Goal: Task Accomplishment & Management: Use online tool/utility

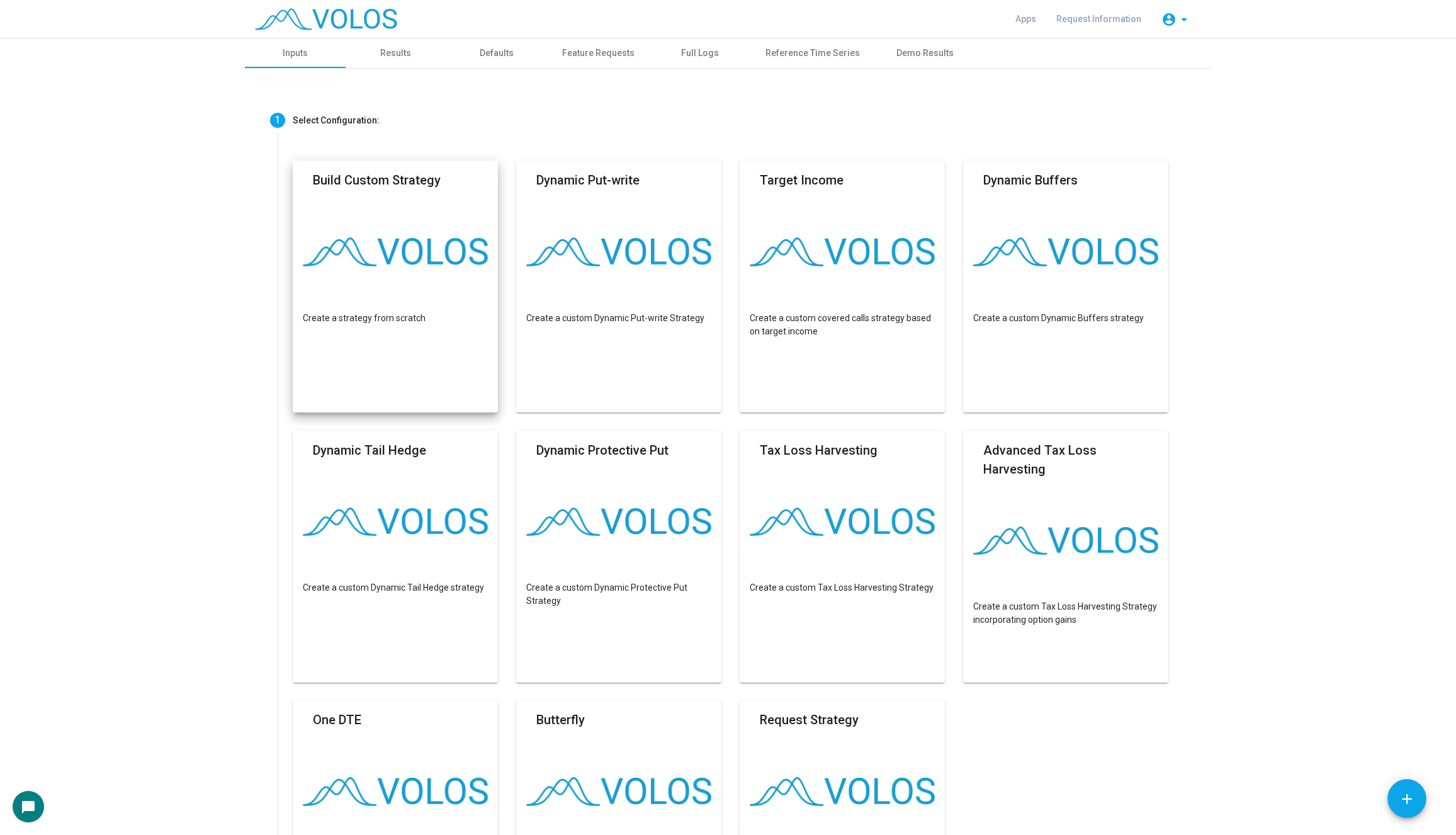
click at [412, 34] on div "Apps Request Information account_circle arrow_drop_down" at bounding box center [728, 19] width 967 height 38
click at [394, 52] on div "Results" at bounding box center [395, 53] width 31 height 13
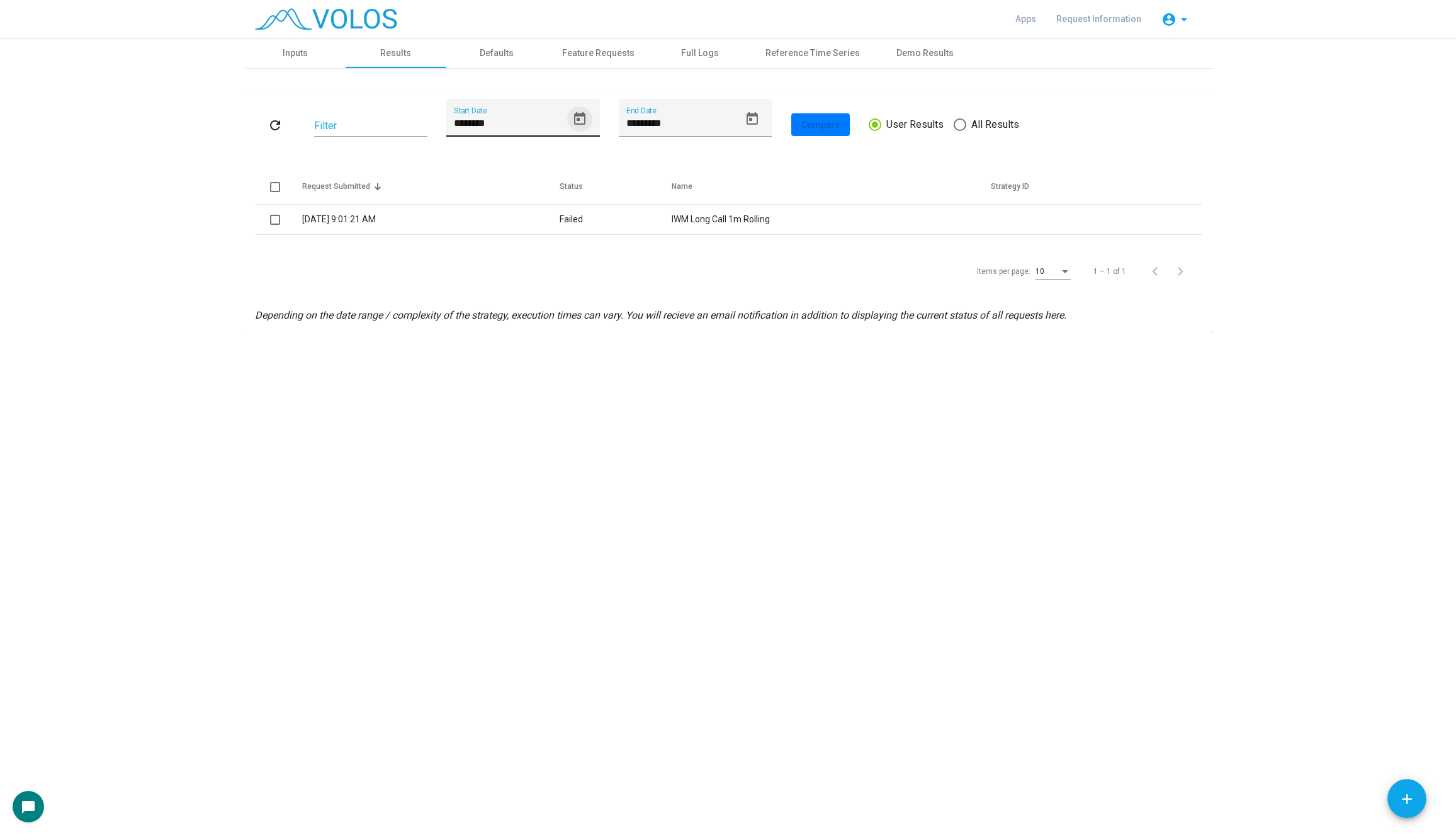
click at [576, 115] on icon "Open calendar" at bounding box center [579, 119] width 11 height 13
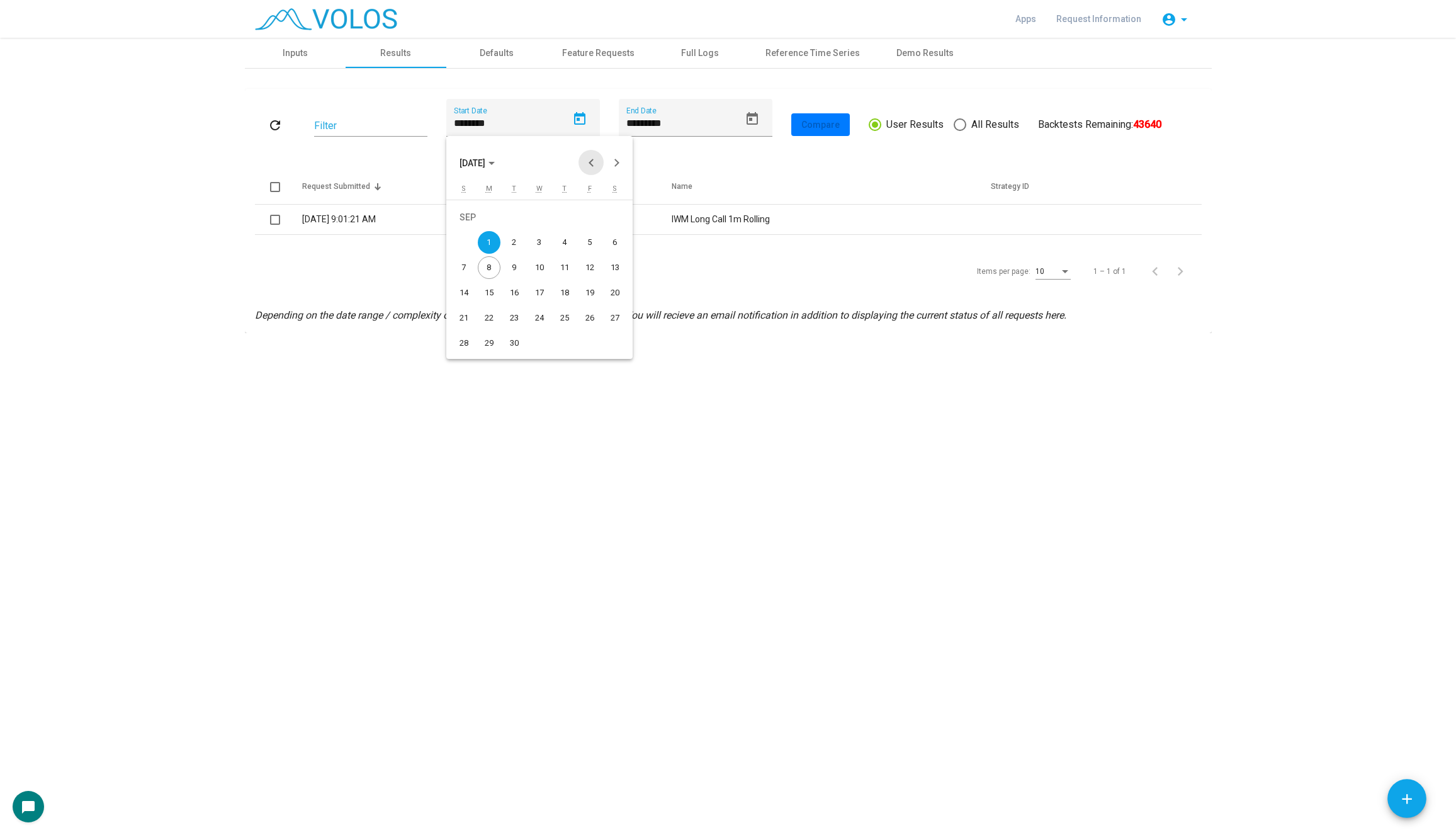
click at [594, 162] on button "Previous month" at bounding box center [591, 163] width 25 height 25
click at [313, 289] on div at bounding box center [728, 418] width 1456 height 835
click at [285, 123] on button "refresh" at bounding box center [274, 124] width 40 height 23
click at [300, 55] on div "Inputs" at bounding box center [295, 53] width 25 height 13
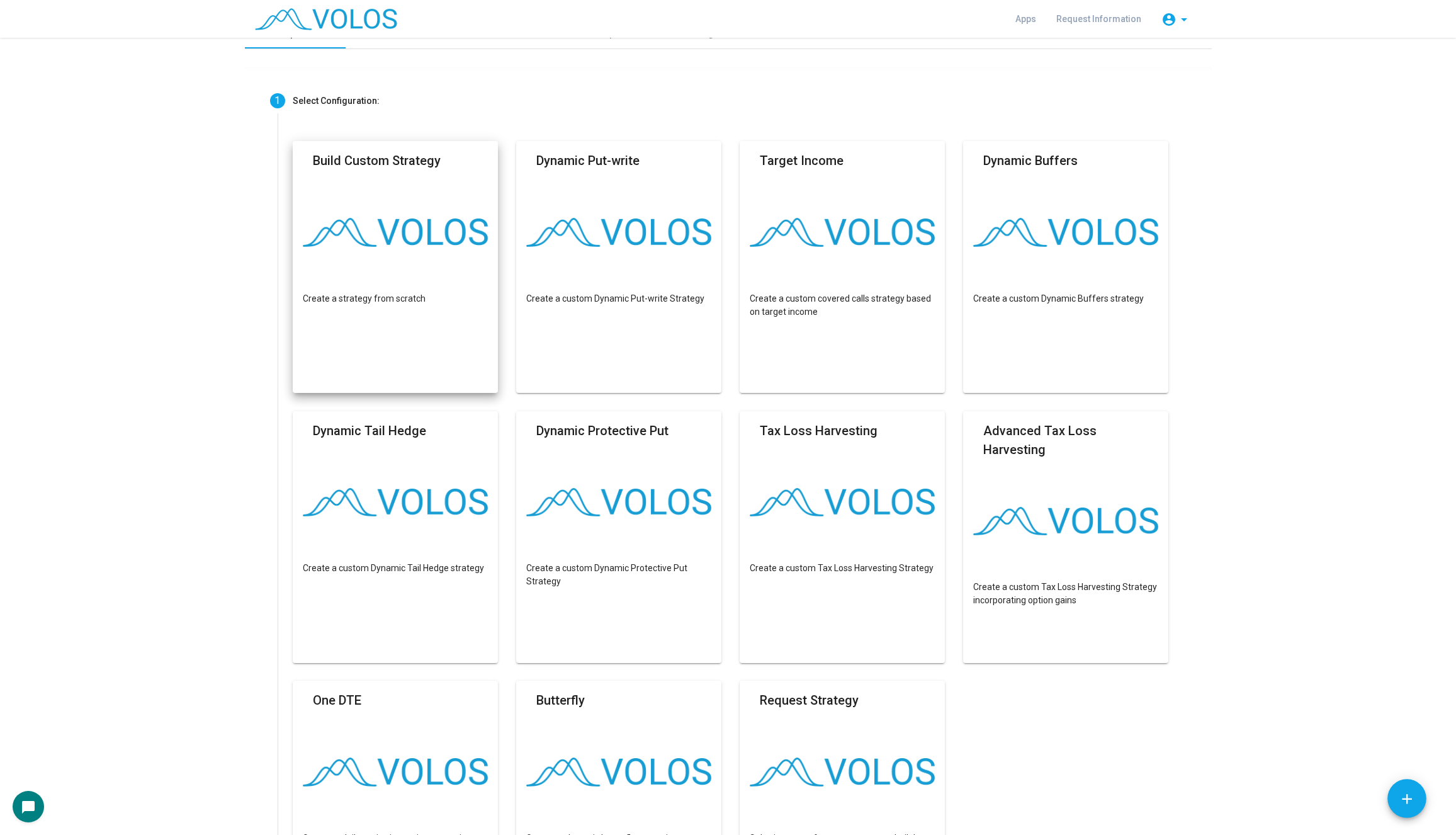
scroll to position [21, 0]
click at [437, 321] on mat-card "Build Custom Strategy Create a strategy from scratch" at bounding box center [395, 265] width 206 height 252
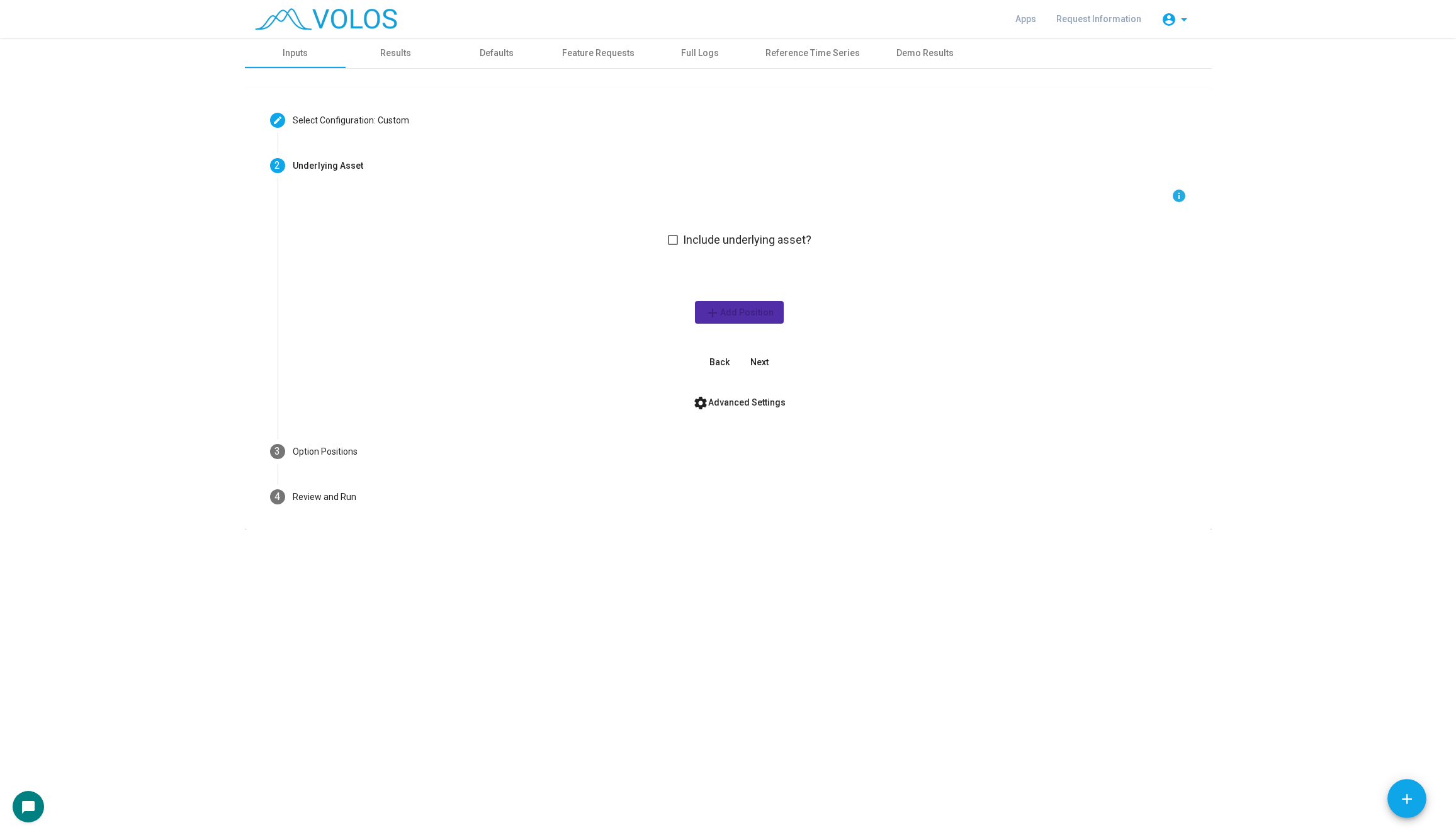
scroll to position [0, 0]
click at [406, 64] on div "Results" at bounding box center [396, 53] width 101 height 30
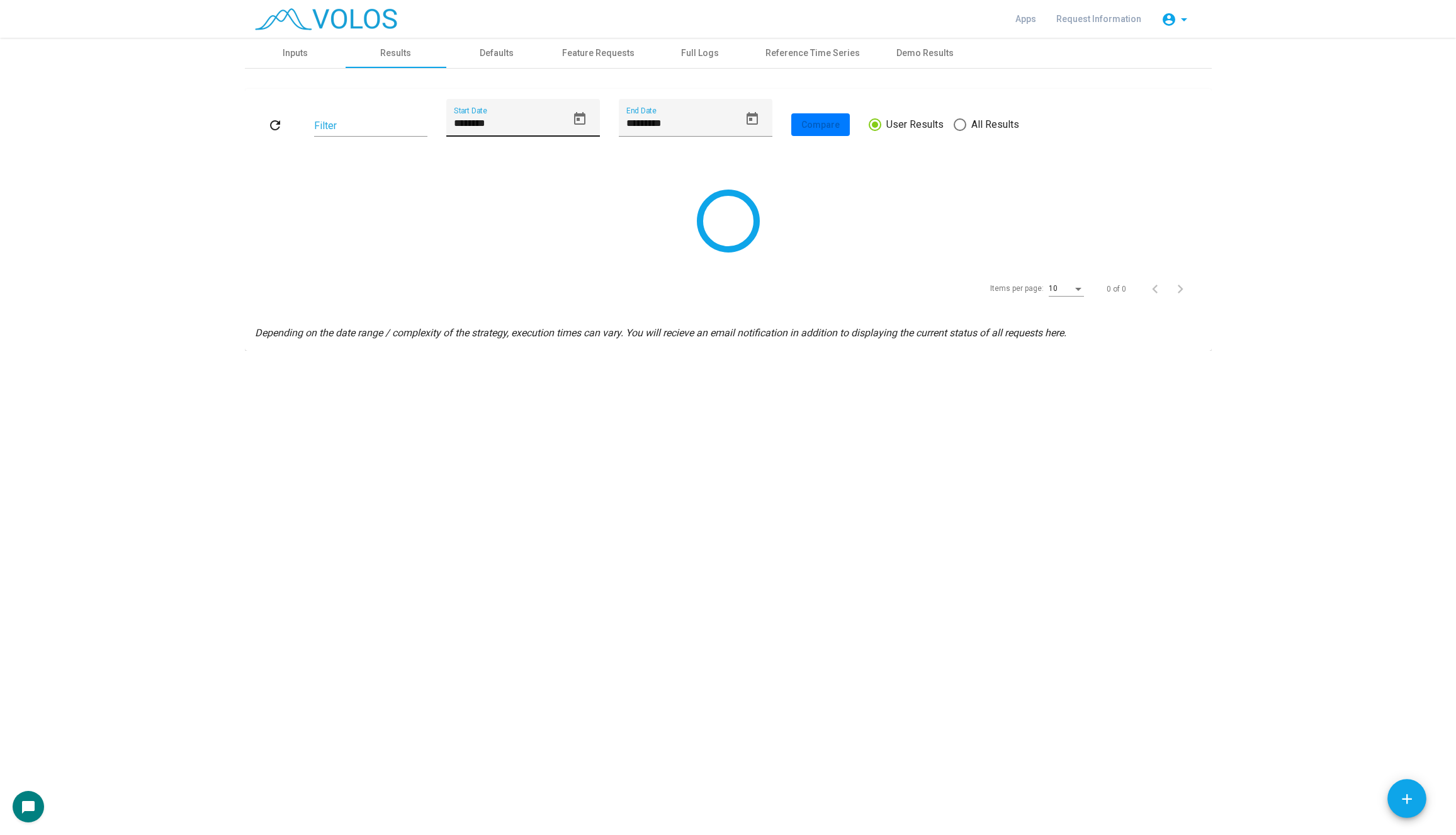
click at [579, 112] on icon "Open calendar" at bounding box center [579, 119] width 15 height 15
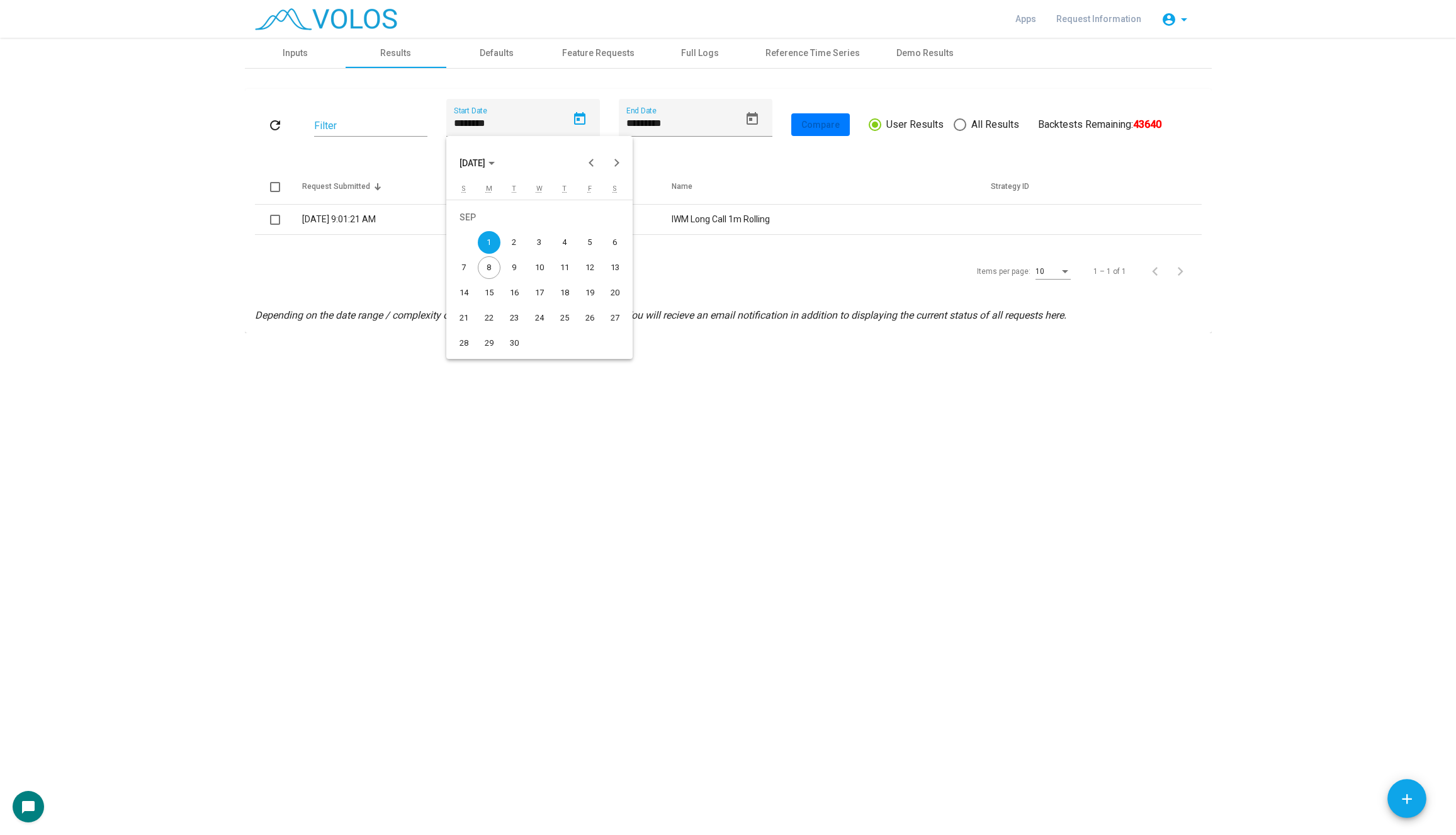
click at [485, 246] on div "1" at bounding box center [489, 242] width 23 height 23
click at [269, 131] on mat-icon "refresh" at bounding box center [274, 125] width 15 height 15
click at [573, 118] on icon "Open calendar" at bounding box center [579, 119] width 15 height 15
click at [298, 61] on div at bounding box center [728, 418] width 1456 height 835
click at [298, 61] on div "Inputs" at bounding box center [295, 53] width 101 height 30
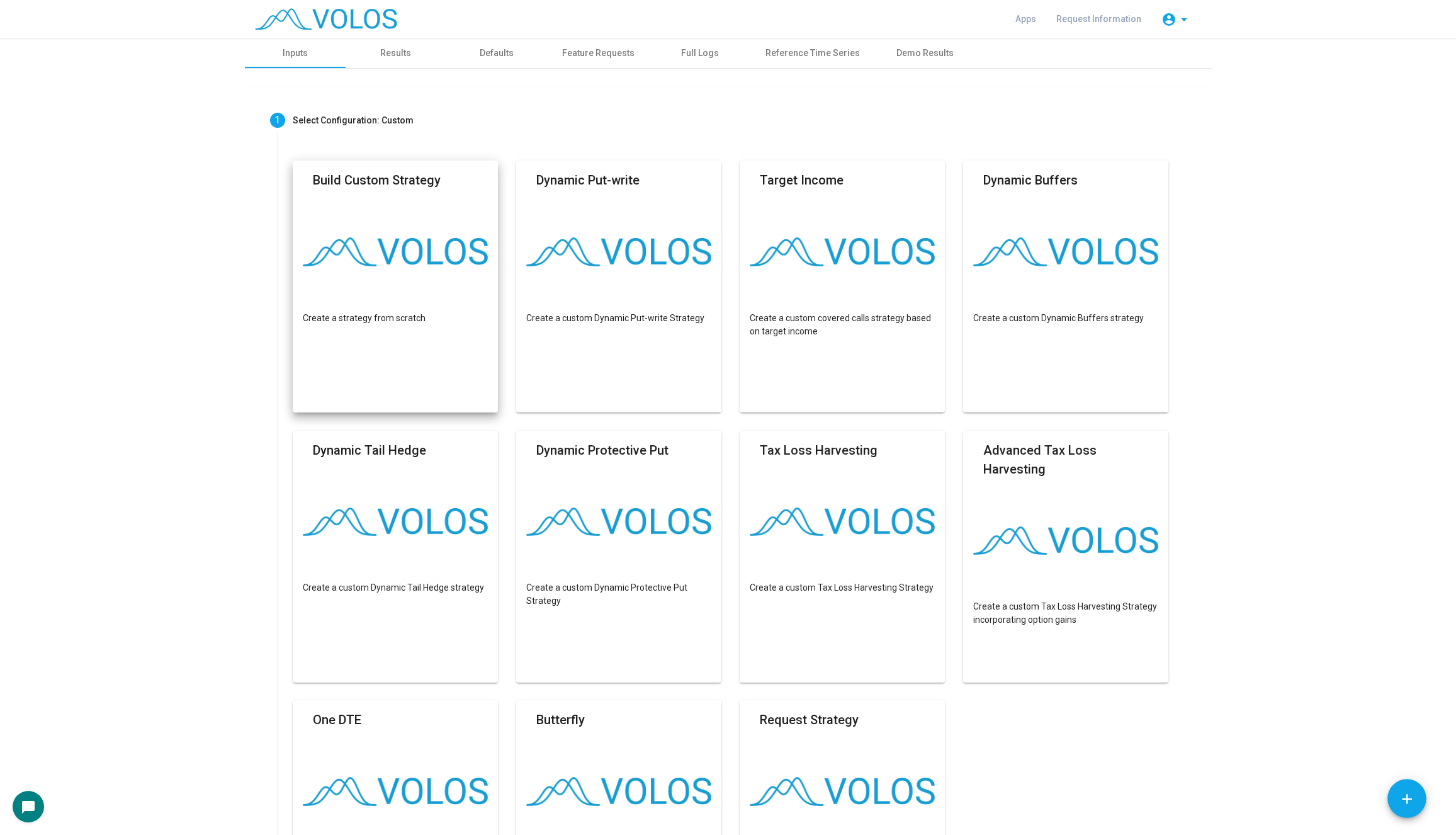
click at [384, 245] on img at bounding box center [395, 252] width 186 height 29
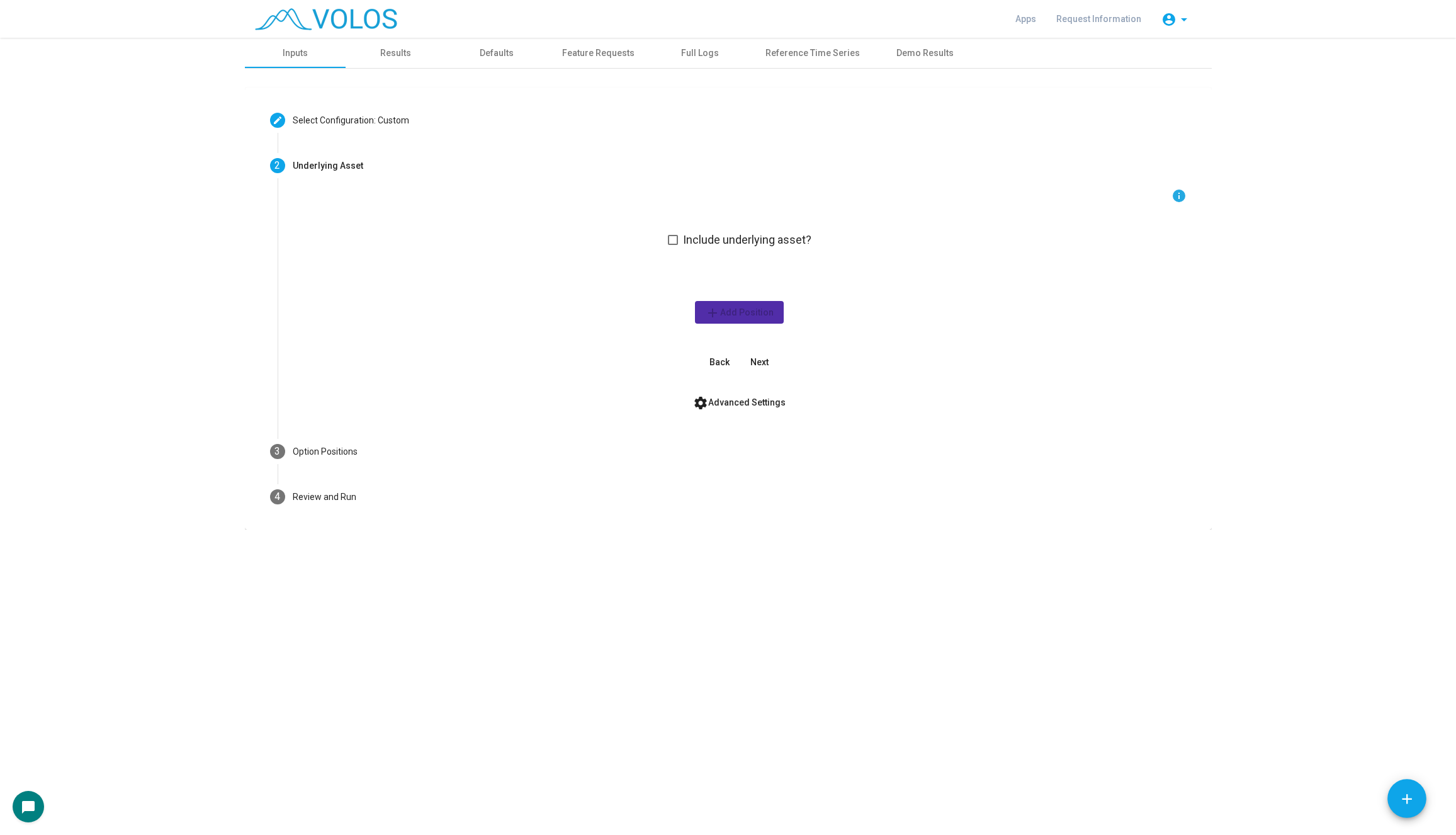
click at [675, 228] on div "info Include underlying asset? add Add Position Back Next" at bounding box center [739, 280] width 894 height 185
click at [674, 242] on span at bounding box center [672, 240] width 10 height 10
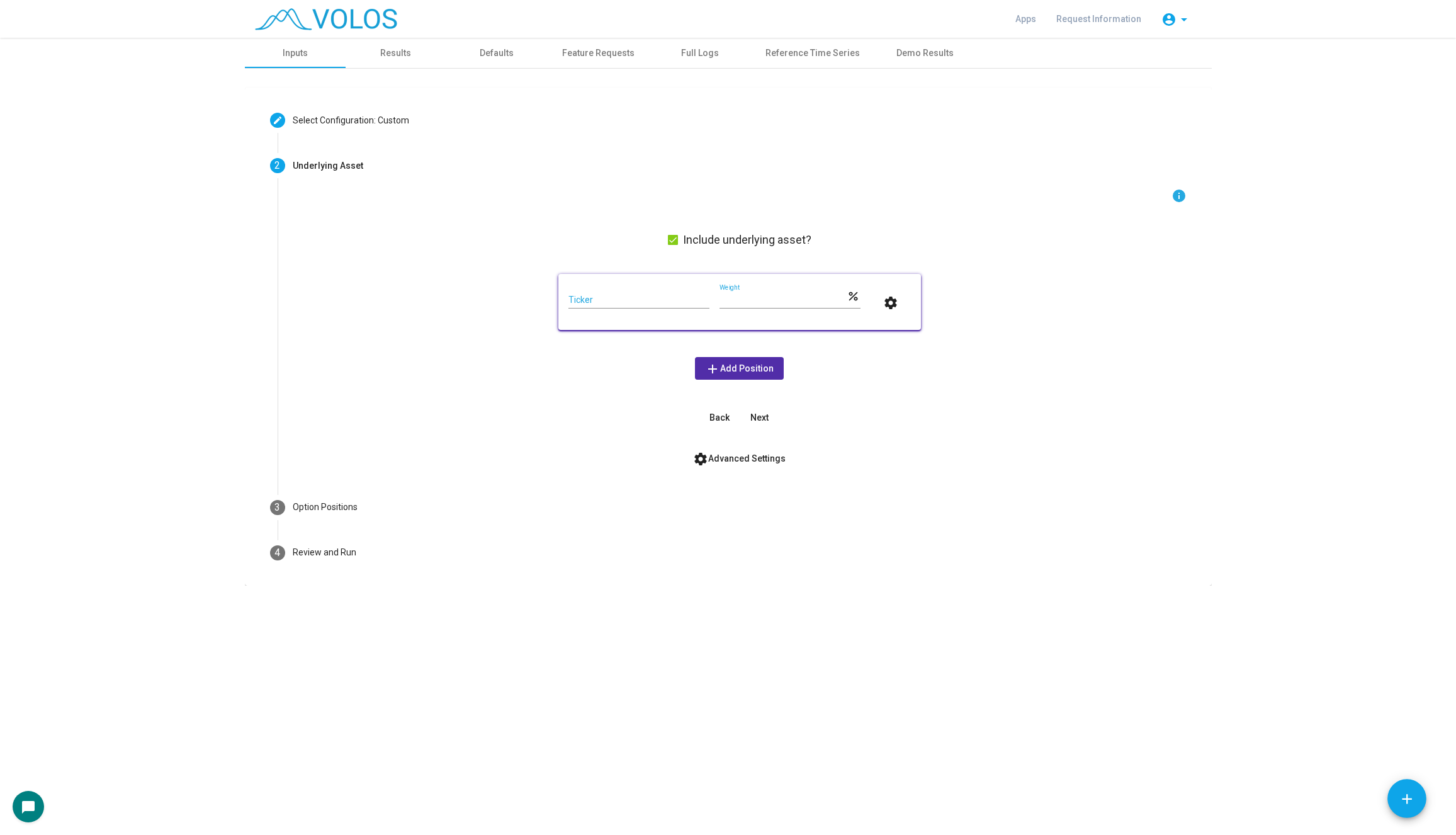
click at [645, 297] on input "Ticker" at bounding box center [638, 300] width 141 height 10
type input "***"
click at [749, 368] on span "add Add Position" at bounding box center [739, 368] width 68 height 10
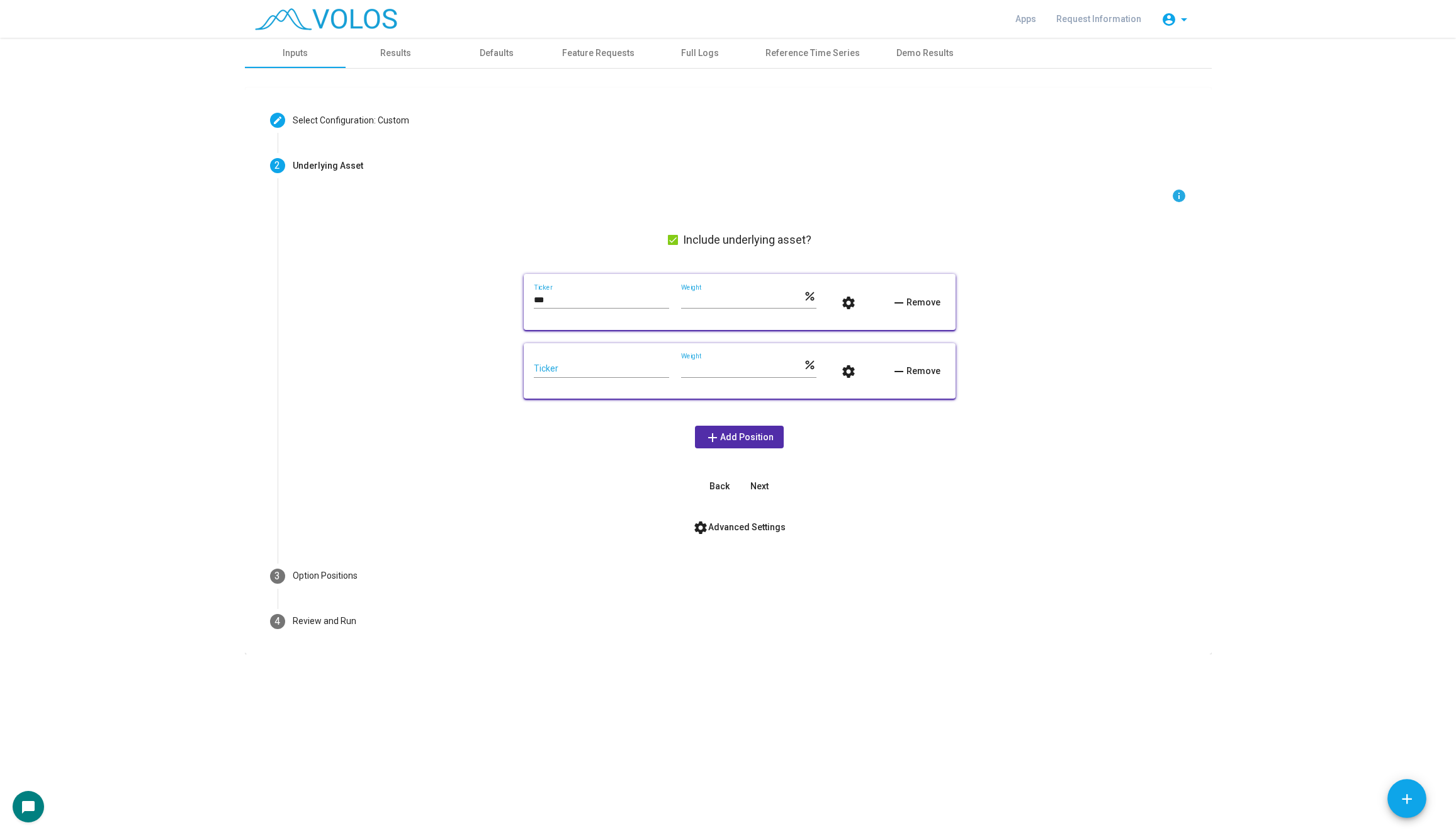
click at [586, 369] on input "Ticker" at bounding box center [601, 369] width 135 height 10
type input "***"
drag, startPoint x: 705, startPoint y: 296, endPoint x: 666, endPoint y: 296, distance: 39.0
click at [666, 296] on div "*** Ticker *** Weight percent settings remove Remove" at bounding box center [740, 302] width 412 height 36
type input "**"
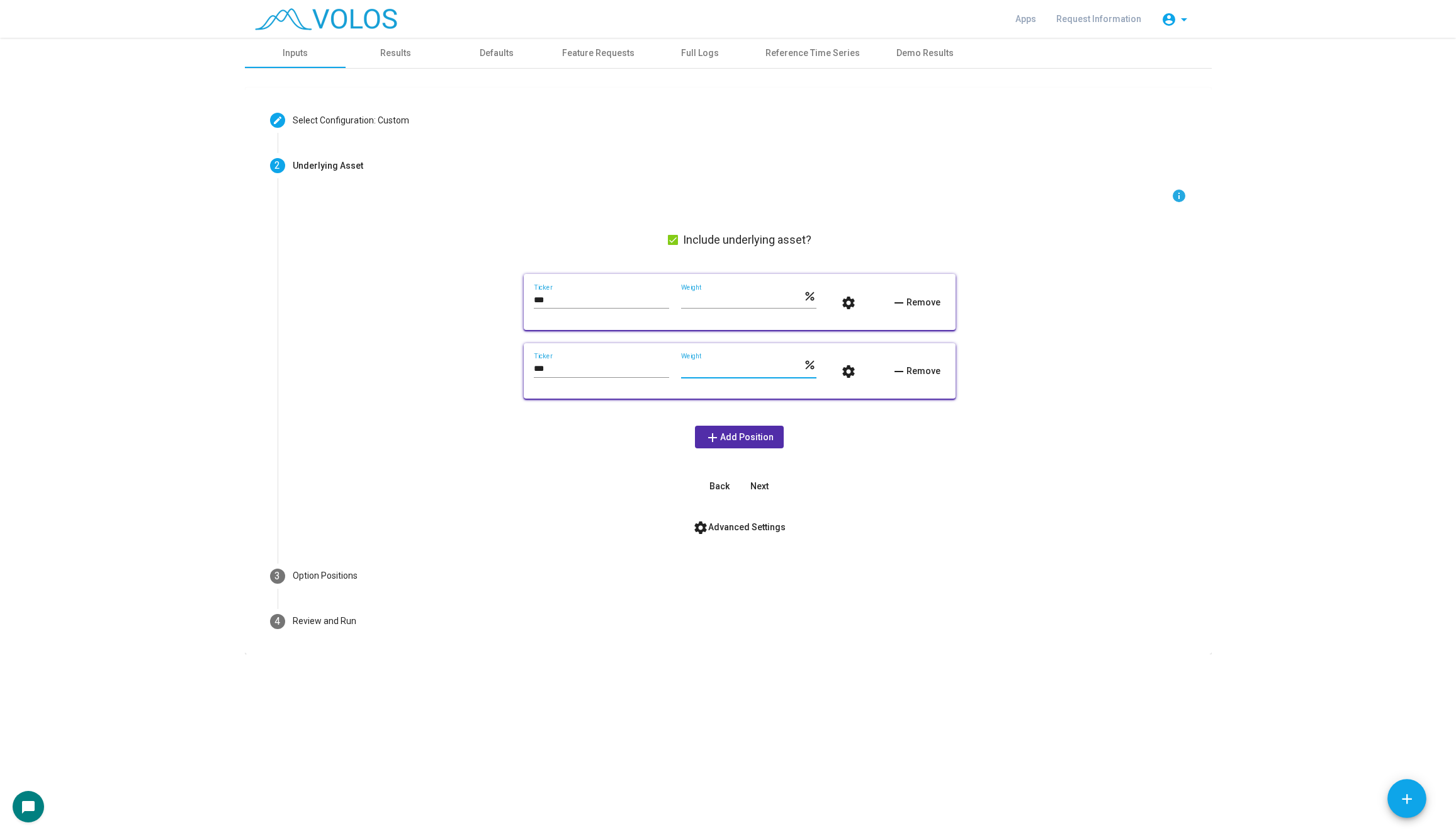
drag, startPoint x: 709, startPoint y: 369, endPoint x: 657, endPoint y: 369, distance: 52.0
click at [657, 369] on div "*** Ticker *** Weight percent settings remove Remove" at bounding box center [740, 371] width 412 height 36
type input "**"
click at [705, 523] on mat-icon "settings" at bounding box center [700, 527] width 15 height 15
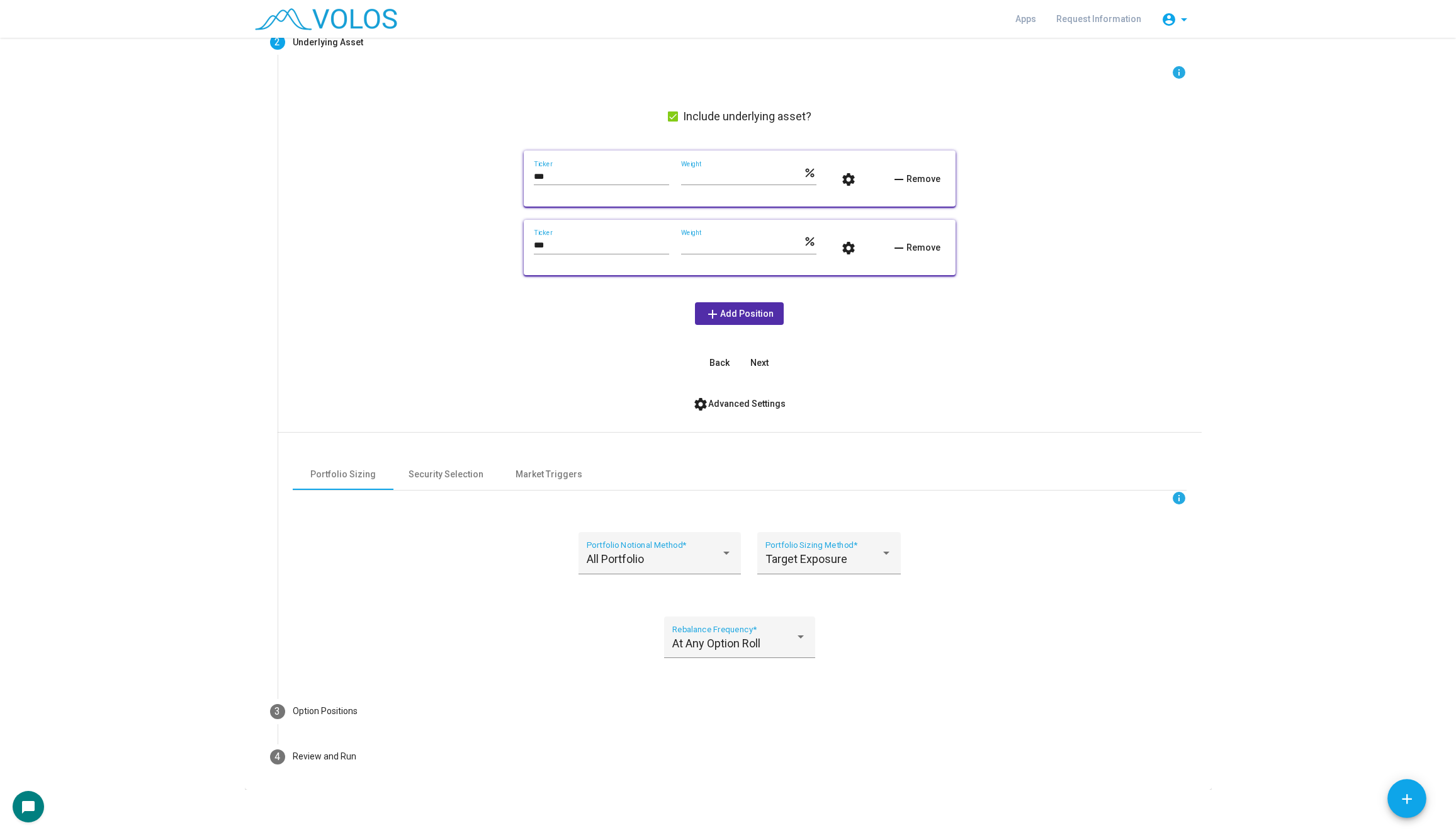
scroll to position [128, 0]
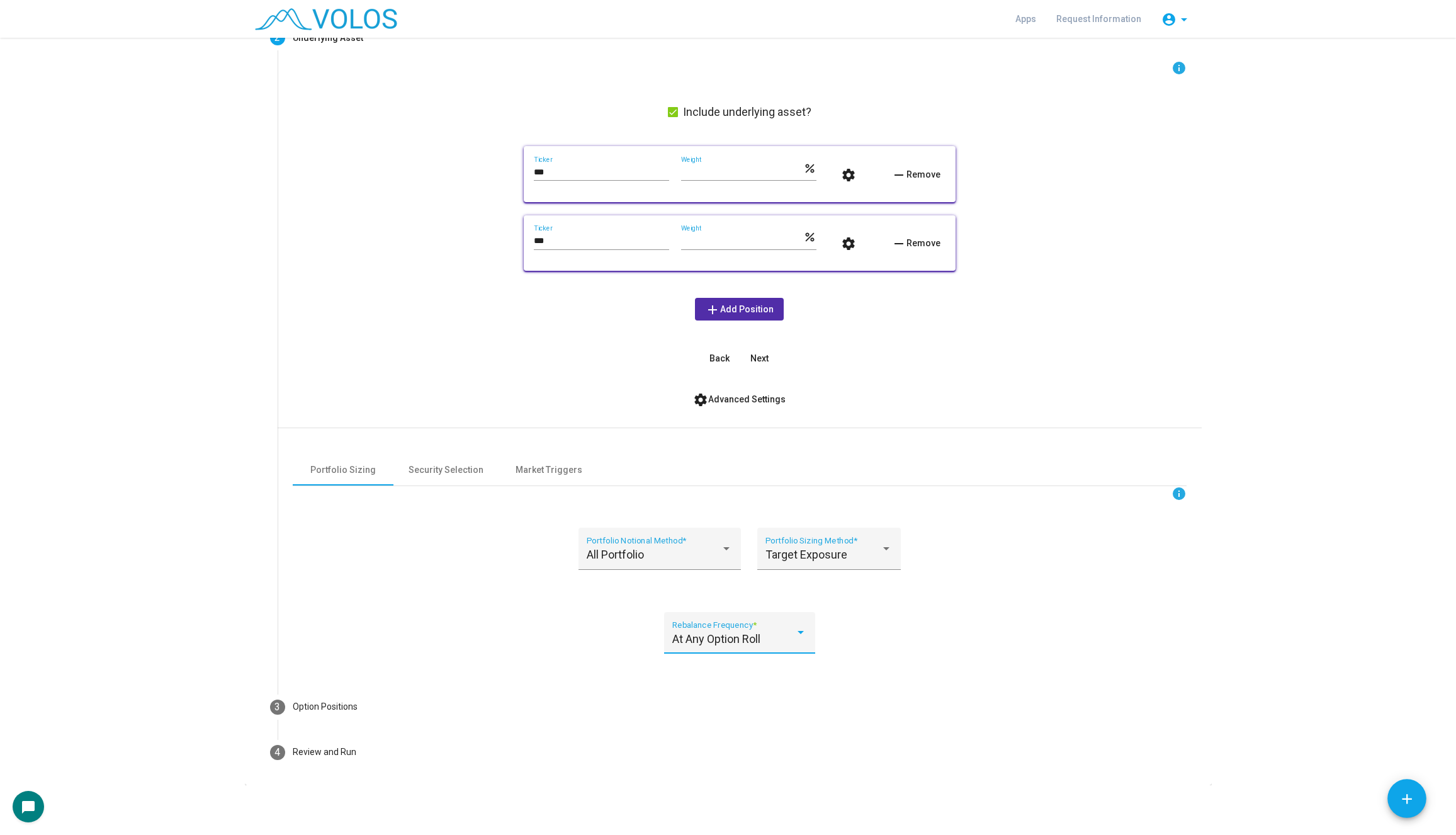
click at [725, 634] on span "At Any Option Roll" at bounding box center [716, 638] width 88 height 13
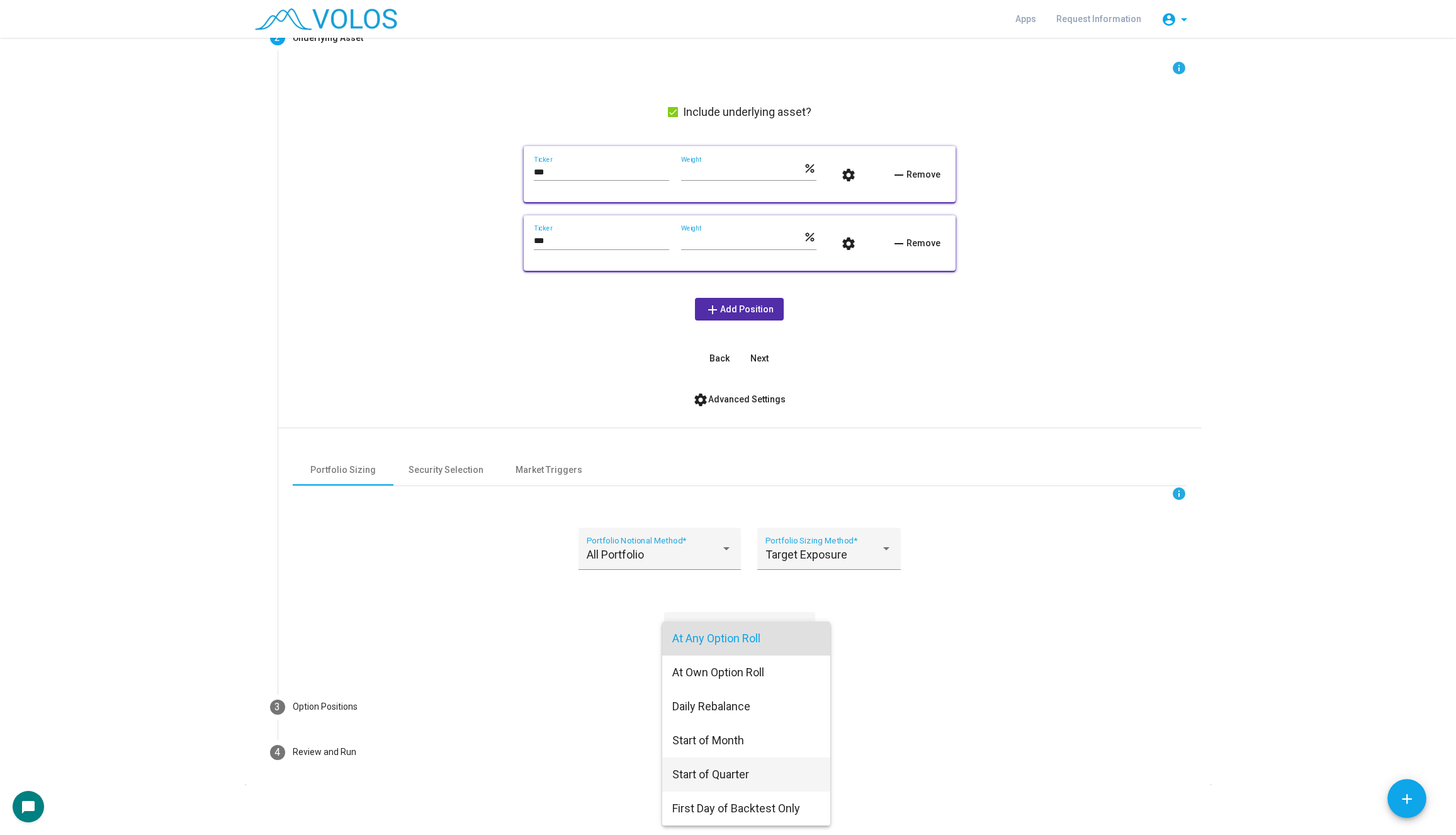
click at [720, 777] on span "Start of Quarter" at bounding box center [746, 774] width 148 height 34
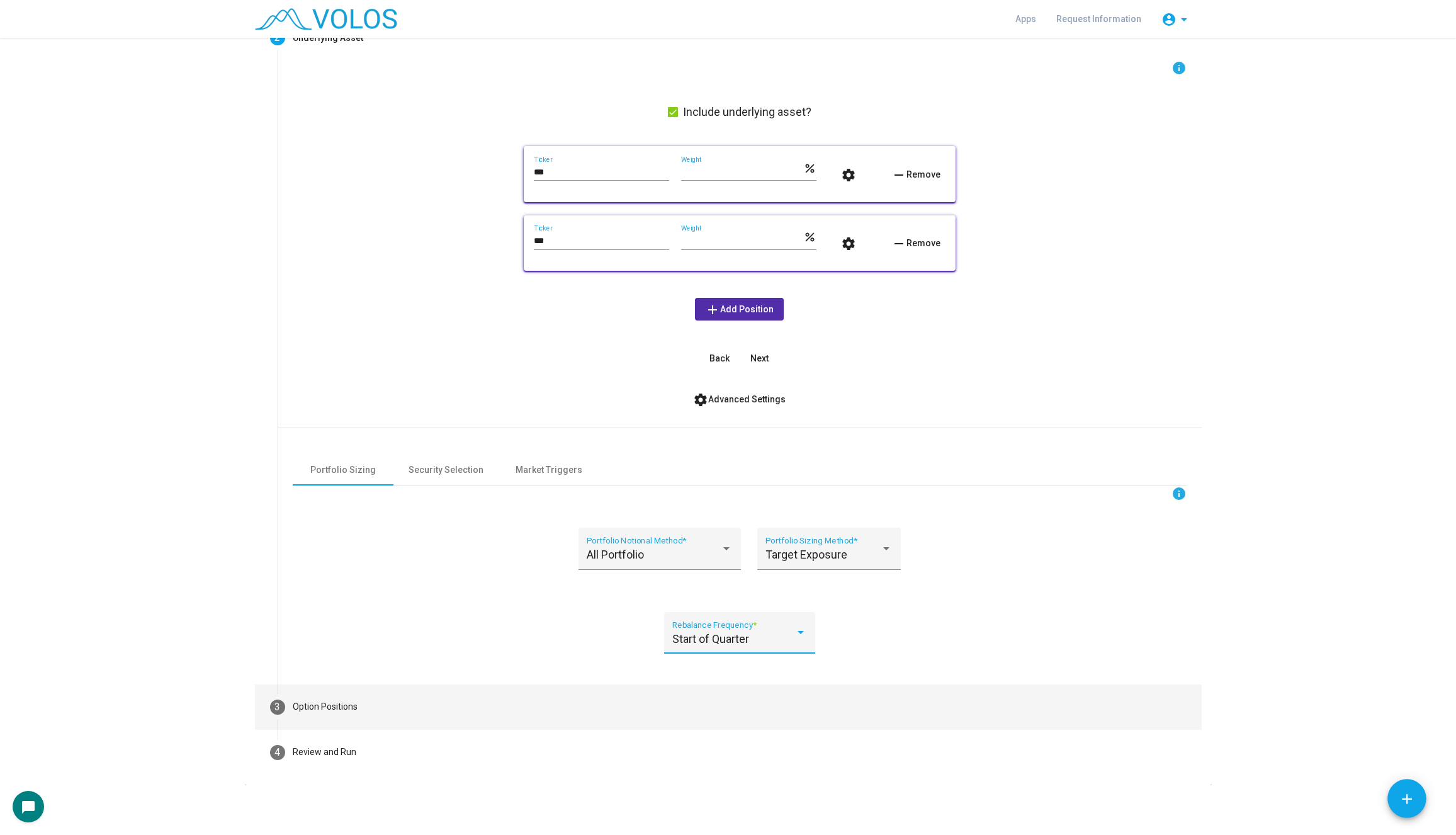
click at [425, 701] on mat-step-header "3 Option Positions" at bounding box center [728, 707] width 947 height 46
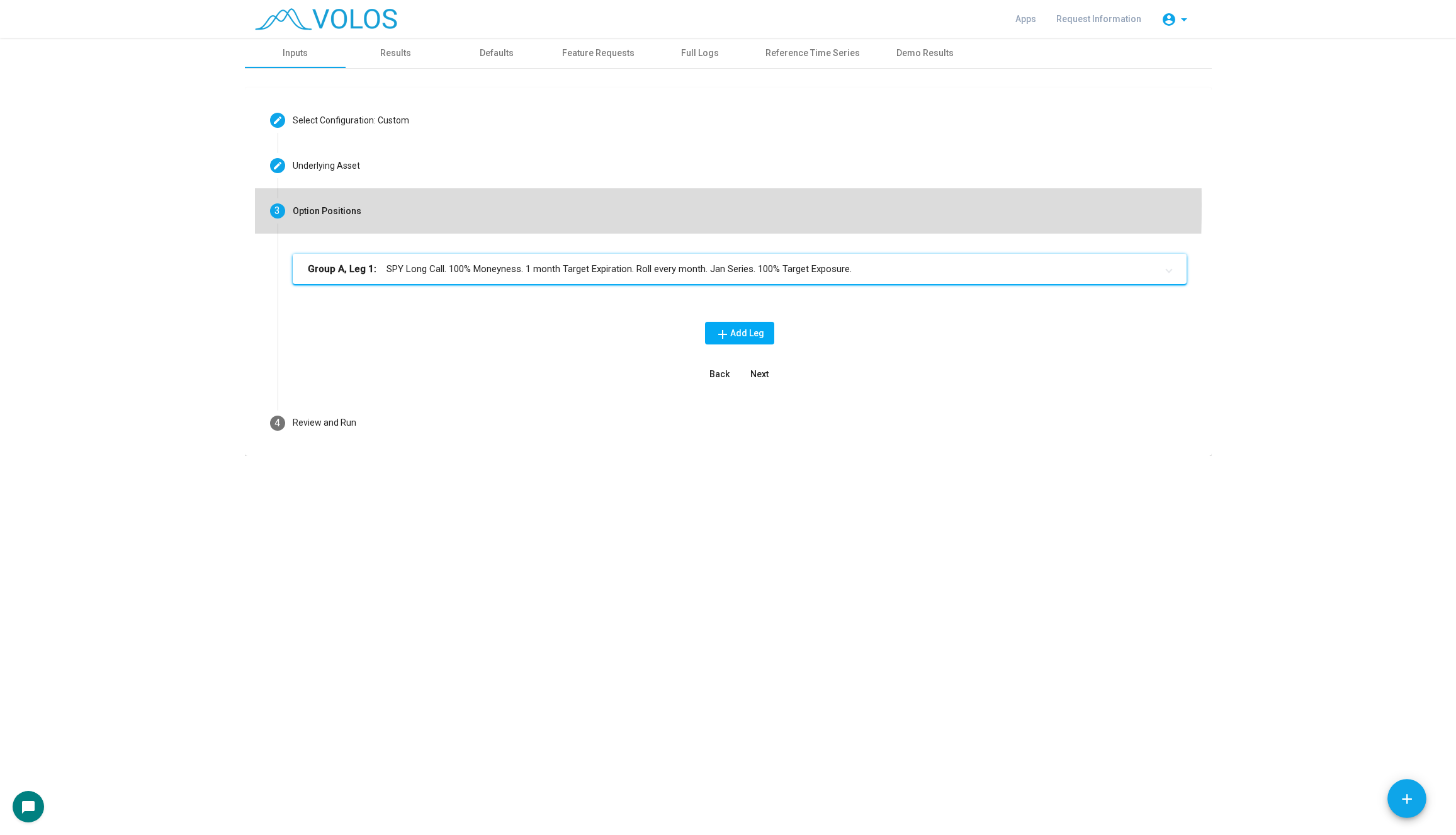
scroll to position [0, 0]
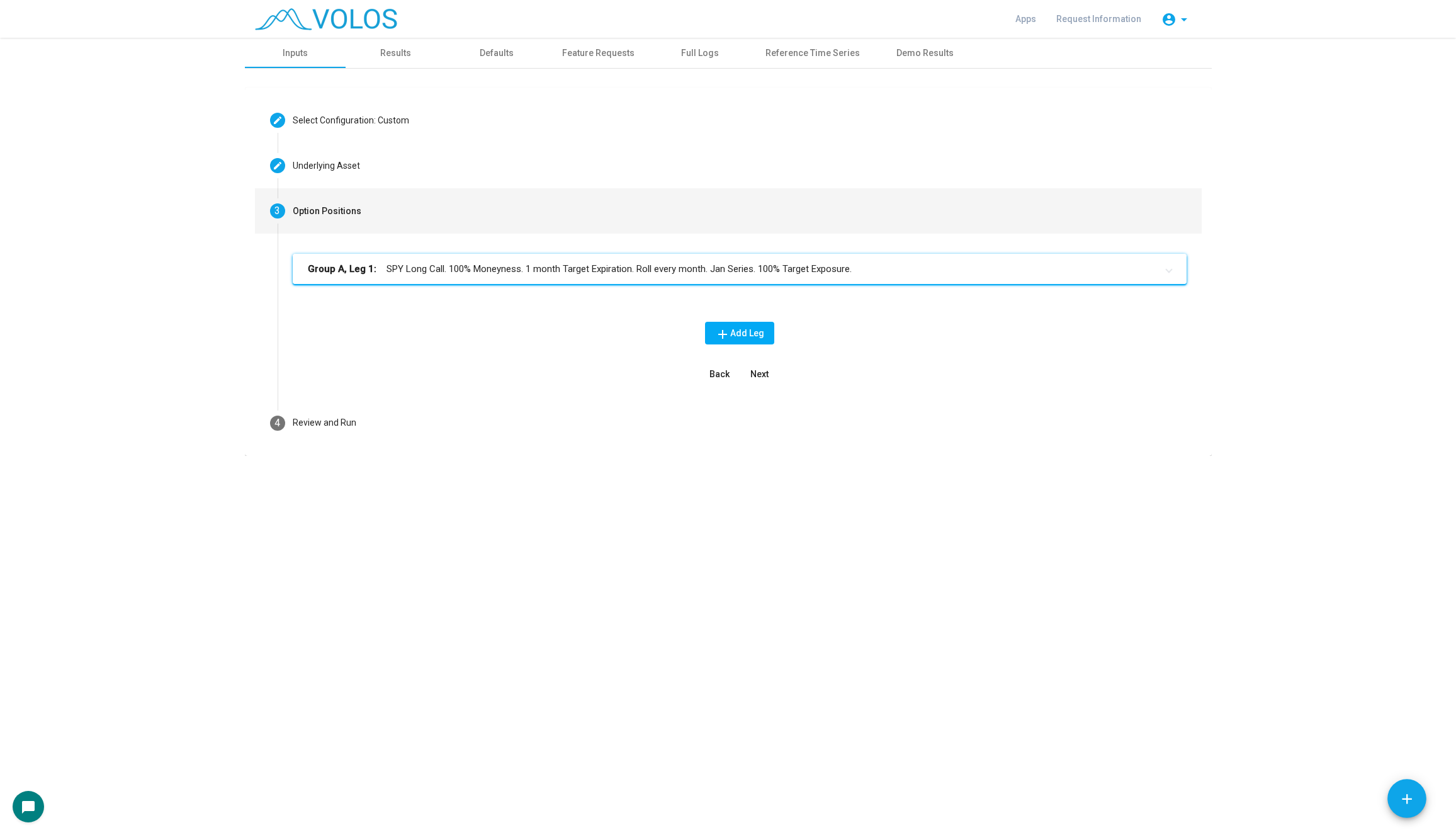
click at [550, 266] on mat-panel-title "Group A, Leg 1: SPY Long Call. 100% Moneyness. 1 month Target Expiration. Roll …" at bounding box center [731, 269] width 848 height 14
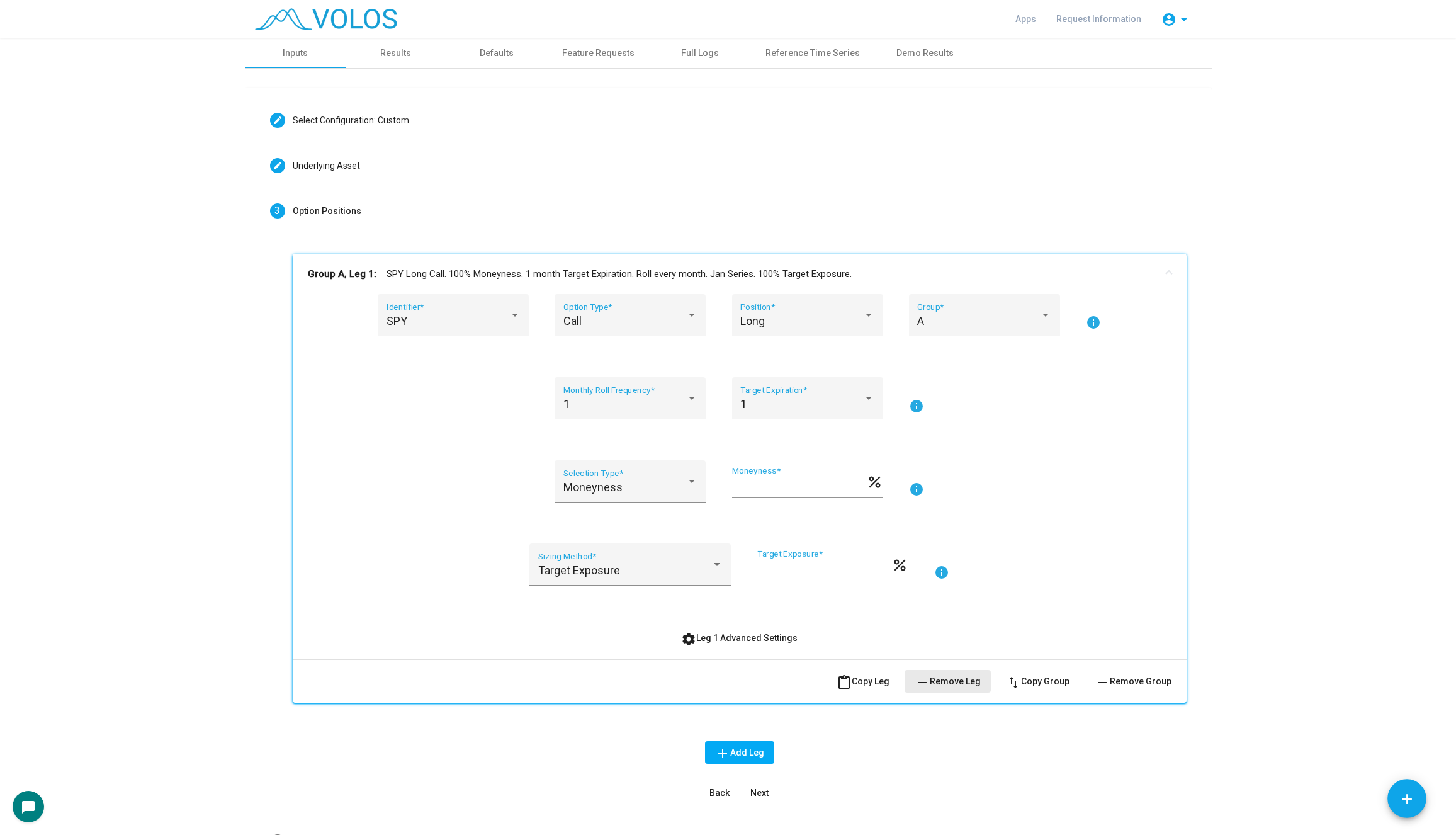
click at [963, 687] on button "remove Remove Leg" at bounding box center [947, 681] width 86 height 23
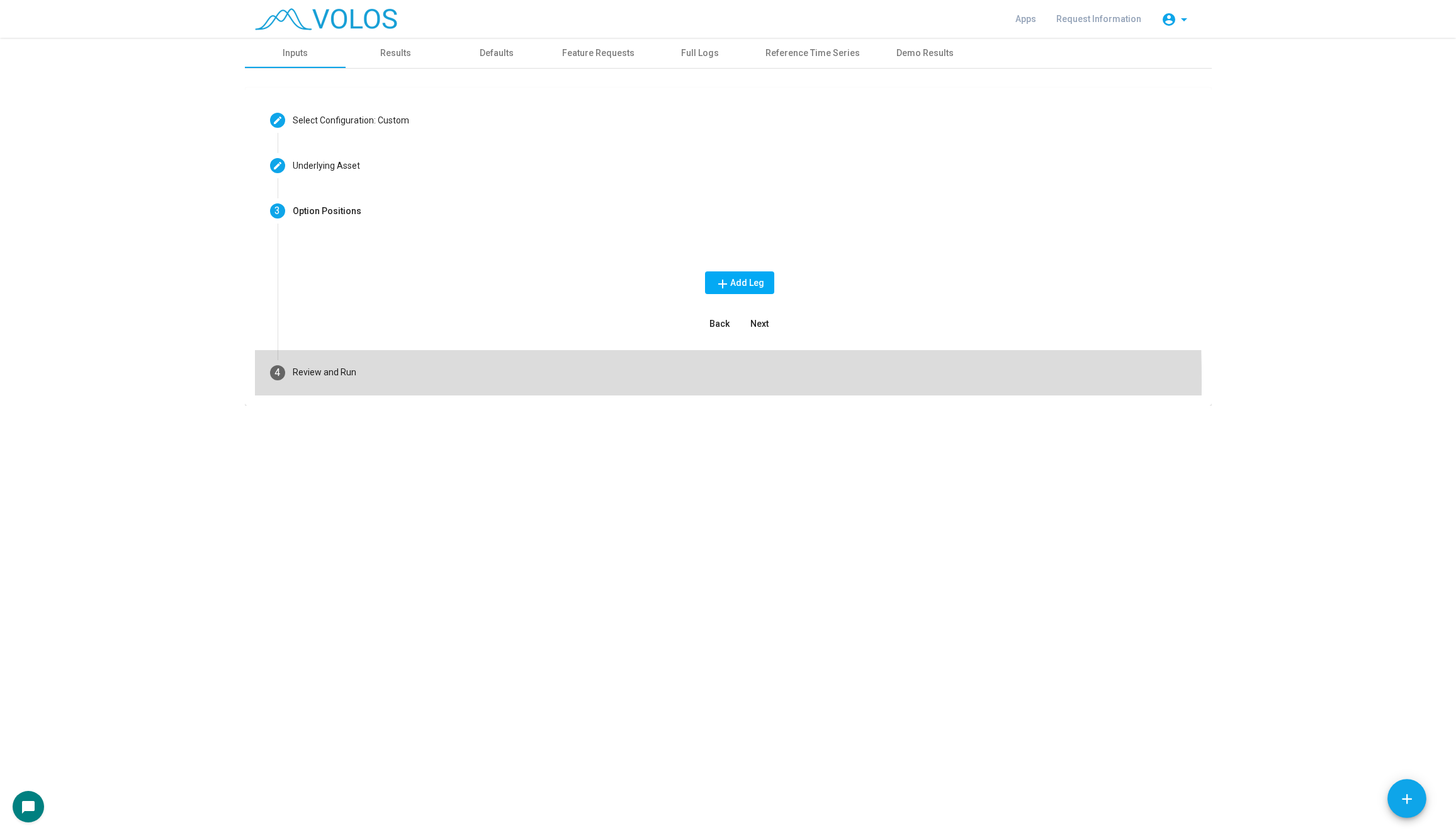
click at [379, 381] on mat-step-header "4 Review and Run" at bounding box center [728, 373] width 947 height 46
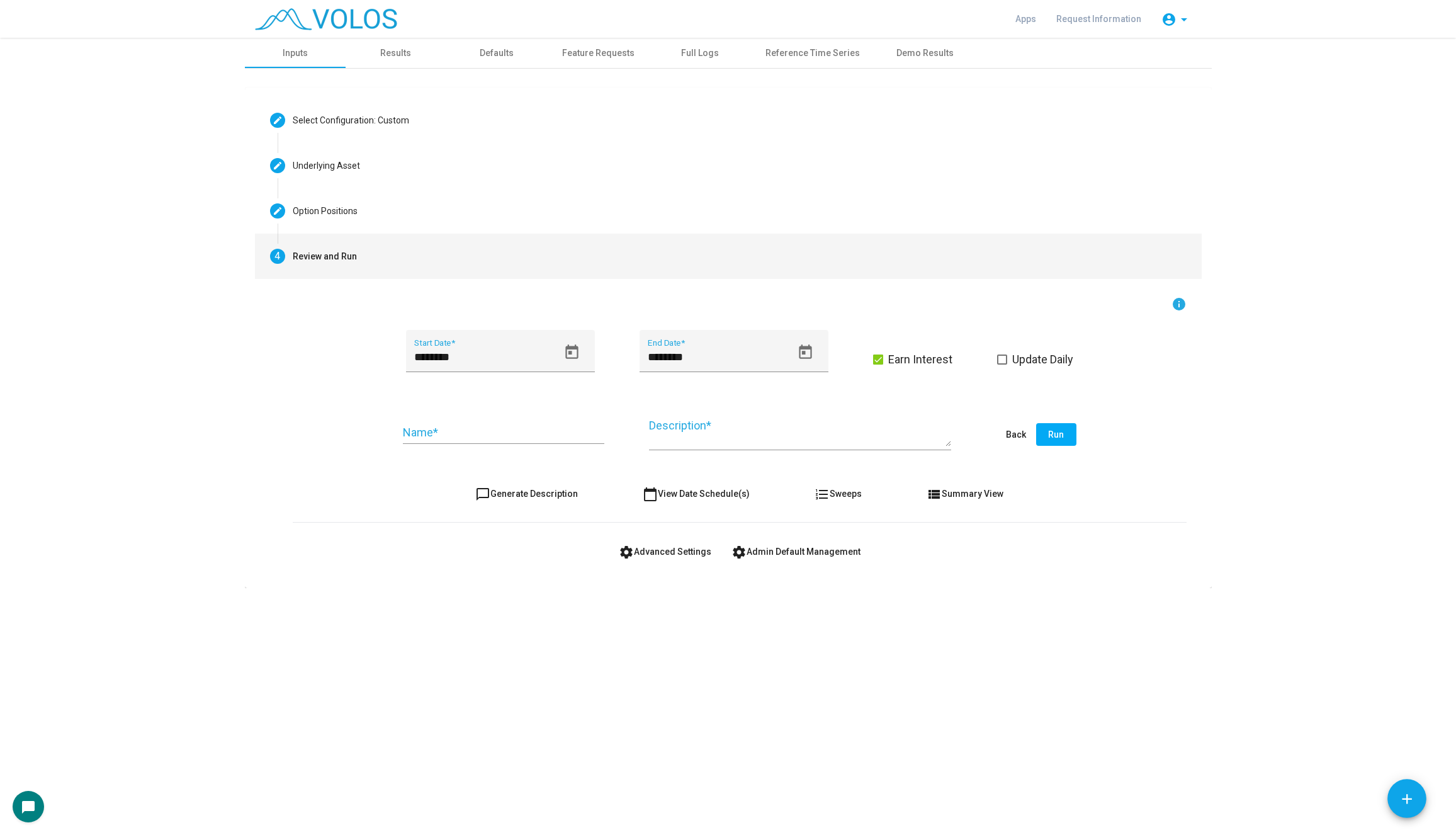
click at [522, 496] on span "chat_bubble_outline Generate Description" at bounding box center [526, 493] width 102 height 10
type textarea "**********"
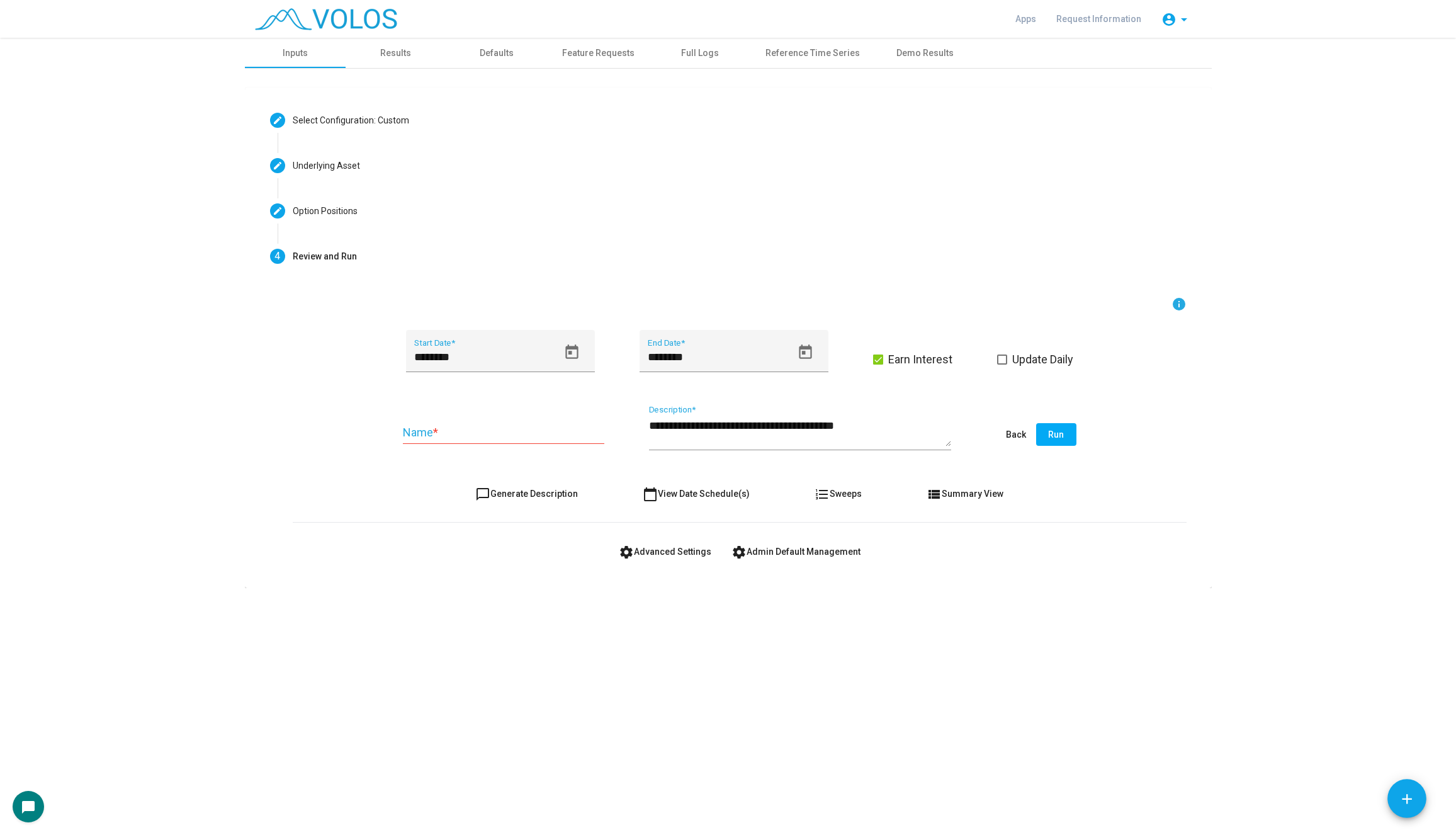
click at [522, 496] on span "chat_bubble_outline Generate Description" at bounding box center [526, 493] width 102 height 10
click at [564, 350] on icon "Open calendar" at bounding box center [572, 352] width 17 height 17
click at [431, 405] on button "[DATE]" at bounding box center [436, 399] width 55 height 25
click at [561, 511] on div "2020" at bounding box center [564, 513] width 39 height 23
click at [418, 443] on td "2020" at bounding box center [498, 437] width 176 height 25
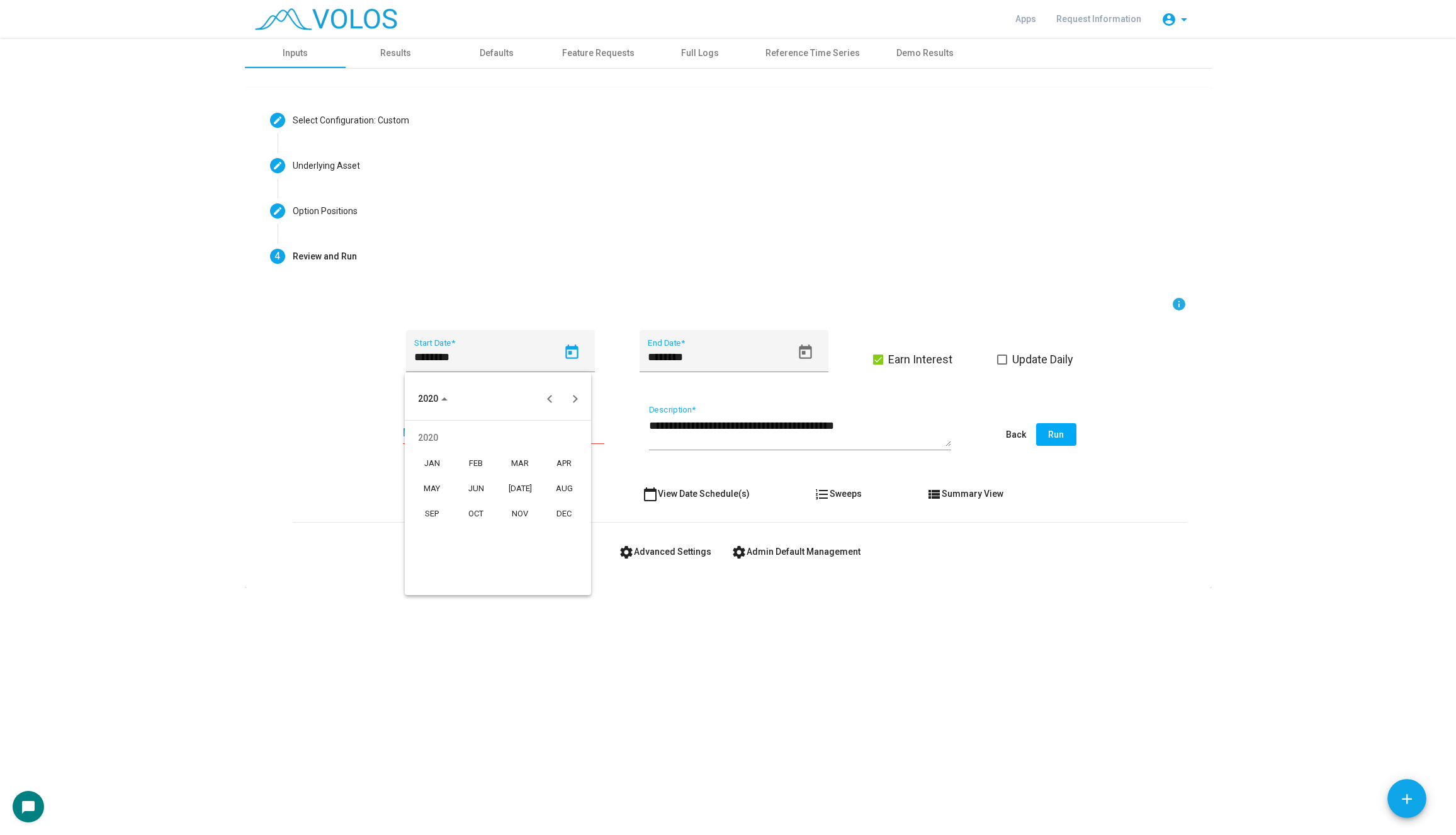
click at [432, 466] on div "JAN" at bounding box center [432, 462] width 39 height 23
click at [555, 395] on button "Previous month" at bounding box center [550, 399] width 25 height 25
click at [466, 578] on div "31" at bounding box center [472, 579] width 23 height 23
type input "**********"
click at [476, 421] on div "Name *" at bounding box center [503, 428] width 201 height 32
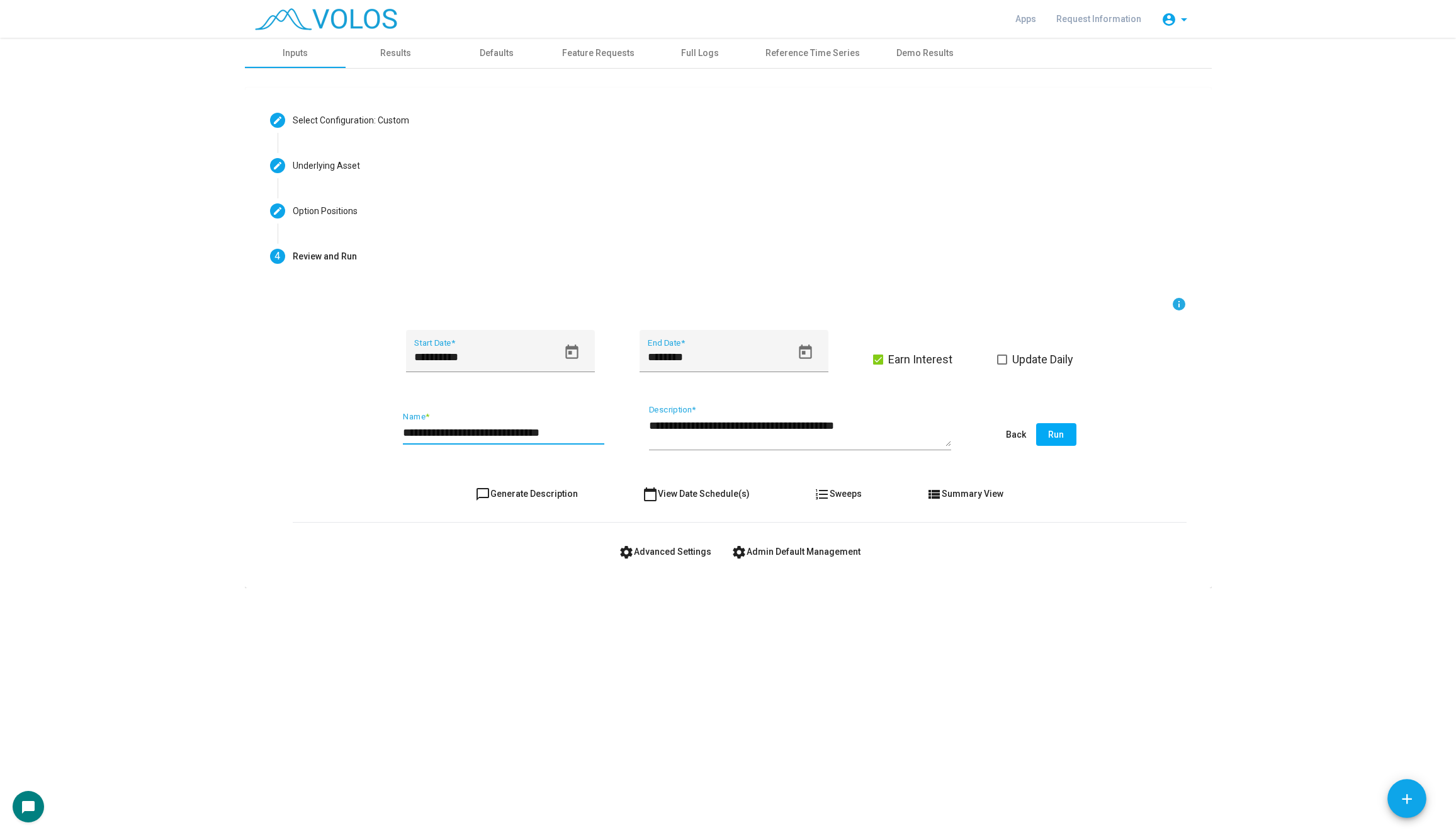
type input "**********"
click at [516, 484] on button "chat_bubble_outline Generate Description" at bounding box center [527, 493] width 123 height 23
click at [1065, 431] on button "Run" at bounding box center [1056, 434] width 40 height 23
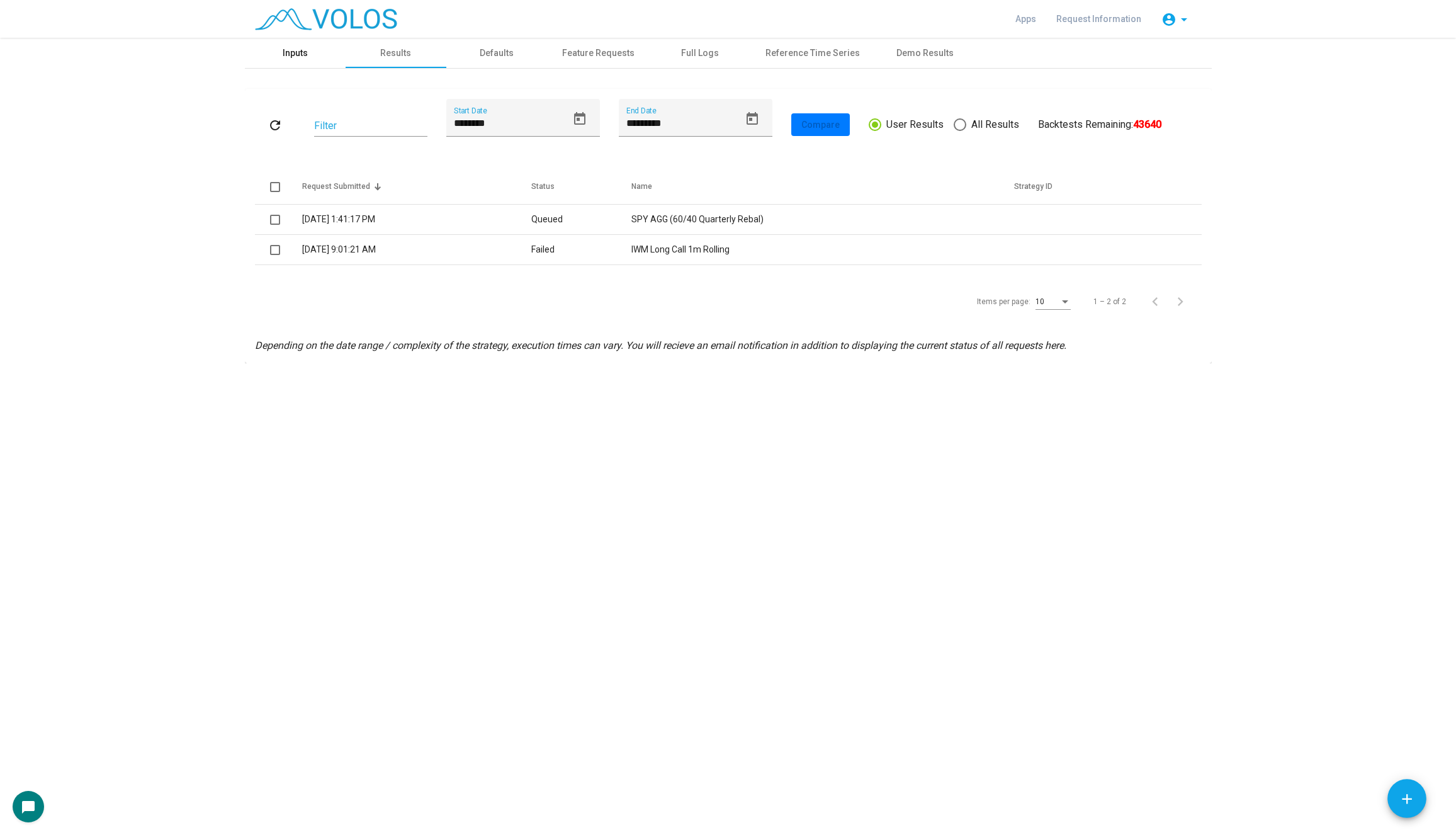
click at [292, 46] on div "Inputs" at bounding box center [295, 53] width 25 height 13
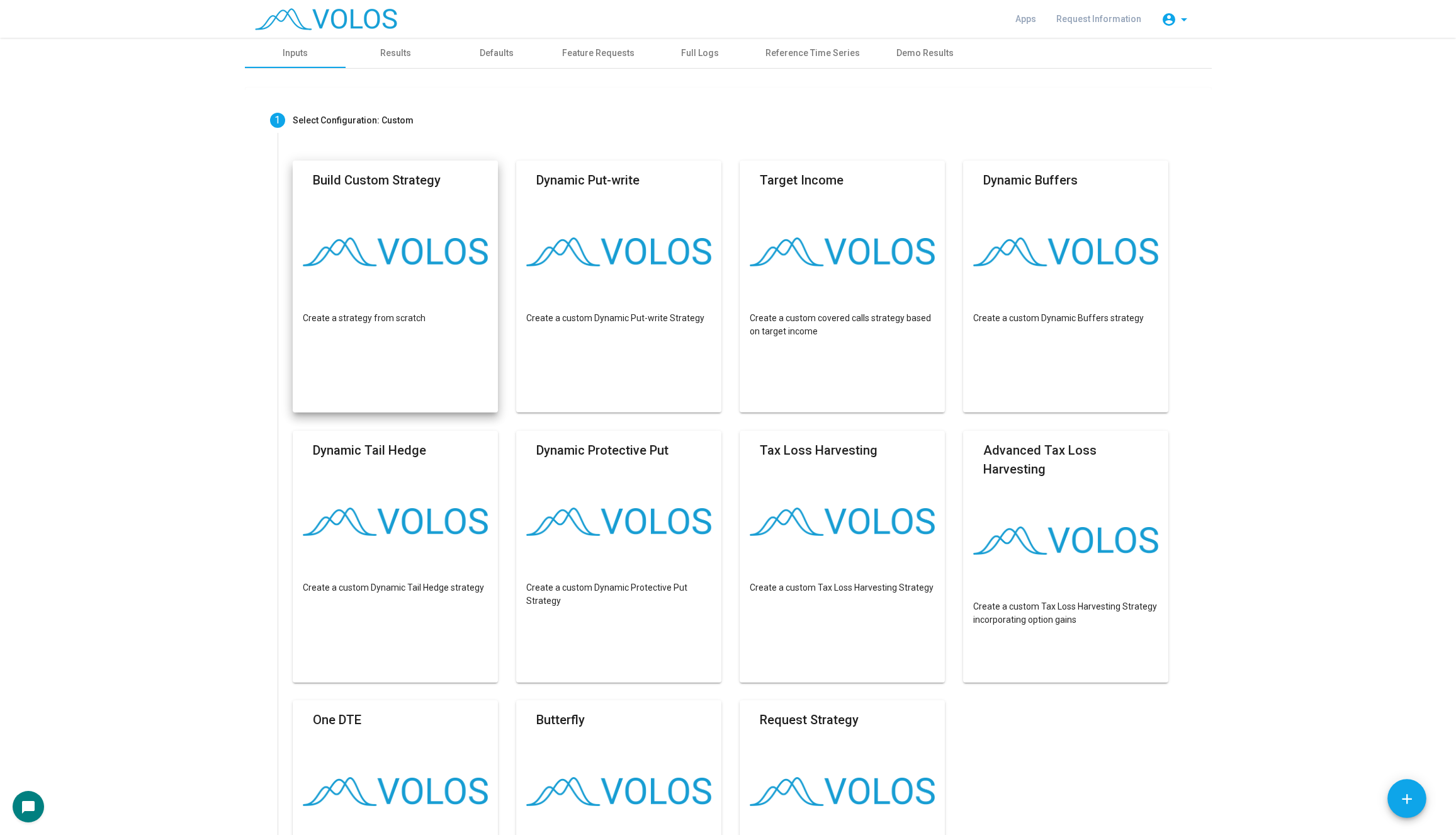
click at [431, 292] on mat-card "Build Custom Strategy Create a strategy from scratch" at bounding box center [395, 286] width 206 height 252
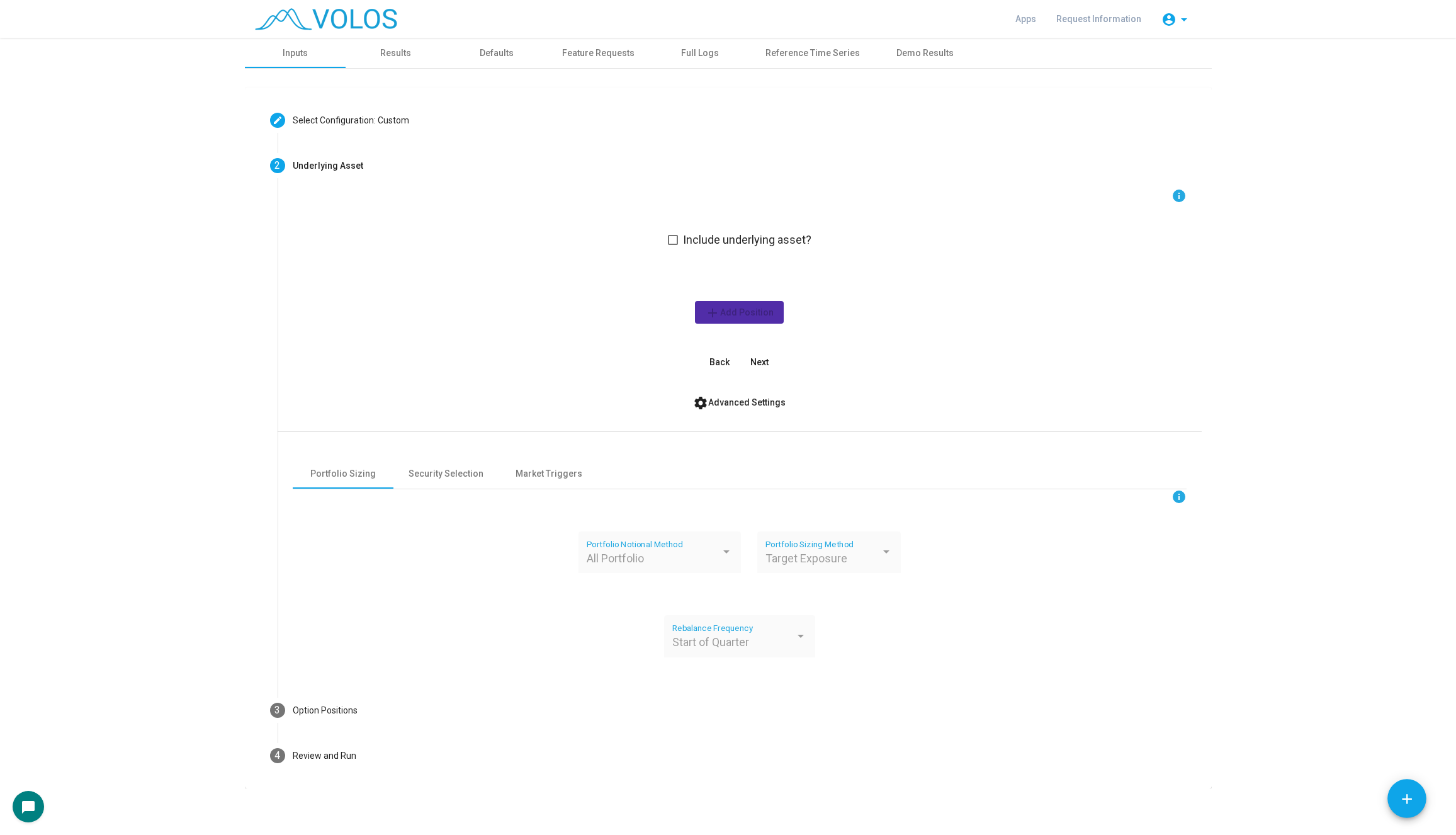
click at [667, 242] on div "info Include underlying asset? add Add Position Back Next" at bounding box center [739, 280] width 894 height 185
click at [670, 241] on span at bounding box center [672, 240] width 10 height 10
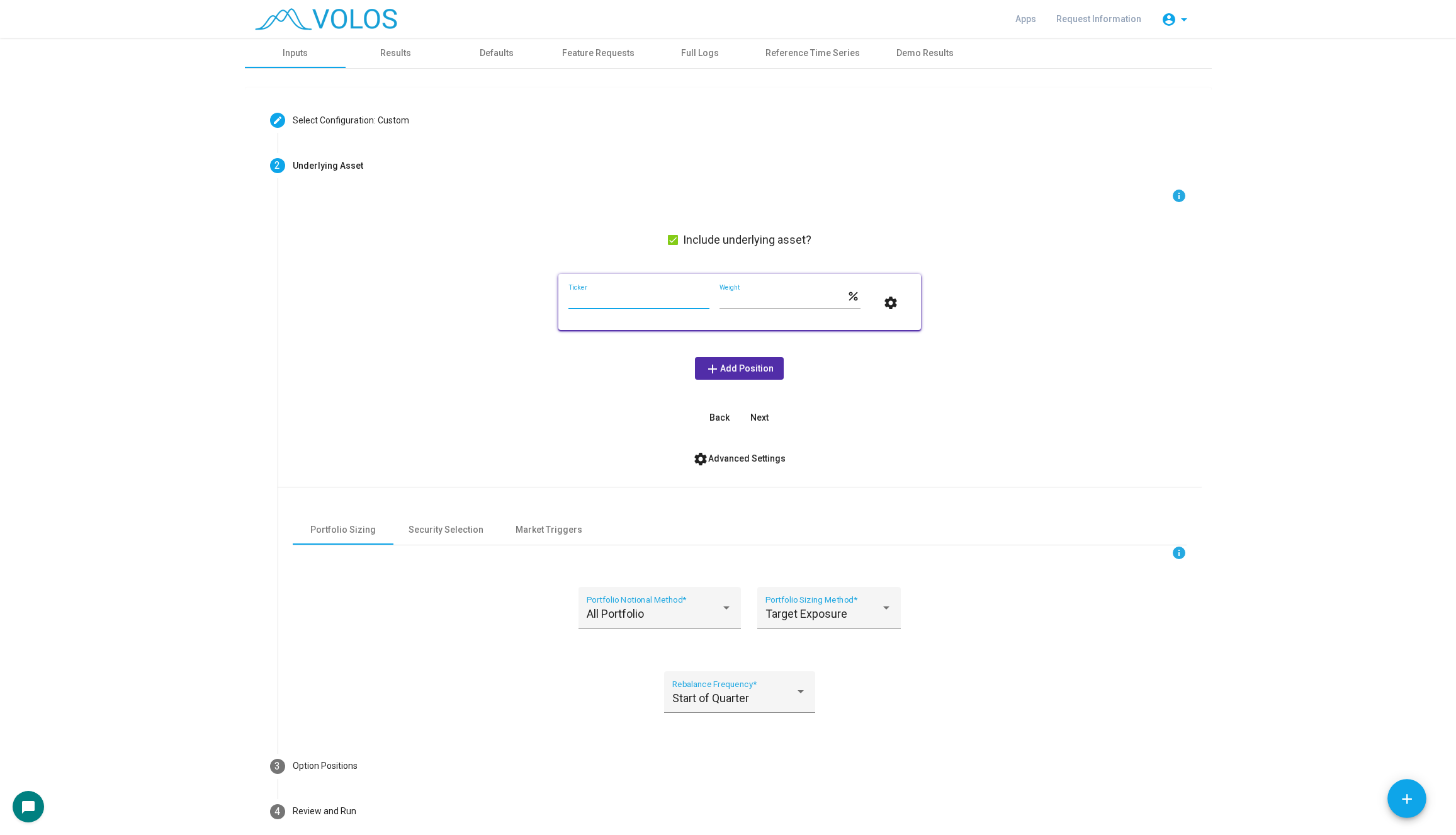
click at [616, 299] on input "Ticker" at bounding box center [638, 300] width 141 height 10
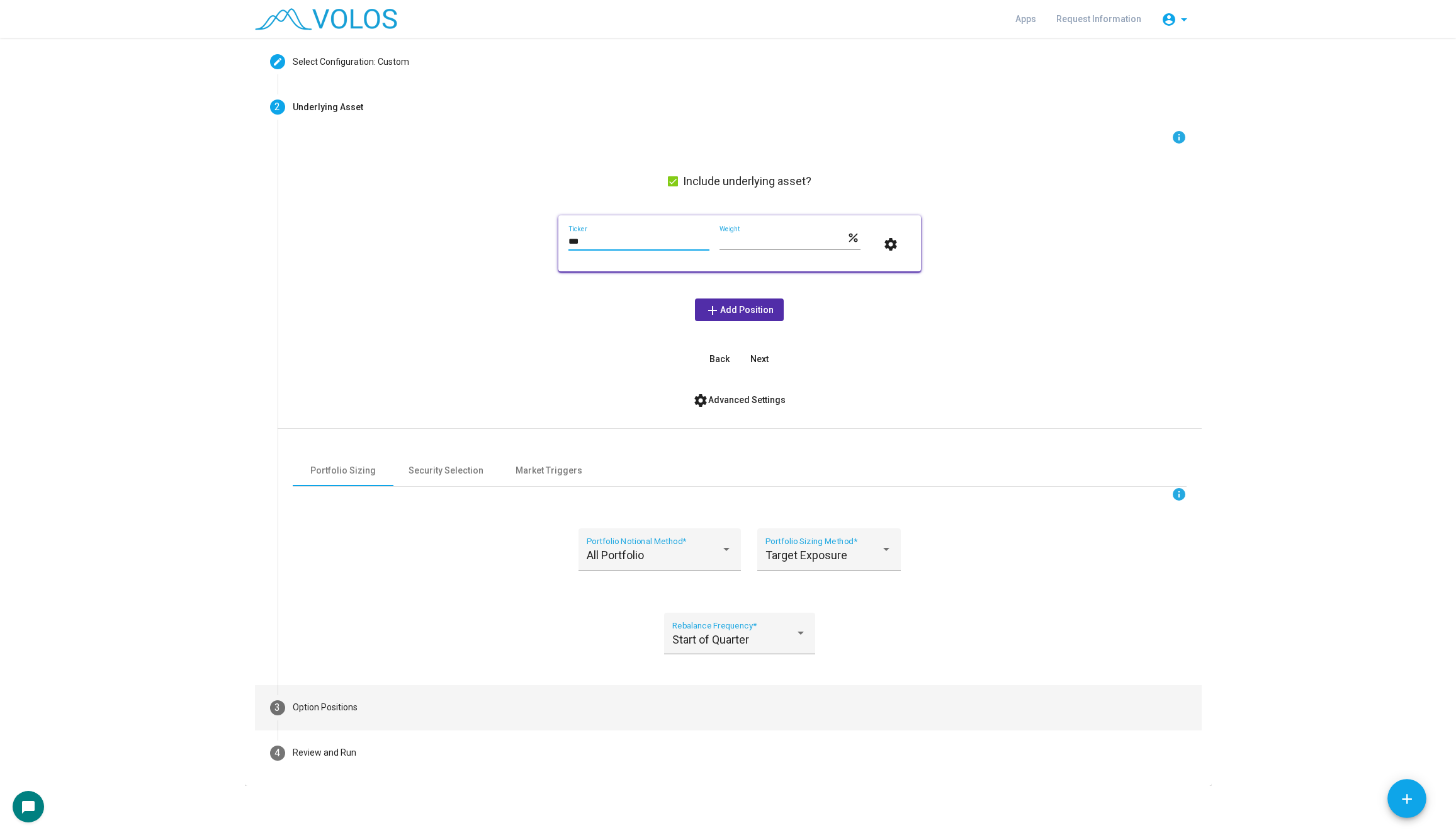
type input "***"
click at [400, 697] on mat-step-header "3 Option Positions" at bounding box center [728, 708] width 947 height 46
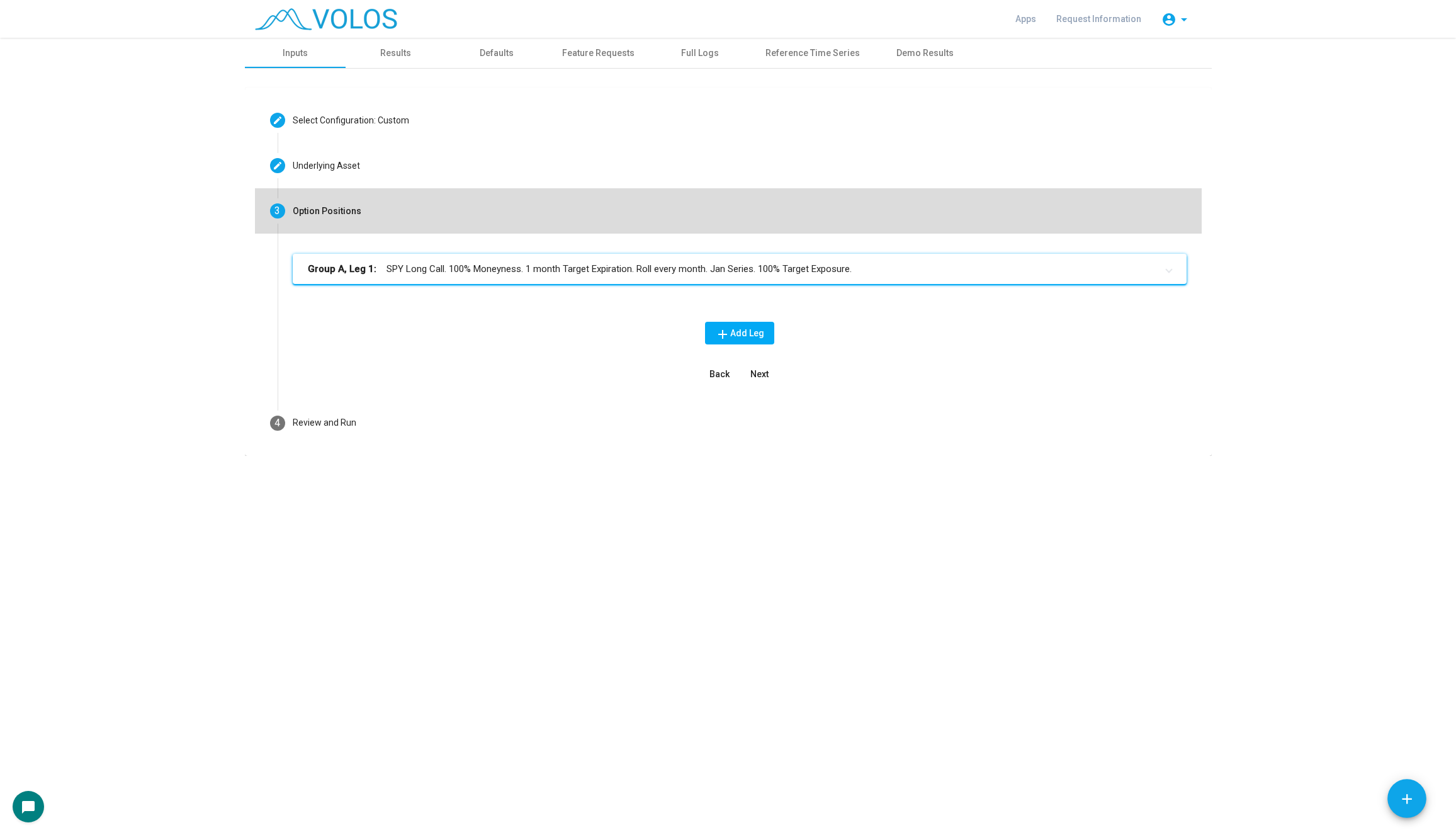
scroll to position [0, 0]
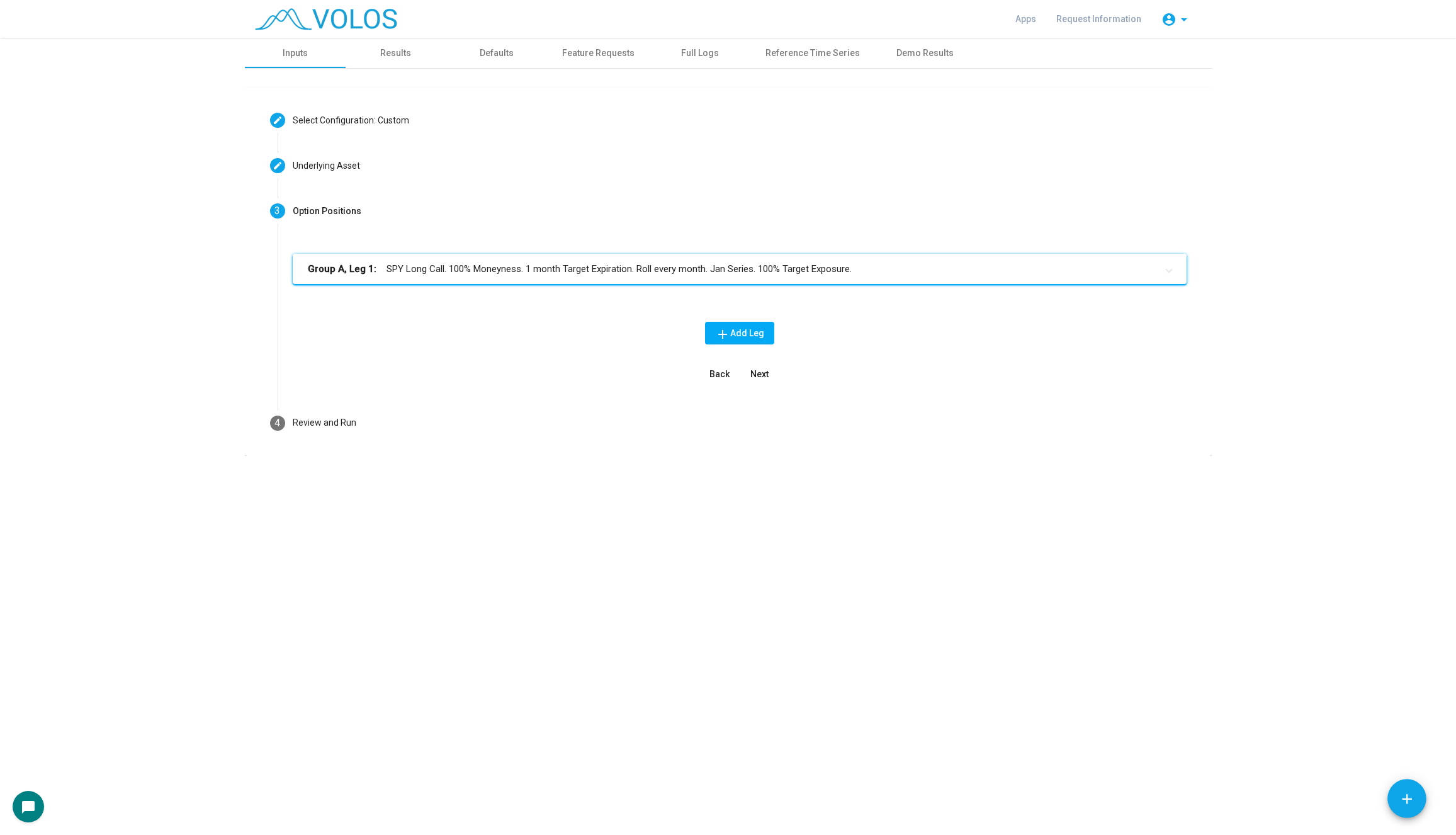
click at [557, 270] on mat-panel-title "Group A, Leg 1: SPY Long Call. 100% Moneyness. 1 month Target Expiration. Roll …" at bounding box center [731, 269] width 848 height 14
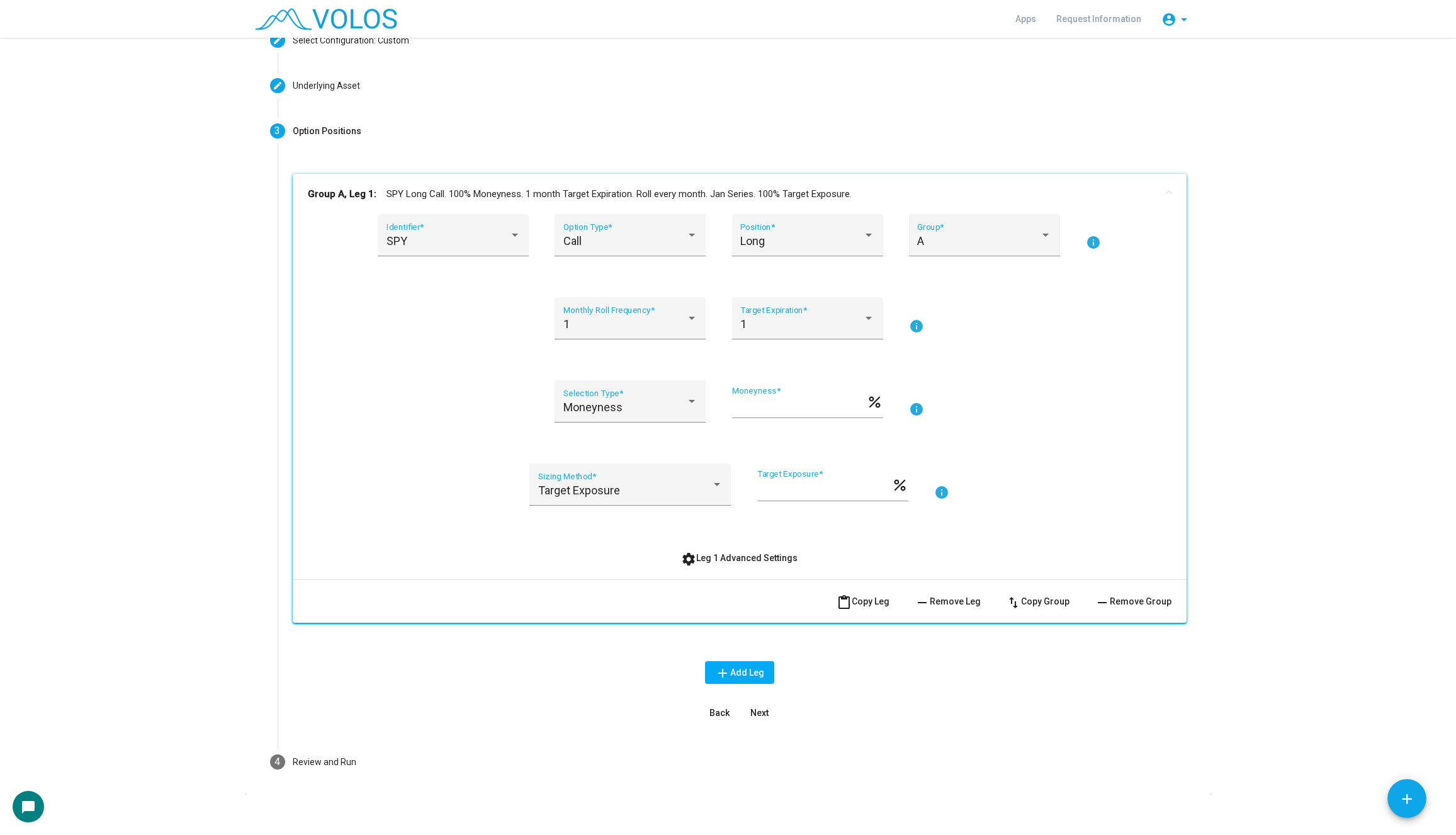
scroll to position [90, 0]
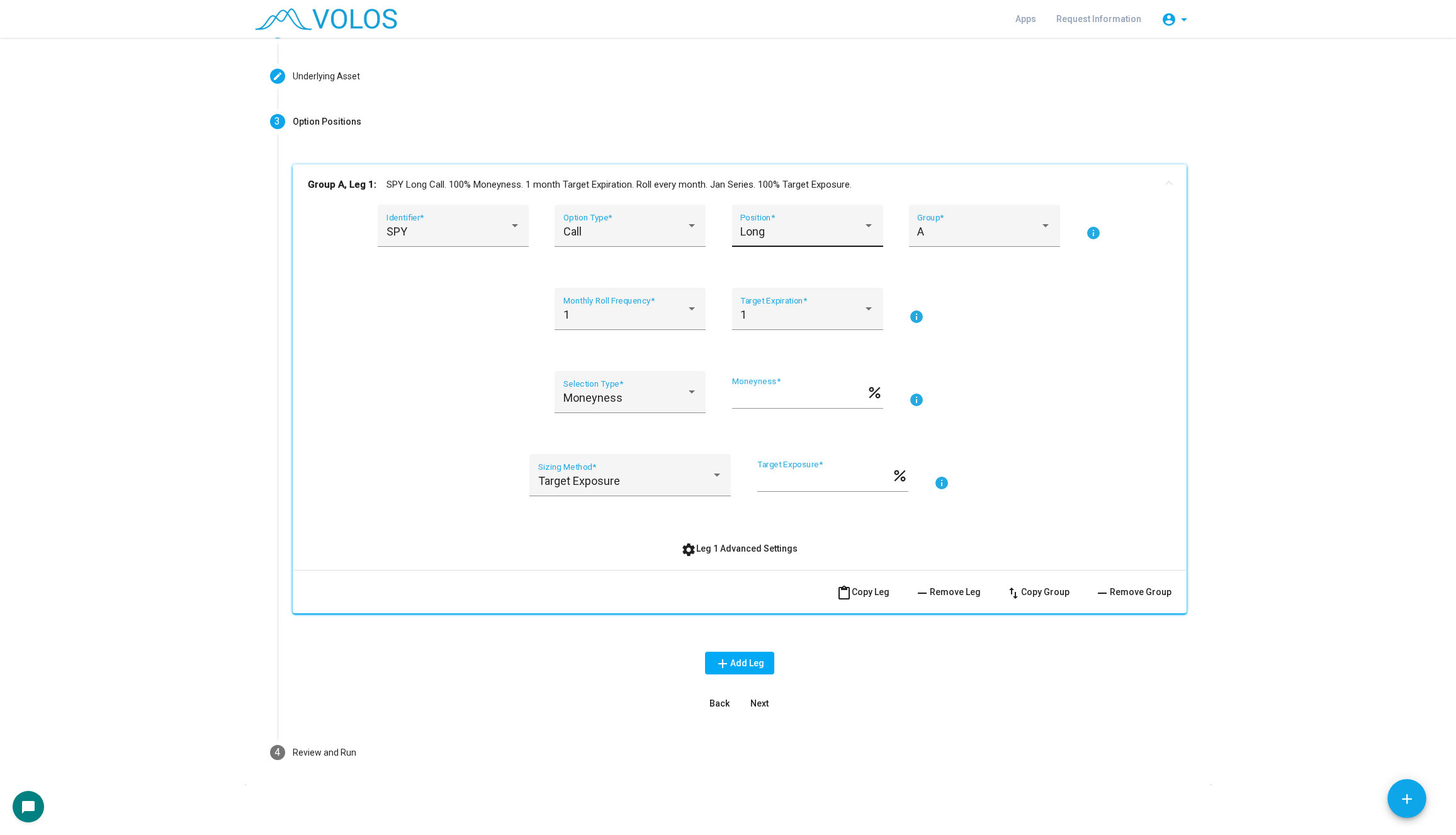
click at [766, 229] on div "Long" at bounding box center [801, 232] width 123 height 13
click at [769, 263] on span "Short" at bounding box center [807, 264] width 134 height 34
click at [791, 398] on input "***" at bounding box center [799, 397] width 134 height 13
type input "***"
click at [749, 560] on div "SPY Identifier * Call Option Type * Short Position * A Group * info 1 Monthly R…" at bounding box center [739, 387] width 894 height 365
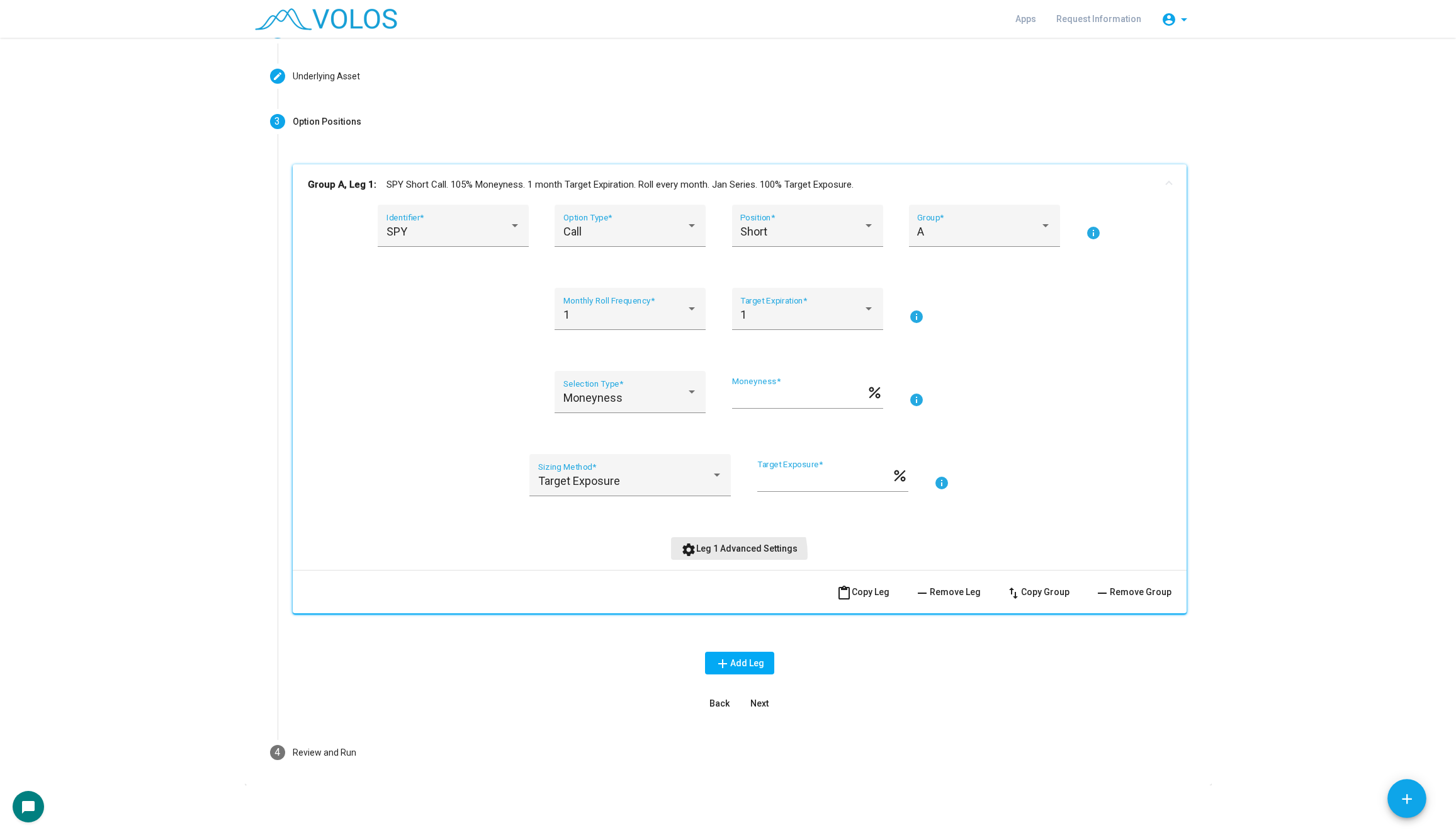
click at [722, 554] on button "settings Leg 1 Advanced Settings" at bounding box center [739, 548] width 137 height 23
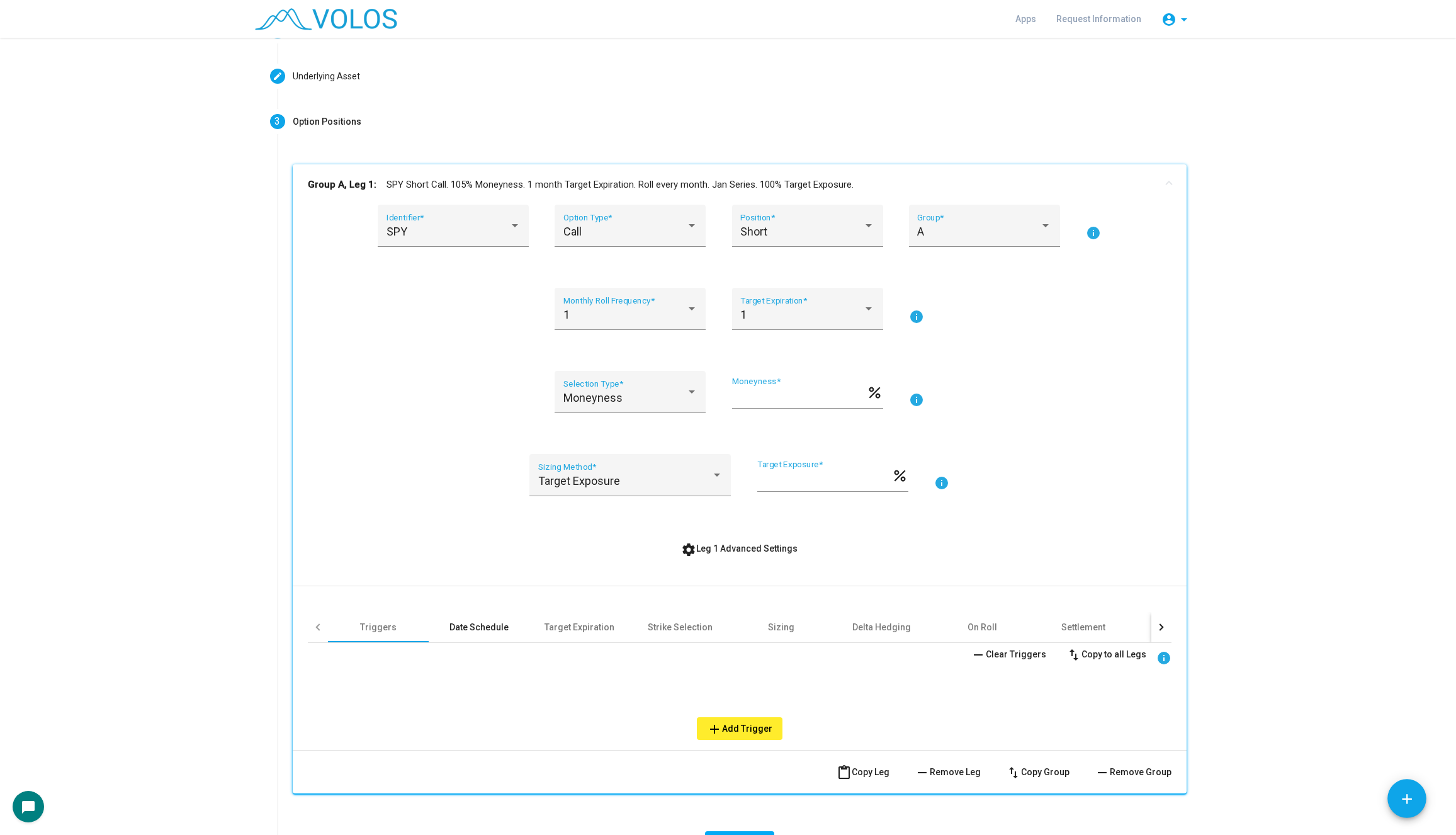
click at [465, 625] on div "Date Schedule" at bounding box center [479, 627] width 59 height 13
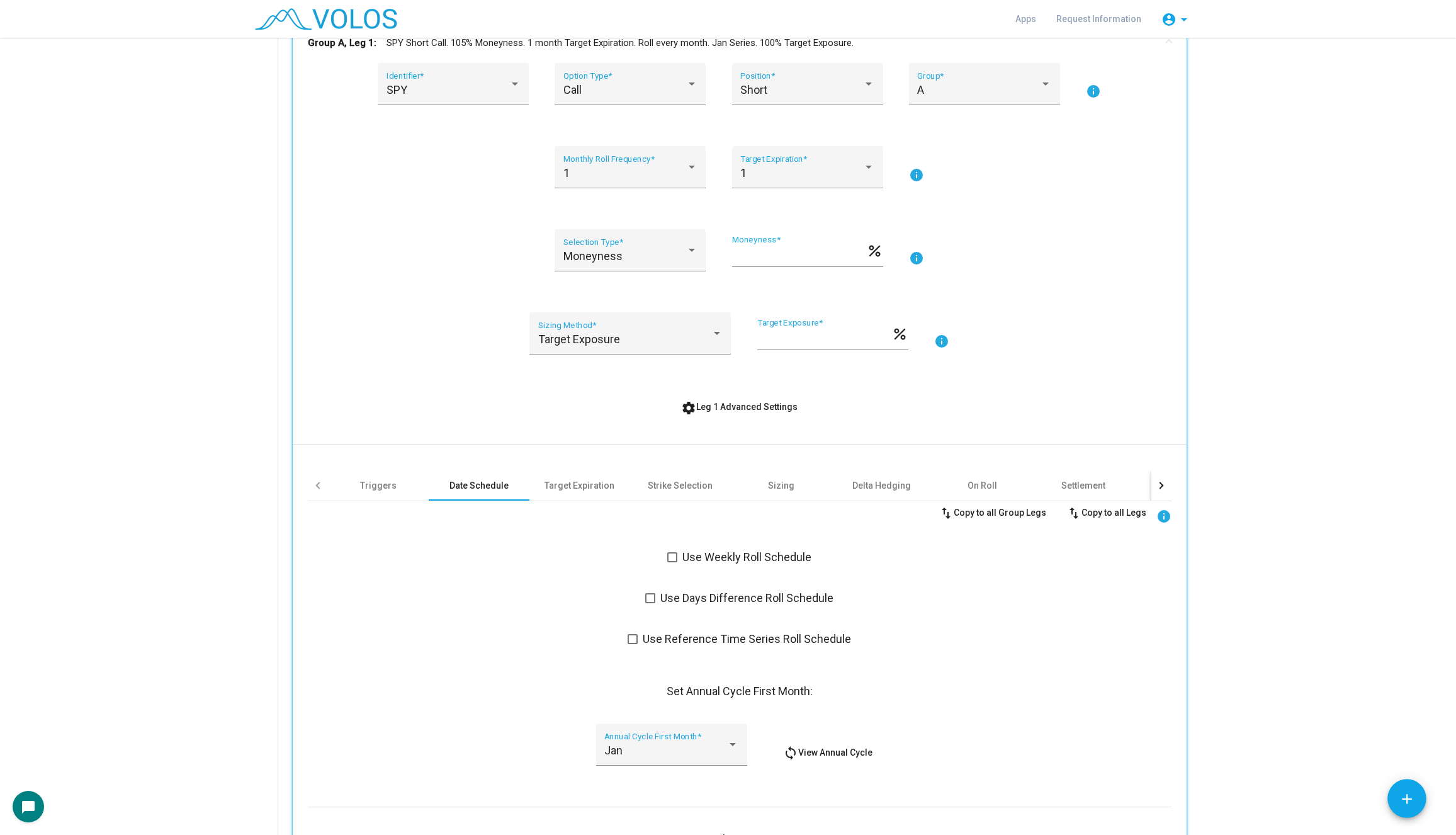
scroll to position [246, 0]
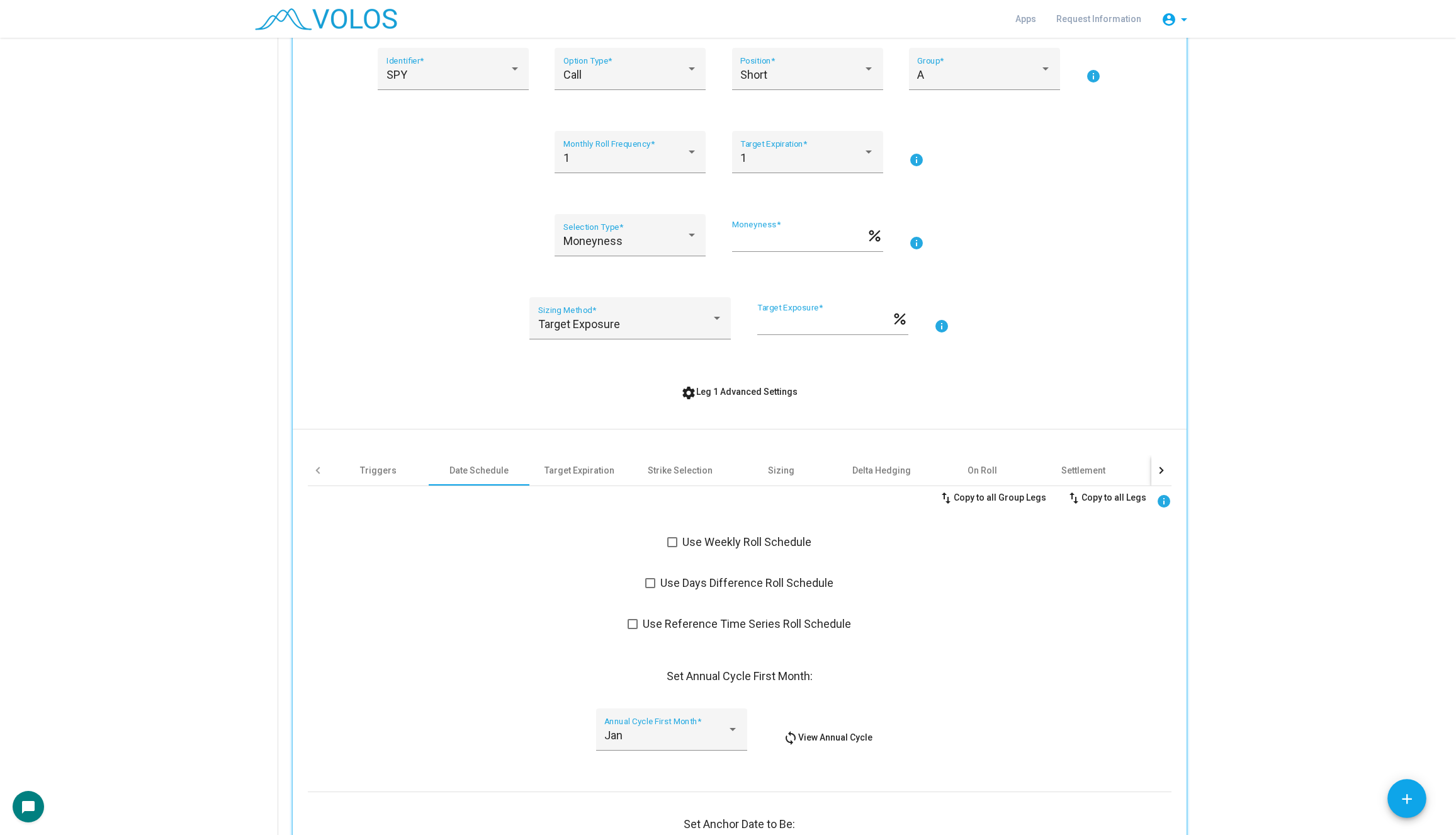
click at [667, 543] on span at bounding box center [672, 542] width 10 height 10
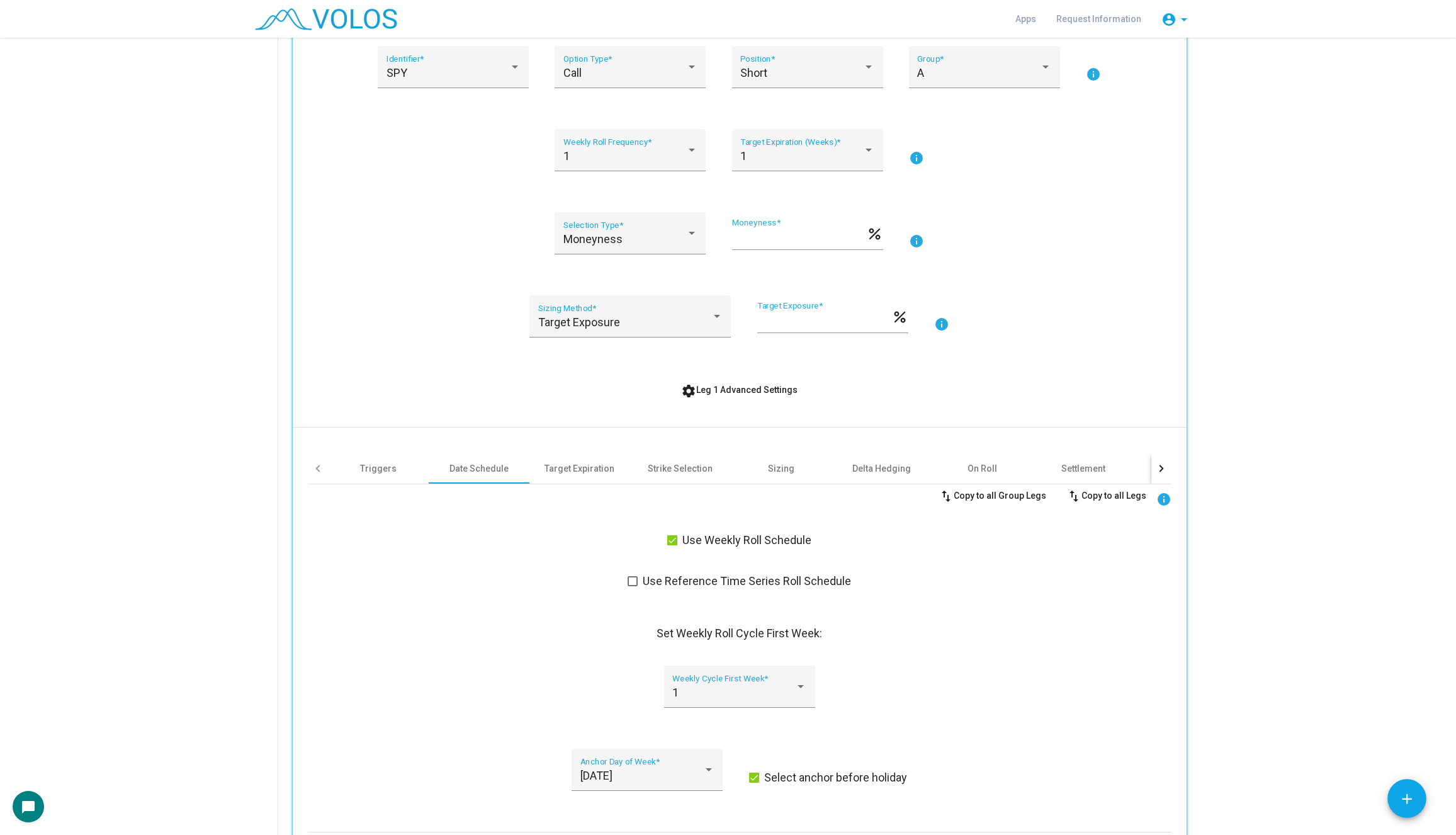
scroll to position [185, 0]
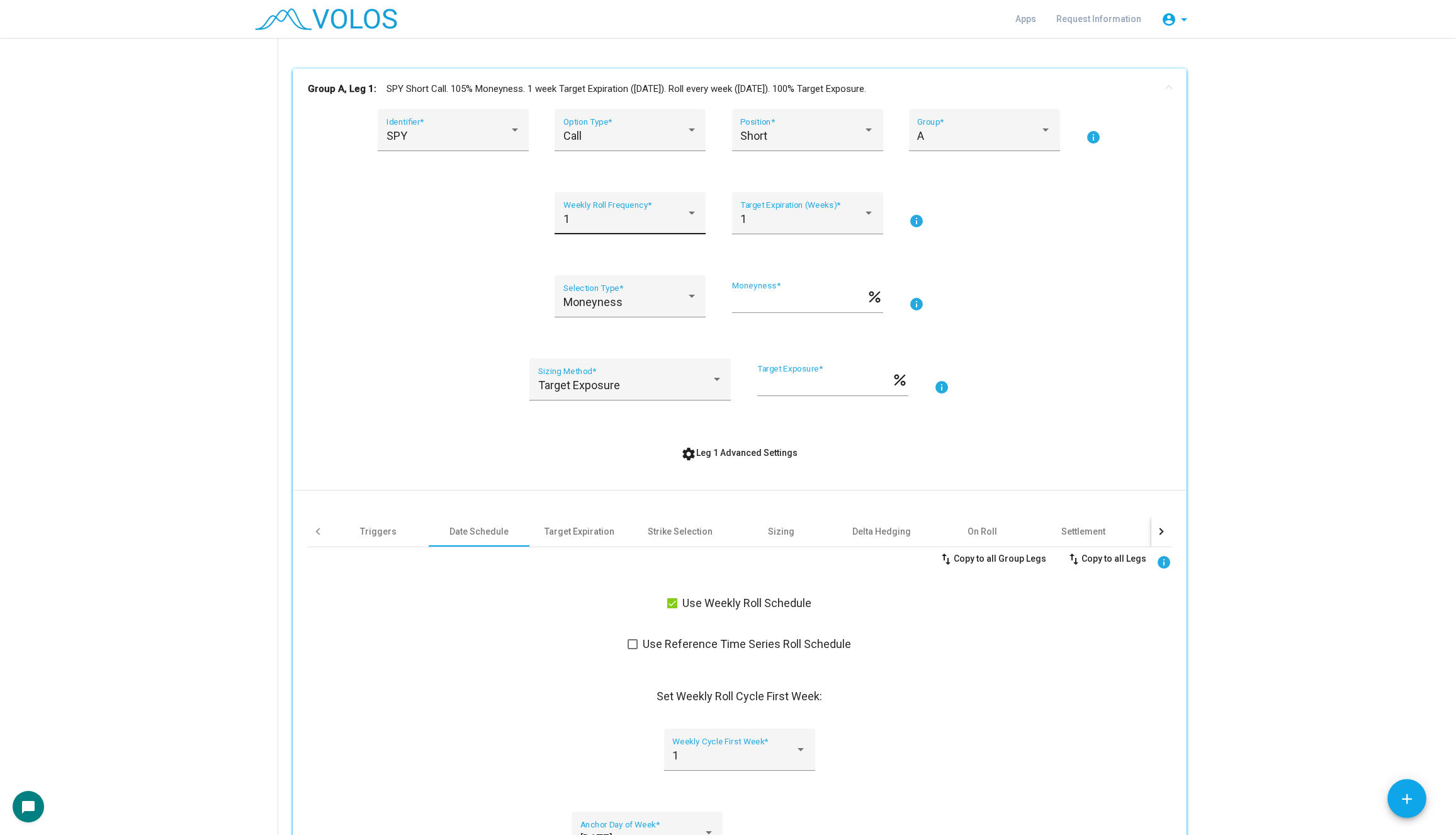
click at [666, 202] on div "1 Weekly Roll Frequency *" at bounding box center [631, 217] width 134 height 33
click at [660, 261] on span "2" at bounding box center [631, 252] width 134 height 34
click at [784, 214] on div "1" at bounding box center [801, 219] width 123 height 13
click at [780, 252] on span "2" at bounding box center [807, 252] width 134 height 34
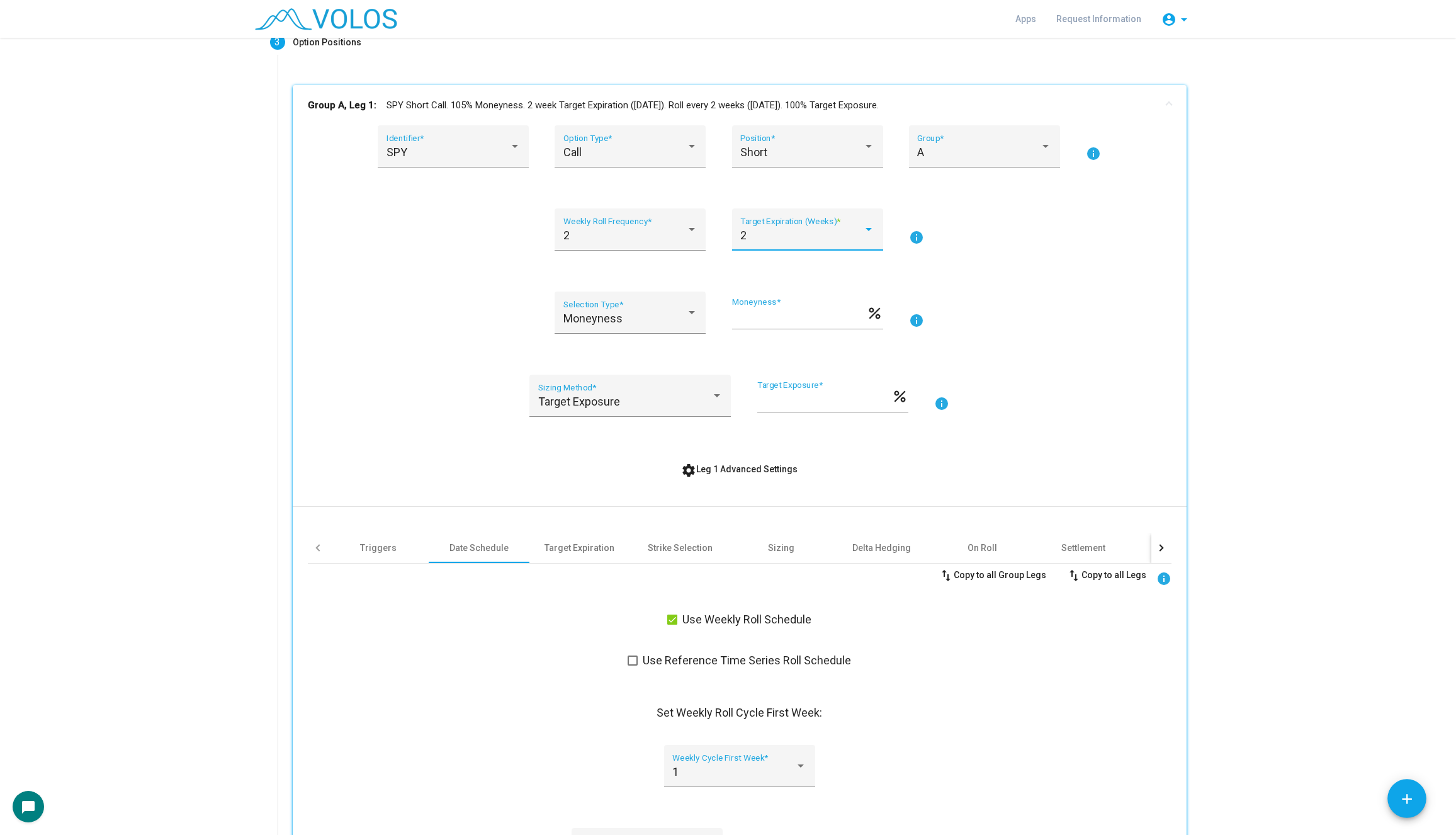
scroll to position [156, 0]
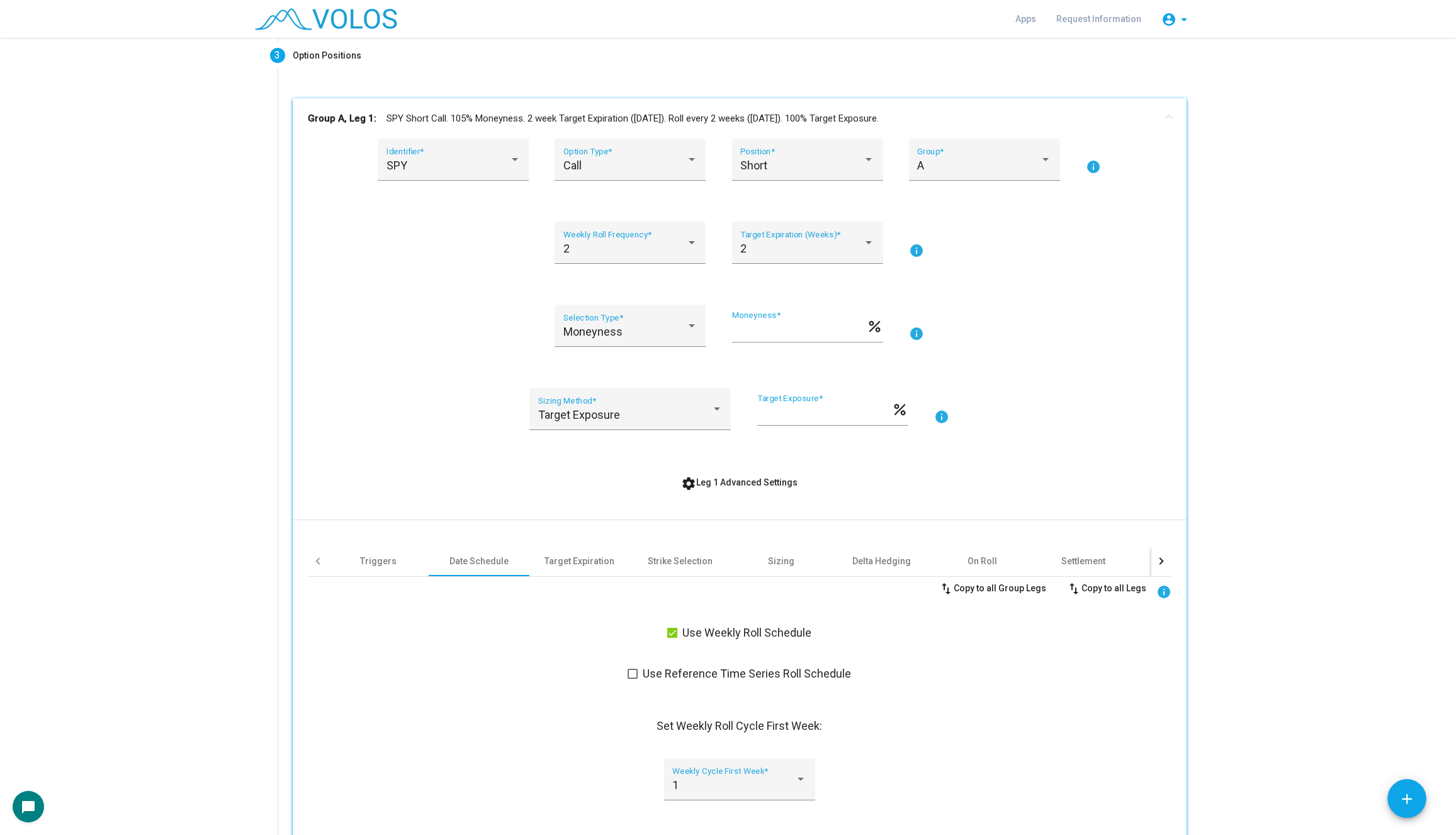
click at [856, 121] on mat-panel-title "Group A, Leg 1: SPY Short Call. 105% Moneyness. 2 week Target Expiration (Frida…" at bounding box center [731, 119] width 848 height 14
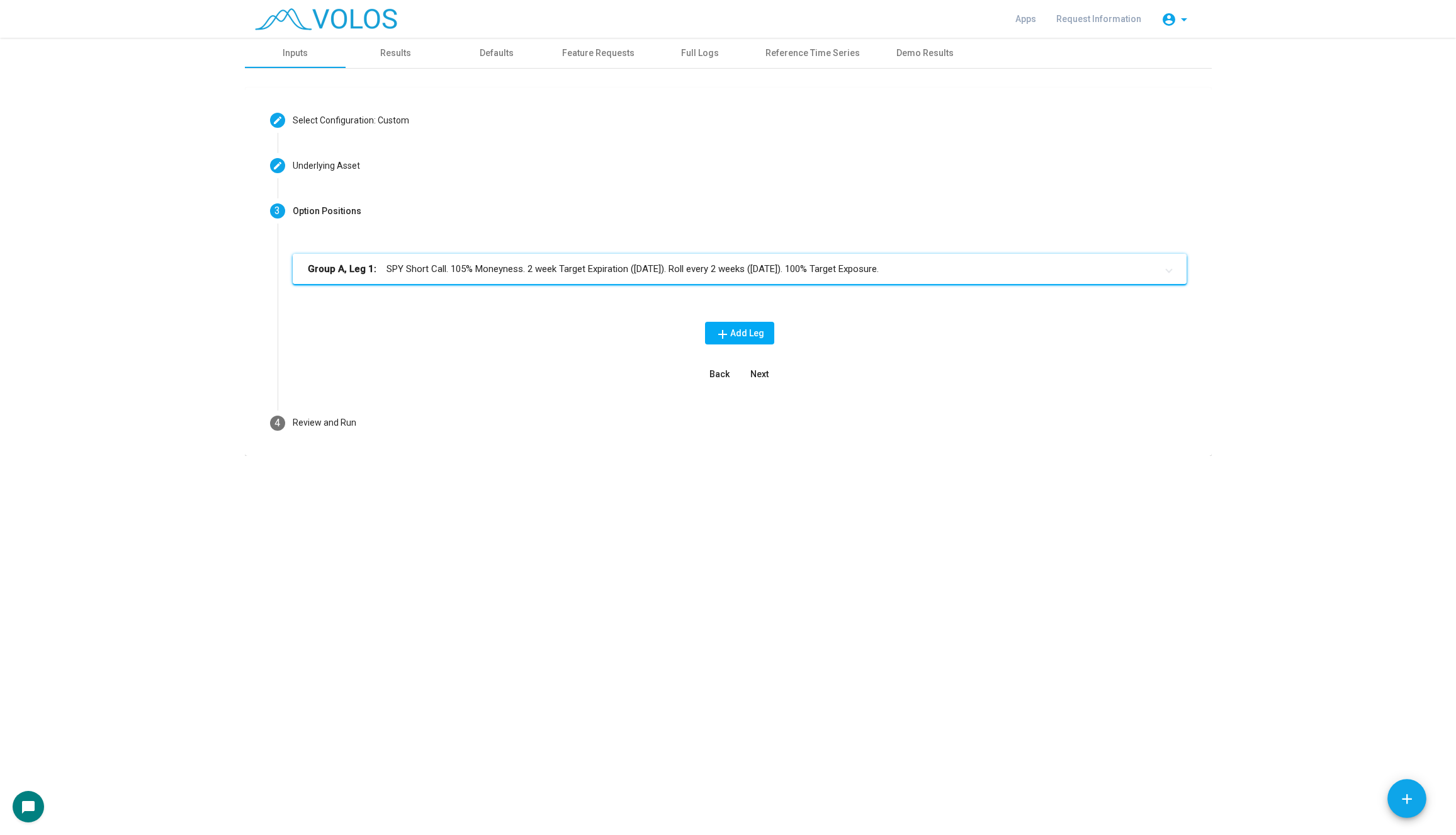
click at [815, 273] on mat-panel-title "Group A, Leg 1: SPY Short Call. 105% Moneyness. 2 week Target Expiration (Frida…" at bounding box center [731, 269] width 848 height 14
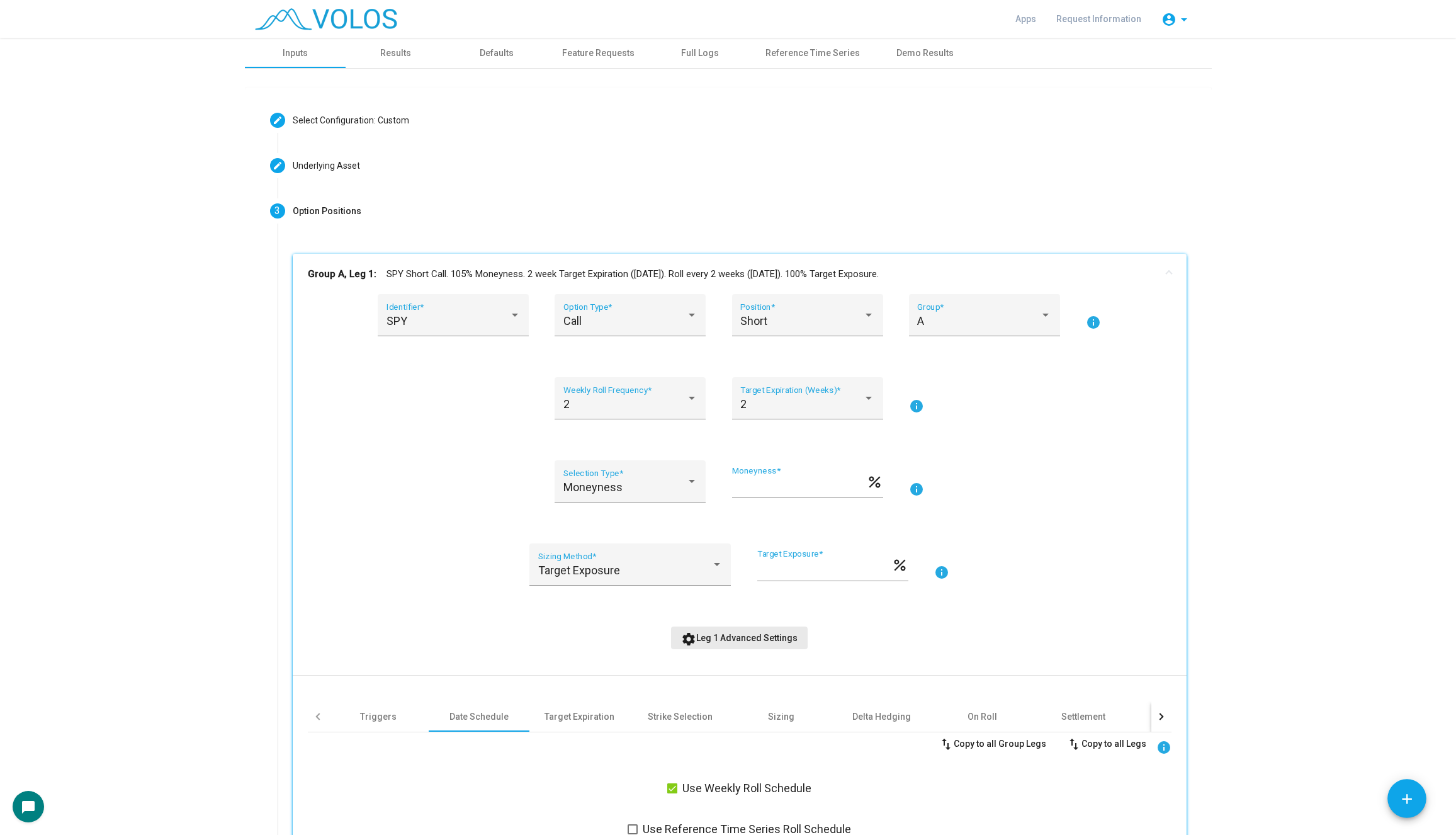
click at [755, 630] on button "settings Leg 1 Advanced Settings" at bounding box center [739, 638] width 137 height 23
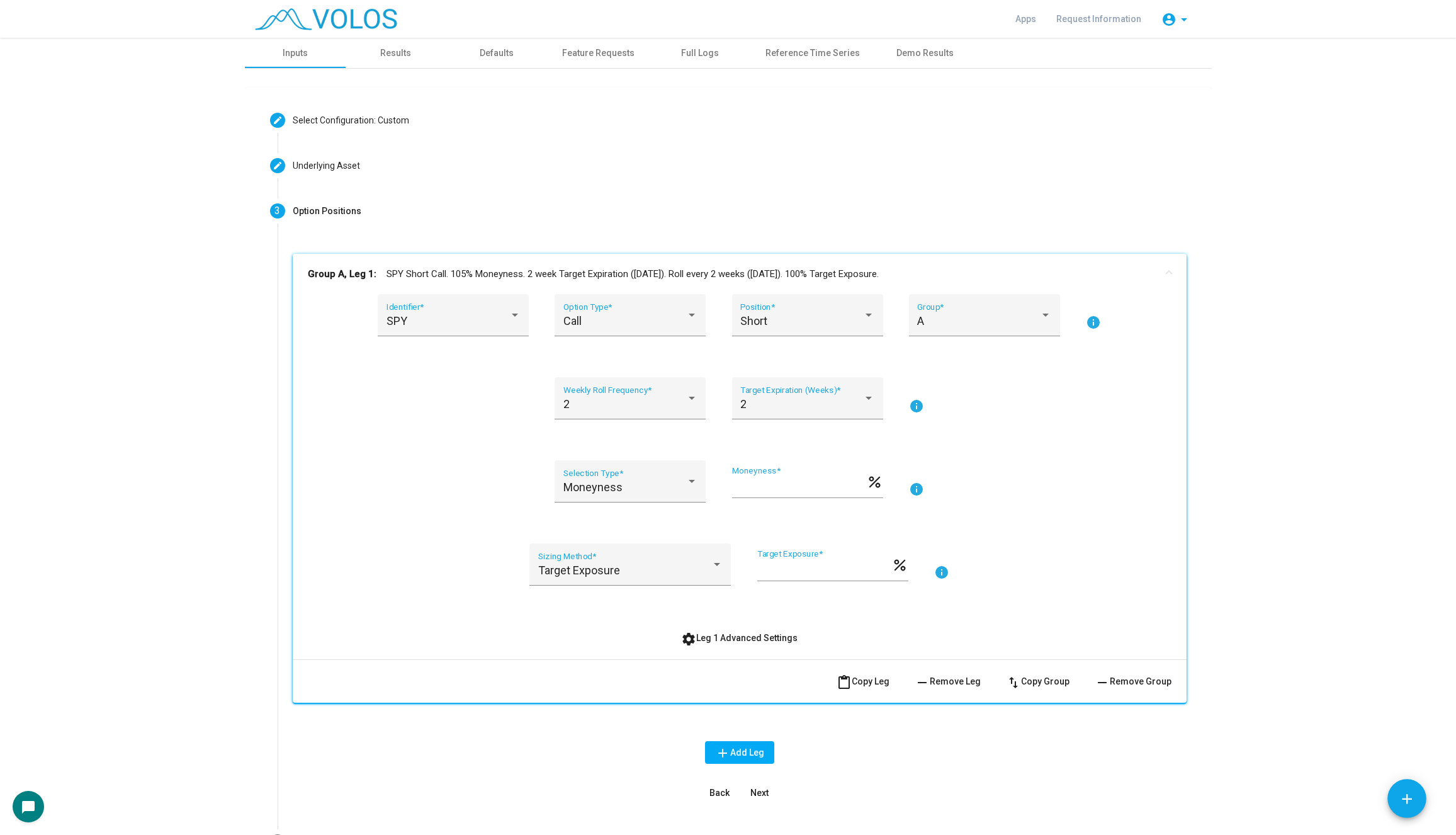
click at [862, 680] on span "content_paste Copy Leg" at bounding box center [862, 681] width 53 height 10
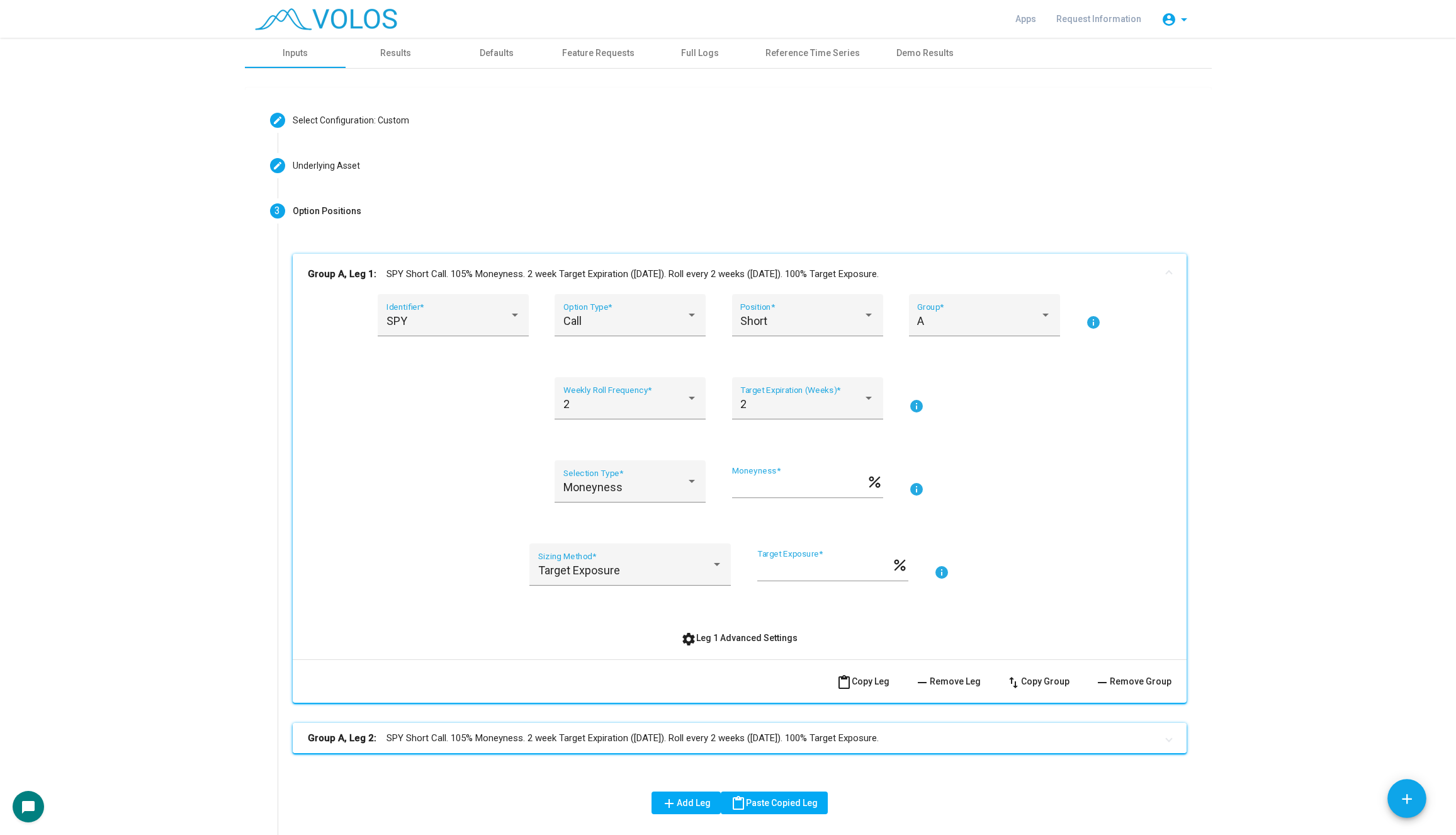
click at [822, 735] on mat-panel-title "Group A, Leg 2: SPY Short Call. 105% Moneyness. 2 week Target Expiration (Frida…" at bounding box center [731, 738] width 848 height 14
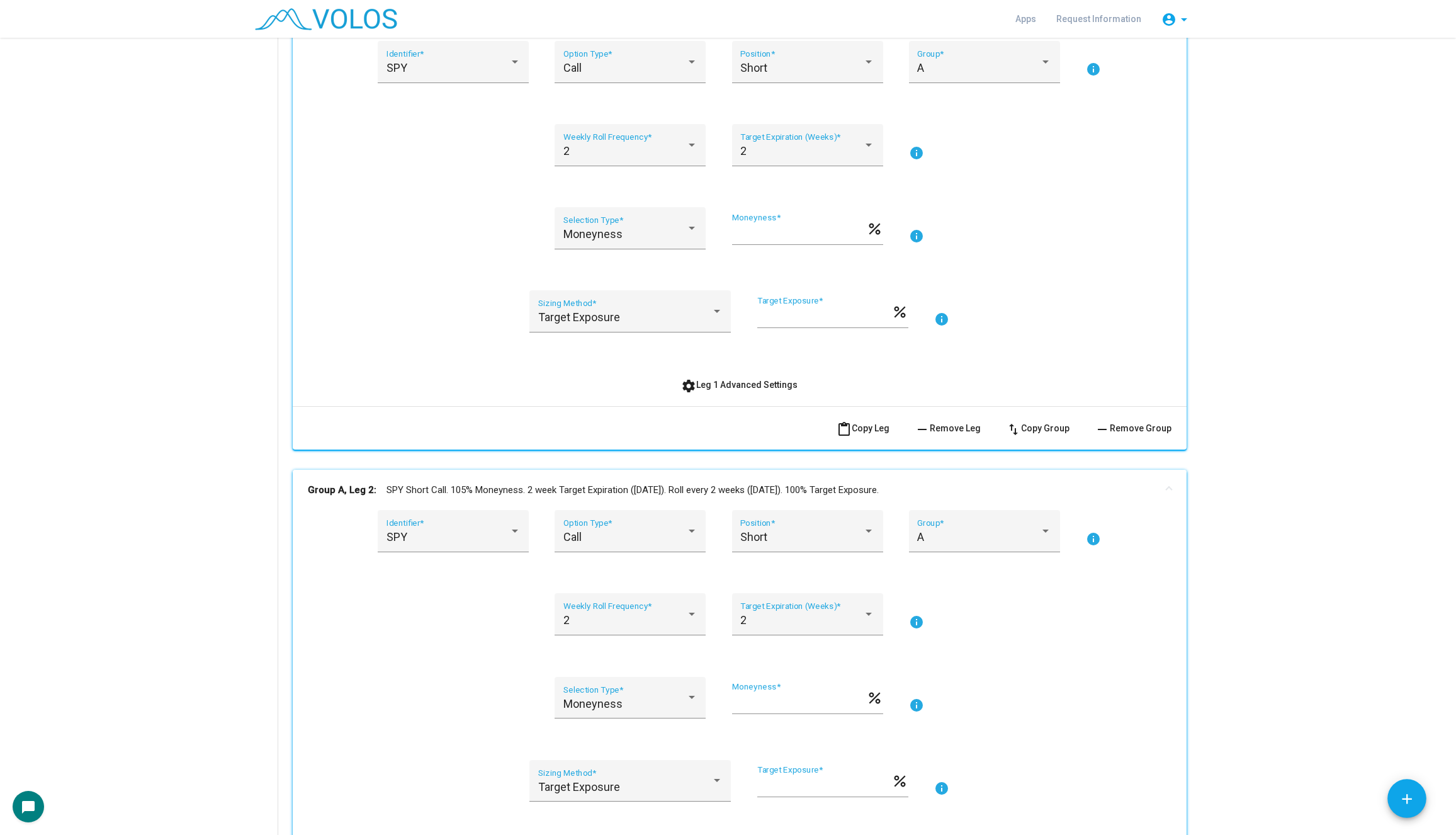
scroll to position [279, 0]
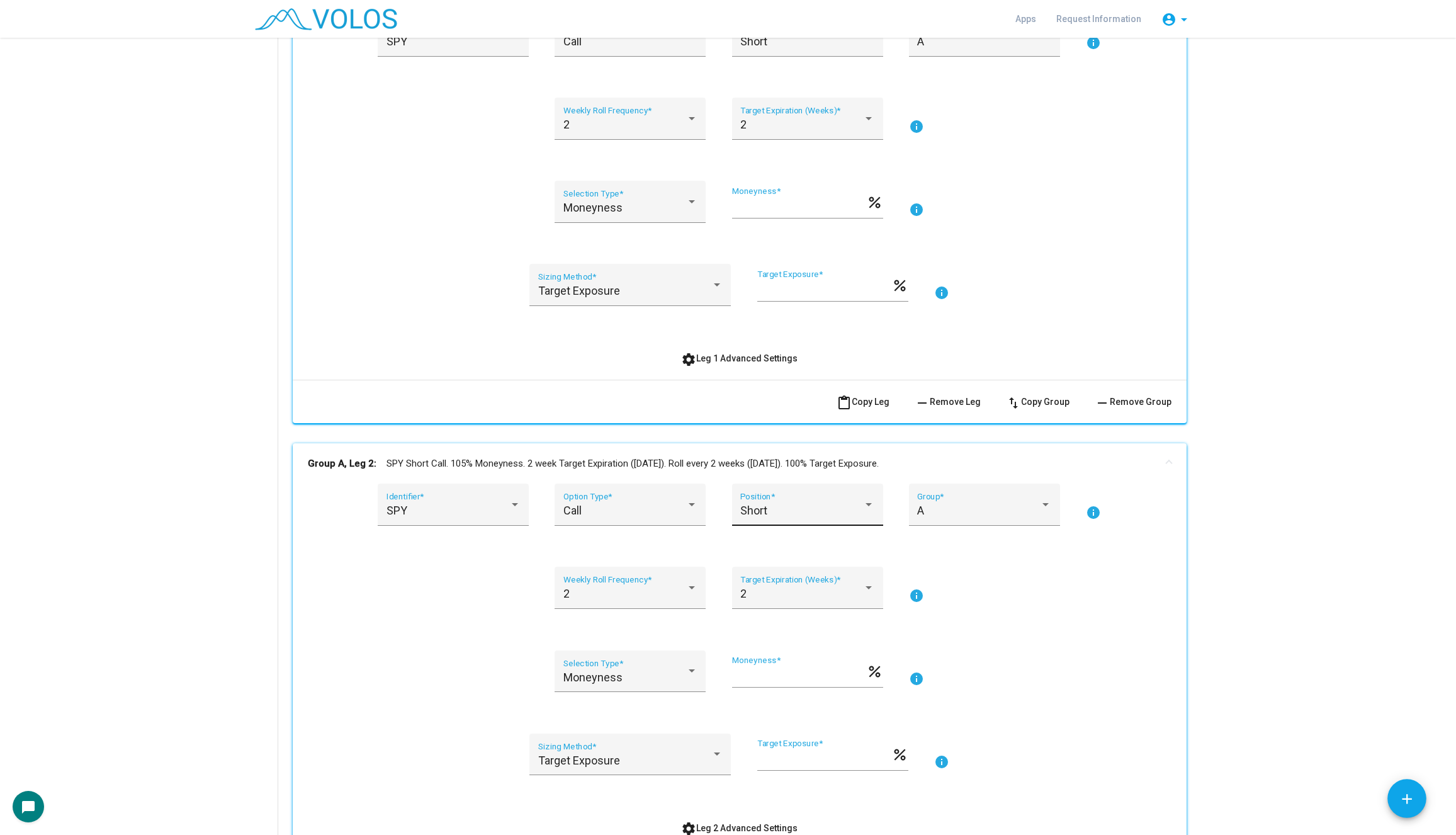
click at [786, 497] on div "Short Position *" at bounding box center [807, 509] width 134 height 33
click at [783, 466] on span "Long" at bounding box center [807, 476] width 134 height 34
click at [761, 676] on input "***" at bounding box center [799, 676] width 134 height 13
type input "***"
click at [1024, 724] on div "SPY Identifier * Call Option Type * Long Position * A Group * info 2 Weekly Rol…" at bounding box center [739, 661] width 863 height 355
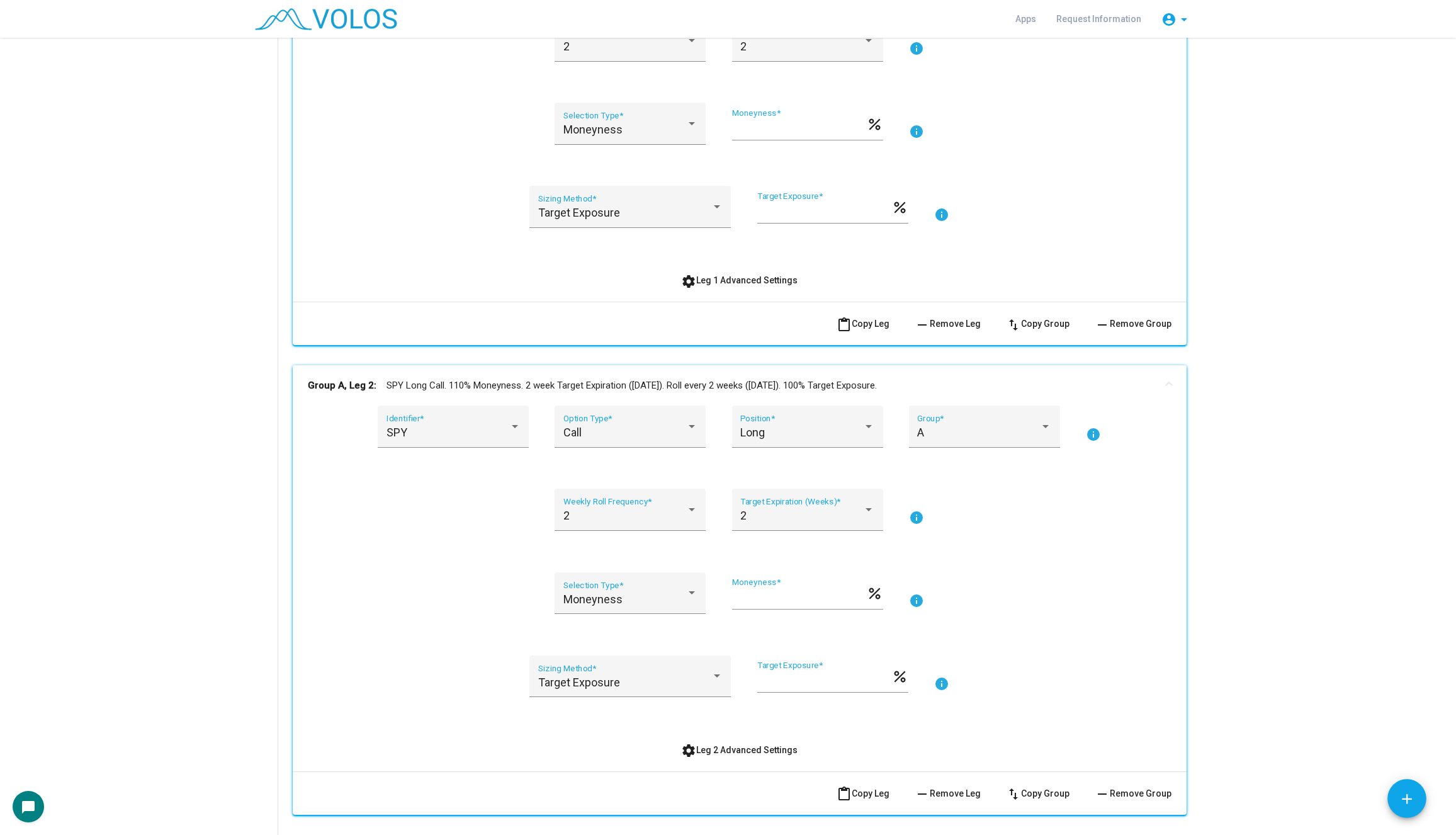
scroll to position [559, 0]
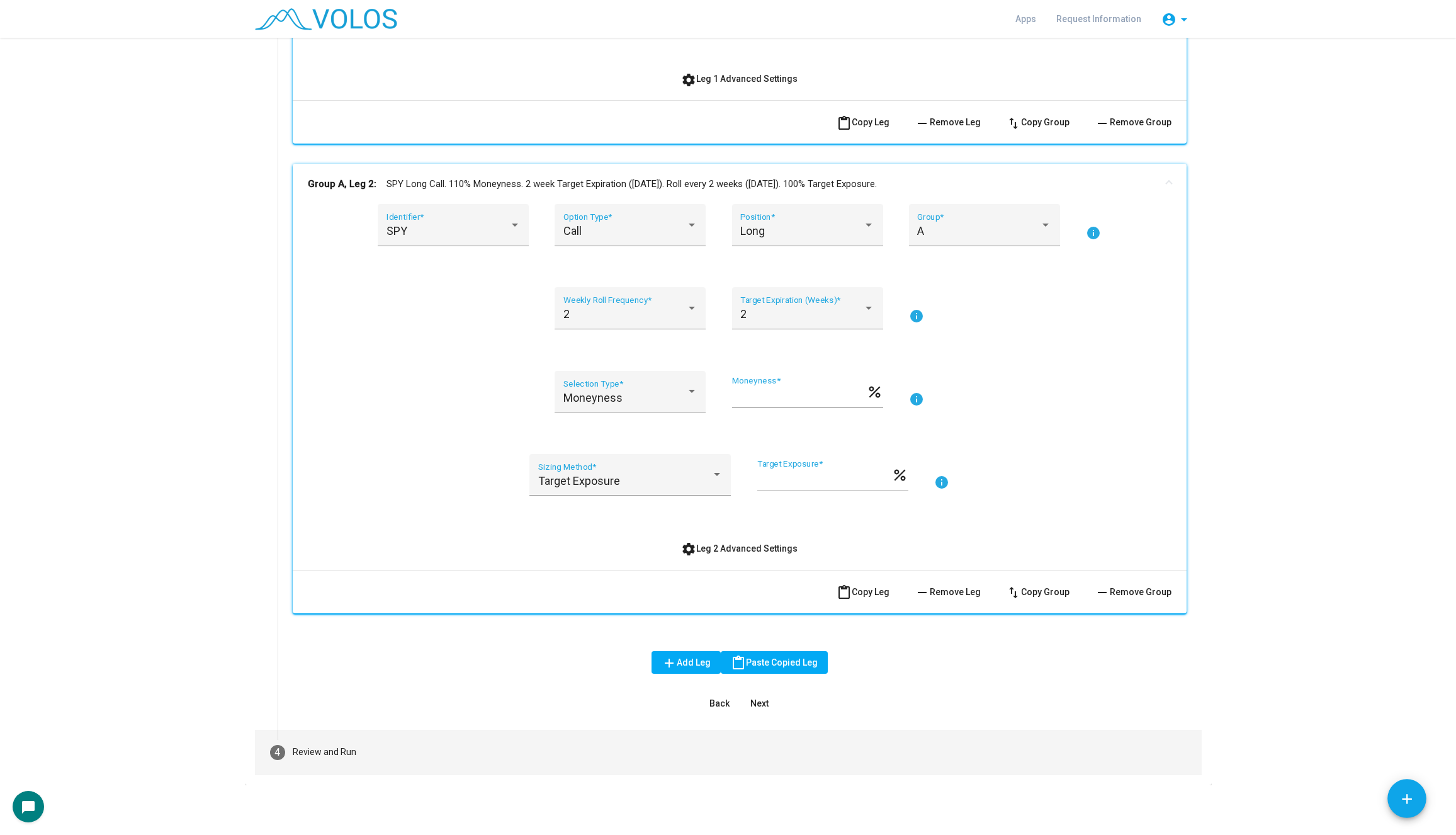
click at [306, 747] on div "Review and Run" at bounding box center [324, 752] width 64 height 13
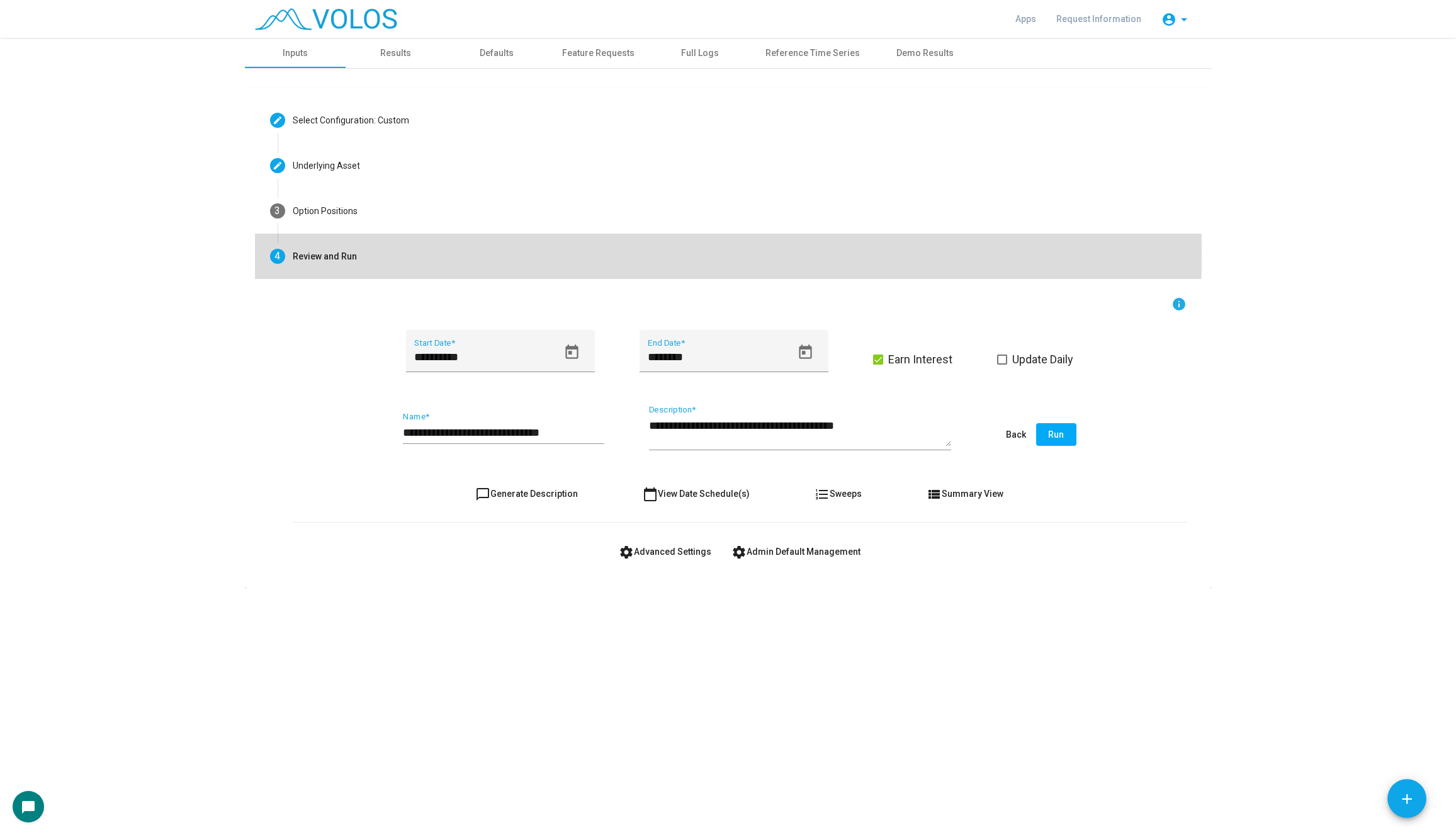
scroll to position [0, 0]
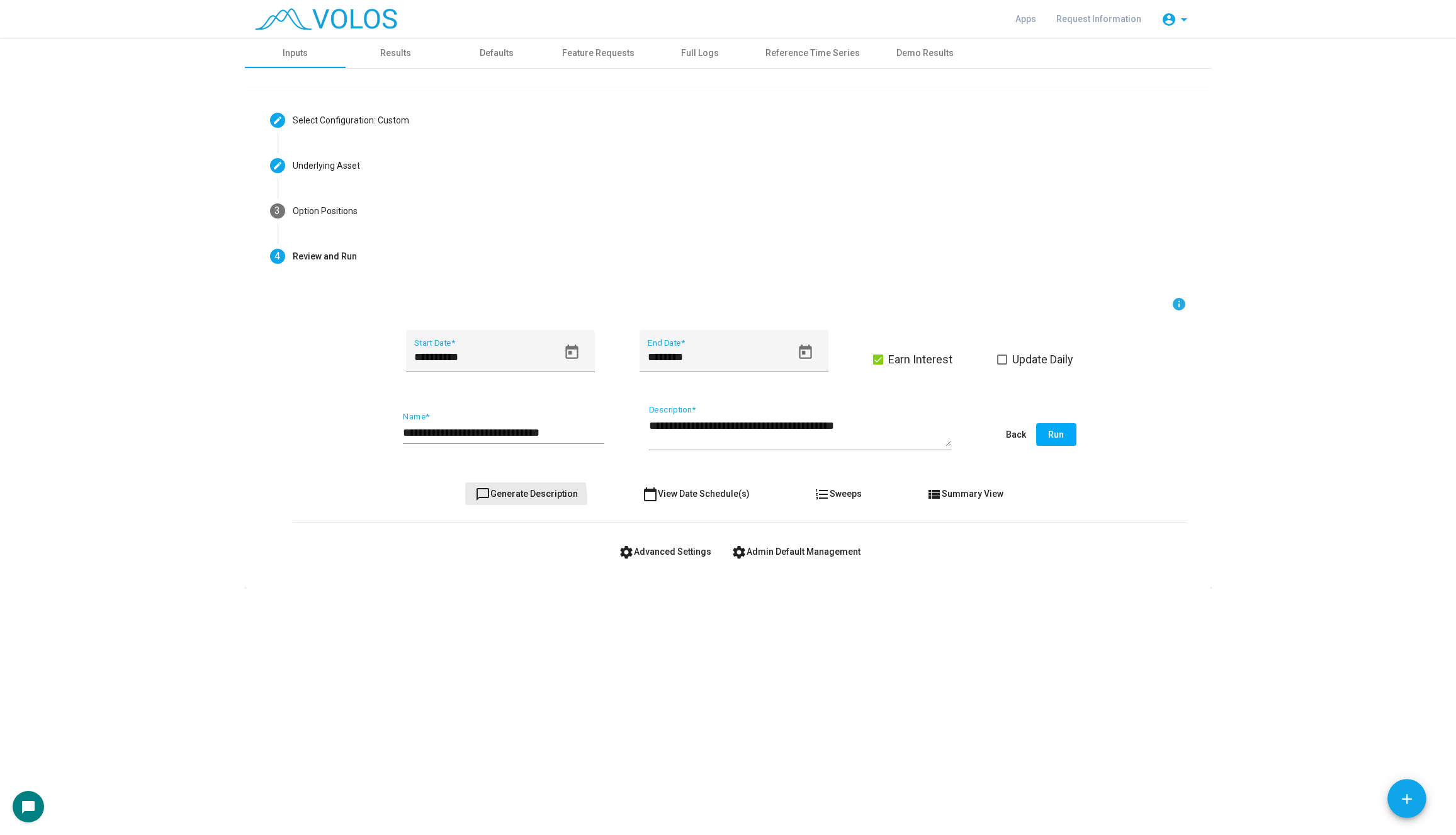
click at [513, 499] on button "chat_bubble_outline Generate Description" at bounding box center [527, 493] width 123 height 23
type textarea "**********"
click at [513, 499] on button "chat_bubble_outline Generate Description" at bounding box center [527, 493] width 123 height 23
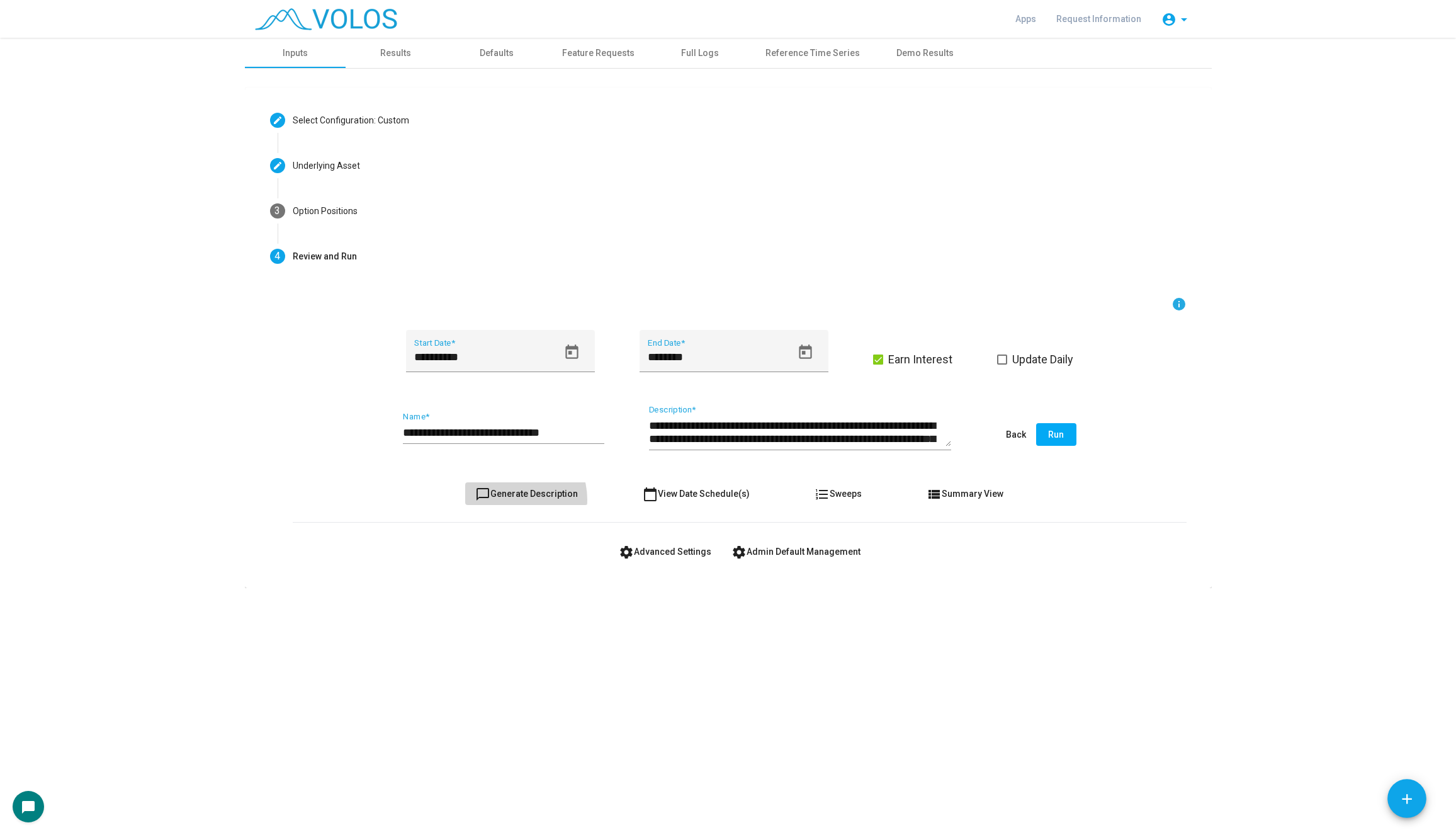
click at [513, 499] on button "chat_bubble_outline Generate Description" at bounding box center [527, 493] width 123 height 23
click at [503, 434] on input "**********" at bounding box center [503, 432] width 201 height 13
click at [480, 426] on input "**********" at bounding box center [503, 432] width 201 height 13
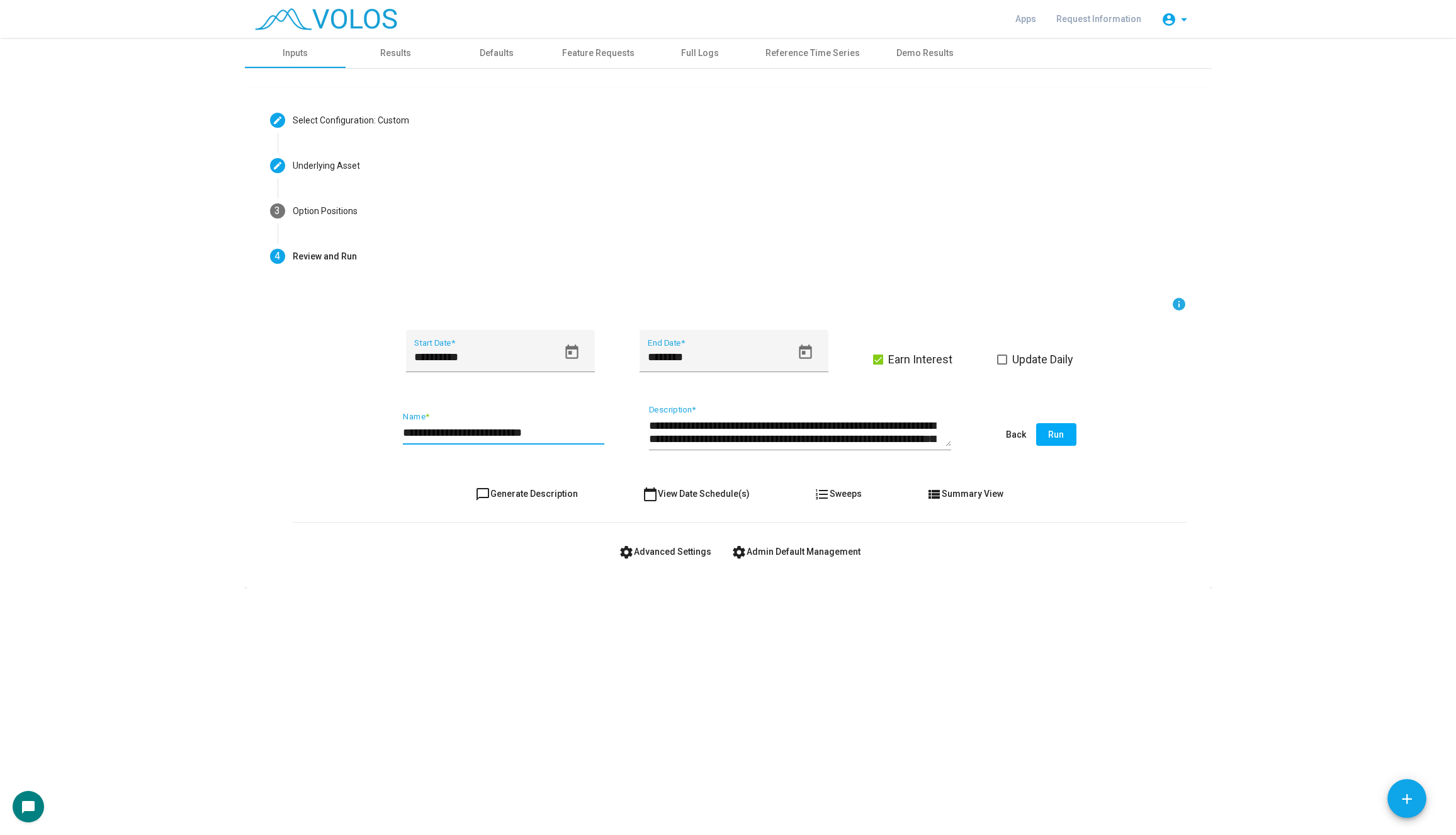
click at [567, 437] on input "**********" at bounding box center [503, 432] width 201 height 13
type input "**********"
click at [535, 492] on span "chat_bubble_outline Generate Description" at bounding box center [526, 493] width 102 height 10
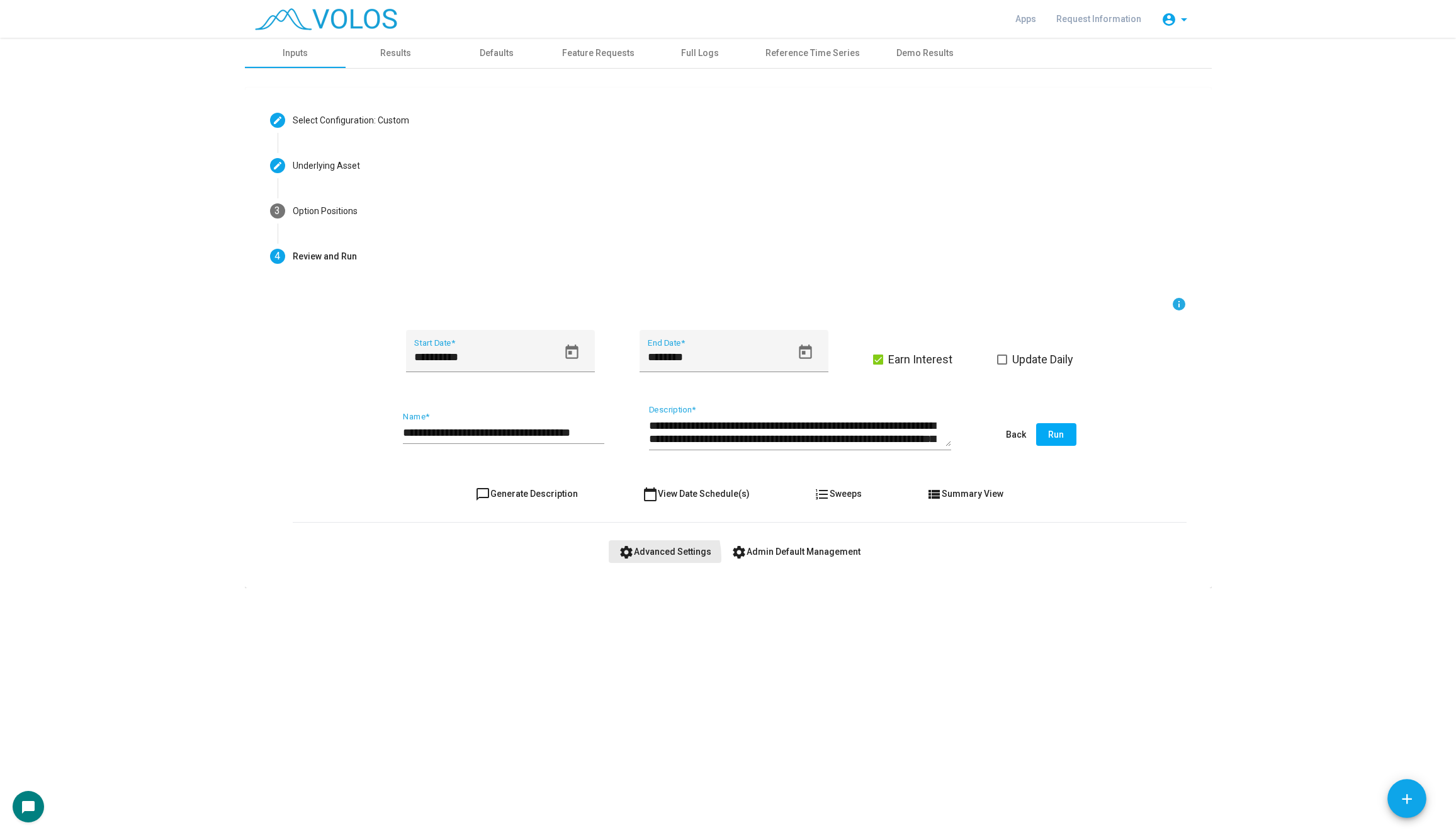
click at [642, 557] on button "settings Advanced Settings" at bounding box center [664, 551] width 112 height 23
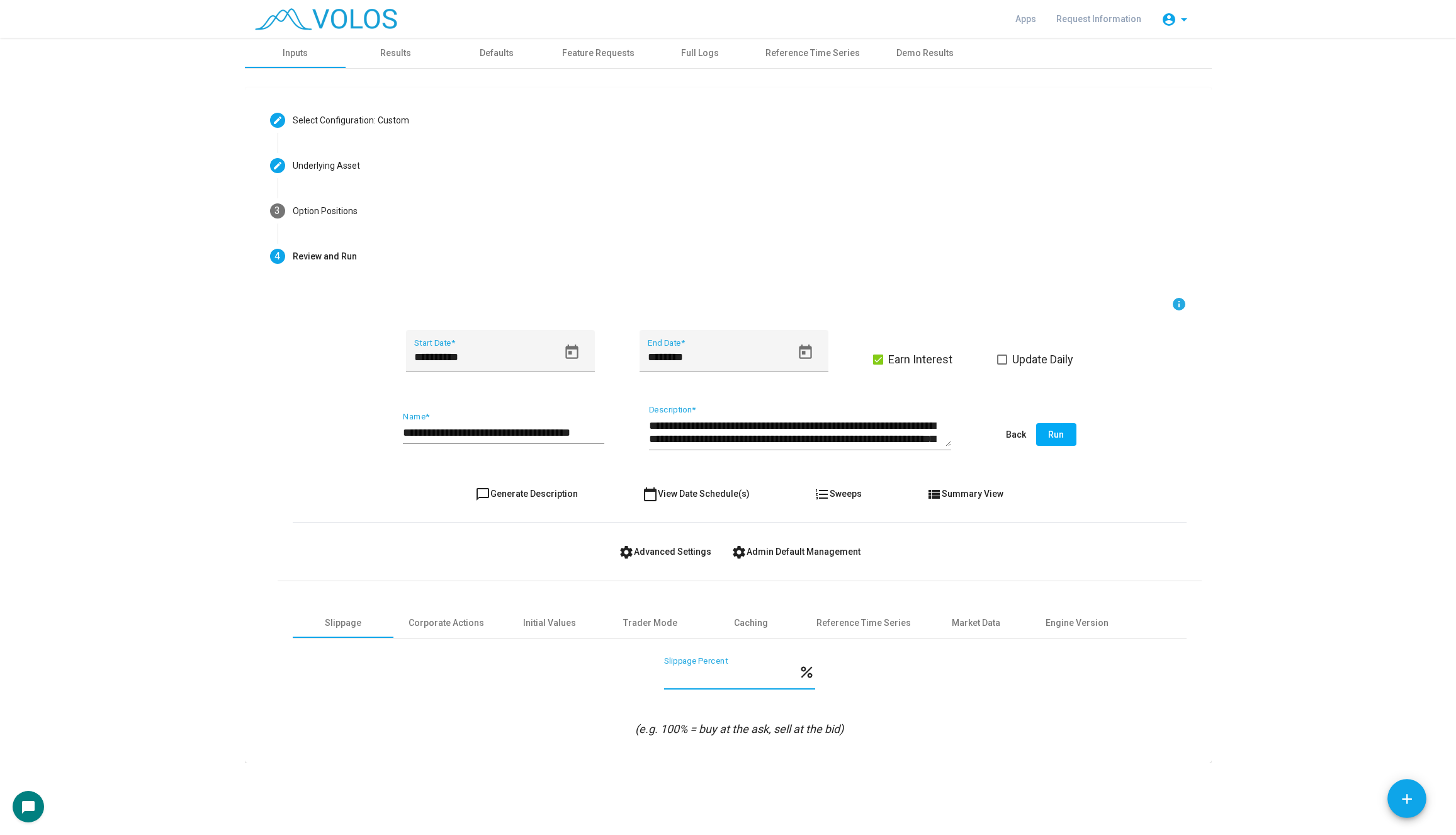
click at [718, 679] on input "***" at bounding box center [731, 677] width 134 height 13
drag, startPoint x: 729, startPoint y: 678, endPoint x: 630, endPoint y: 677, distance: 99.0
click at [630, 677] on div "*** Slippage Percent percent" at bounding box center [739, 679] width 894 height 46
type input "*"
click at [513, 491] on span "chat_bubble_outline Generate Description" at bounding box center [526, 493] width 102 height 10
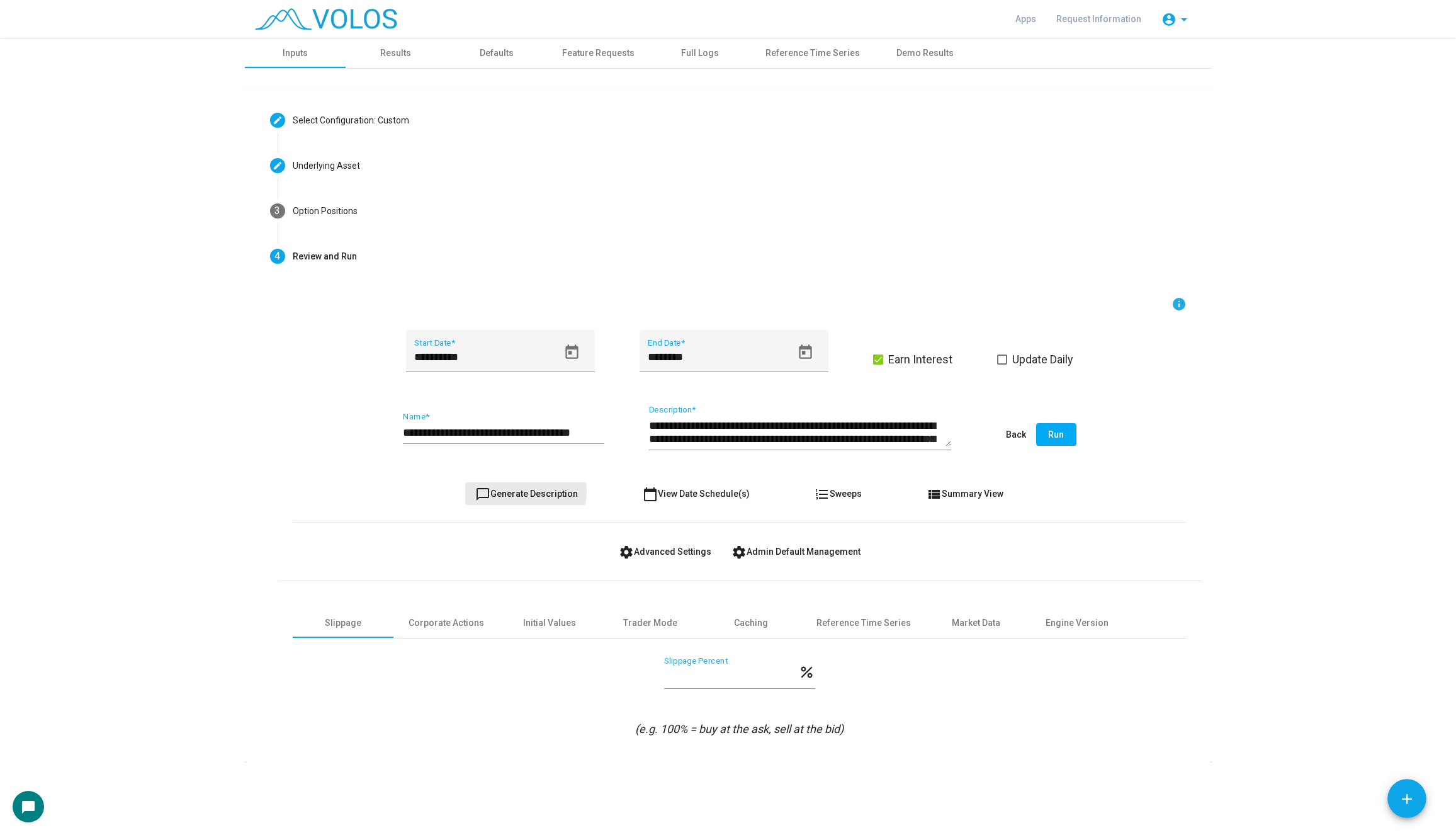
click at [513, 491] on span "chat_bubble_outline Generate Description" at bounding box center [526, 493] width 102 height 10
drag, startPoint x: 583, startPoint y: 428, endPoint x: 671, endPoint y: 428, distance: 88.0
click at [671, 428] on div "**********" at bounding box center [739, 435] width 894 height 59
click at [553, 428] on input "**********" at bounding box center [503, 432] width 201 height 13
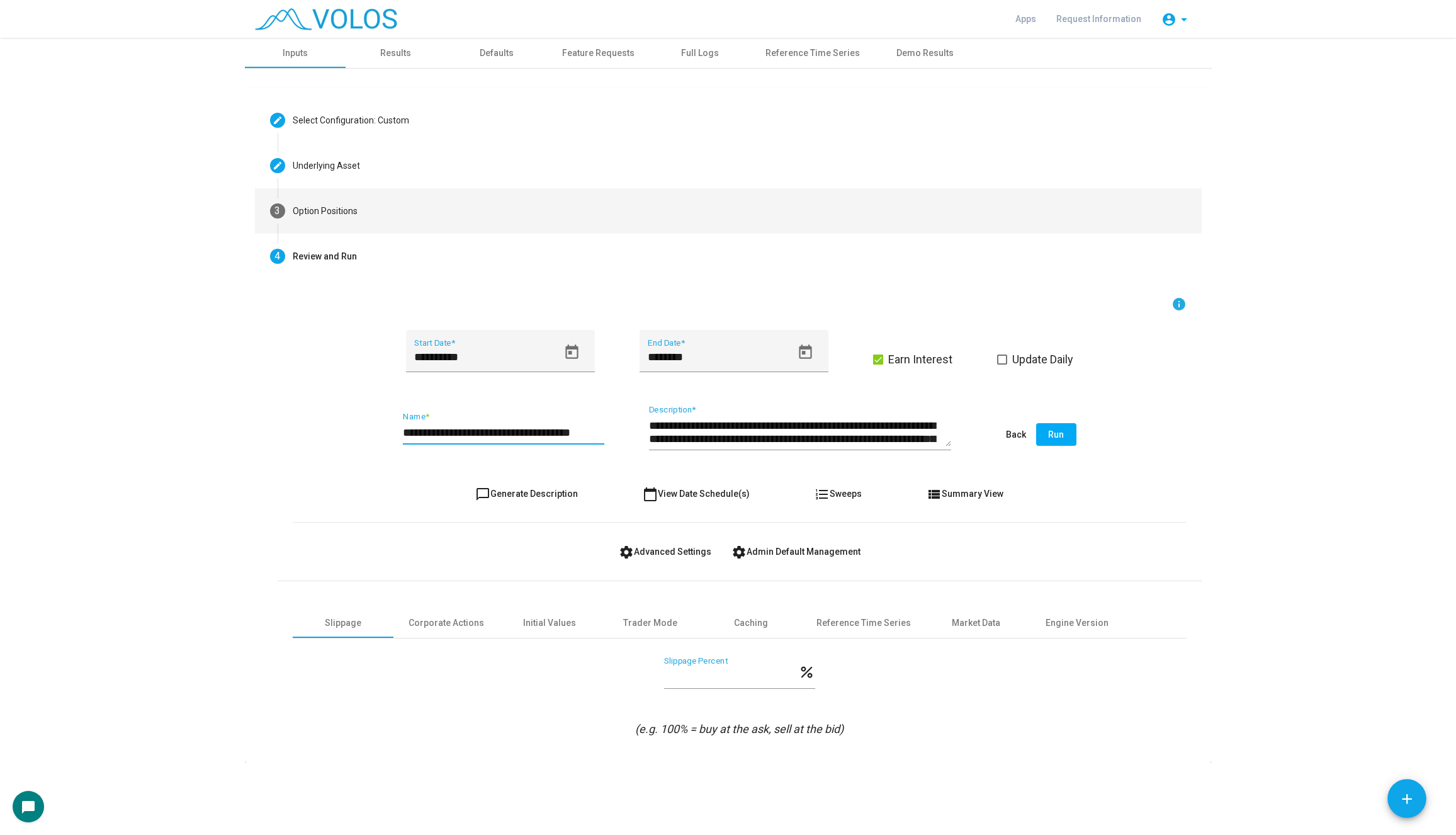
scroll to position [0, 0]
click at [395, 210] on mat-step-header "3 Option Positions" at bounding box center [728, 211] width 947 height 46
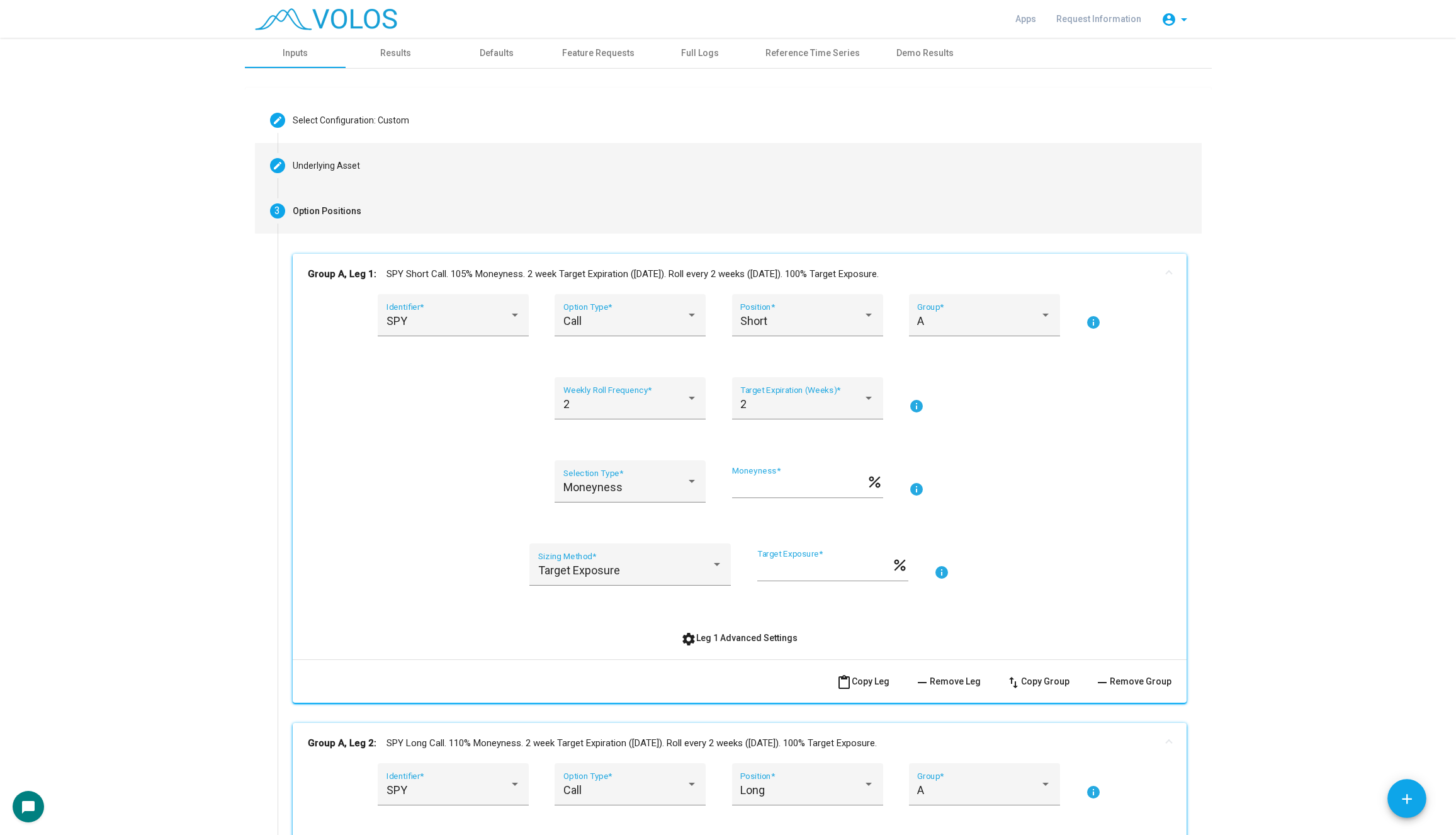
click at [356, 154] on mat-step-header "Editable create Underlying Asset" at bounding box center [728, 166] width 947 height 46
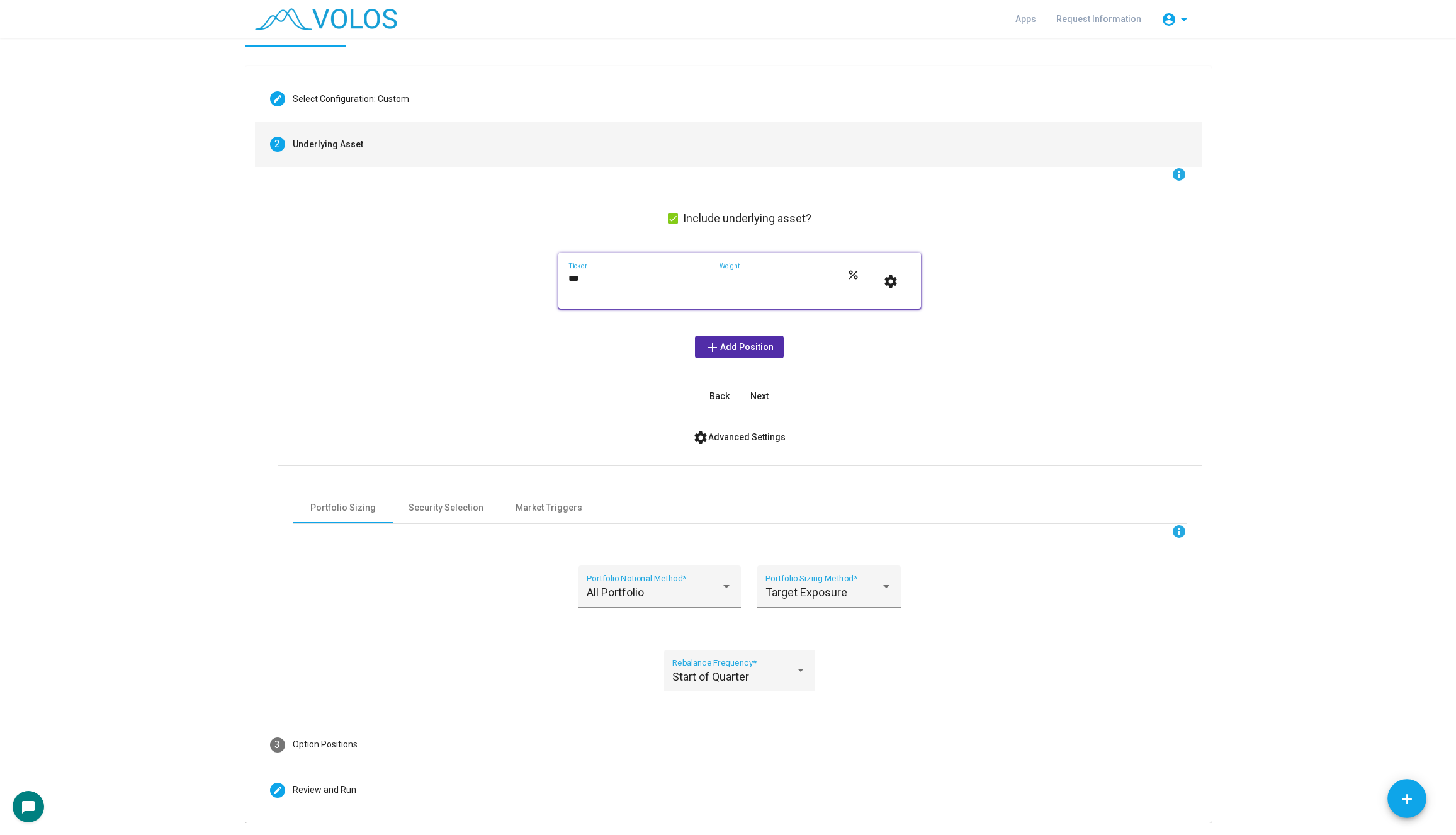
scroll to position [58, 0]
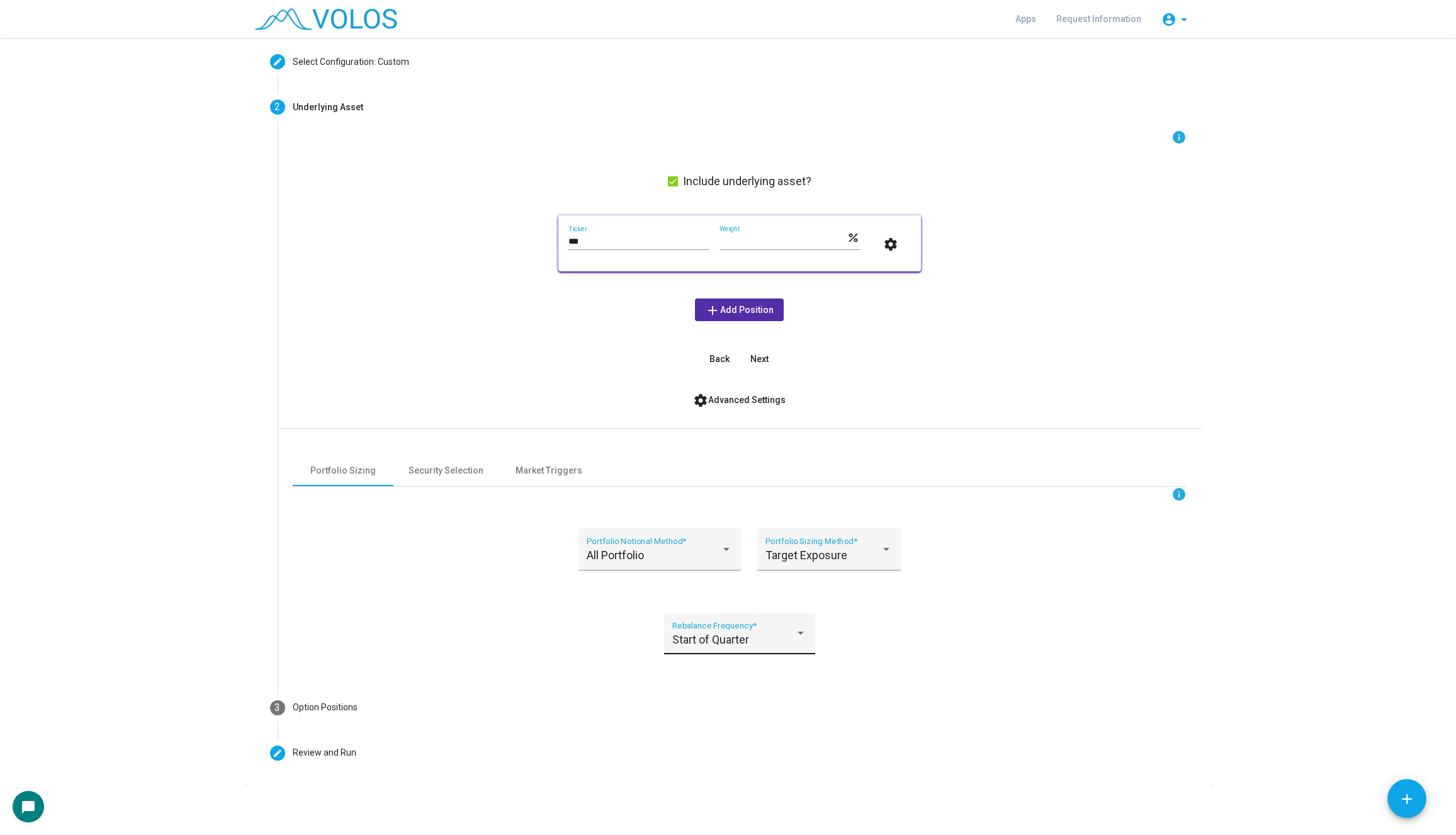
click at [752, 631] on div "Start of Quarter Rebalance Frequency *" at bounding box center [739, 637] width 134 height 33
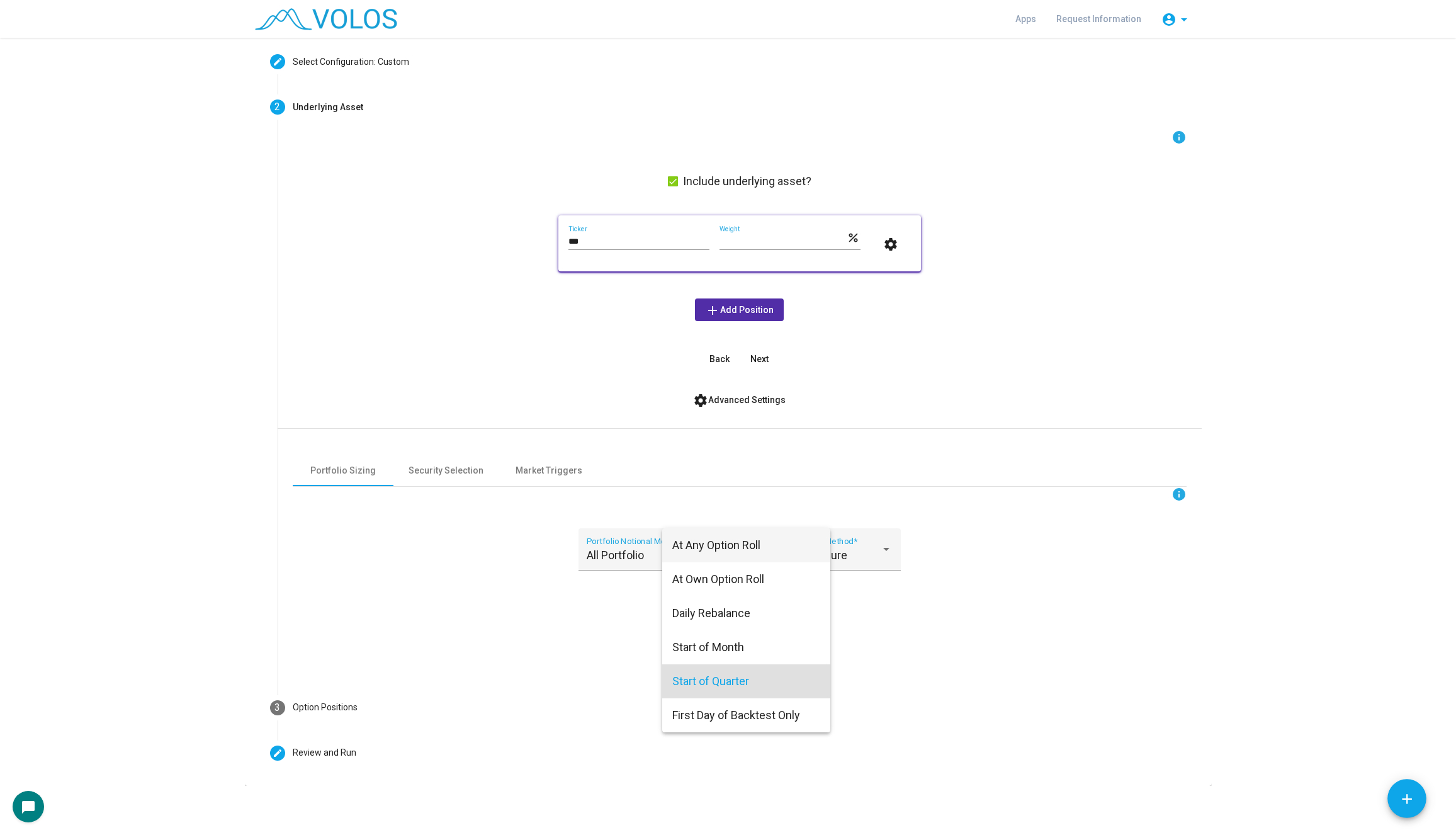
click at [760, 543] on span "At Any Option Roll" at bounding box center [746, 545] width 148 height 34
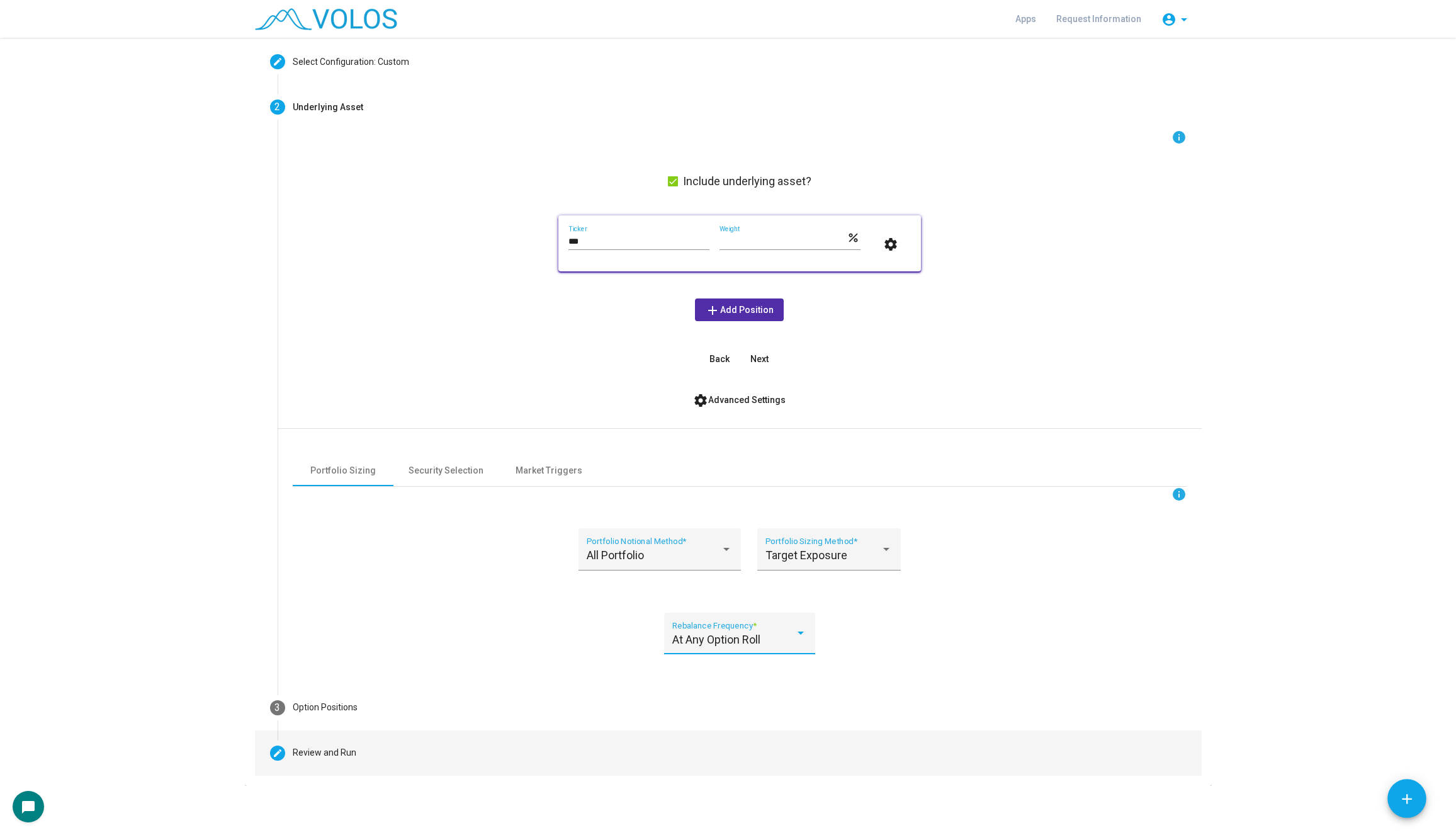
click at [358, 760] on mat-step-header "Editable create Review and Run" at bounding box center [728, 753] width 947 height 46
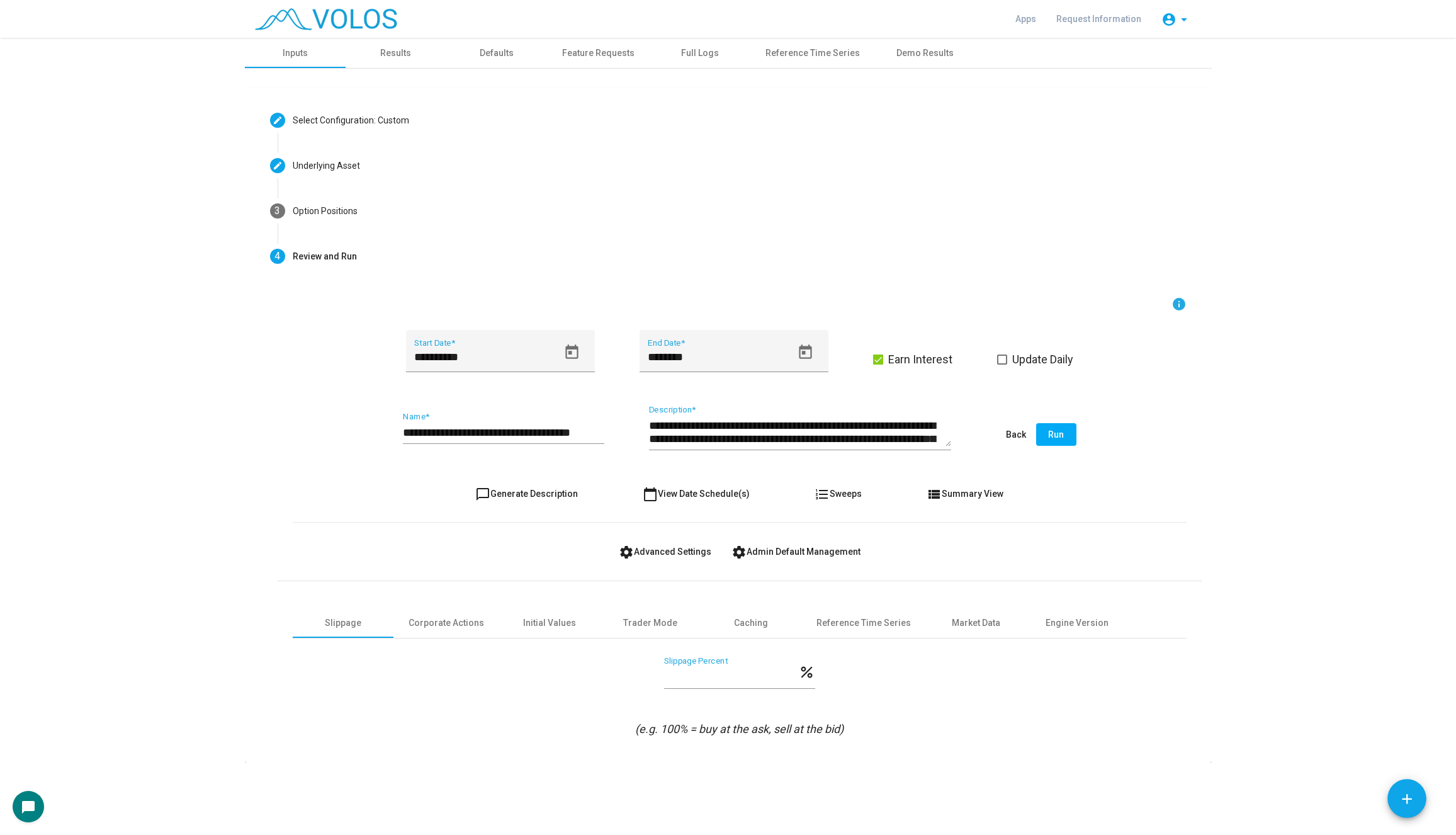
click at [556, 478] on form "**********" at bounding box center [739, 517] width 894 height 440
click at [550, 489] on span "chat_bubble_outline Generate Description" at bounding box center [526, 493] width 102 height 10
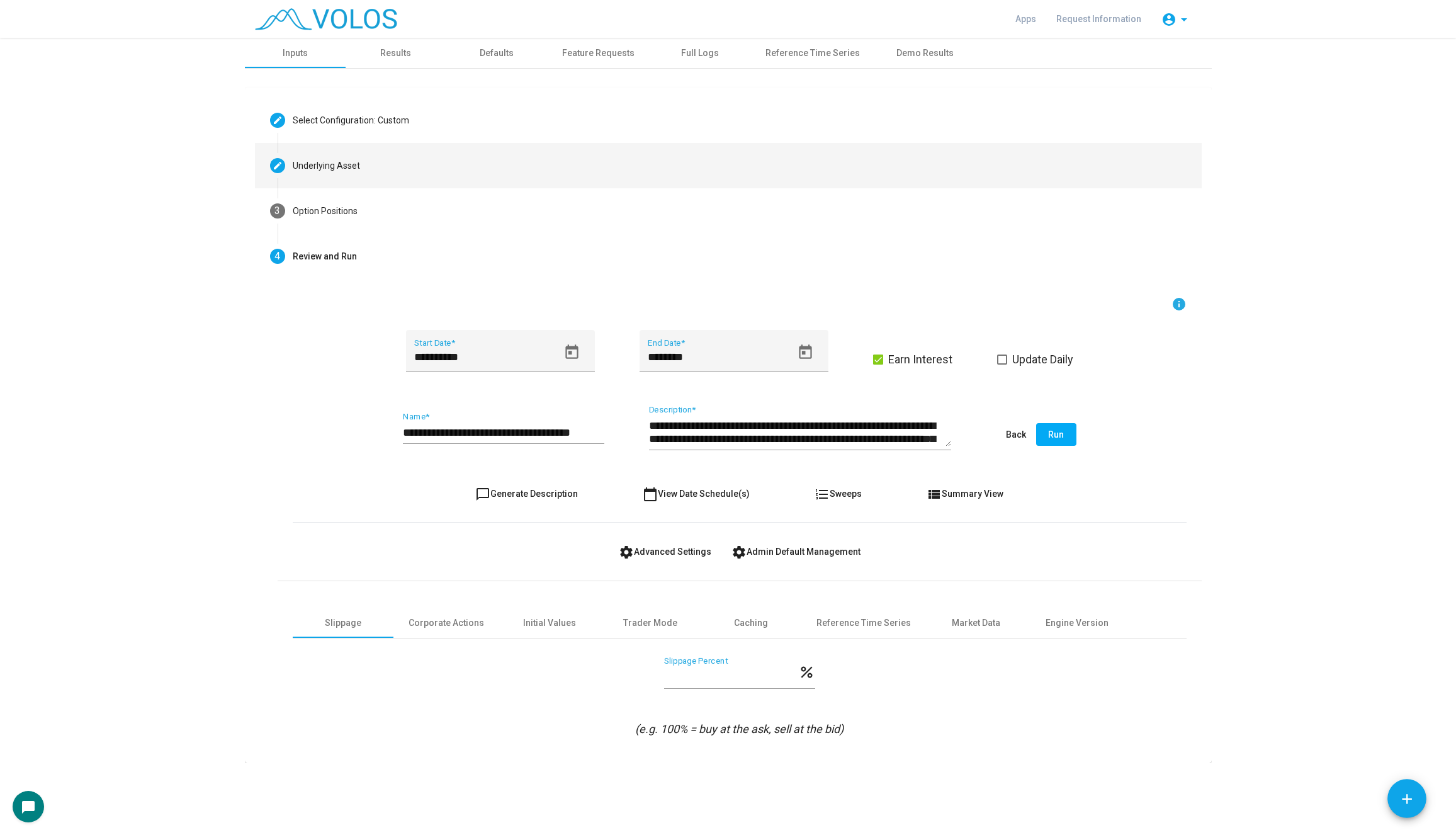
click at [590, 185] on mat-step-header "Editable create Underlying Asset" at bounding box center [728, 166] width 947 height 46
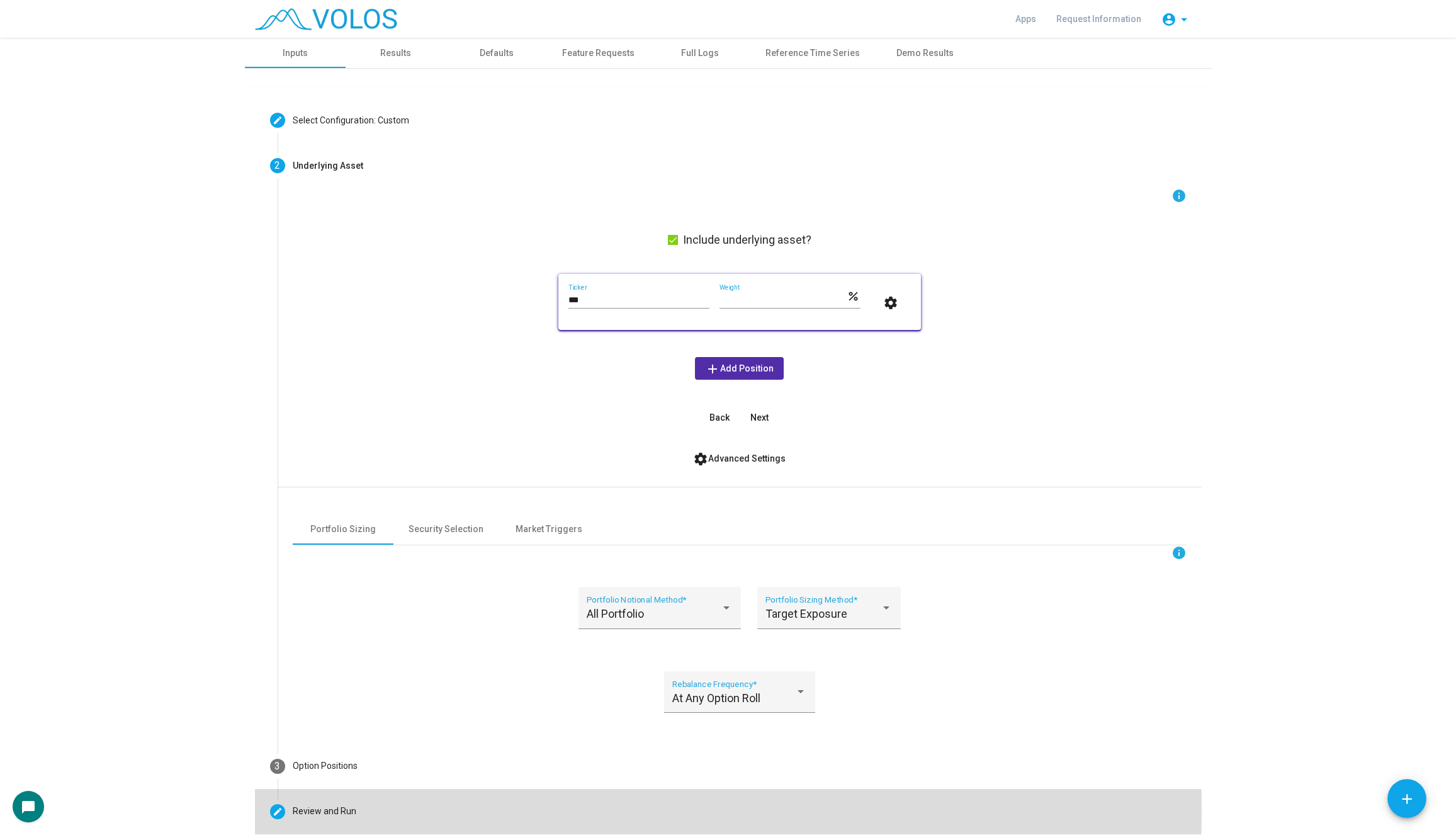
click at [495, 810] on mat-step-header "Editable create Review and Run" at bounding box center [728, 811] width 947 height 46
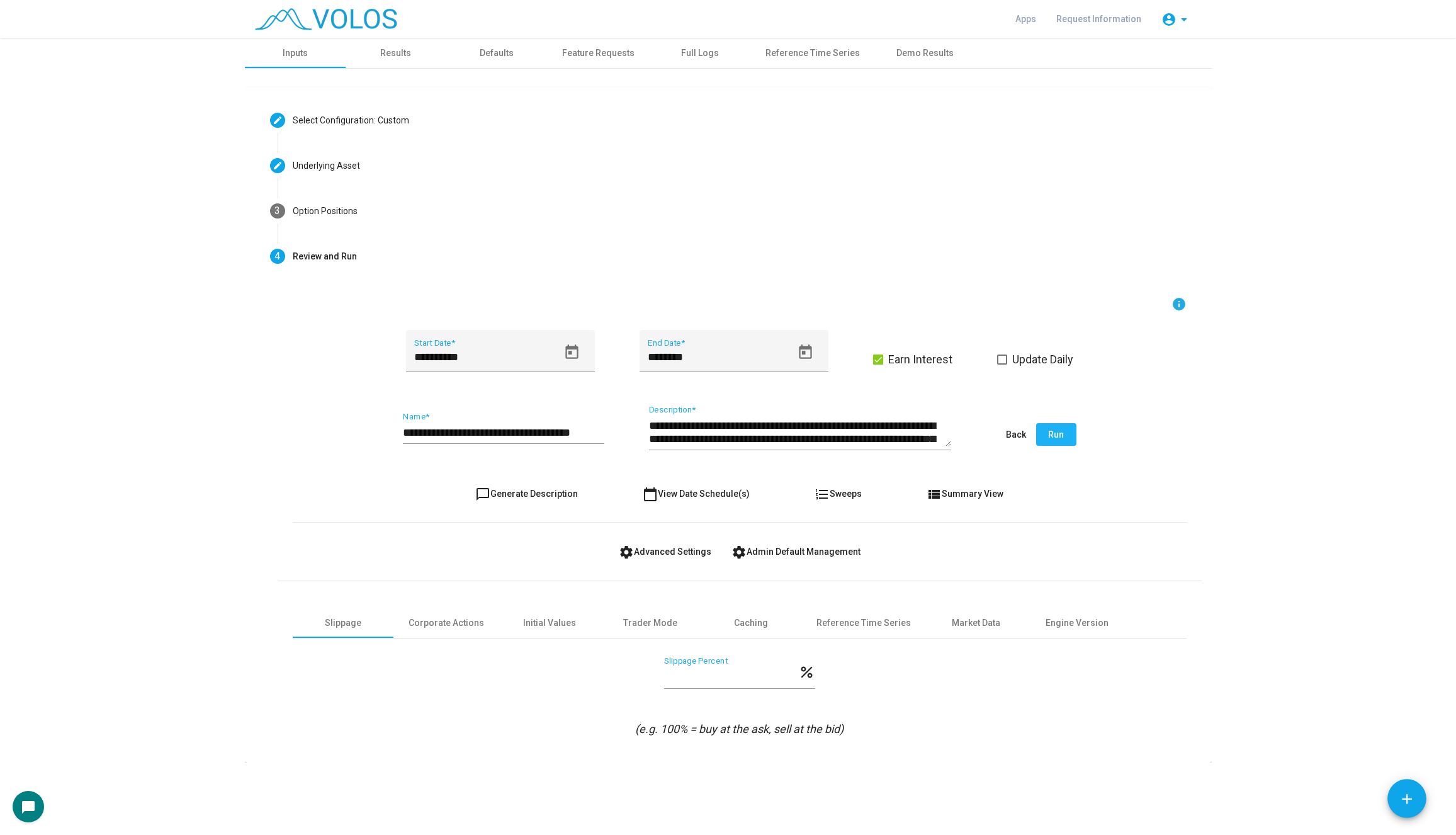
click at [1065, 437] on button "Run" at bounding box center [1056, 434] width 40 height 23
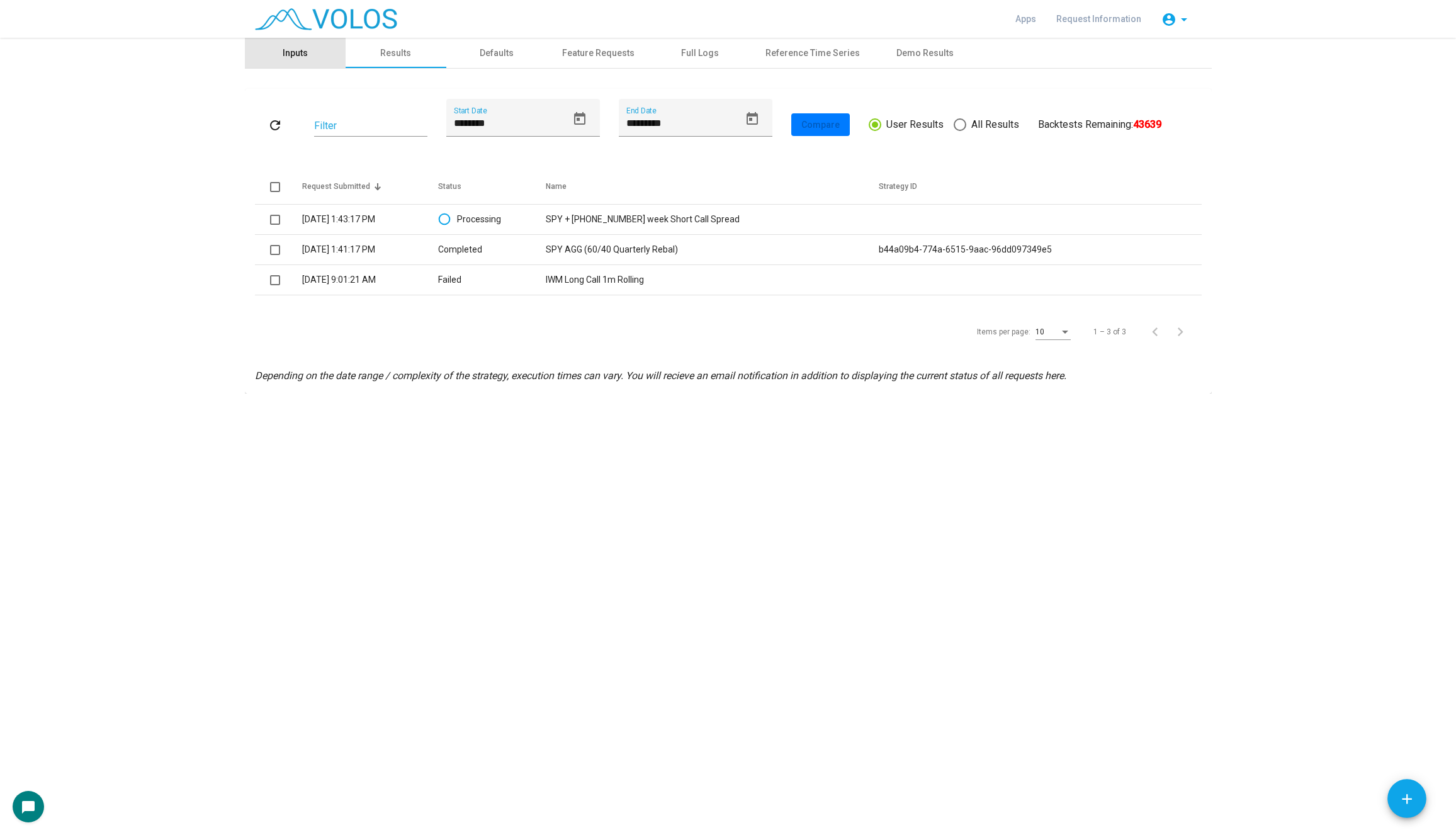
click at [292, 50] on div "Inputs" at bounding box center [295, 53] width 25 height 13
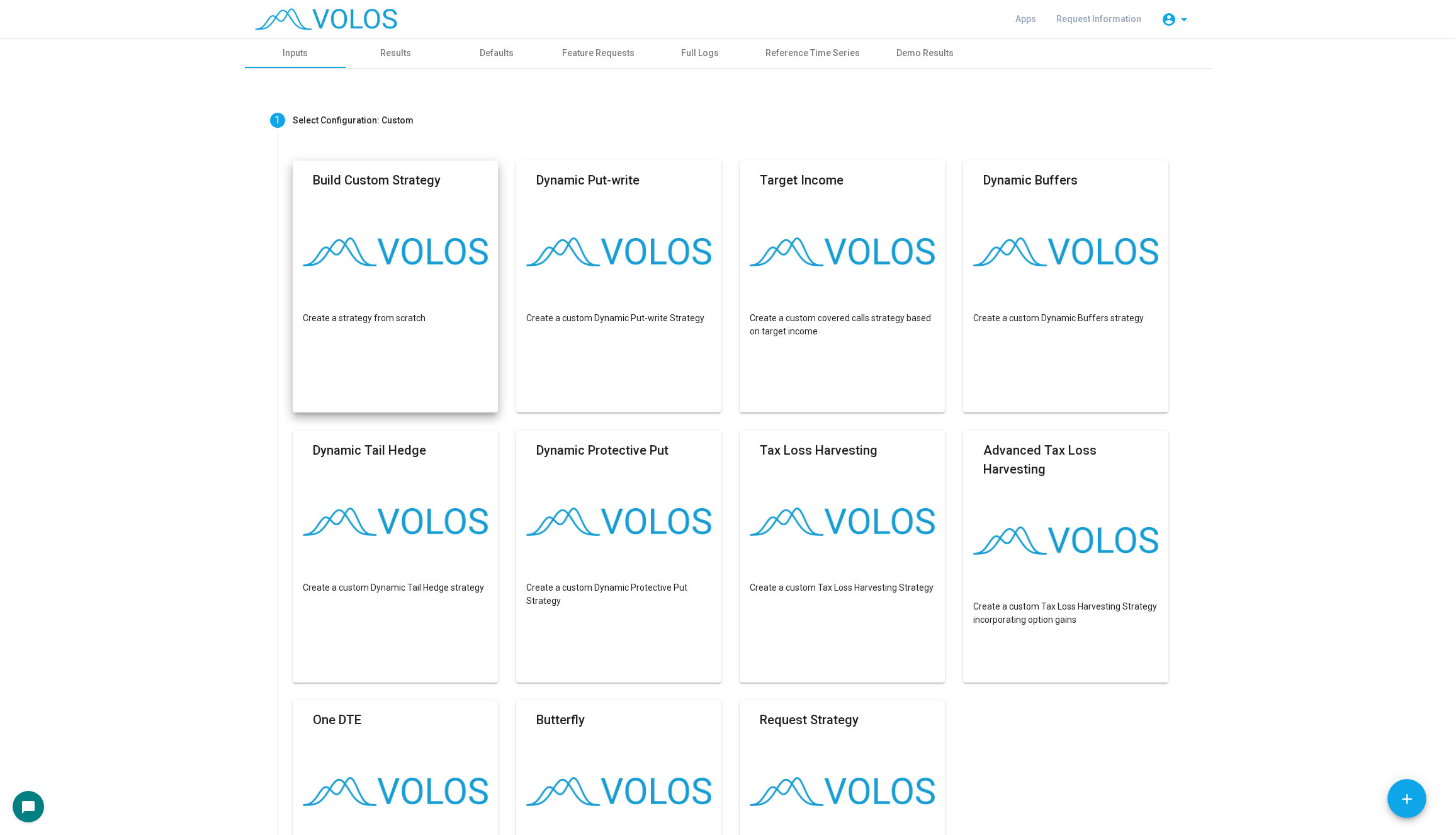
click at [428, 257] on img at bounding box center [395, 252] width 186 height 29
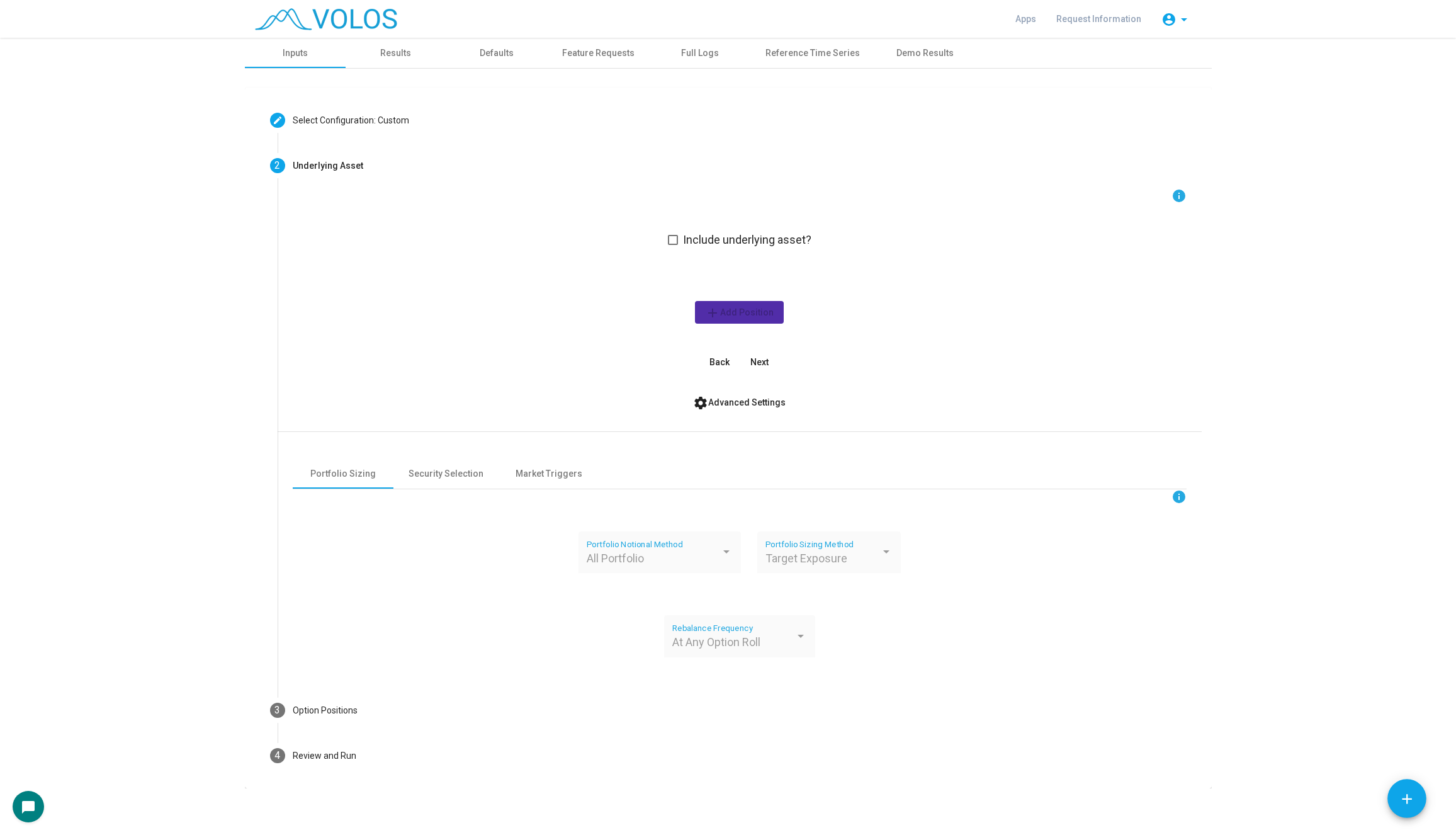
click at [677, 237] on span at bounding box center [672, 240] width 10 height 10
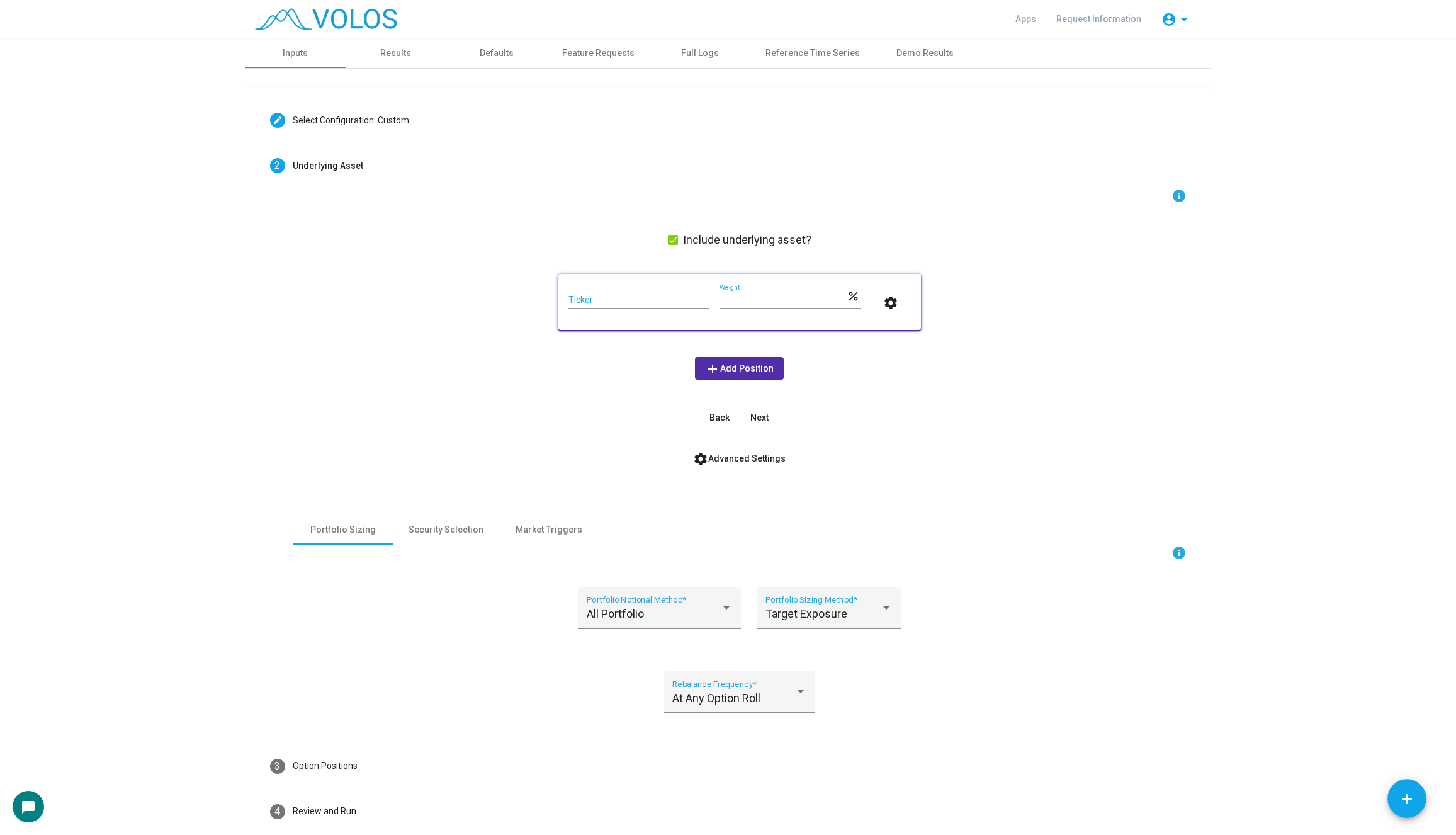
click at [644, 292] on div "Ticker" at bounding box center [638, 296] width 141 height 24
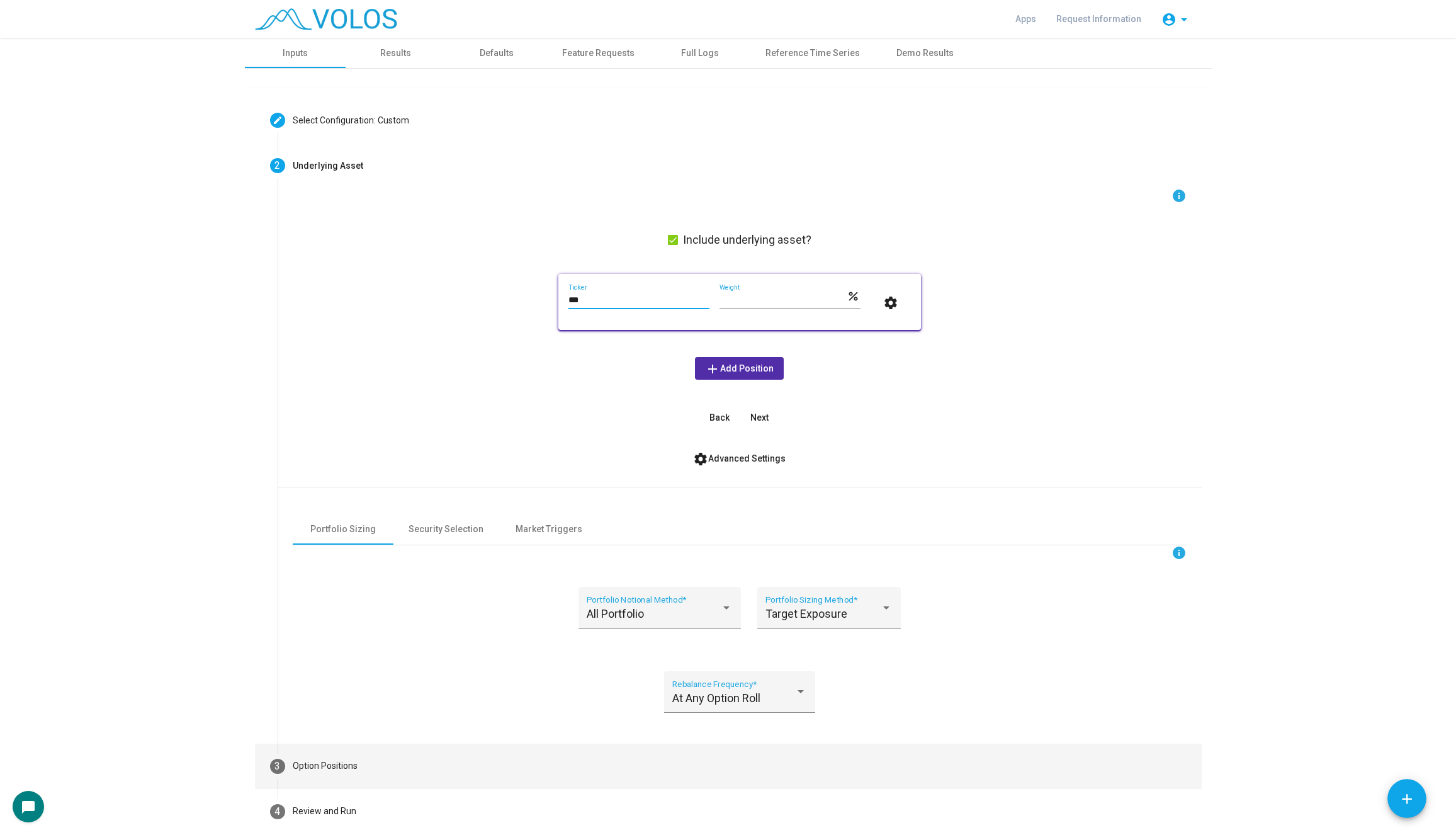
type input "***"
click at [376, 751] on mat-step-header "3 Option Positions" at bounding box center [728, 766] width 947 height 46
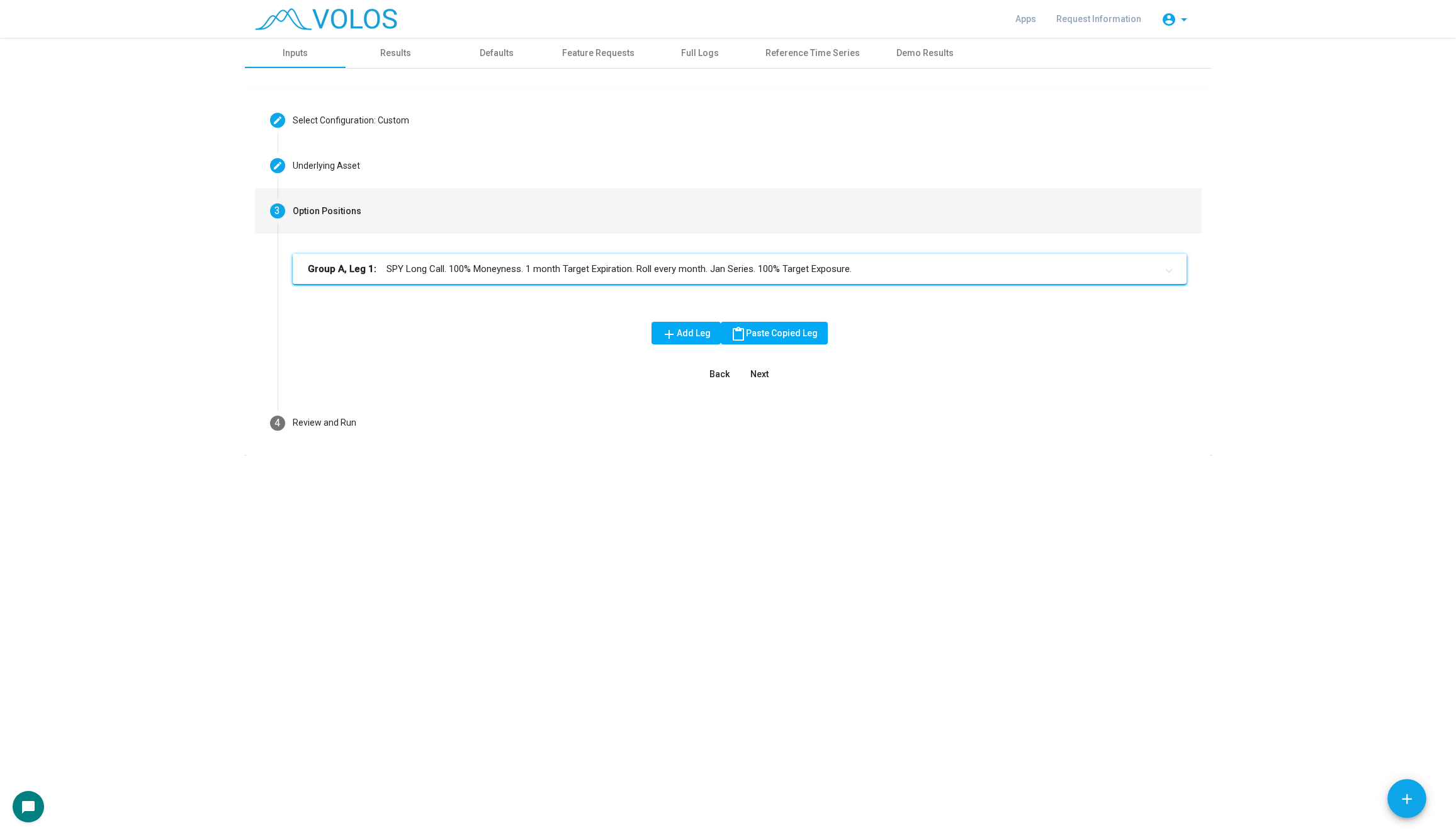
click at [443, 270] on mat-panel-title "Group A, Leg 1: SPY Long Call. 100% Moneyness. 1 month Target Expiration. Roll …" at bounding box center [731, 269] width 848 height 14
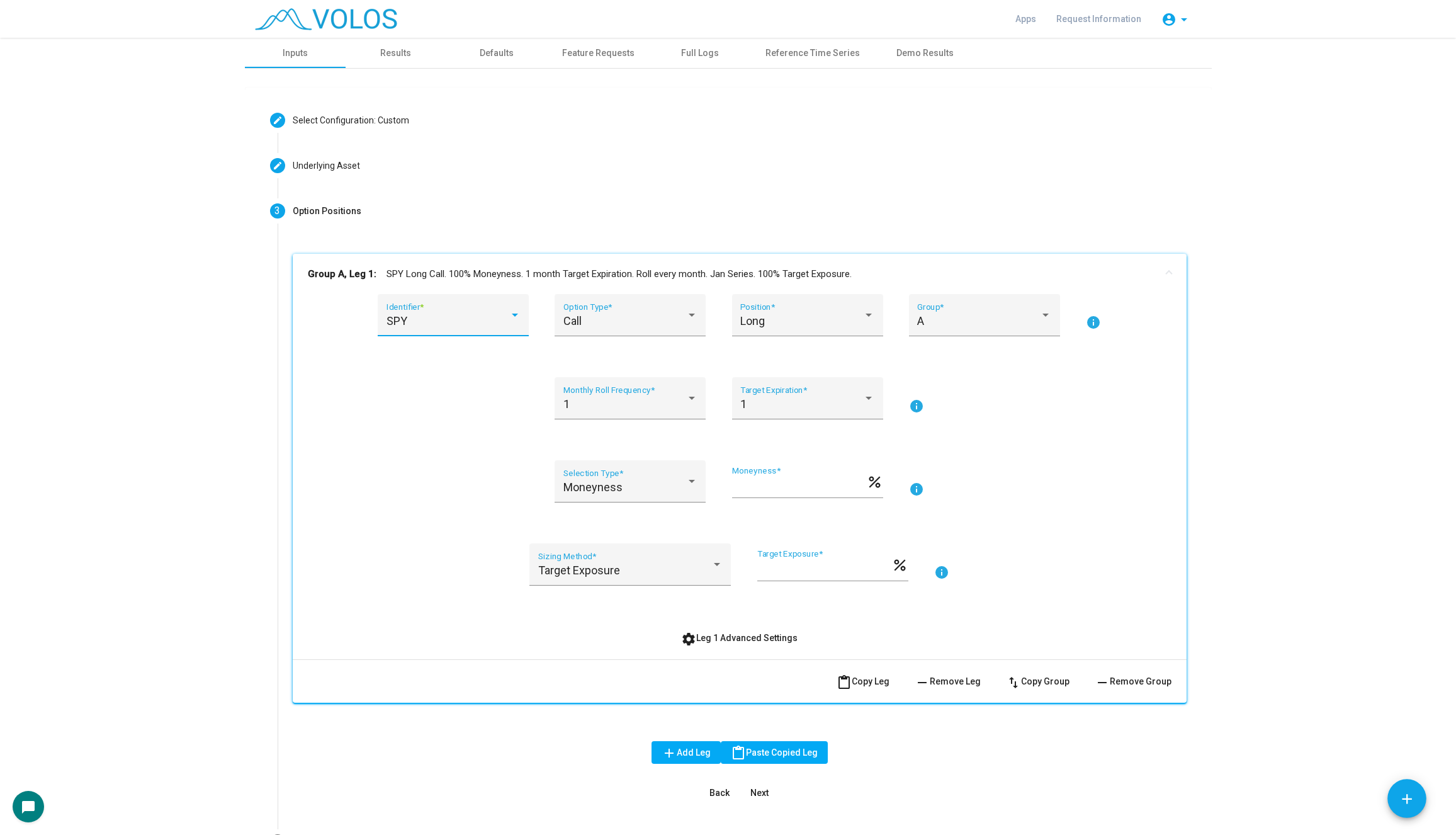
click at [458, 315] on div "SPY" at bounding box center [448, 321] width 123 height 13
type input "***"
click at [469, 324] on span "AGG" at bounding box center [462, 321] width 151 height 34
click at [786, 484] on input "***" at bounding box center [799, 487] width 134 height 13
type input "***"
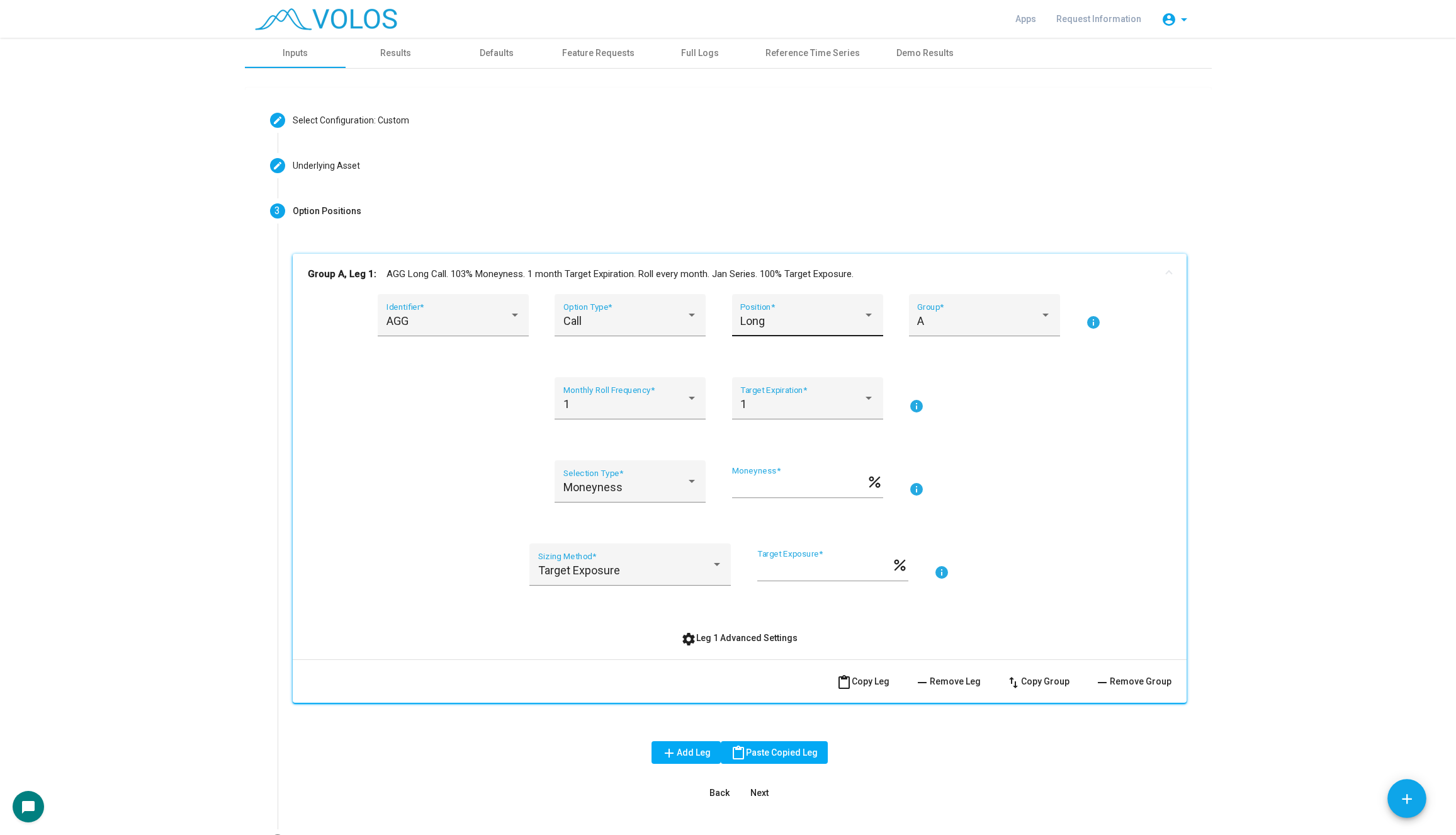
click at [810, 310] on div "Long Position *" at bounding box center [807, 319] width 134 height 33
click at [806, 359] on span "Short" at bounding box center [807, 355] width 134 height 34
click at [740, 641] on span "settings Leg 1 Advanced Settings" at bounding box center [739, 638] width 116 height 10
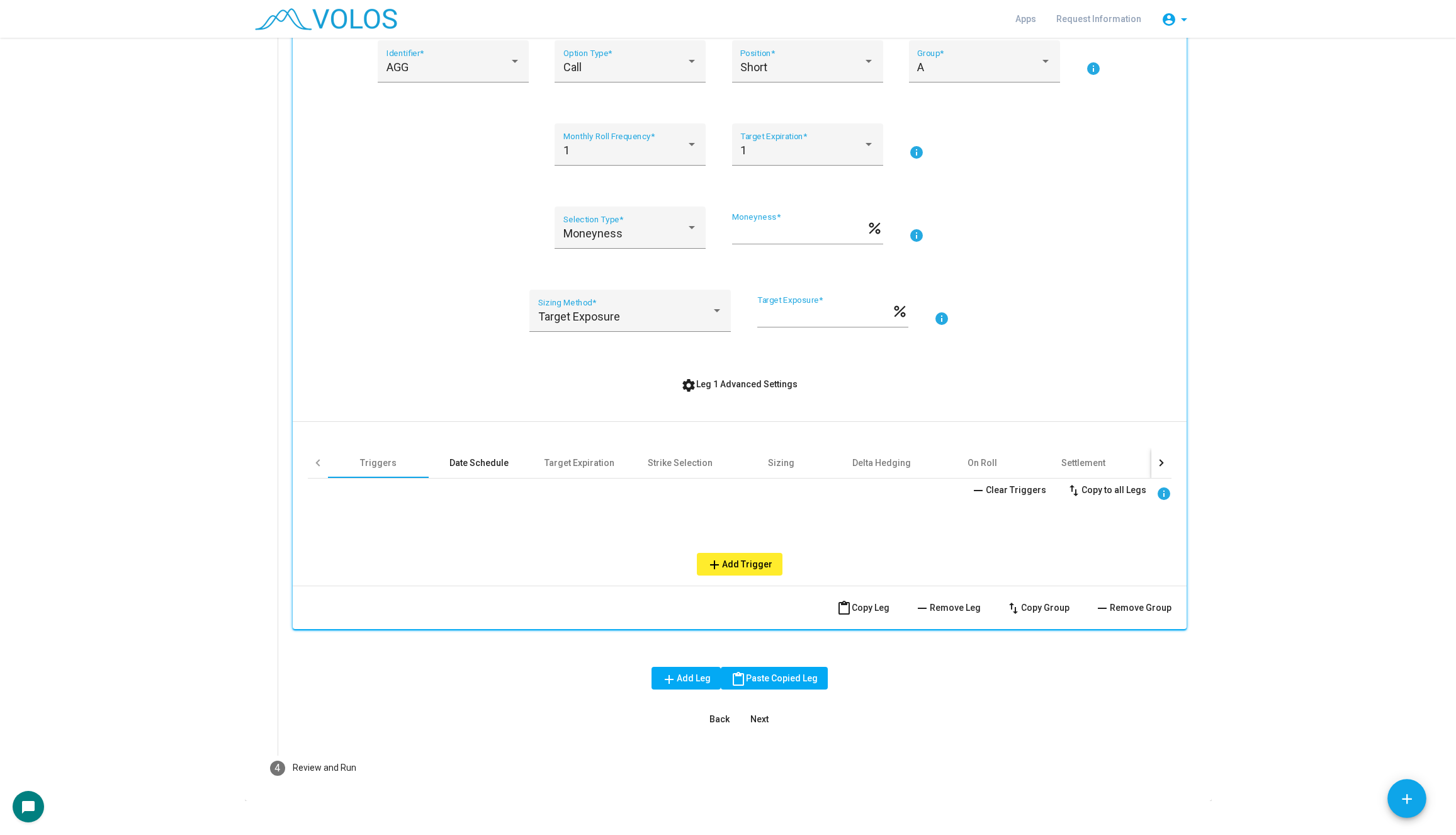
click at [484, 465] on div "Date Schedule" at bounding box center [479, 462] width 59 height 13
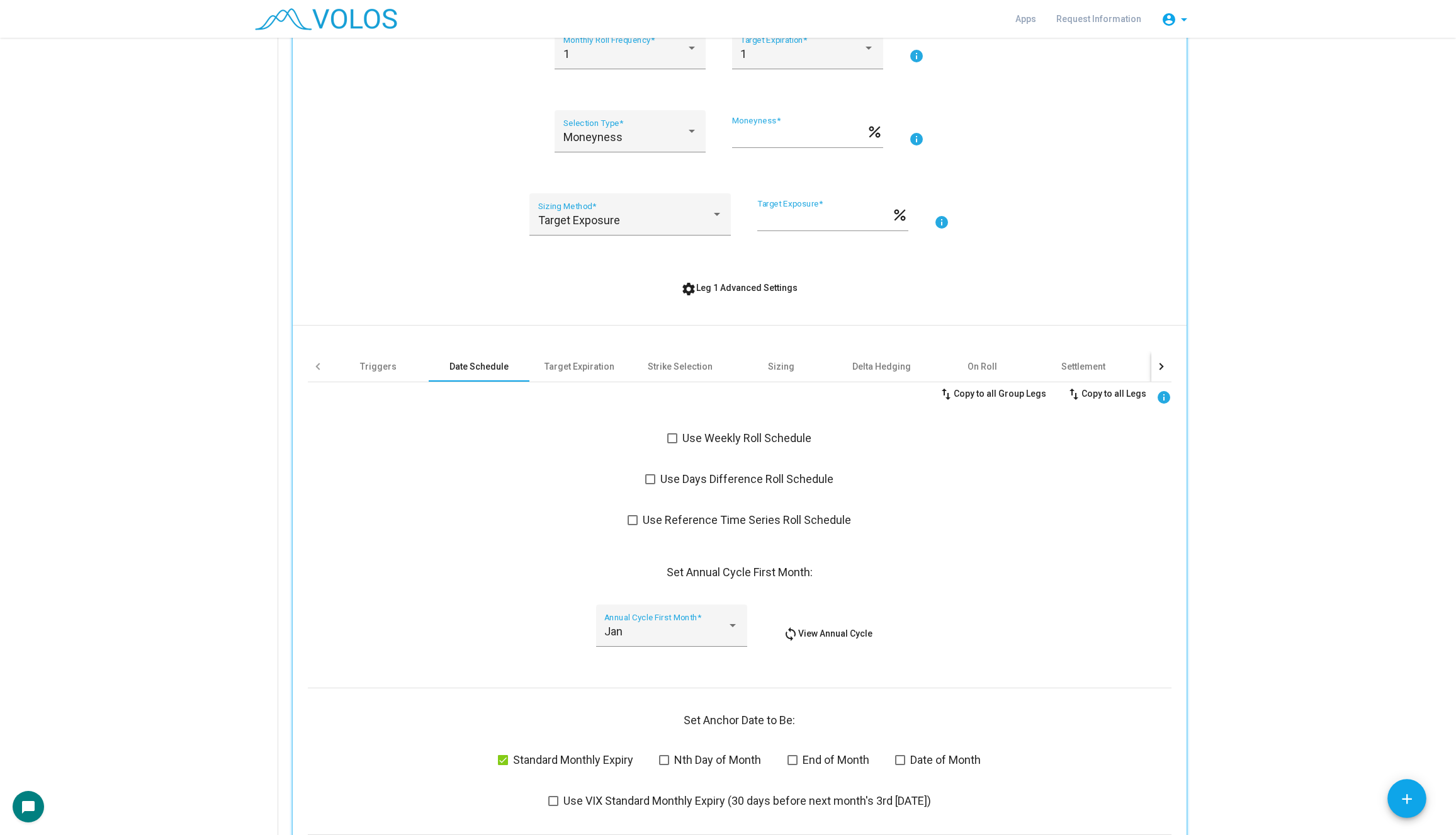
scroll to position [361, 0]
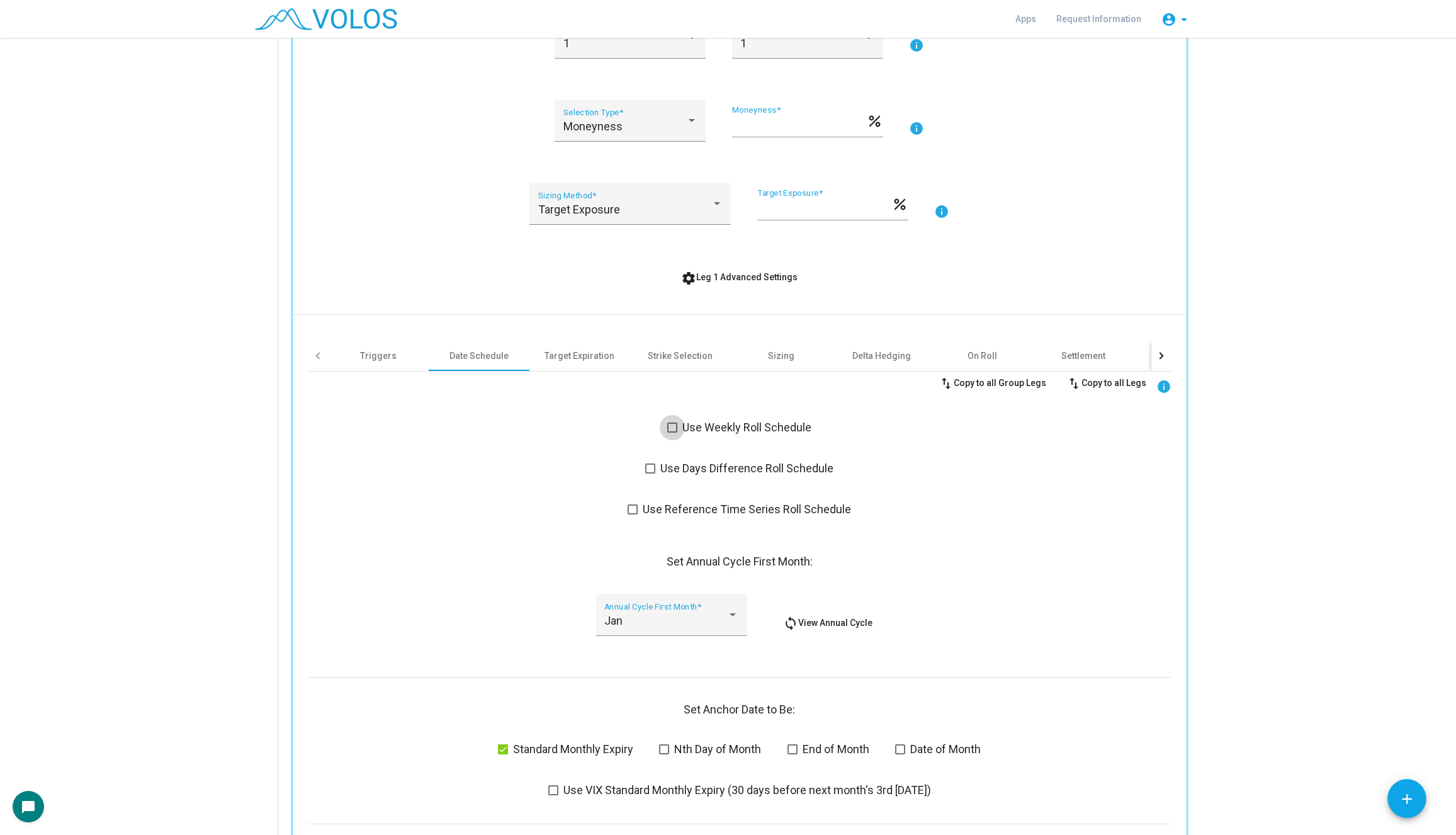
click at [673, 425] on span at bounding box center [672, 427] width 10 height 10
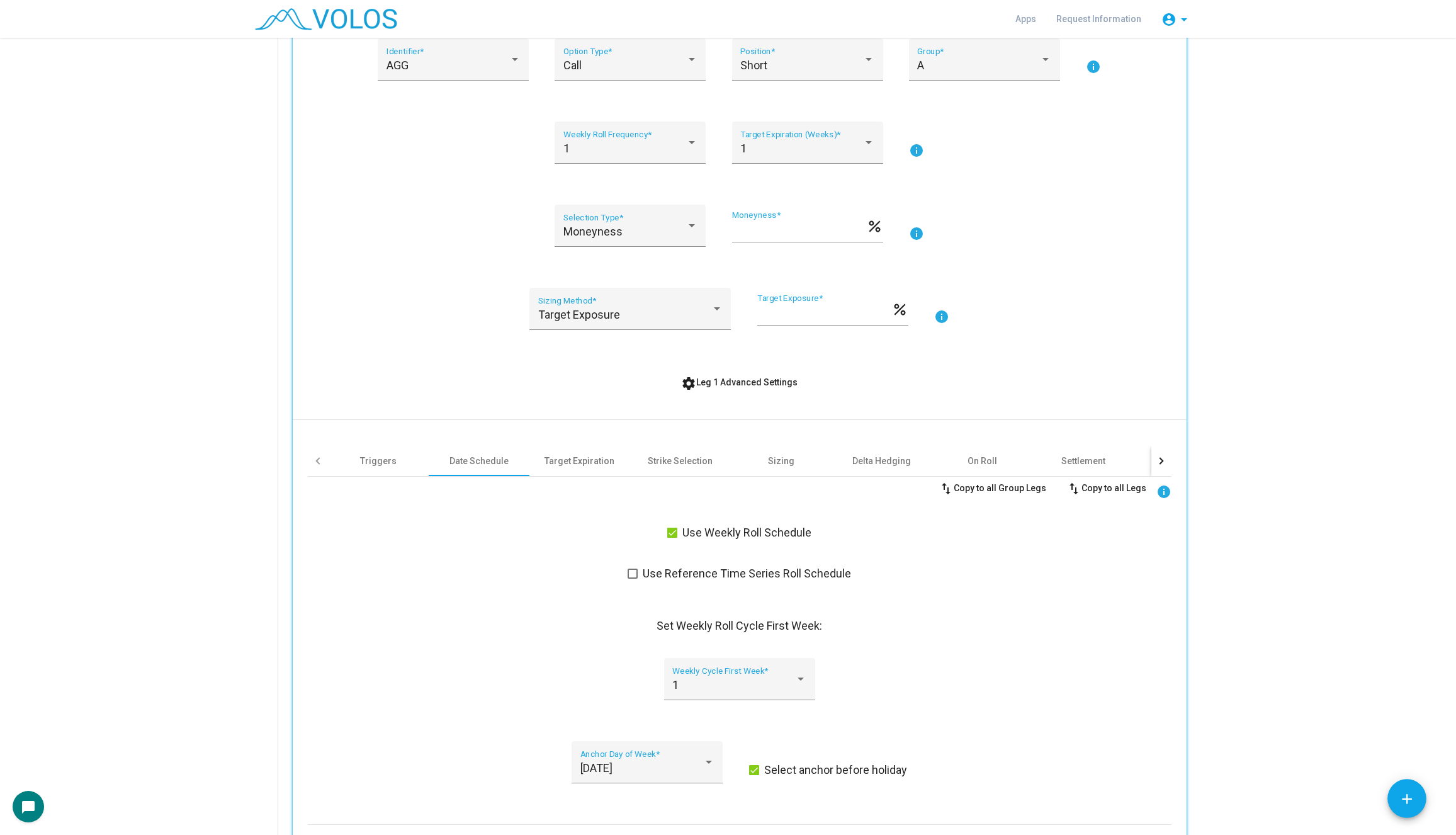
scroll to position [230, 0]
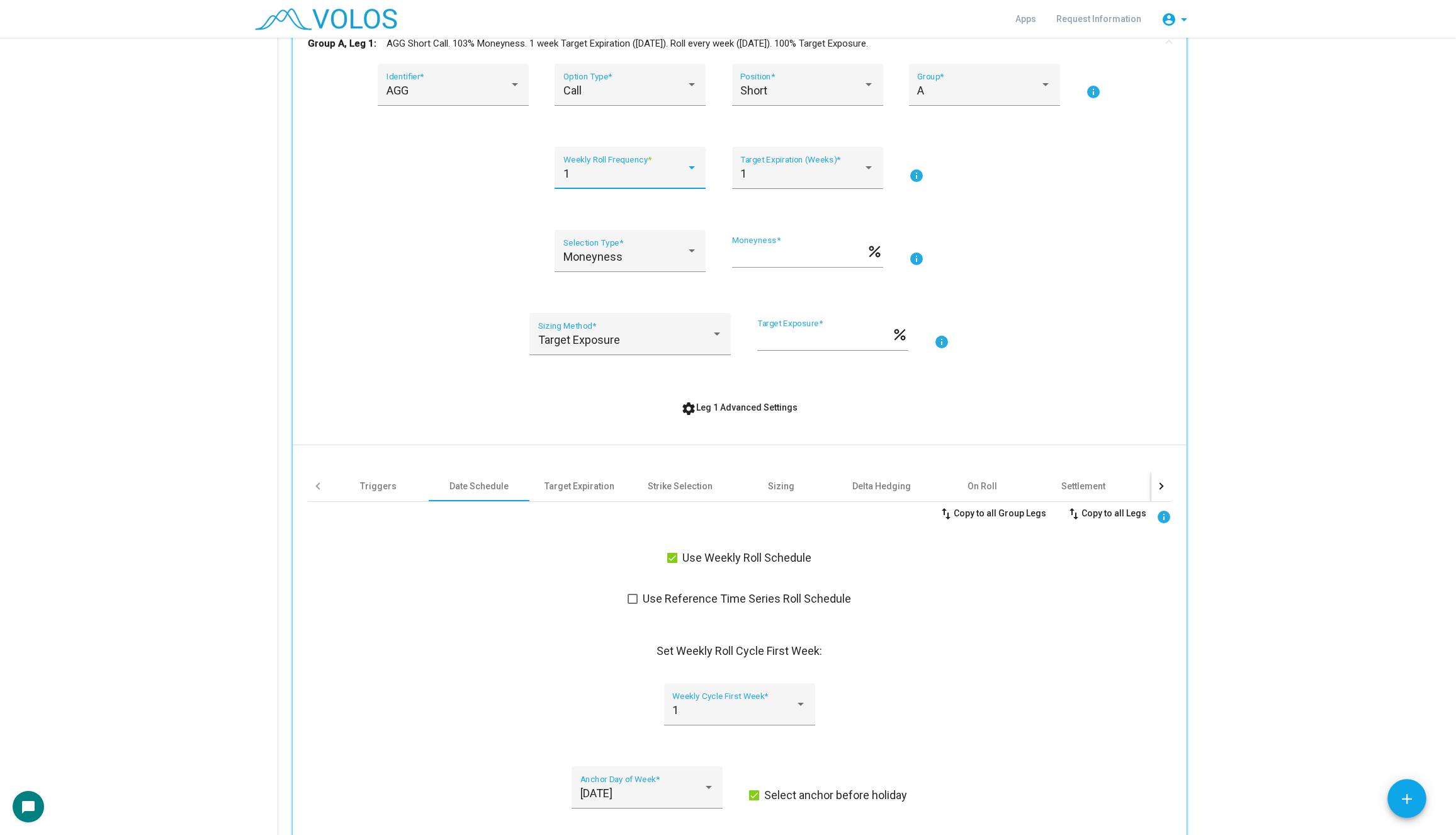
click at [578, 175] on div "1" at bounding box center [625, 174] width 123 height 13
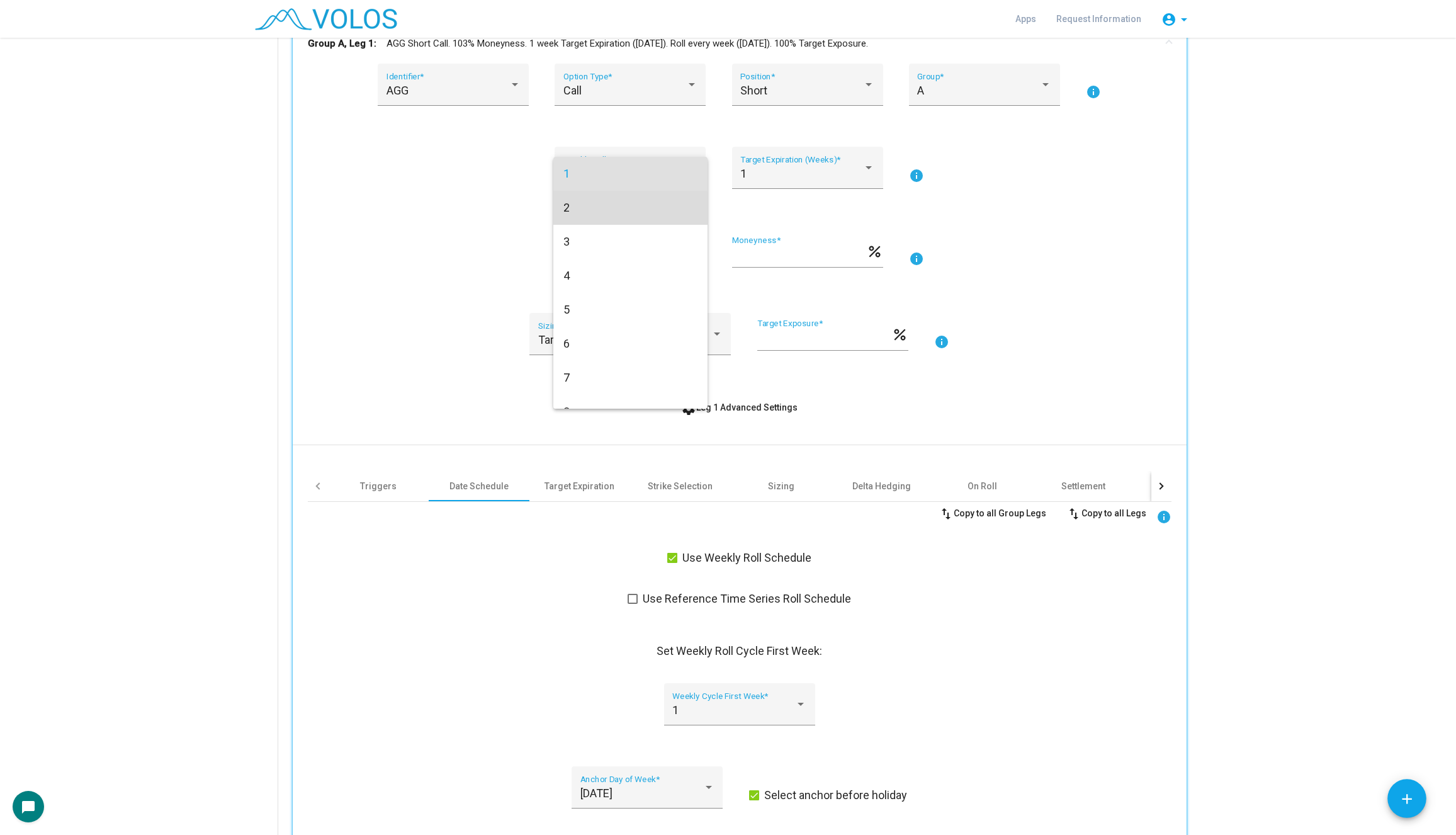
click at [583, 209] on span "2" at bounding box center [631, 208] width 134 height 34
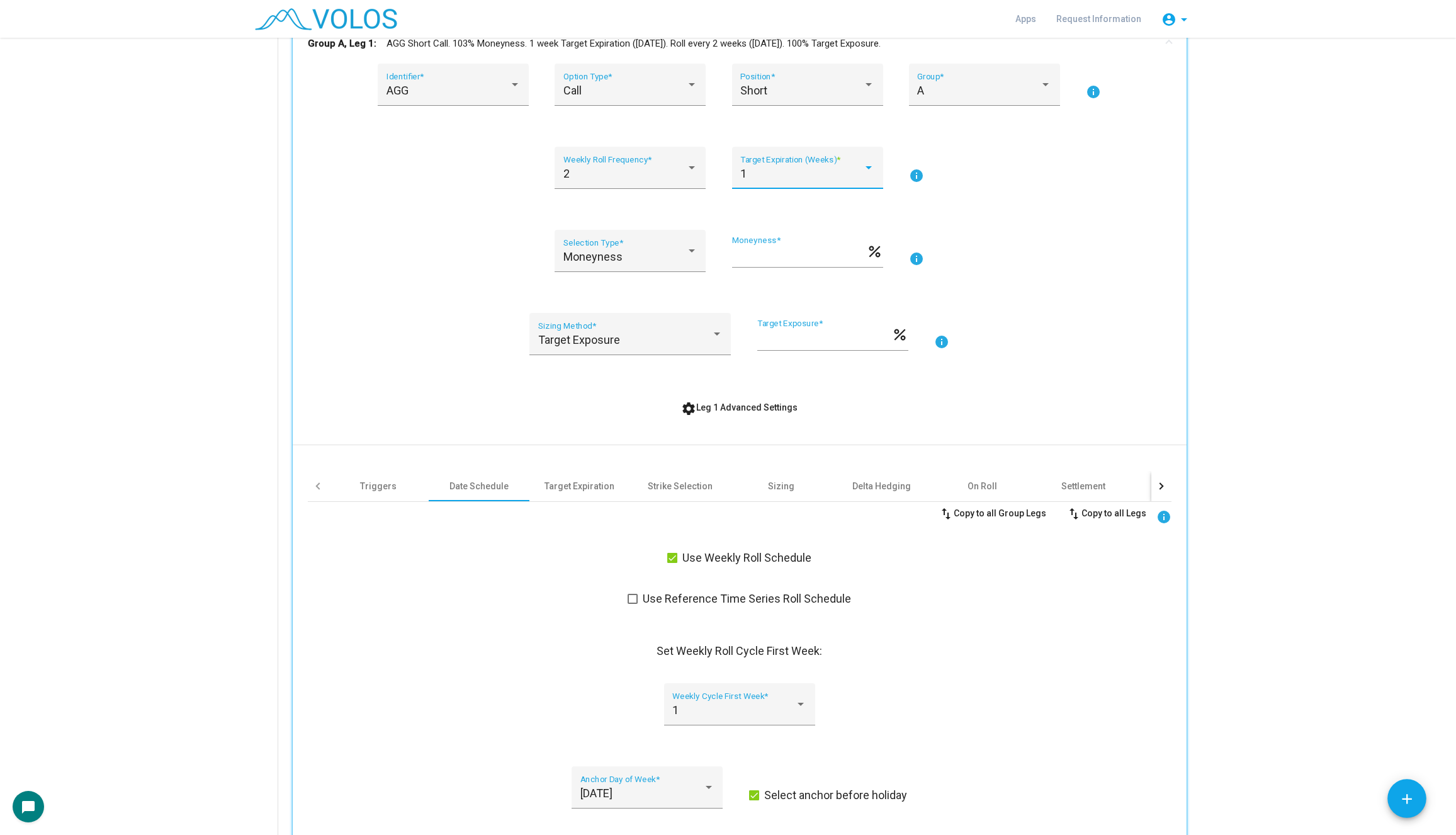
click at [771, 171] on div "1" at bounding box center [801, 174] width 123 height 13
click at [769, 200] on span "2" at bounding box center [807, 208] width 134 height 34
click at [420, 241] on div "Moneyness Selection Type * *** Moneyness * percent info" at bounding box center [739, 258] width 863 height 57
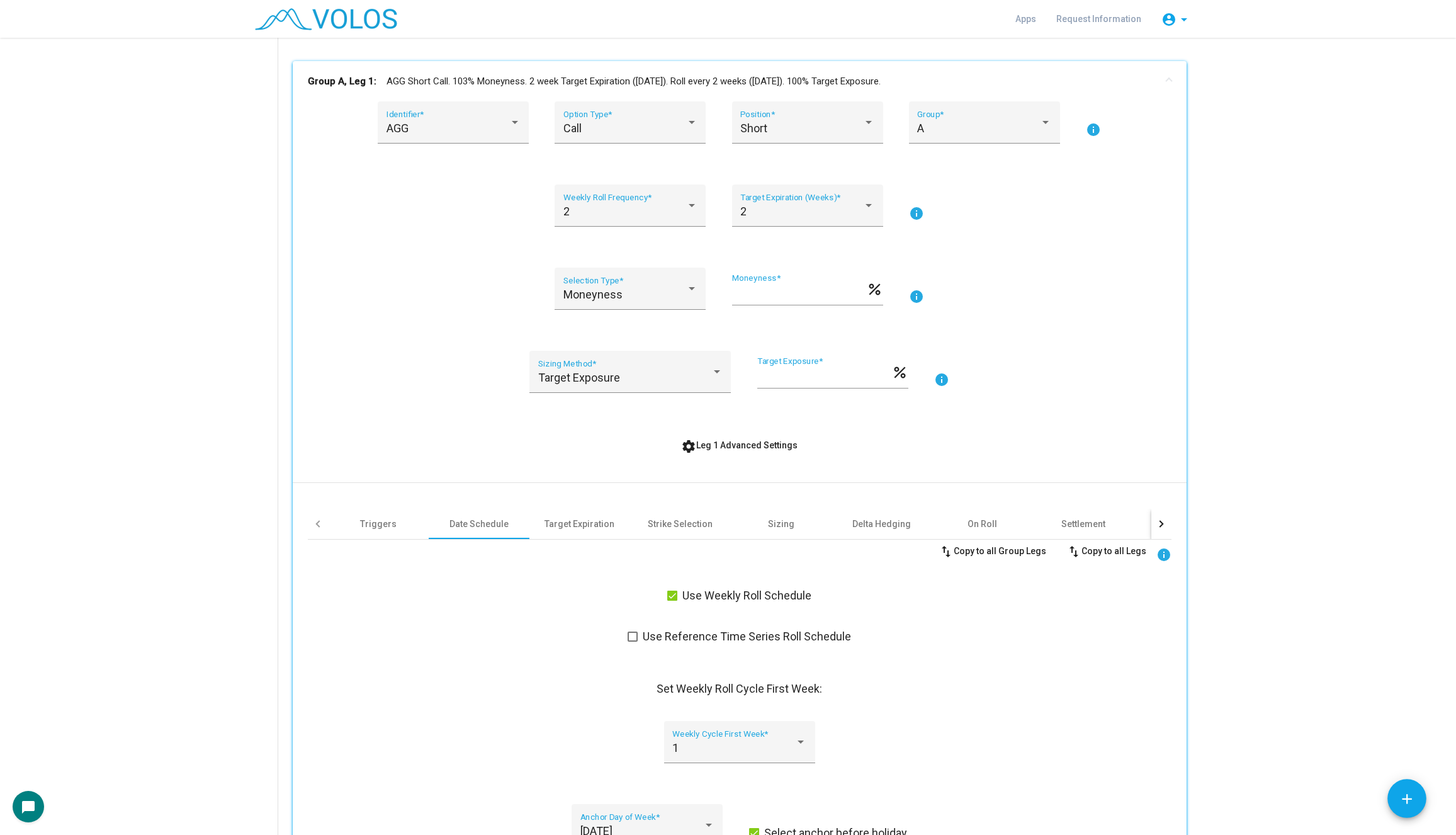
scroll to position [187, 0]
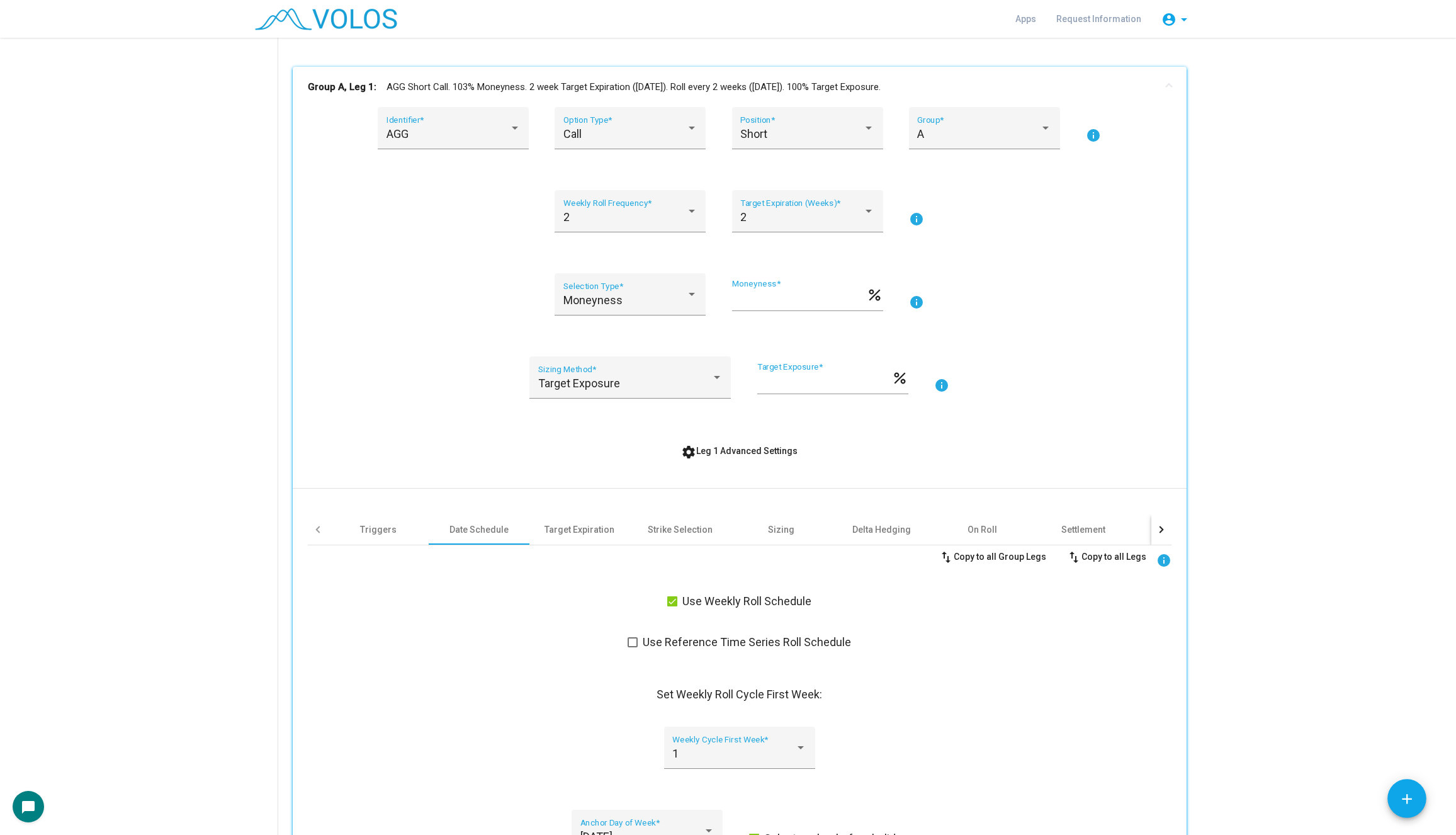
click at [721, 434] on div "AGG Identifier * Call Option Type * Short Position * A Group * info 2 Weekly Ro…" at bounding box center [739, 542] width 863 height 870
click at [721, 454] on span "settings Leg 1 Advanced Settings" at bounding box center [739, 451] width 116 height 10
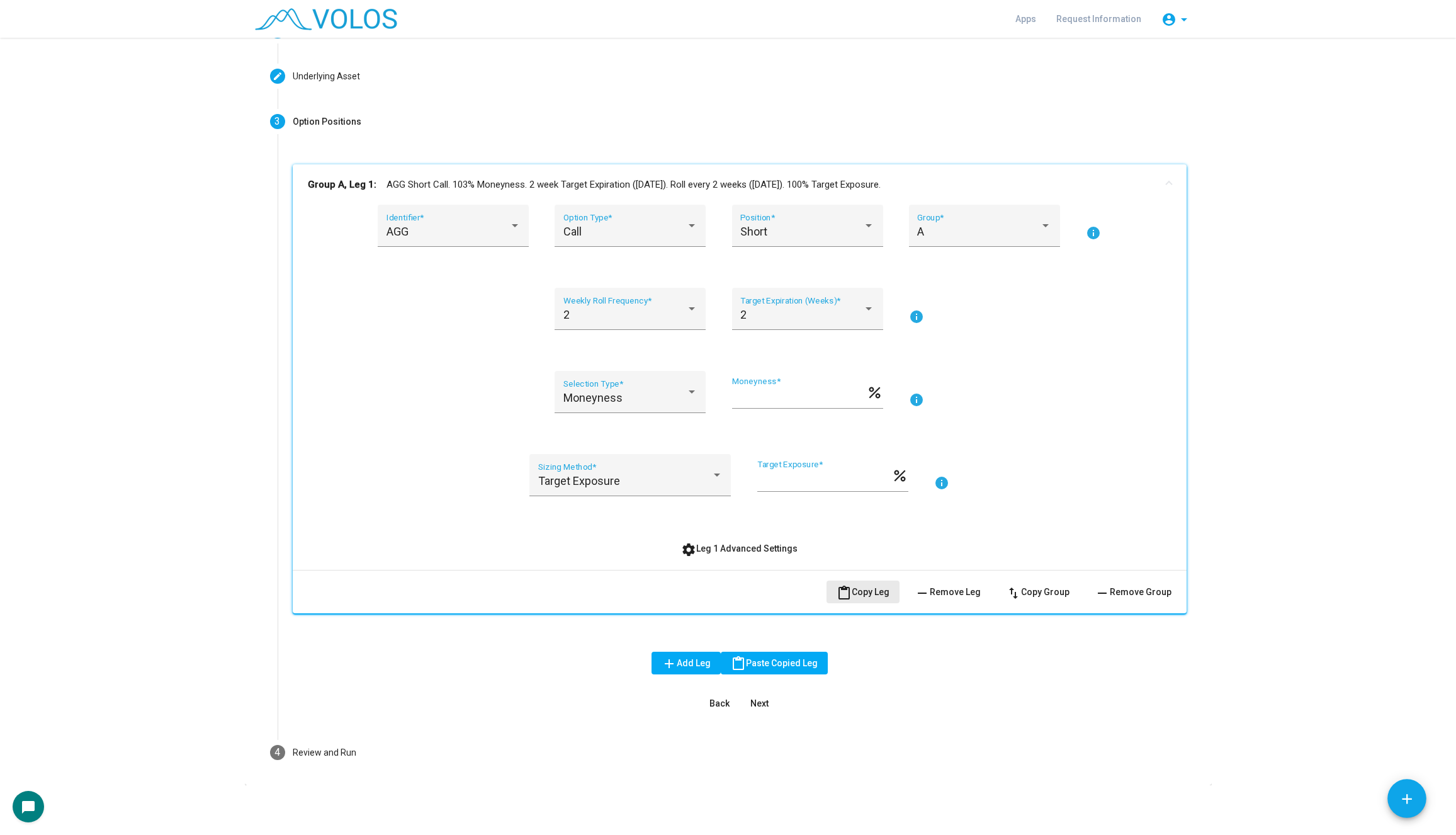
click at [867, 596] on span "content_paste Copy Leg" at bounding box center [862, 591] width 53 height 10
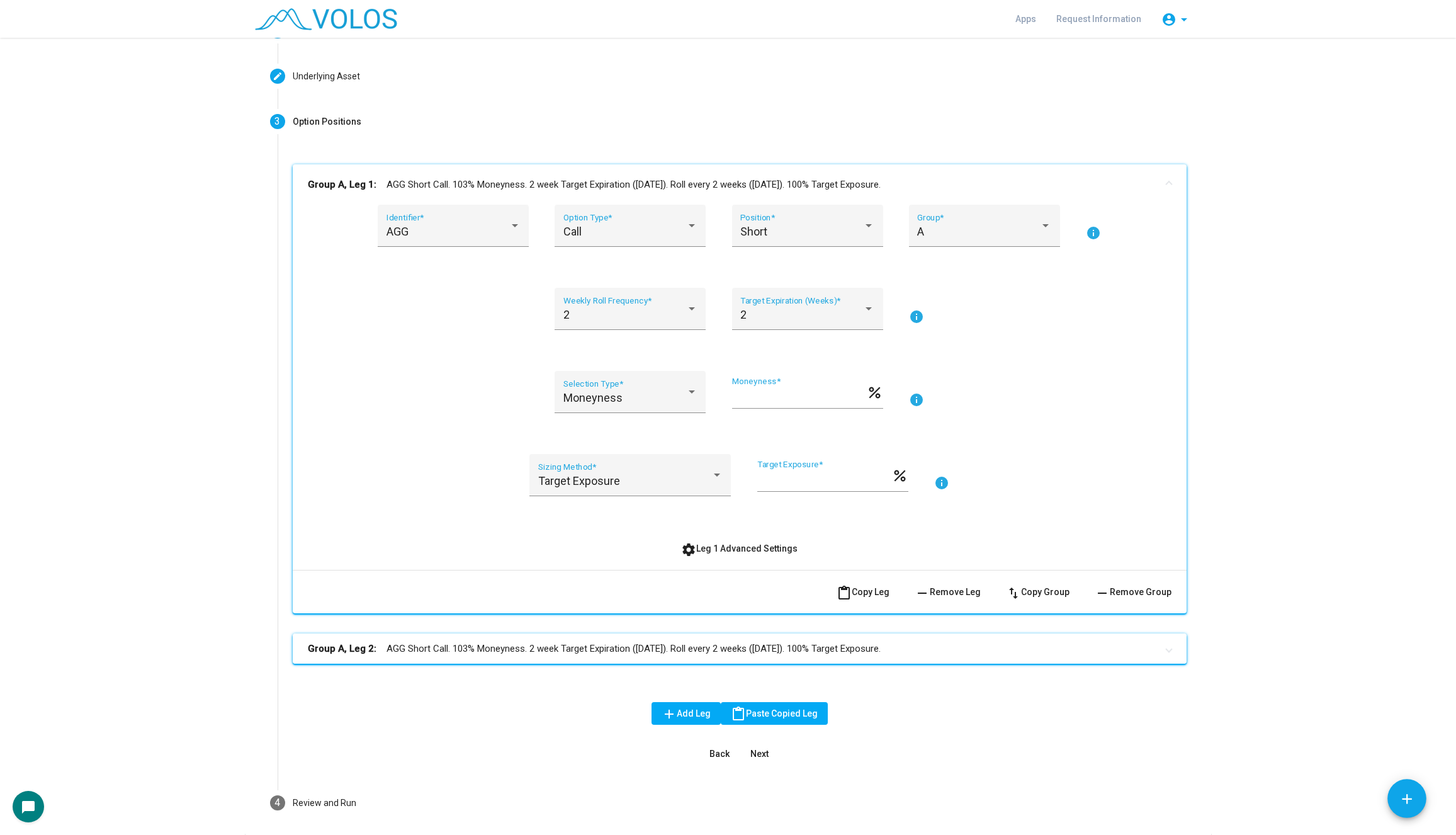
click at [720, 652] on mat-panel-title "Group A, Leg 2: AGG Short Call. 103% Moneyness. 2 week Target Expiration (Frida…" at bounding box center [731, 649] width 848 height 14
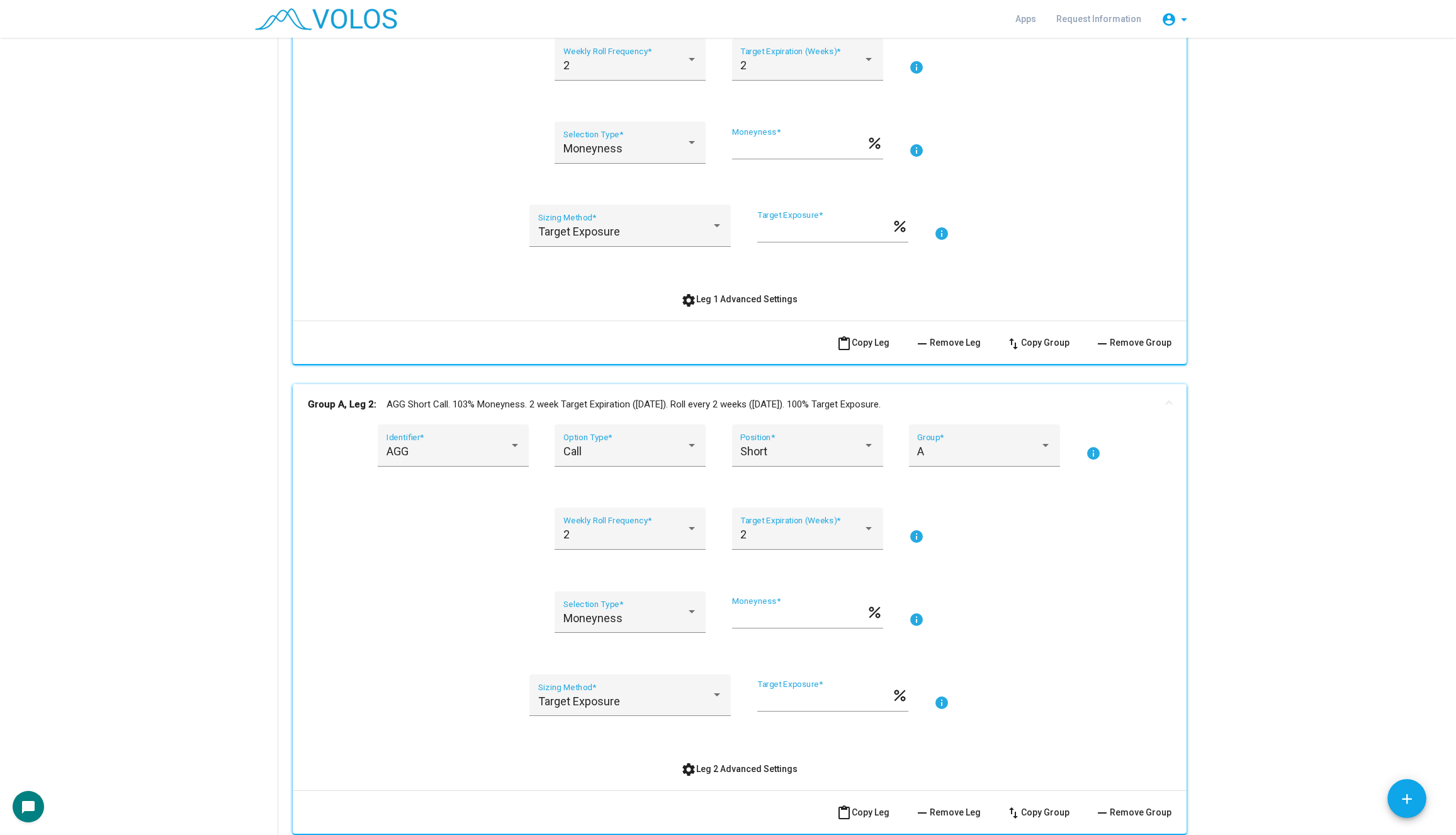
scroll to position [346, 0]
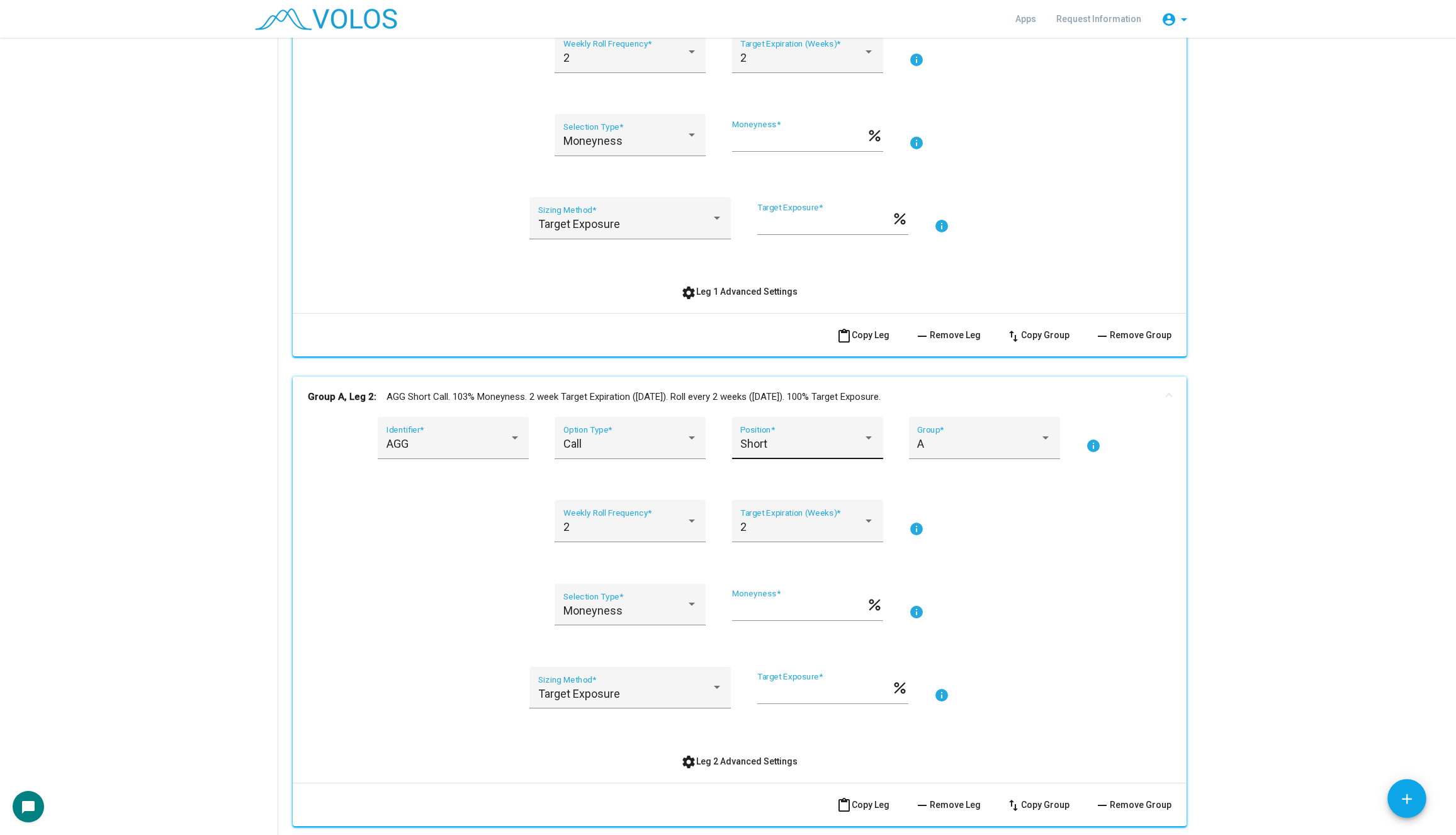
click at [801, 435] on div "Short Position *" at bounding box center [807, 442] width 134 height 33
click at [803, 403] on span "Long" at bounding box center [807, 409] width 134 height 34
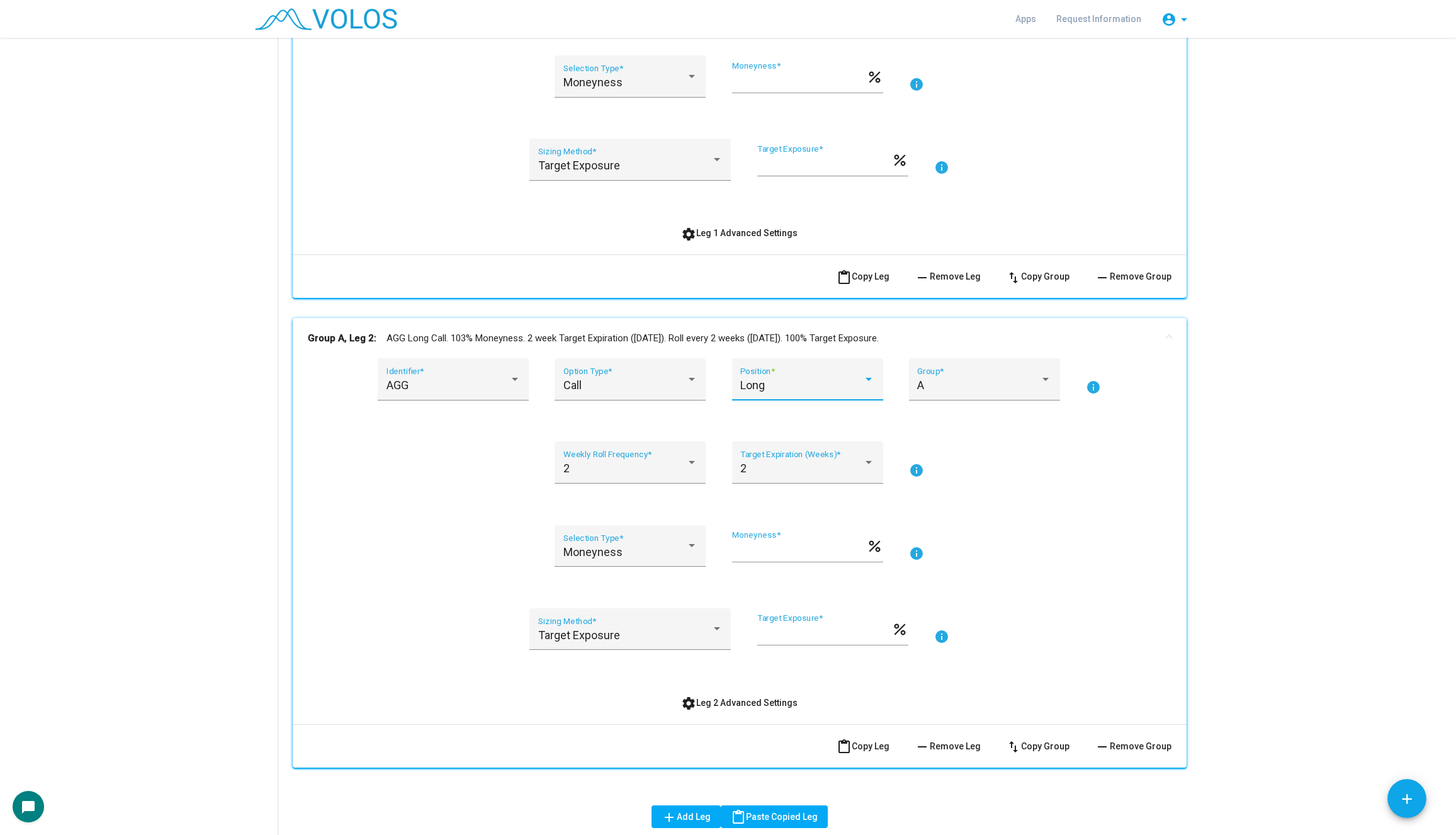
scroll to position [442, 0]
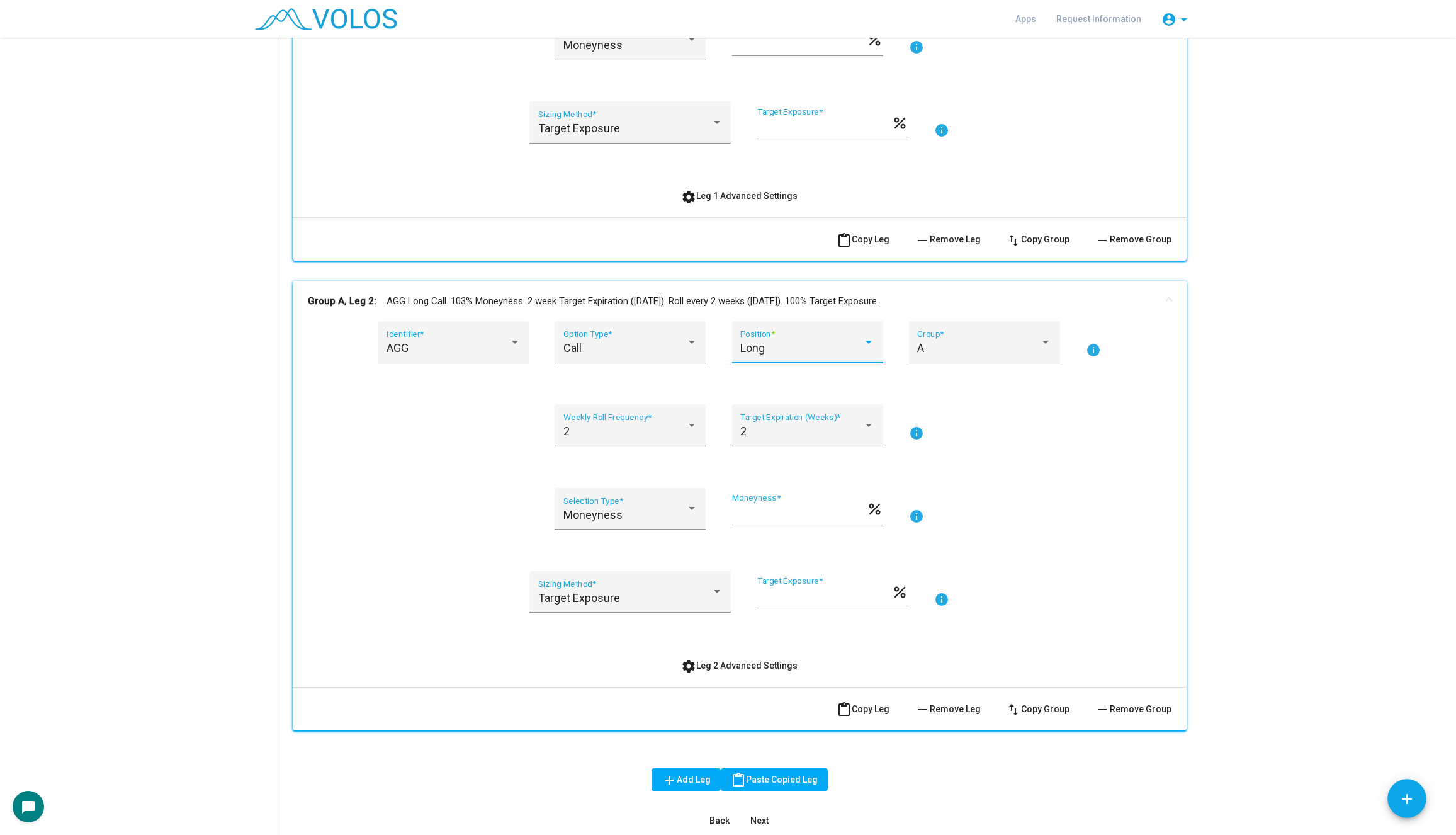
click at [788, 511] on input "***" at bounding box center [799, 513] width 134 height 13
type input "***"
click at [1075, 539] on div "Moneyness Selection Type * *** Moneyness * percent info" at bounding box center [739, 516] width 863 height 57
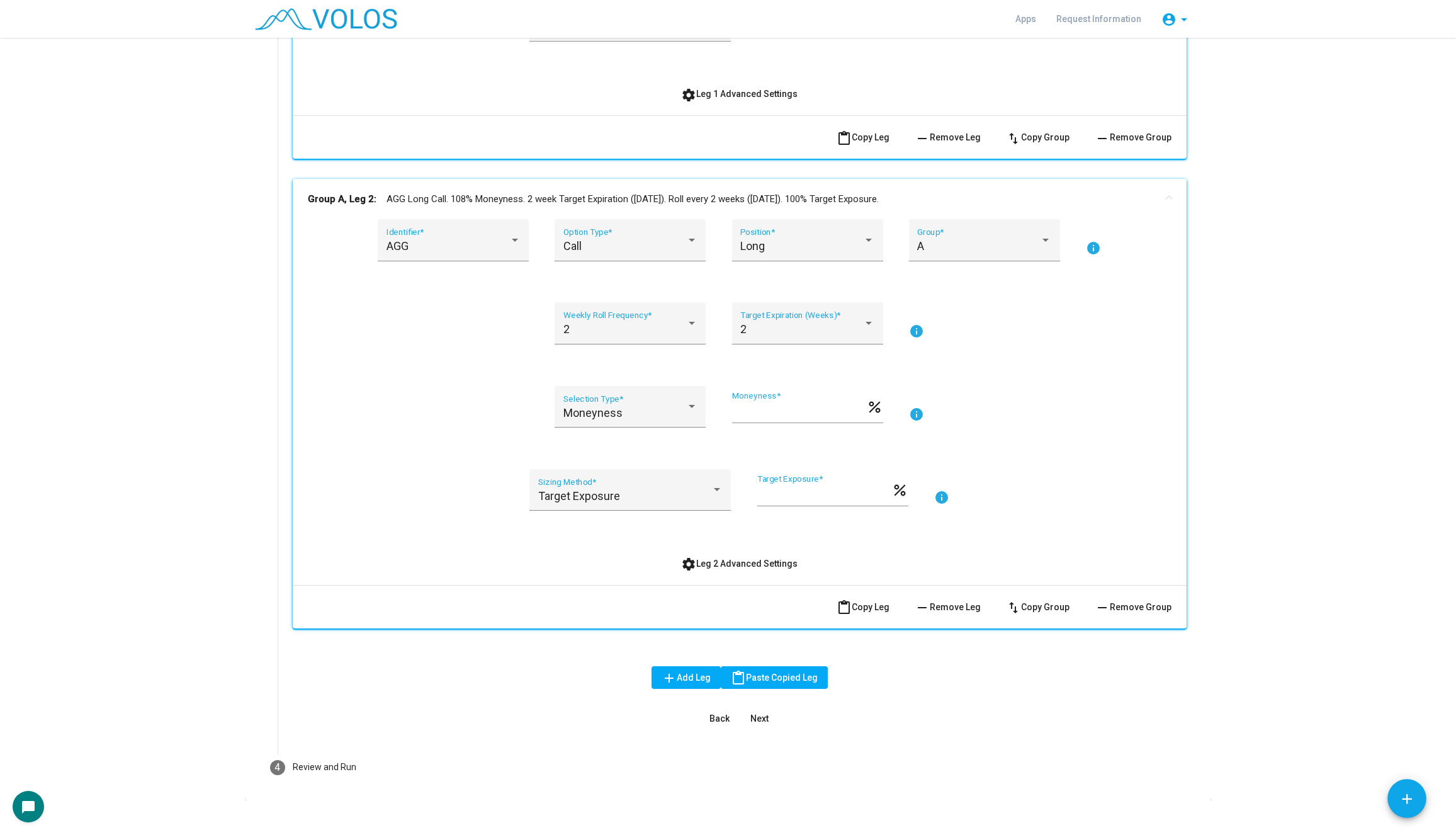
scroll to position [559, 0]
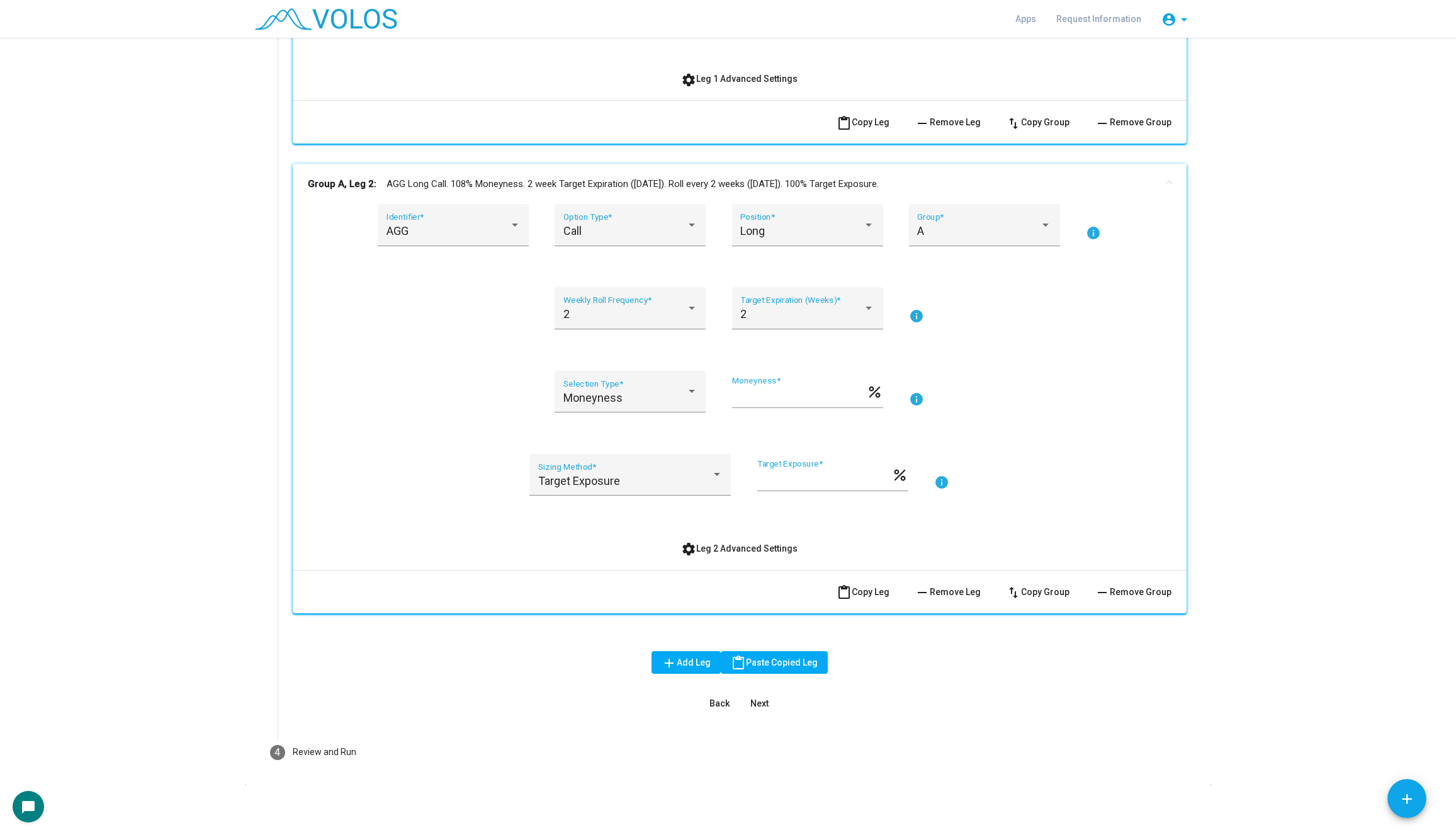
click at [814, 167] on mat-expansion-panel-header "Group A, Leg 2: AGG Long Call. 108% Moneyness. 2 week Target Expiration (Friday…" at bounding box center [739, 183] width 894 height 40
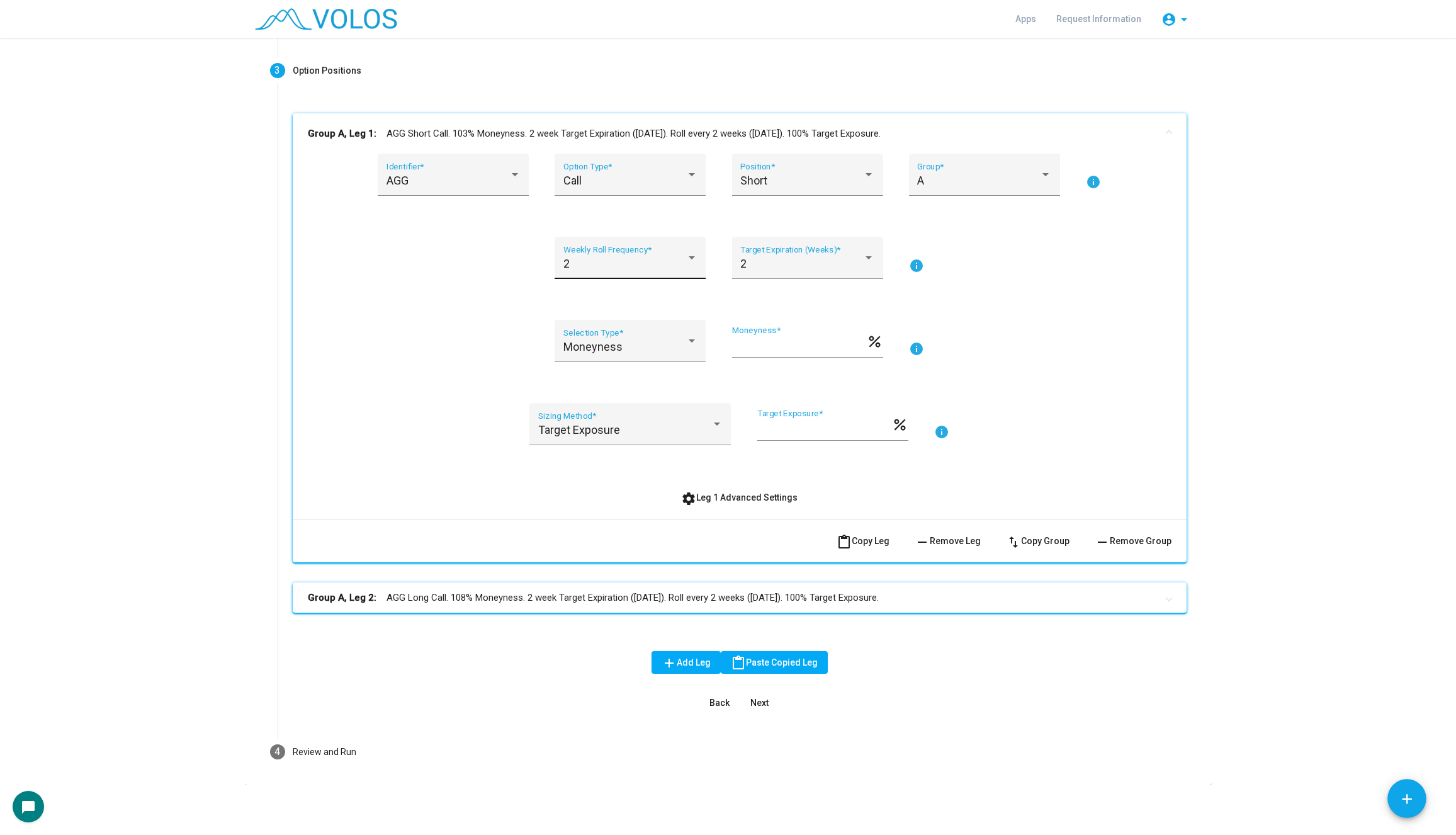
scroll to position [140, 0]
click at [700, 130] on mat-panel-title "Group A, Leg 1: AGG Short Call. 103% Moneyness. 2 week Target Expiration (Frida…" at bounding box center [731, 134] width 848 height 14
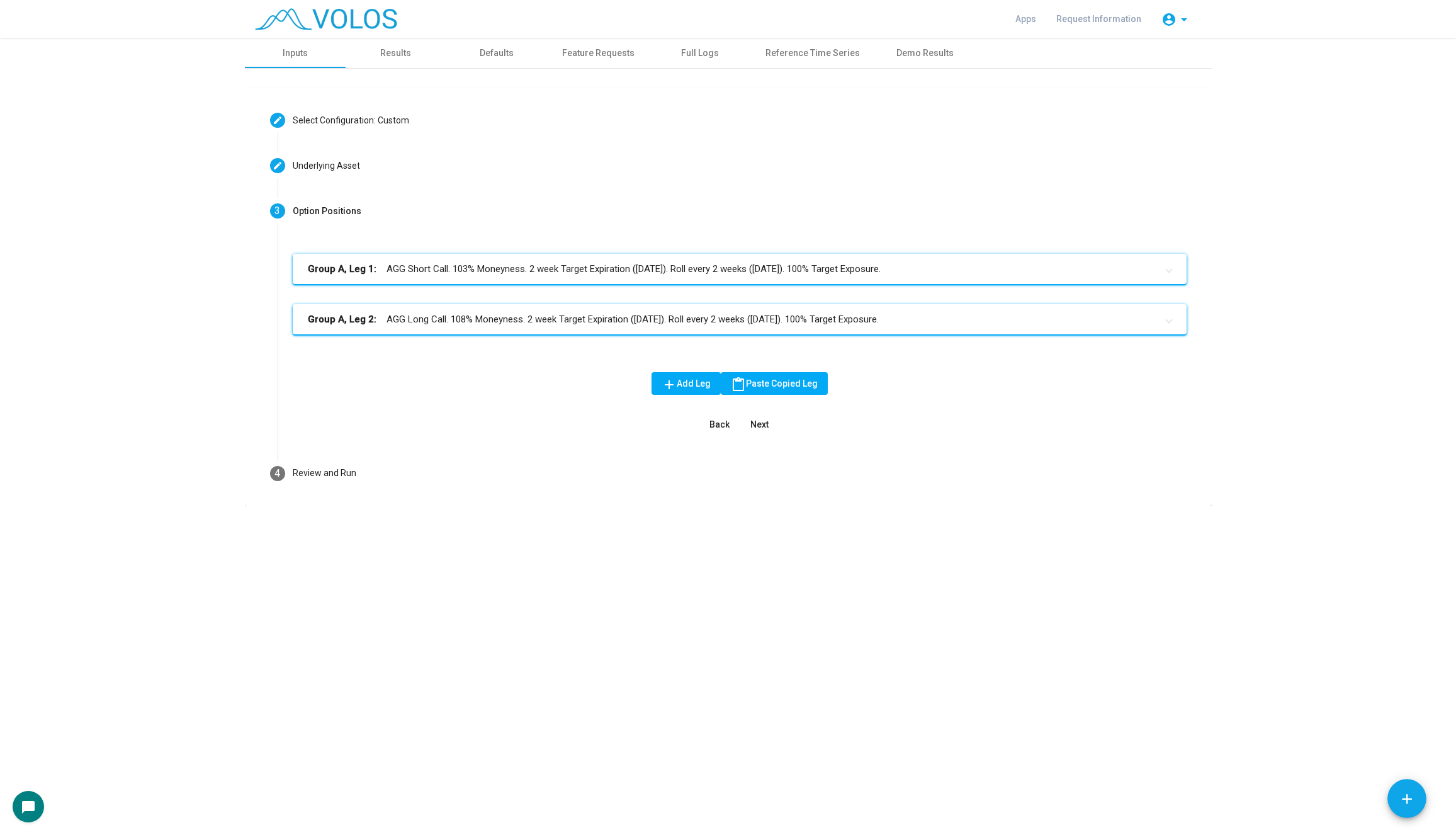
scroll to position [0, 0]
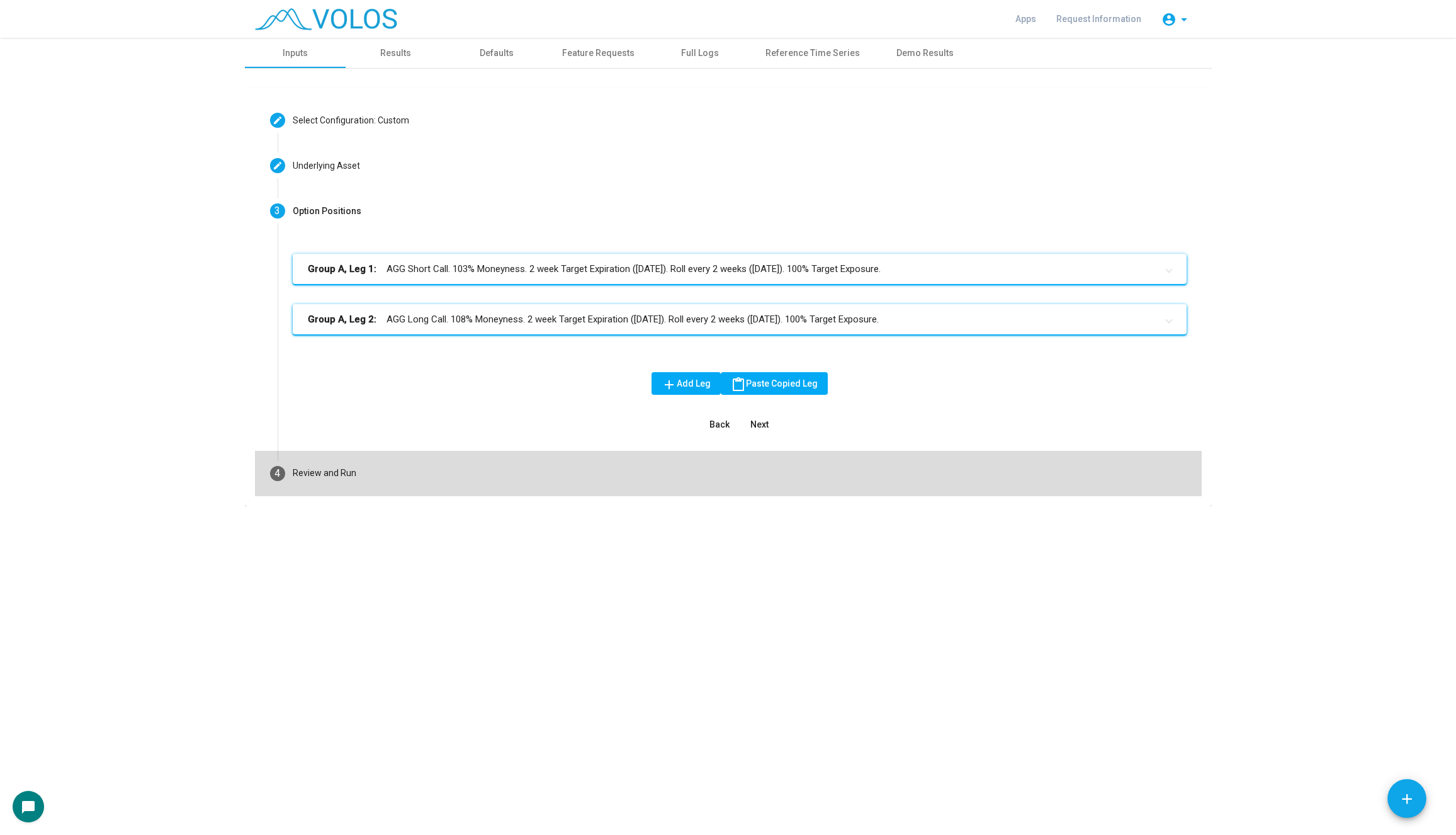
click at [455, 481] on mat-step-header "4 Review and Run" at bounding box center [728, 473] width 947 height 46
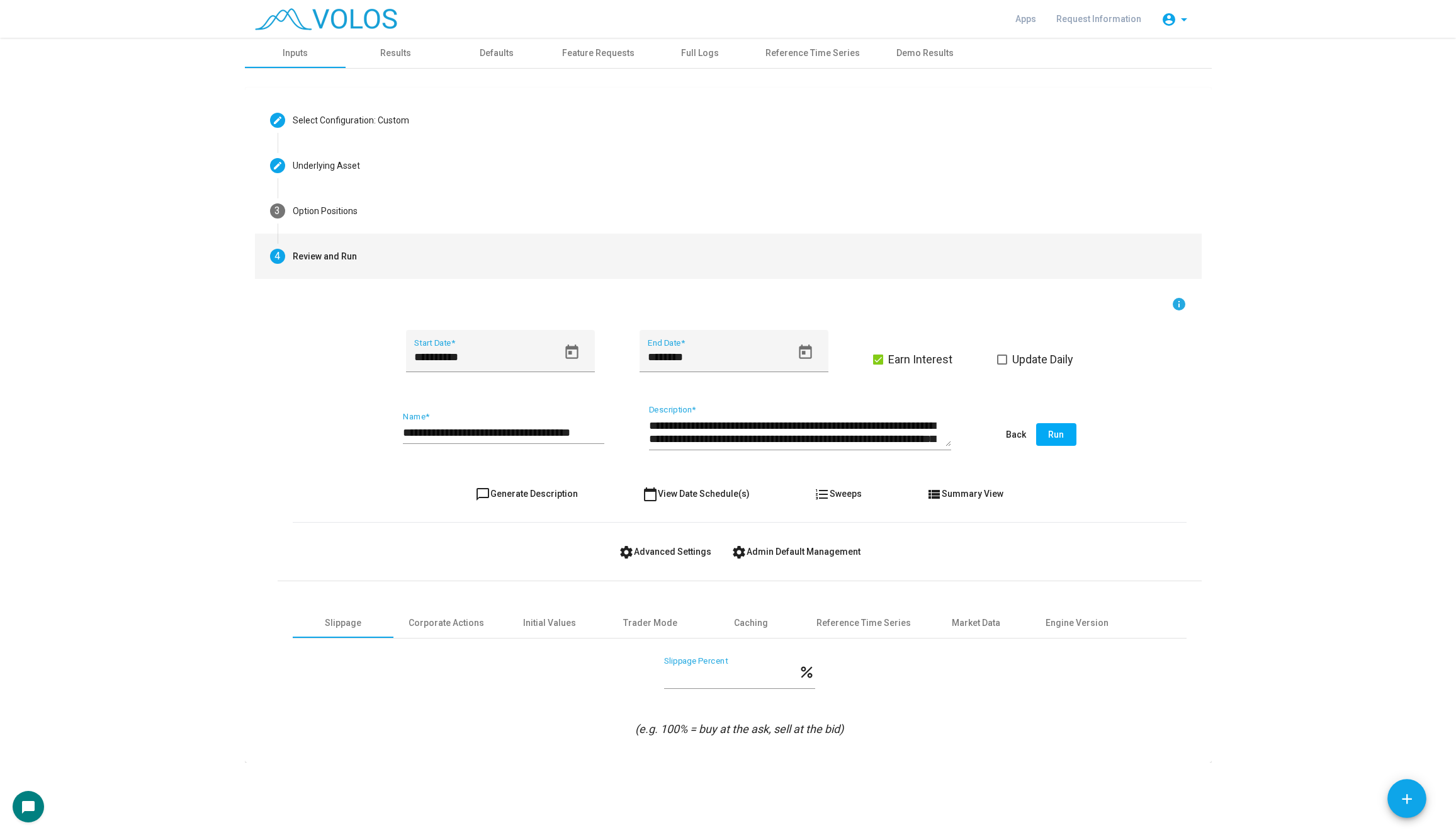
click at [521, 501] on button "chat_bubble_outline Generate Description" at bounding box center [527, 493] width 123 height 23
type textarea "**********"
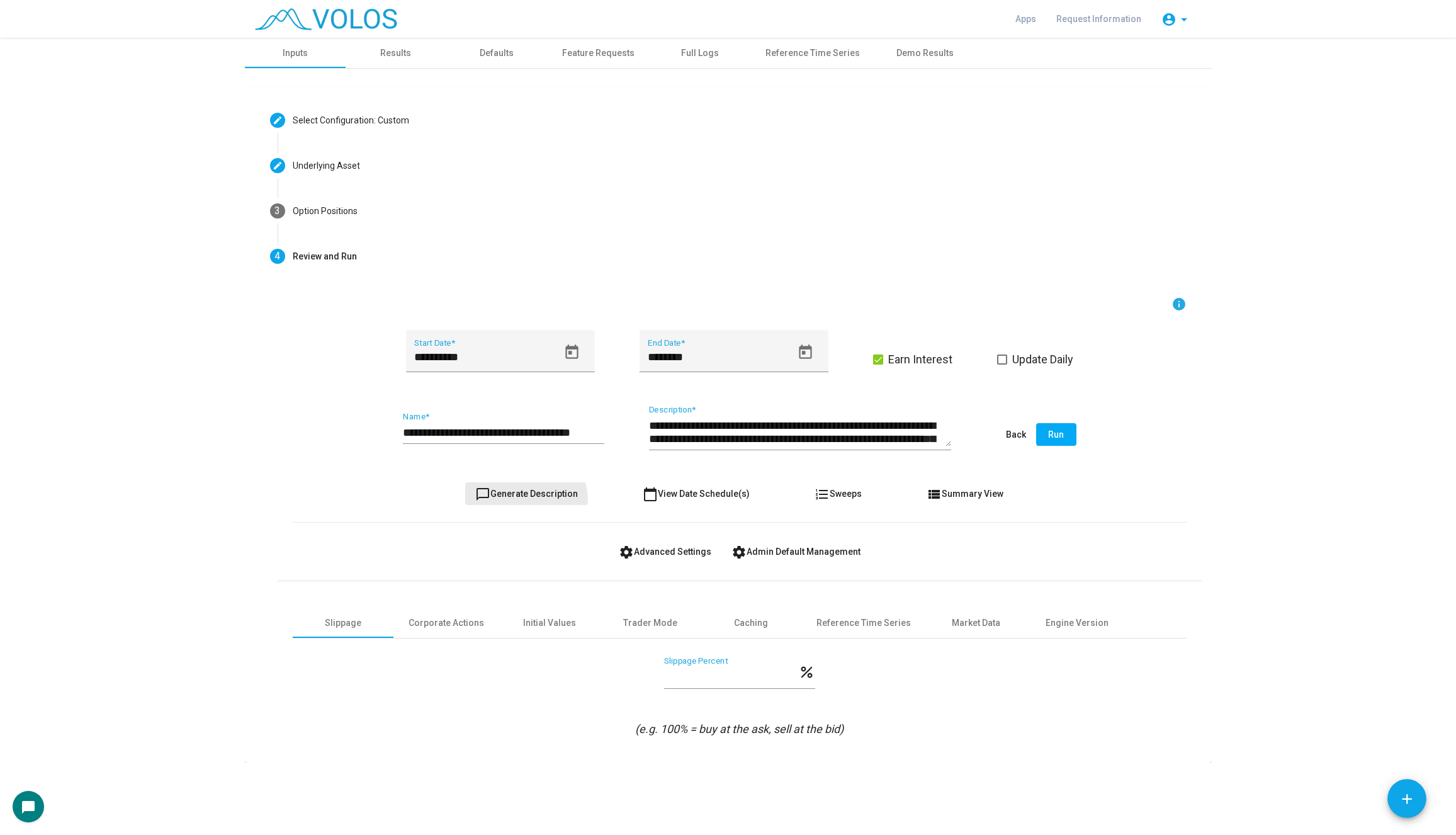
click at [521, 501] on button "chat_bubble_outline Generate Description" at bounding box center [527, 493] width 123 height 23
click at [452, 429] on input "**********" at bounding box center [503, 432] width 201 height 13
click at [472, 428] on input "**********" at bounding box center [503, 432] width 201 height 13
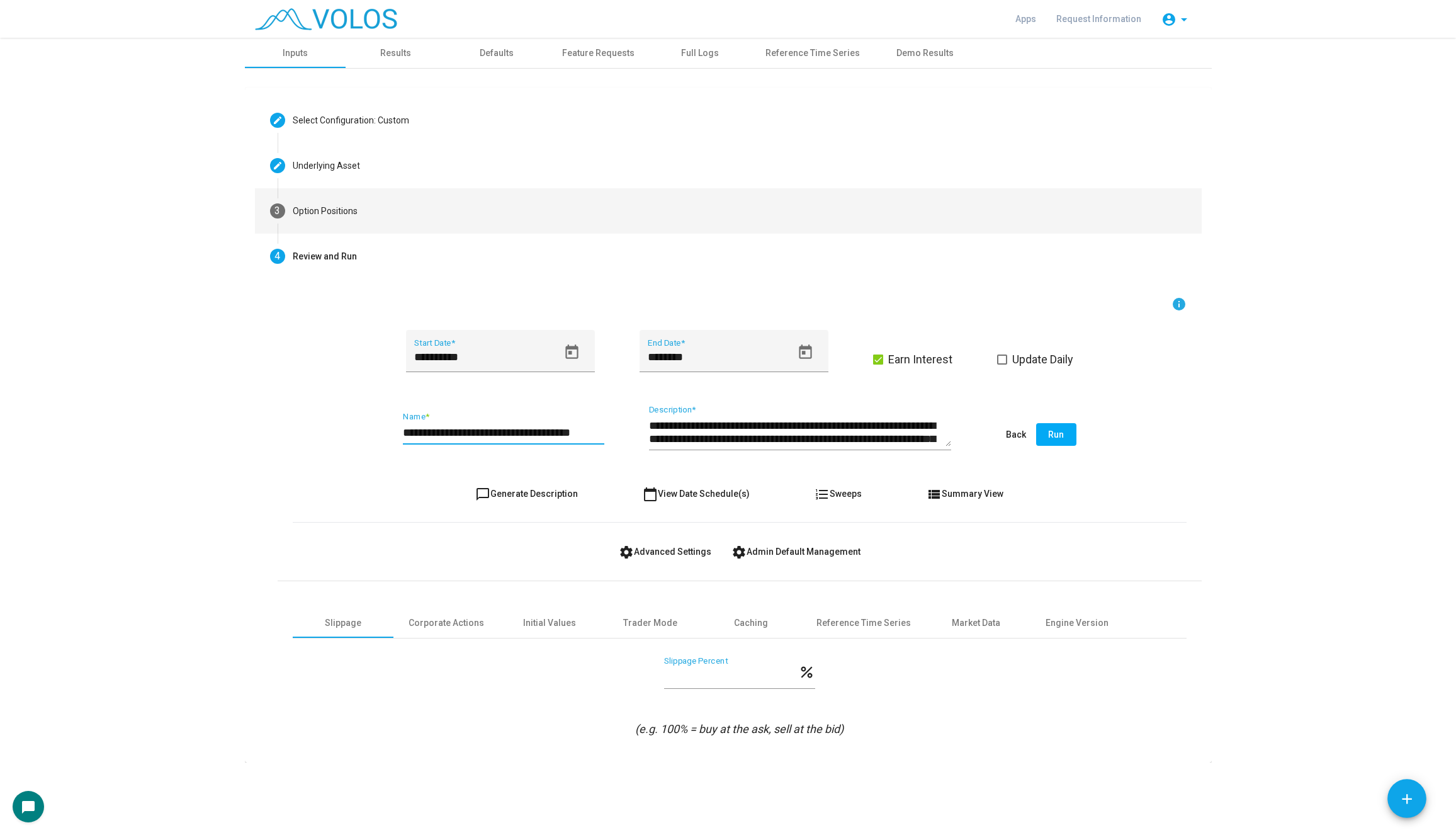
type input "**********"
click at [456, 202] on mat-step-header "3 Option Positions" at bounding box center [728, 211] width 947 height 46
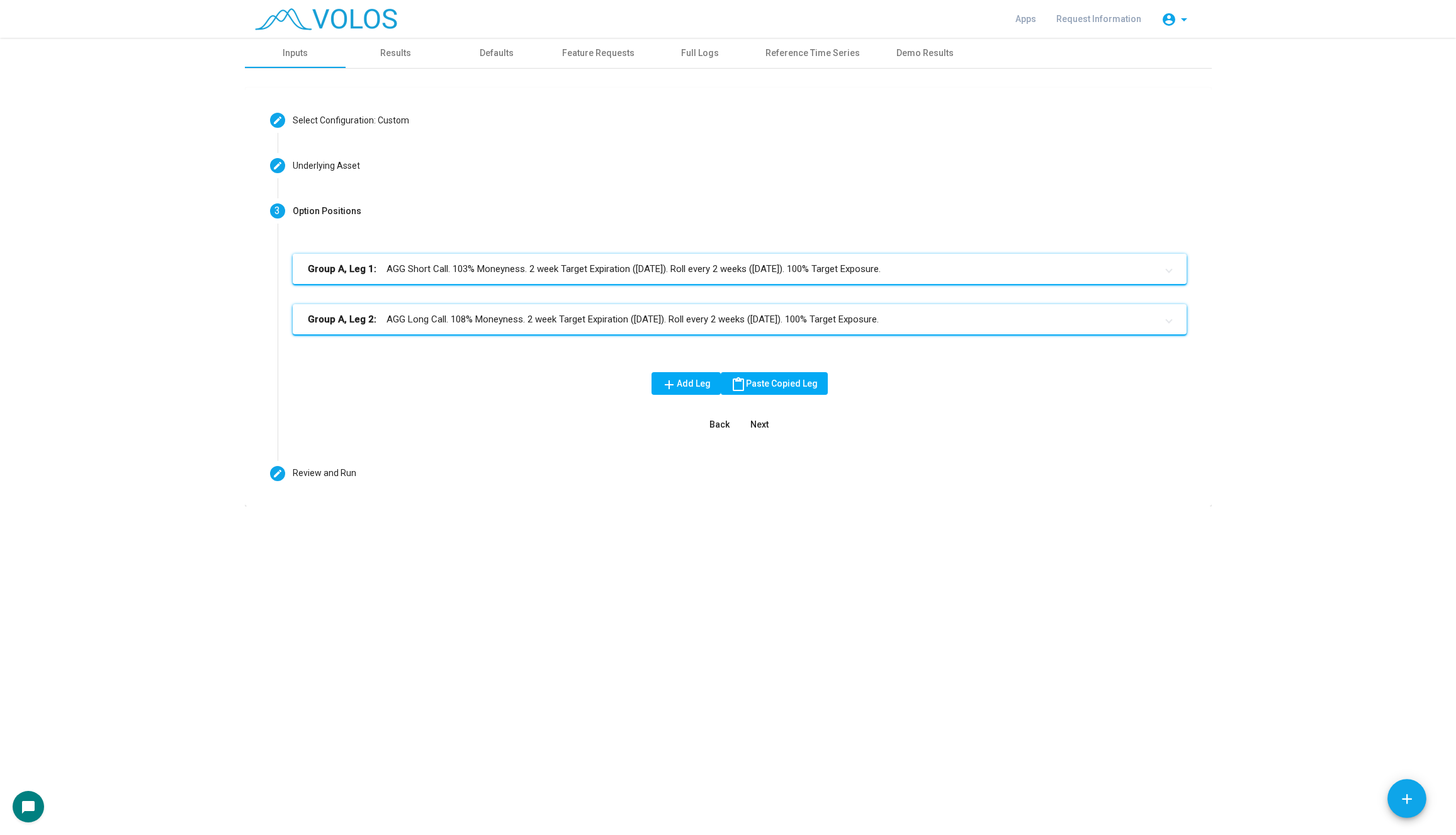
click at [534, 259] on mat-expansion-panel-header "Group A, Leg 1: AGG Short Call. 103% Moneyness. 2 week Target Expiration (Frida…" at bounding box center [739, 269] width 894 height 30
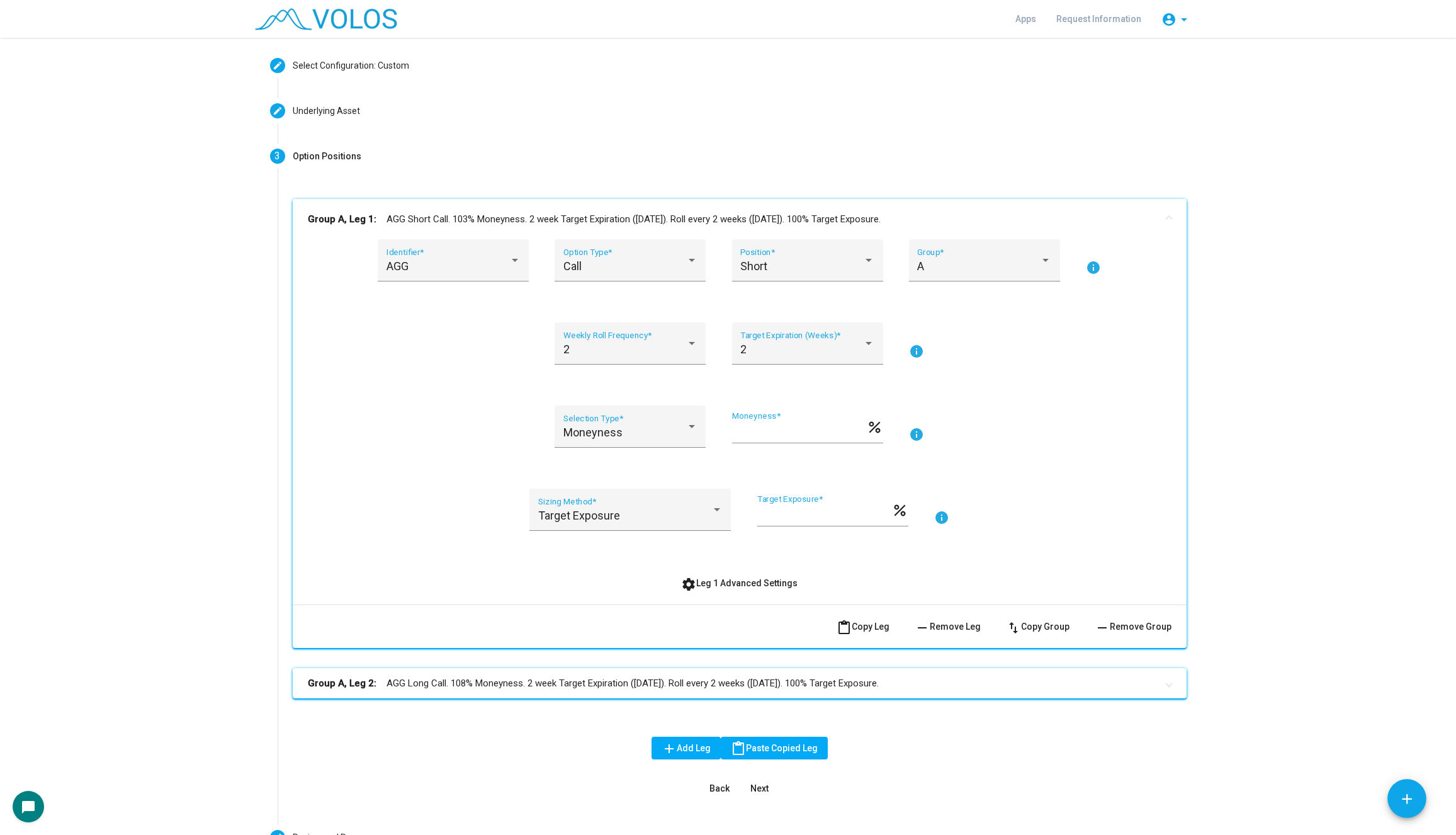
scroll to position [77, 0]
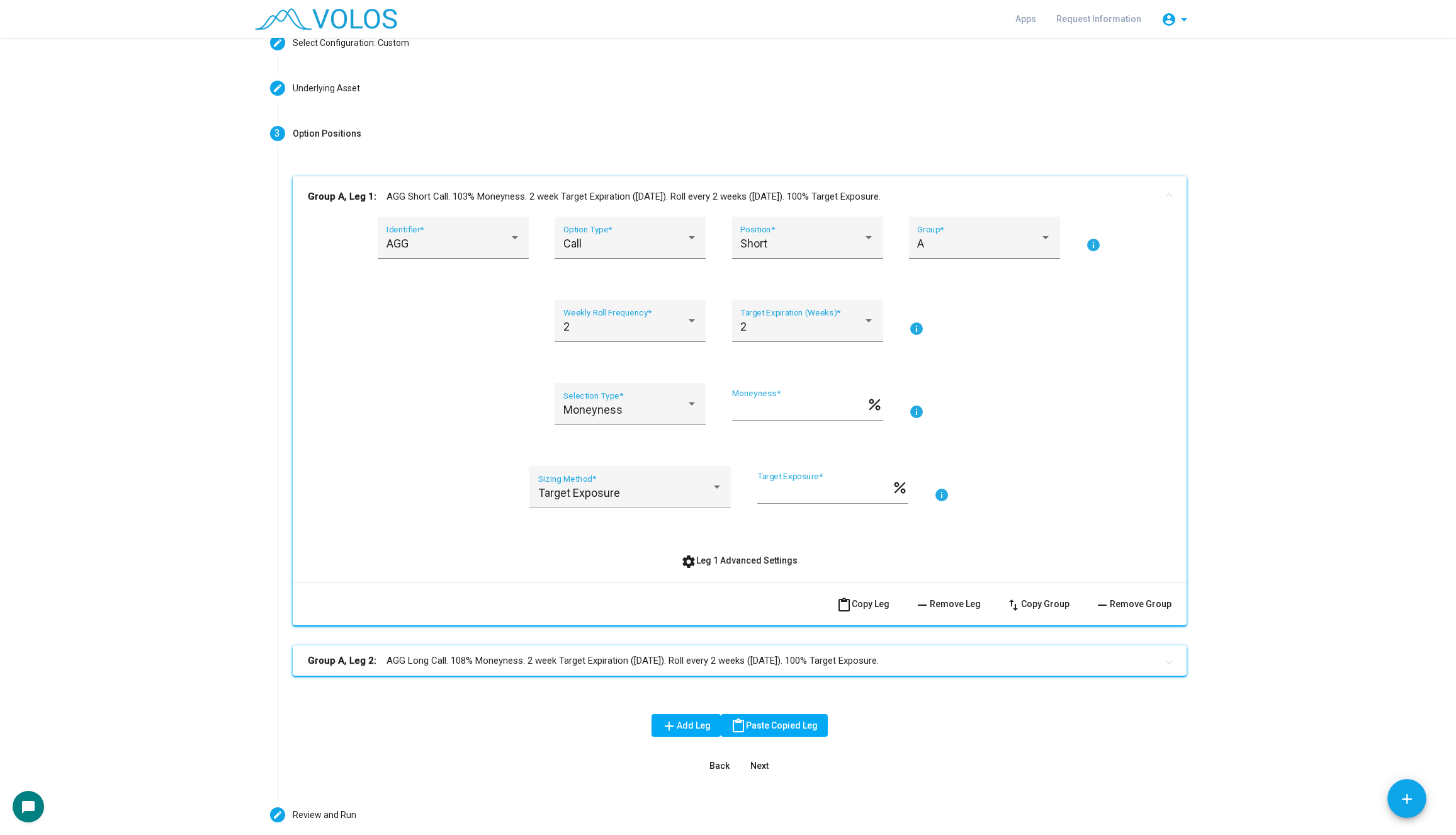
click at [702, 646] on mat-expansion-panel-header "Group A, Leg 2: AGG Long Call. 108% Moneyness. 2 week Target Expiration (Friday…" at bounding box center [739, 660] width 894 height 30
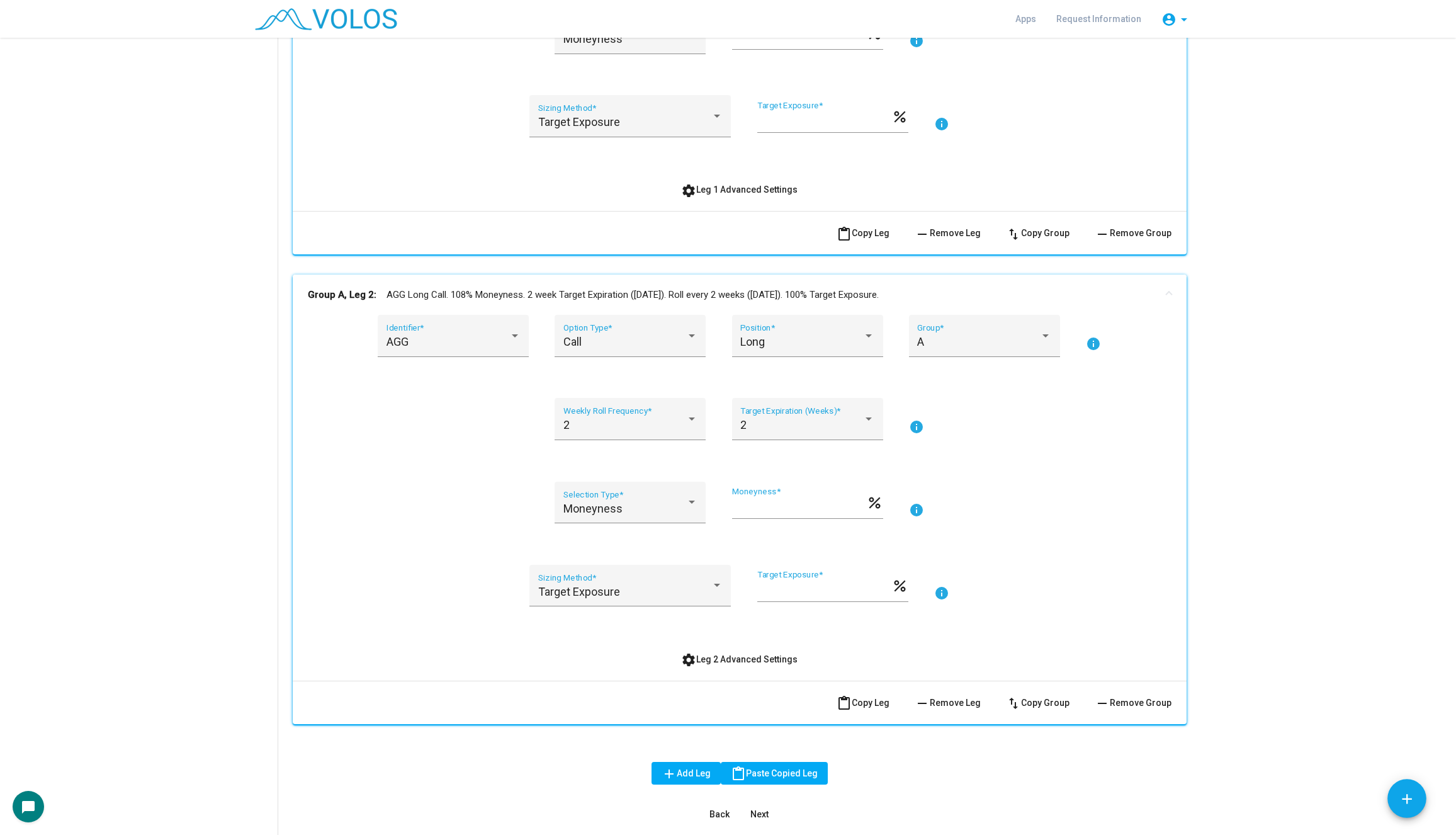
scroll to position [476, 0]
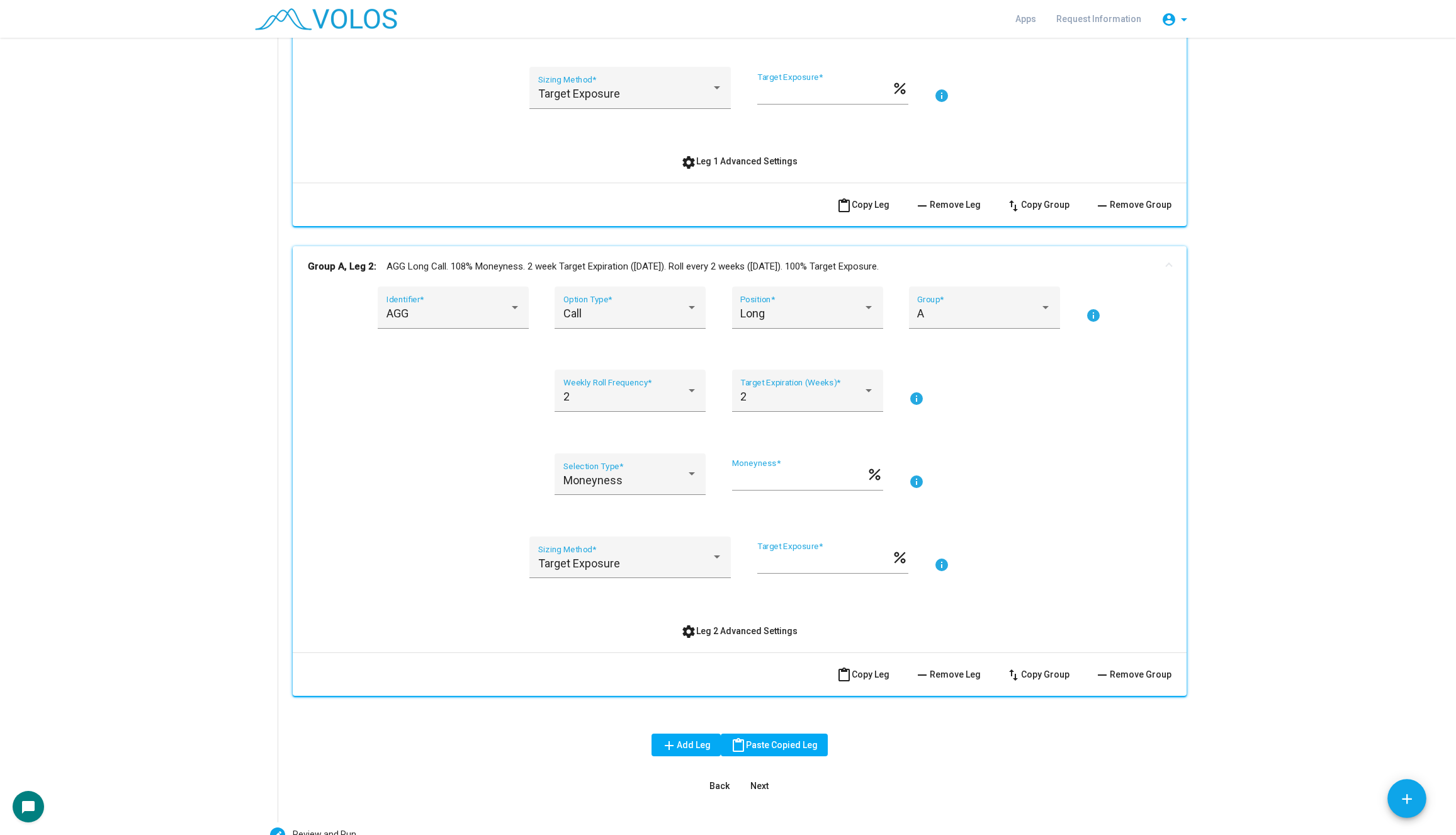
click at [802, 480] on input "***" at bounding box center [799, 479] width 134 height 13
type input "***"
click at [1106, 512] on div "AGG Identifier * Call Option Type * Long Position * A Group * info 2 Weekly Rol…" at bounding box center [739, 464] width 863 height 355
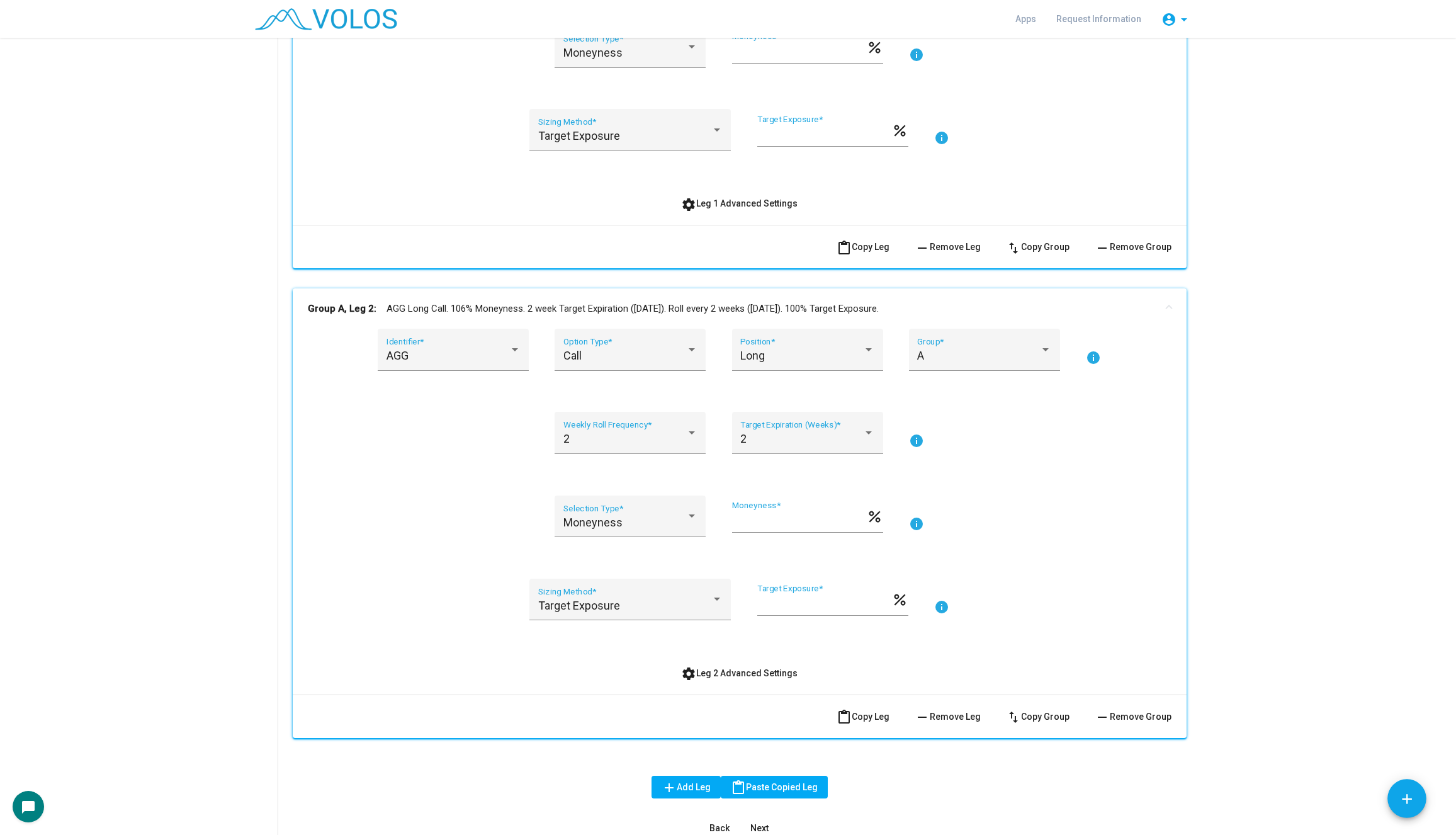
scroll to position [432, 0]
click at [962, 308] on mat-panel-title "Group A, Leg 2: AGG Long Call. 106% Moneyness. 2 week Target Expiration (Friday…" at bounding box center [731, 311] width 848 height 14
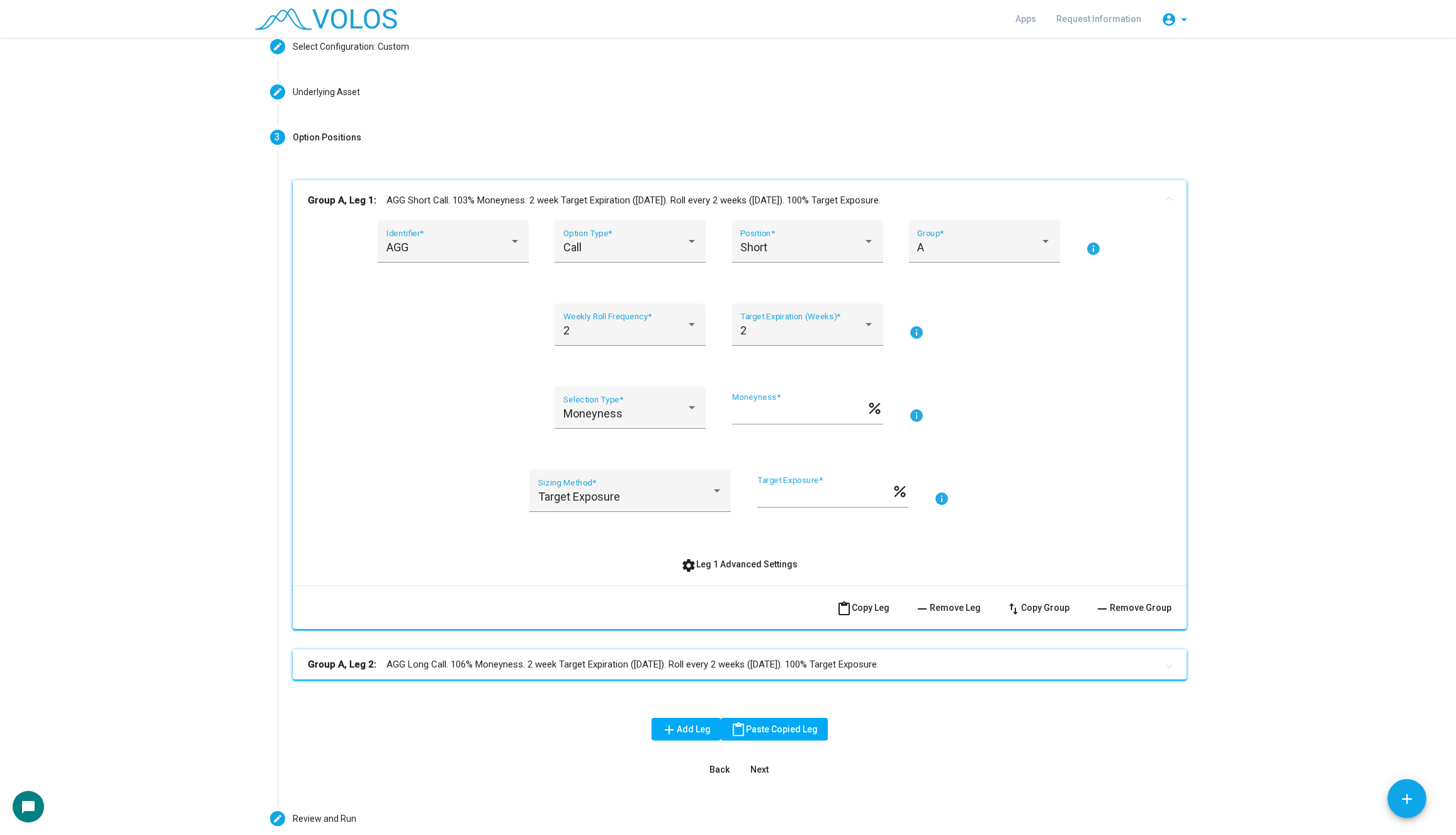
scroll to position [49, 0]
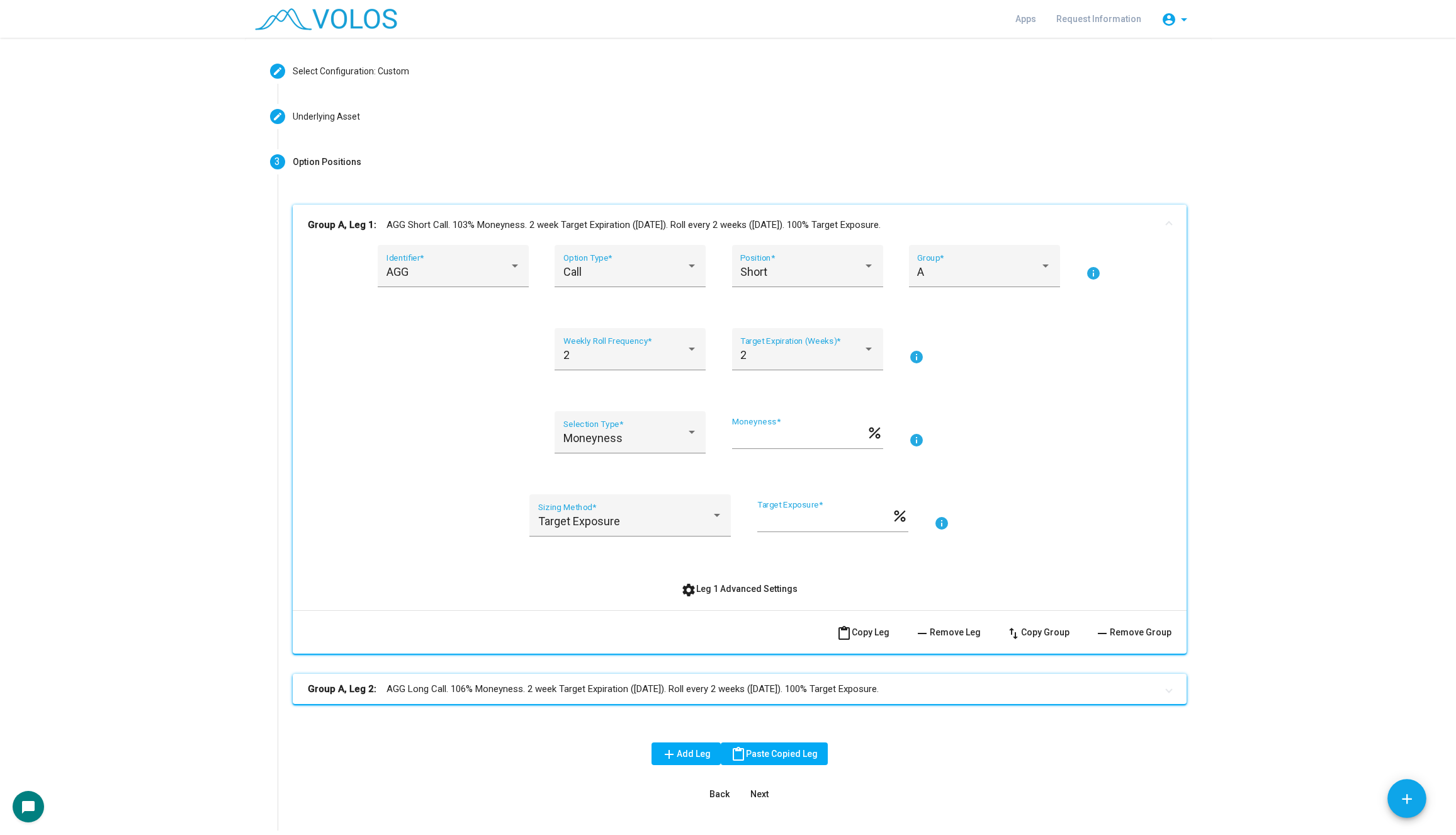
click at [947, 232] on mat-expansion-panel-header "Group A, Leg 1: AGG Short Call. 103% Moneyness. 2 week Target Expiration (Frida…" at bounding box center [739, 224] width 894 height 40
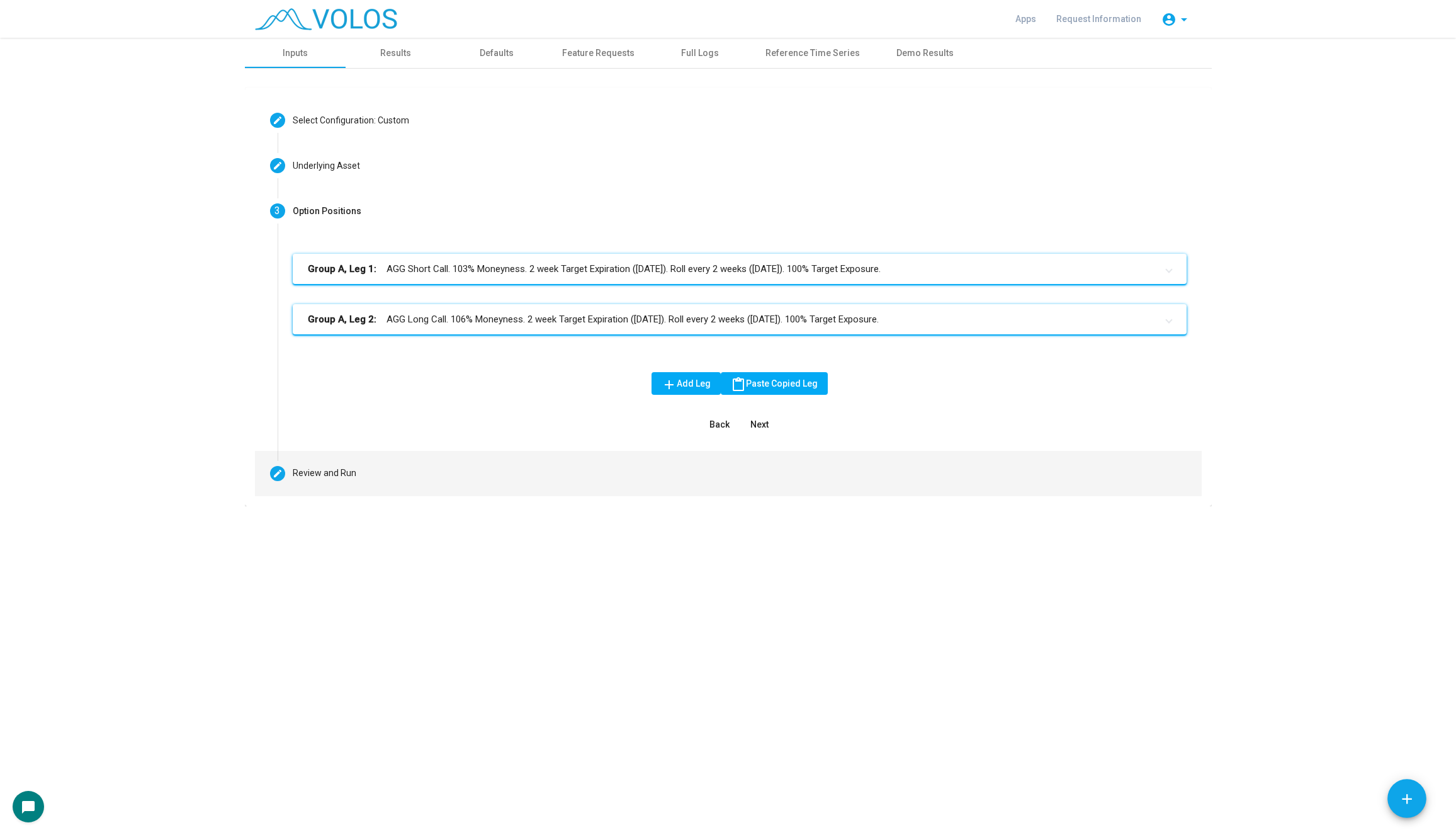
click at [520, 485] on mat-step-header "Editable create Review and Run" at bounding box center [728, 473] width 947 height 46
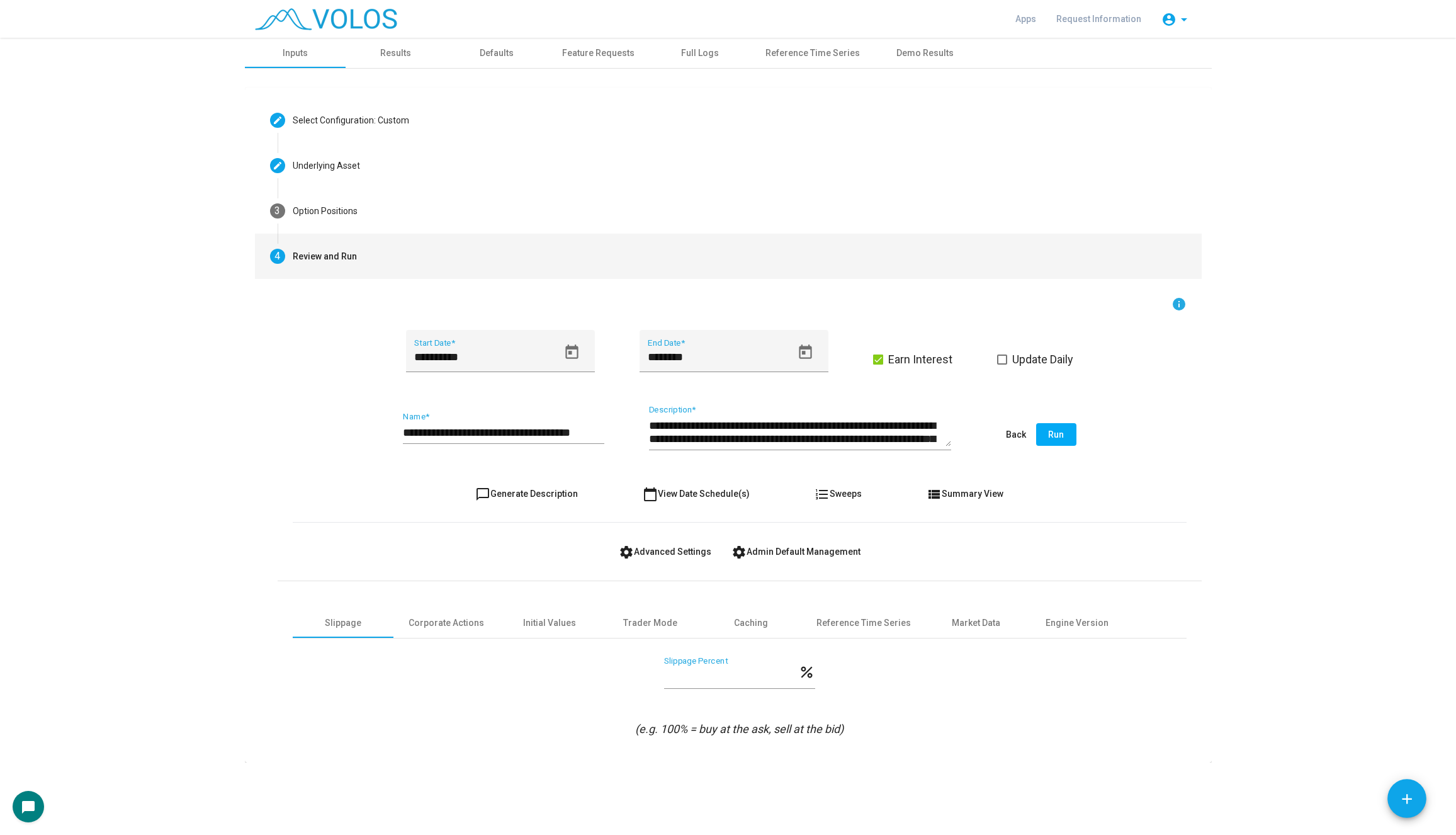
click at [506, 506] on form "**********" at bounding box center [739, 517] width 894 height 440
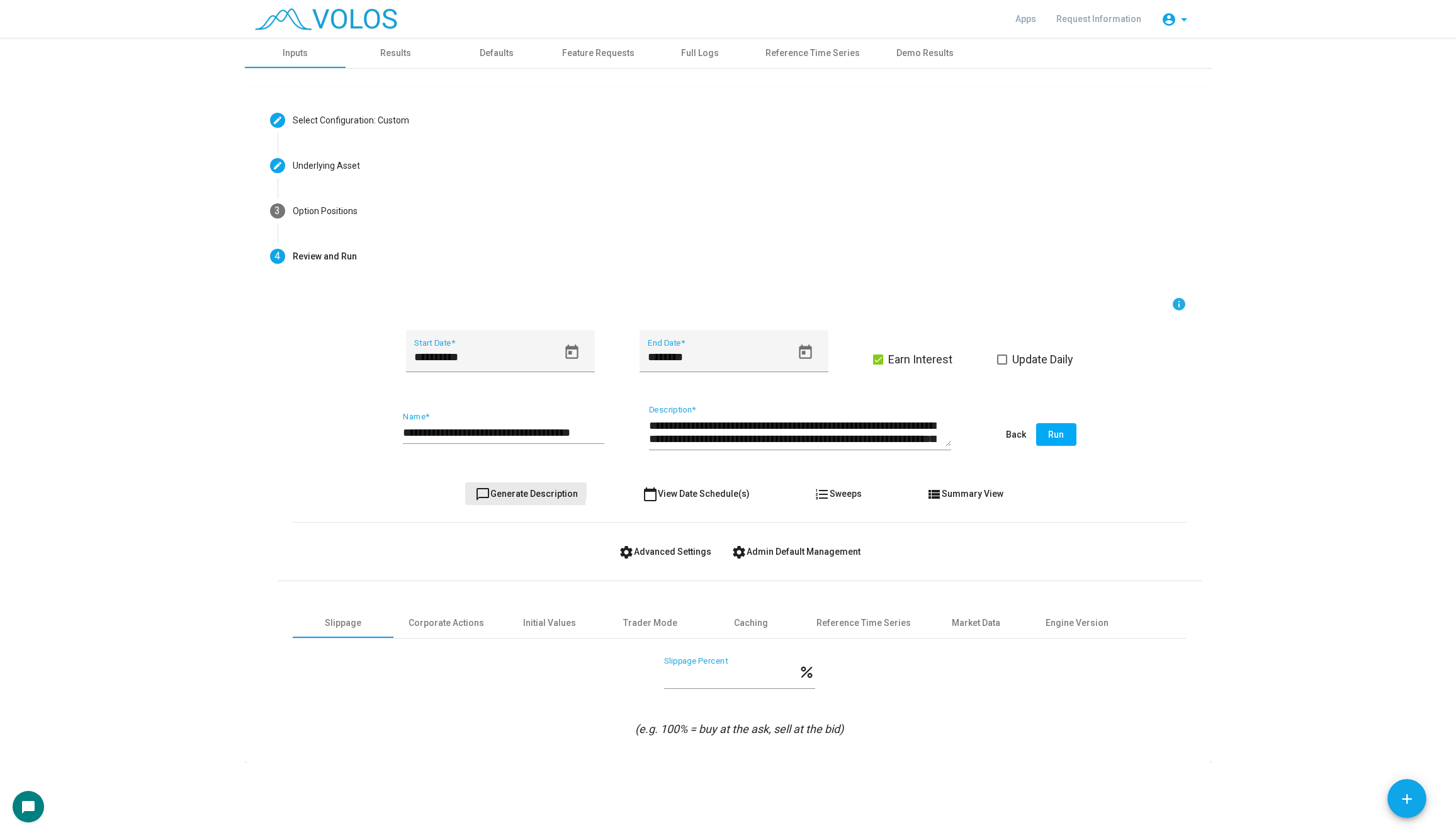
click at [513, 491] on span "chat_bubble_outline Generate Description" at bounding box center [526, 493] width 102 height 10
type textarea "**********"
click at [513, 491] on span "chat_bubble_outline Generate Description" at bounding box center [526, 493] width 102 height 10
click at [478, 434] on input "**********" at bounding box center [503, 432] width 201 height 13
click at [520, 509] on form "**********" at bounding box center [739, 517] width 894 height 440
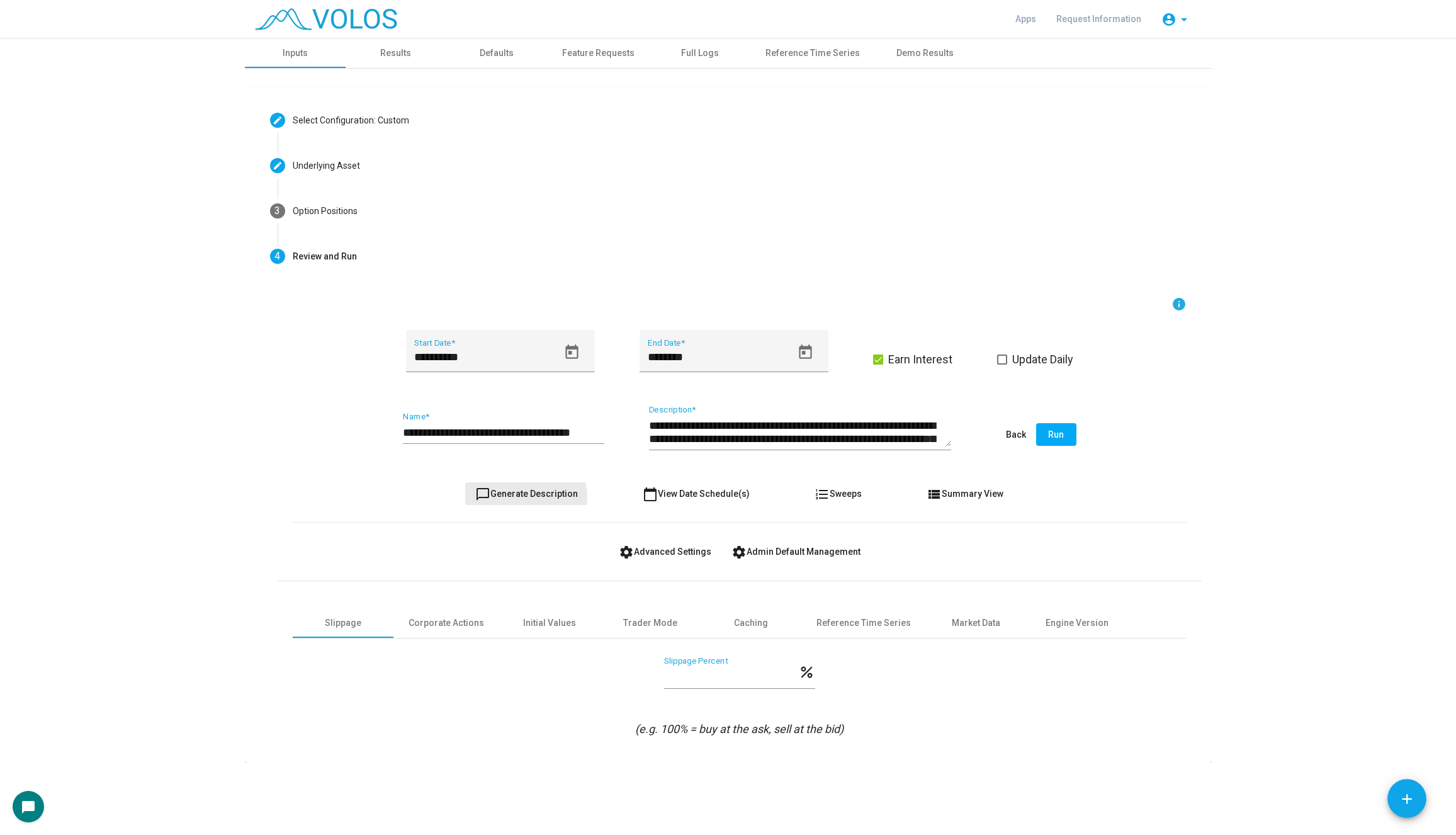
click at [521, 498] on button "chat_bubble_outline Generate Description" at bounding box center [527, 493] width 123 height 23
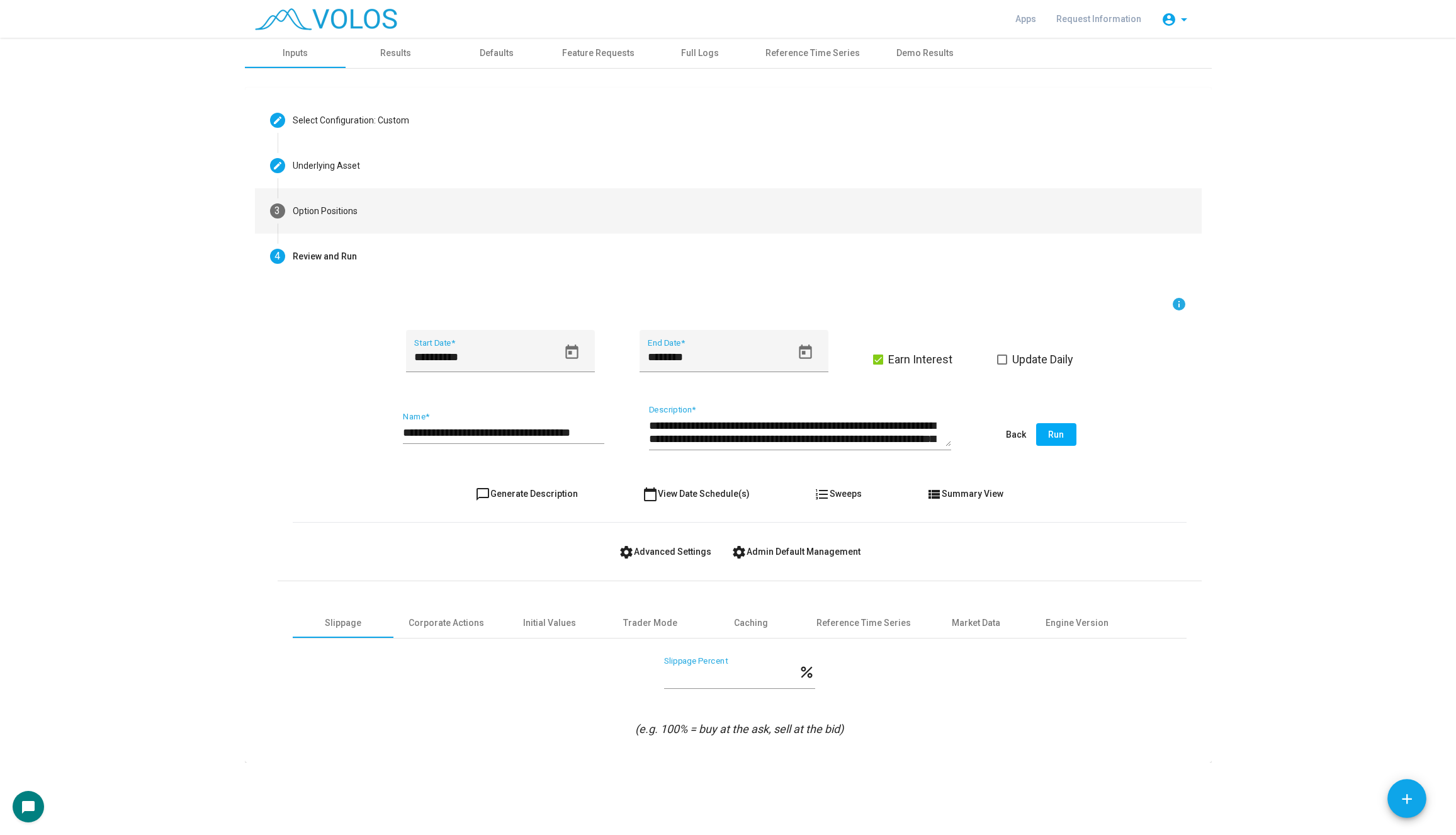
click at [481, 223] on mat-step-header "3 Option Positions" at bounding box center [728, 211] width 947 height 46
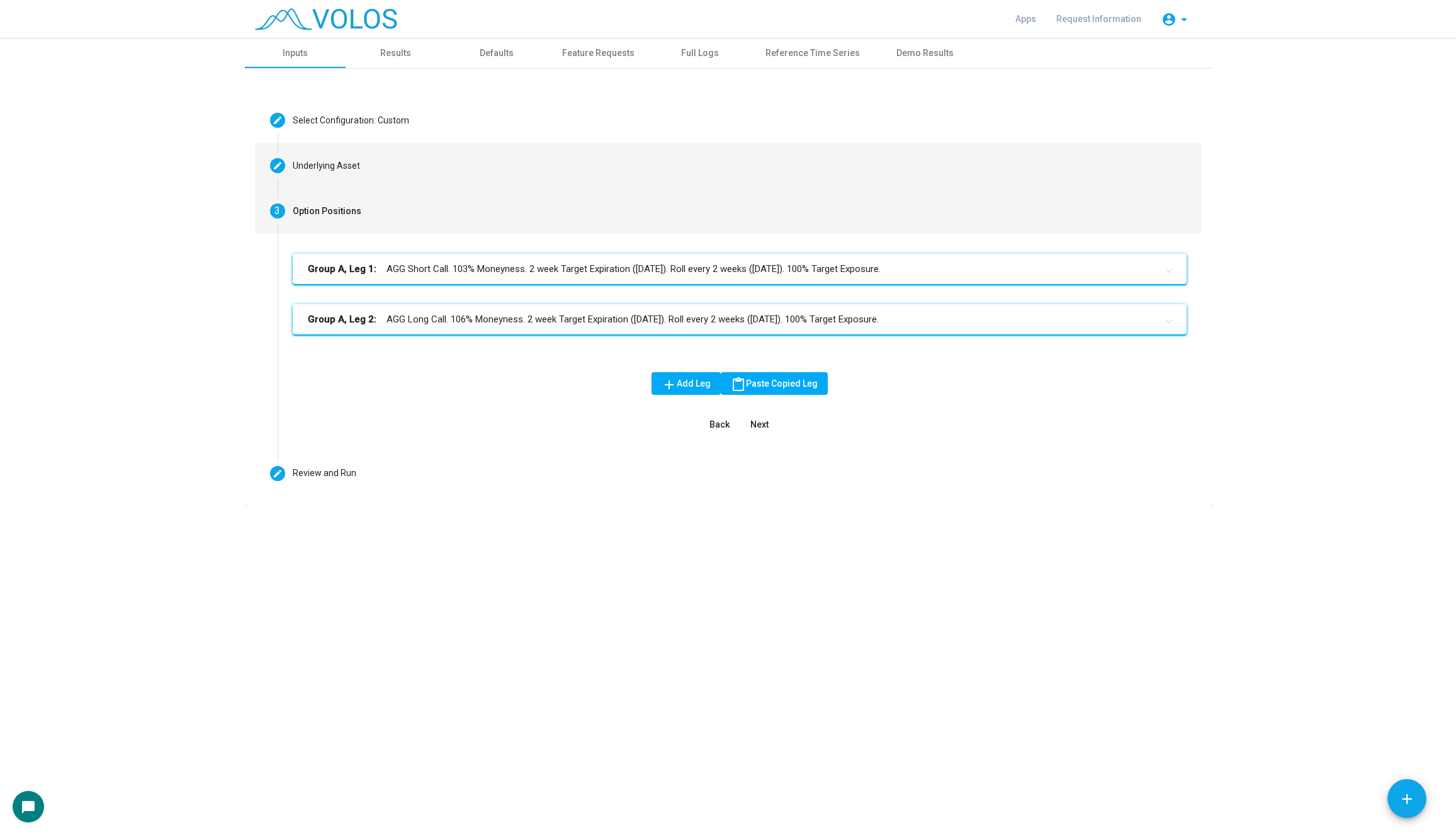
click at [526, 165] on mat-step-header "Editable create Underlying Asset" at bounding box center [728, 166] width 947 height 46
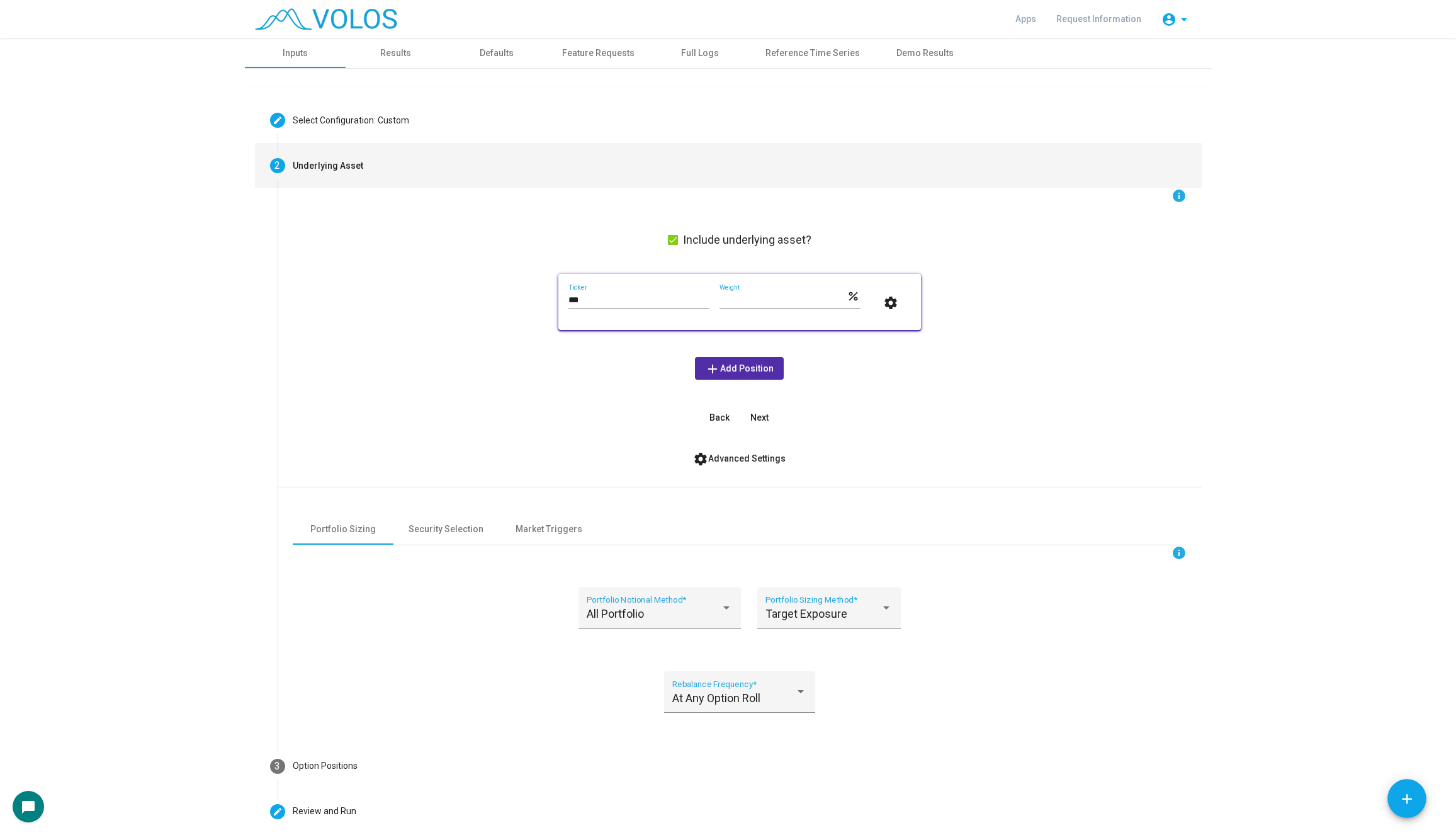
scroll to position [58, 0]
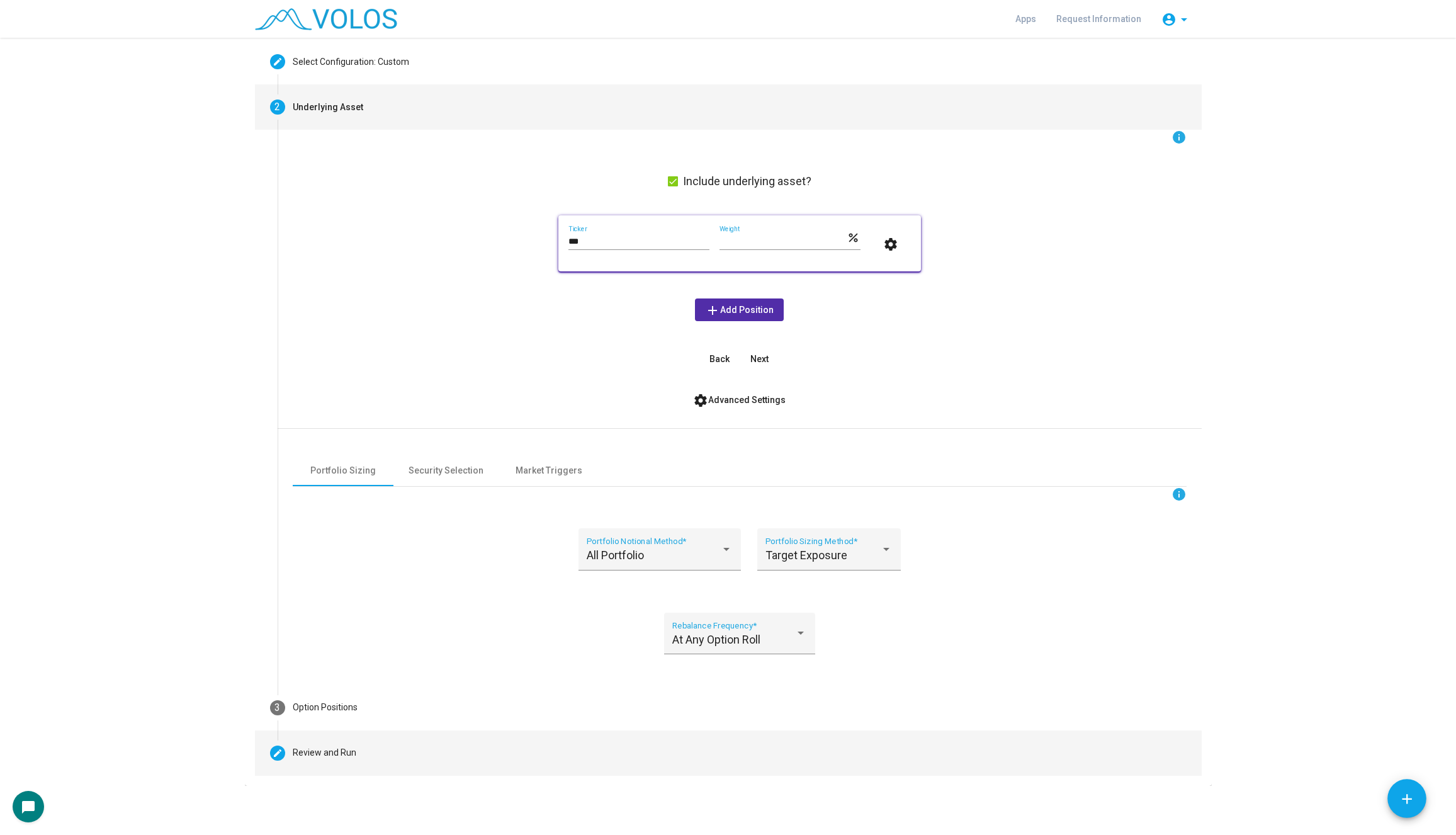
click at [393, 747] on mat-step-header "Editable create Review and Run" at bounding box center [728, 753] width 947 height 46
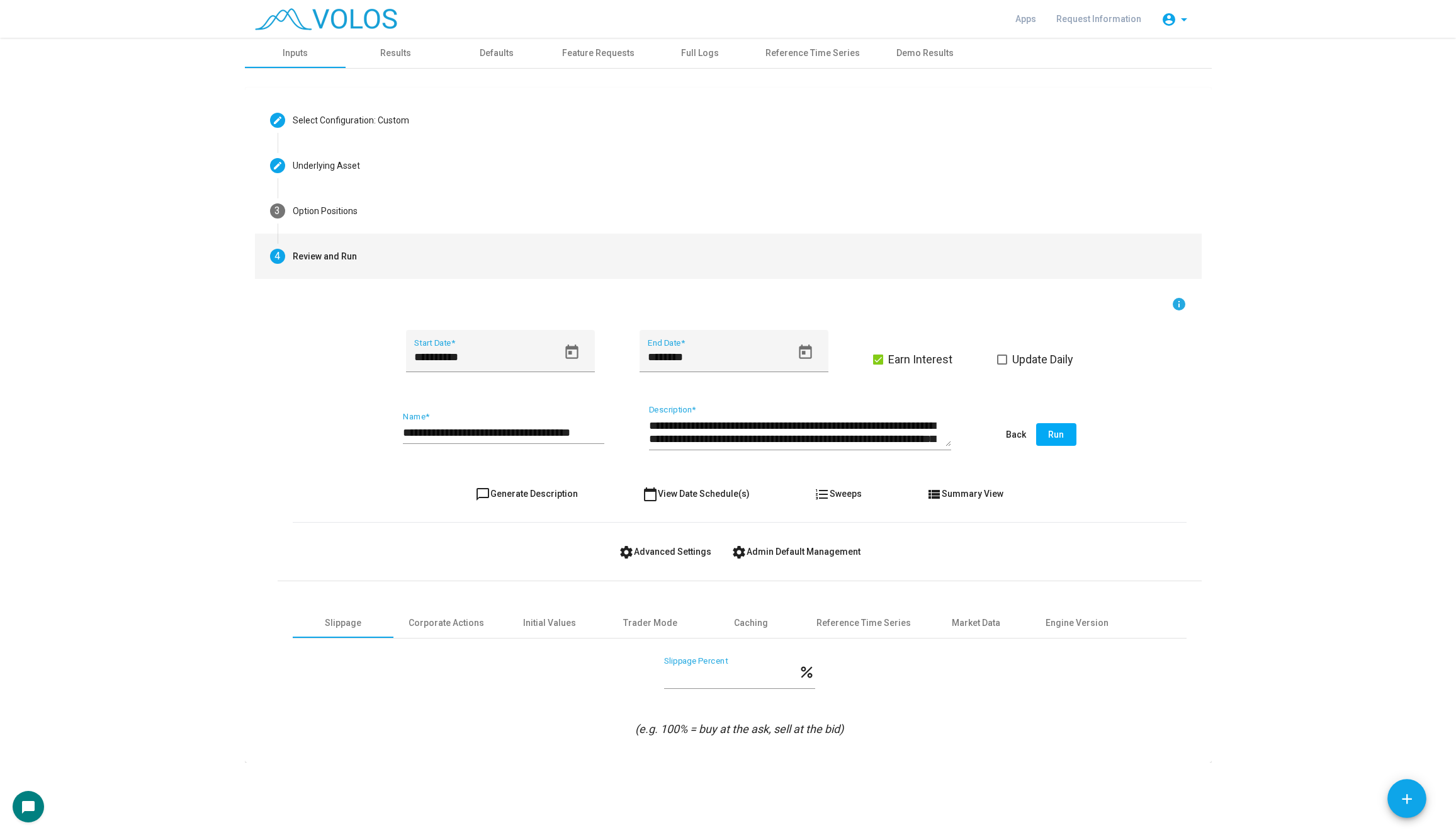
click at [543, 510] on form "**********" at bounding box center [739, 517] width 894 height 440
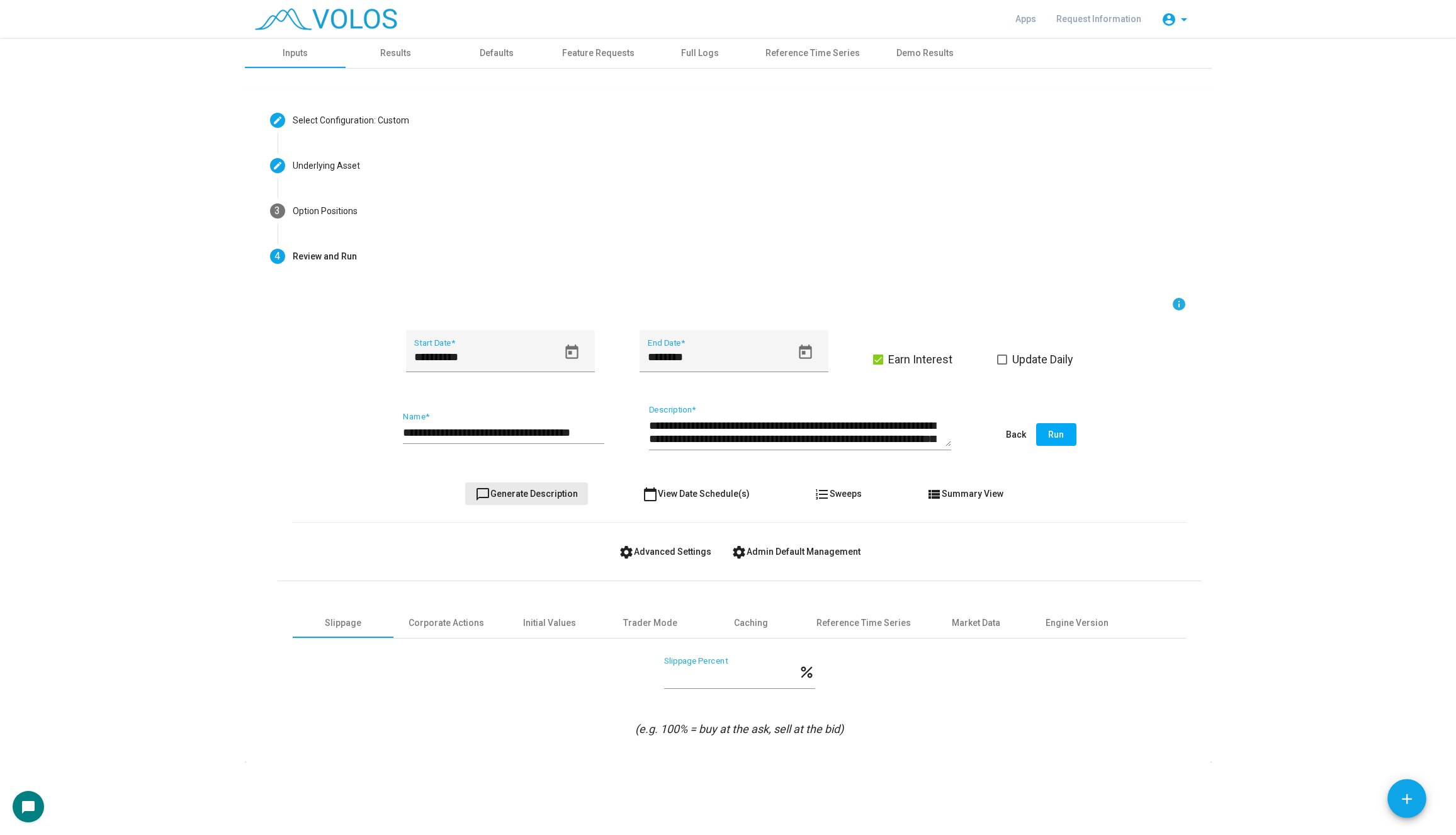
click at [548, 491] on span "chat_bubble_outline Generate Description" at bounding box center [526, 493] width 102 height 10
drag, startPoint x: 421, startPoint y: 431, endPoint x: 355, endPoint y: 431, distance: 66.0
click at [355, 431] on div "**********" at bounding box center [739, 435] width 894 height 59
type input "**********"
click at [529, 506] on form "**********" at bounding box center [739, 517] width 894 height 440
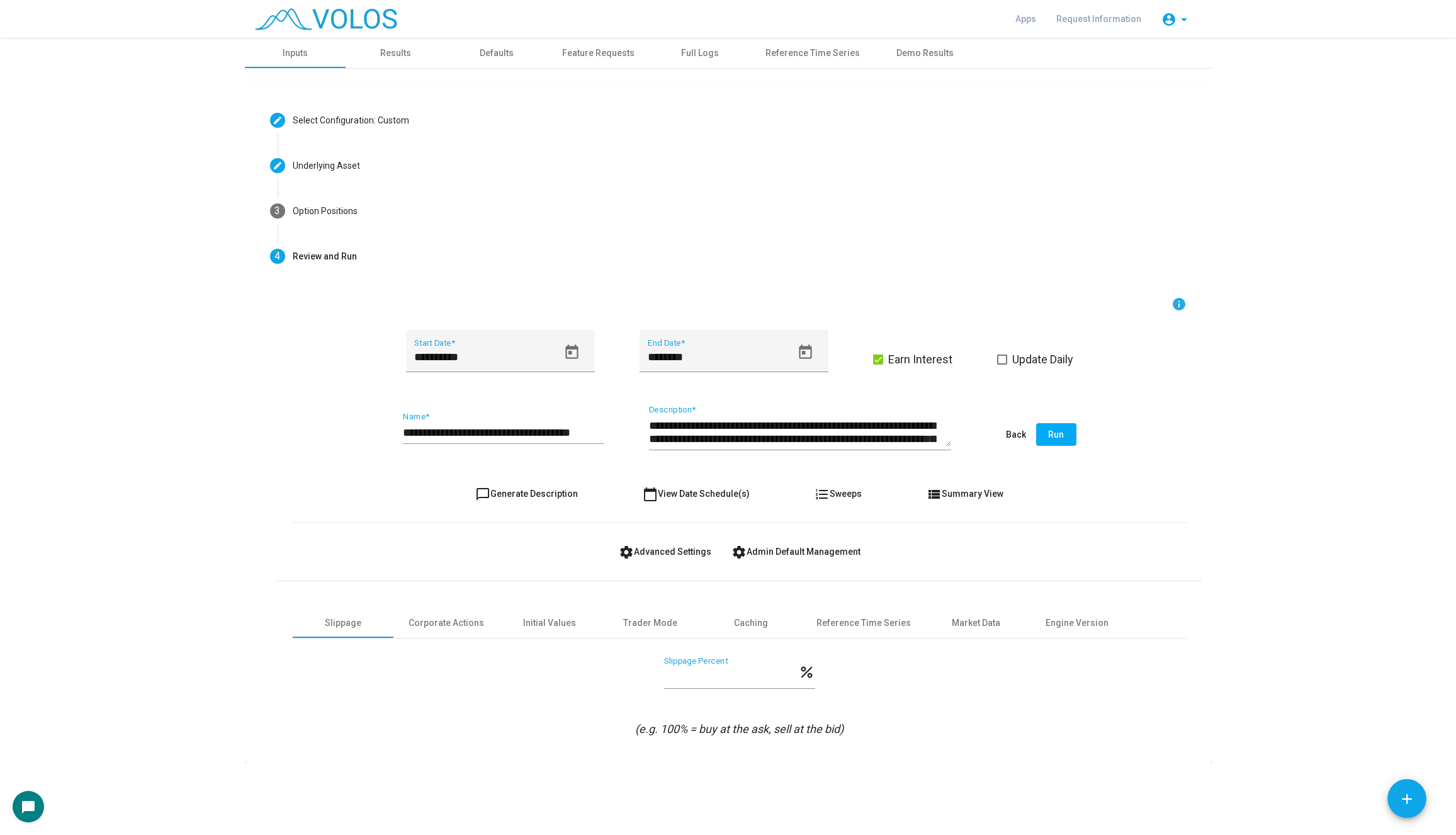
click at [538, 495] on span "chat_bubble_outline Generate Description" at bounding box center [526, 493] width 102 height 10
click at [1056, 439] on span "Run" at bounding box center [1056, 434] width 16 height 10
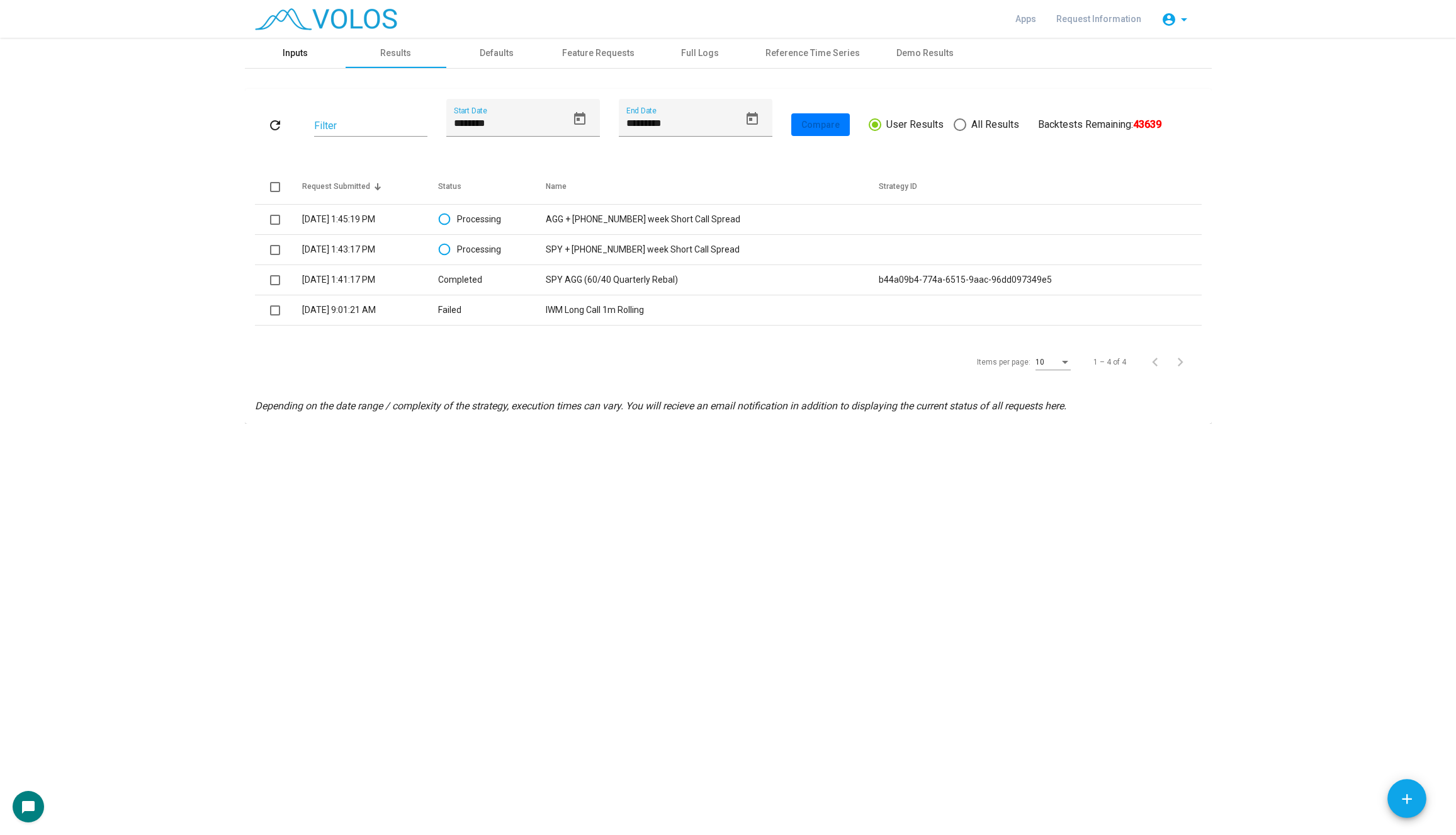
click at [296, 50] on div "Inputs" at bounding box center [295, 53] width 25 height 13
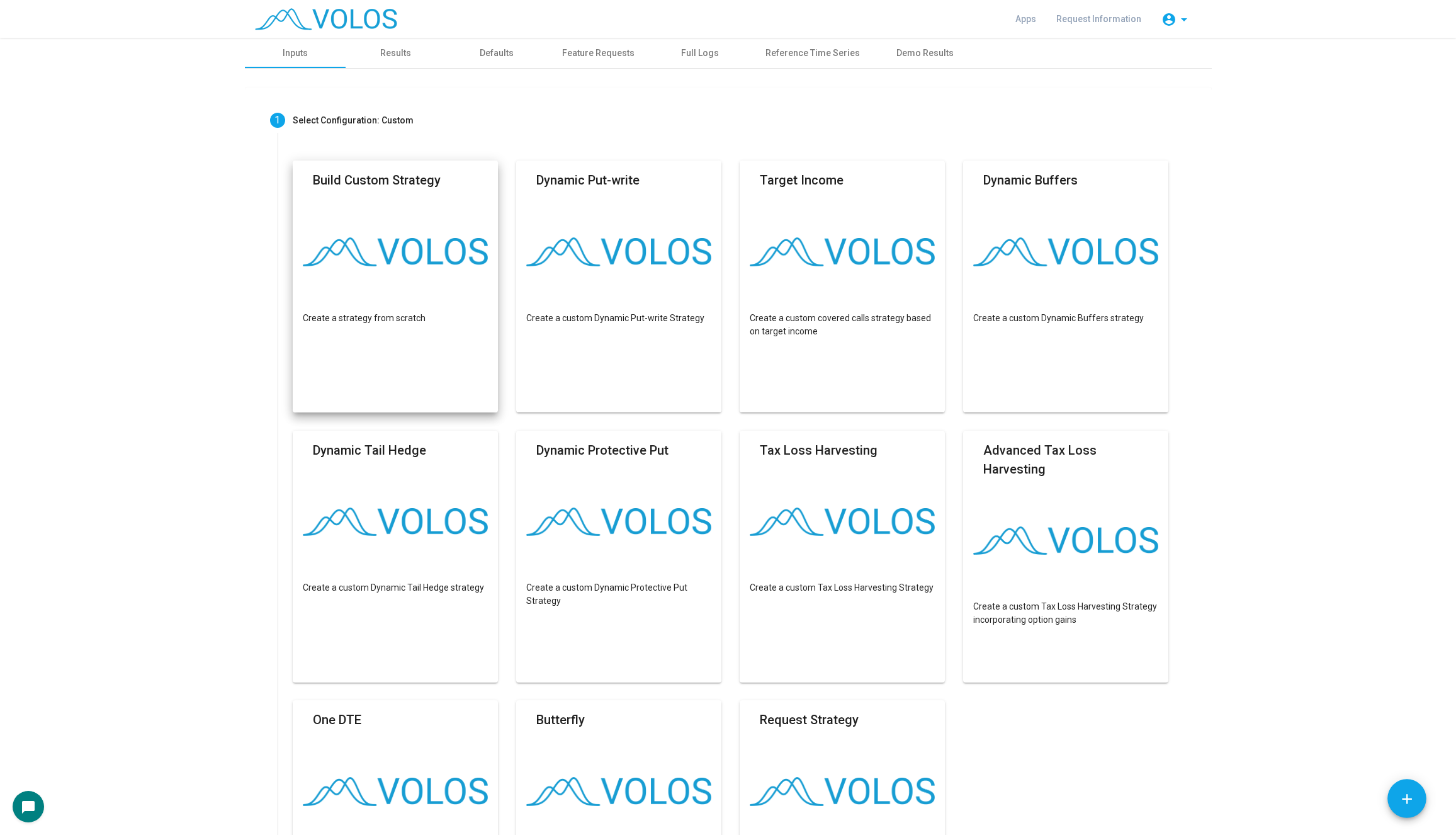
click at [370, 201] on mat-card "Build Custom Strategy Create a strategy from scratch" at bounding box center [395, 286] width 206 height 252
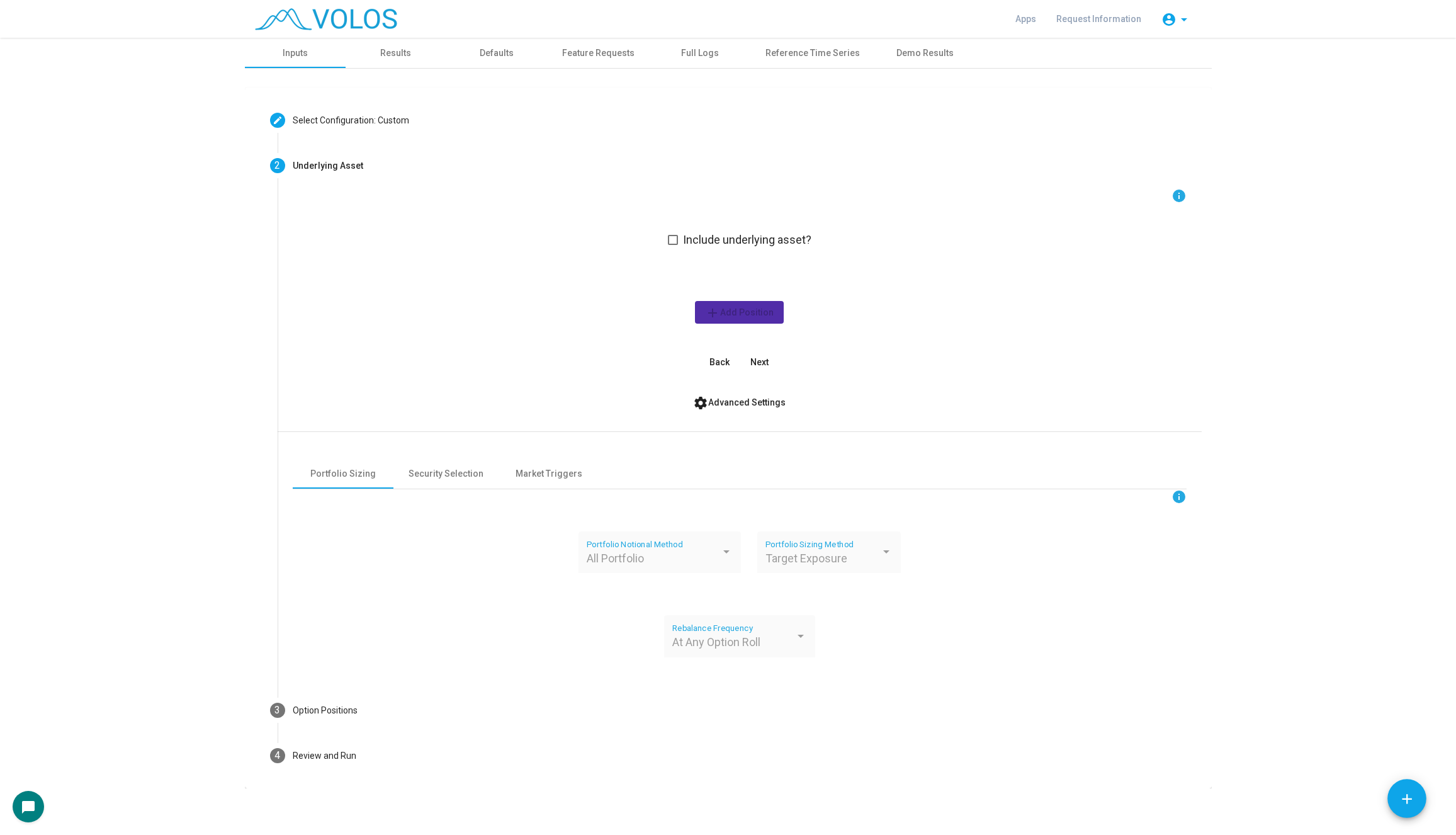
click at [673, 241] on span at bounding box center [672, 240] width 10 height 10
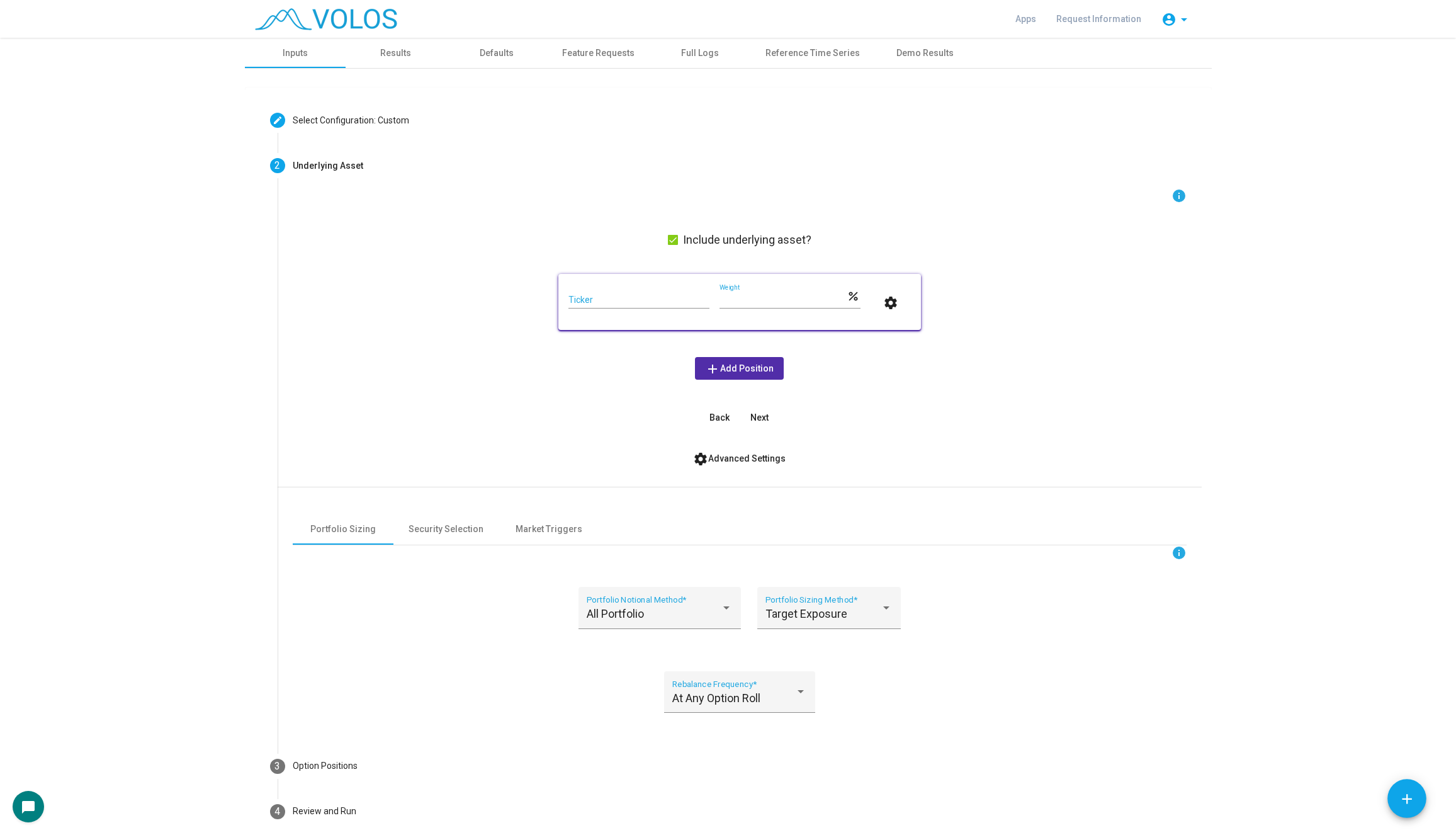
click at [617, 287] on div "Ticker" at bounding box center [638, 296] width 141 height 24
type input "***"
click at [677, 235] on span at bounding box center [672, 240] width 10 height 10
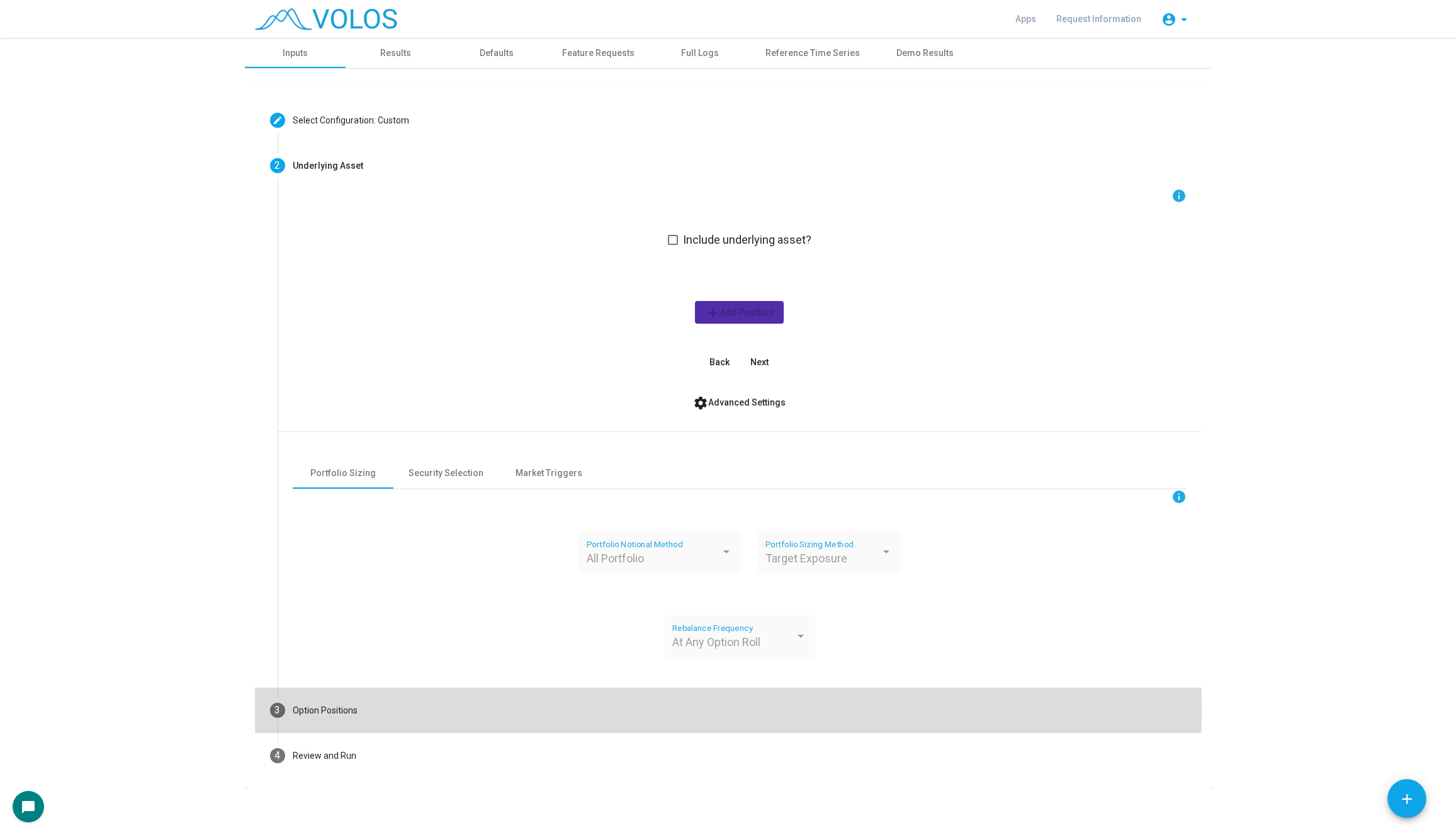
click at [380, 711] on mat-step-header "3 Option Positions" at bounding box center [728, 710] width 947 height 46
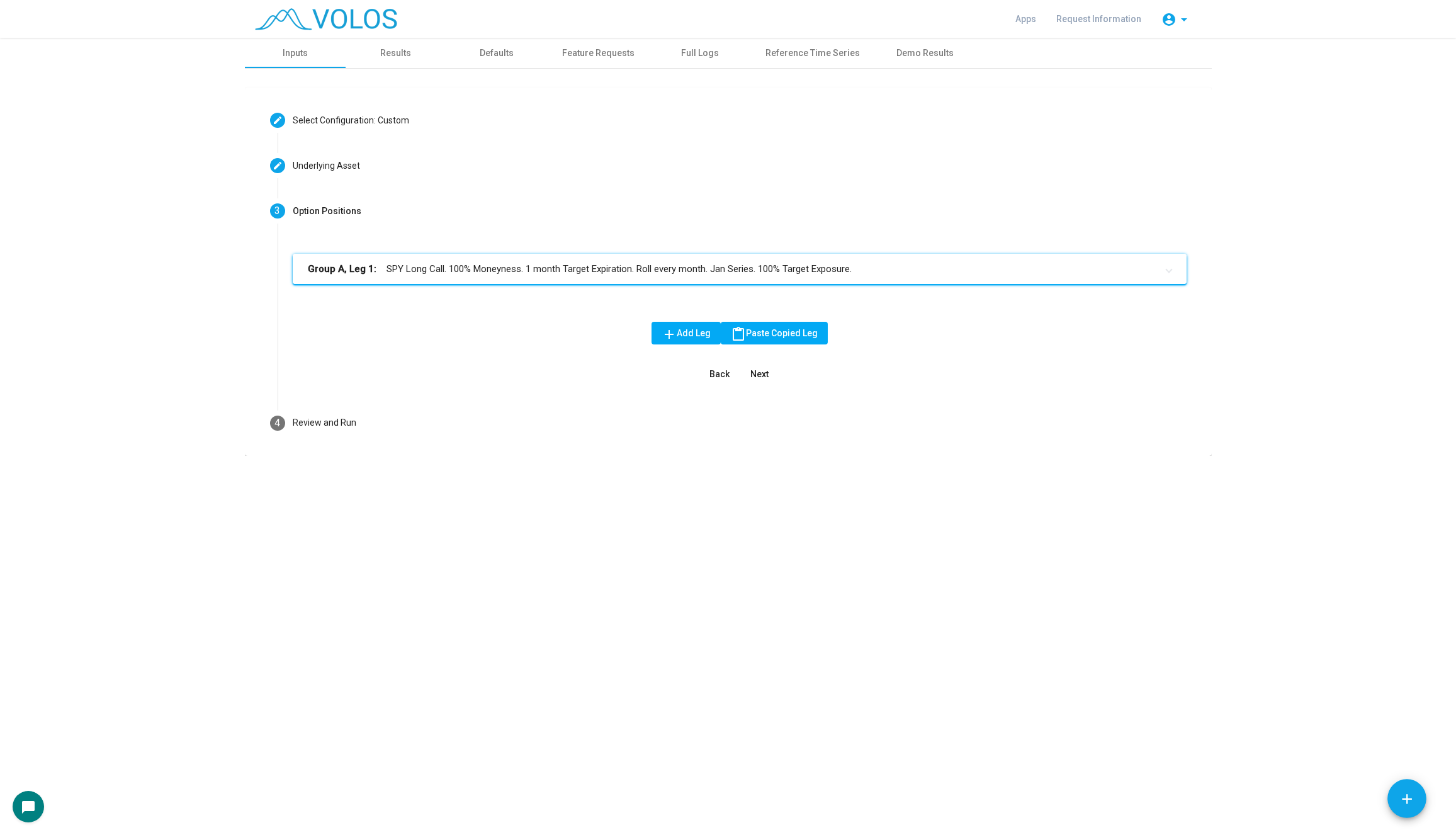
click at [428, 270] on mat-panel-title "Group A, Leg 1: SPY Long Call. 100% Moneyness. 1 month Target Expiration. Roll …" at bounding box center [731, 269] width 848 height 14
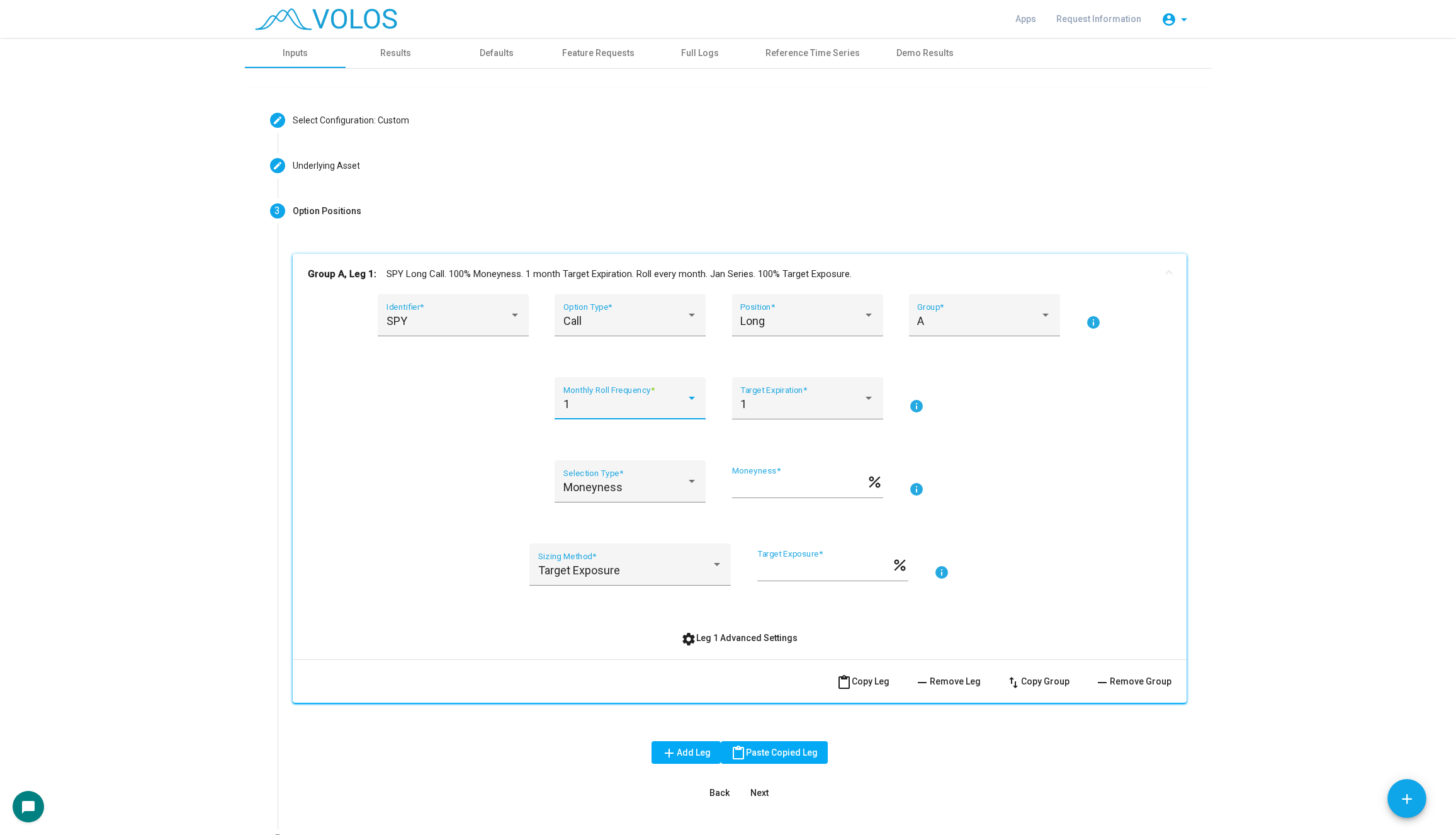
click at [666, 406] on div "1" at bounding box center [625, 404] width 123 height 13
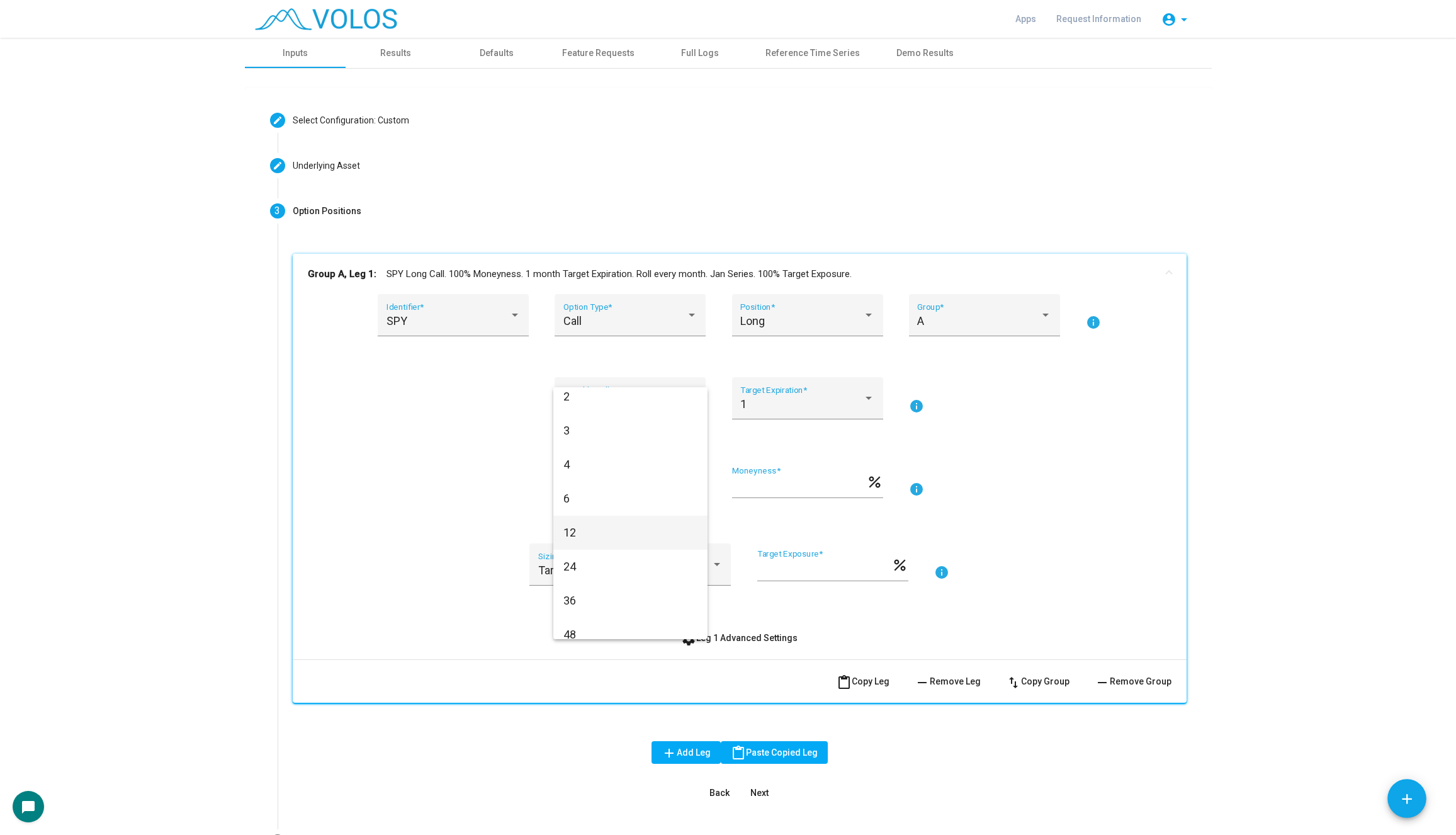
click at [645, 541] on span "12" at bounding box center [631, 532] width 134 height 34
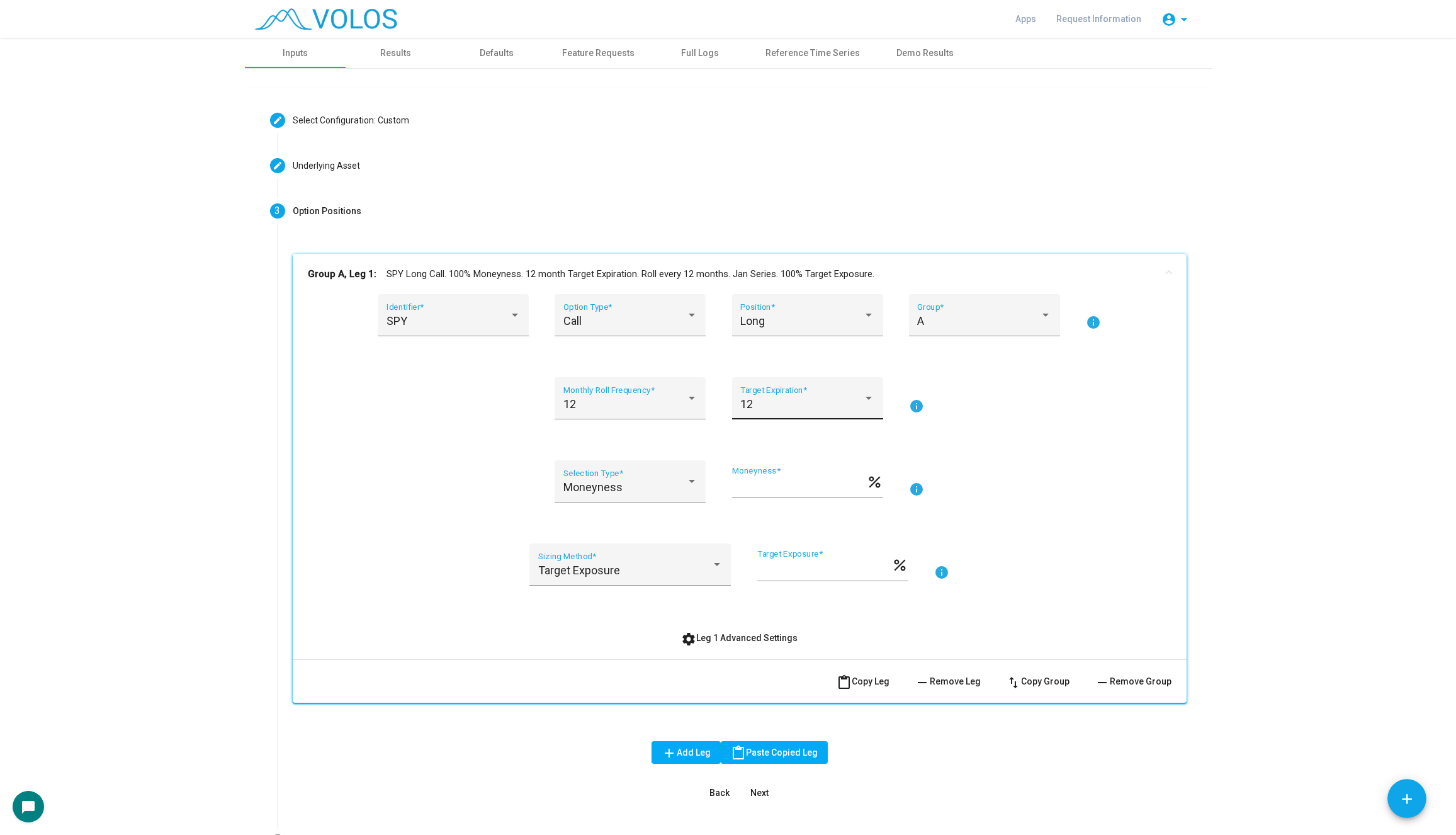
click at [818, 386] on div "12 Target Expiration *" at bounding box center [807, 403] width 134 height 33
click at [804, 509] on span "15" at bounding box center [807, 506] width 134 height 34
click at [1120, 430] on div "12 Monthly Roll Frequency * 15 Target Expiration * info" at bounding box center [739, 406] width 863 height 57
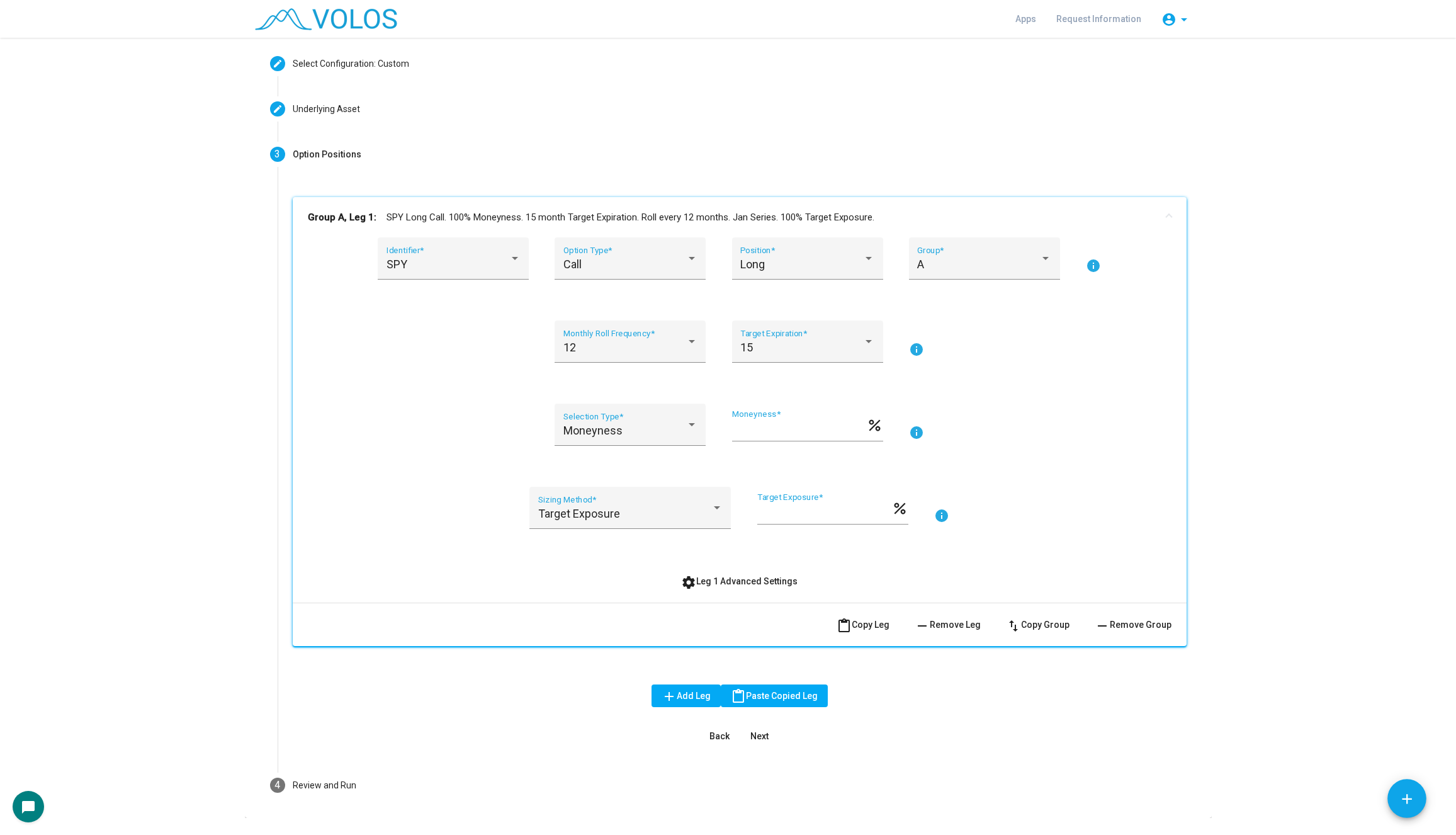
scroll to position [90, 0]
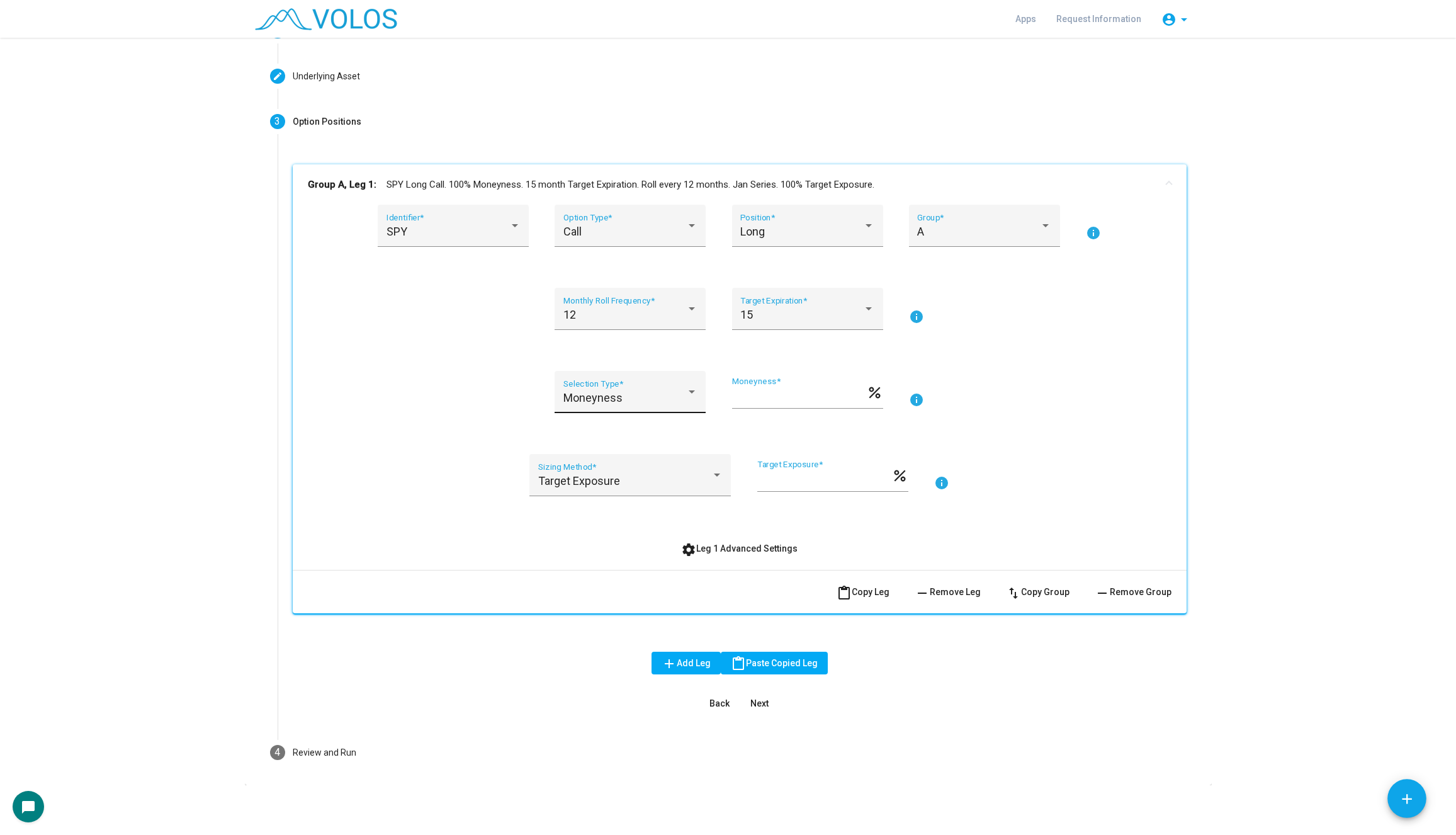
click at [652, 408] on div "Moneyness Selection Type *" at bounding box center [631, 396] width 134 height 33
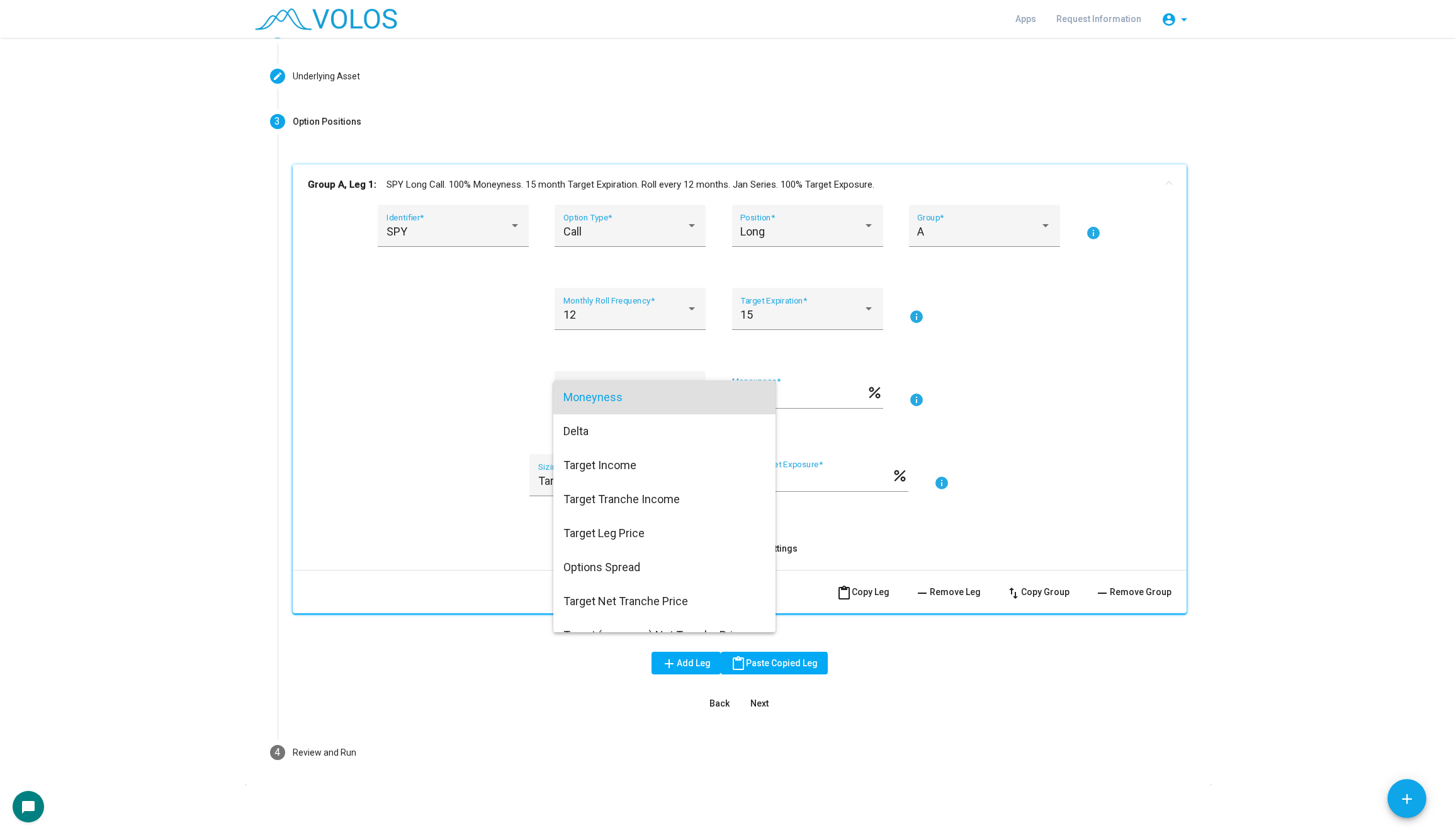
click at [865, 371] on div at bounding box center [728, 418] width 1456 height 835
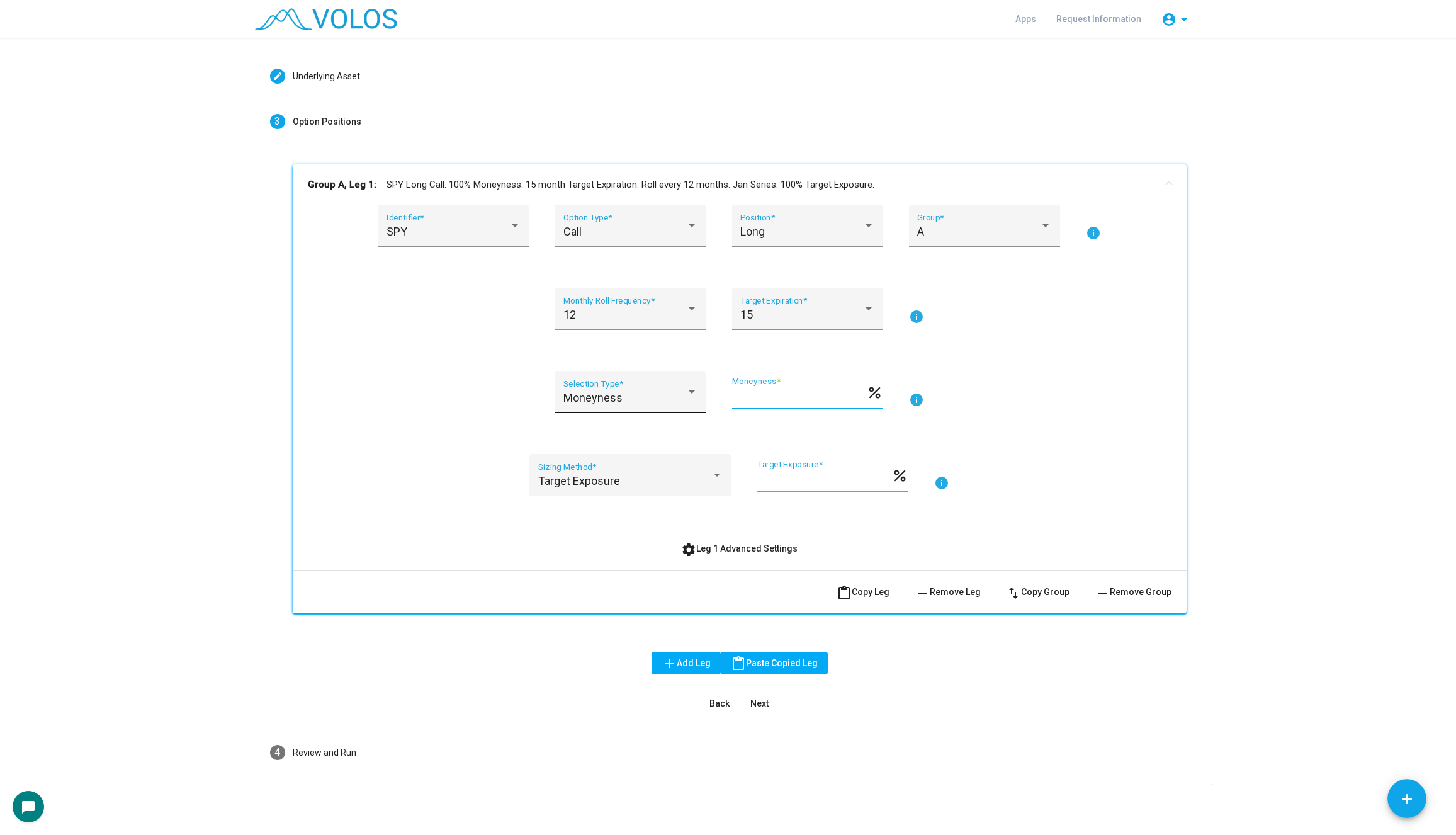
drag, startPoint x: 793, startPoint y: 402, endPoint x: 688, endPoint y: 401, distance: 105.0
click at [689, 401] on div "Moneyness Selection Type * *** Moneyness * percent info" at bounding box center [739, 399] width 863 height 57
type input "**"
click at [629, 223] on div "Call Option Type *" at bounding box center [631, 230] width 134 height 33
click at [612, 263] on span "Put" at bounding box center [631, 264] width 134 height 34
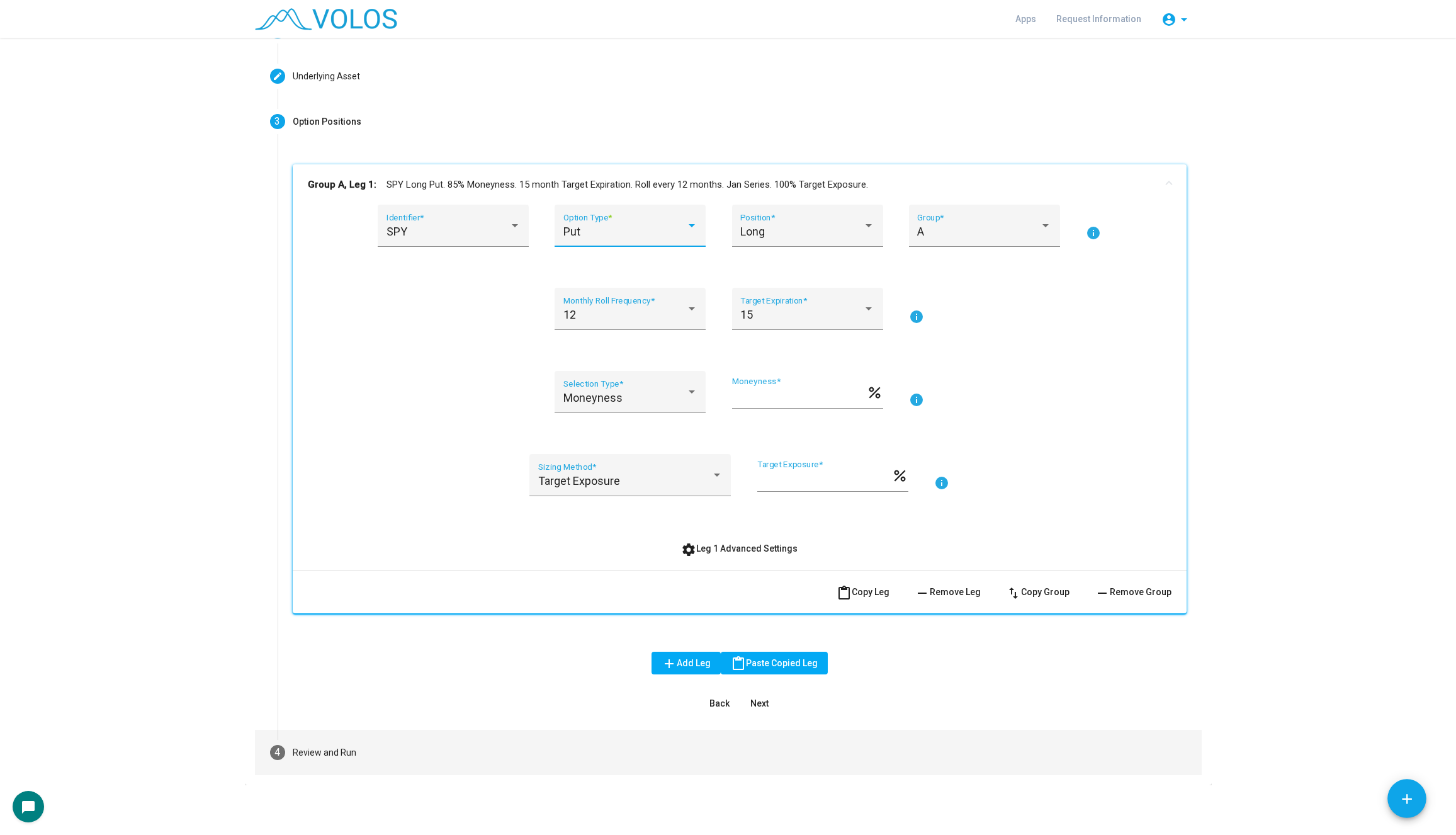
click at [443, 756] on mat-step-header "4 Review and Run" at bounding box center [728, 752] width 947 height 46
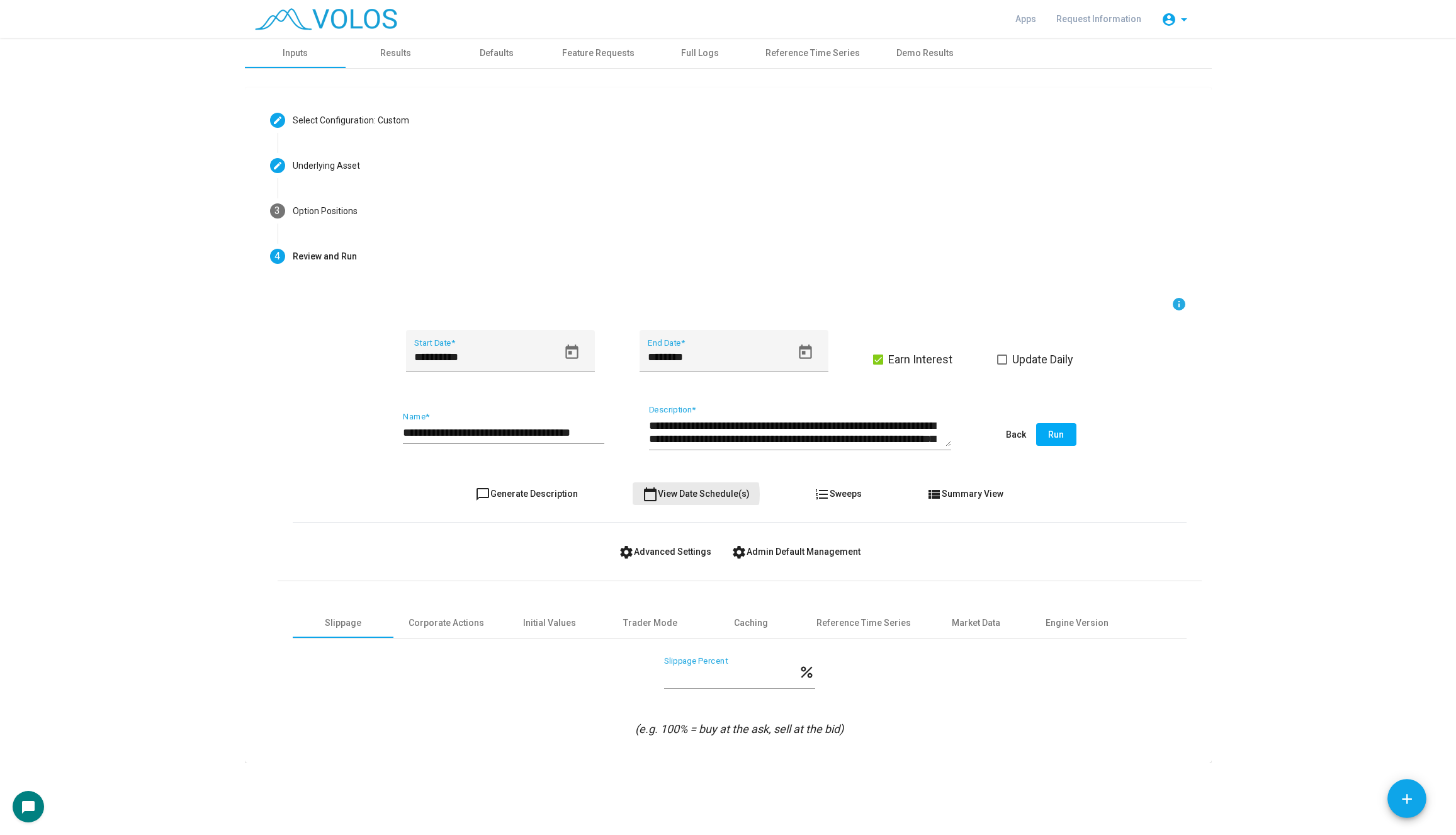
click at [689, 494] on span "calendar_today View Date Schedule(s)" at bounding box center [696, 493] width 107 height 10
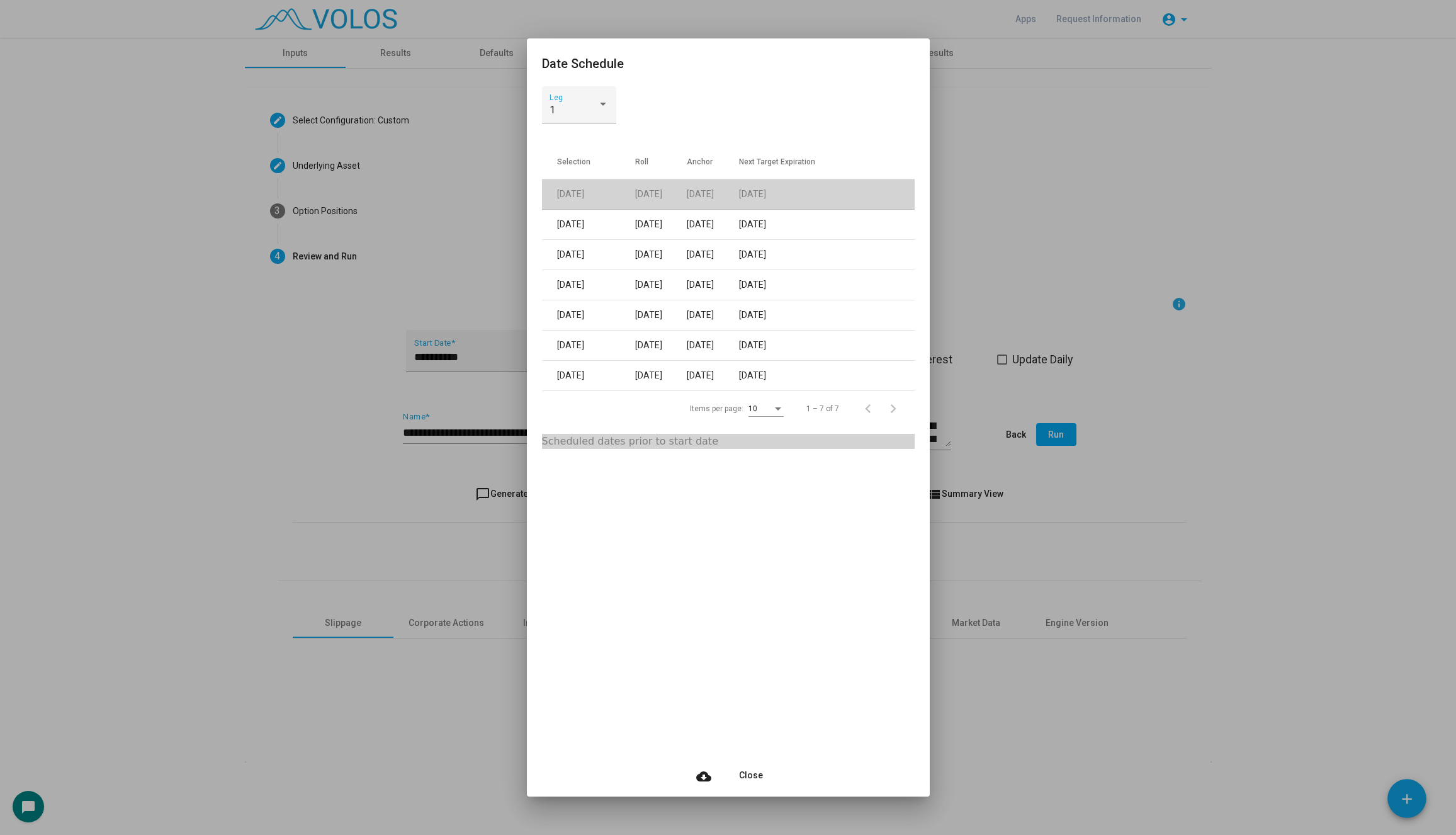
click at [452, 504] on div at bounding box center [728, 418] width 1456 height 835
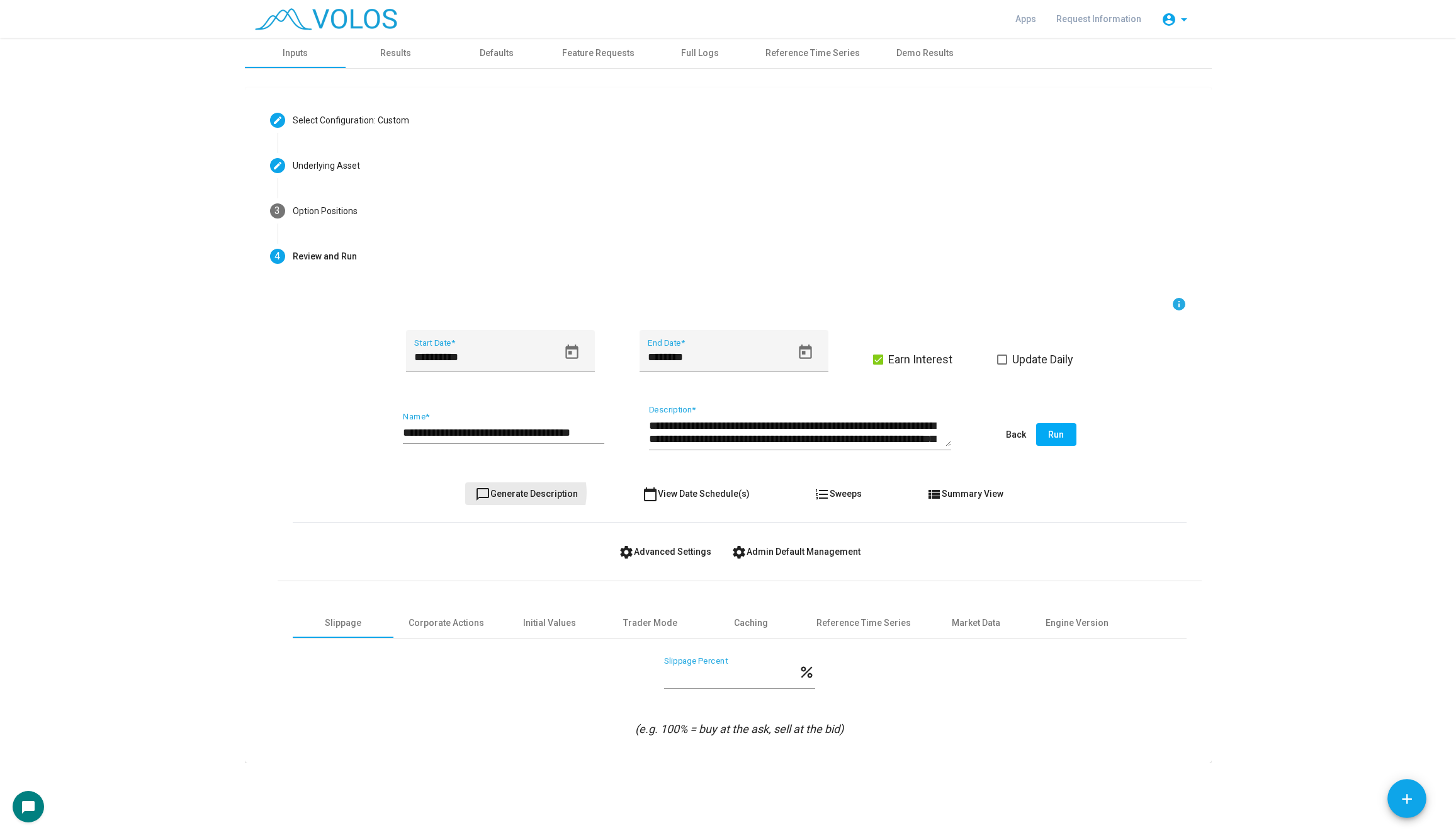
click at [519, 492] on span "chat_bubble_outline Generate Description" at bounding box center [526, 493] width 102 height 10
type textarea "**********"
click at [519, 492] on span "chat_bubble_outline Generate Description" at bounding box center [526, 493] width 102 height 10
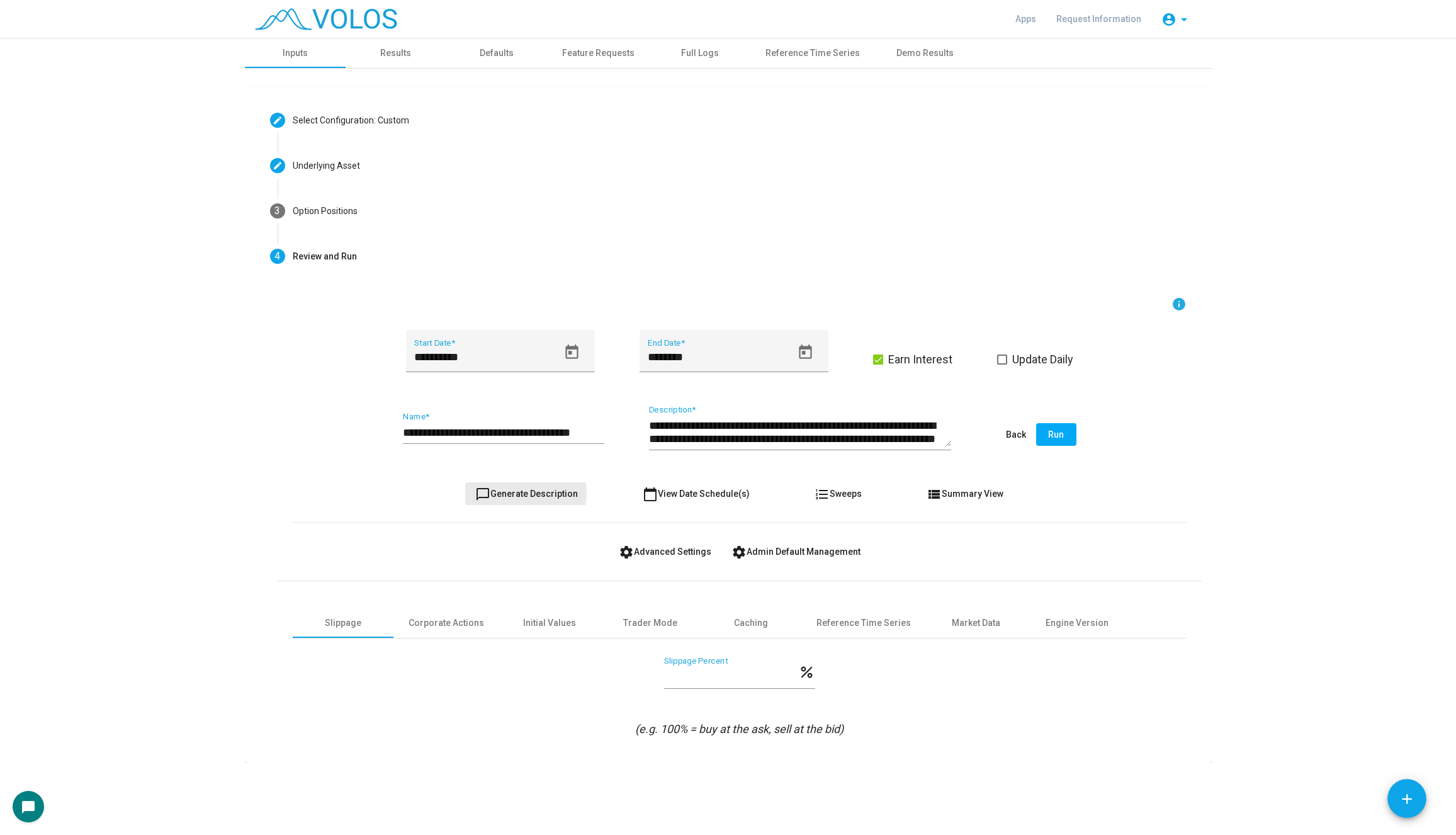
click at [519, 492] on span "chat_bubble_outline Generate Description" at bounding box center [526, 493] width 102 height 10
click at [486, 426] on input "**********" at bounding box center [503, 432] width 201 height 13
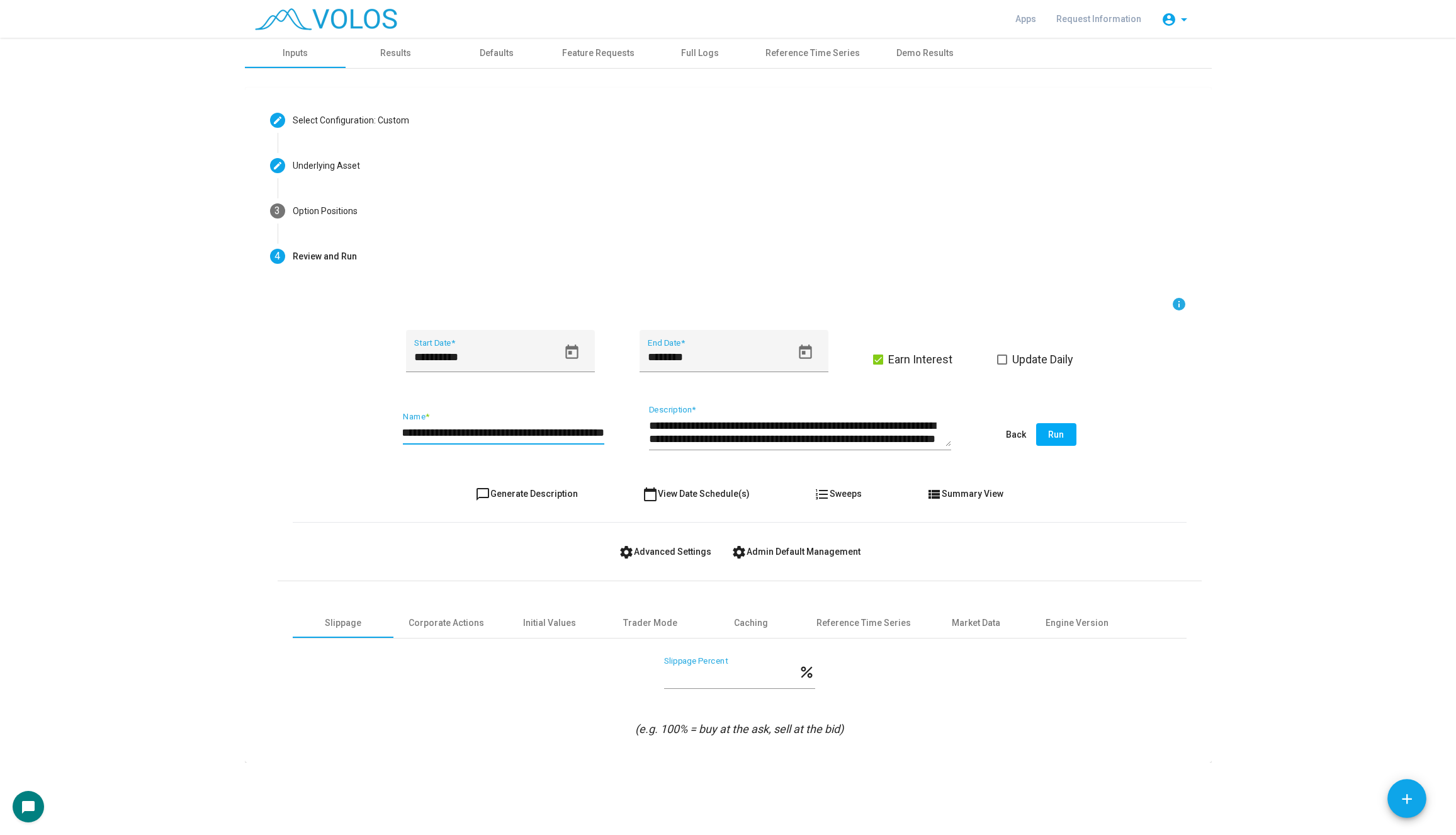
scroll to position [0, 53]
click at [586, 430] on input "**********" at bounding box center [503, 432] width 201 height 13
drag, startPoint x: 553, startPoint y: 434, endPoint x: 296, endPoint y: 434, distance: 257.0
click at [296, 434] on div "**********" at bounding box center [739, 435] width 894 height 59
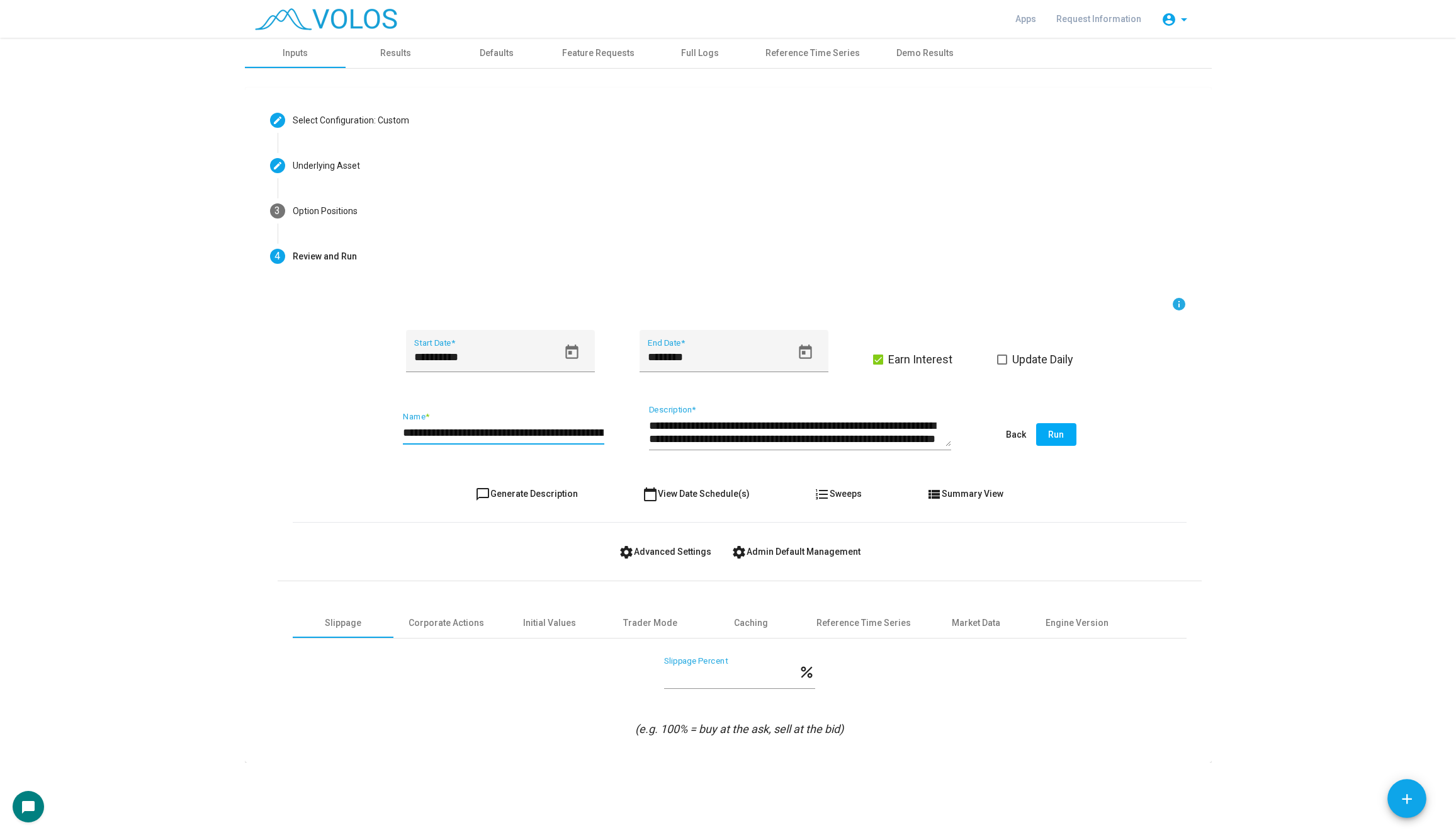
click at [425, 432] on input "**********" at bounding box center [503, 432] width 201 height 13
drag, startPoint x: 428, startPoint y: 433, endPoint x: 343, endPoint y: 433, distance: 85.0
click at [343, 433] on div "**********" at bounding box center [739, 435] width 894 height 59
click at [503, 428] on input "**********" at bounding box center [503, 432] width 201 height 13
click at [527, 427] on input "**********" at bounding box center [503, 432] width 201 height 13
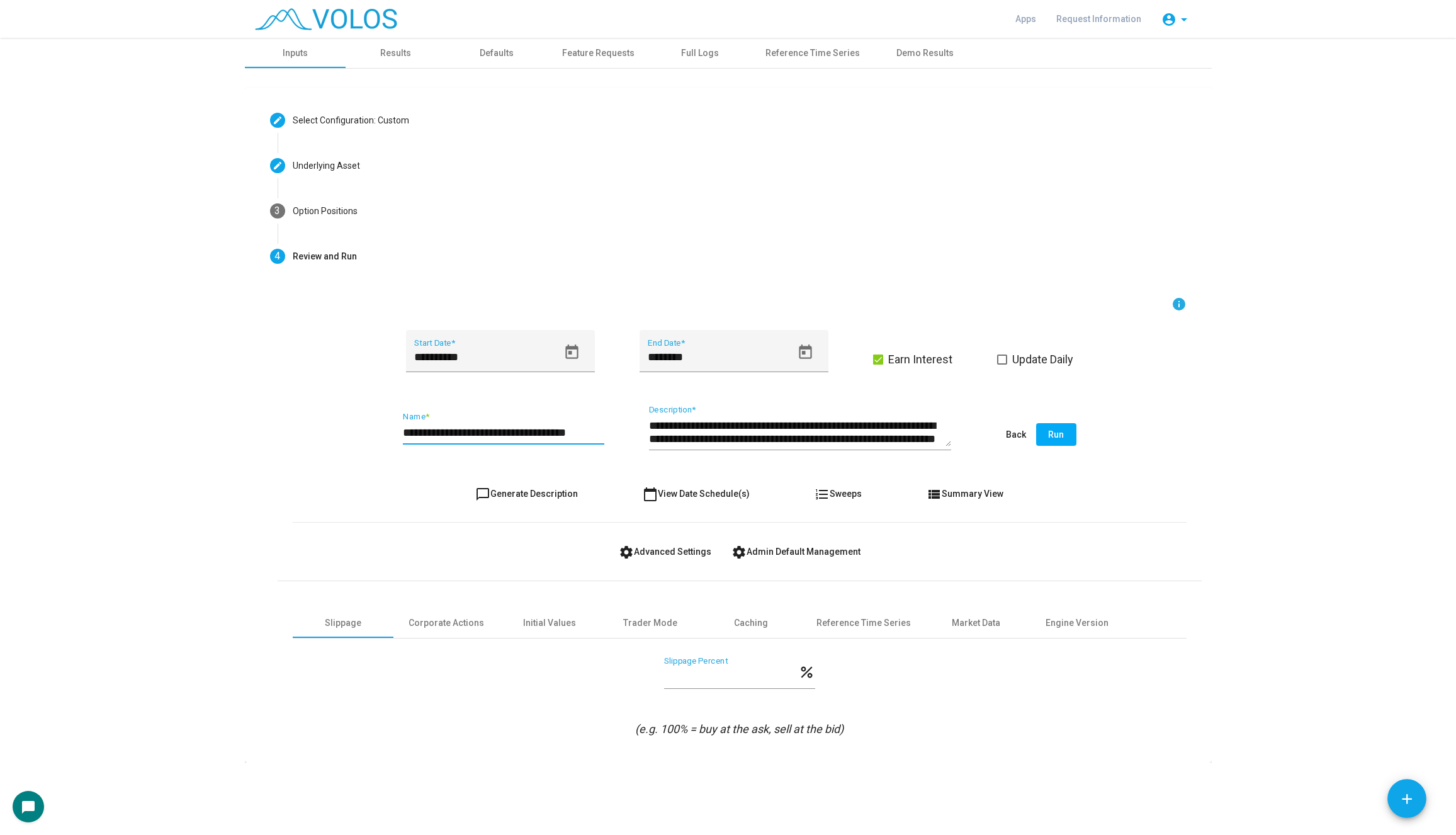
scroll to position [0, 6]
drag, startPoint x: 554, startPoint y: 433, endPoint x: 645, endPoint y: 432, distance: 91.0
click at [645, 432] on div "**********" at bounding box center [739, 435] width 894 height 59
click at [506, 432] on input "**********" at bounding box center [503, 432] width 201 height 13
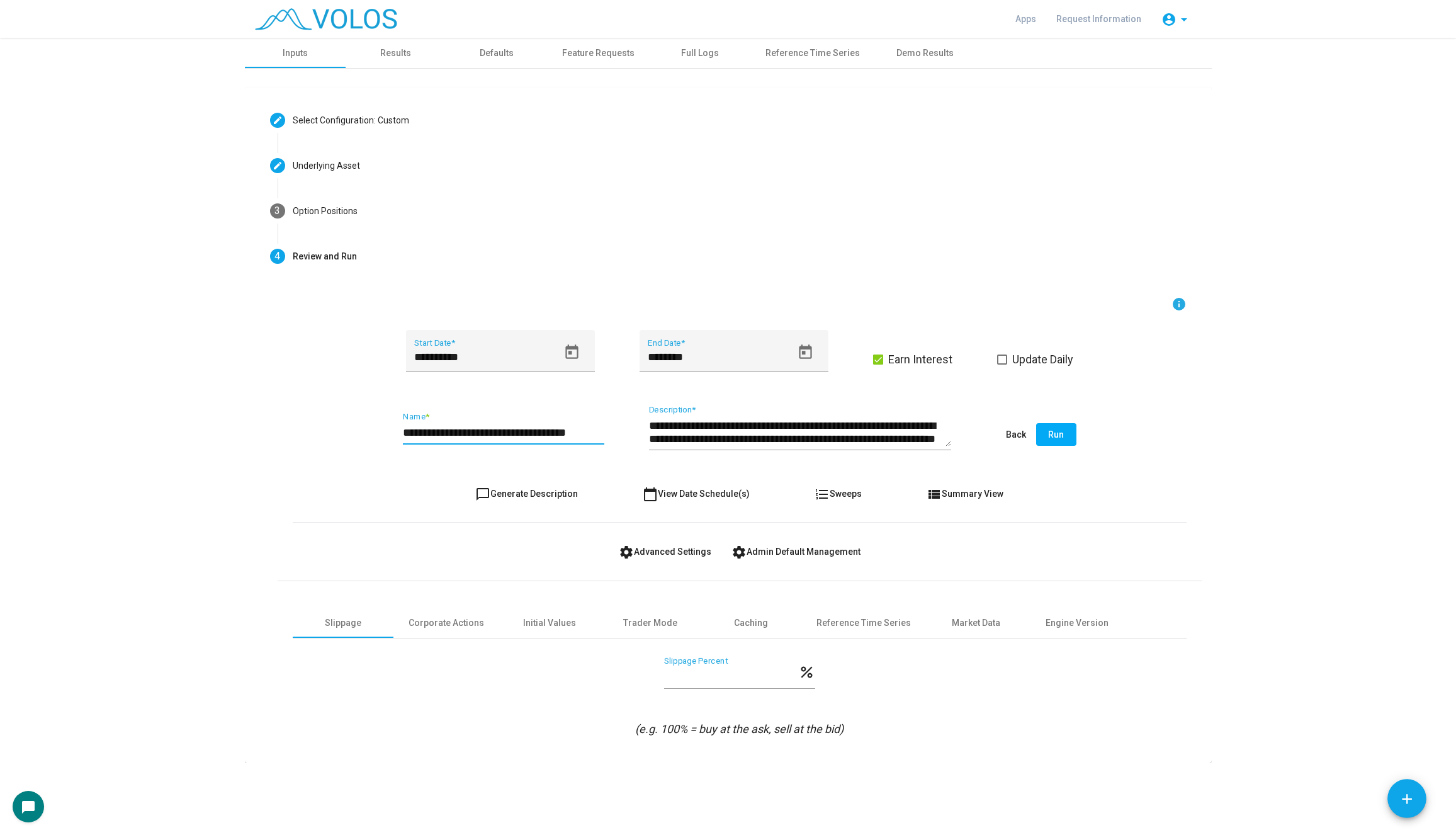
type input "**********"
click at [529, 488] on span "chat_bubble_outline Generate Description" at bounding box center [526, 493] width 102 height 10
click at [1063, 437] on button "Run" at bounding box center [1056, 434] width 40 height 23
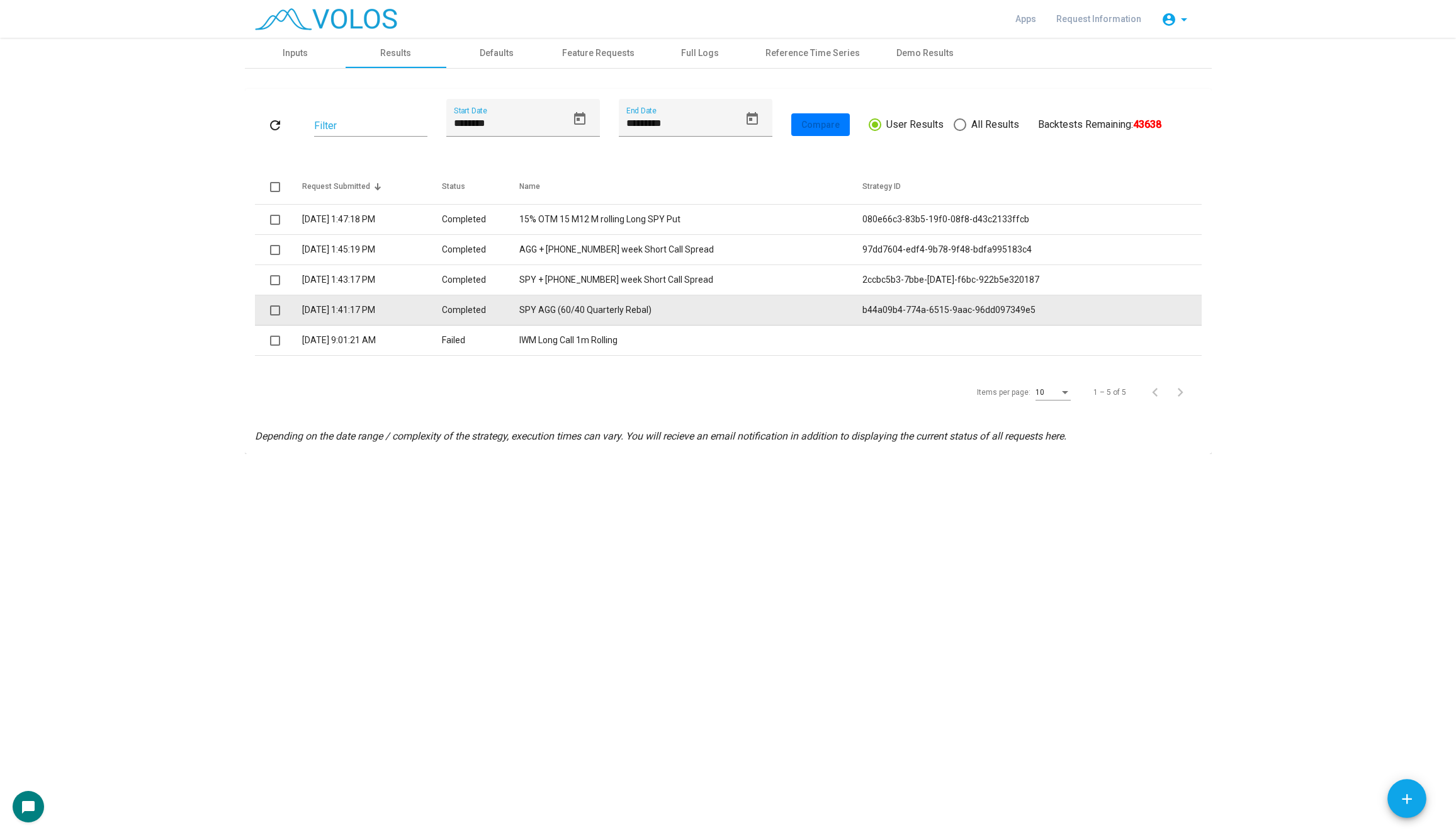
click at [273, 311] on span at bounding box center [274, 310] width 10 height 10
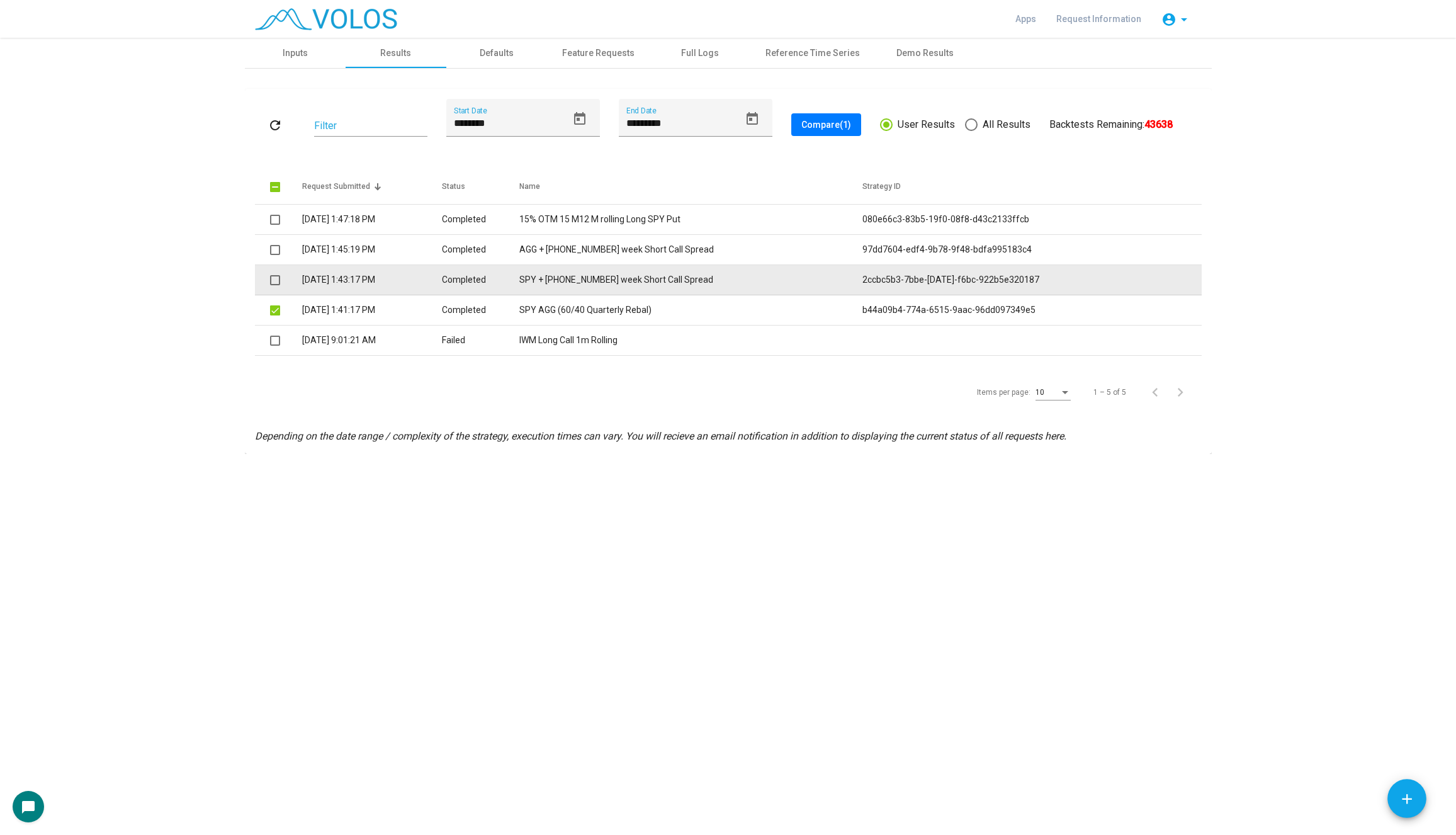
click at [275, 279] on span at bounding box center [274, 280] width 10 height 10
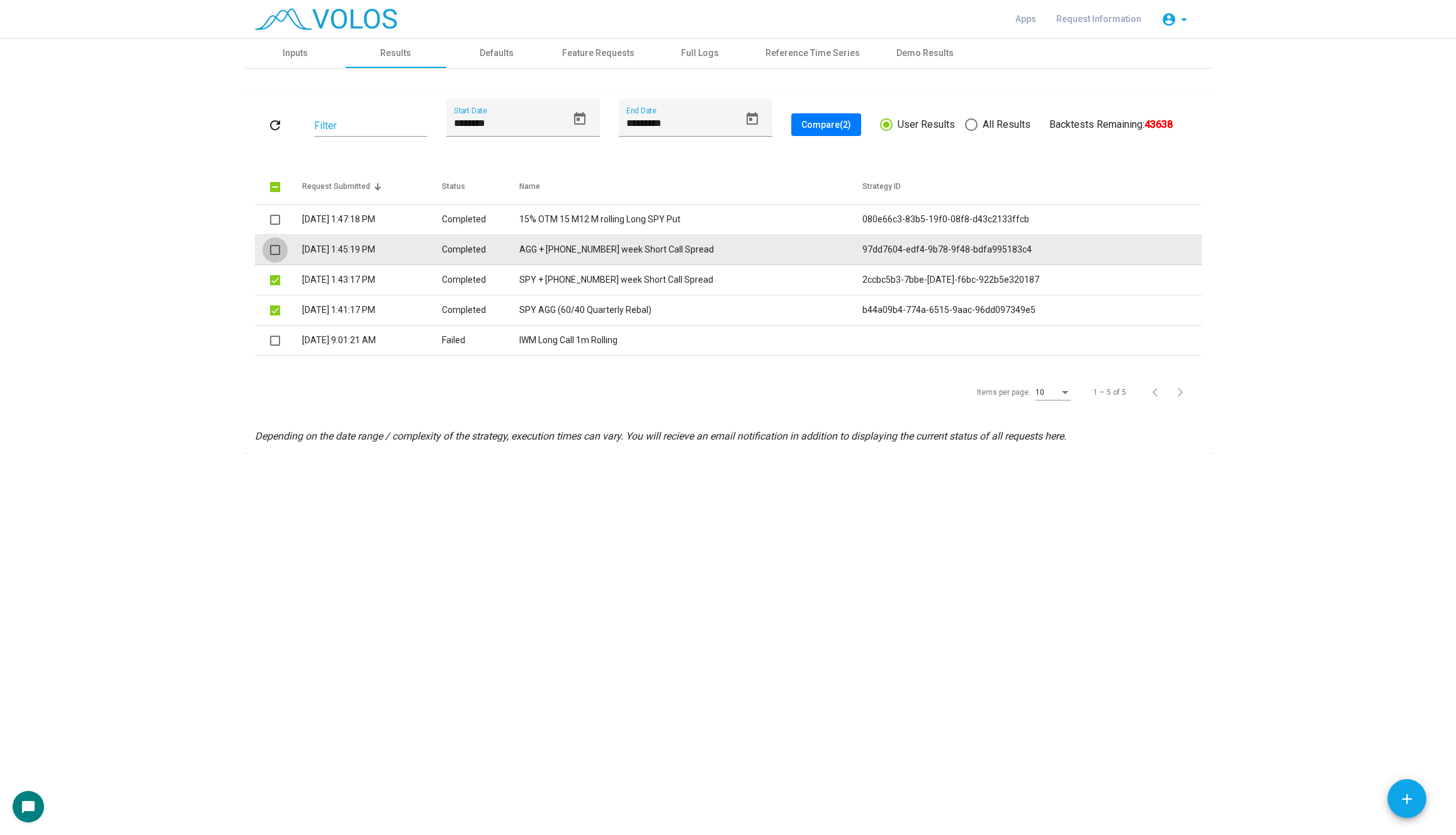
click at [275, 248] on span at bounding box center [274, 249] width 10 height 10
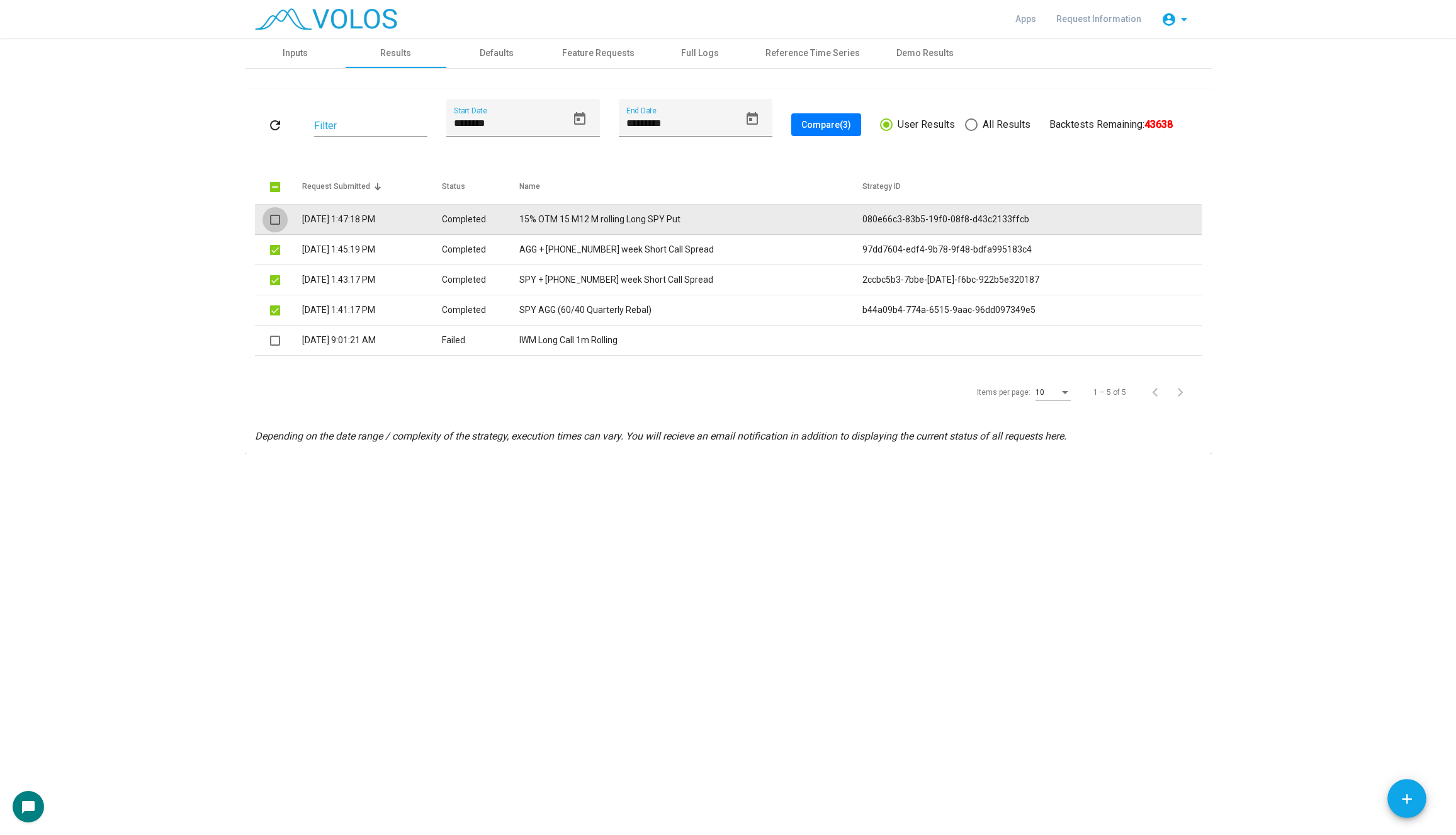
click at [274, 216] on span at bounding box center [274, 219] width 10 height 10
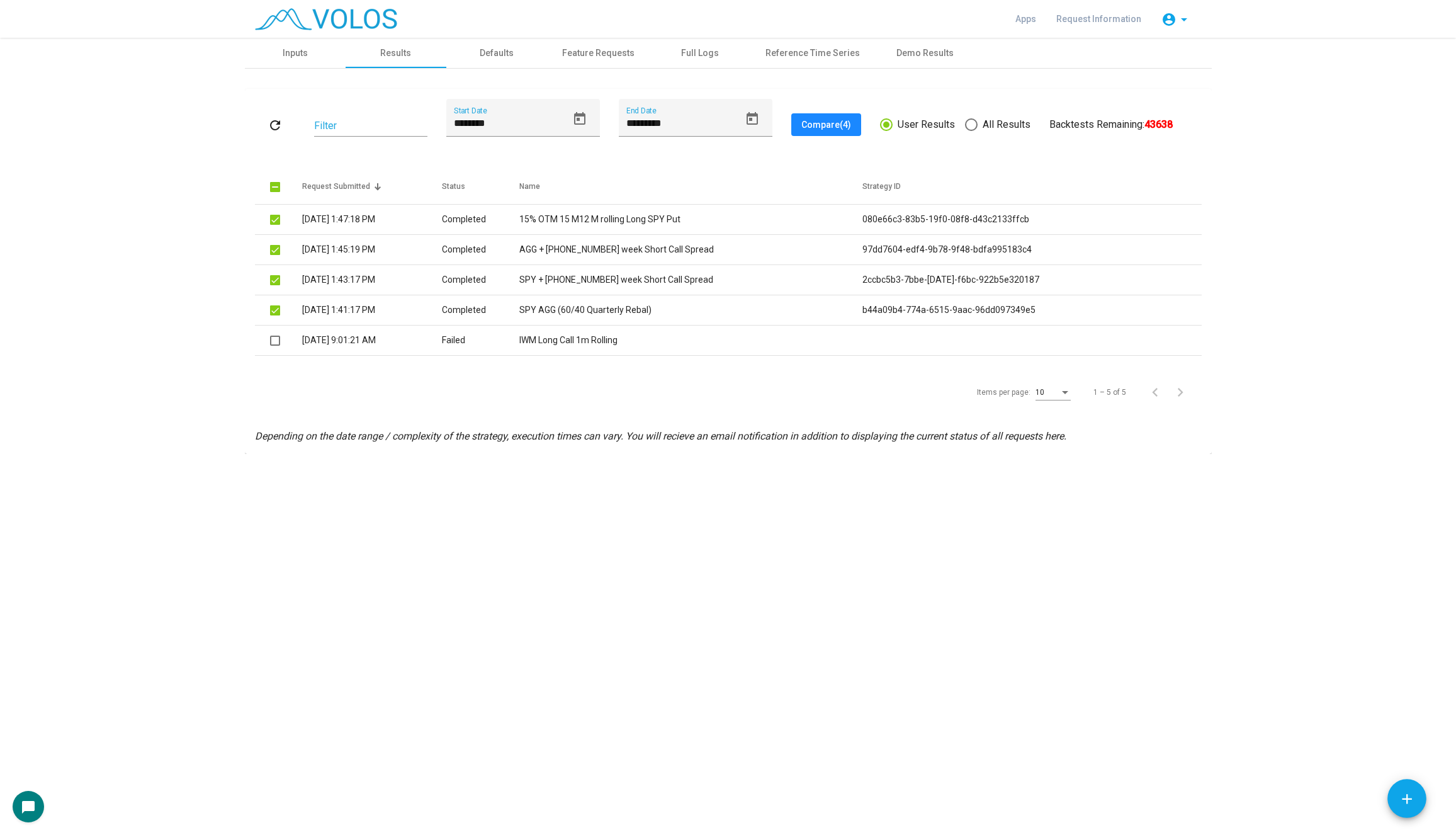
click at [829, 122] on span "Compare (4)" at bounding box center [825, 124] width 50 height 10
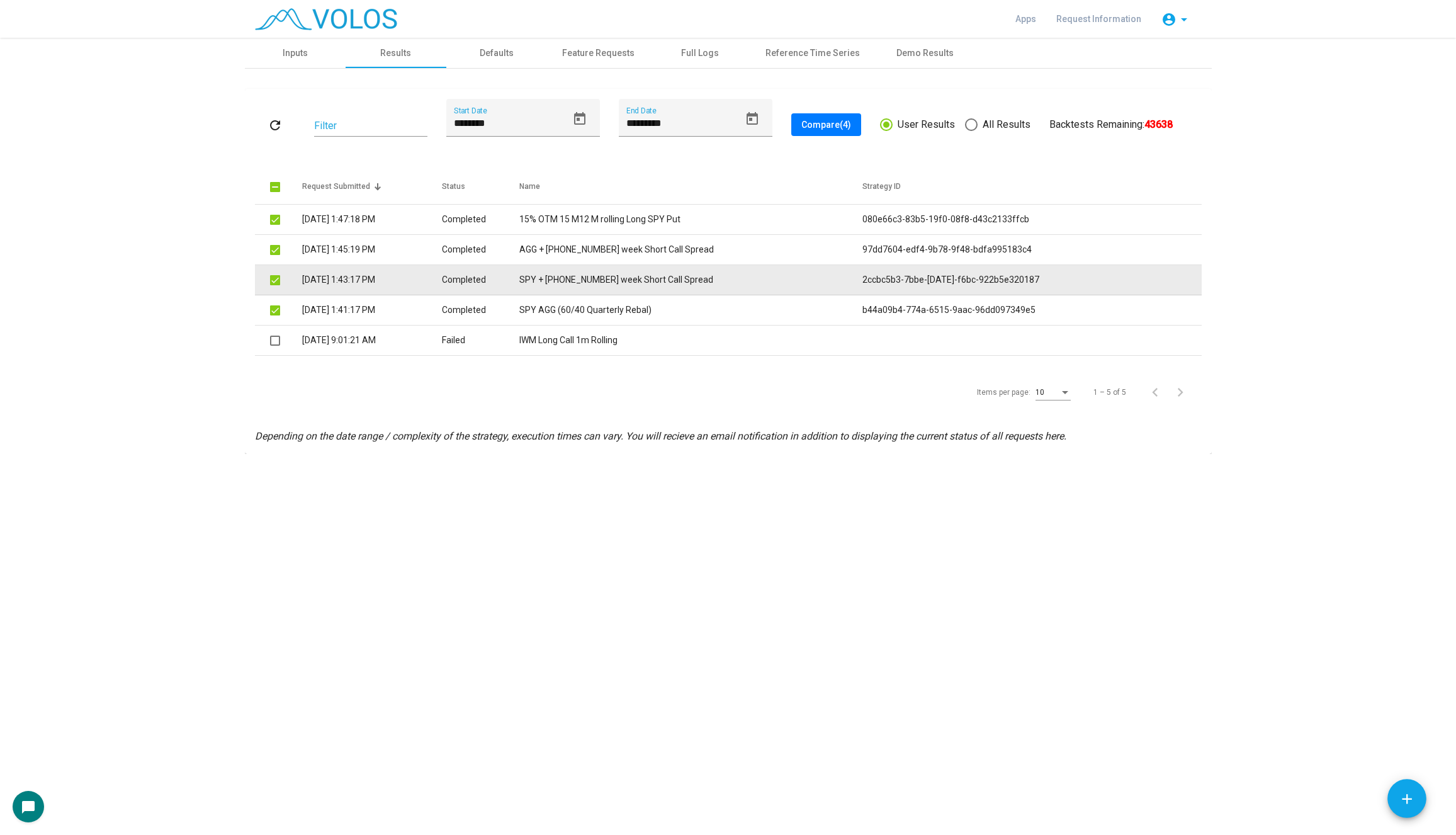
click at [617, 279] on td "SPY + 105-110 2 week Short Call Spread" at bounding box center [690, 280] width 343 height 30
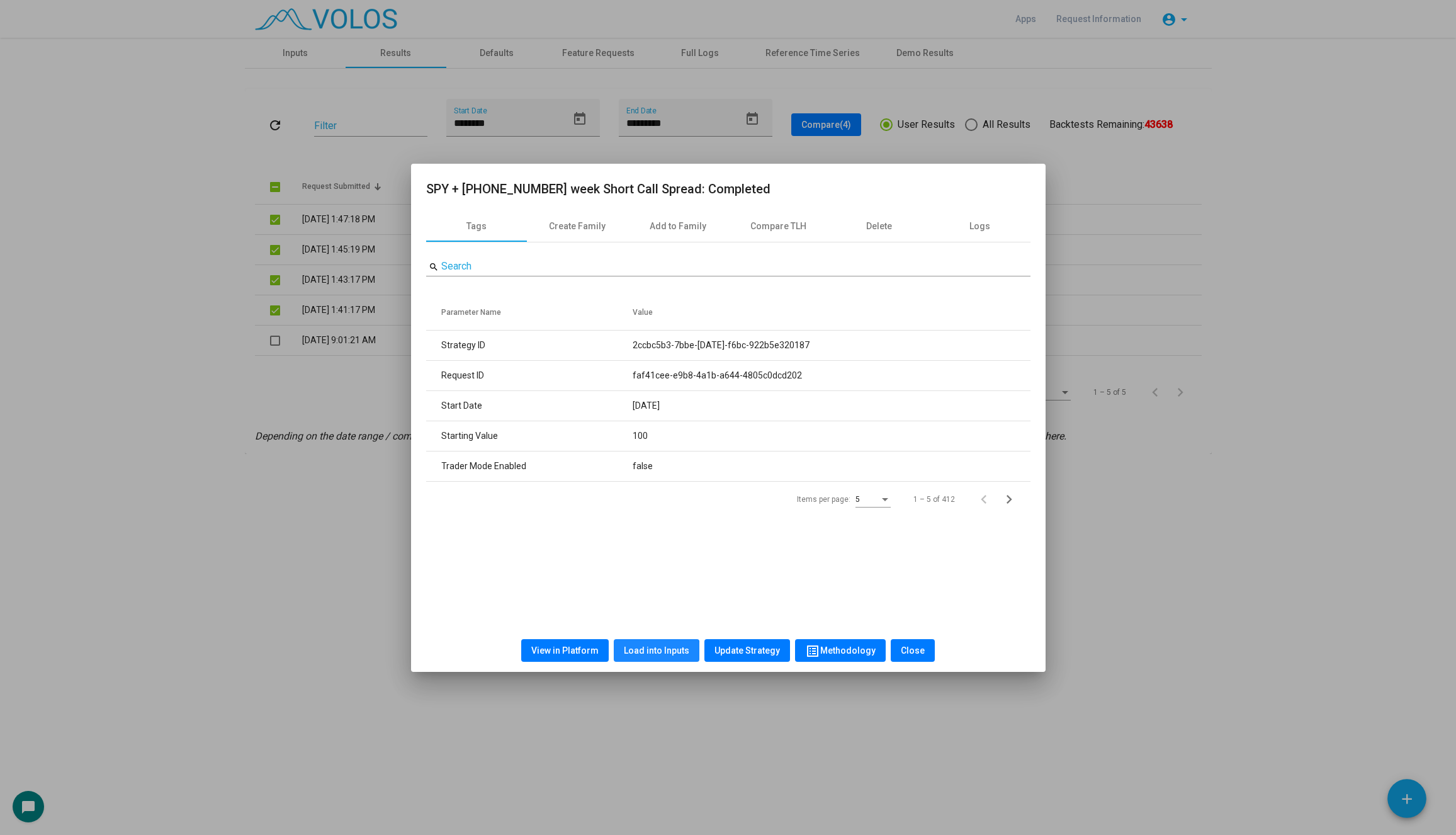
click at [658, 658] on button "Load into Inputs" at bounding box center [656, 650] width 86 height 23
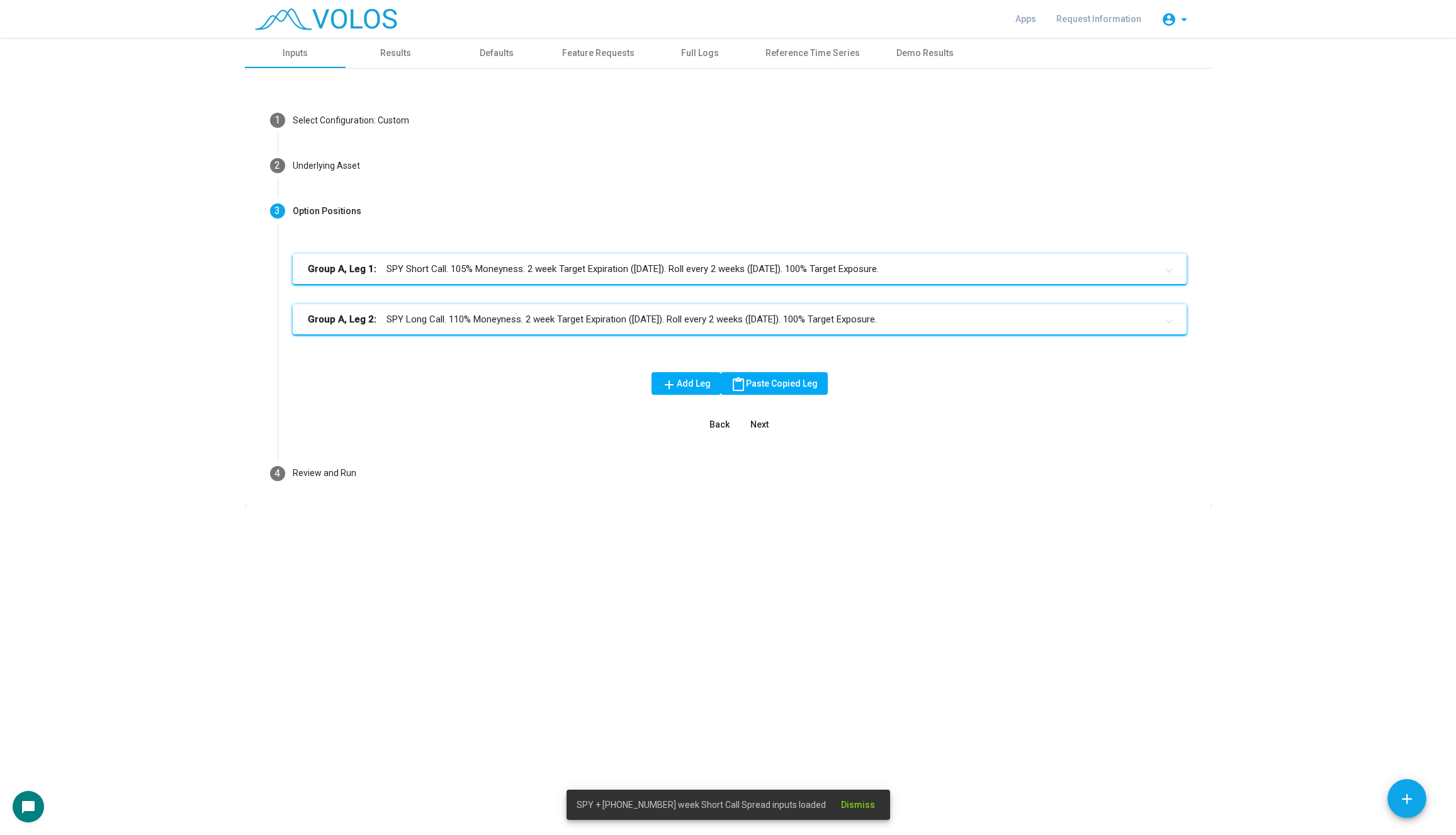
click at [573, 262] on mat-panel-title "Group A, Leg 1: SPY Short Call. 105% Moneyness. 2 week Target Expiration (Frida…" at bounding box center [731, 269] width 848 height 14
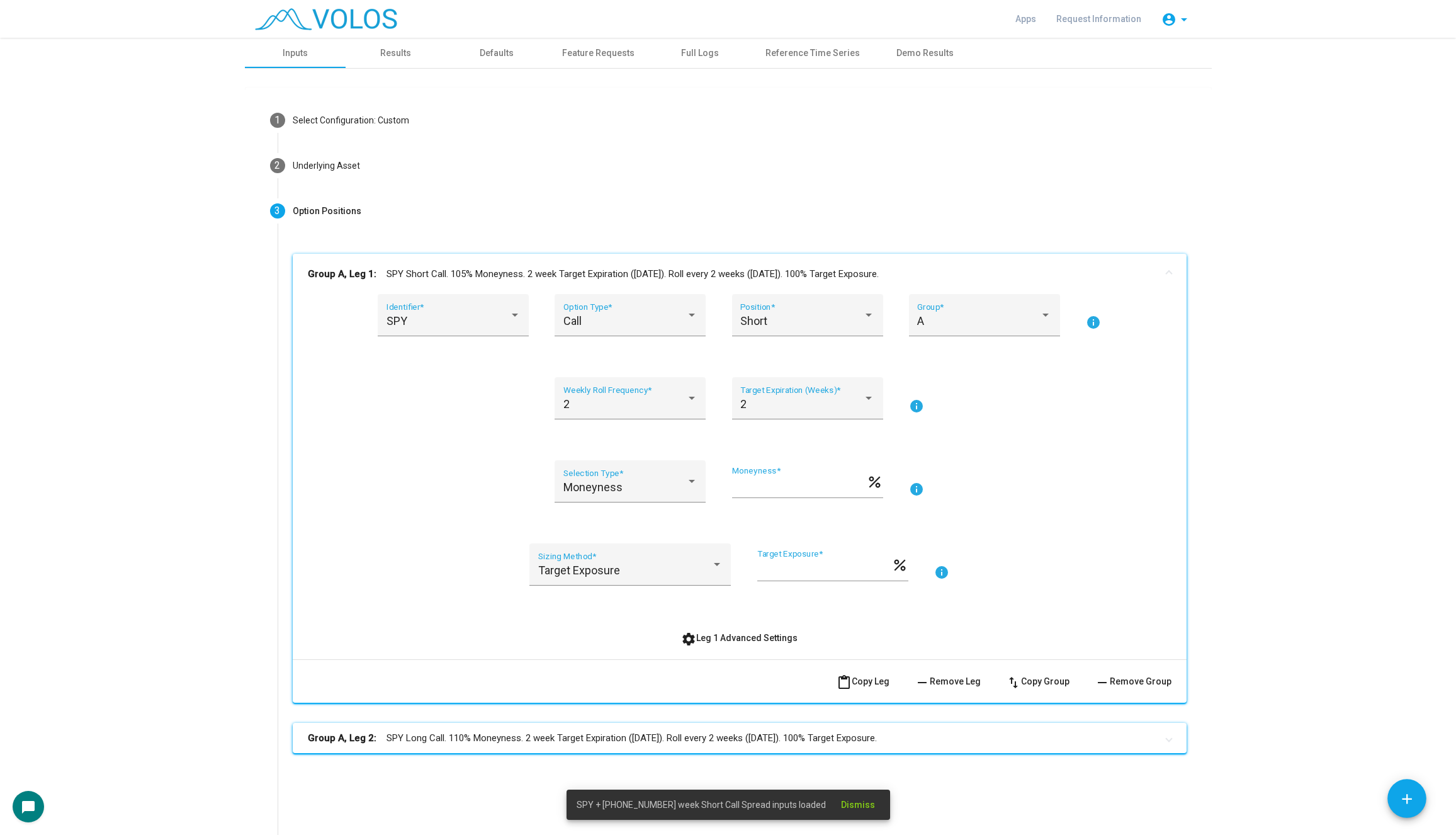
click at [709, 622] on div "SPY Identifier * Call Option Type * Short Position * A Group * info 2 Weekly Ro…" at bounding box center [739, 472] width 863 height 355
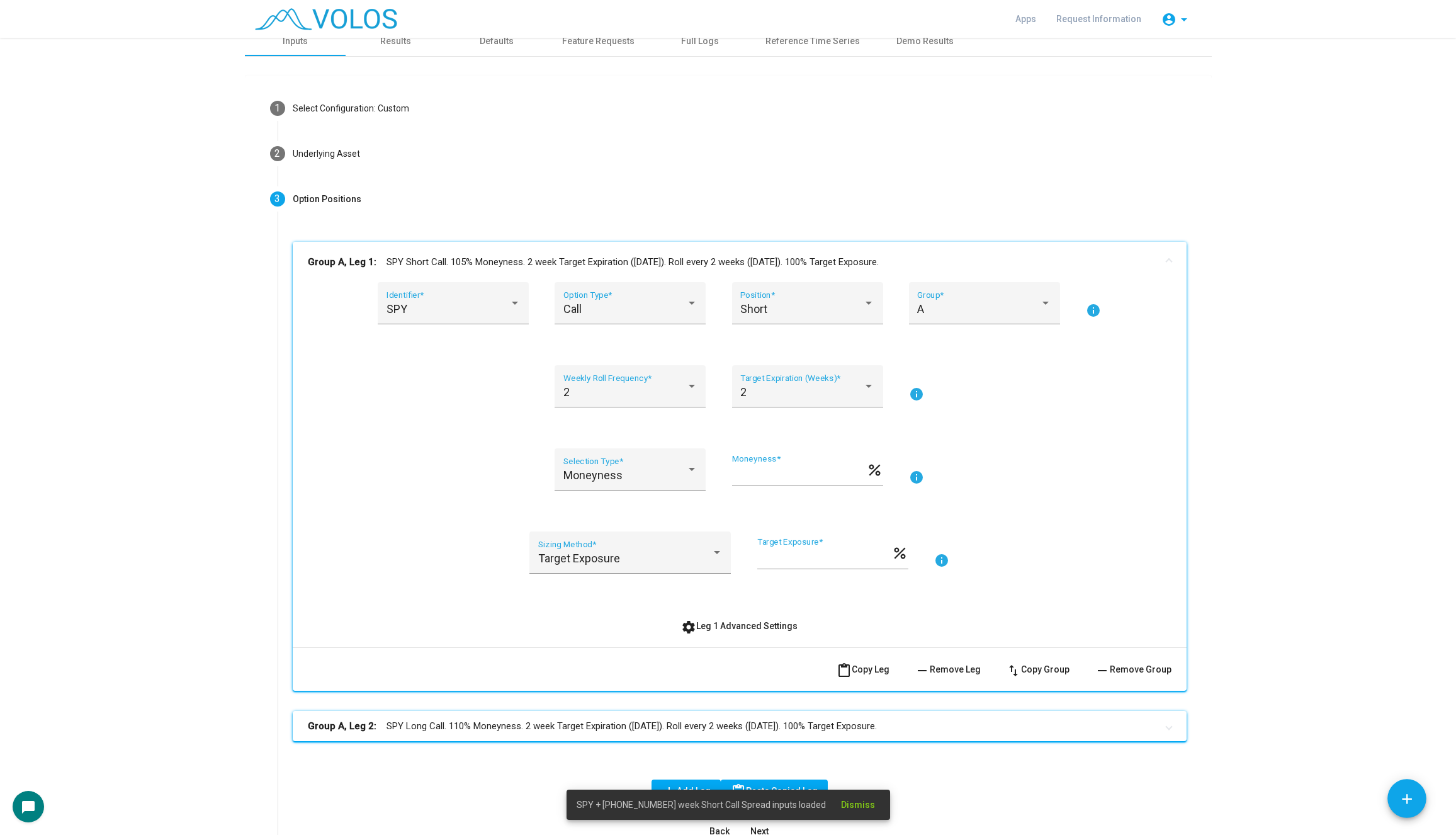
click at [708, 638] on div "SPY Identifier * Call Option Type * Short Position * A Group * info 2 Weekly Ro…" at bounding box center [739, 465] width 894 height 365
click at [717, 623] on span "settings Leg 1 Advanced Settings" at bounding box center [739, 625] width 116 height 10
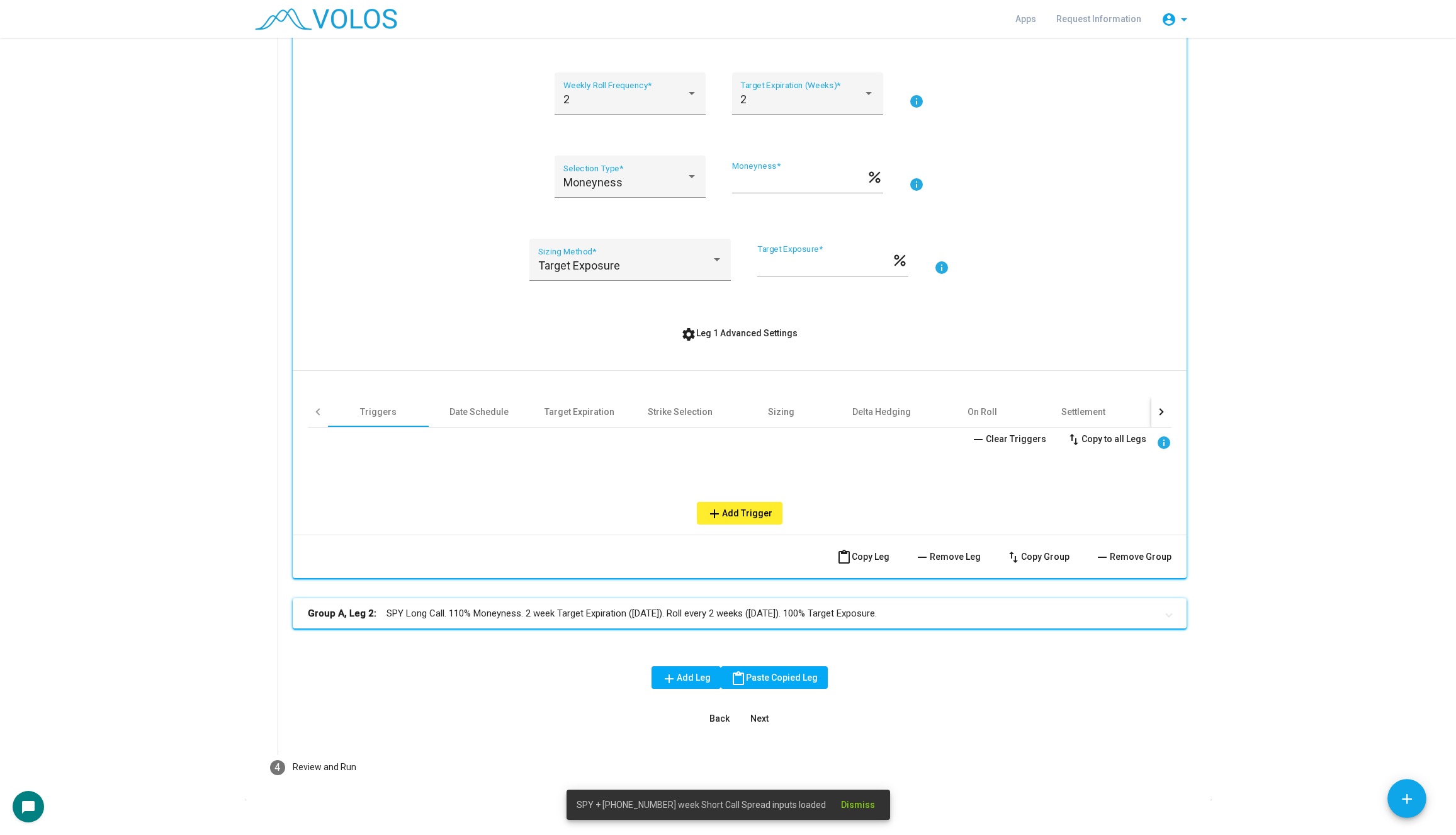
scroll to position [319, 0]
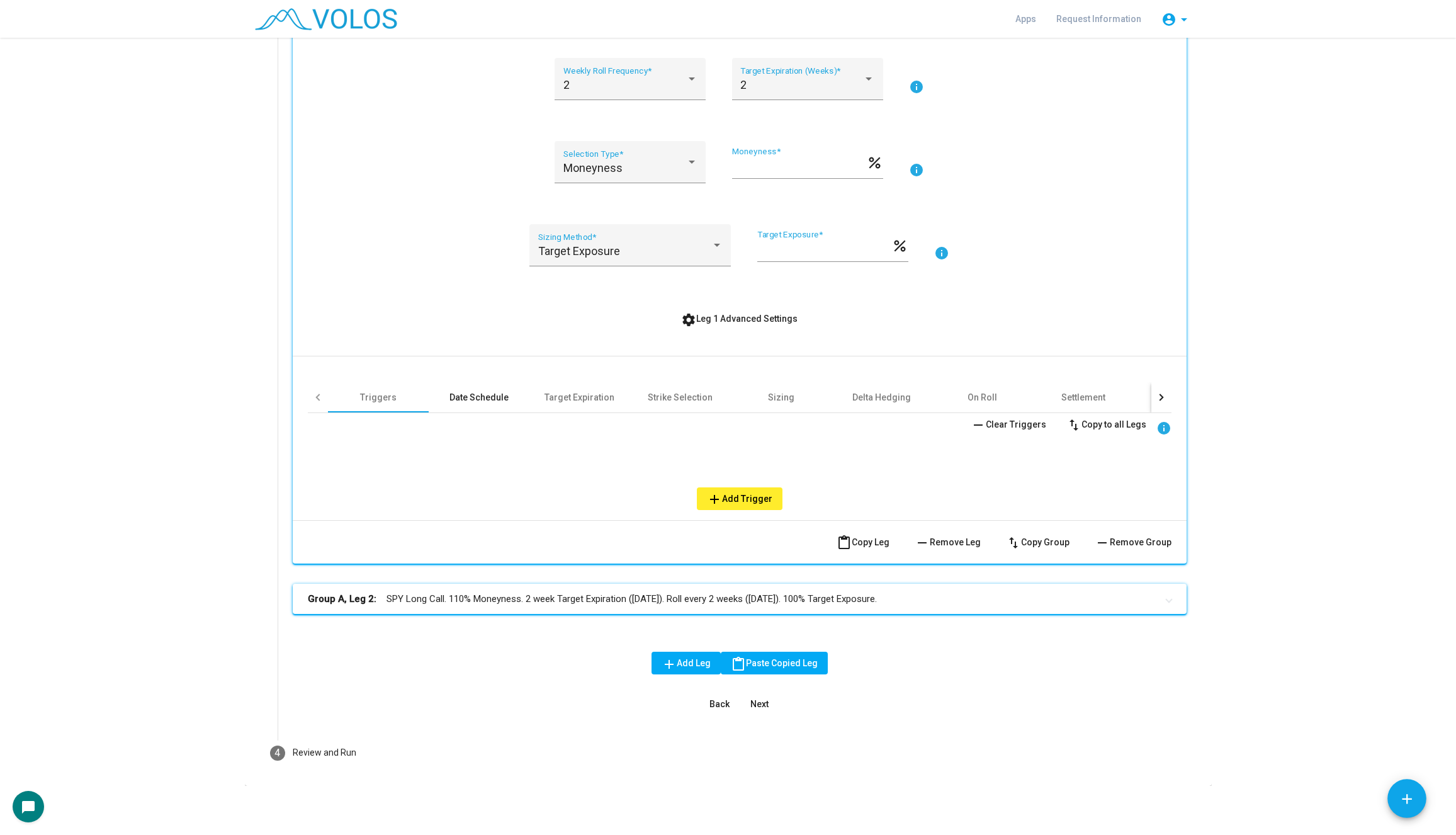
click at [484, 410] on div "Date Schedule" at bounding box center [479, 397] width 101 height 30
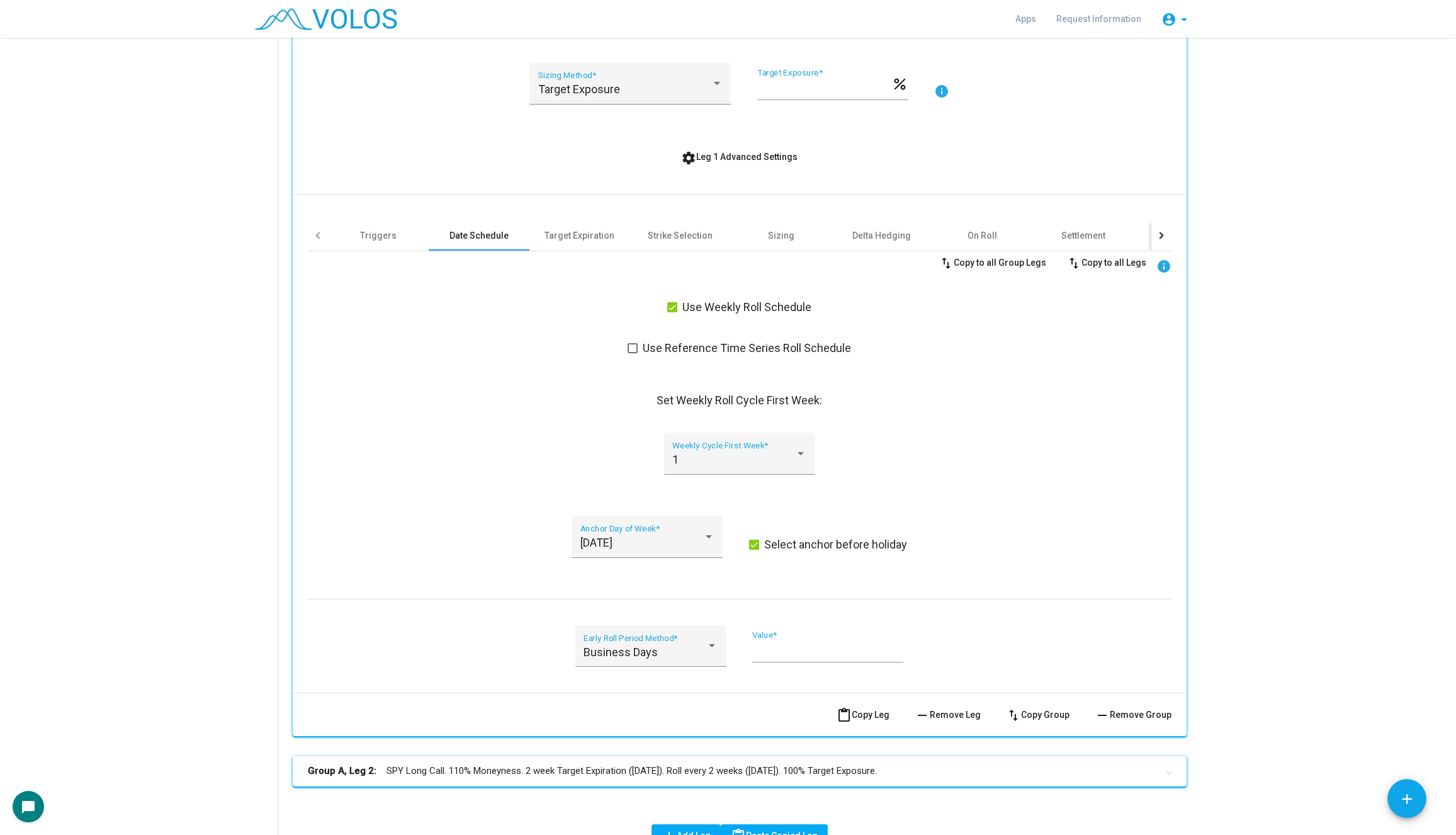
scroll to position [498, 0]
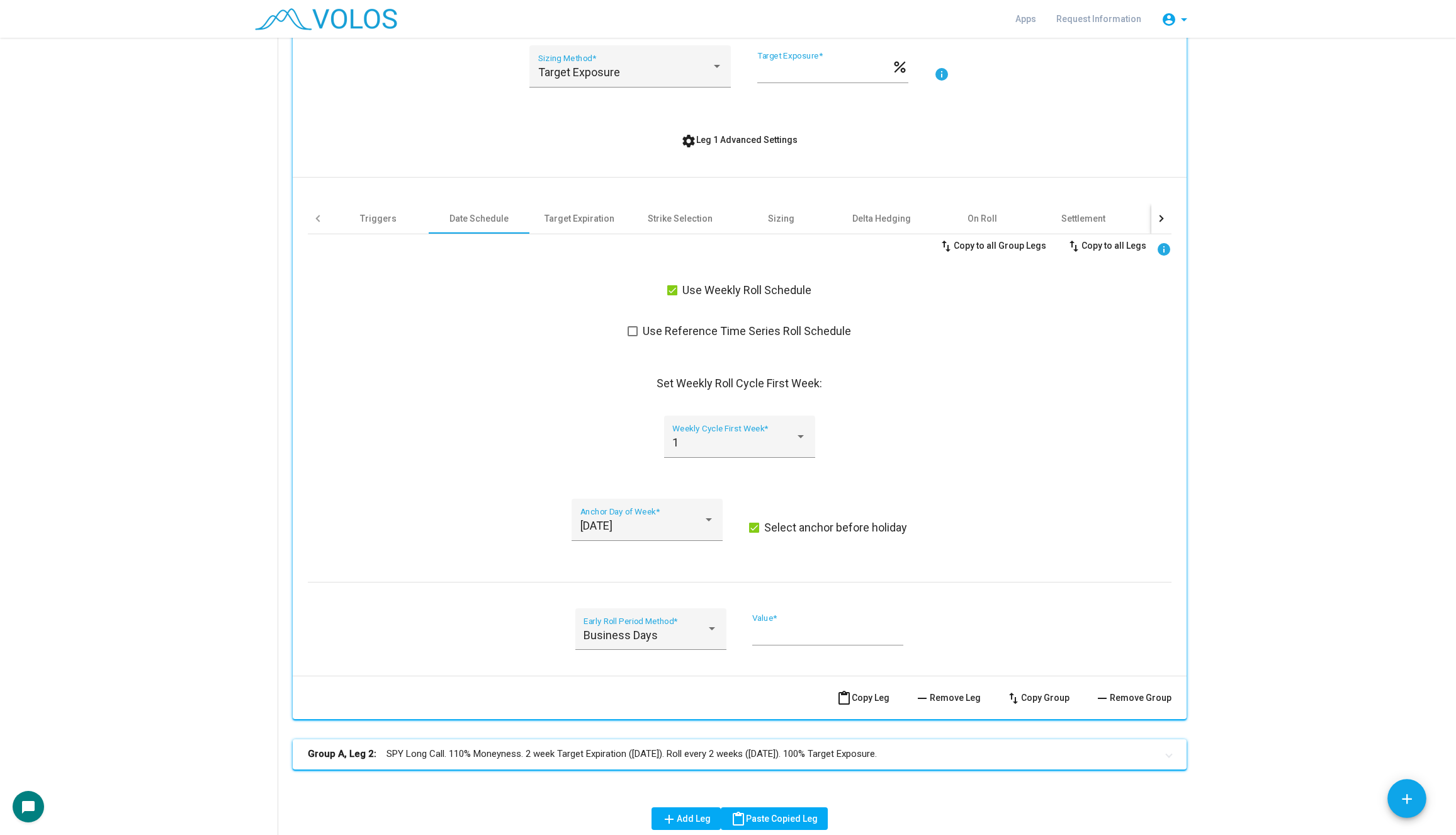
click at [678, 282] on label "Use Weekly Roll Schedule" at bounding box center [739, 289] width 144 height 15
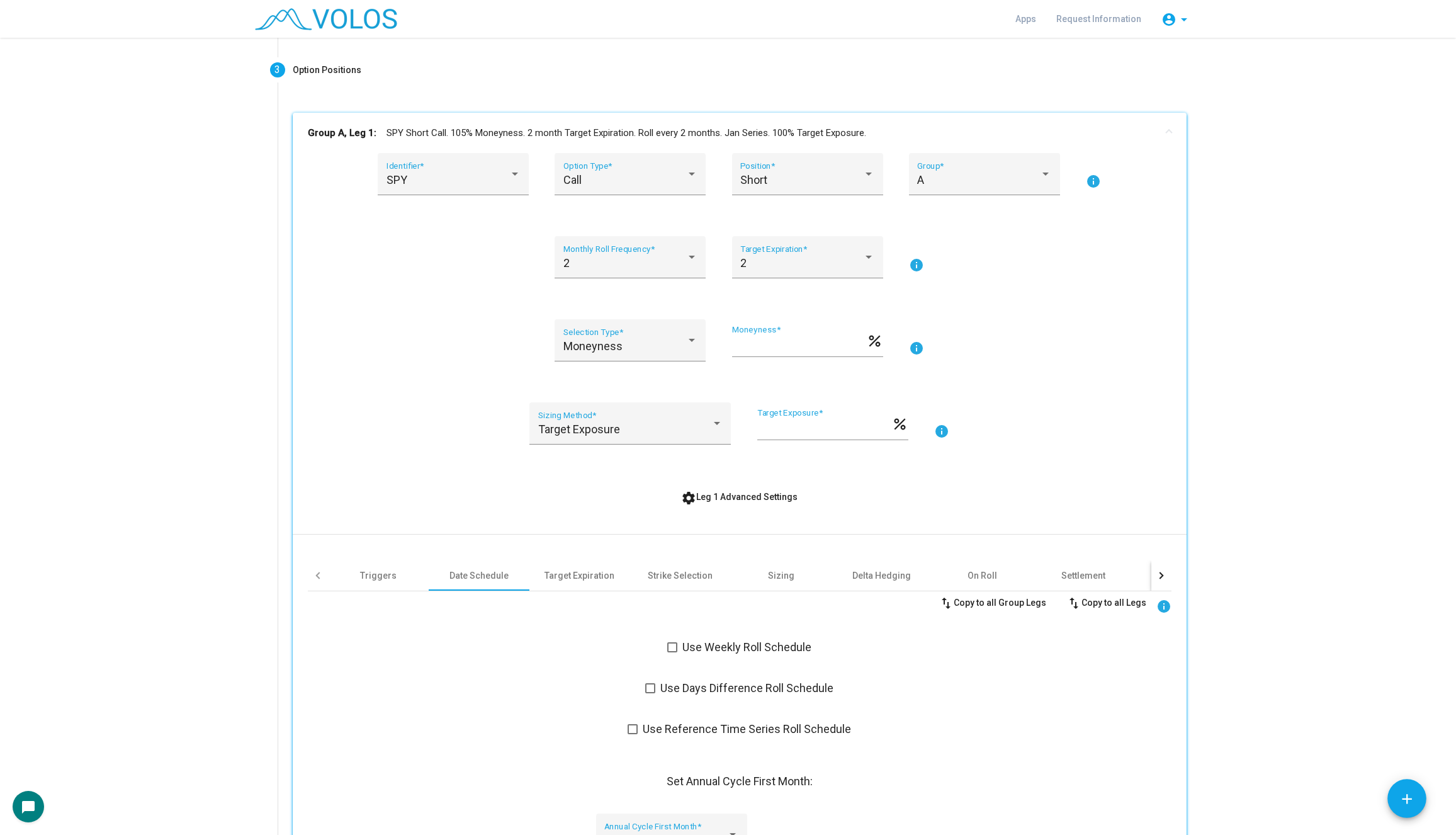
scroll to position [147, 0]
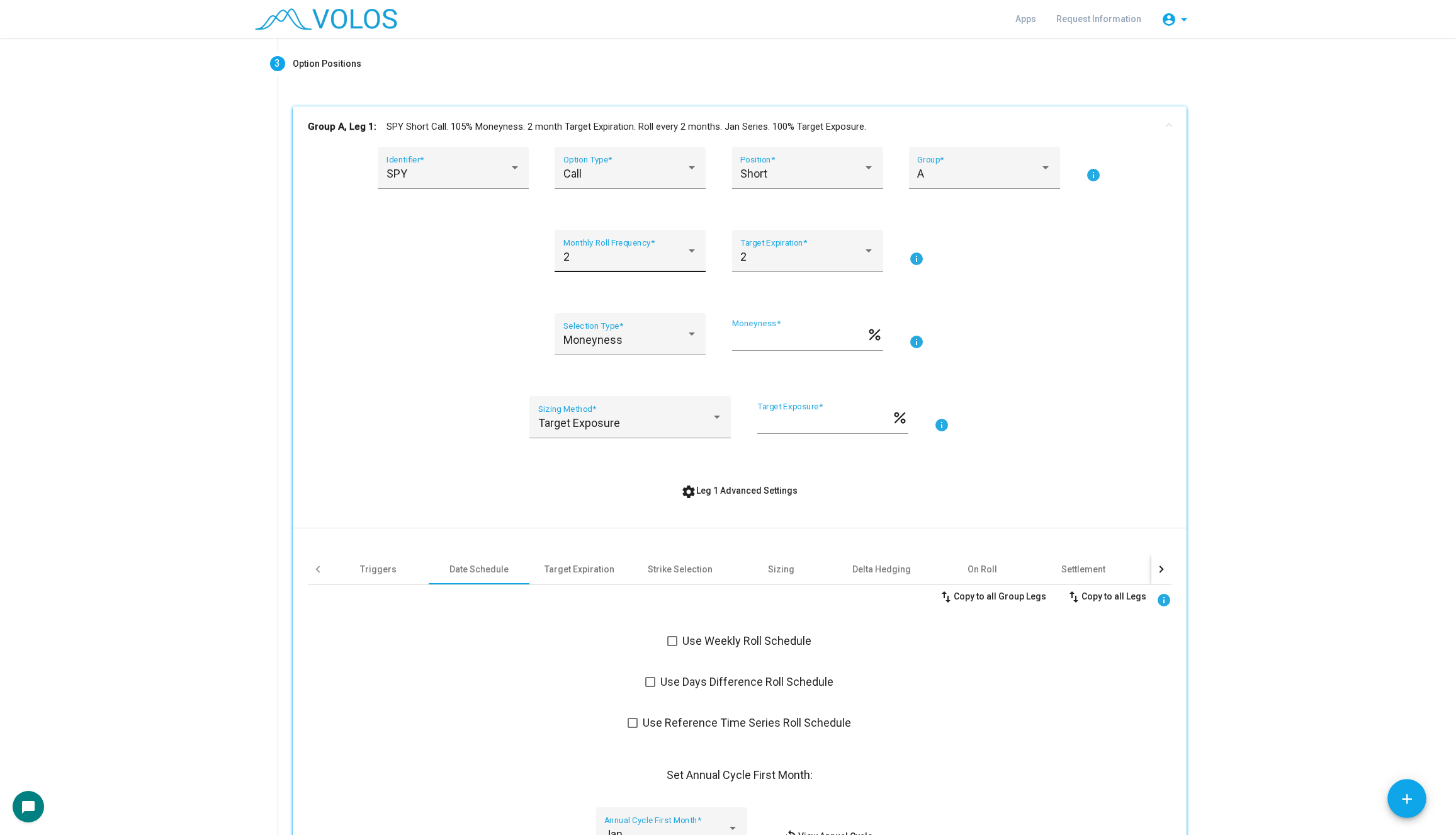
click at [635, 251] on div "2" at bounding box center [625, 257] width 123 height 13
click at [642, 232] on span "1" at bounding box center [631, 222] width 134 height 34
click at [816, 254] on div "2" at bounding box center [801, 257] width 123 height 13
click at [818, 220] on span "1" at bounding box center [807, 222] width 134 height 34
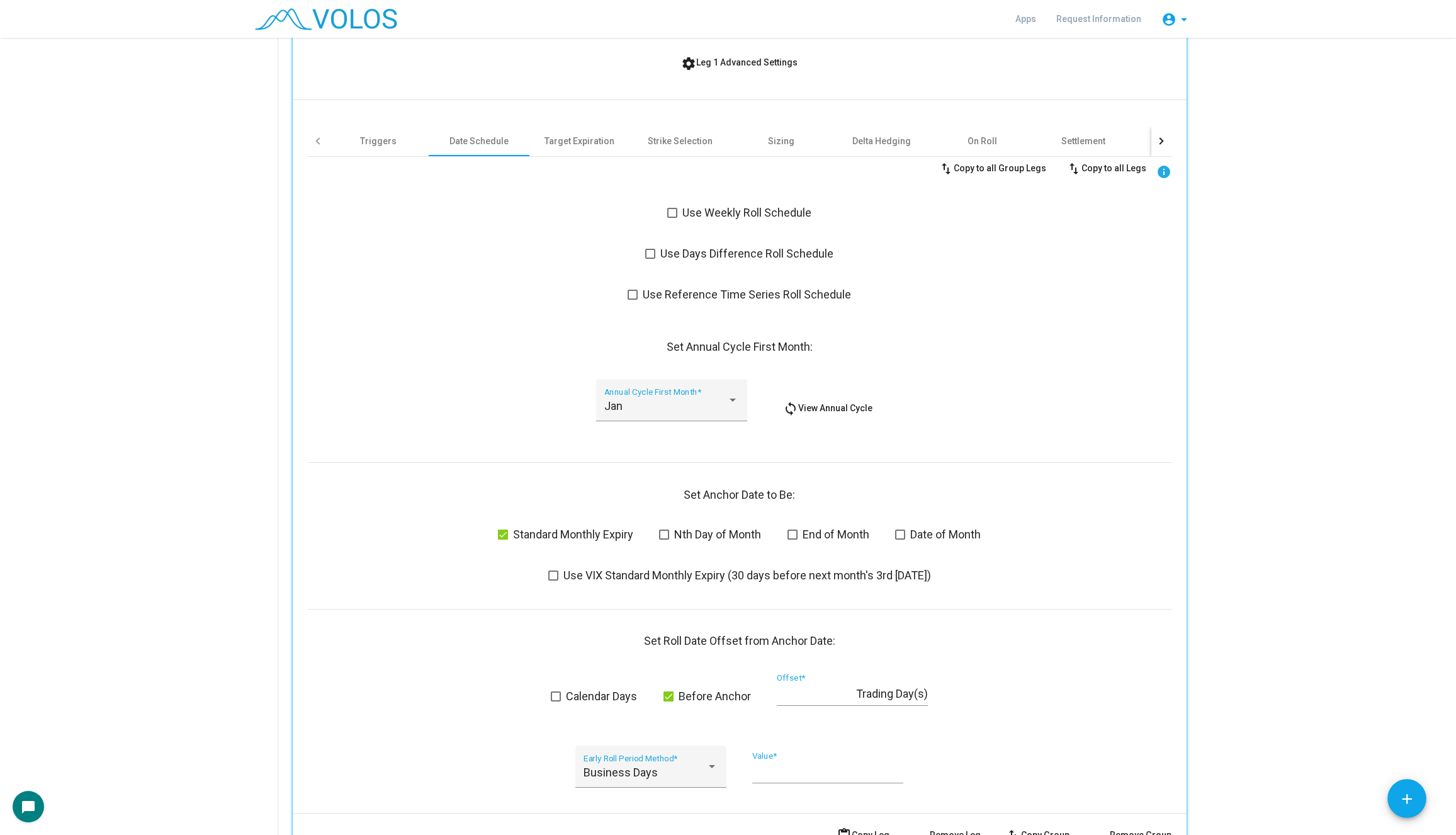
scroll to position [693, 0]
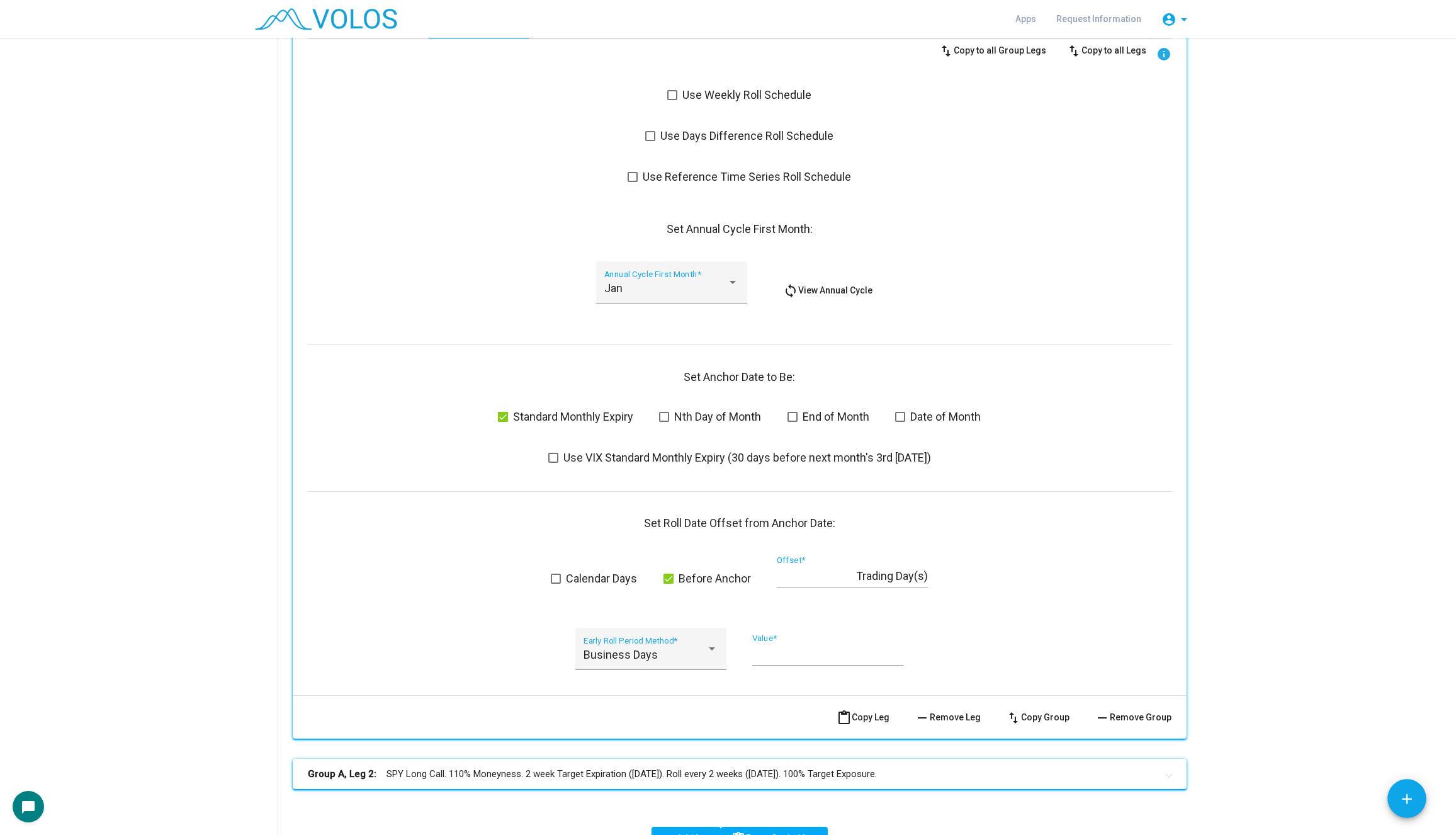
click at [808, 576] on input "*" at bounding box center [816, 576] width 79 height 13
type input "*"
click at [998, 535] on div "swap_vert Copy to all Group Legs swap_vert Copy to all Legs info Use Weekly Rol…" at bounding box center [739, 362] width 863 height 646
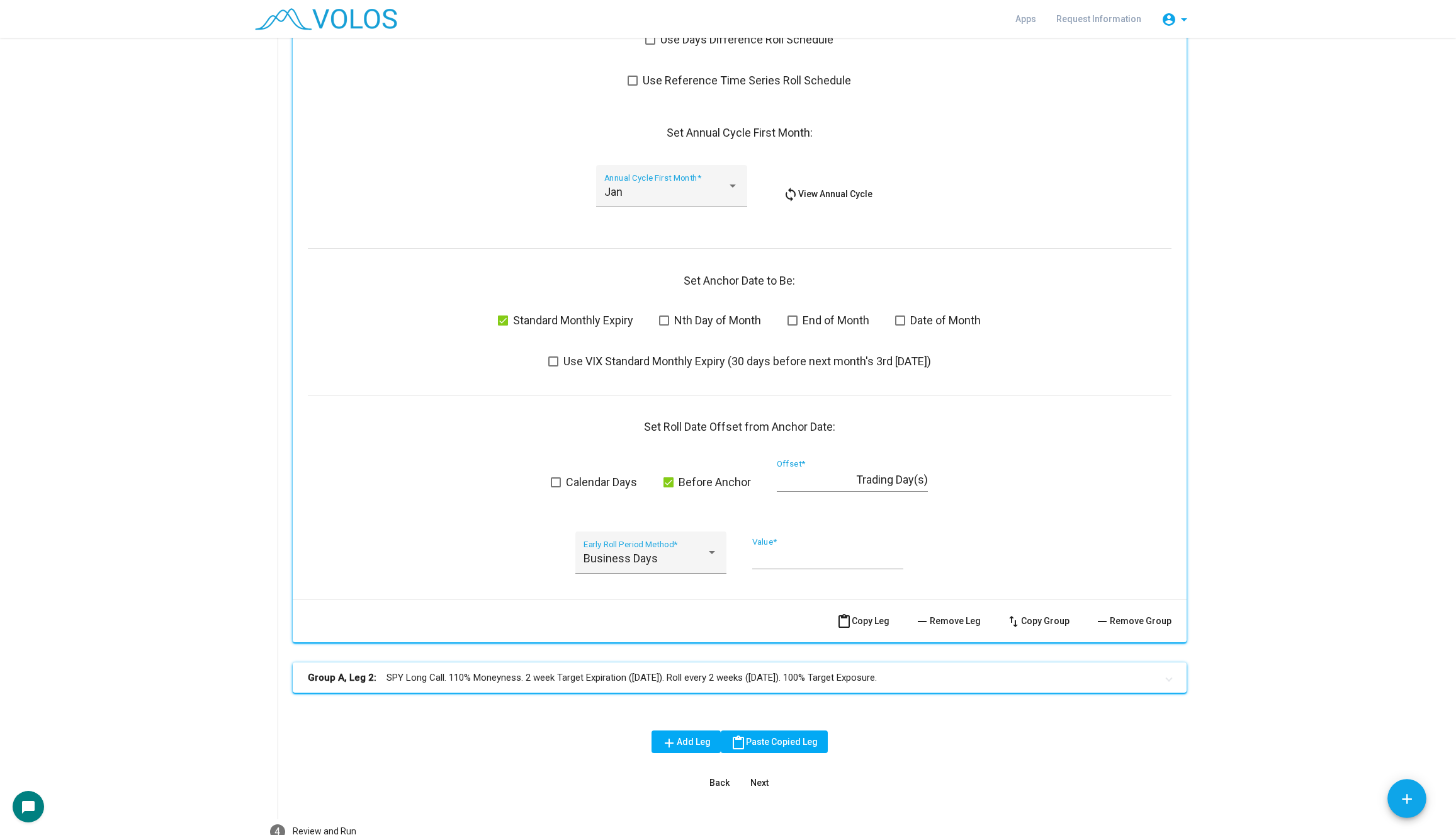
scroll to position [869, 0]
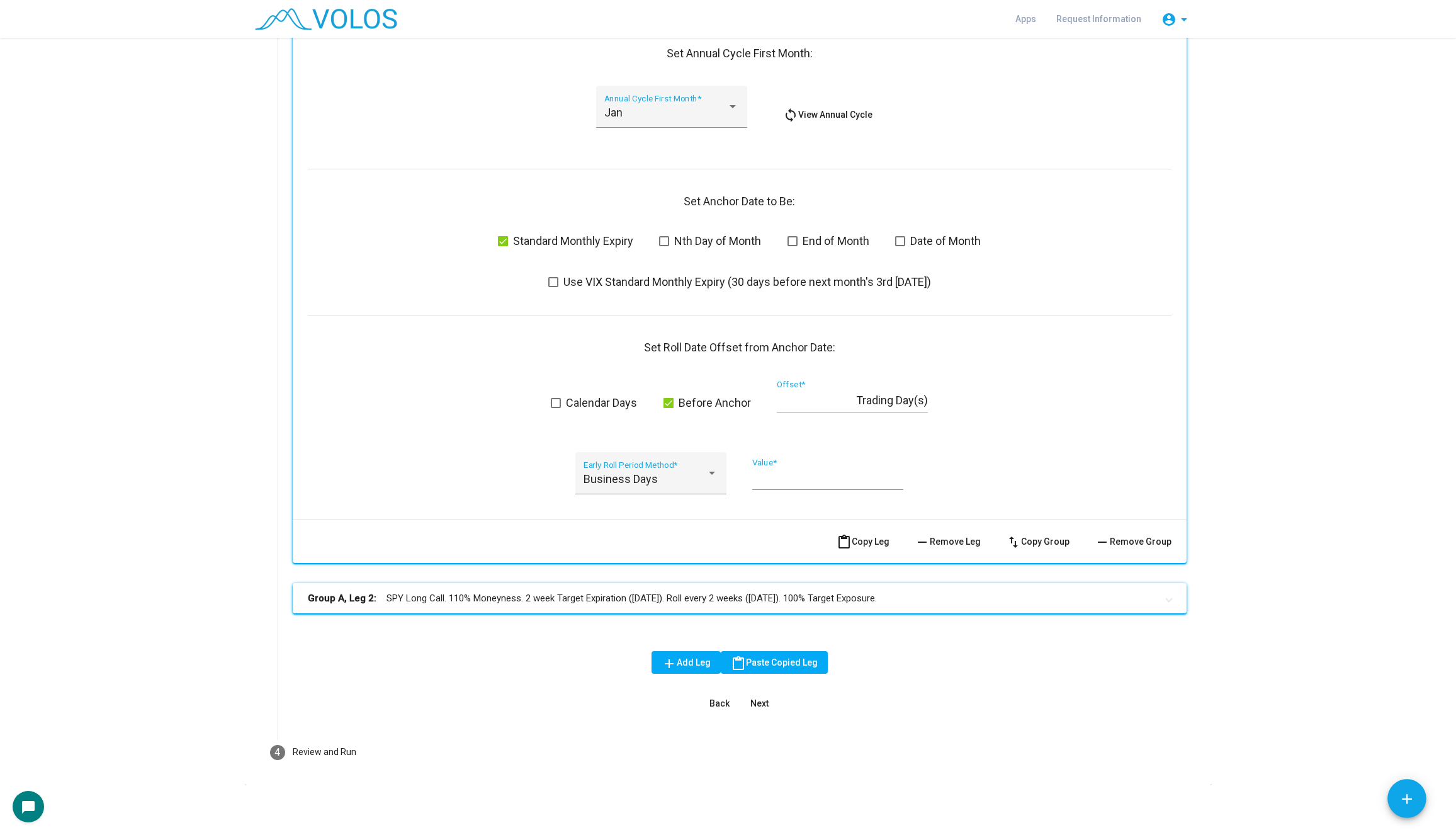
click at [922, 598] on mat-panel-title "Group A, Leg 2: SPY Long Call. 110% Moneyness. 2 week Target Expiration (Friday…" at bounding box center [731, 598] width 848 height 14
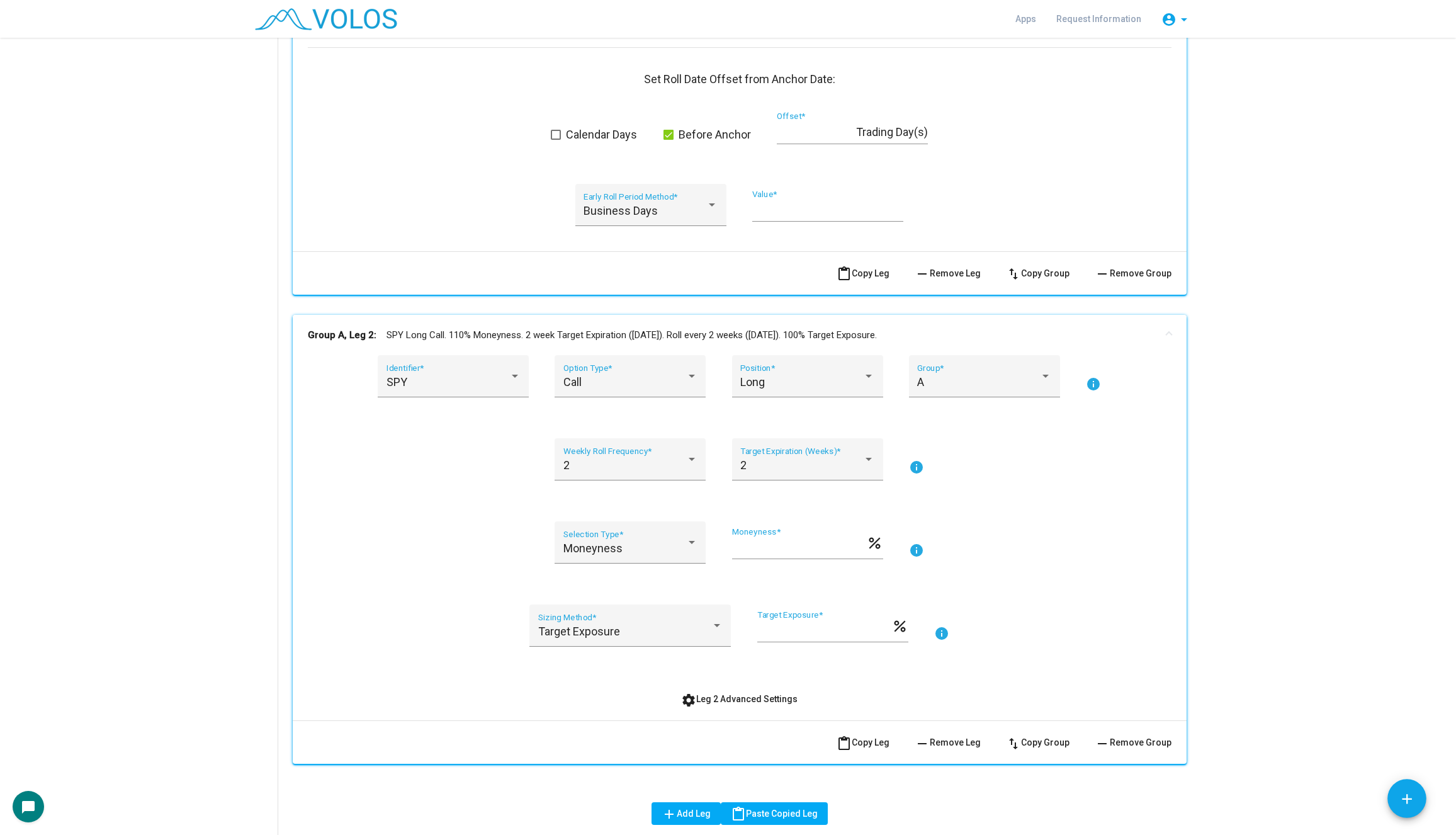
scroll to position [1287, 0]
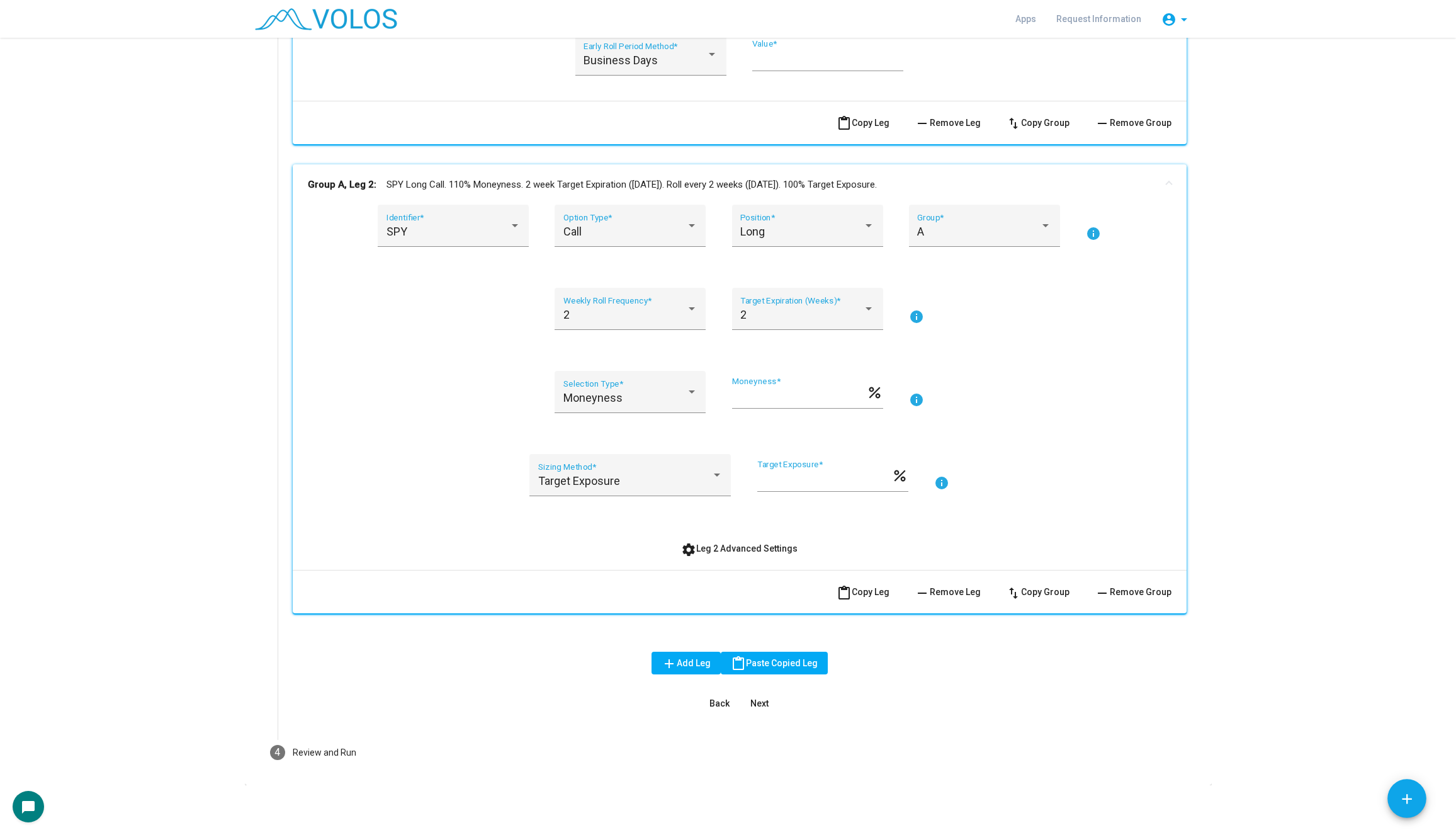
click at [711, 528] on div "SPY Identifier * Call Option Type * Long Position * A Group * info 2 Weekly Rol…" at bounding box center [739, 382] width 863 height 355
click at [711, 538] on button "settings Leg 2 Advanced Settings" at bounding box center [739, 548] width 137 height 23
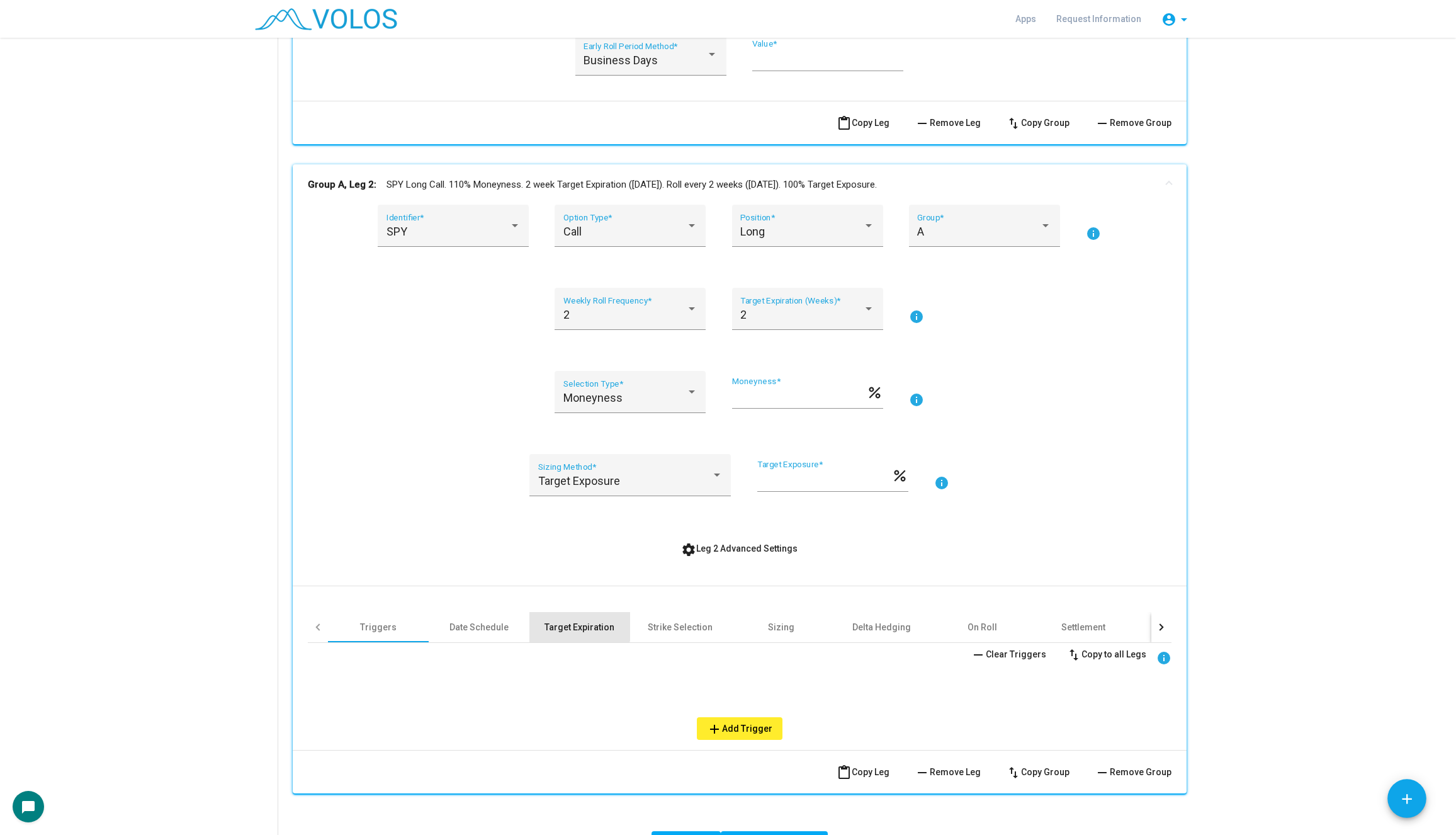
click at [535, 612] on div "Target Expiration" at bounding box center [579, 627] width 101 height 30
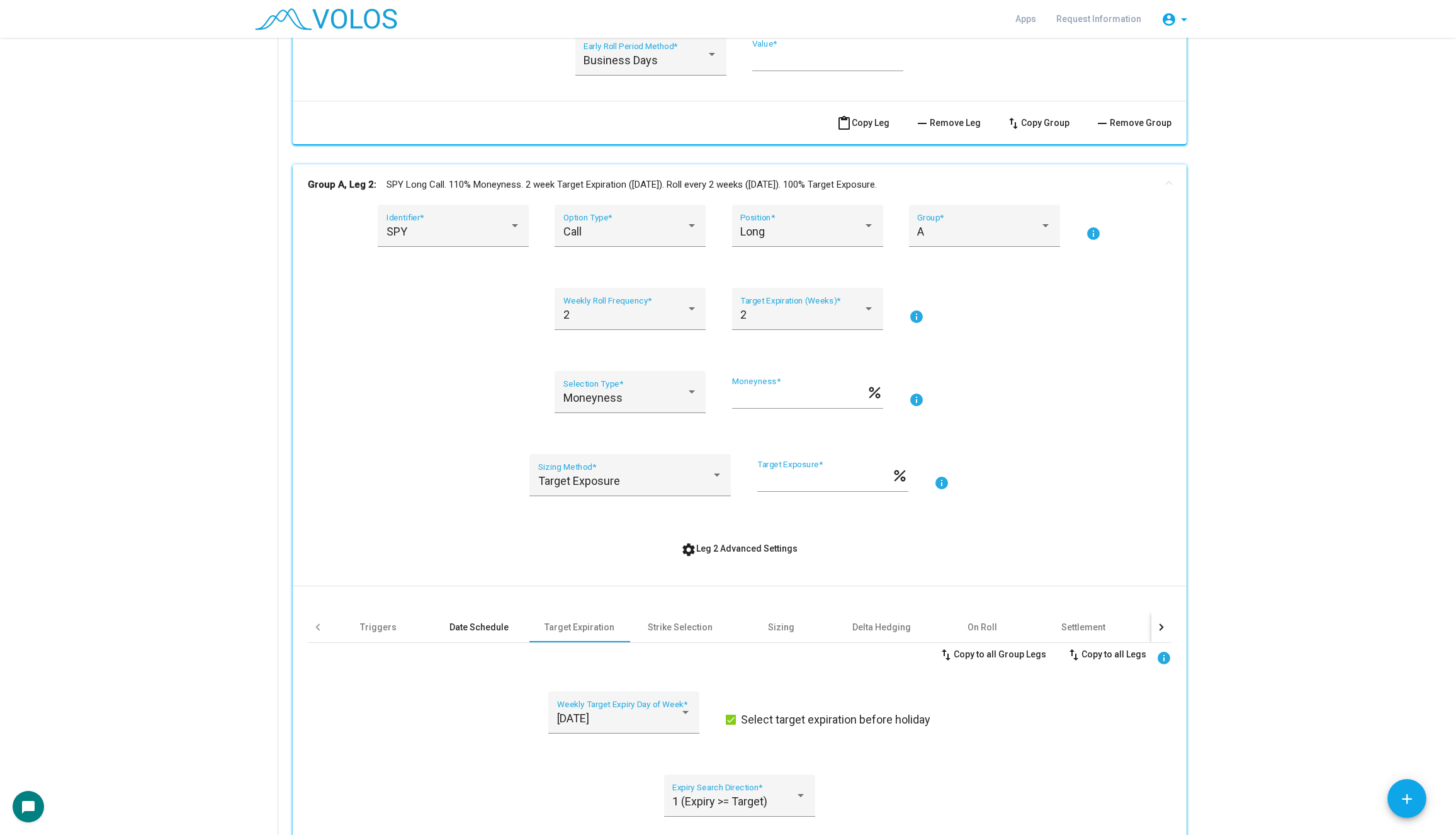
click at [494, 617] on div "Date Schedule" at bounding box center [479, 627] width 101 height 30
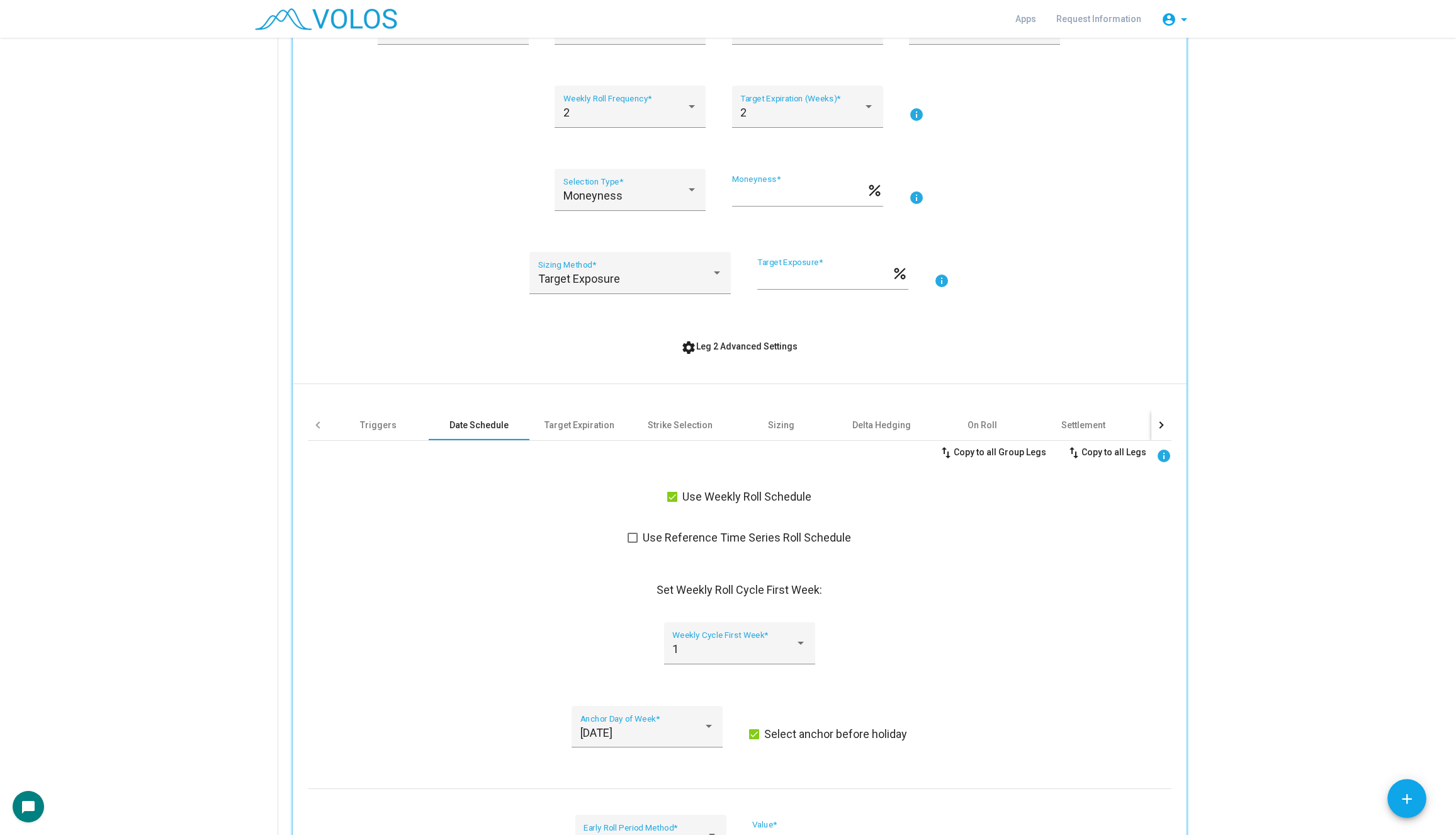
scroll to position [1628, 0]
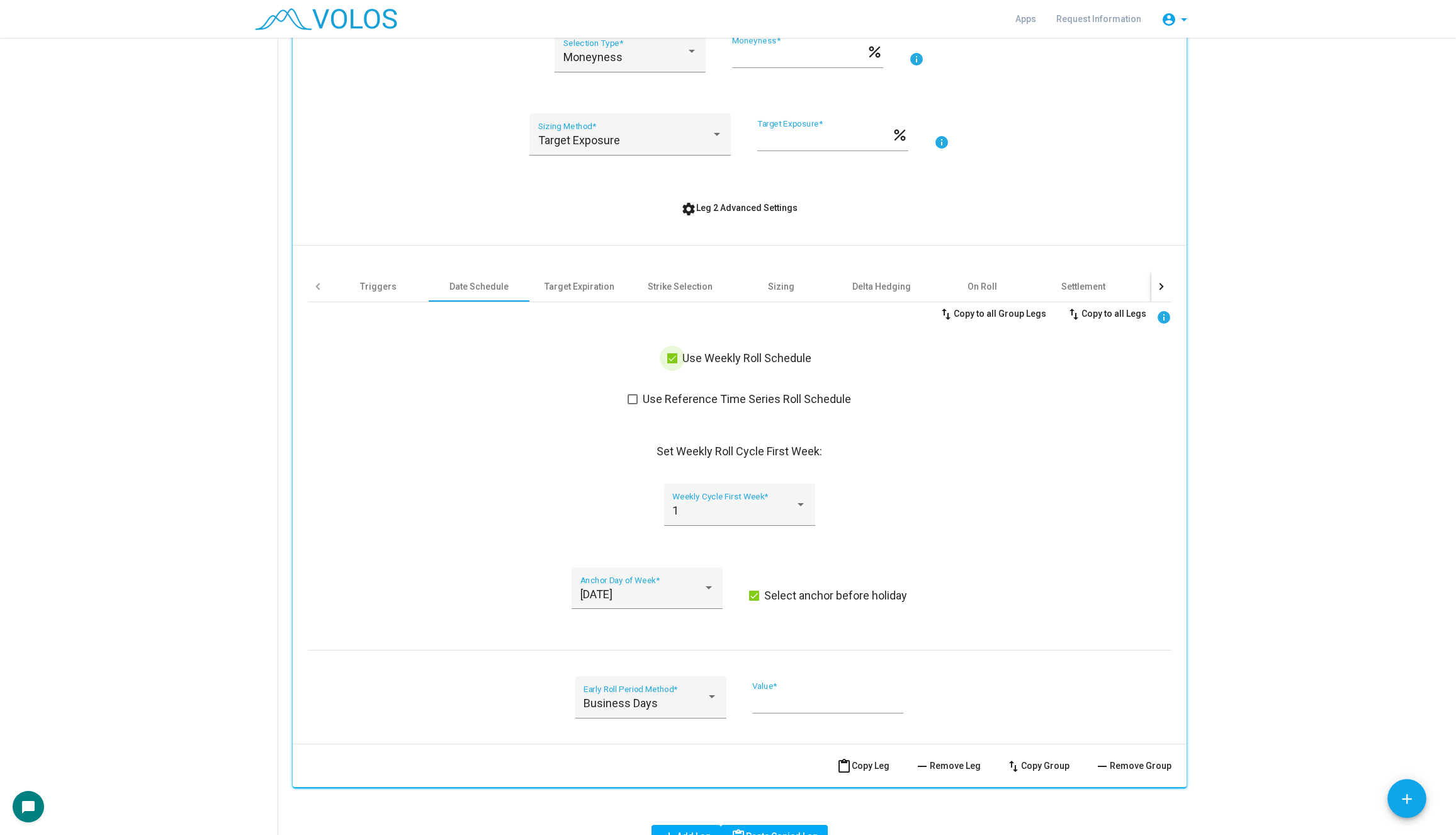
click at [682, 355] on span "Use Weekly Roll Schedule" at bounding box center [747, 358] width 129 height 15
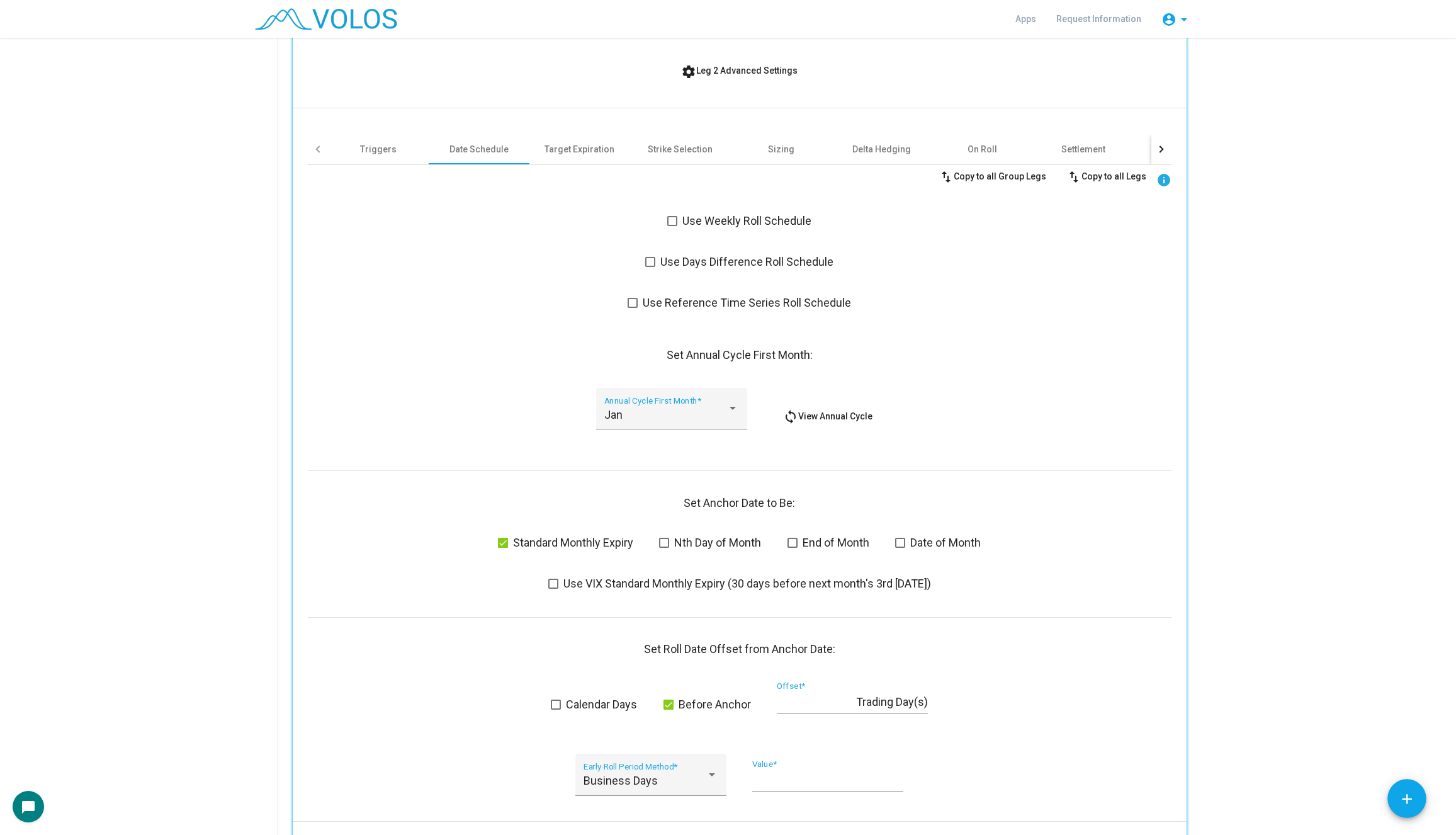
scroll to position [1820, 0]
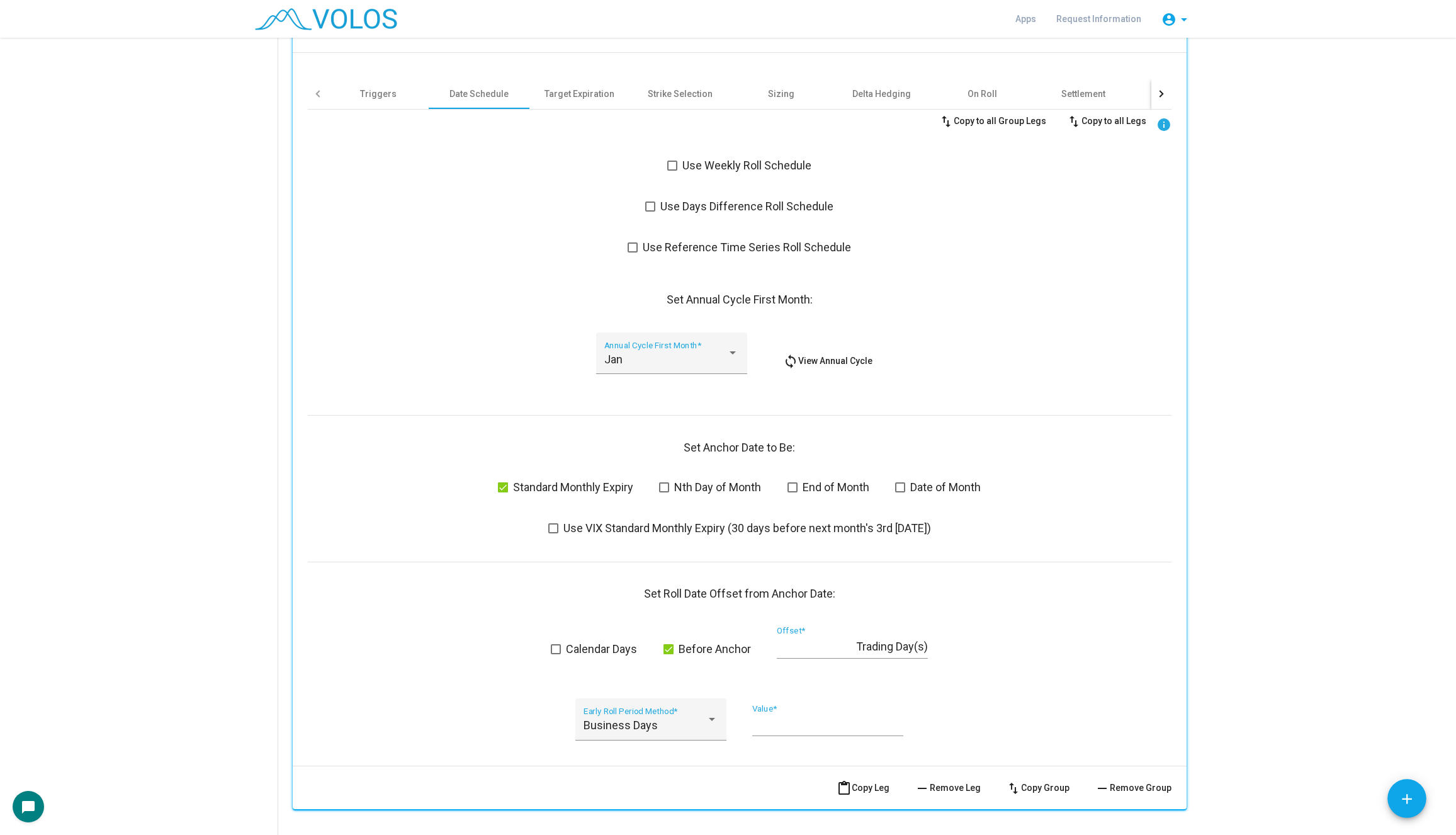
click at [812, 655] on div "* Offset *" at bounding box center [816, 642] width 79 height 32
type input "*"
click at [958, 642] on div "Calendar Days Before Anchor * Offset * Trading Day(s)" at bounding box center [739, 649] width 863 height 46
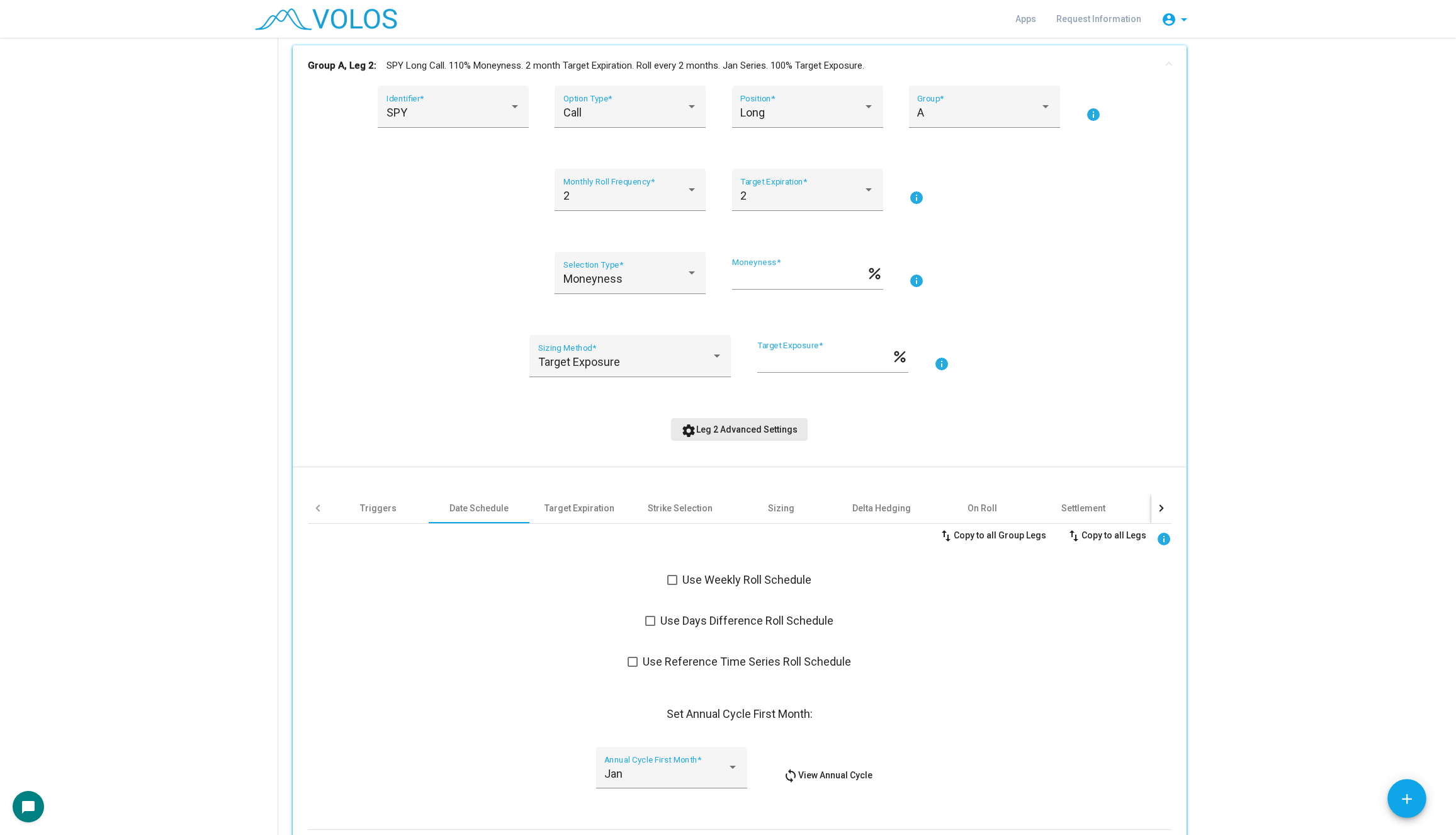
click at [763, 434] on span "settings Leg 2 Advanced Settings" at bounding box center [739, 429] width 116 height 10
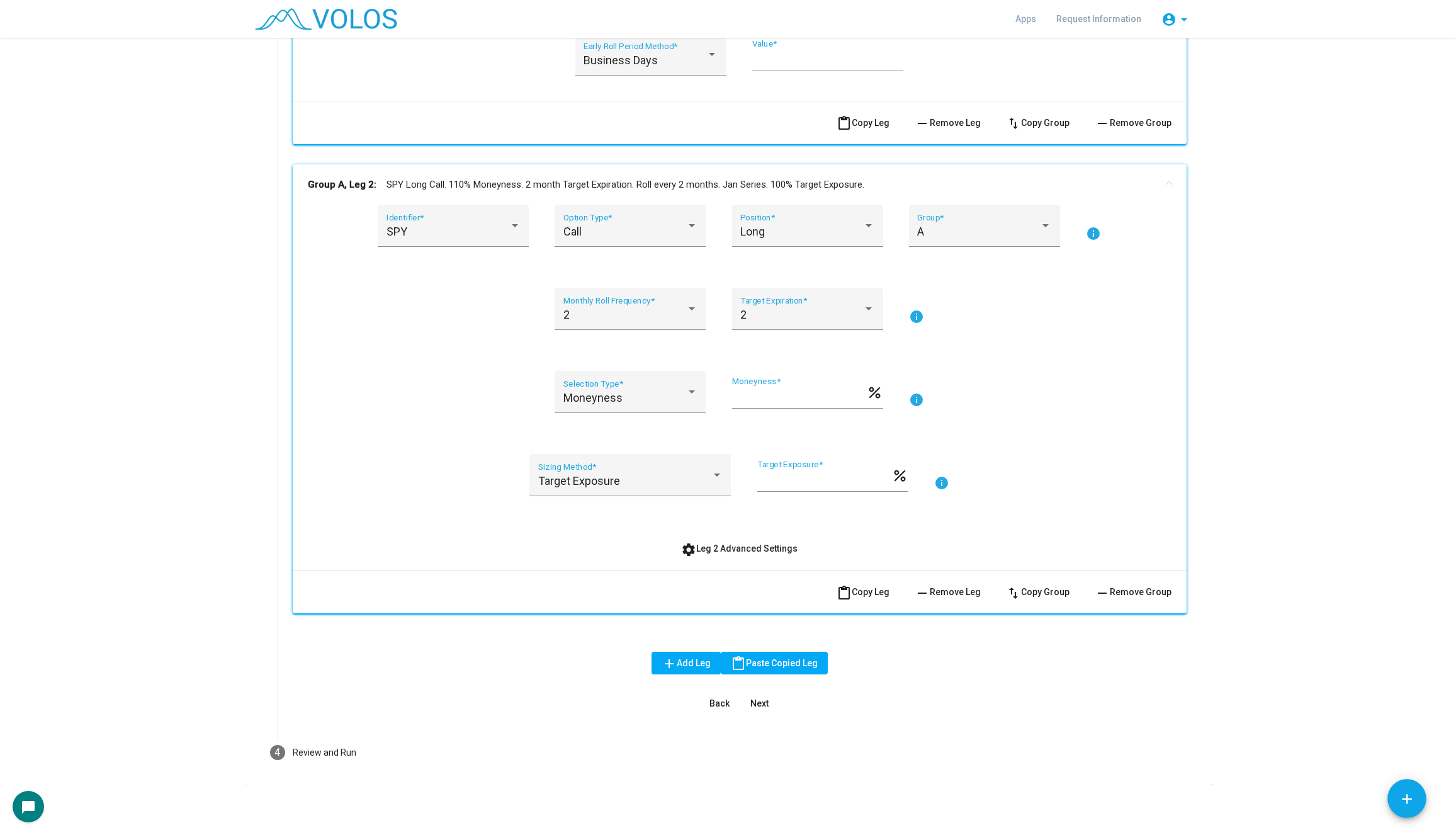
click at [775, 178] on mat-panel-title "Group A, Leg 2: SPY Long Call. 110% Moneyness. 2 month Target Expiration. Roll …" at bounding box center [731, 185] width 848 height 14
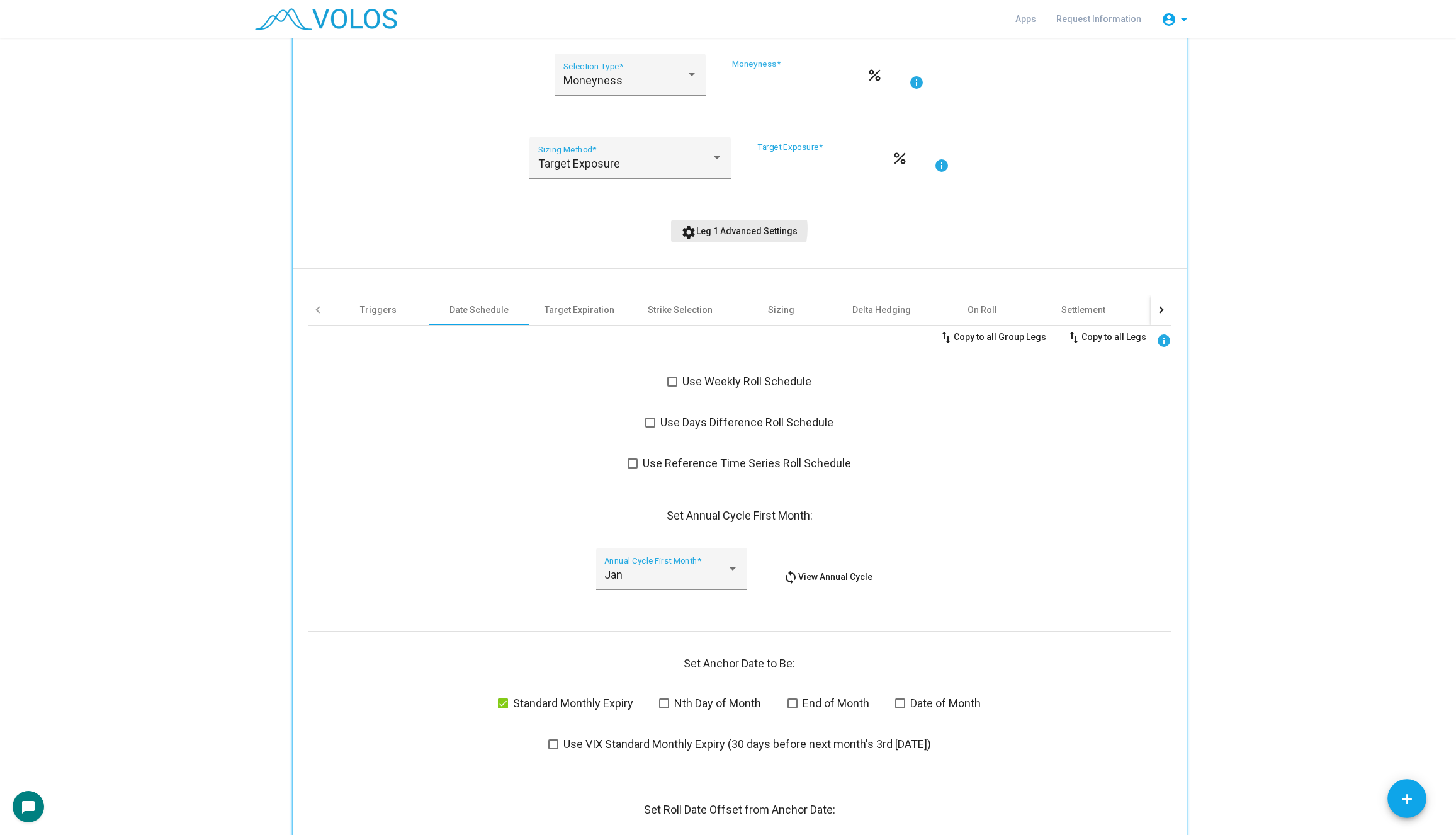
click at [736, 228] on span "settings Leg 1 Advanced Settings" at bounding box center [739, 230] width 116 height 10
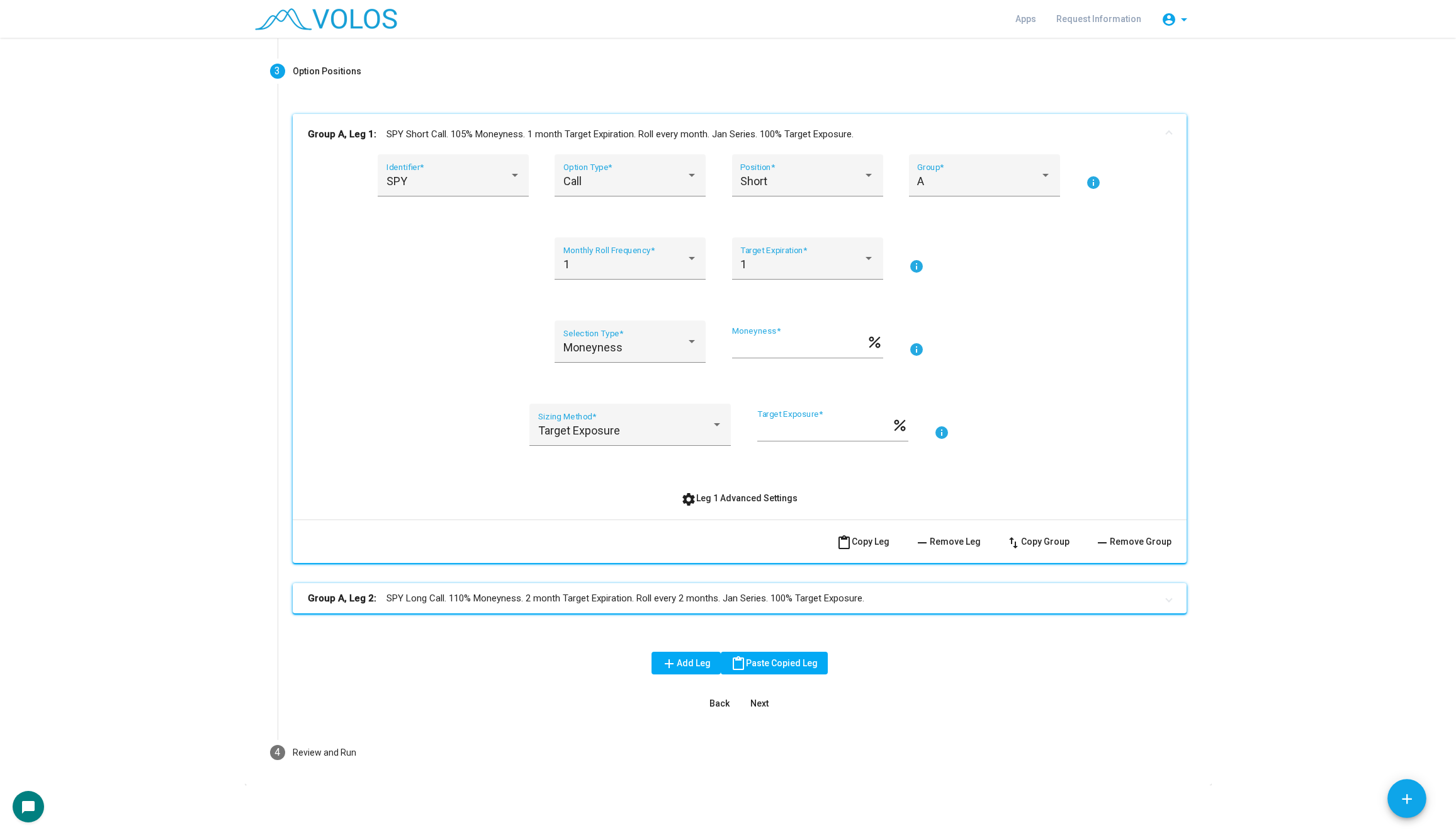
click at [728, 138] on mat-panel-title "Group A, Leg 1: SPY Short Call. 105% Moneyness. 1 month Target Expiration. Roll…" at bounding box center [731, 134] width 848 height 14
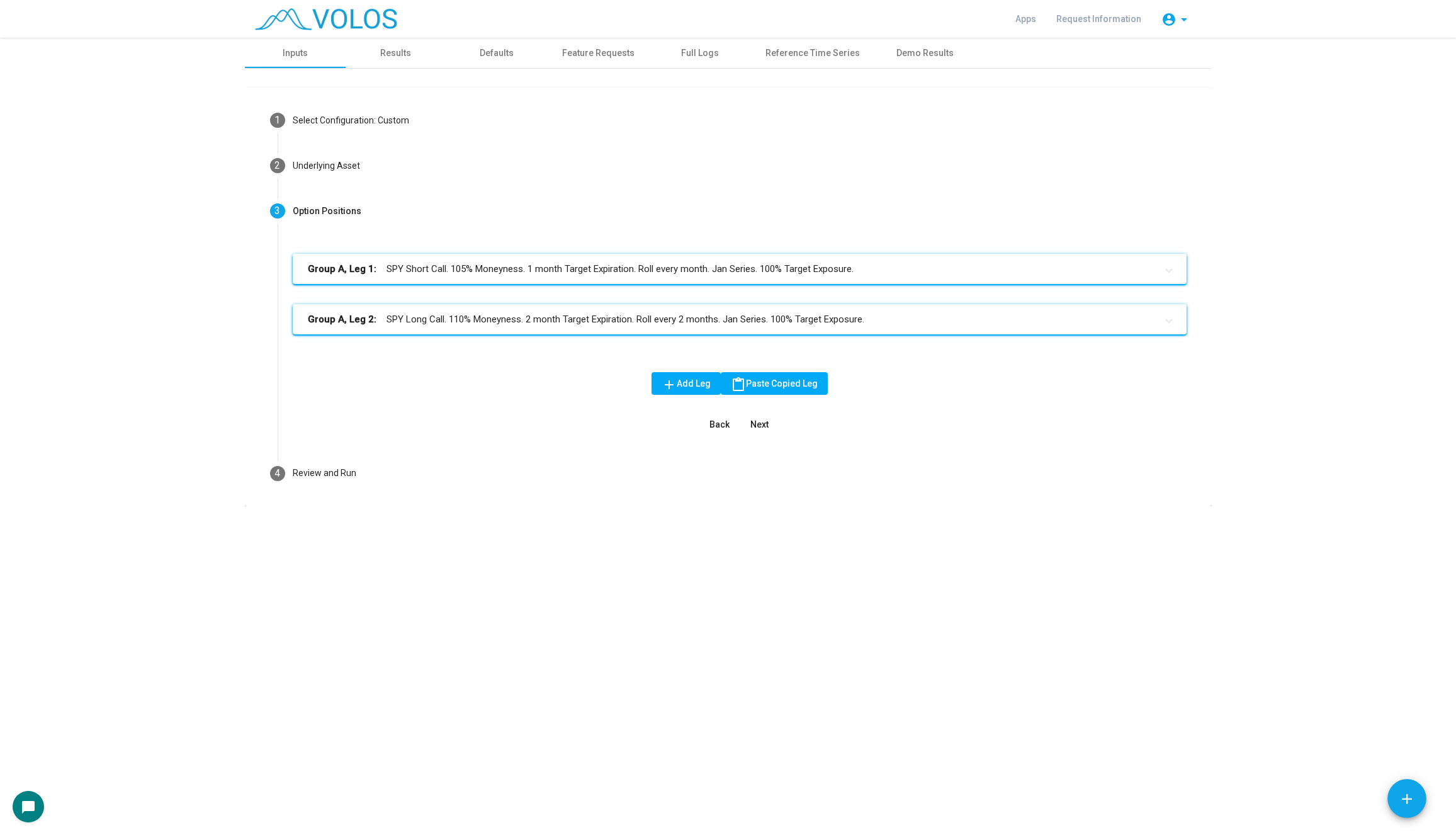
click at [618, 260] on mat-expansion-panel-header "Group A, Leg 1: SPY Short Call. 105% Moneyness. 1 month Target Expiration. Roll…" at bounding box center [739, 269] width 894 height 30
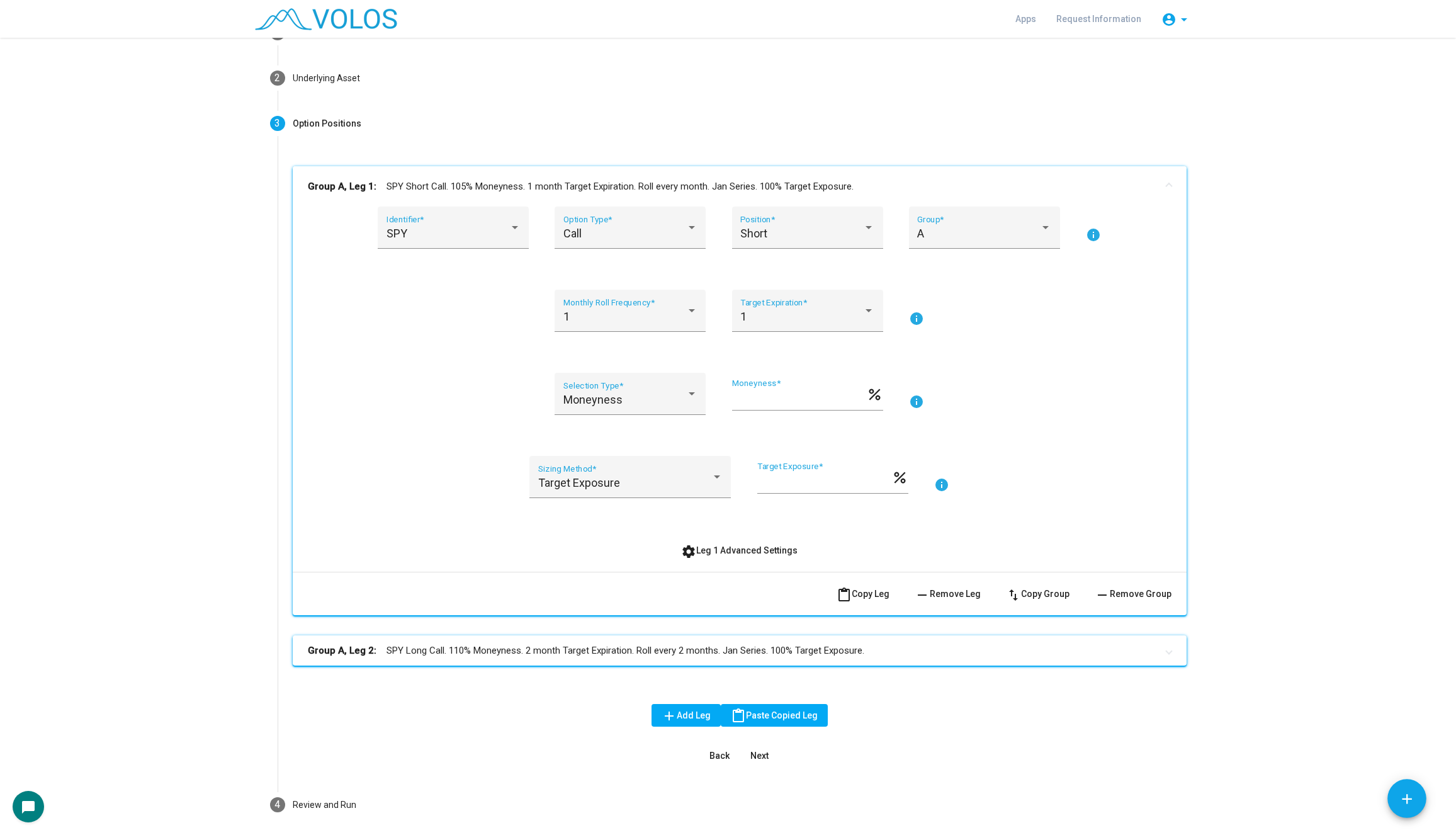
scroll to position [140, 0]
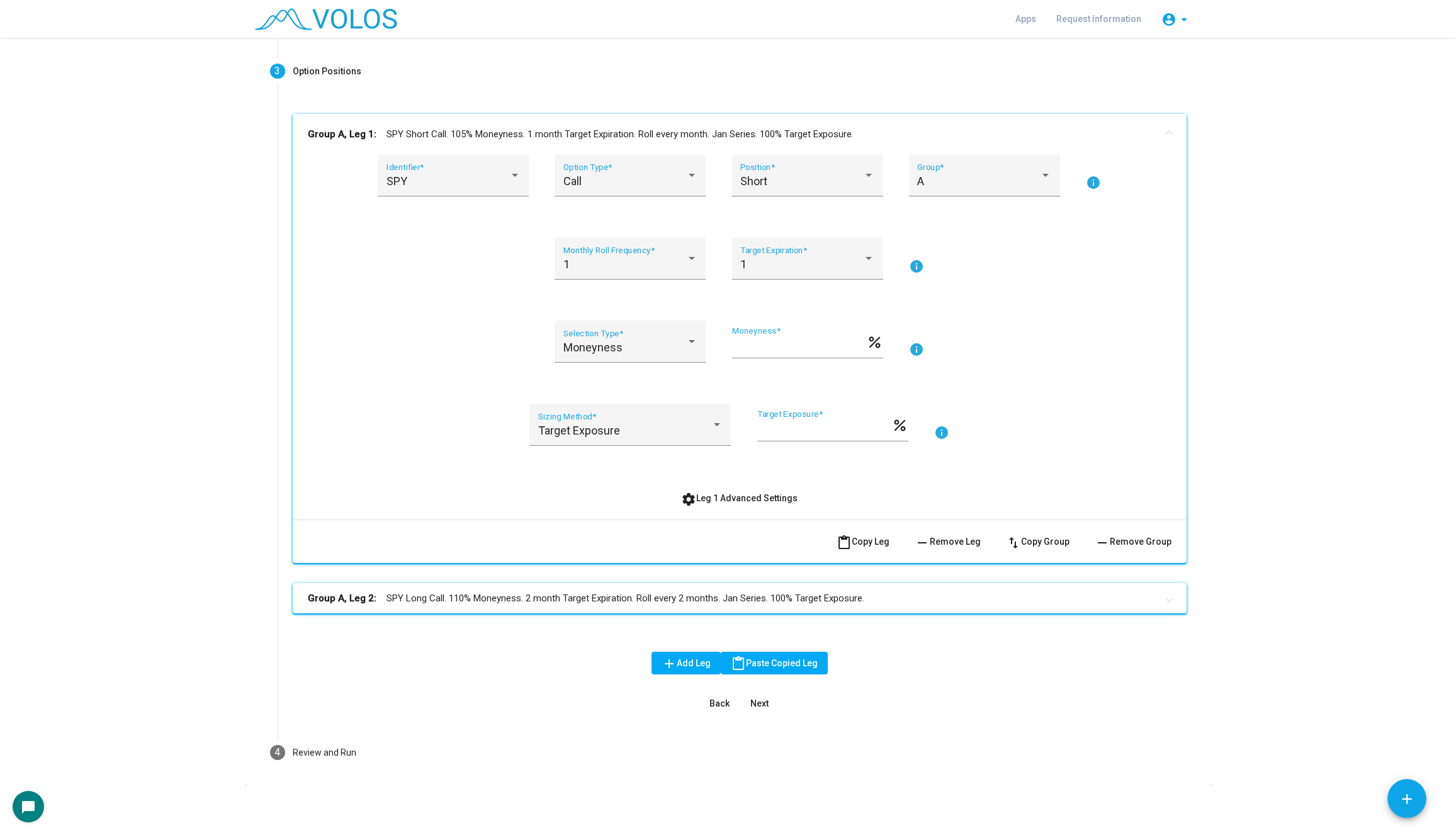
click at [609, 605] on mat-expansion-panel-header "Group A, Leg 2: SPY Long Call. 110% Moneyness. 2 month Target Expiration. Roll …" at bounding box center [739, 598] width 894 height 30
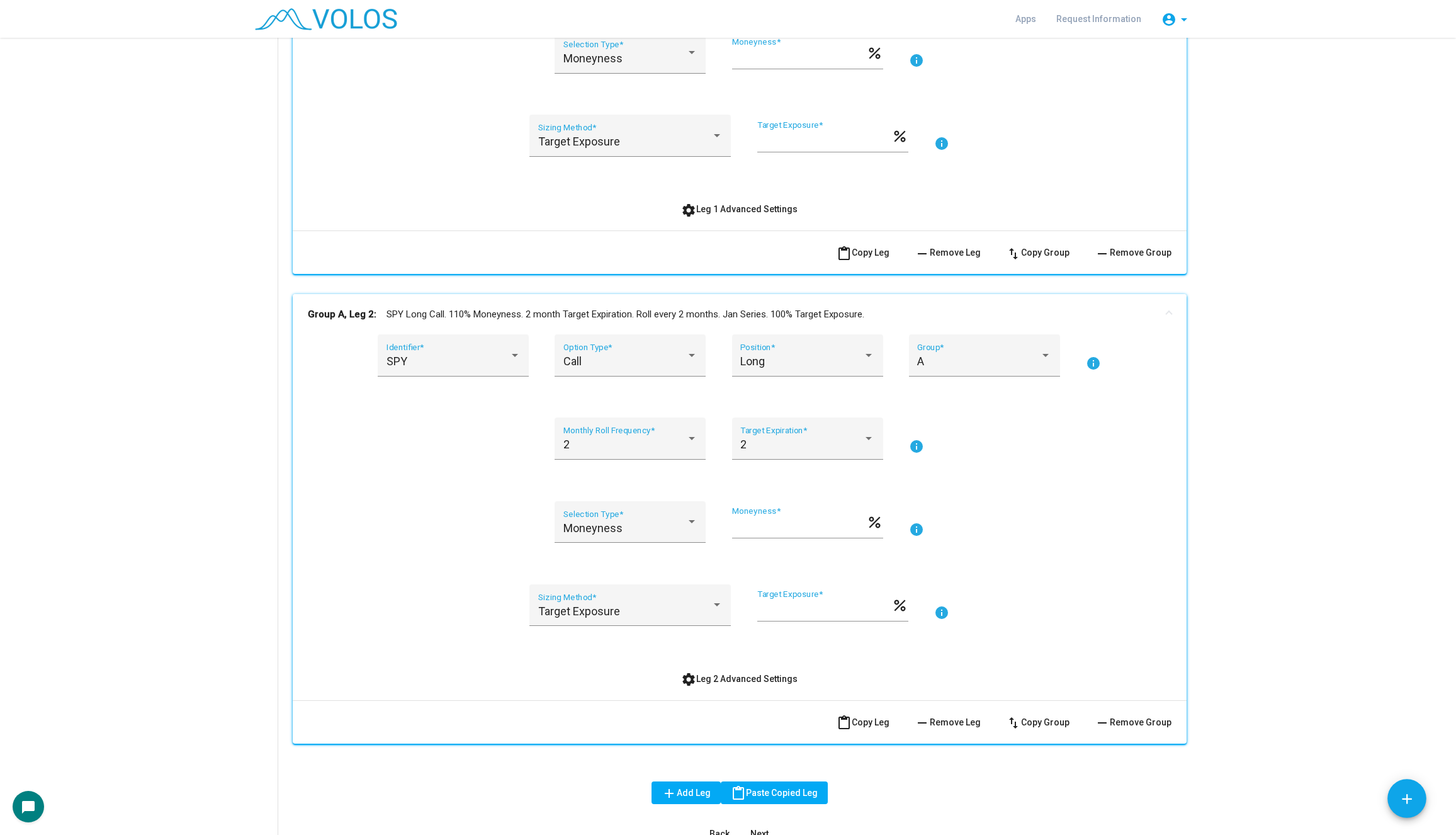
scroll to position [559, 0]
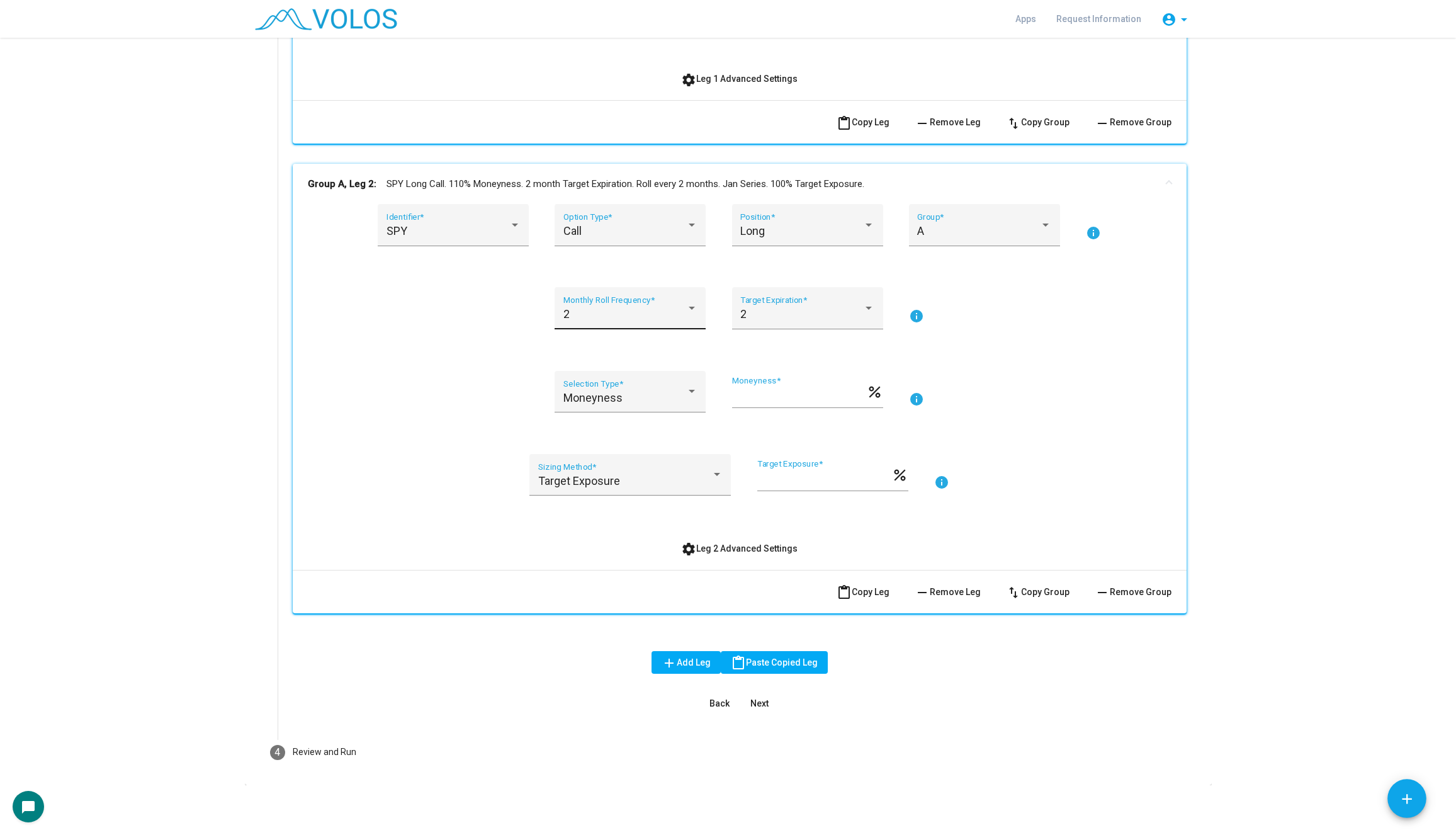
click at [595, 313] on div "2" at bounding box center [625, 314] width 123 height 13
click at [601, 280] on span "1" at bounding box center [631, 280] width 134 height 34
click at [759, 317] on div "2" at bounding box center [801, 314] width 123 height 13
click at [763, 279] on span "1" at bounding box center [807, 280] width 134 height 34
click at [323, 466] on div "Target Exposure Sizing Method * *** Target Exposure * percent info" at bounding box center [739, 482] width 863 height 57
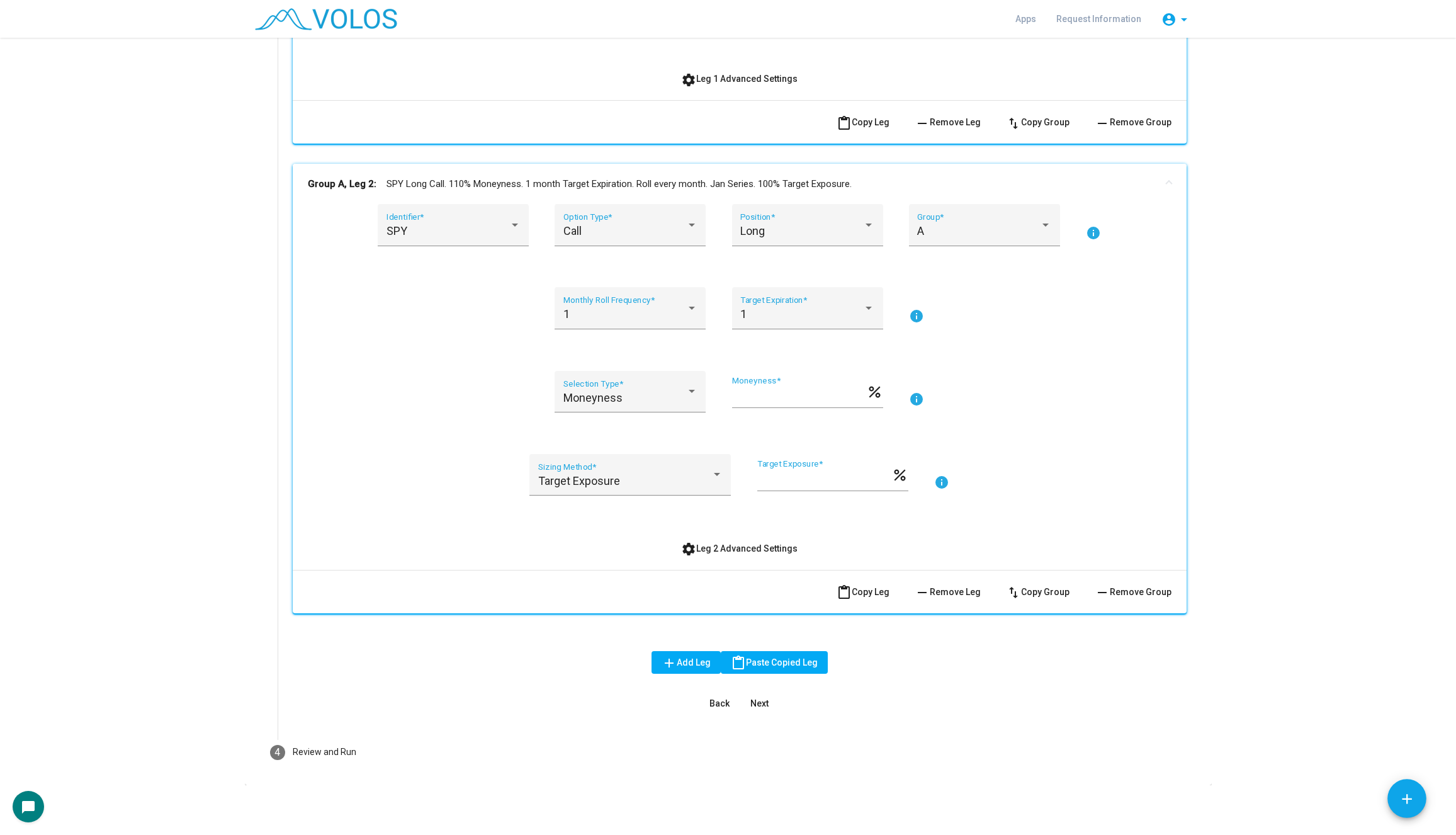
click at [509, 186] on mat-panel-title "Group A, Leg 2: SPY Long Call. 110% Moneyness. 1 month Target Expiration. Roll …" at bounding box center [731, 184] width 848 height 14
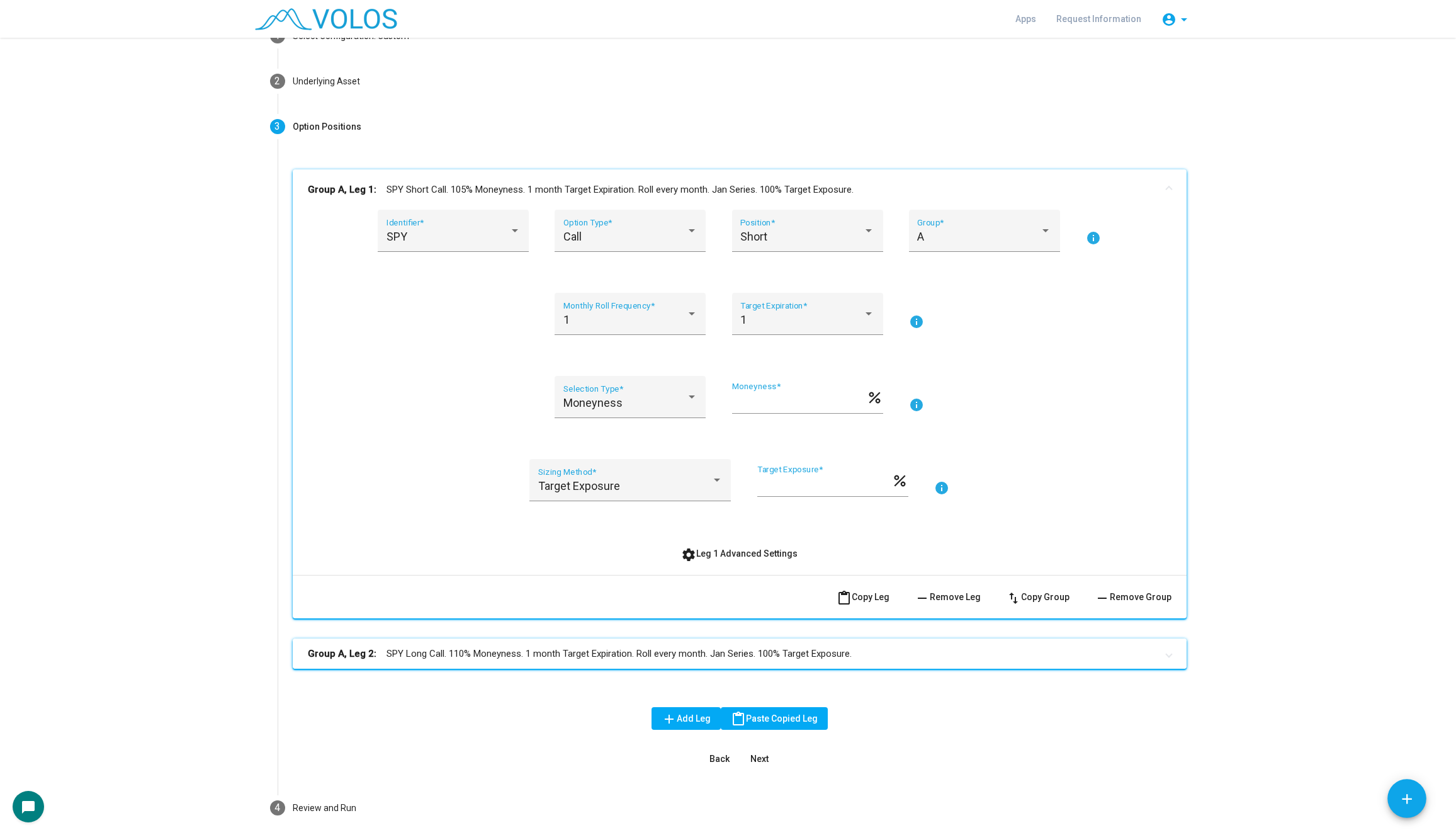
scroll to position [64, 0]
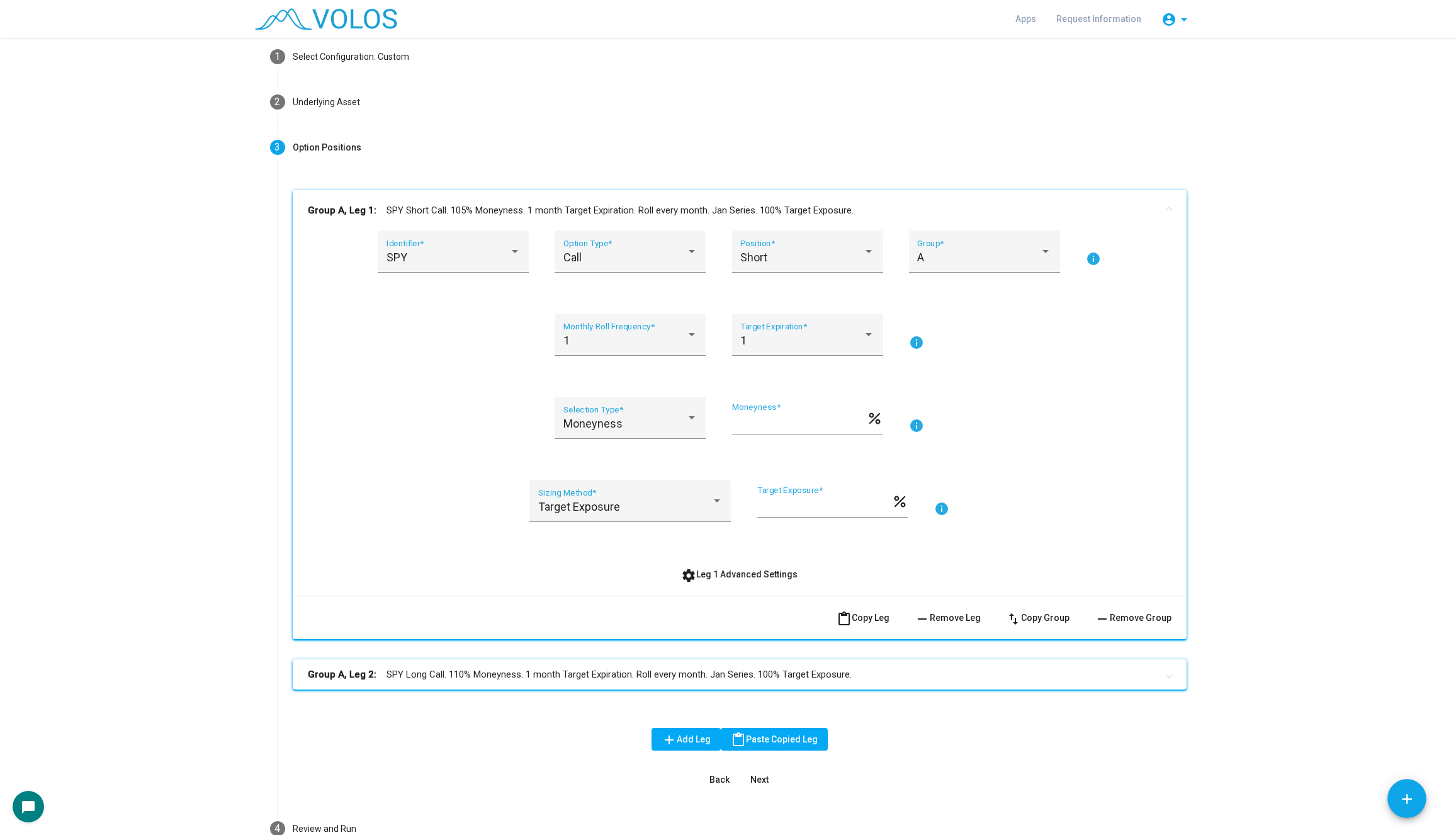
click at [506, 206] on mat-panel-title "Group A, Leg 1: SPY Short Call. 105% Moneyness. 1 month Target Expiration. Roll…" at bounding box center [731, 211] width 848 height 14
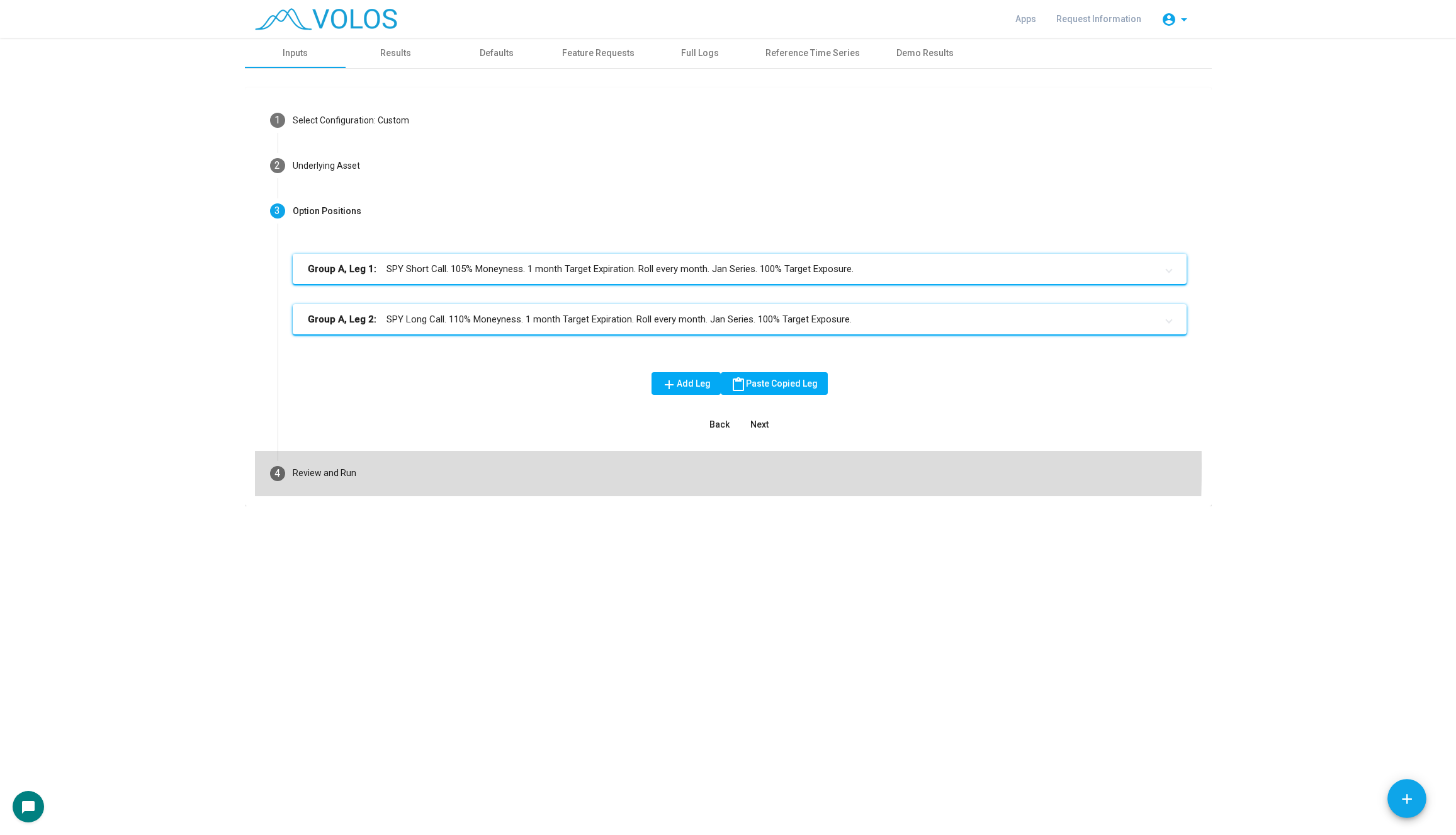
click at [387, 466] on mat-step-header "4 Review and Run" at bounding box center [728, 473] width 947 height 46
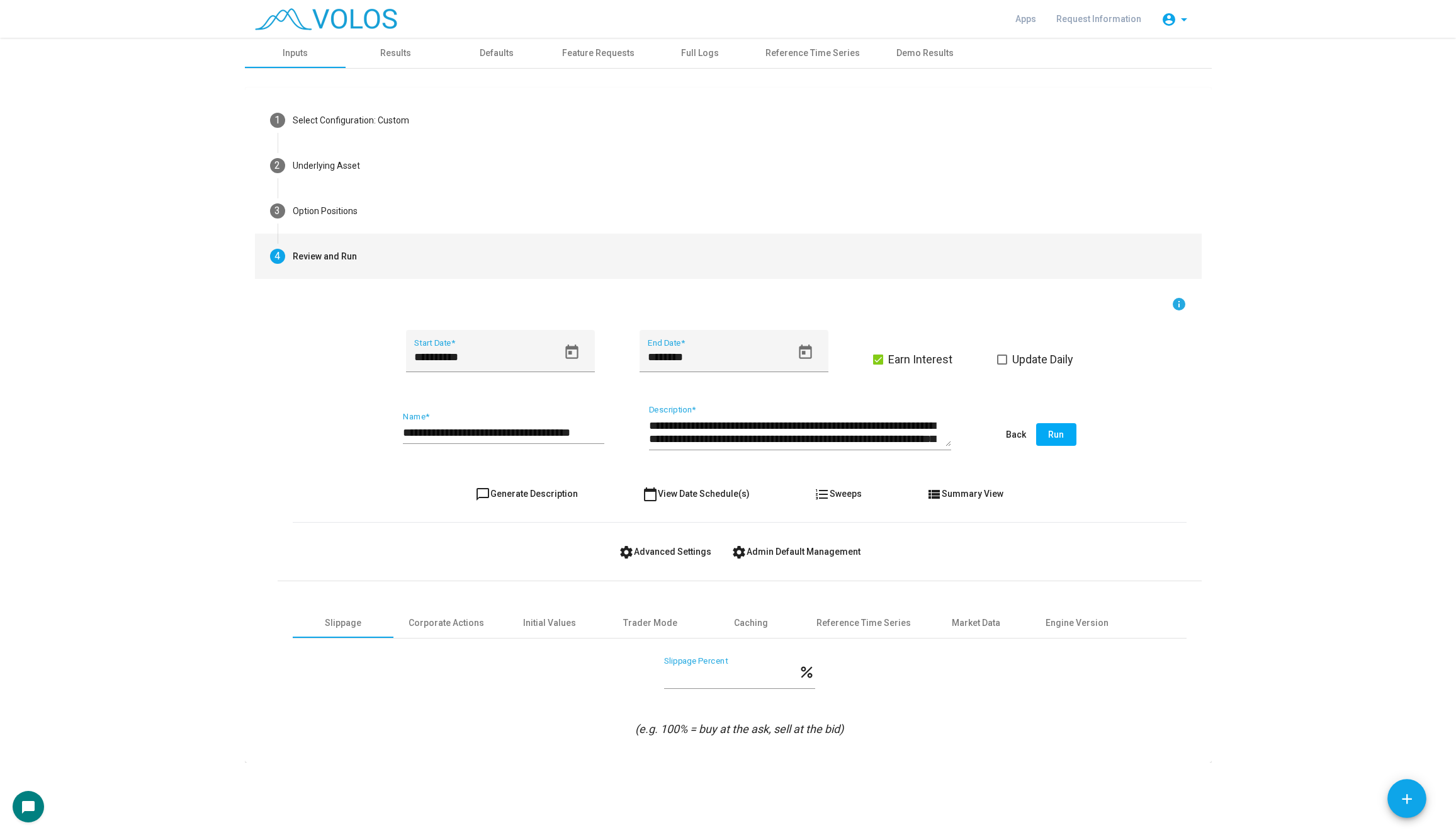
click at [520, 494] on span "chat_bubble_outline Generate Description" at bounding box center [526, 493] width 102 height 10
type textarea "**********"
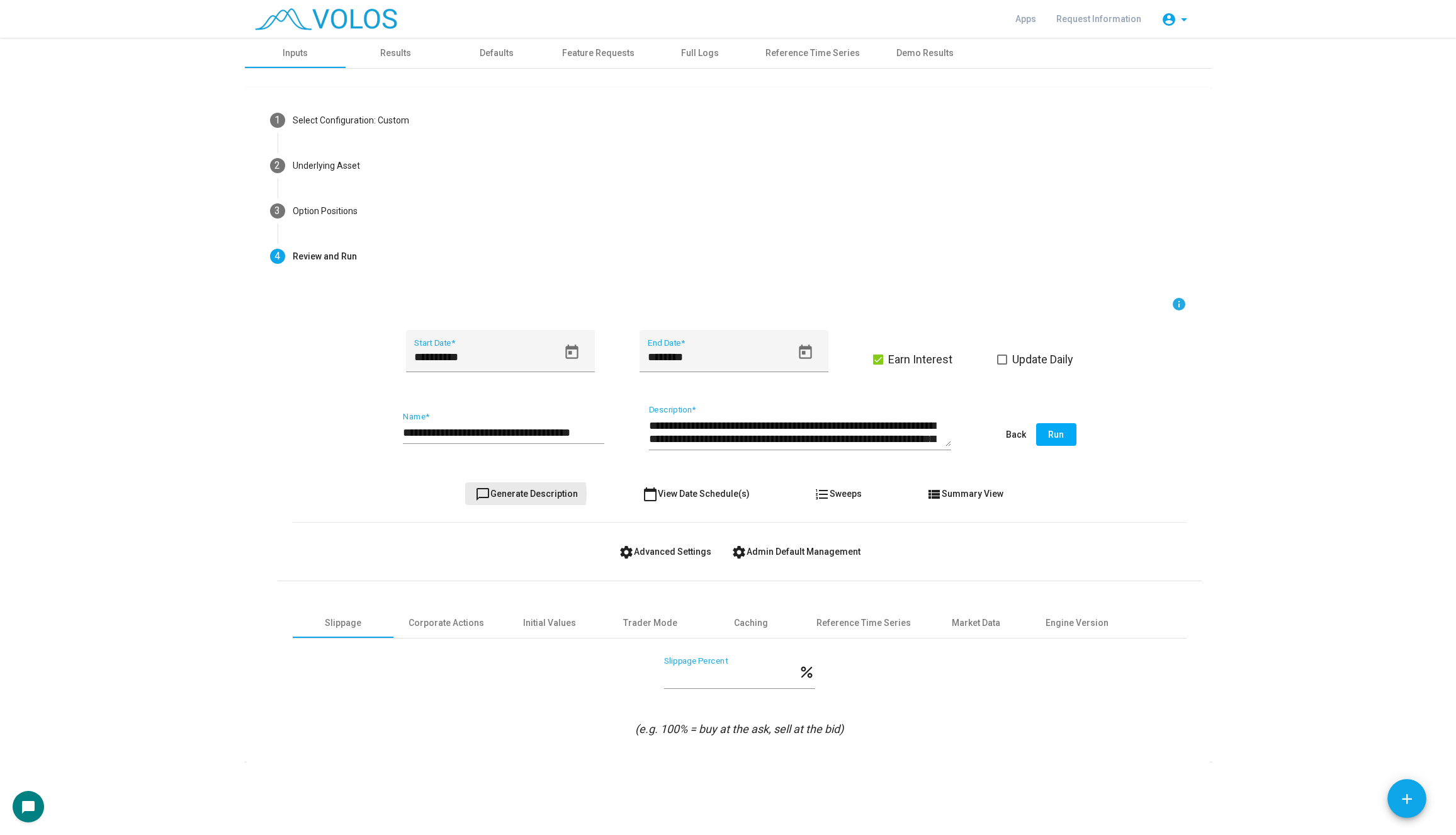
click at [520, 494] on span "chat_bubble_outline Generate Description" at bounding box center [526, 493] width 102 height 10
drag, startPoint x: 514, startPoint y: 431, endPoint x: 480, endPoint y: 431, distance: 34.0
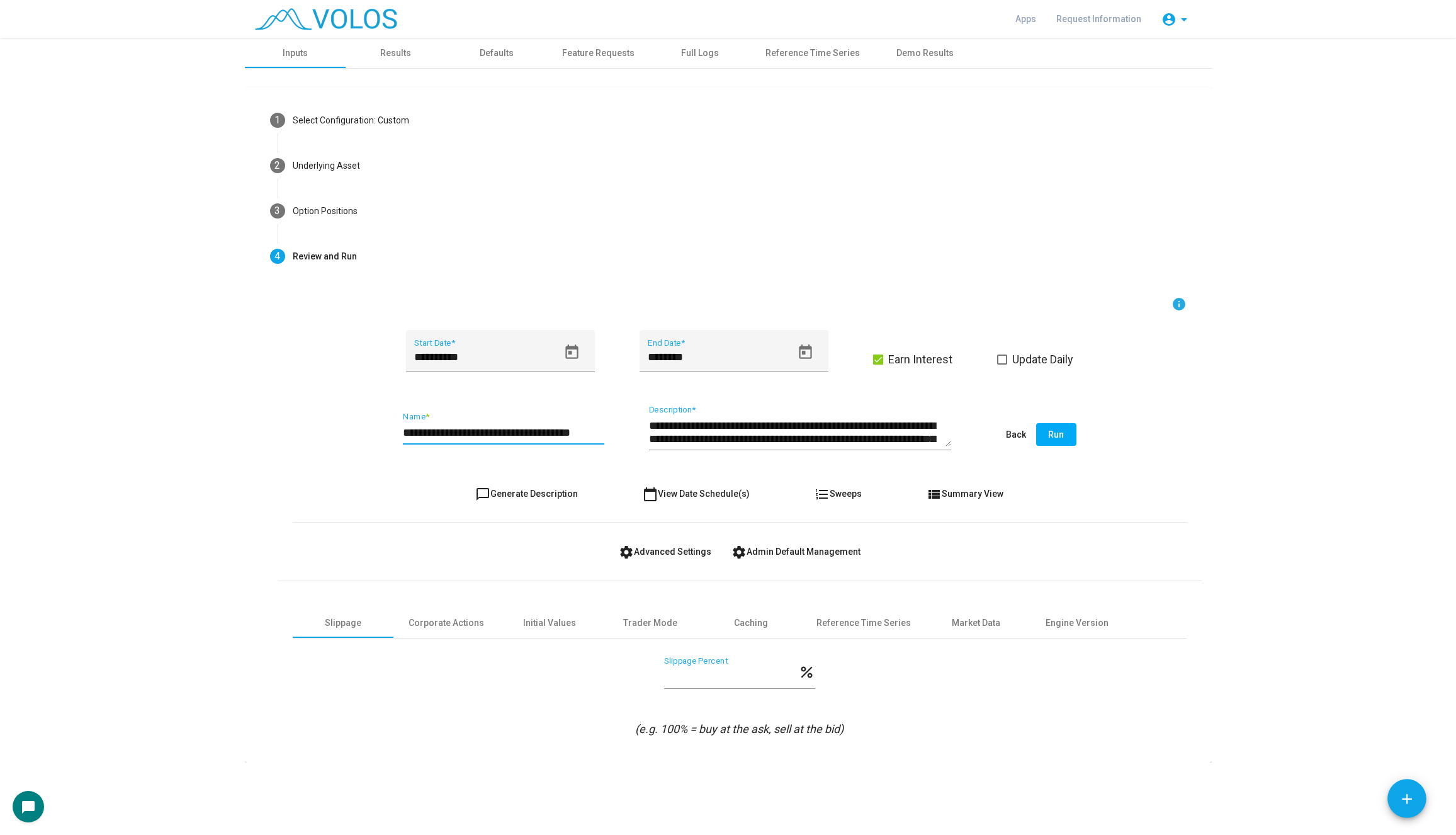
click at [480, 431] on input "**********" at bounding box center [503, 432] width 201 height 13
click at [491, 494] on mat-icon "chat_bubble_outline" at bounding box center [482, 494] width 15 height 15
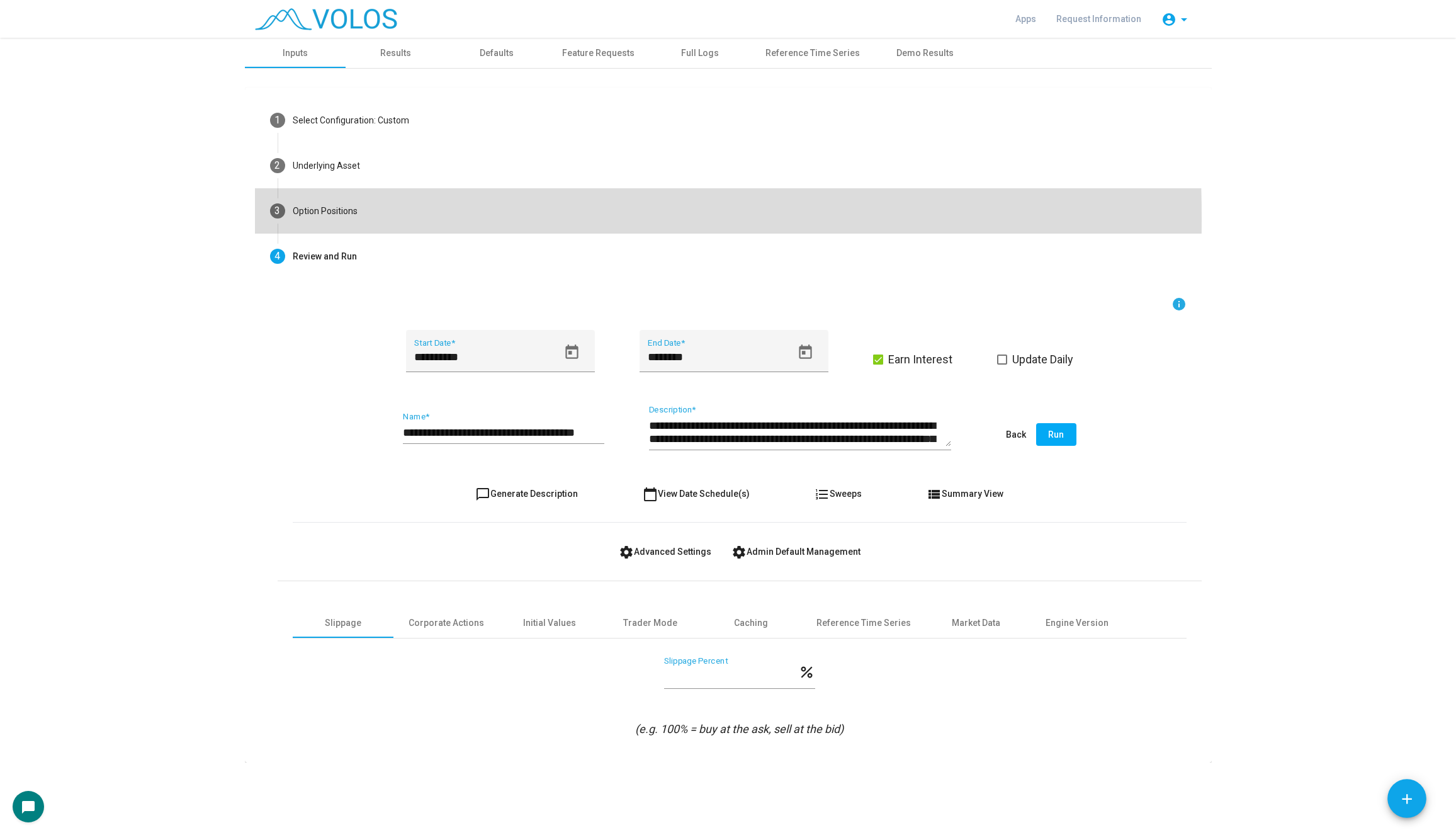
click at [406, 218] on mat-step-header "3 Option Positions" at bounding box center [728, 211] width 947 height 46
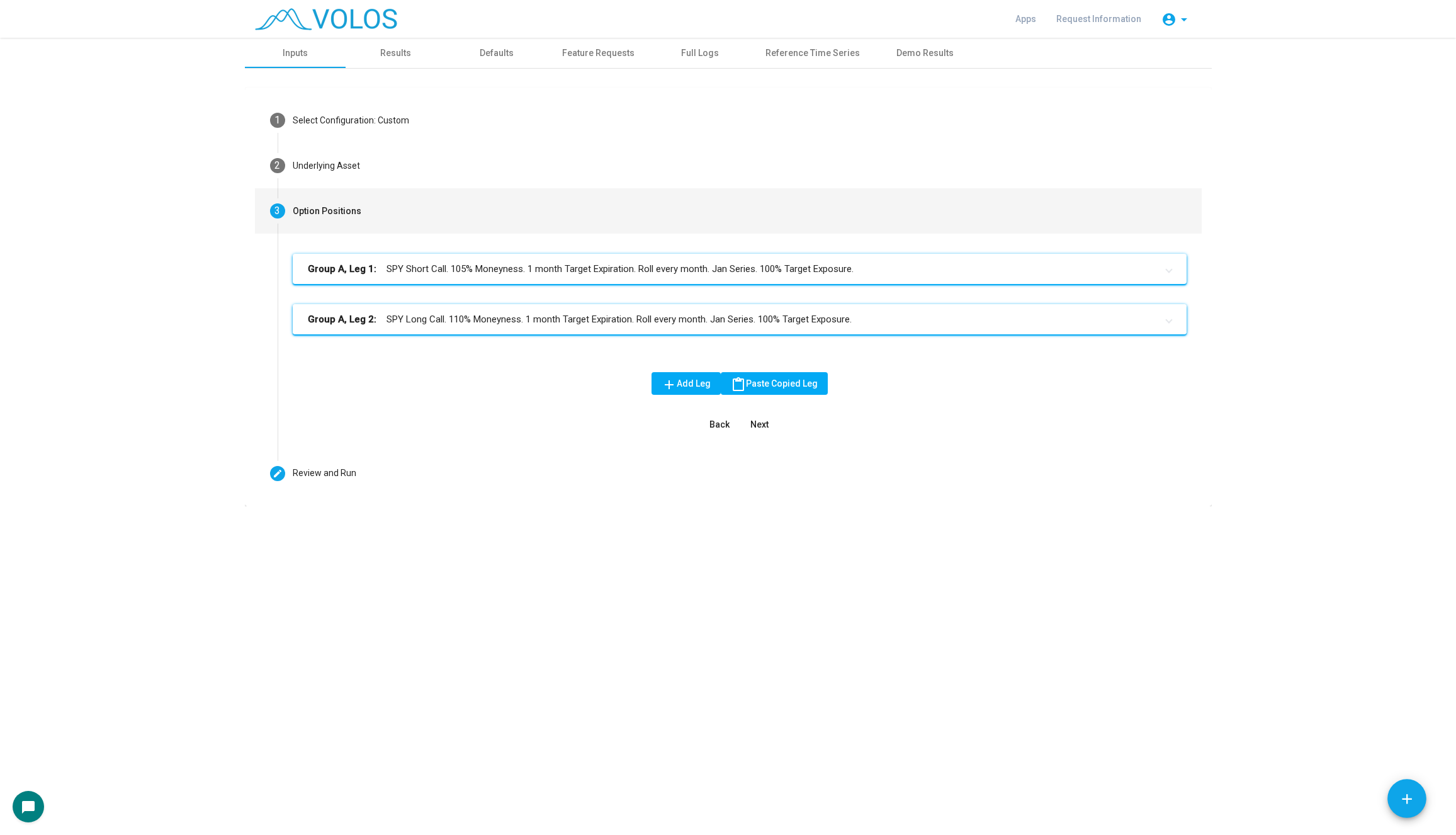
click at [469, 311] on mat-expansion-panel-header "Group A, Leg 2: SPY Long Call. 110% Moneyness. 1 month Target Expiration. Roll …" at bounding box center [739, 319] width 894 height 30
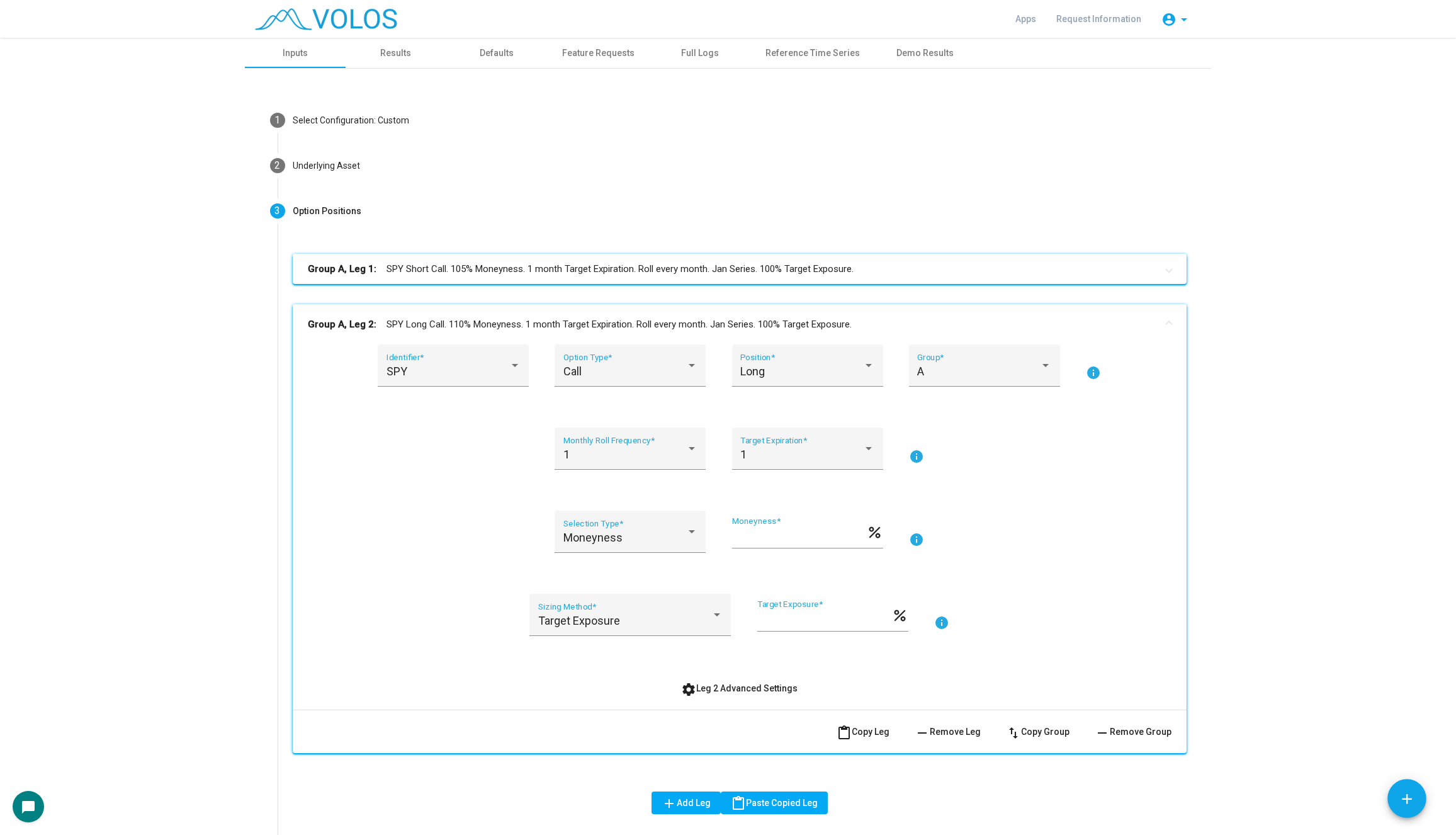
scroll to position [140, 0]
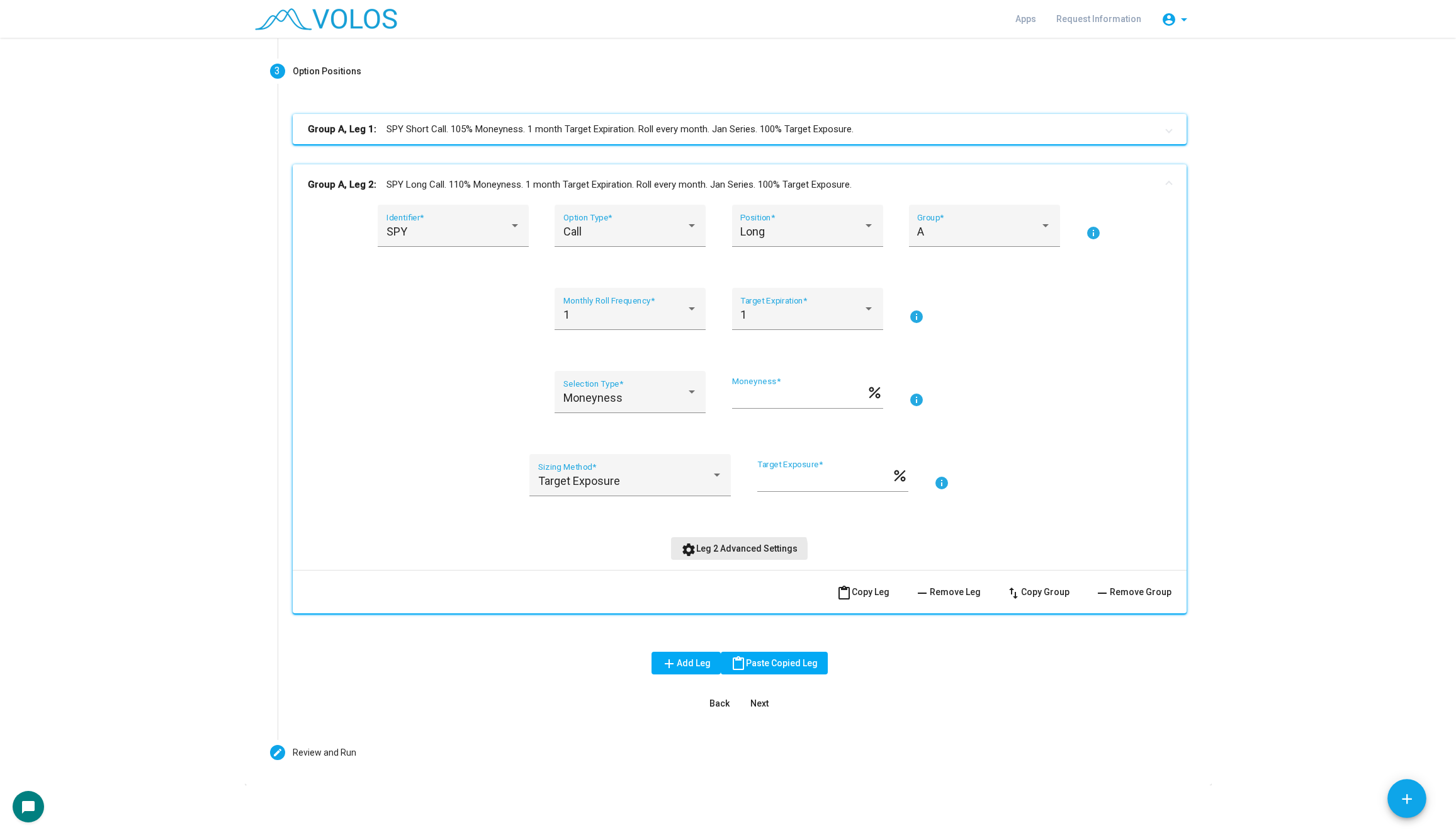
click at [729, 557] on button "settings Leg 2 Advanced Settings" at bounding box center [739, 548] width 137 height 23
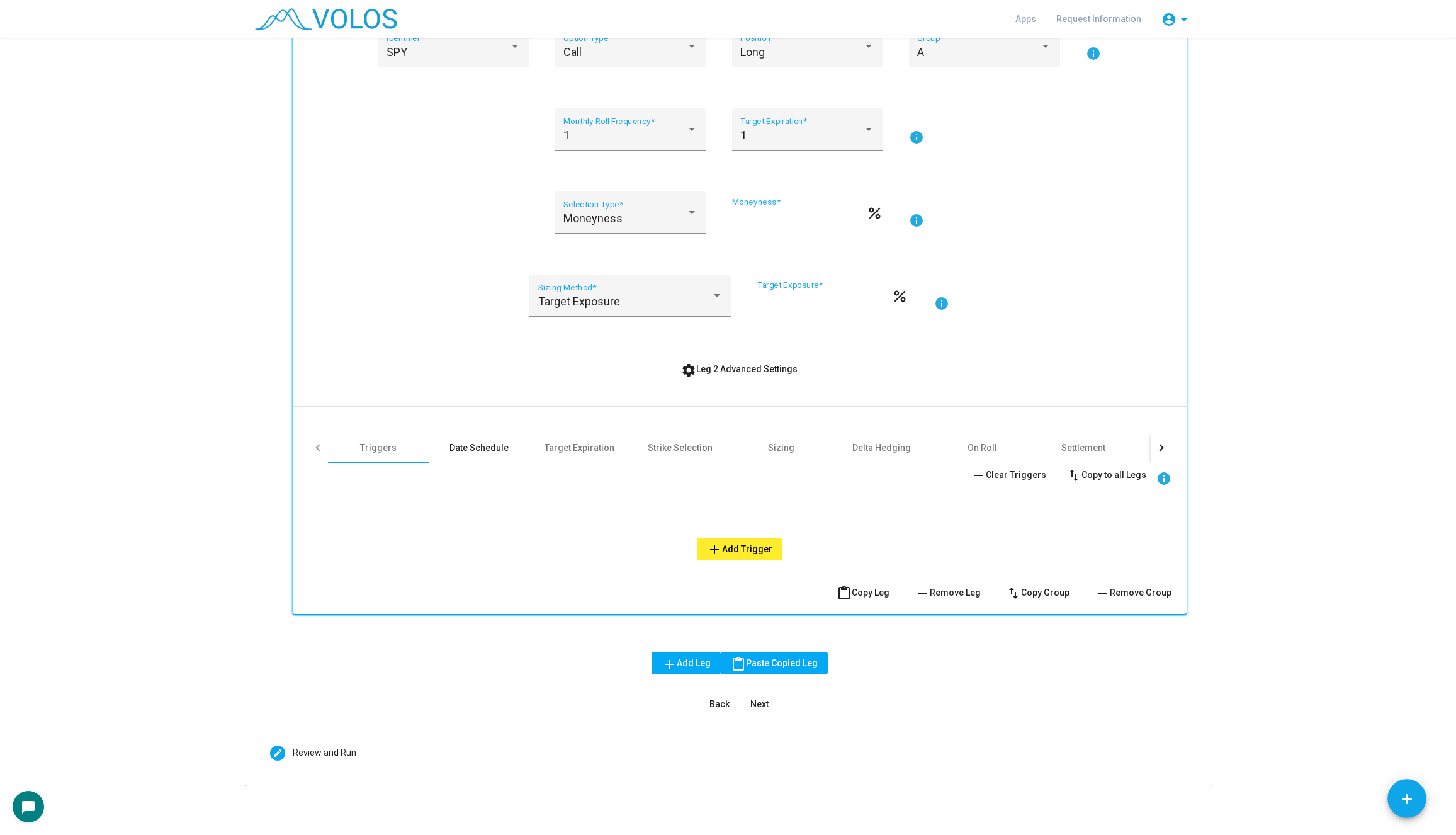
click at [478, 447] on div "Date Schedule" at bounding box center [479, 447] width 59 height 13
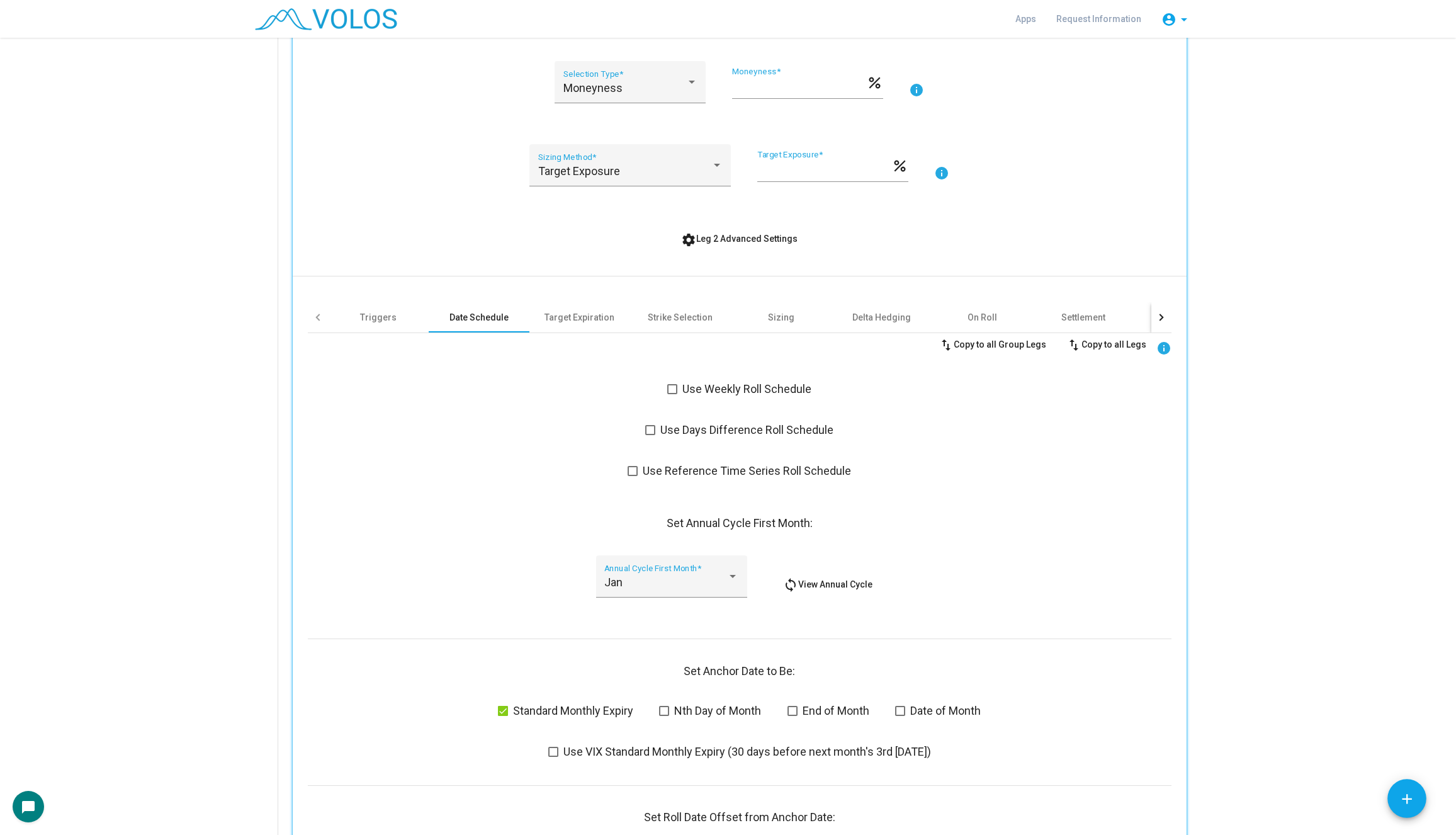
scroll to position [0, 0]
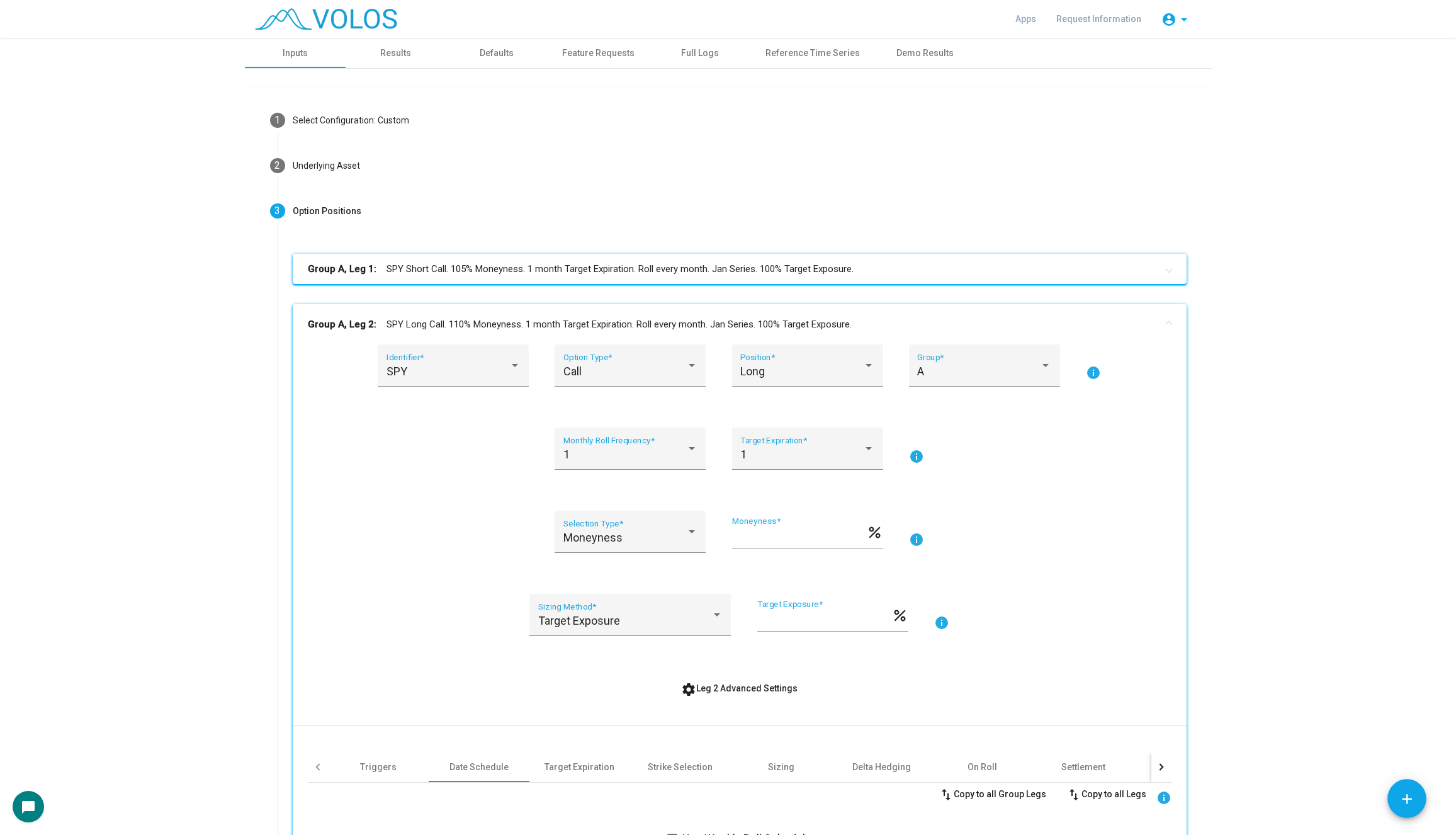
click at [517, 324] on mat-panel-title "Group A, Leg 2: SPY Long Call. 110% Moneyness. 1 month Target Expiration. Roll …" at bounding box center [731, 324] width 848 height 14
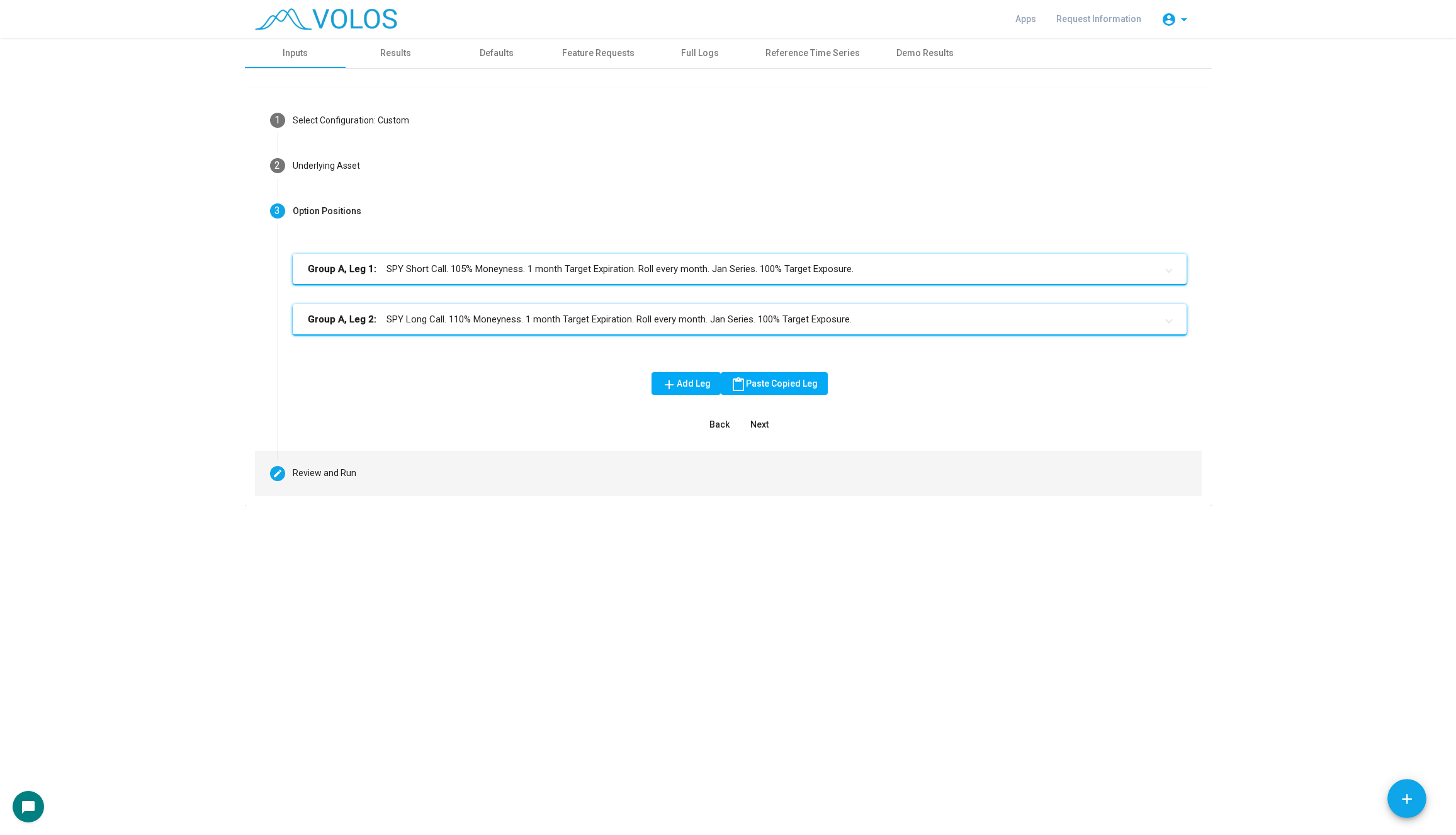
click at [444, 491] on mat-step-header "Editable create Review and Run" at bounding box center [728, 473] width 947 height 46
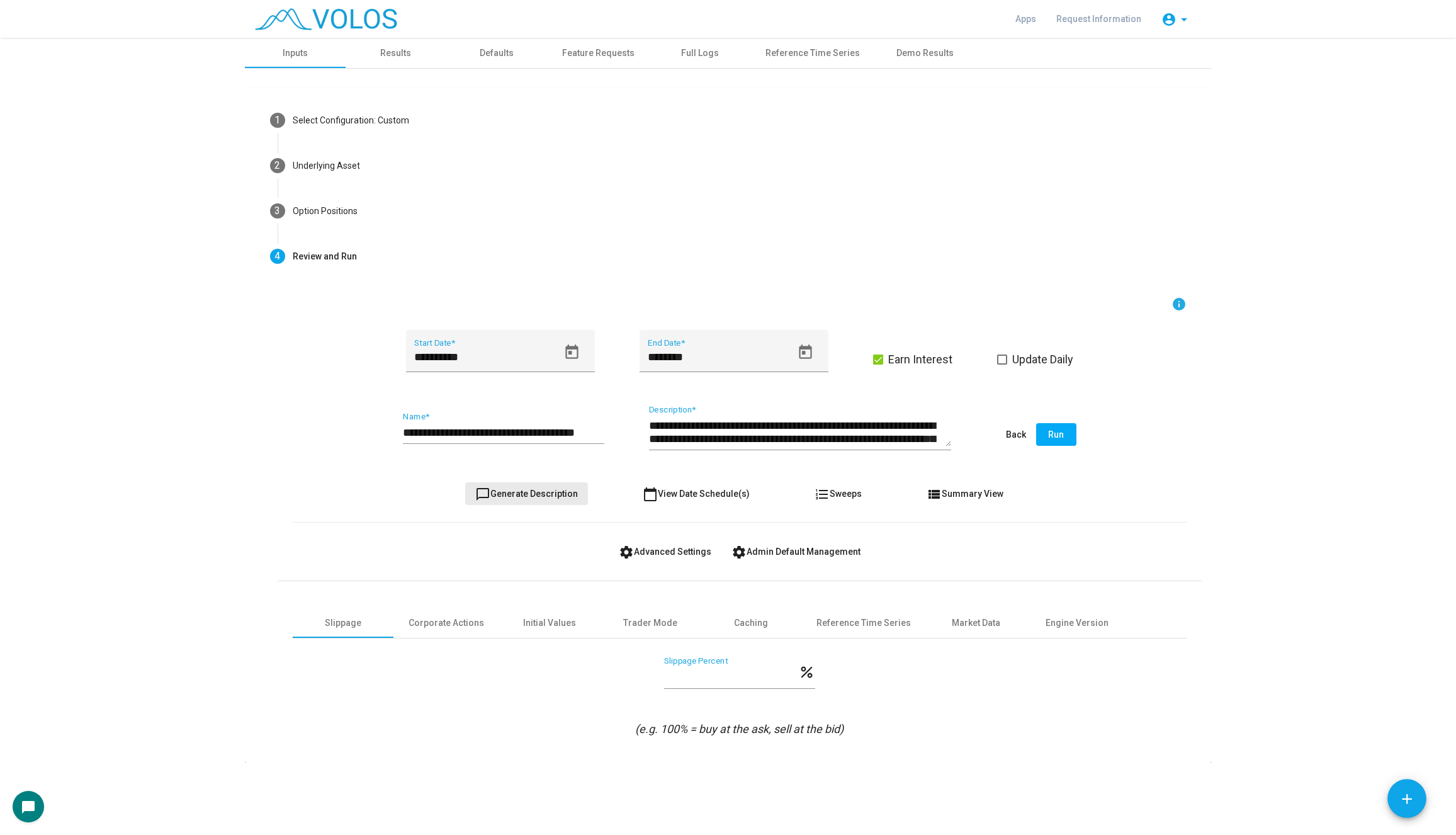
click at [542, 498] on span "chat_bubble_outline Generate Description" at bounding box center [526, 493] width 102 height 10
drag, startPoint x: 545, startPoint y: 430, endPoint x: 714, endPoint y: 450, distance: 170.2
click at [714, 450] on div "**********" at bounding box center [739, 435] width 894 height 59
click at [603, 431] on input "**********" at bounding box center [503, 432] width 201 height 13
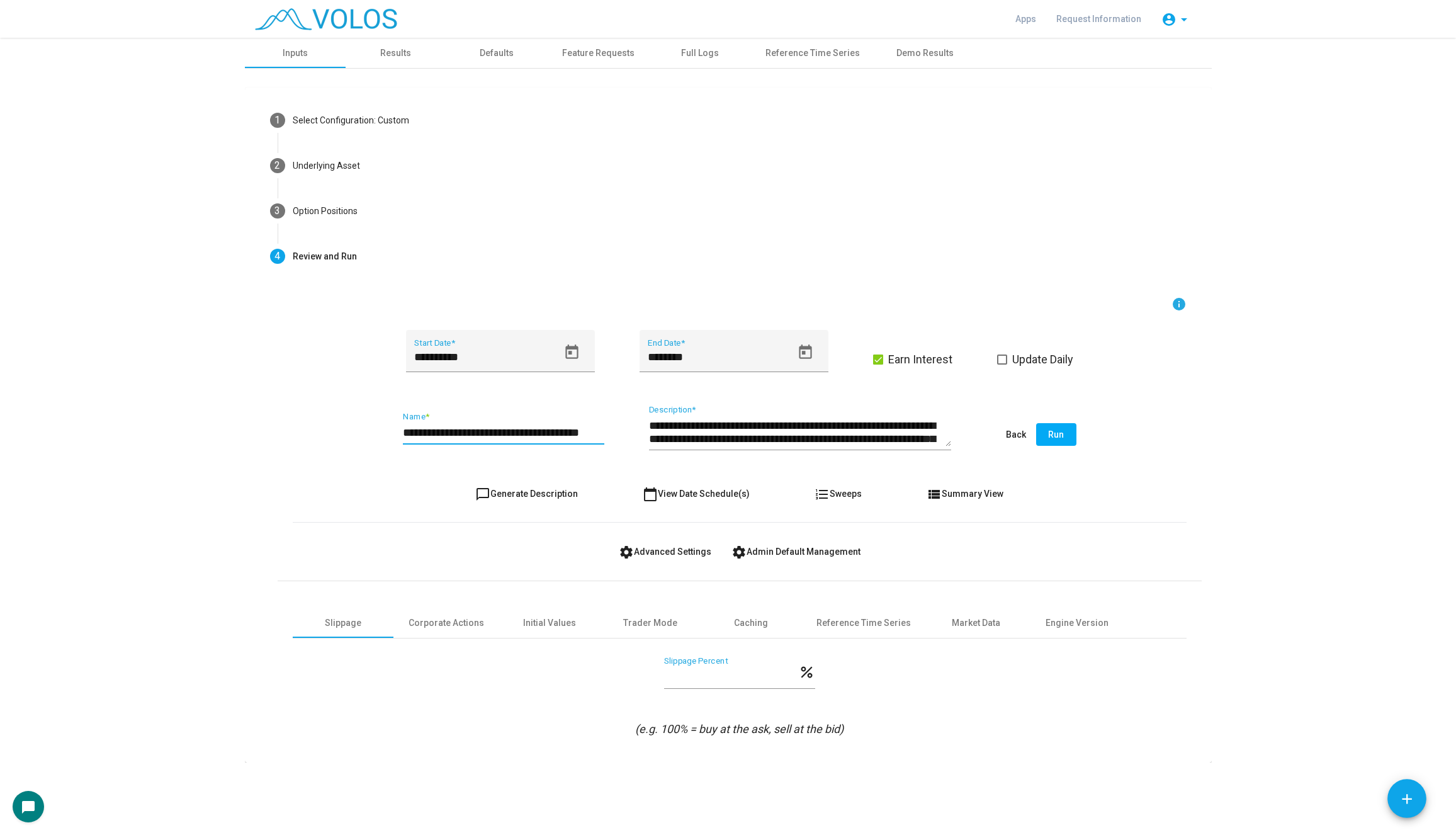
scroll to position [0, 10]
type input "**********"
click at [1046, 434] on button "Run" at bounding box center [1056, 434] width 40 height 23
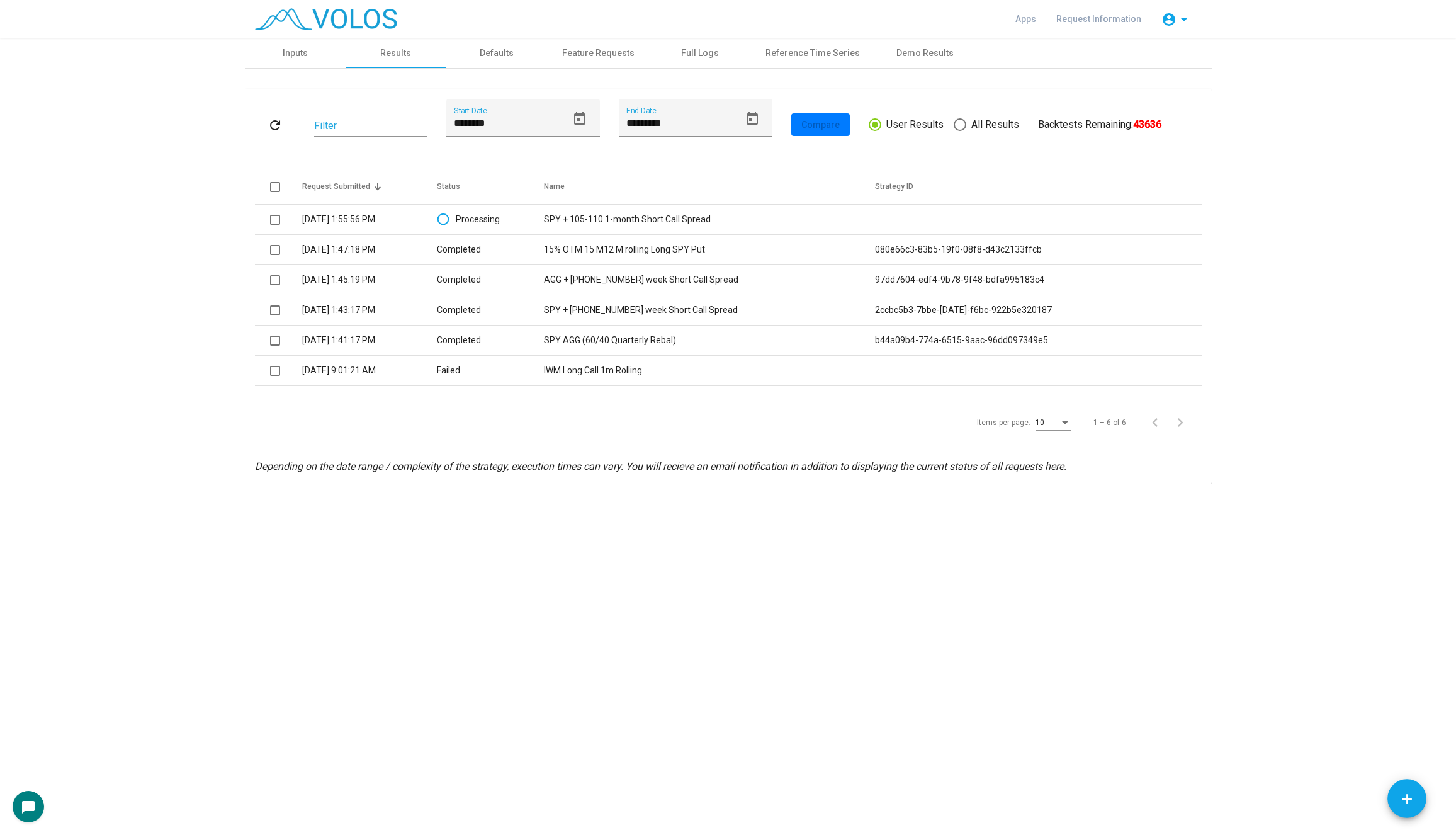
click at [714, 453] on div "refresh Filter ******** Start Date ********* End Date Compare User Results All …" at bounding box center [728, 286] width 947 height 375
drag, startPoint x: 987, startPoint y: 412, endPoint x: 961, endPoint y: 418, distance: 26.7
click at [961, 418] on div "Items per page: 10 1 – 6 of 6" at bounding box center [728, 422] width 947 height 35
drag, startPoint x: 981, startPoint y: 421, endPoint x: 977, endPoint y: 430, distance: 9.8
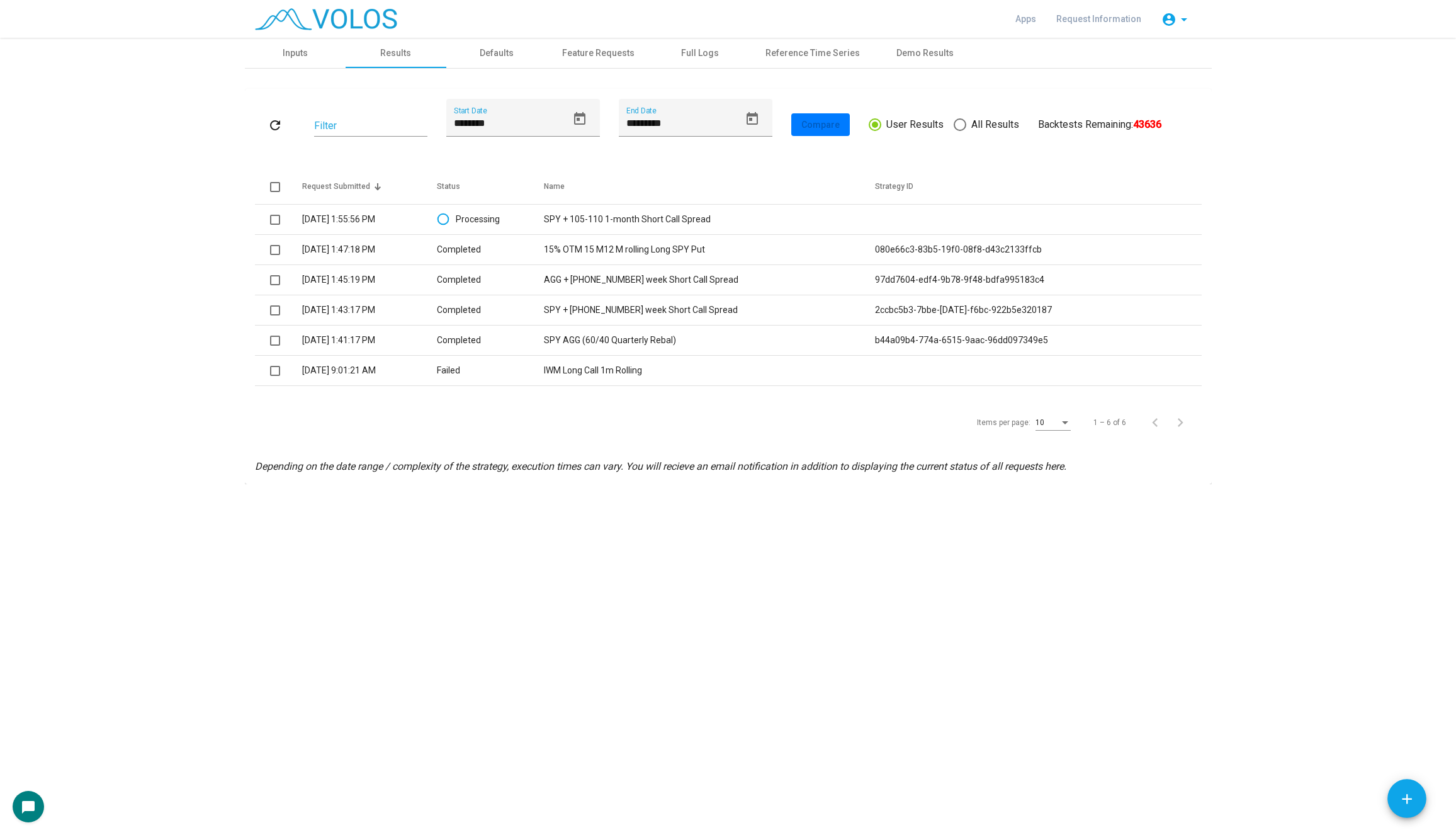
click at [991, 430] on div "Items per page: 10" at bounding box center [1024, 423] width 99 height 35
click at [897, 423] on div "Items per page: 10 1 – 6 of 6" at bounding box center [728, 422] width 947 height 35
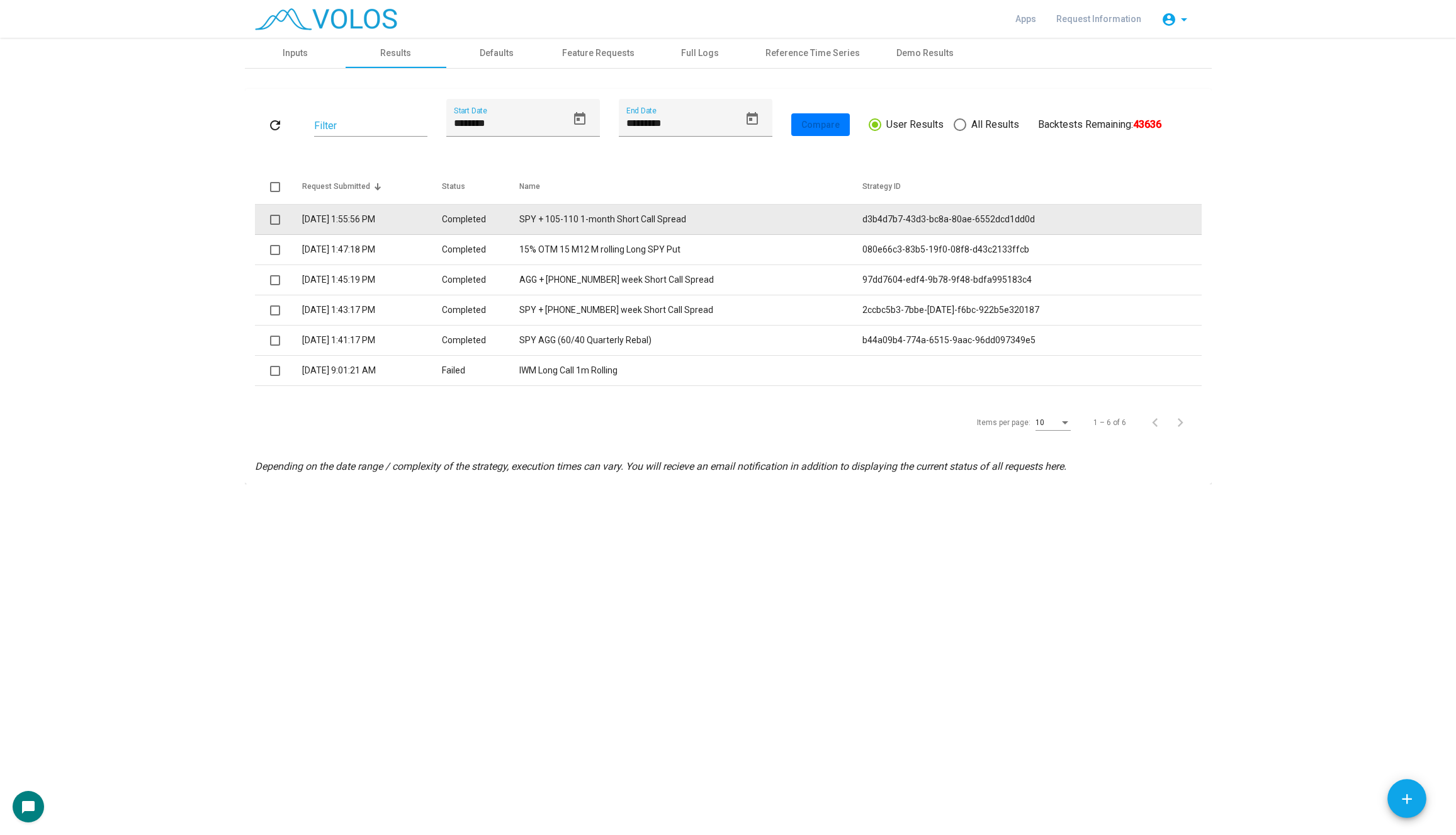
click at [664, 217] on td "SPY + 105-110 1-month Short Call Spread" at bounding box center [690, 219] width 343 height 30
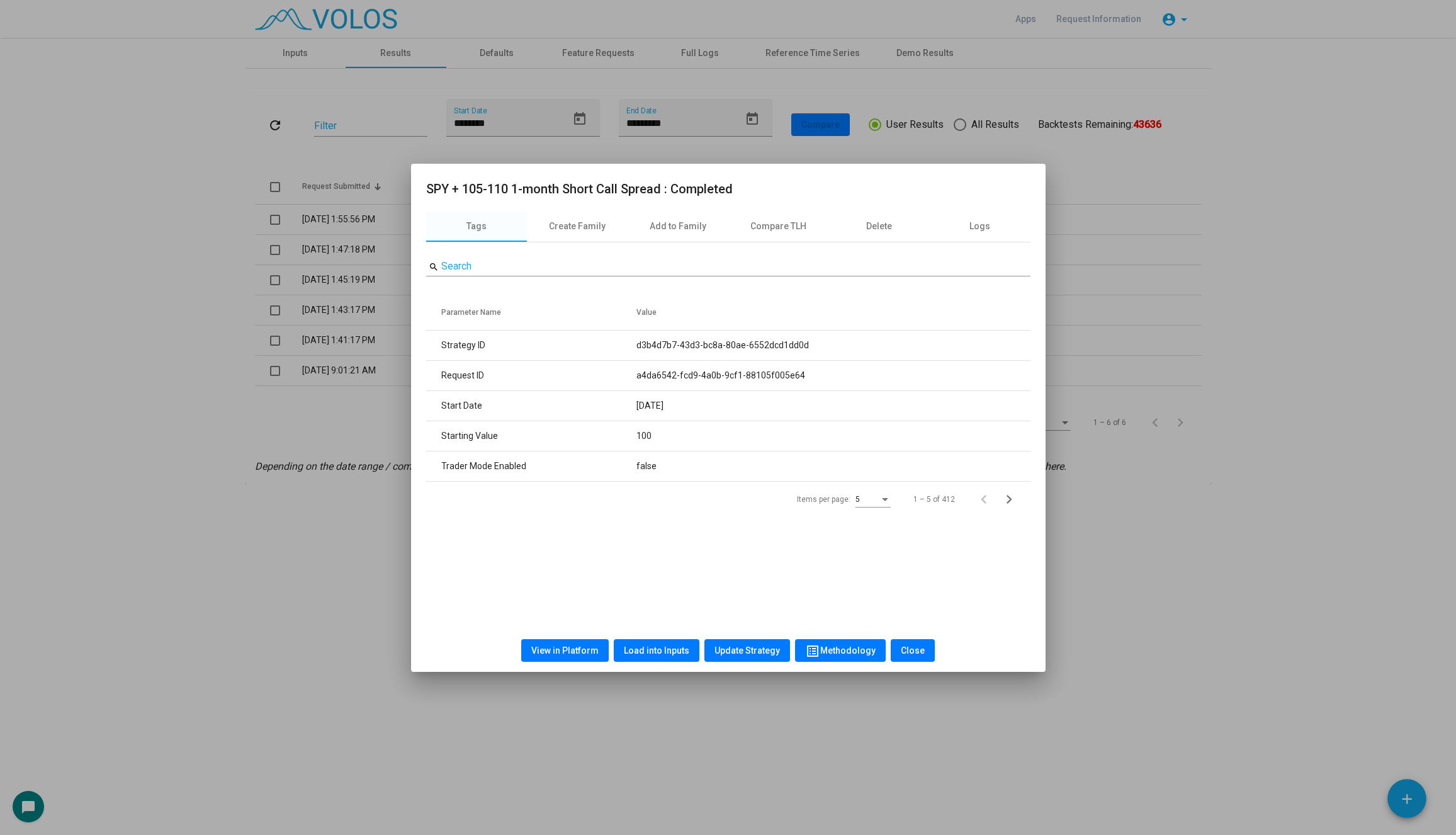
click at [545, 646] on span "View in Platform" at bounding box center [565, 650] width 68 height 10
click at [311, 556] on div at bounding box center [728, 418] width 1456 height 835
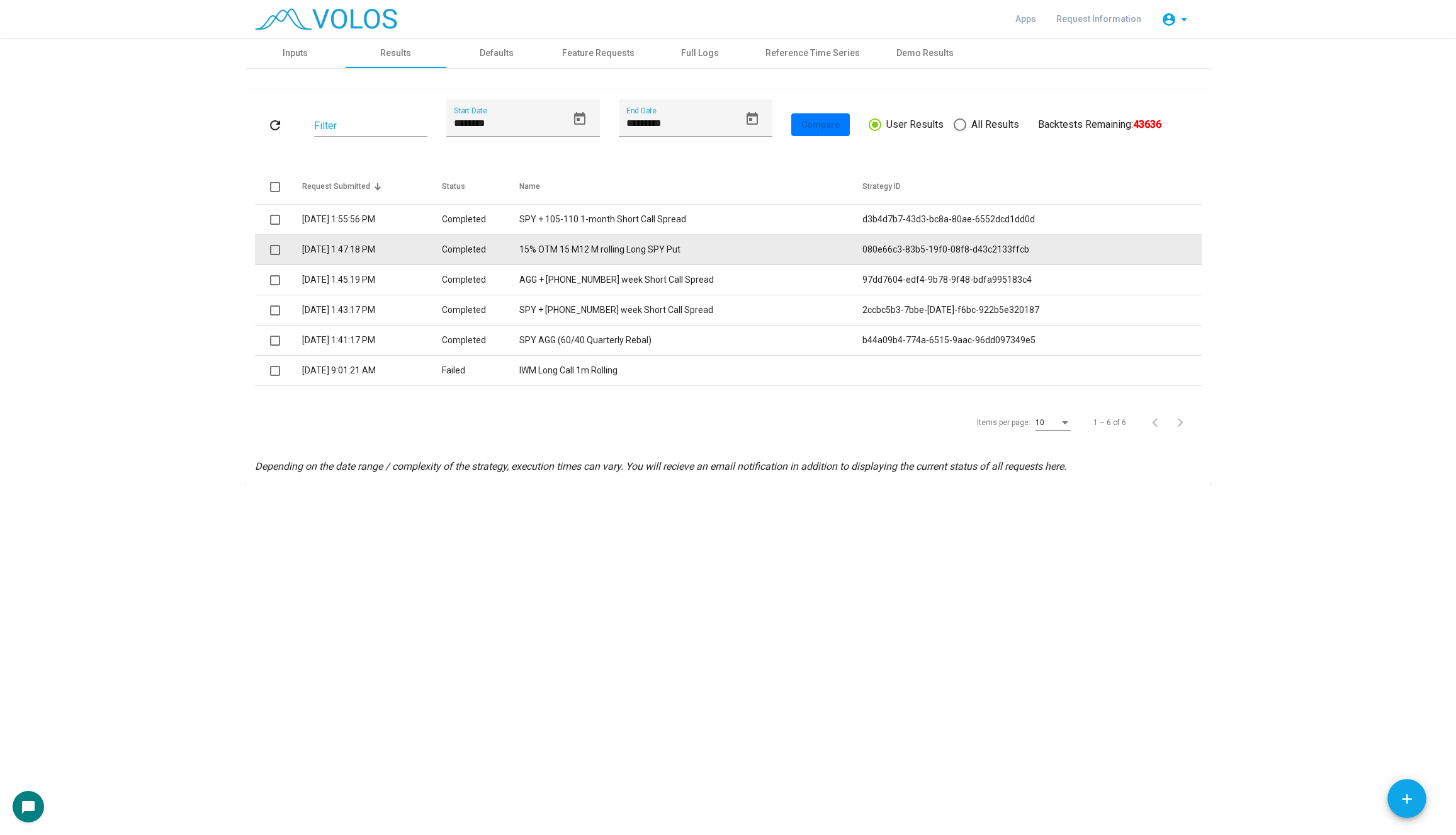
click at [652, 252] on td "15% OTM 15 M12 M rolling Long SPY Put" at bounding box center [690, 250] width 343 height 30
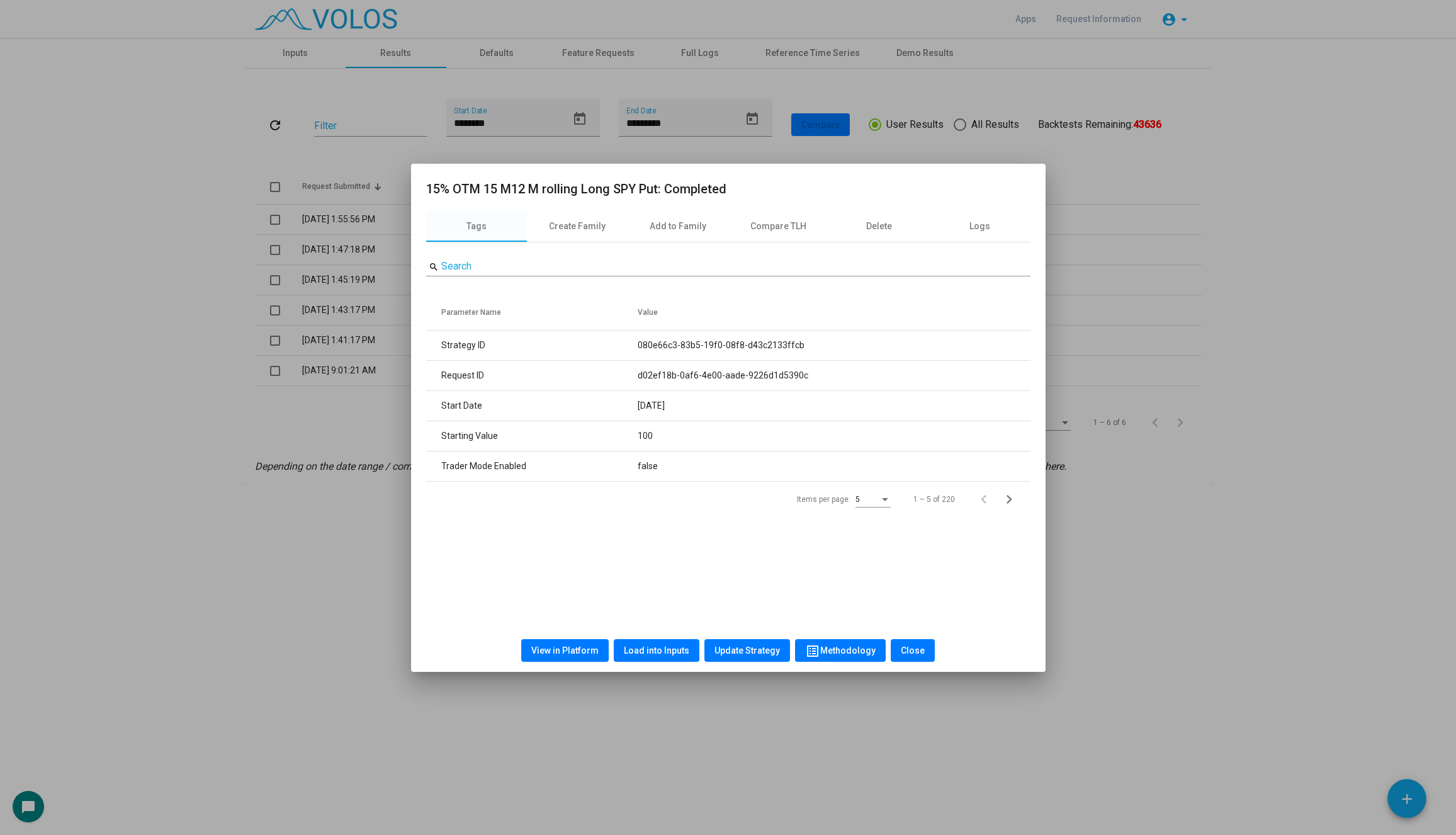
click at [564, 658] on button "View in Platform" at bounding box center [564, 650] width 87 height 23
click at [329, 340] on div at bounding box center [728, 418] width 1456 height 835
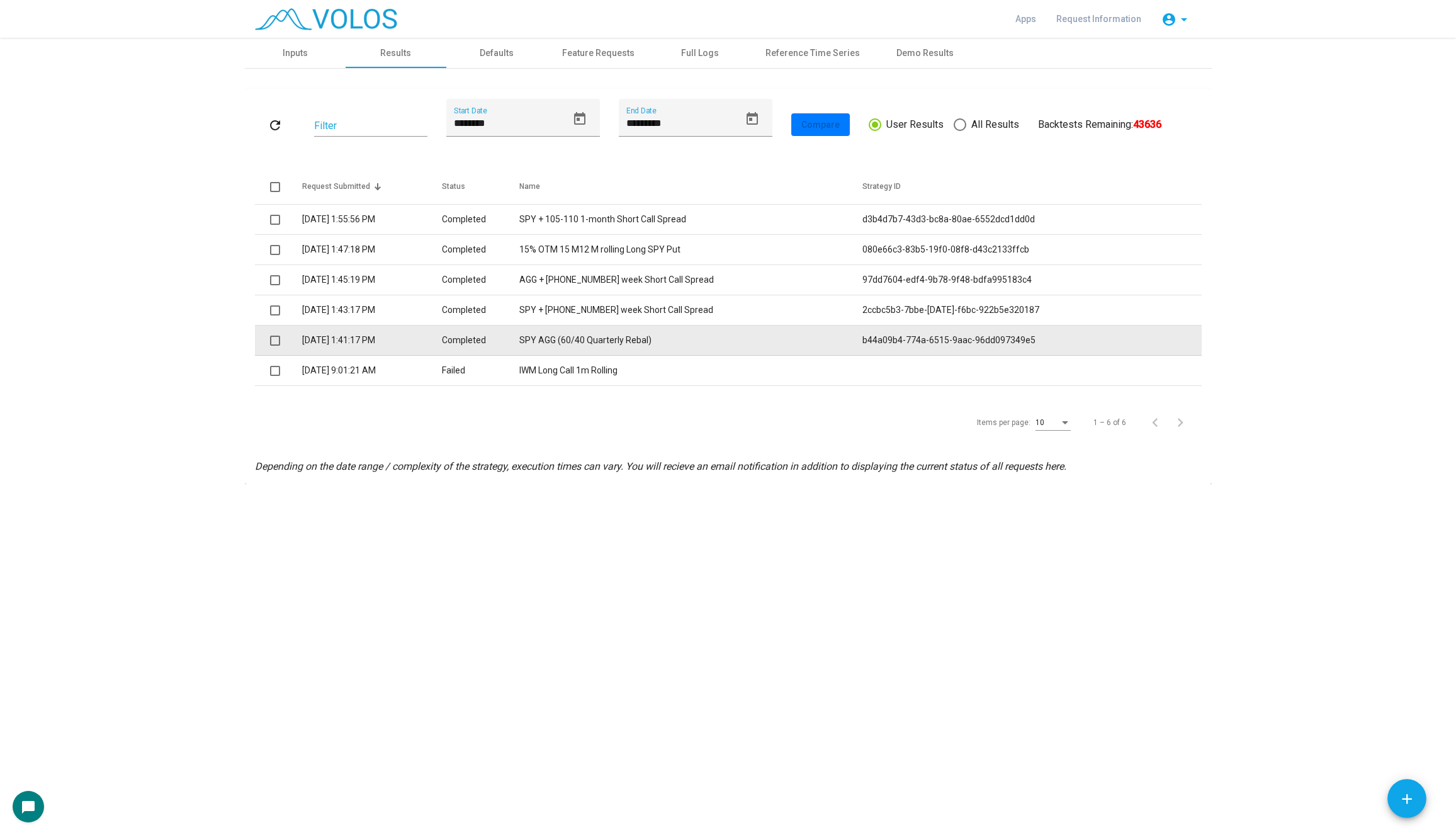
click at [273, 337] on span at bounding box center [274, 340] width 10 height 10
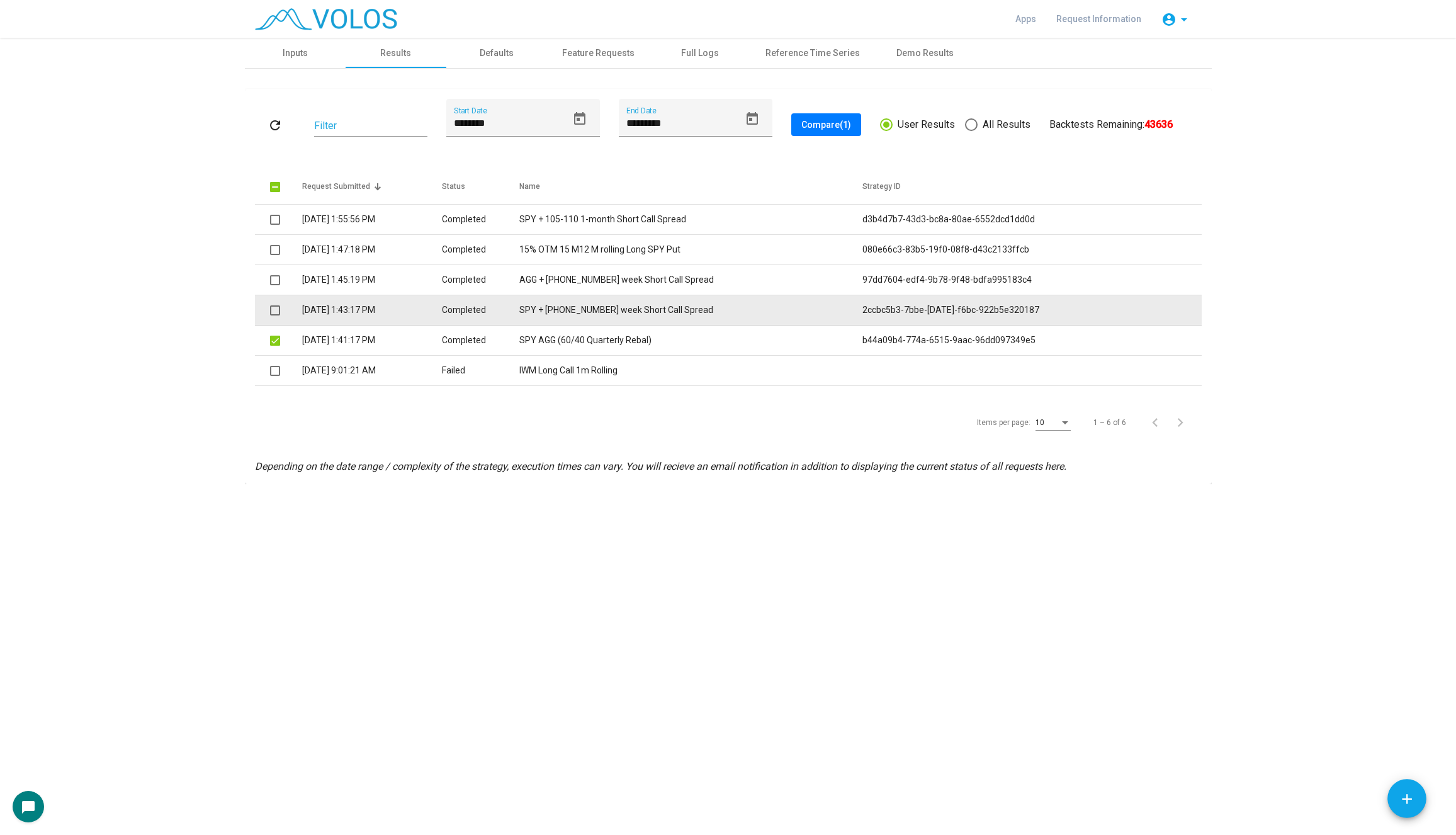
click at [279, 303] on mat-checkbox at bounding box center [274, 310] width 10 height 13
click at [274, 314] on span at bounding box center [274, 310] width 10 height 10
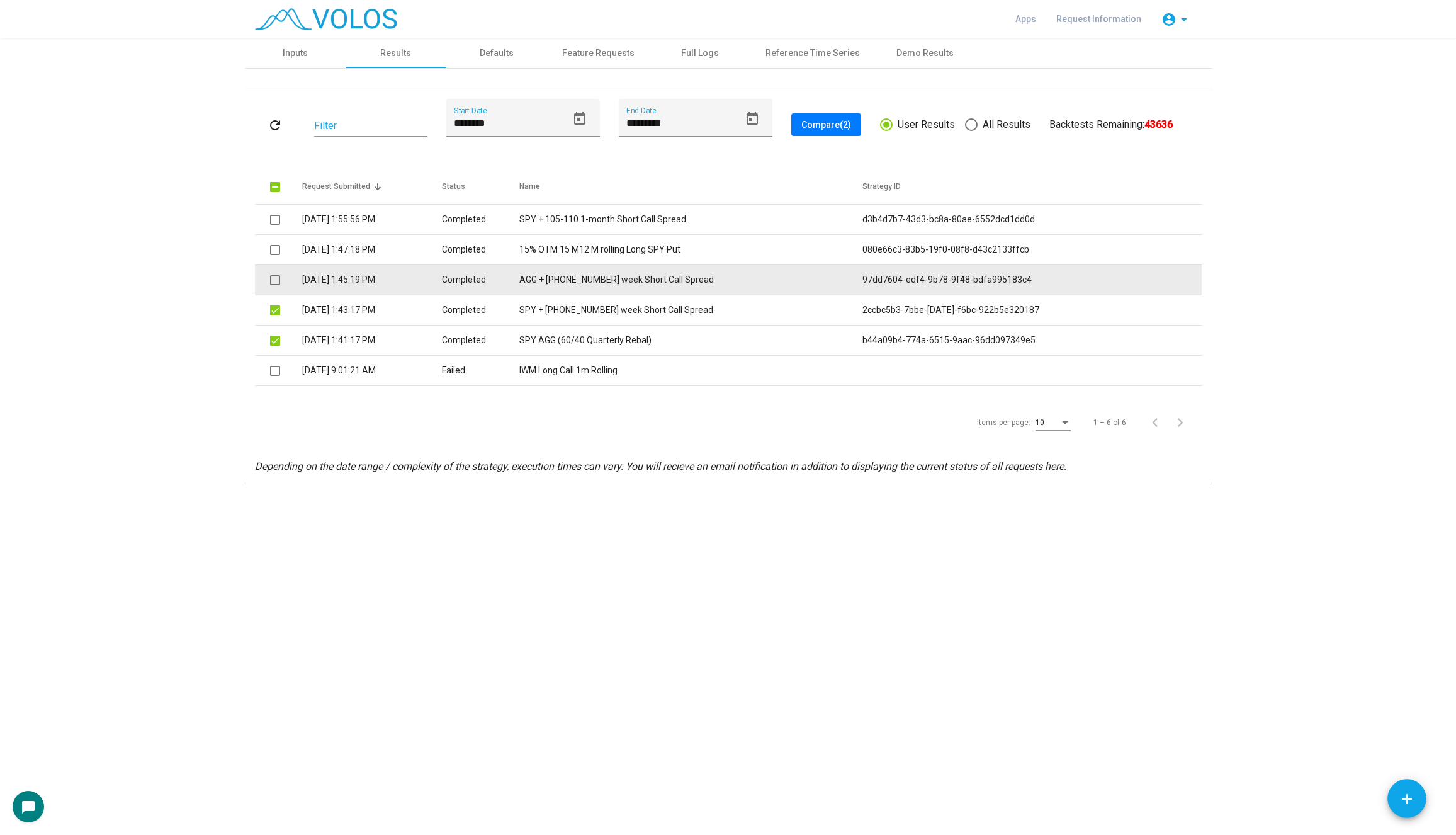
click at [274, 282] on span at bounding box center [274, 280] width 10 height 10
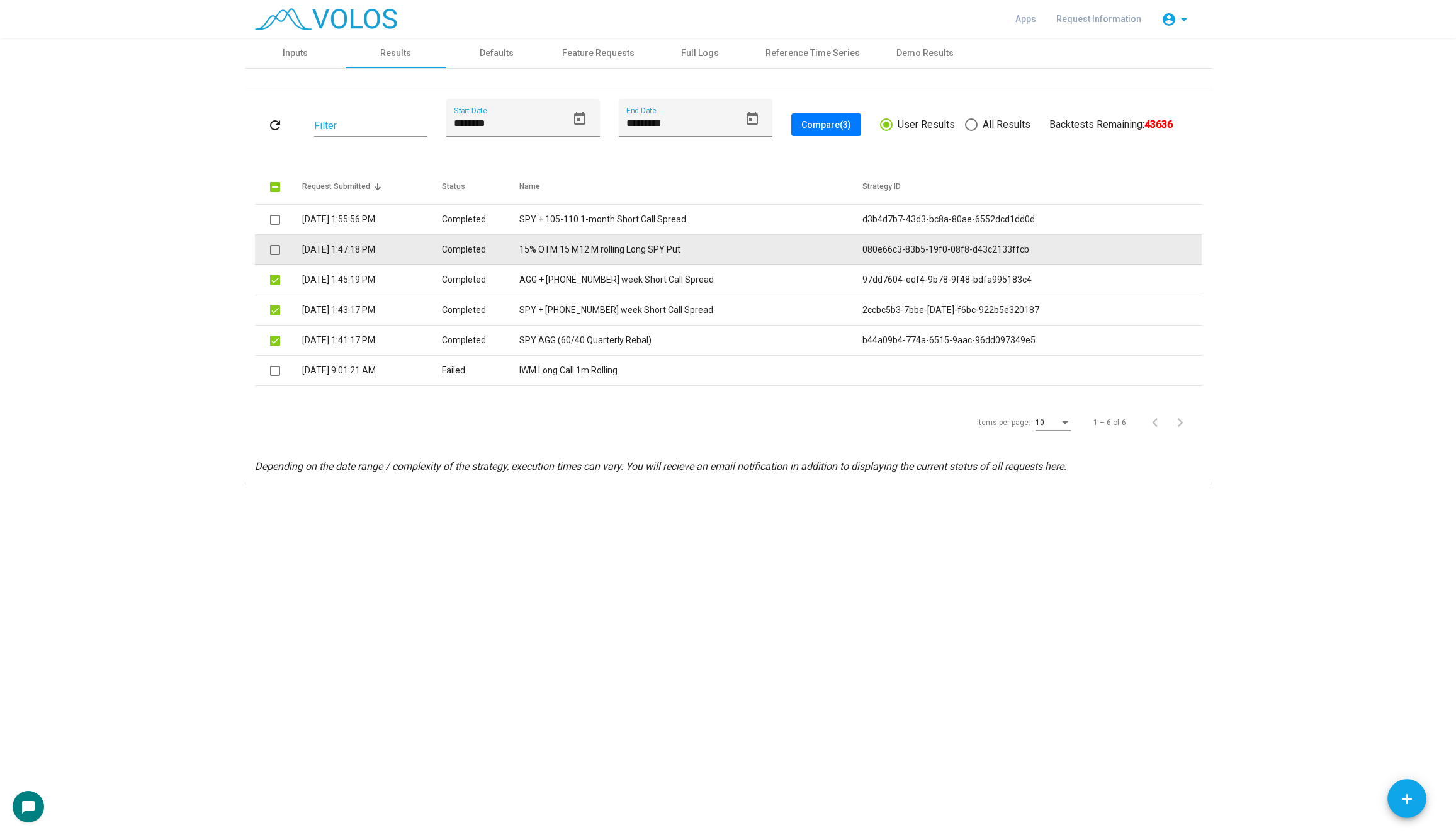
click at [278, 252] on span at bounding box center [274, 249] width 10 height 10
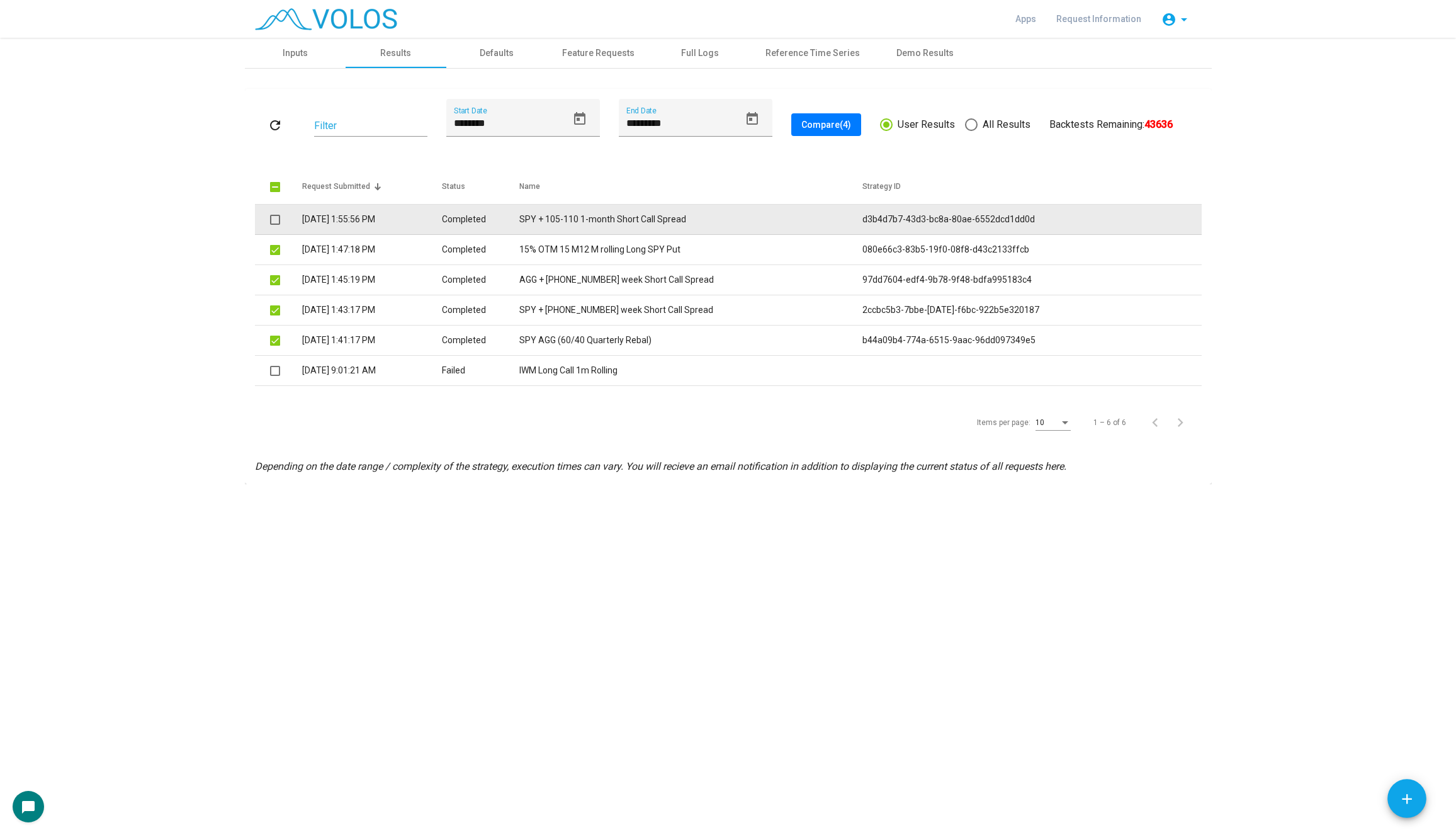
click at [274, 223] on span at bounding box center [274, 219] width 10 height 10
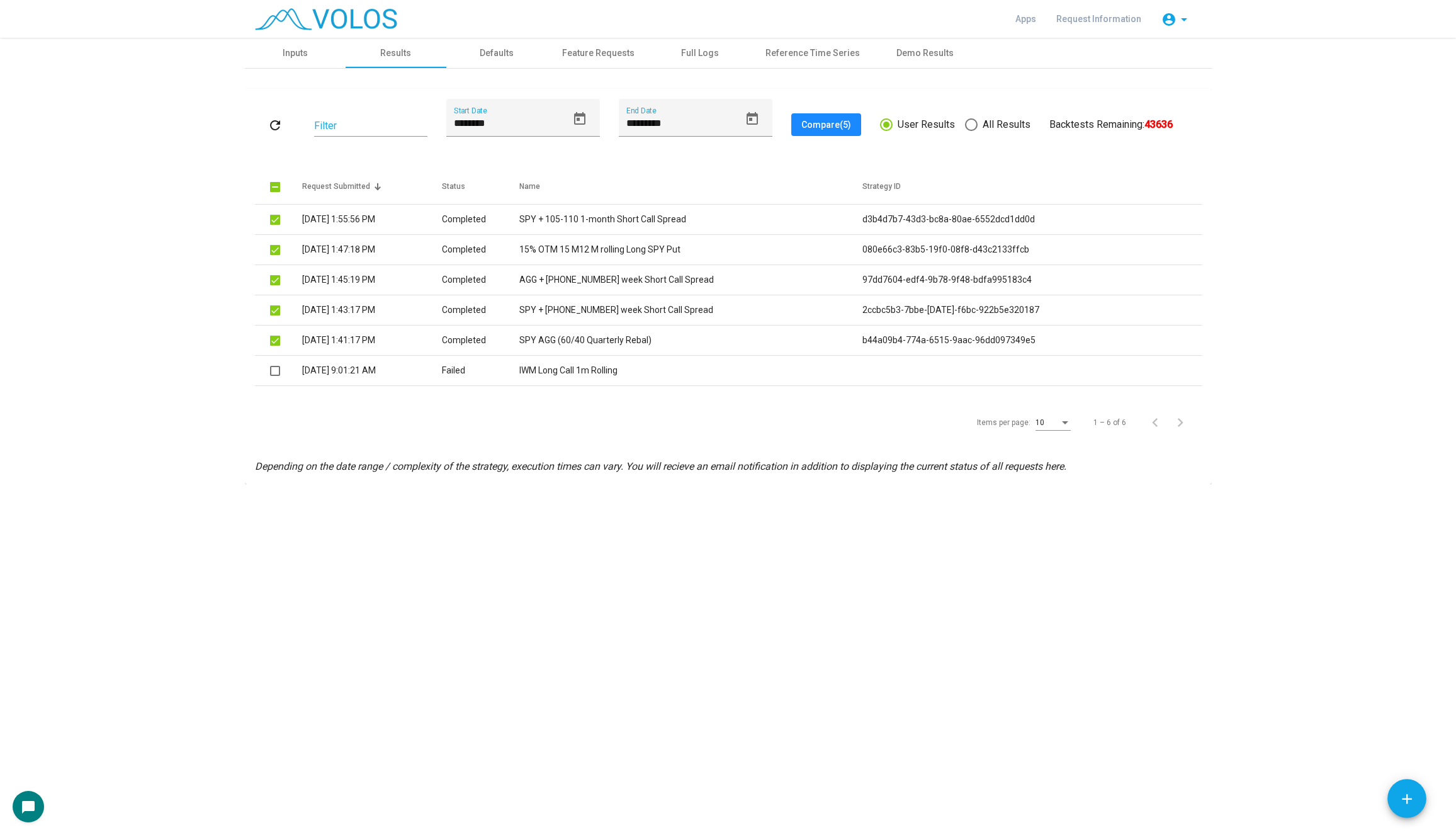
click at [840, 125] on span "Compare (5)" at bounding box center [825, 124] width 50 height 10
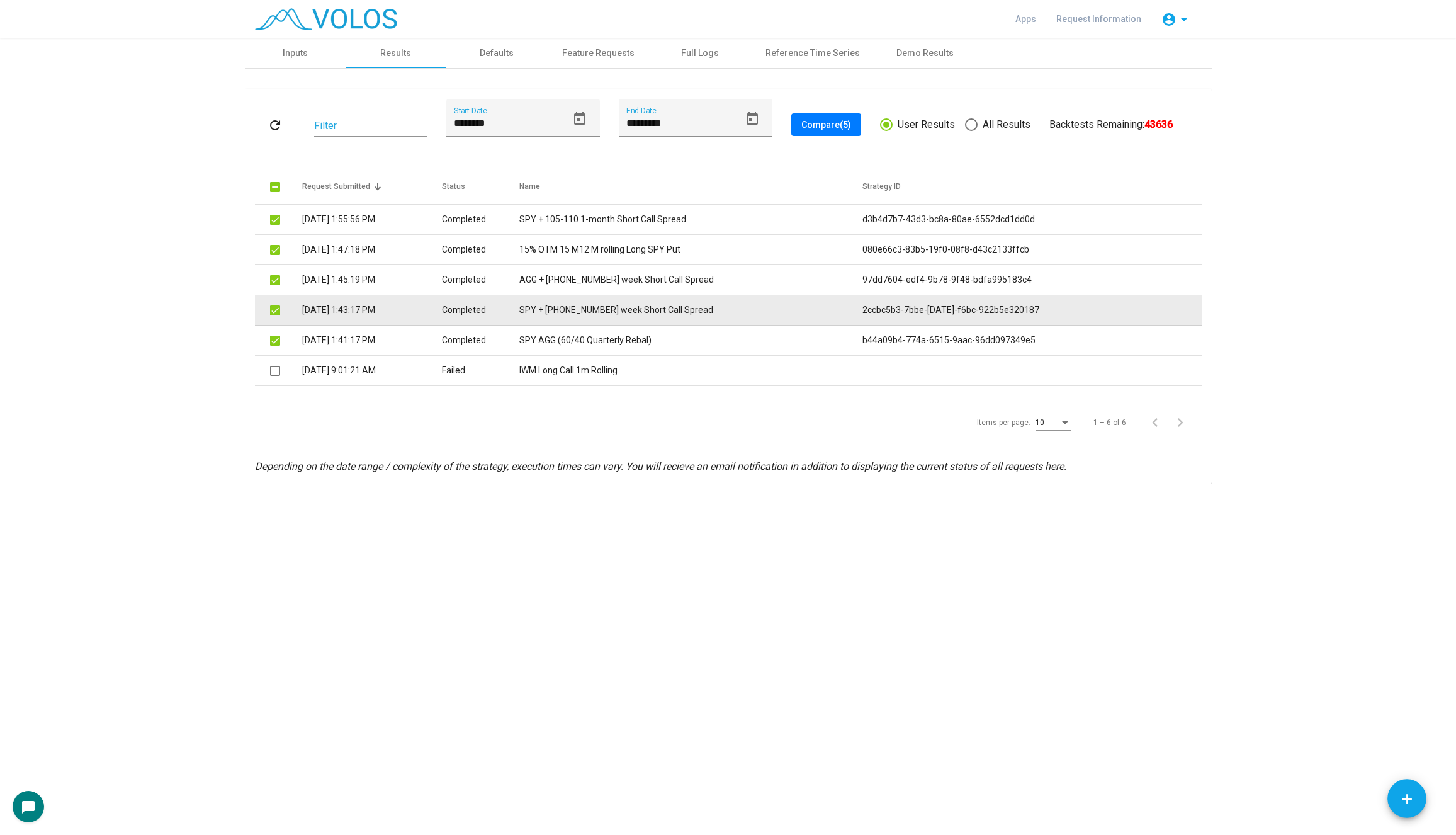
click at [276, 307] on span at bounding box center [274, 310] width 10 height 10
click at [281, 301] on td at bounding box center [278, 310] width 47 height 30
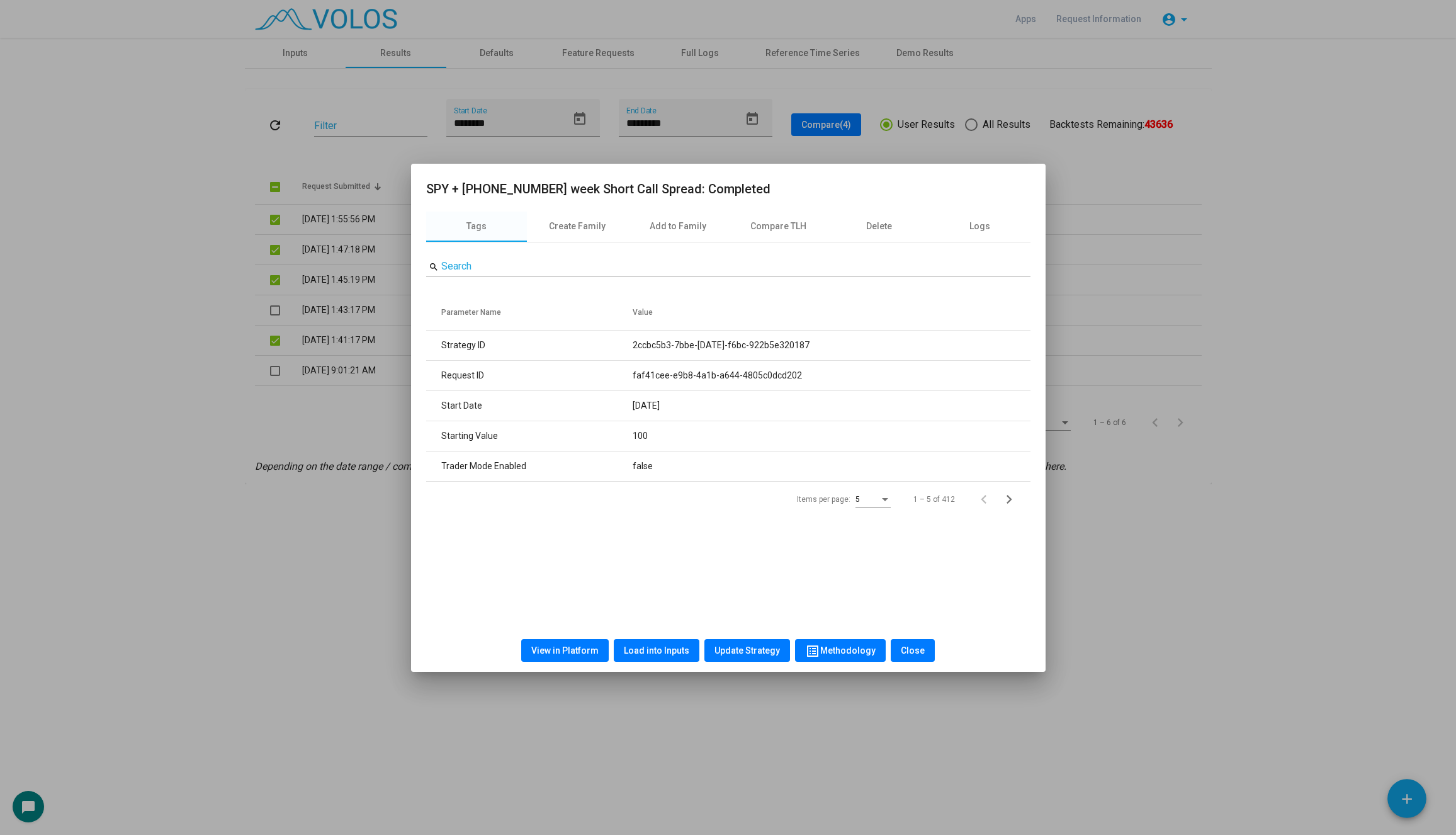
click at [271, 308] on div at bounding box center [728, 418] width 1456 height 835
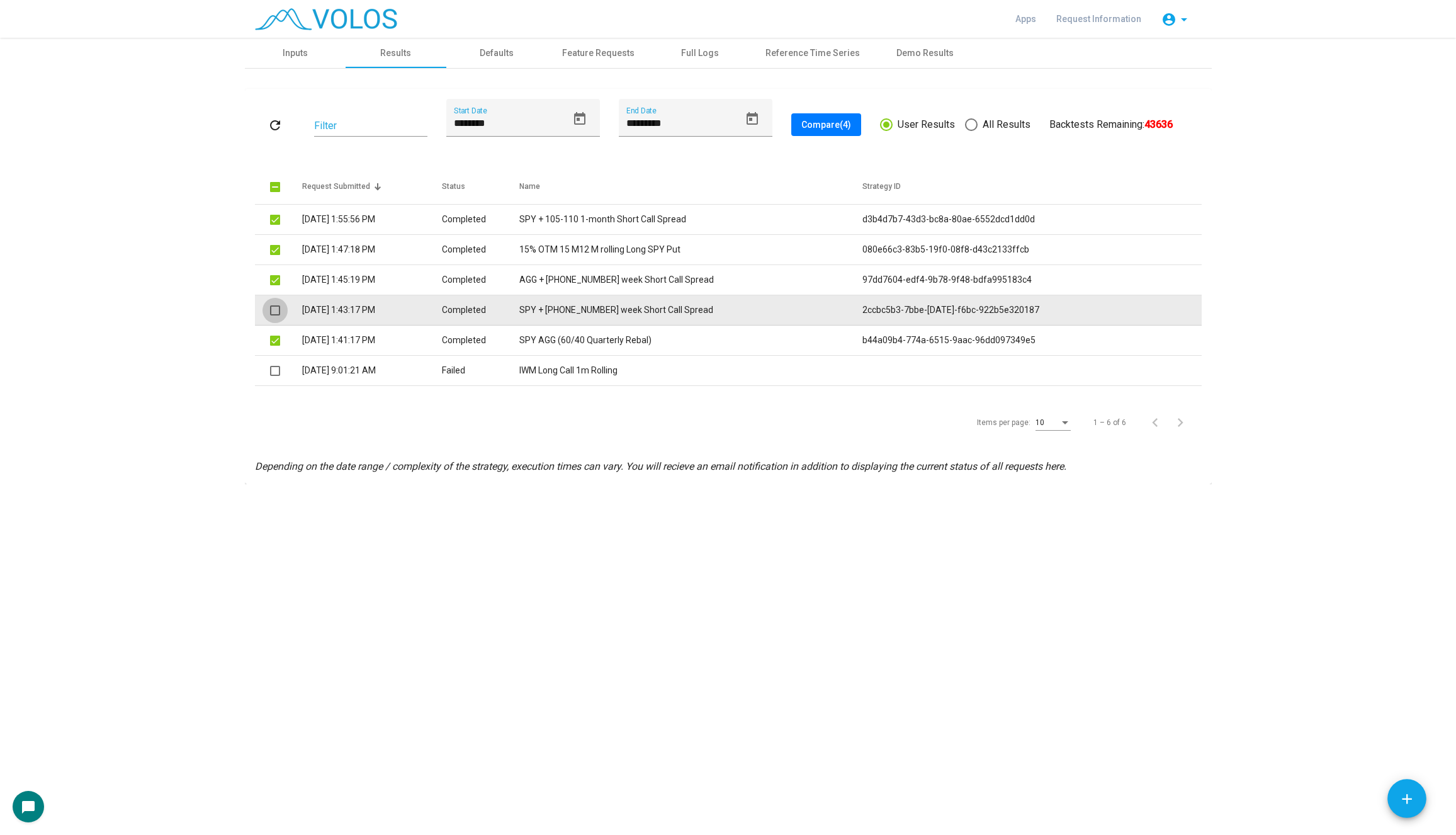
click at [273, 310] on span at bounding box center [274, 310] width 10 height 10
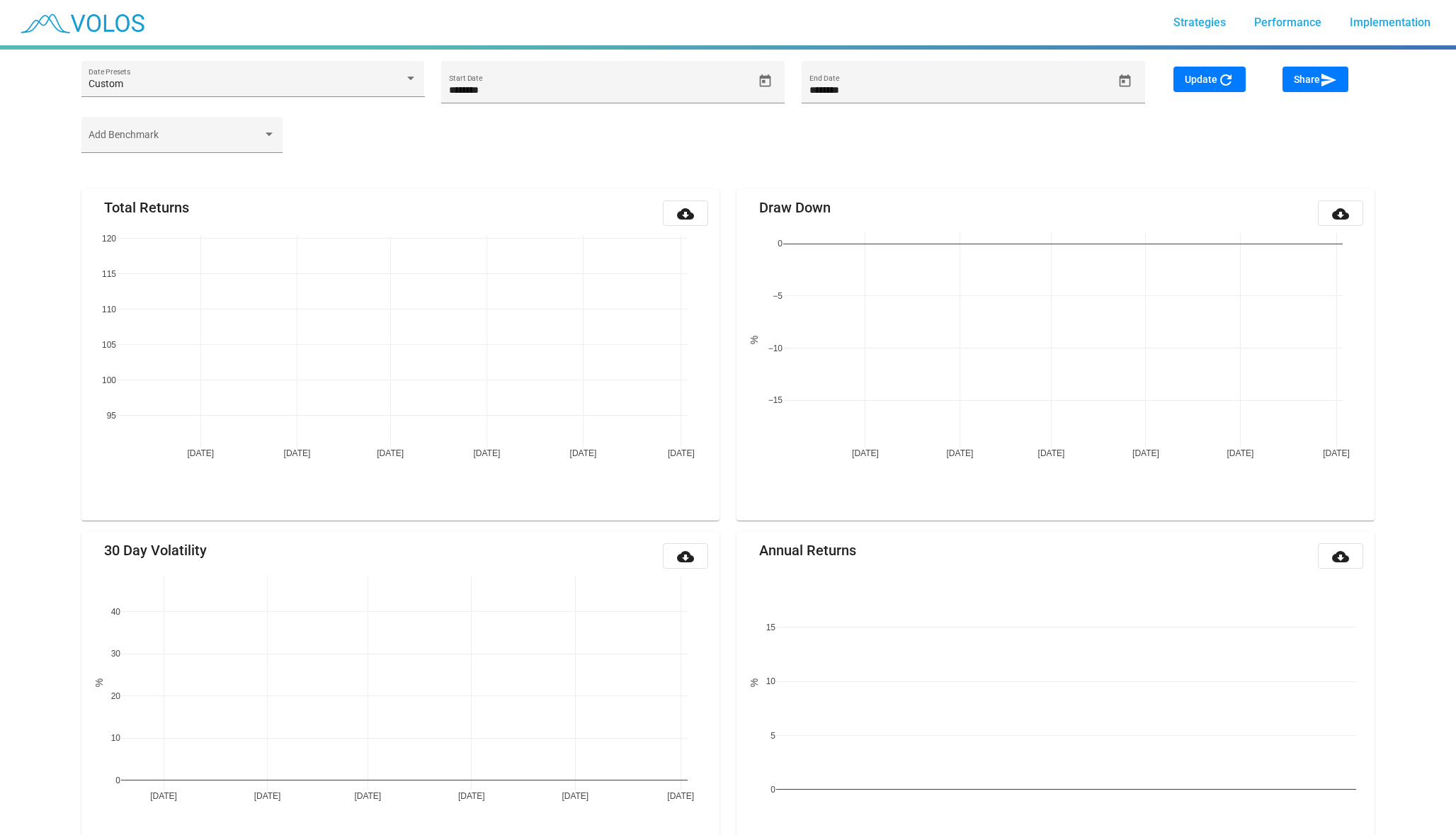
type input "********"
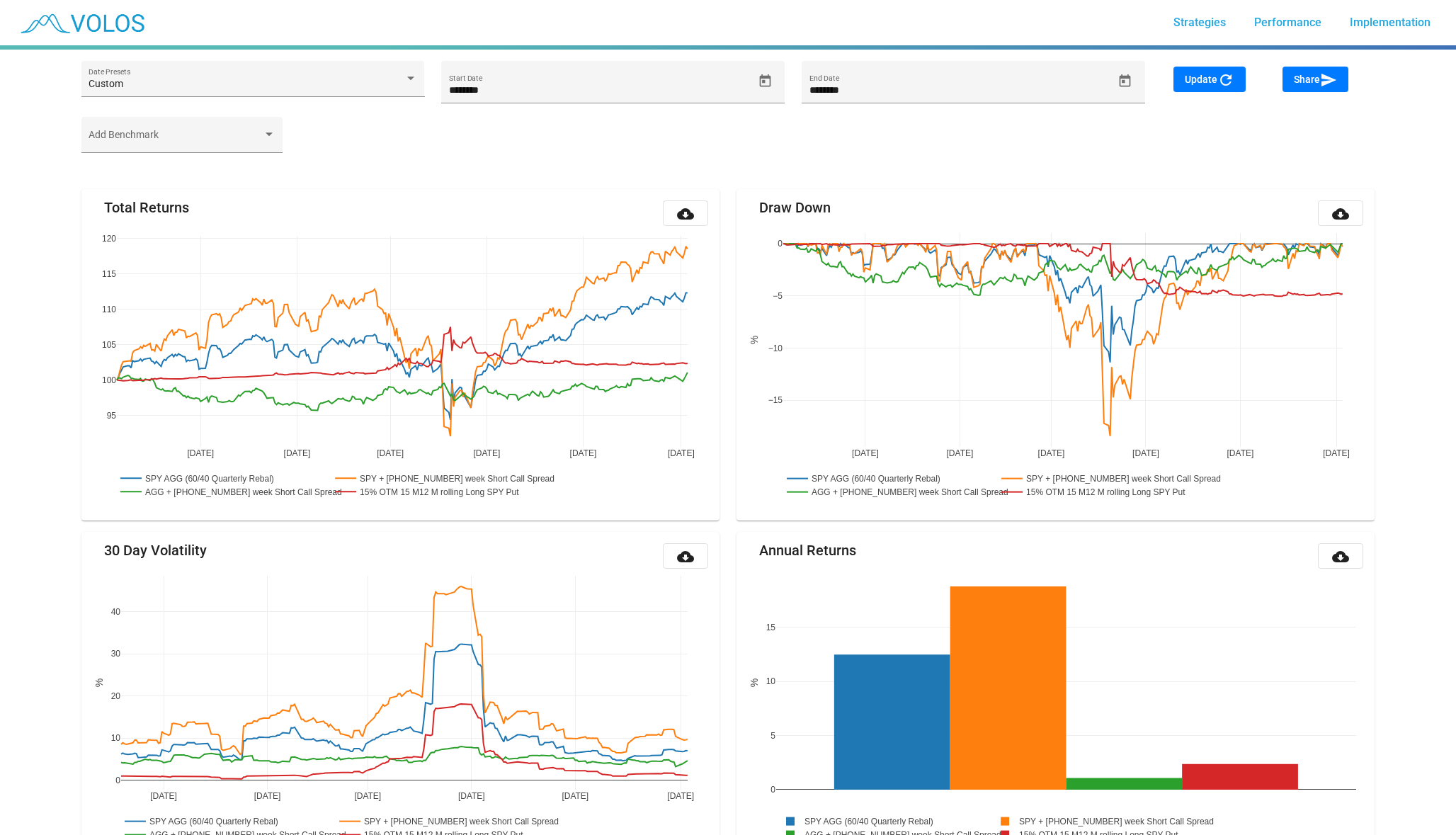
type input "********"
click at [765, 79] on icon "Open calendar" at bounding box center [765, 80] width 15 height 15
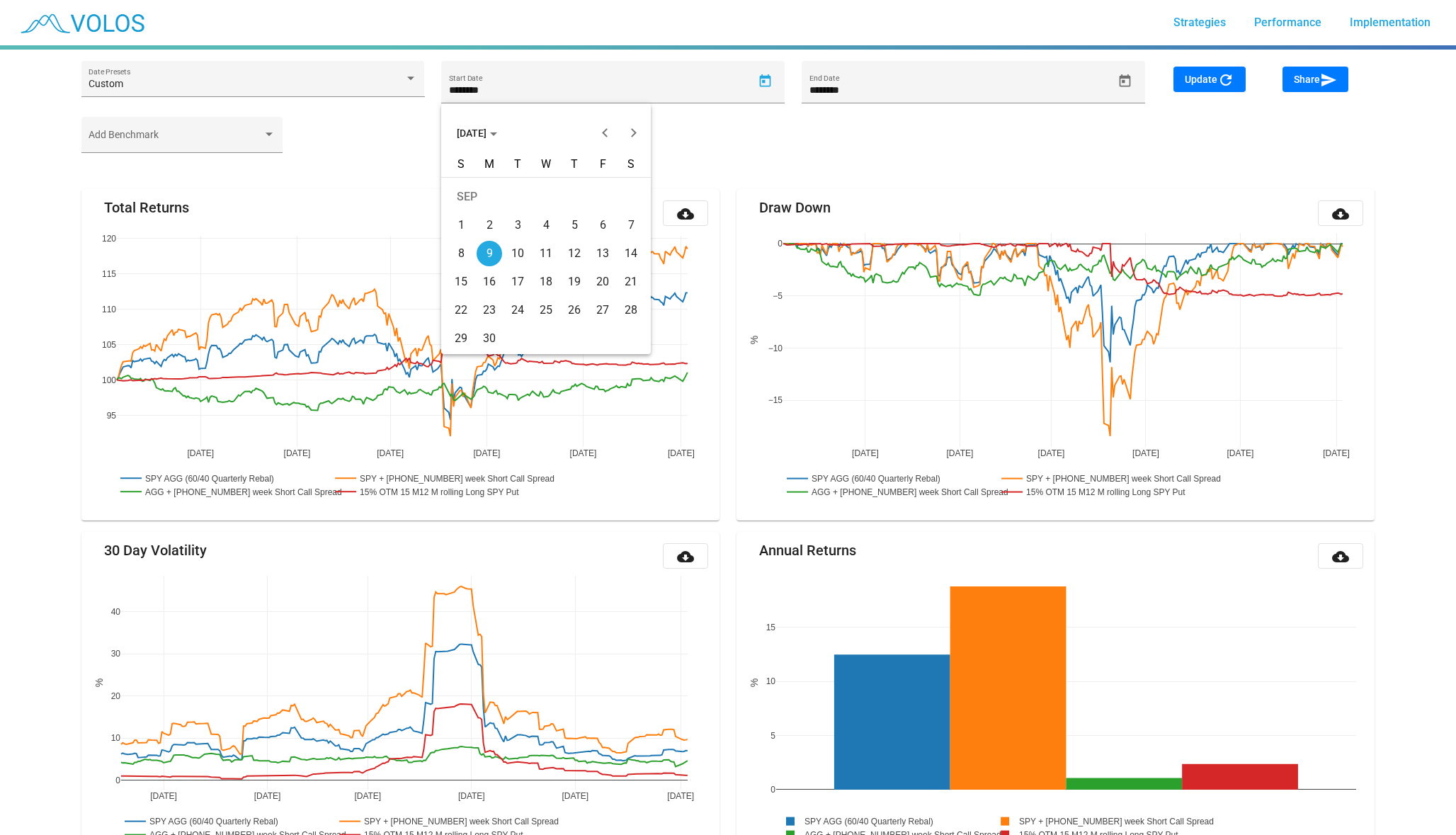
click at [481, 139] on button "[DATE]" at bounding box center [477, 133] width 63 height 28
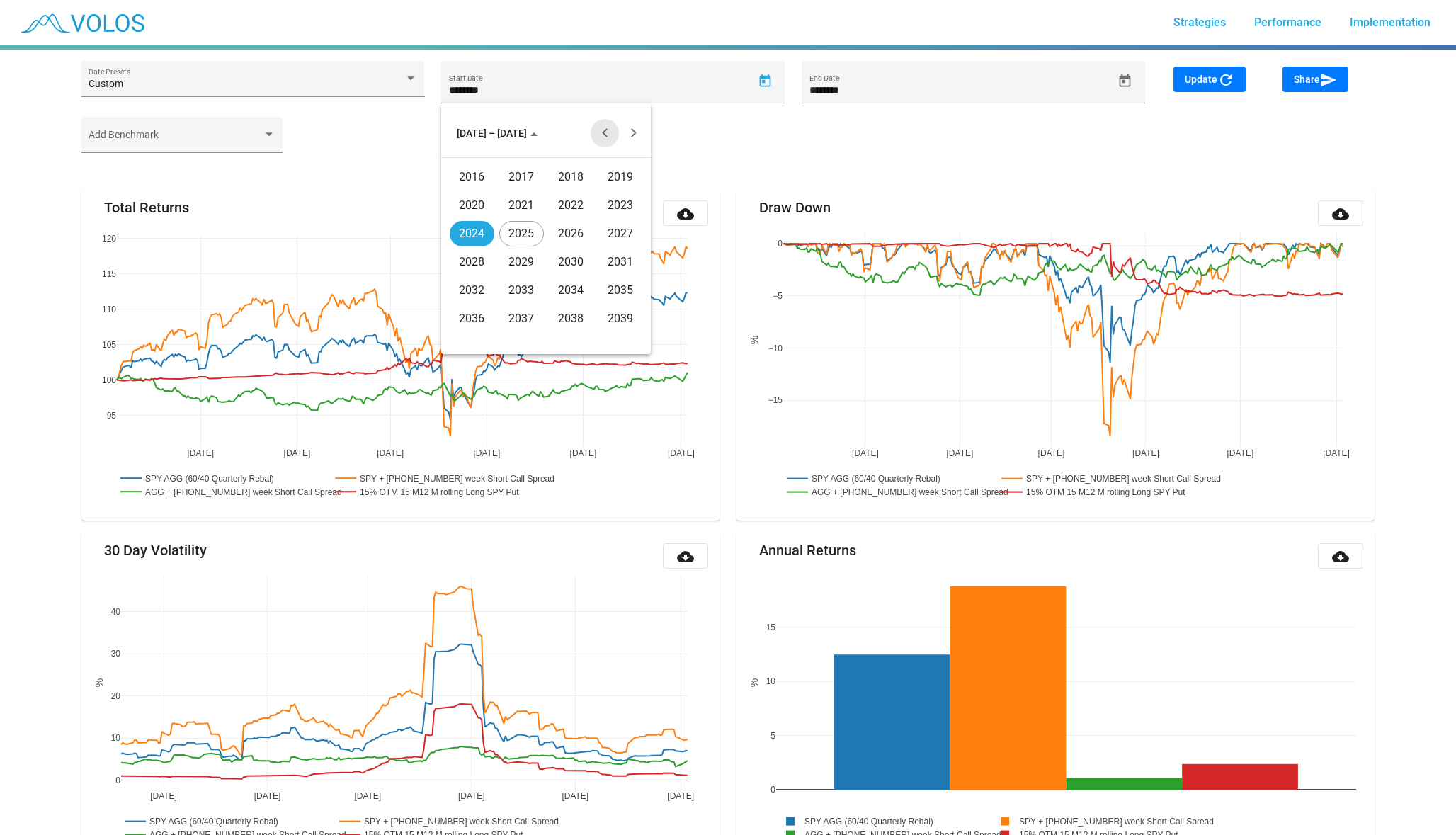
click at [606, 136] on button "Previous 20 years" at bounding box center [605, 133] width 28 height 28
click at [546, 230] on td "2002" at bounding box center [571, 234] width 50 height 28
click at [546, 230] on td "[DATE]" at bounding box center [571, 234] width 50 height 28
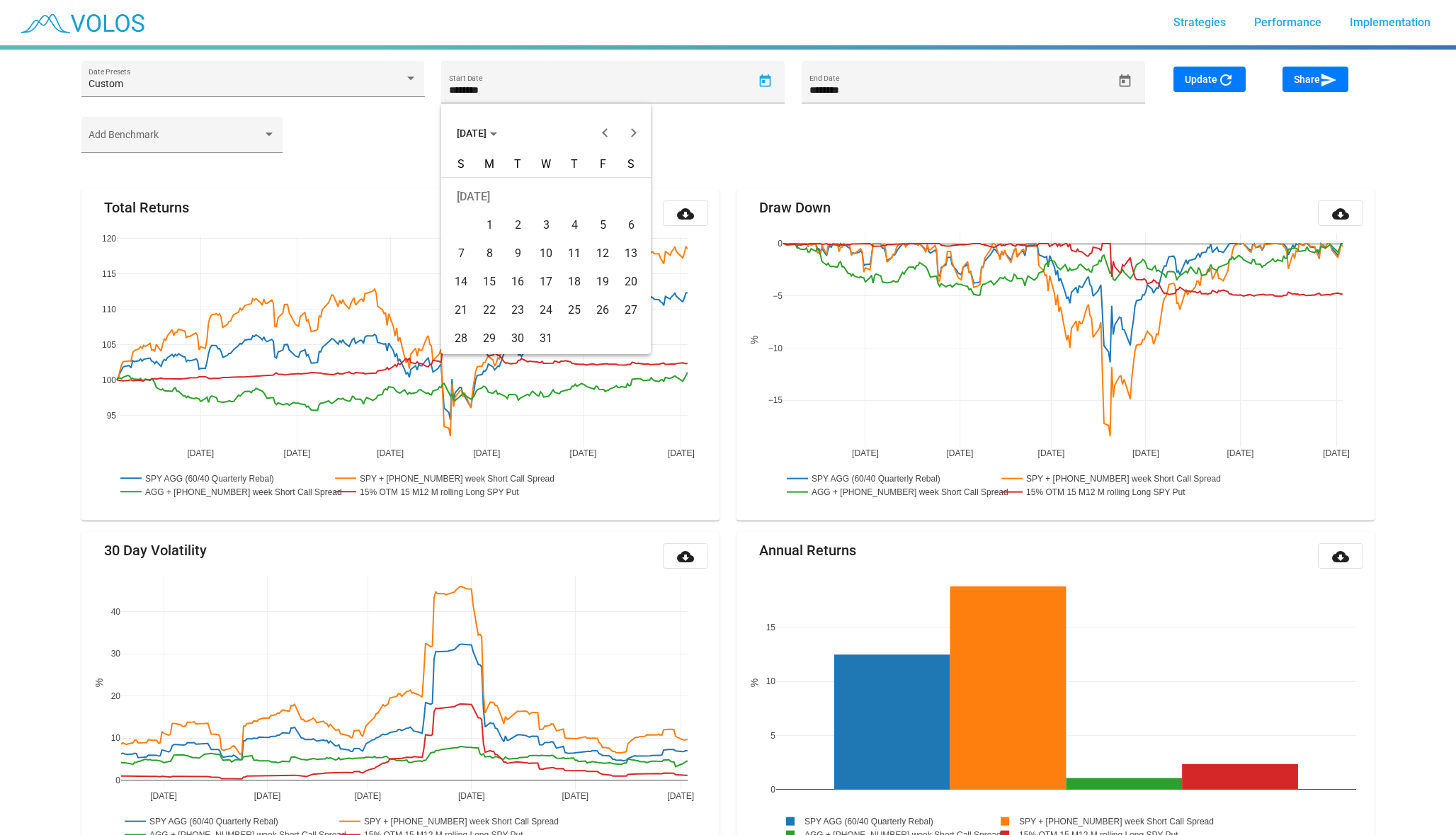
click at [546, 230] on div "3" at bounding box center [546, 225] width 26 height 26
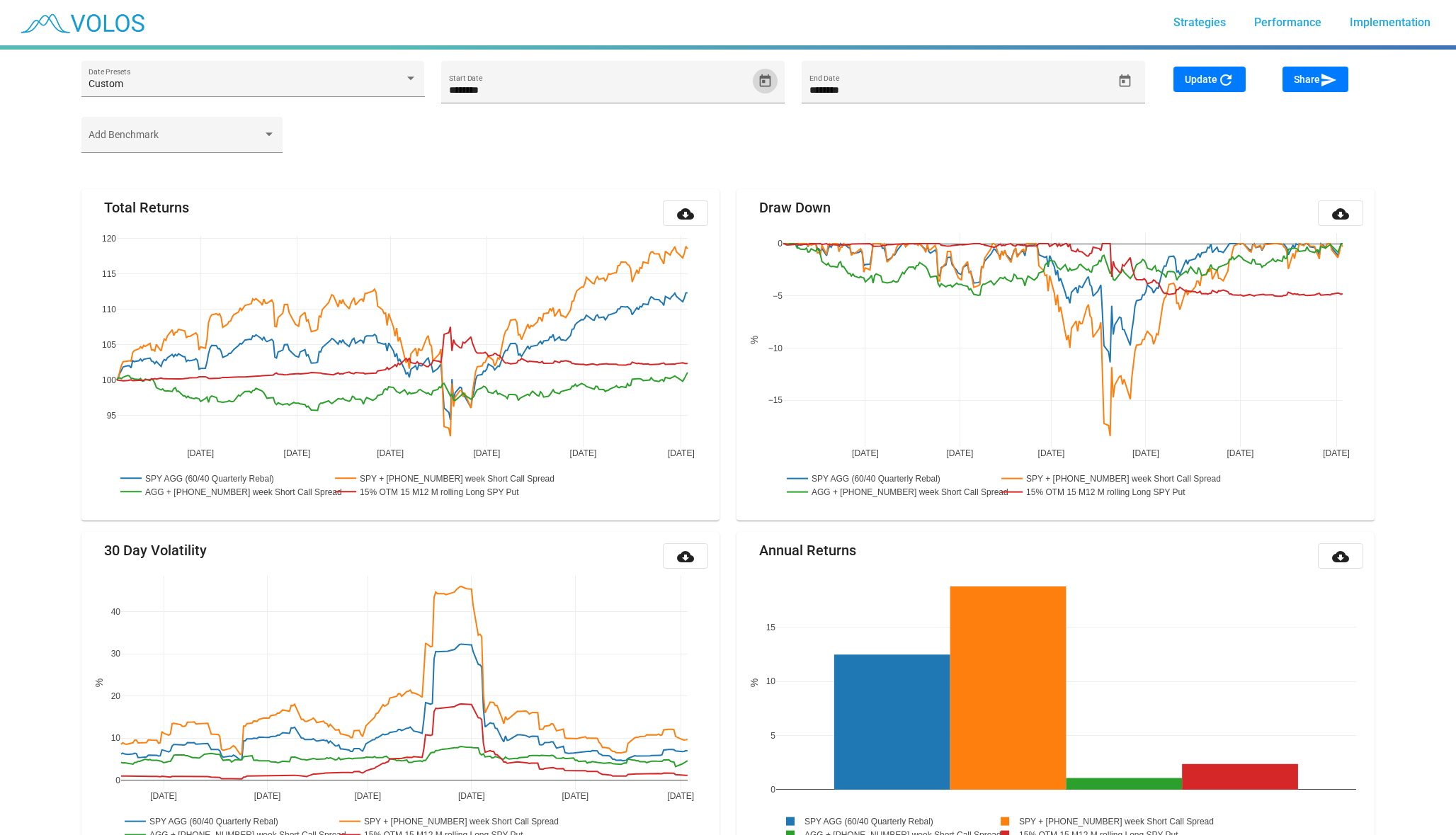
click at [1214, 62] on div "Custom Date Presets ******** Start Date ******** End Date Update refresh Share …" at bounding box center [727, 88] width 1310 height 56
click at [1195, 88] on button "Update refresh" at bounding box center [1210, 79] width 73 height 26
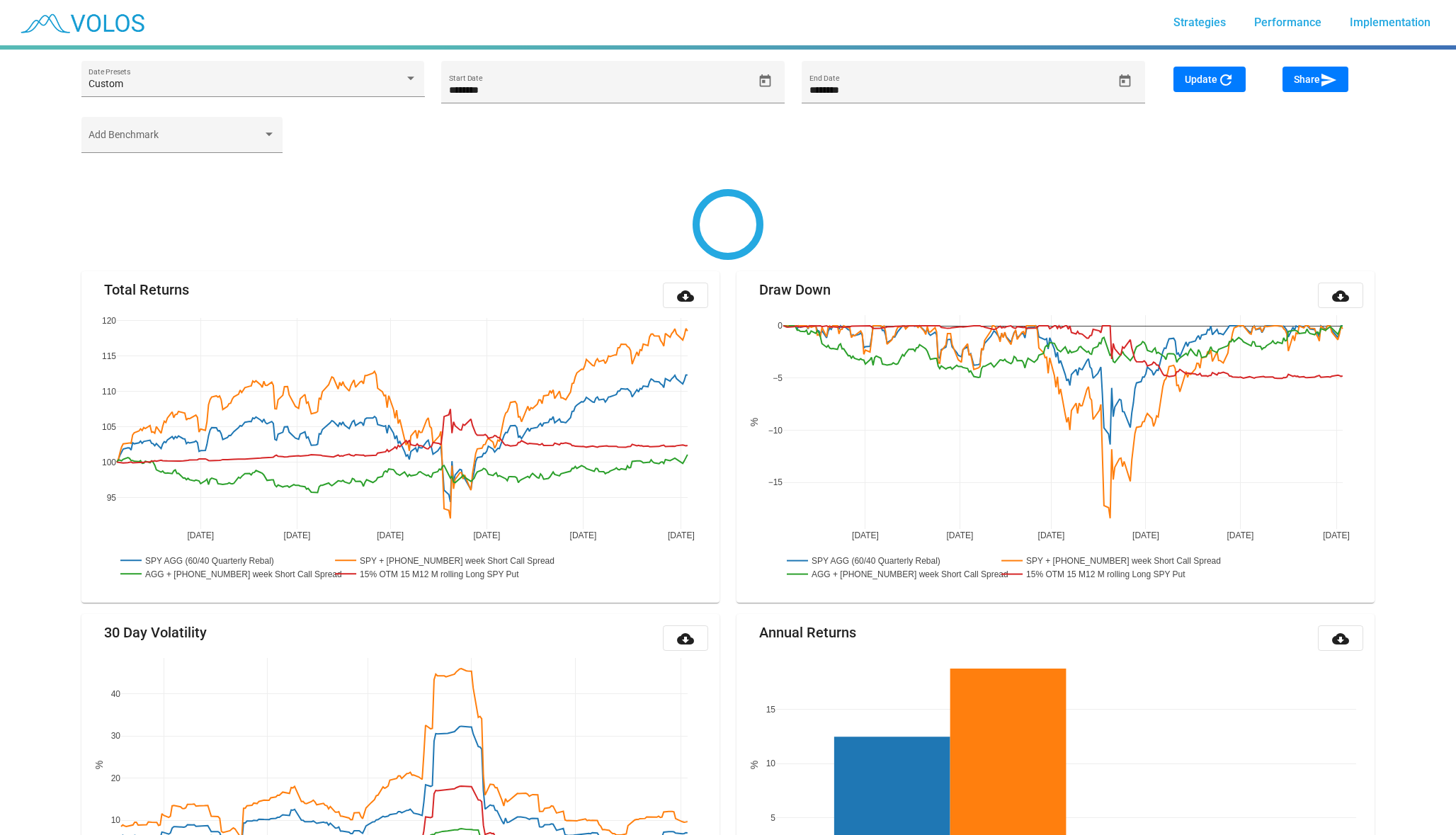
type input "**********"
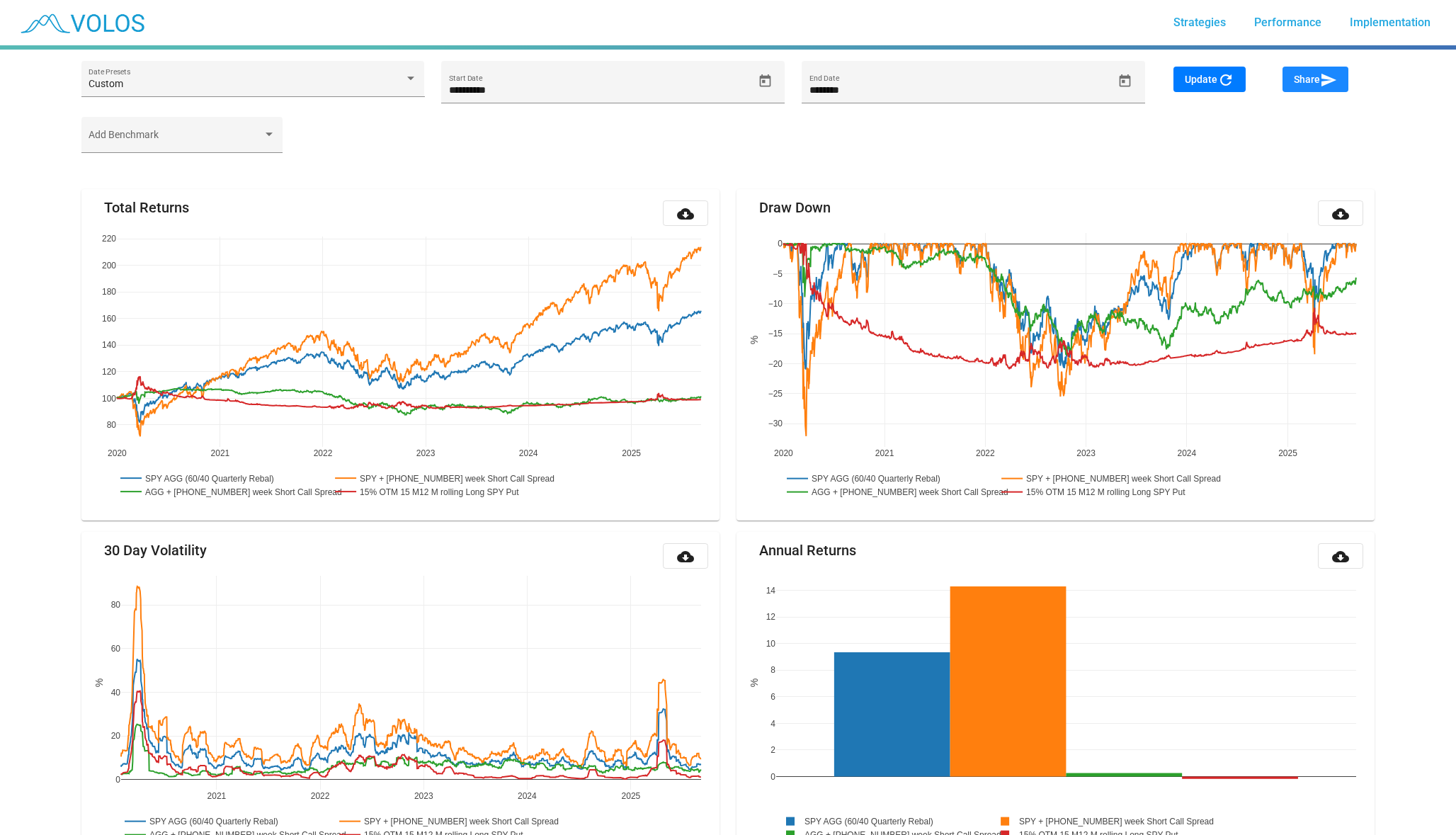
click at [1316, 83] on span "Share send" at bounding box center [1315, 79] width 43 height 11
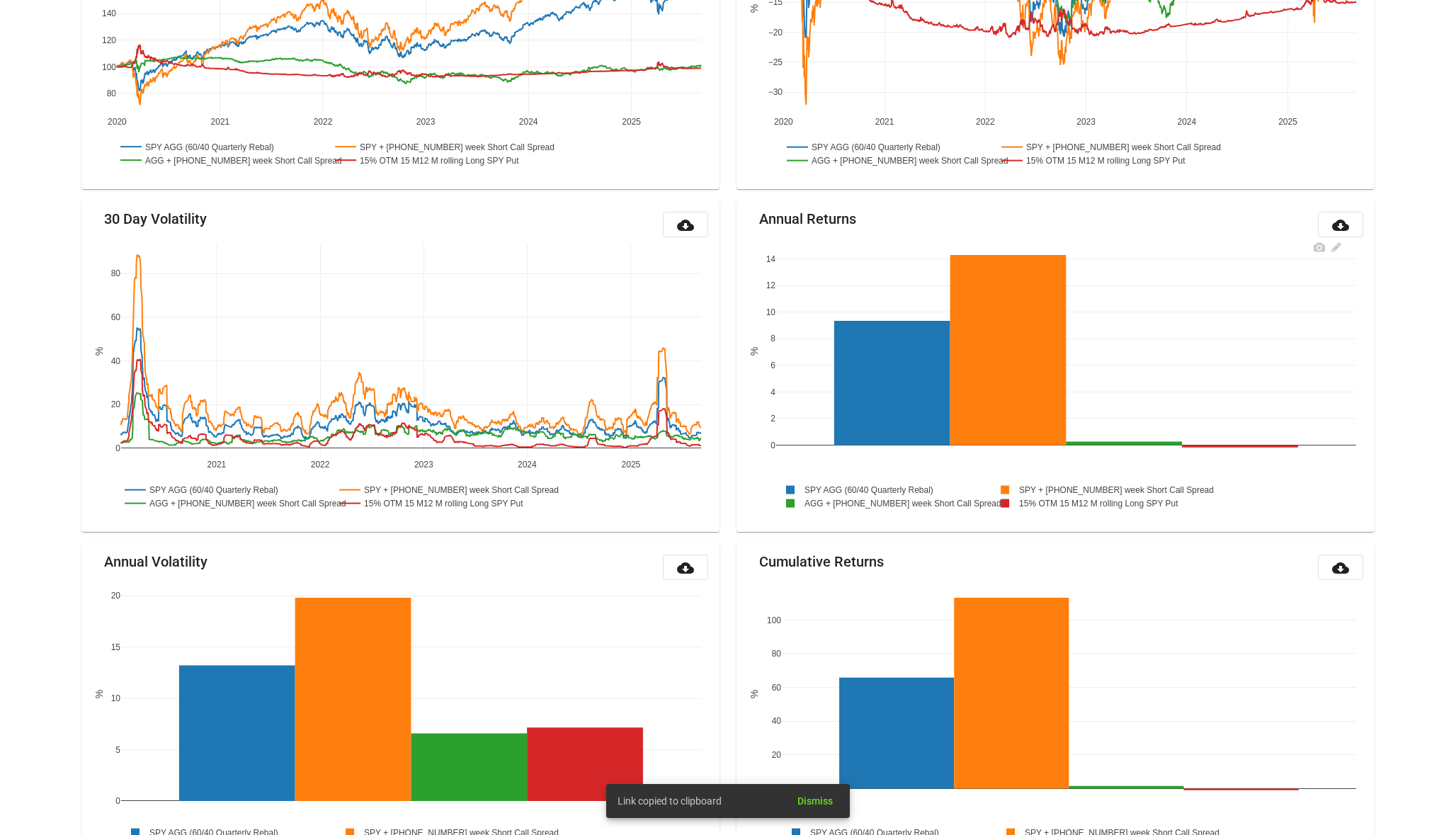
scroll to position [1312, 0]
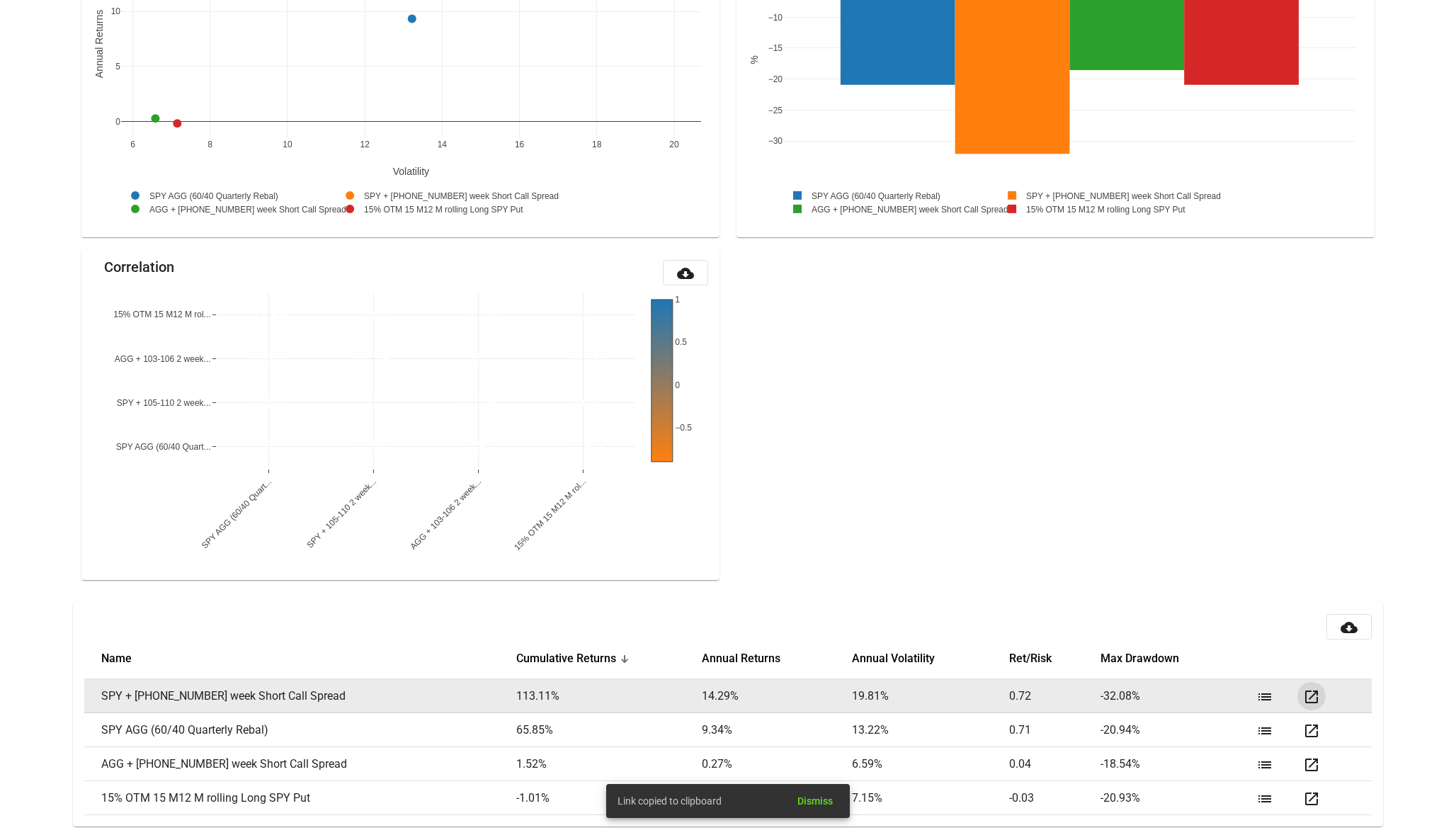
click at [1308, 691] on mat-icon "open_in_new" at bounding box center [1311, 696] width 17 height 17
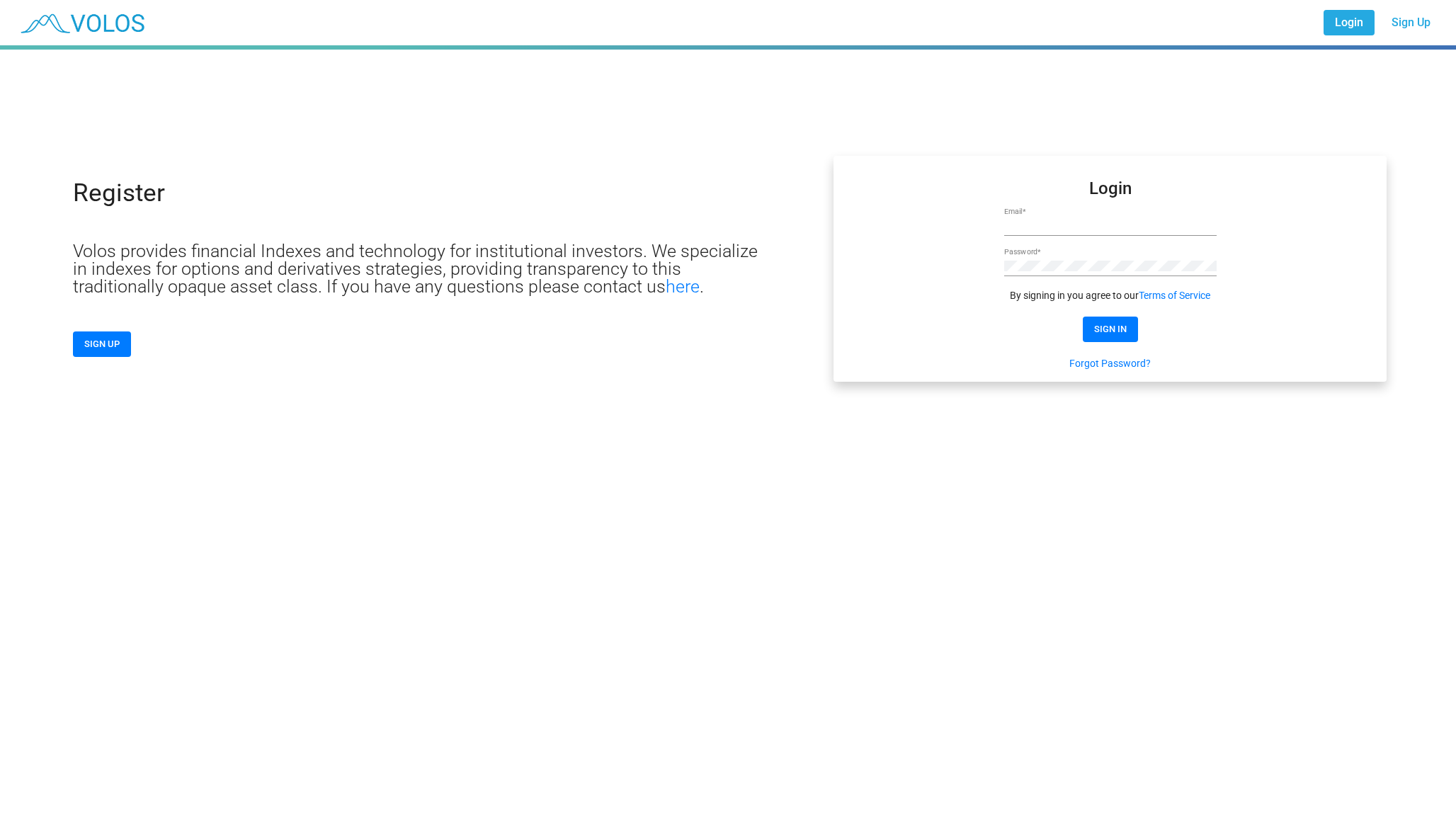
type input "**********"
click at [1092, 342] on form "**********" at bounding box center [1110, 276] width 212 height 189
click at [1104, 327] on span "SIGN IN" at bounding box center [1110, 329] width 33 height 11
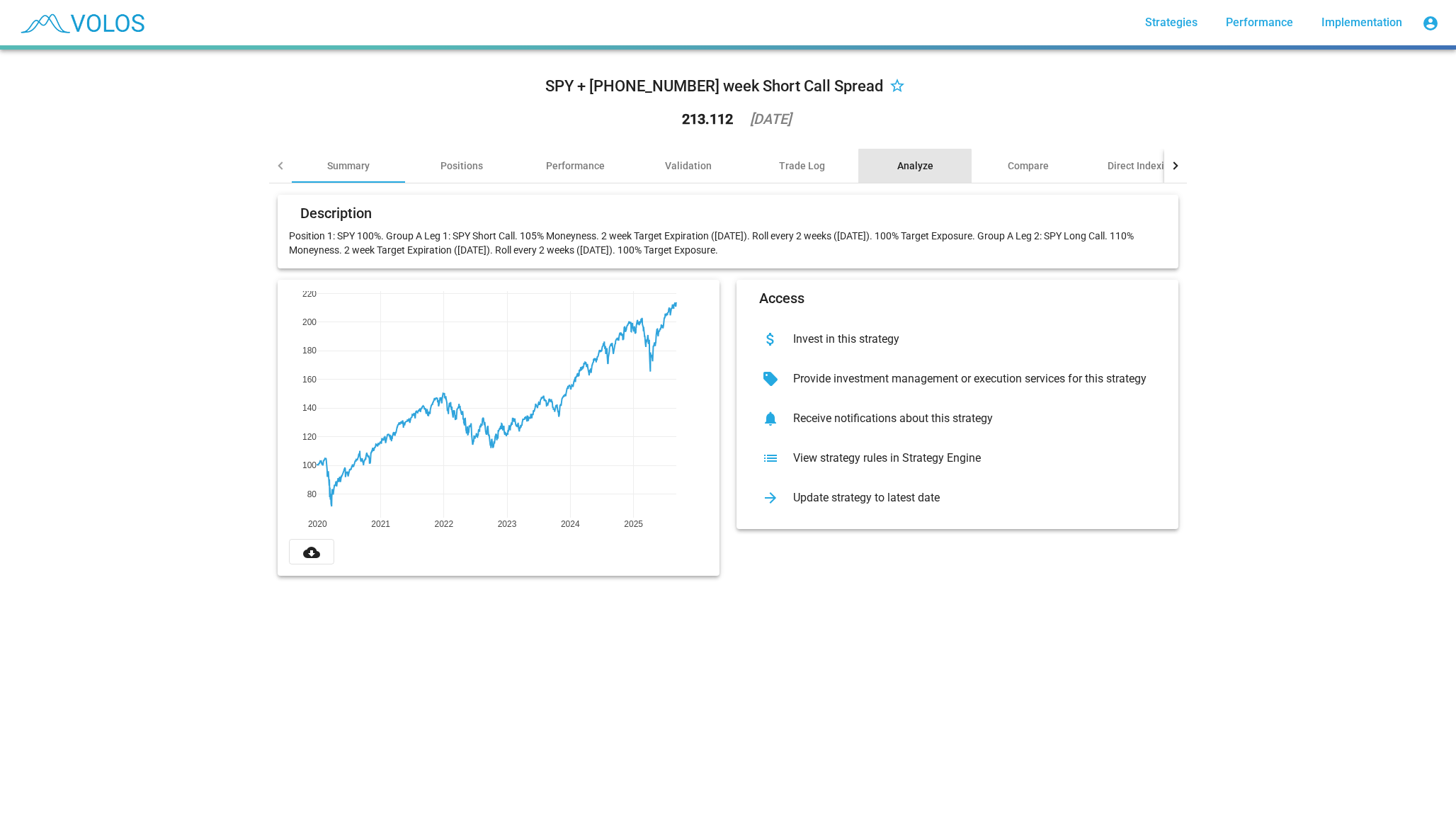
click at [915, 170] on div "Analyze" at bounding box center [915, 165] width 36 height 14
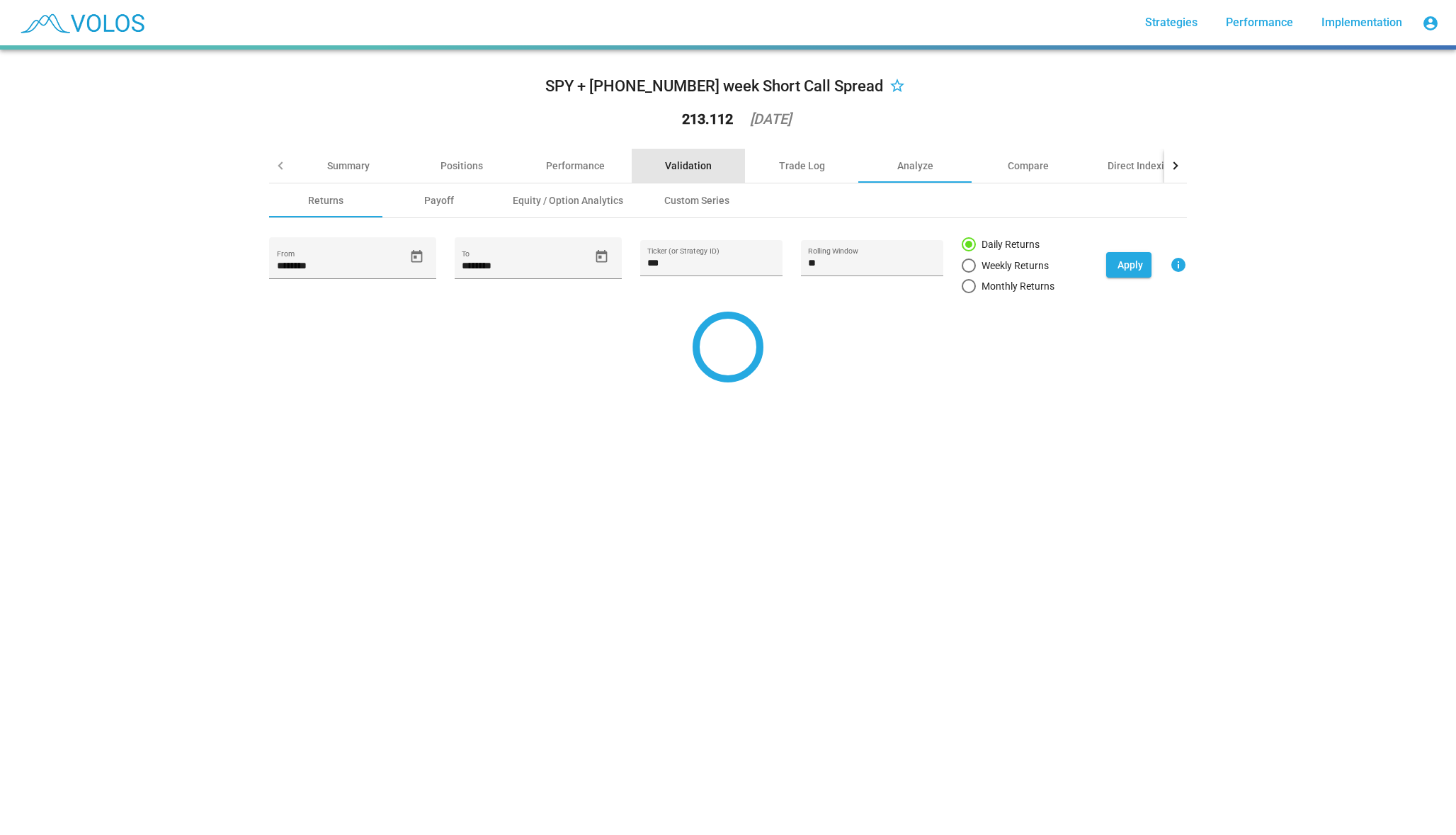
click at [726, 151] on div "Validation" at bounding box center [688, 165] width 113 height 34
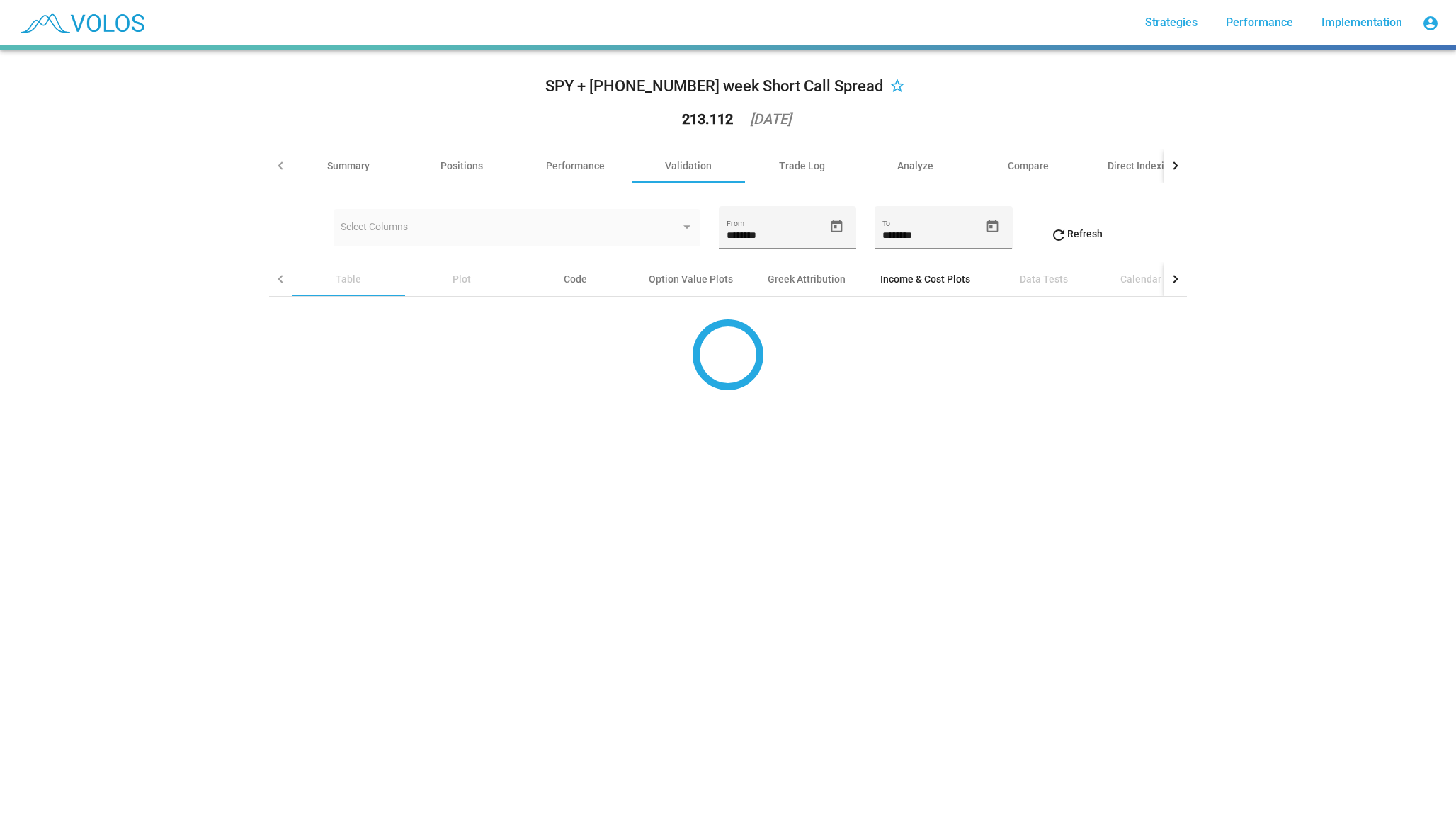
click at [930, 278] on div "Income & Cost Plots" at bounding box center [925, 279] width 90 height 14
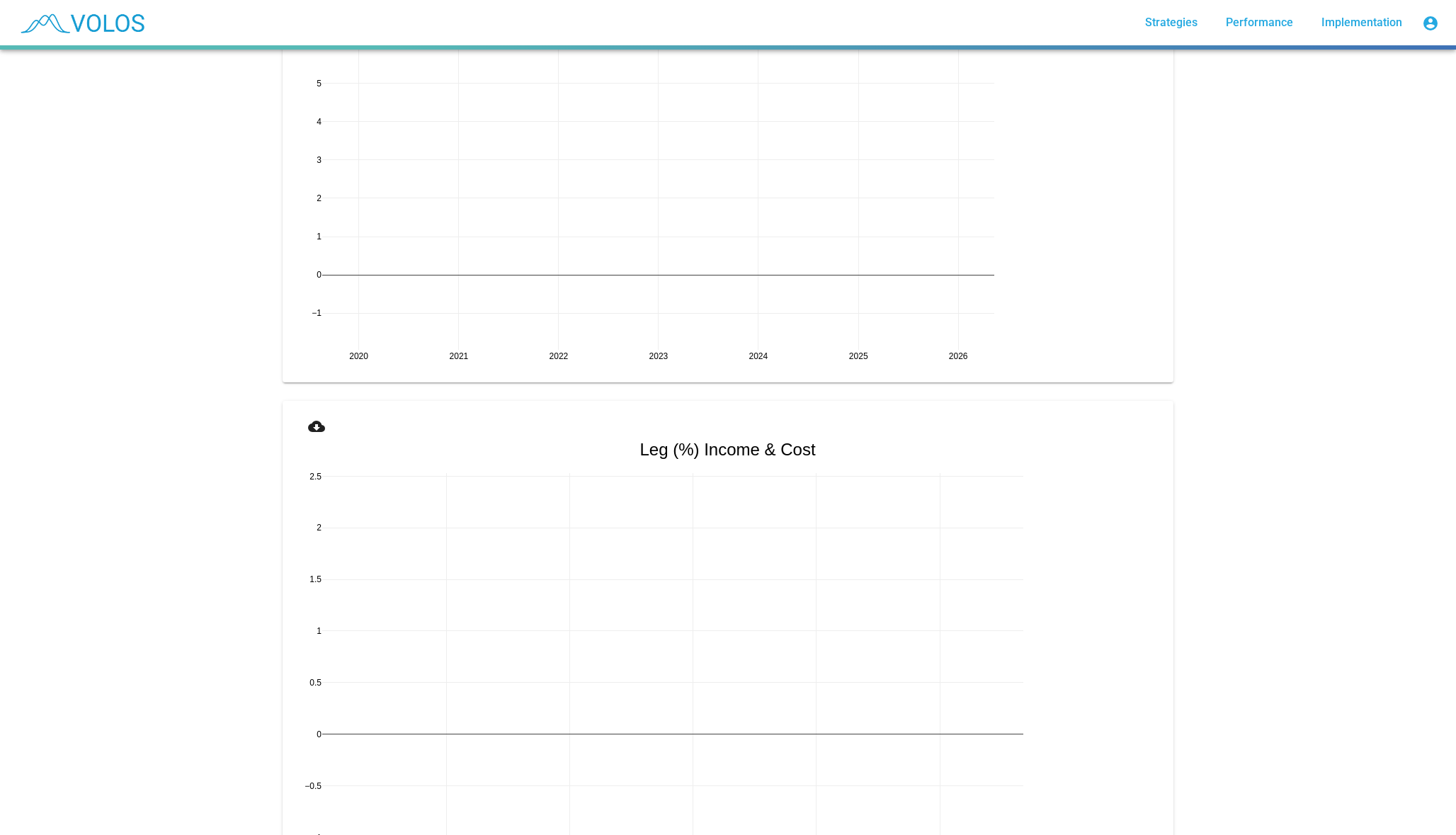
scroll to position [925, 0]
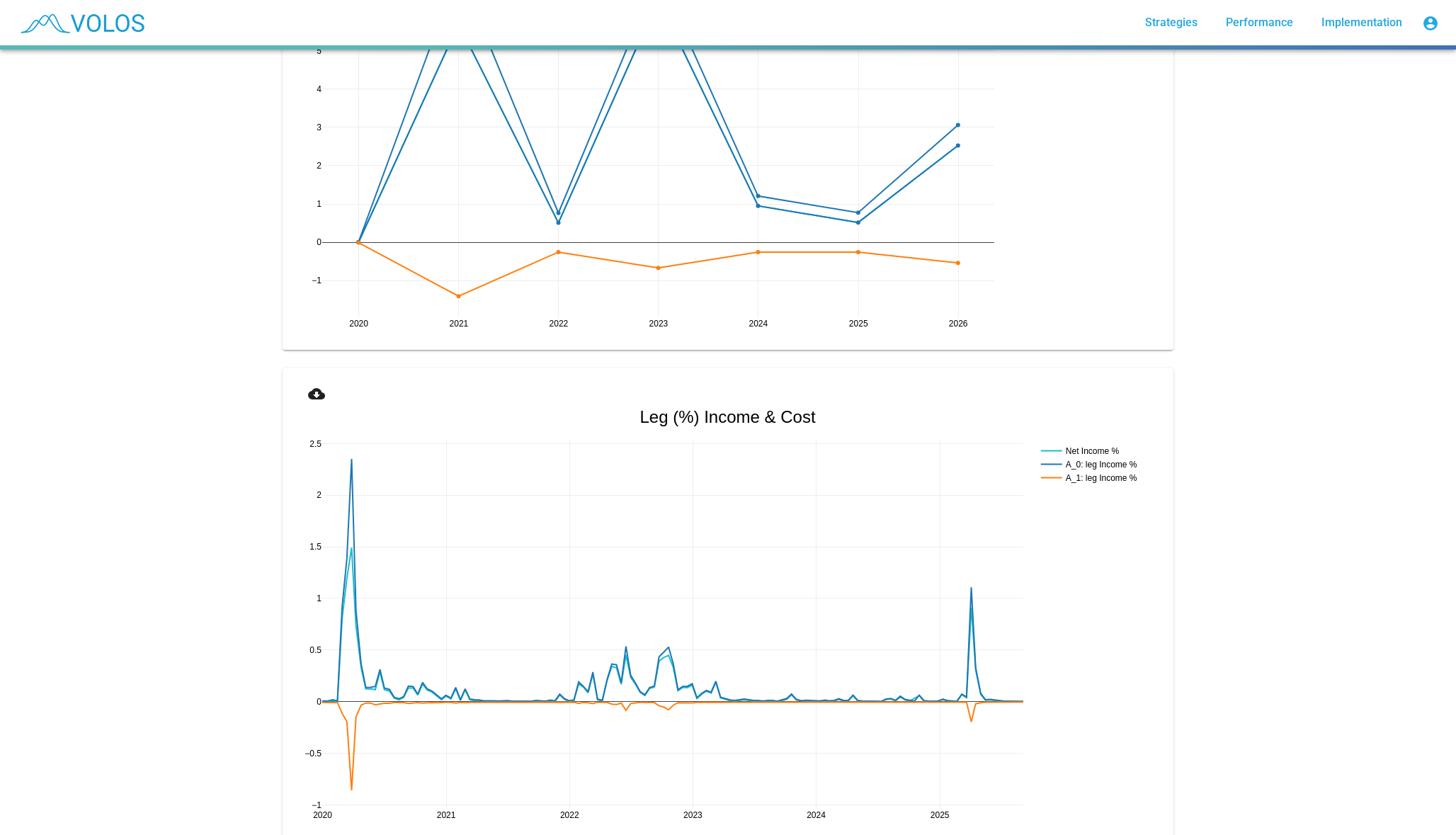
click at [314, 394] on mat-icon "cloud_download" at bounding box center [316, 394] width 17 height 17
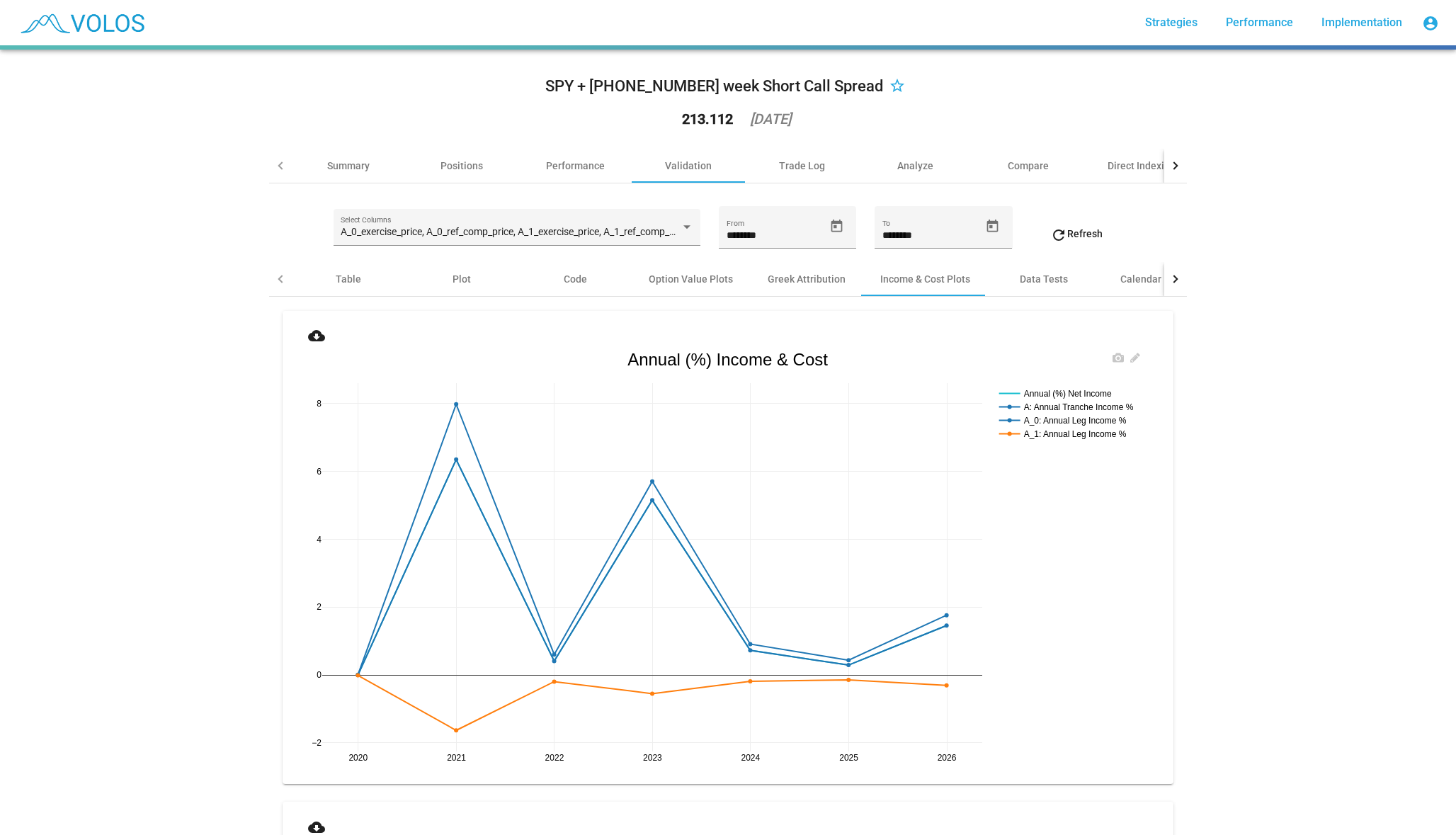
scroll to position [32, 0]
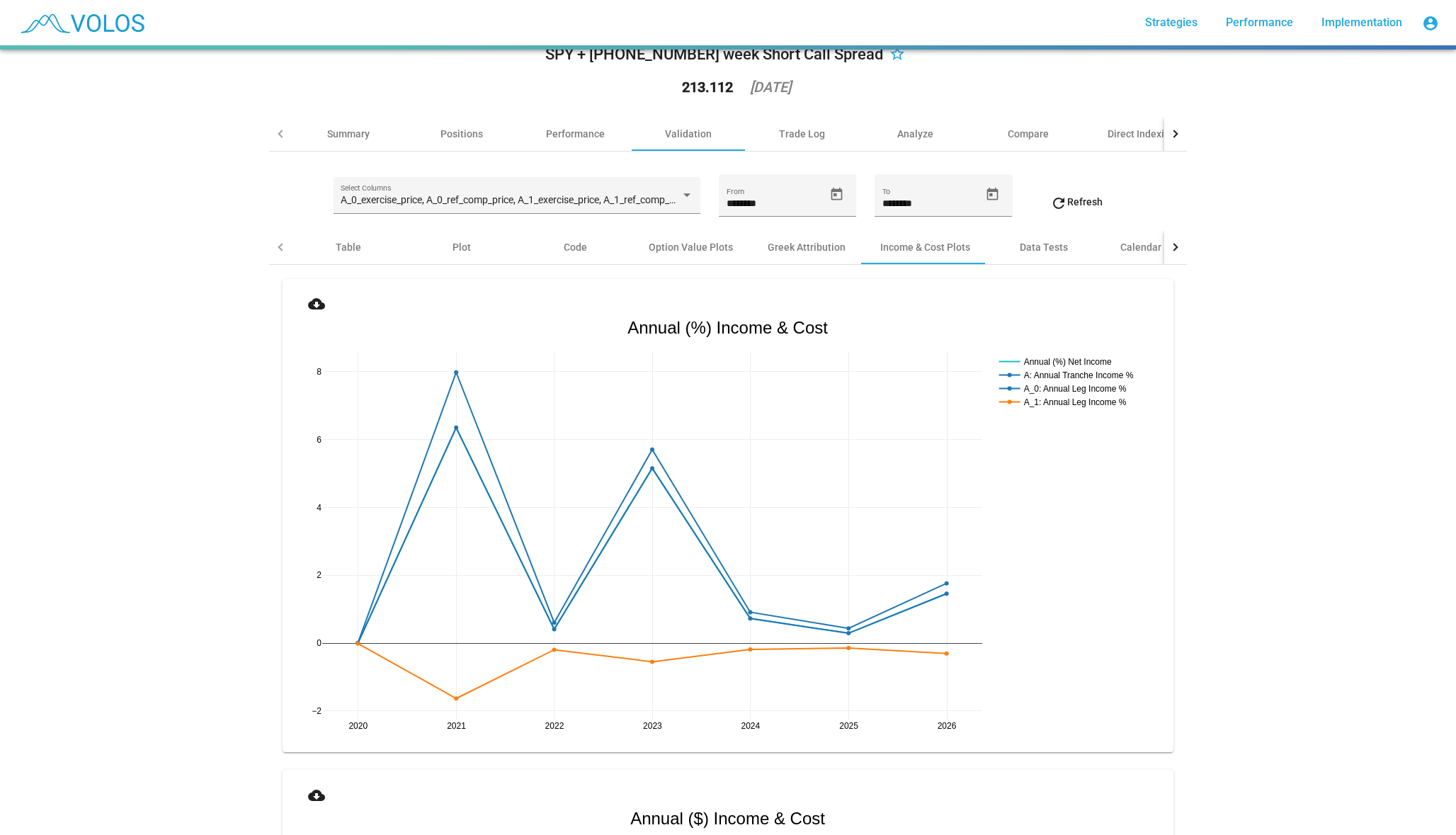
click at [317, 303] on mat-icon "cloud_download" at bounding box center [316, 303] width 17 height 17
click at [321, 310] on mat-icon "cloud_download" at bounding box center [316, 303] width 17 height 17
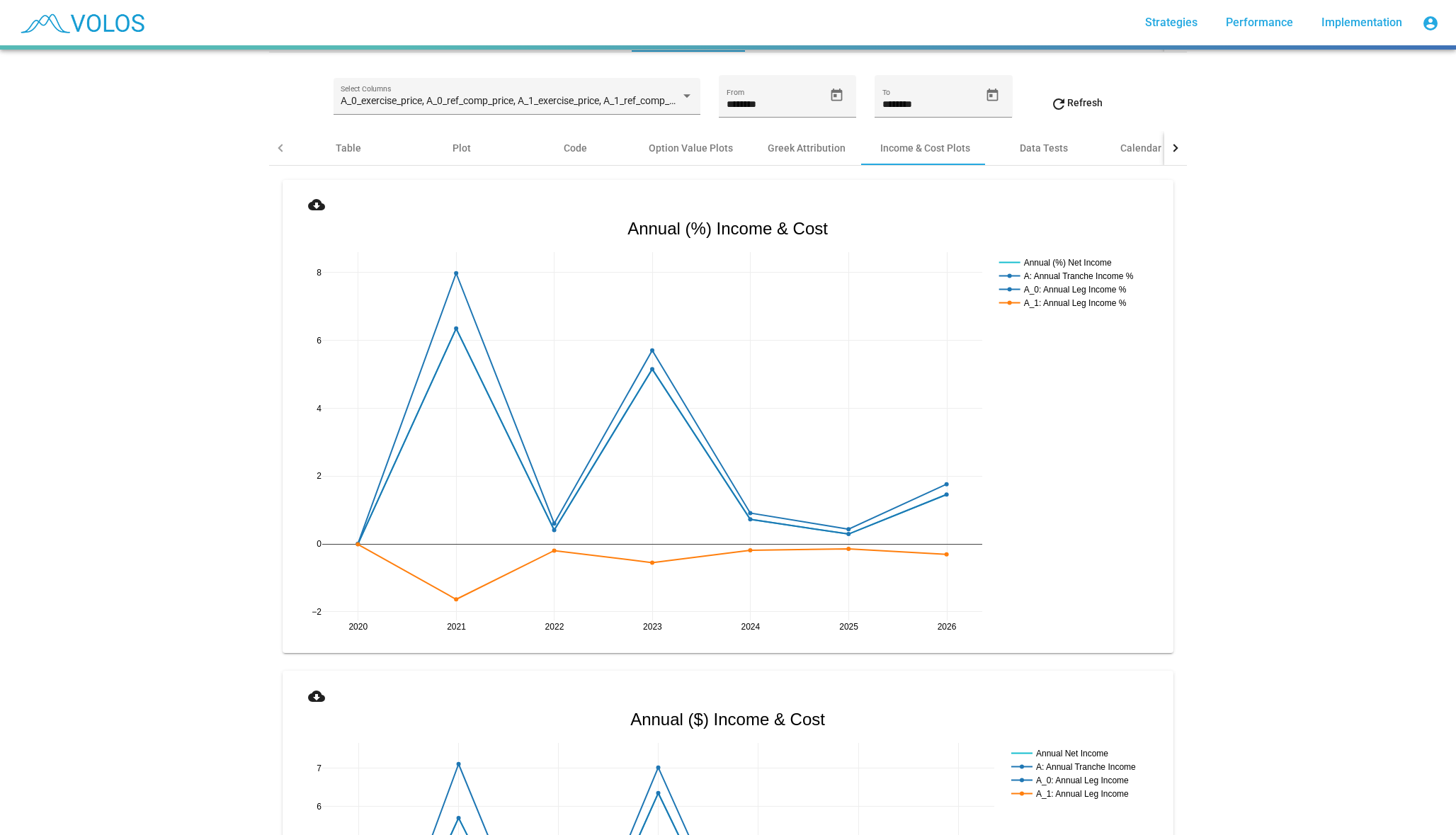
scroll to position [0, 0]
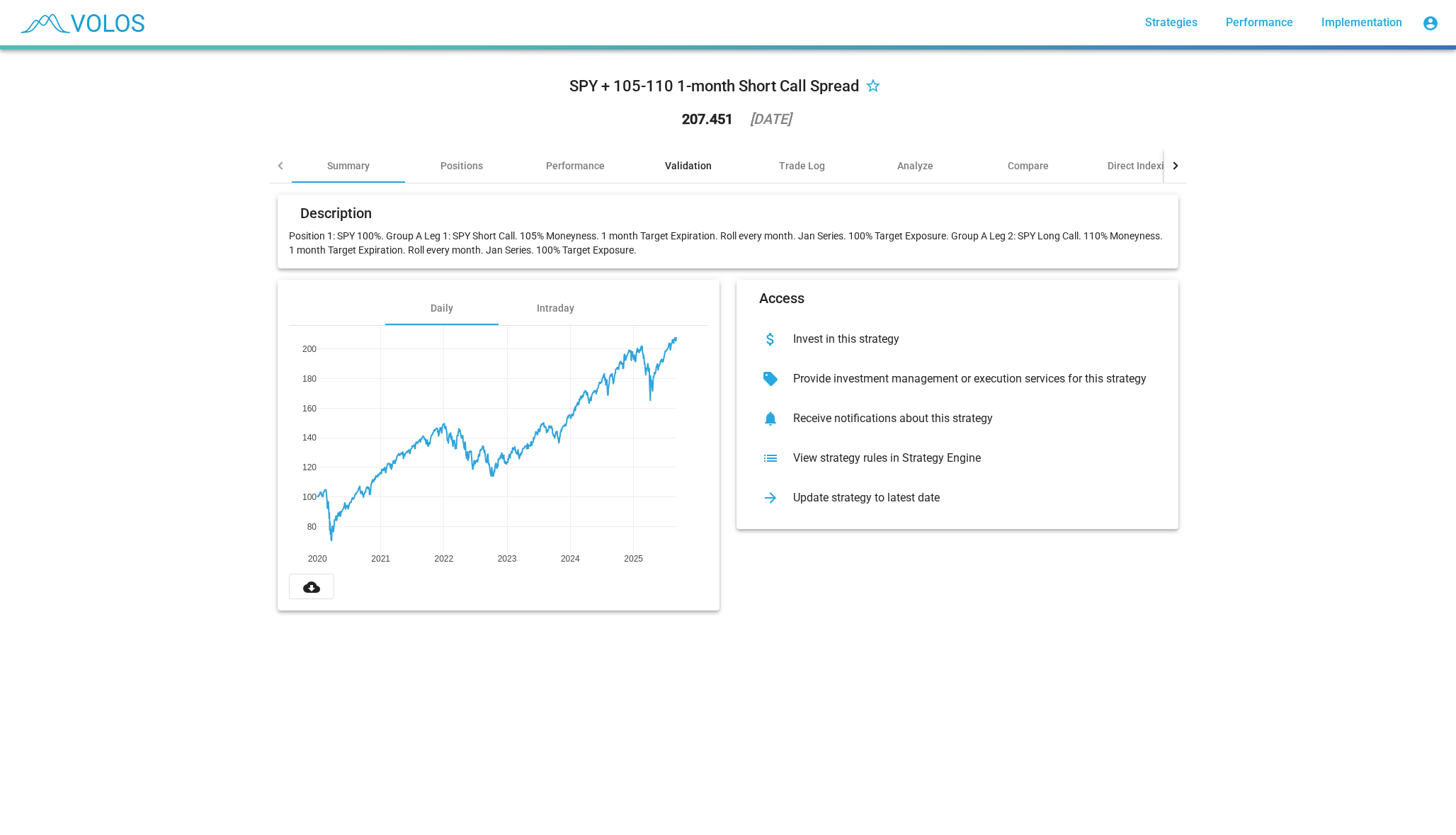
click at [709, 159] on div "Validation" at bounding box center [688, 165] width 47 height 14
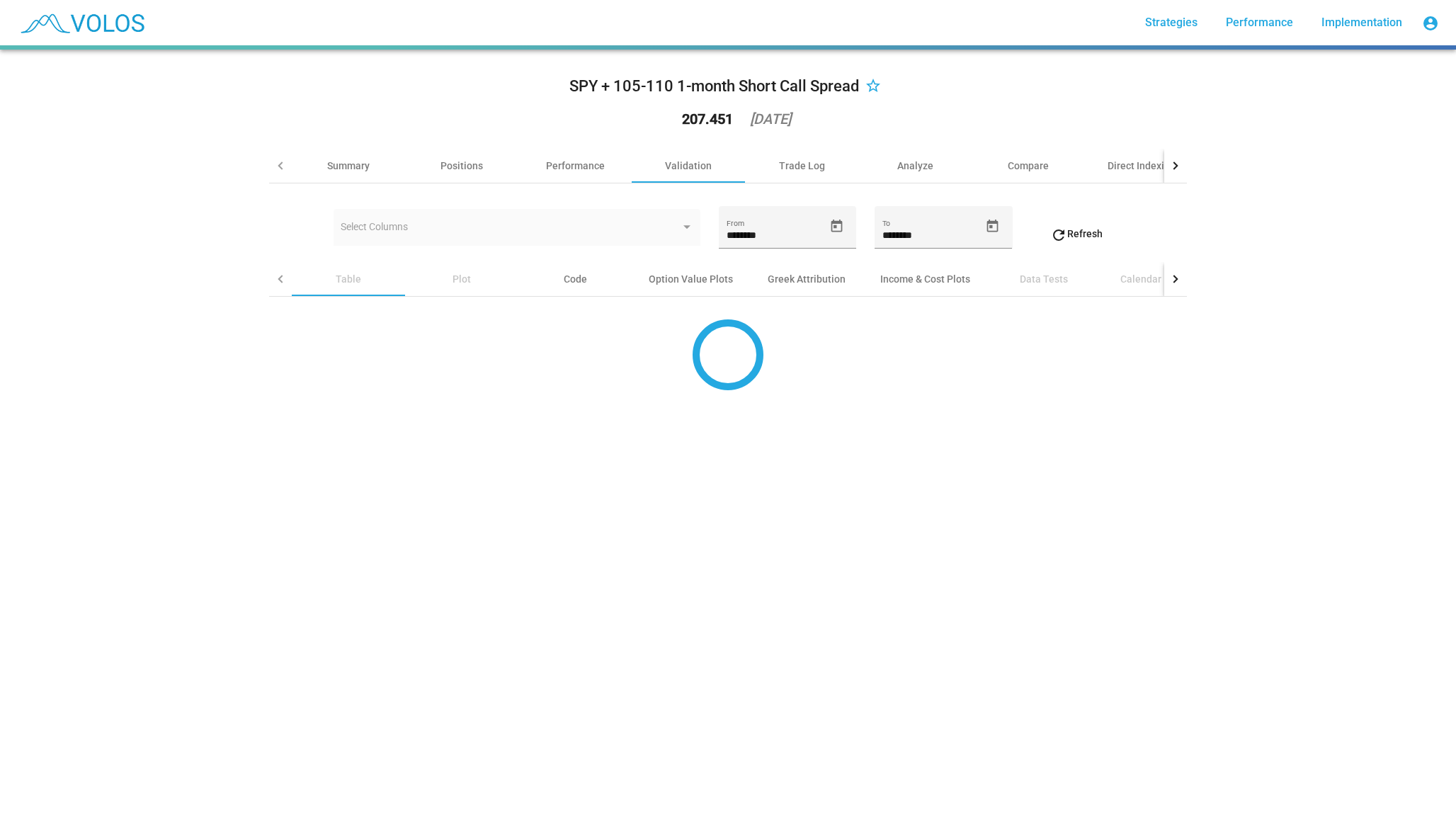
click at [932, 256] on div "******** To" at bounding box center [943, 234] width 137 height 56
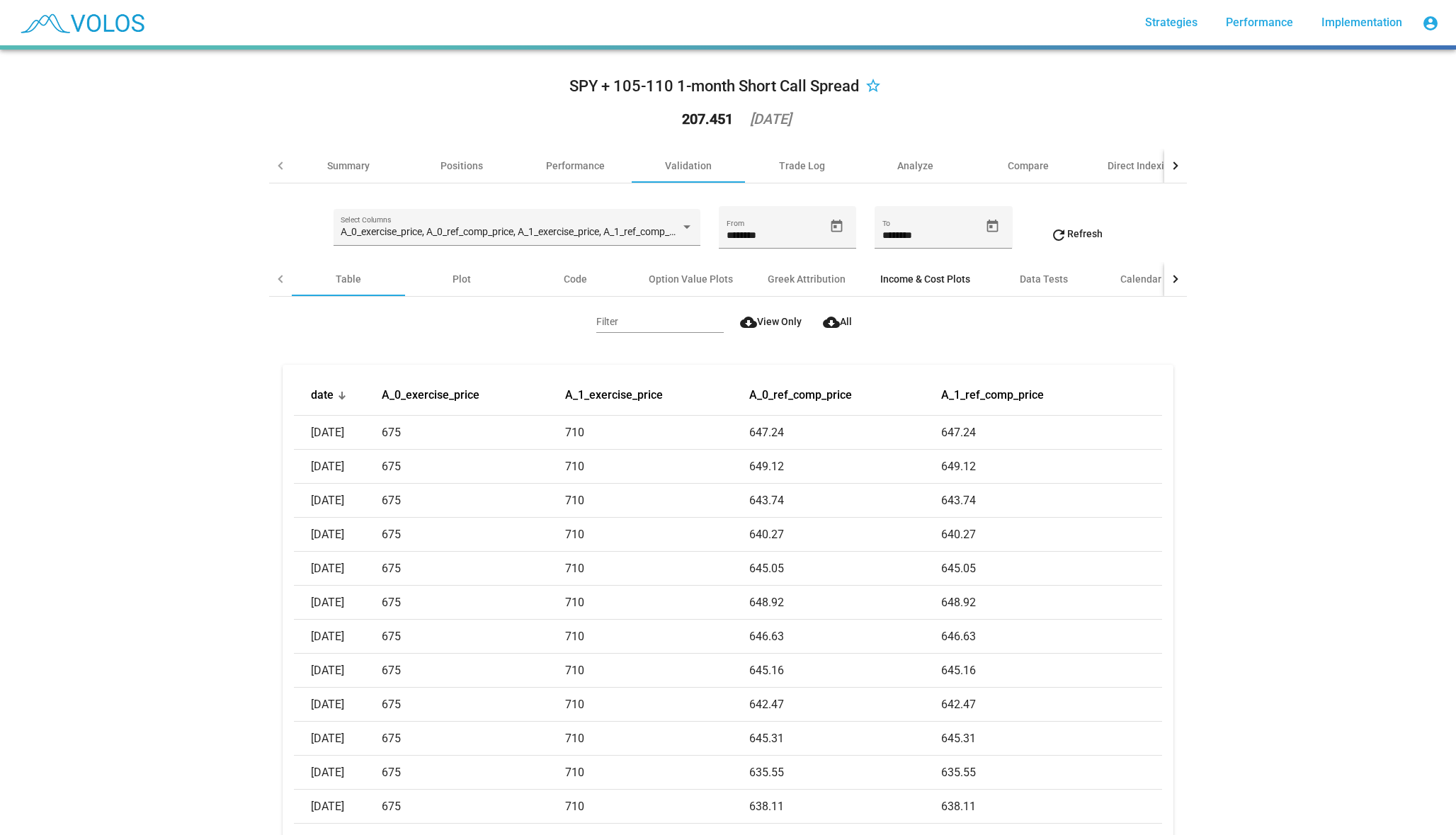
click at [925, 272] on div "Income & Cost Plots" at bounding box center [925, 279] width 90 height 14
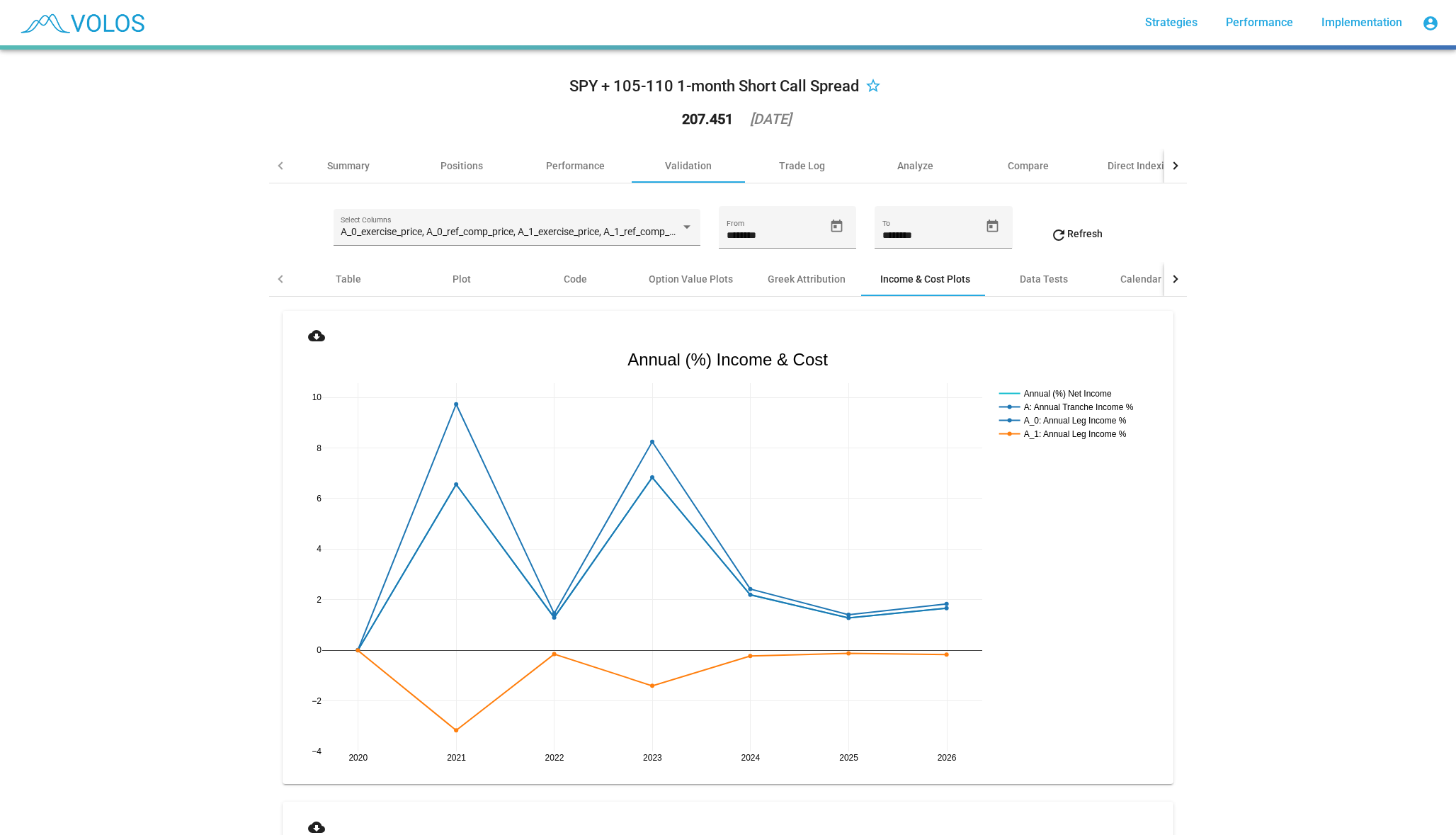
scroll to position [19, 0]
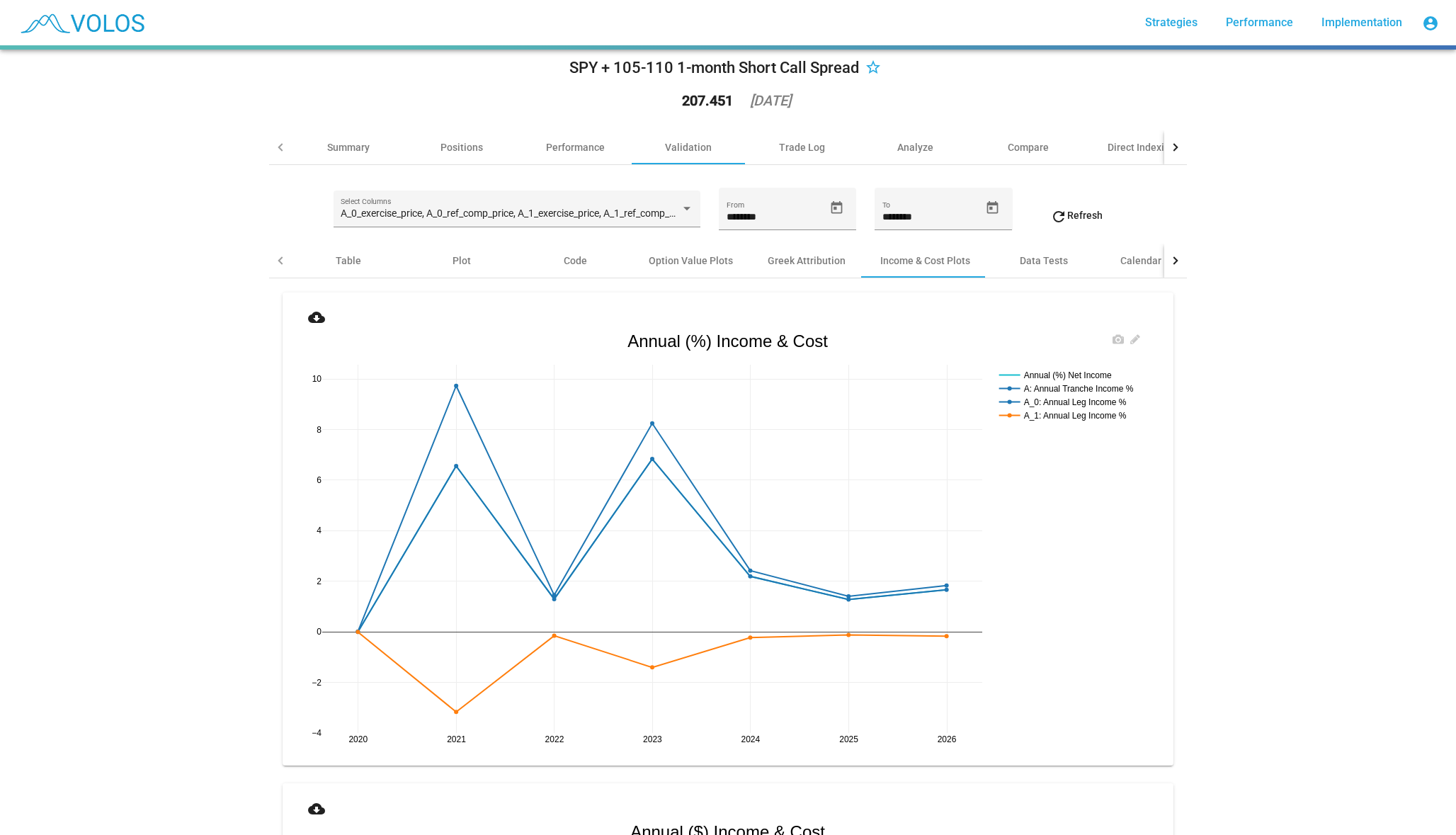
click at [1023, 382] on rect at bounding box center [1073, 388] width 154 height 13
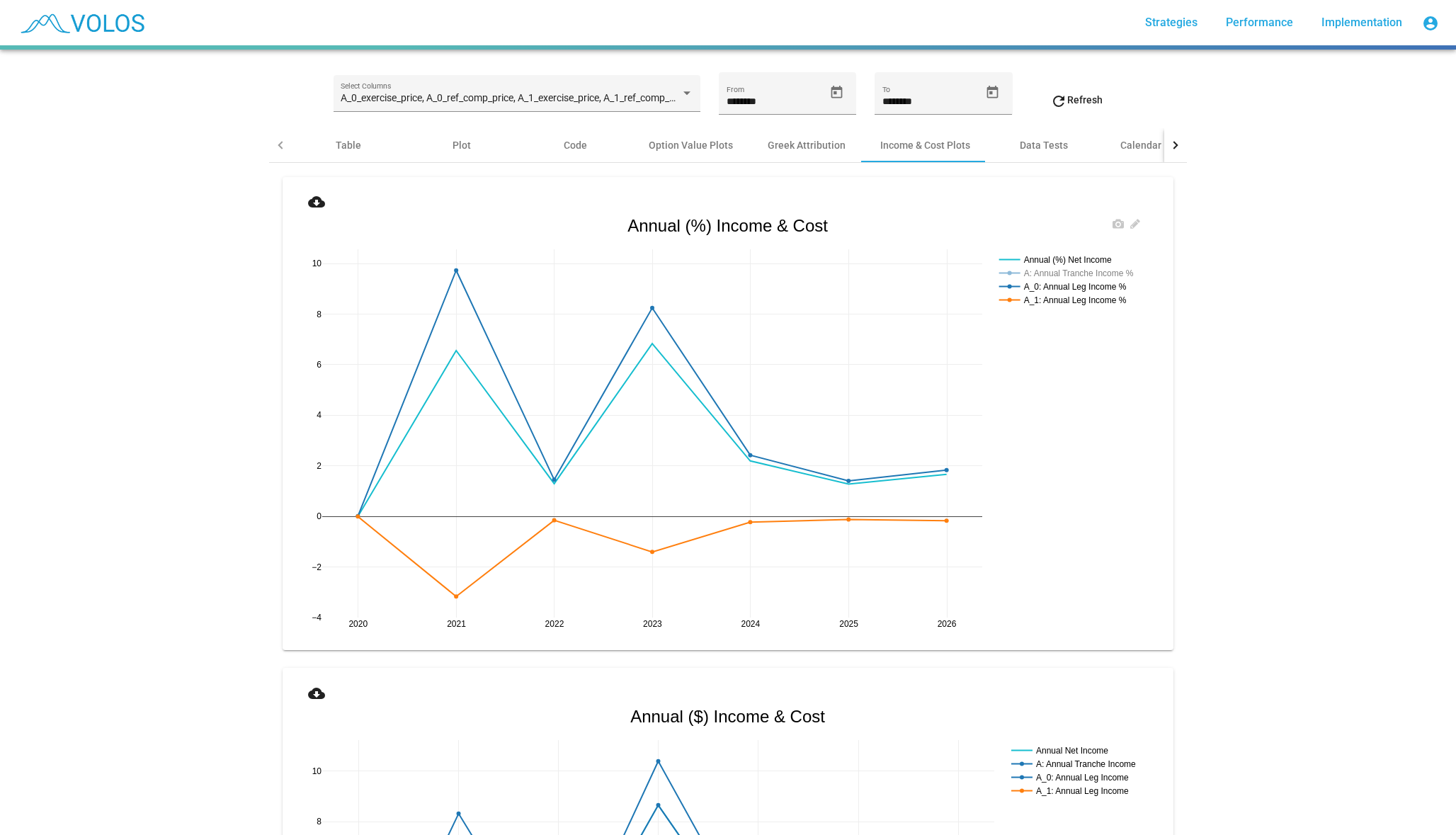
scroll to position [109, 0]
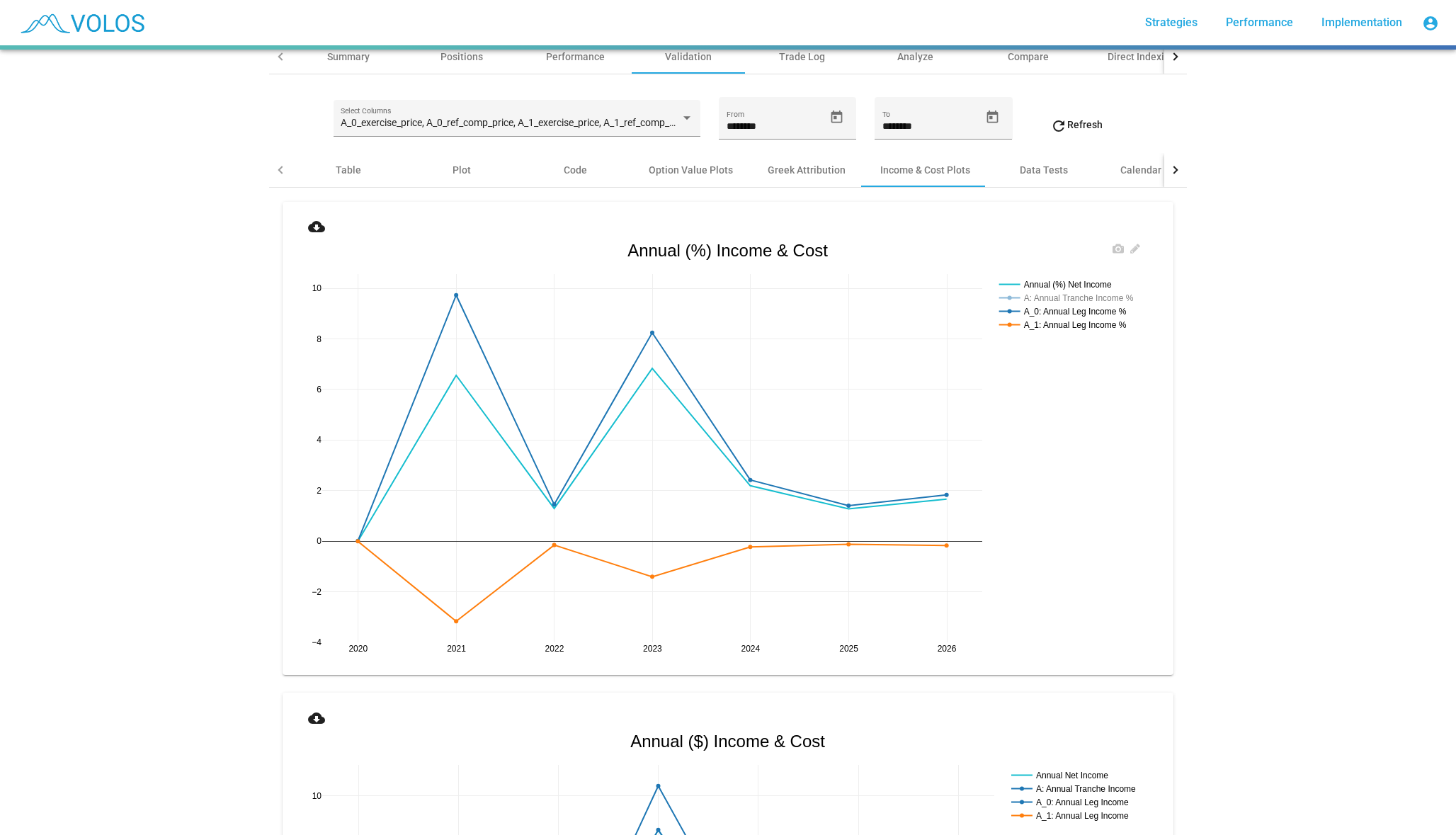
click at [1099, 511] on div "2020 2021 2022 2023 2024 2025 2026 −4 −2 0 2 4 6 8 10 Annual (%) Net Income A: …" at bounding box center [727, 451] width 868 height 425
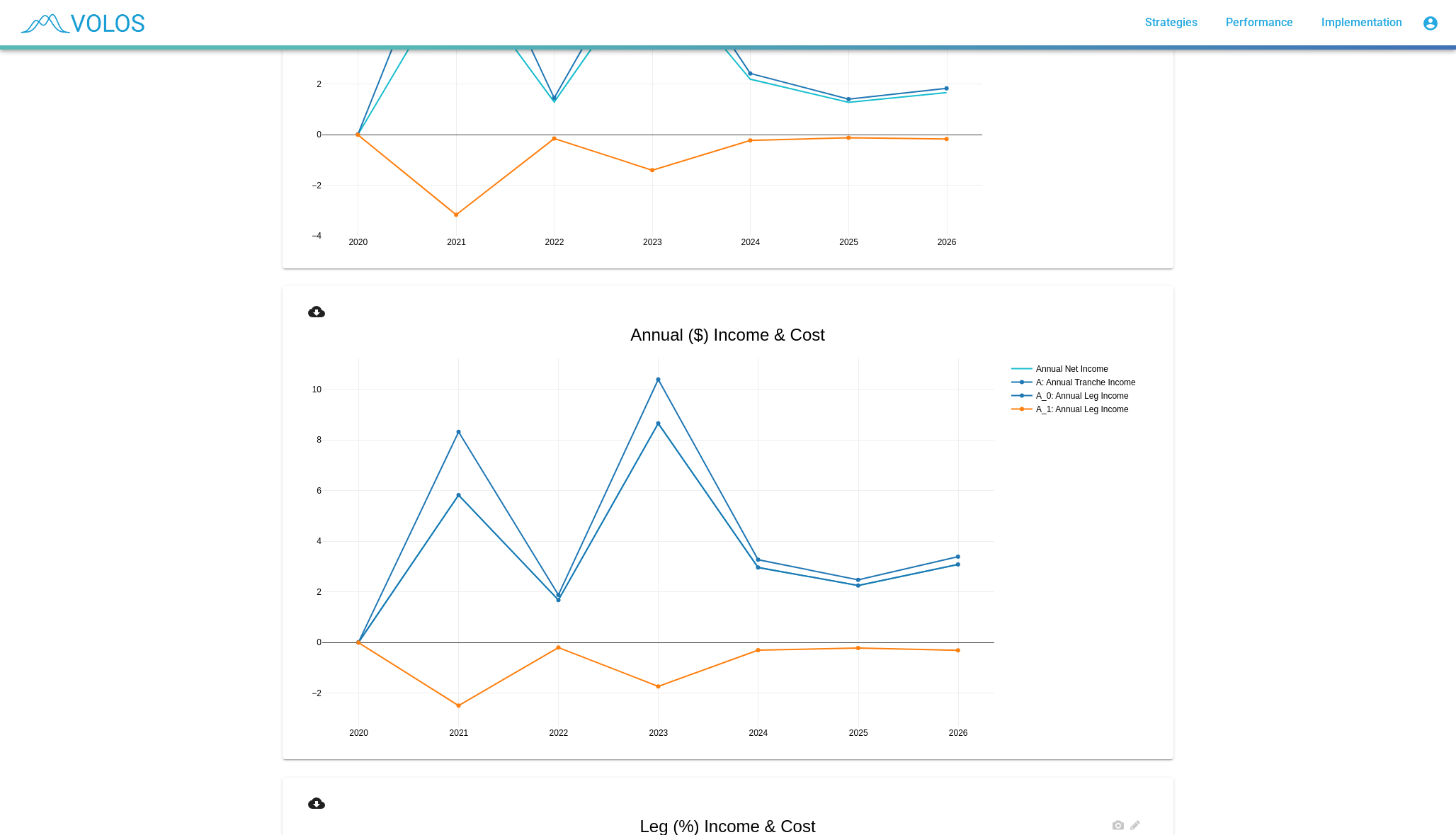
scroll to position [0, 0]
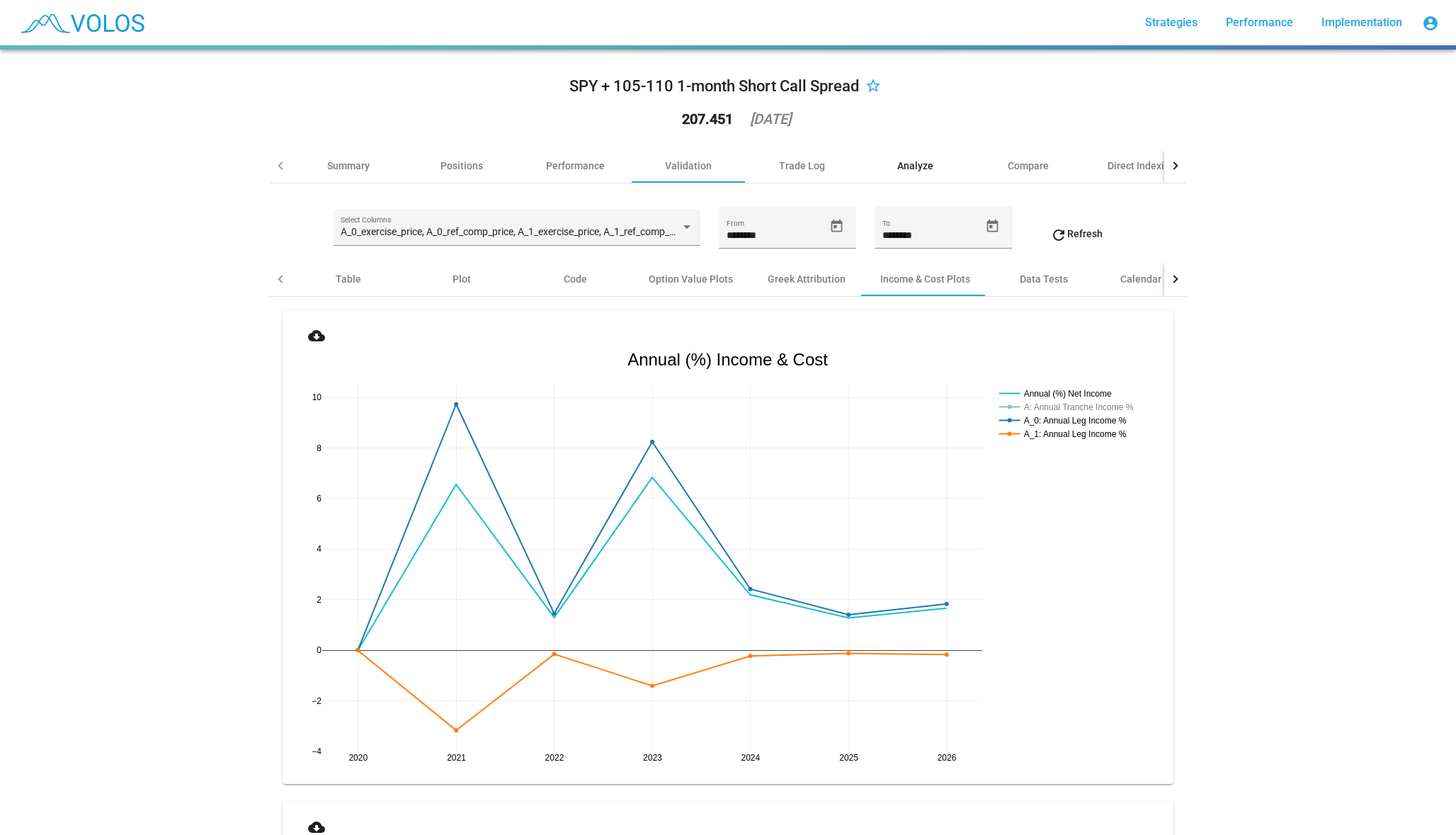
click at [922, 166] on div "Analyze" at bounding box center [915, 165] width 36 height 14
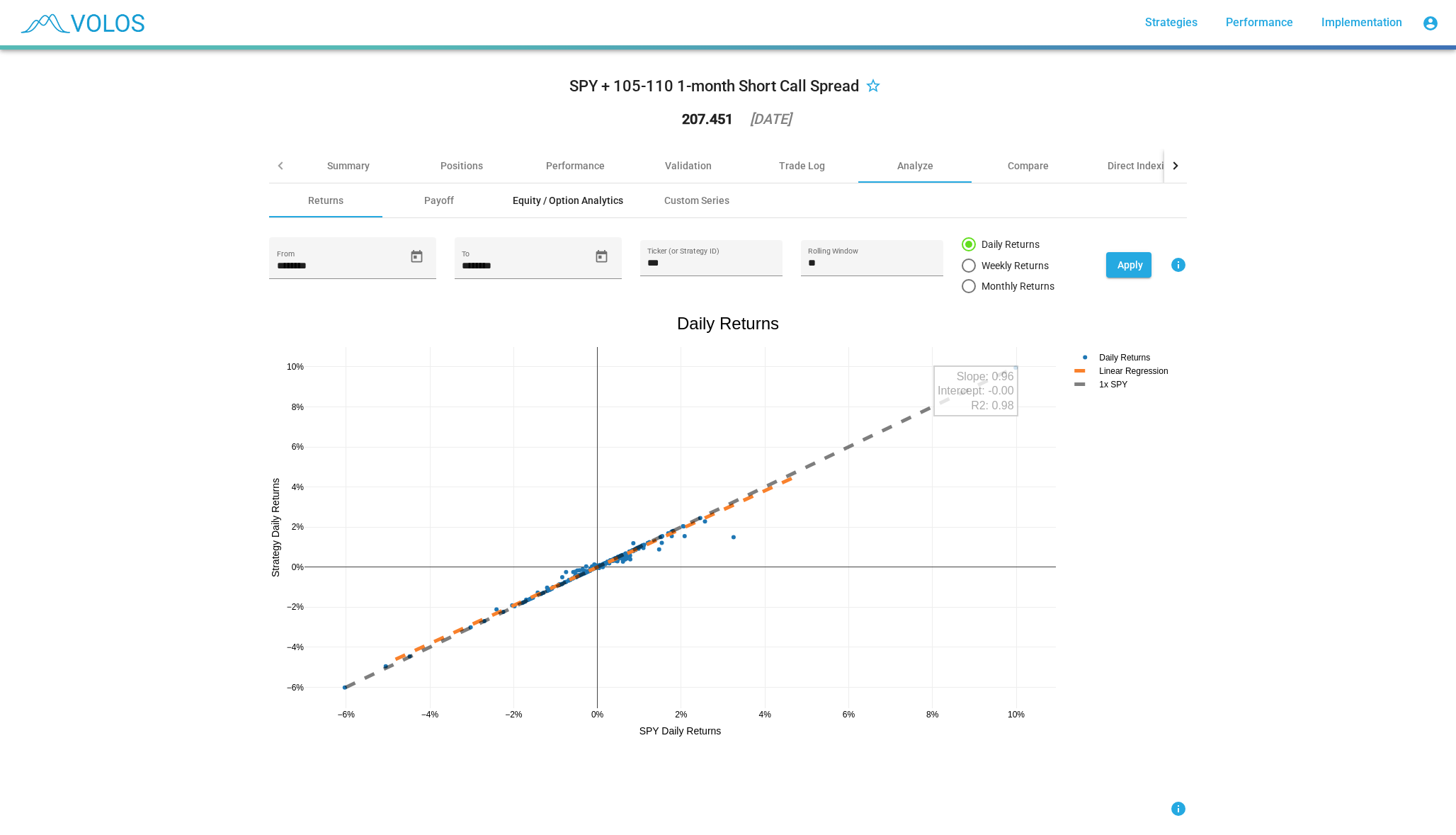
click at [578, 197] on div "Equity / Option Analytics" at bounding box center [568, 201] width 111 height 14
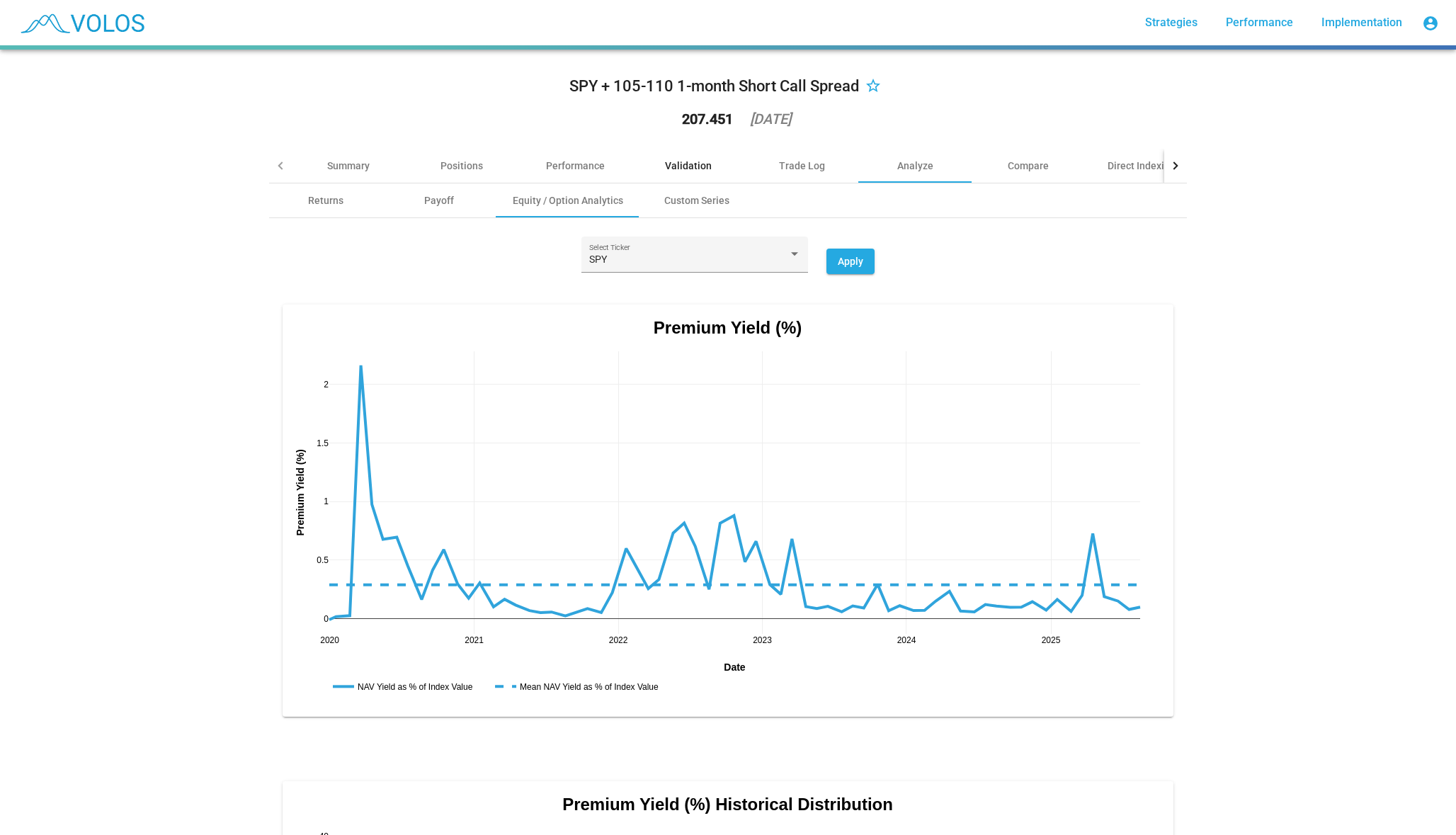
click at [676, 149] on div "Validation" at bounding box center [688, 165] width 113 height 34
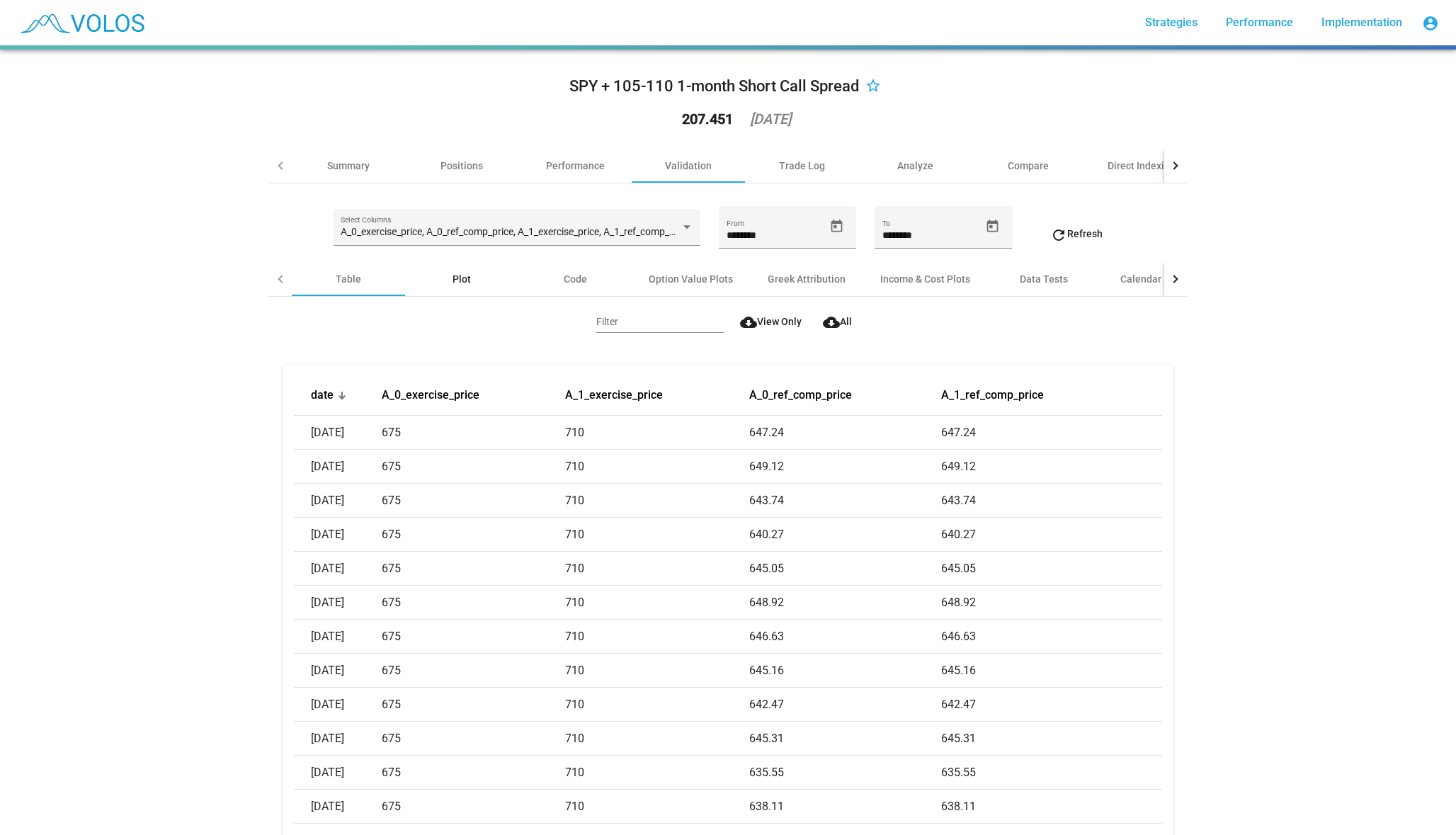
click at [473, 270] on div "Plot" at bounding box center [462, 279] width 113 height 34
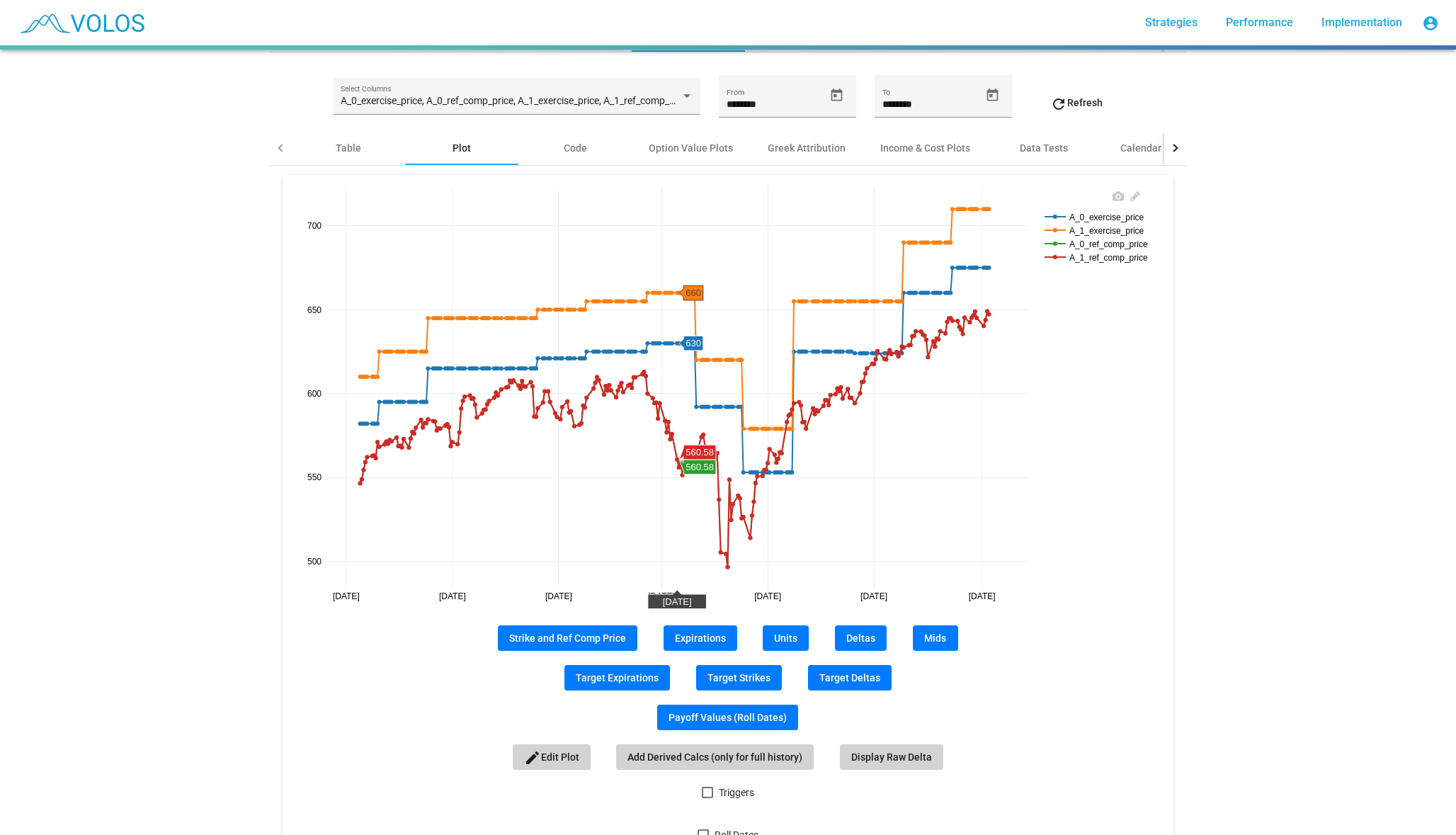
scroll to position [101, 0]
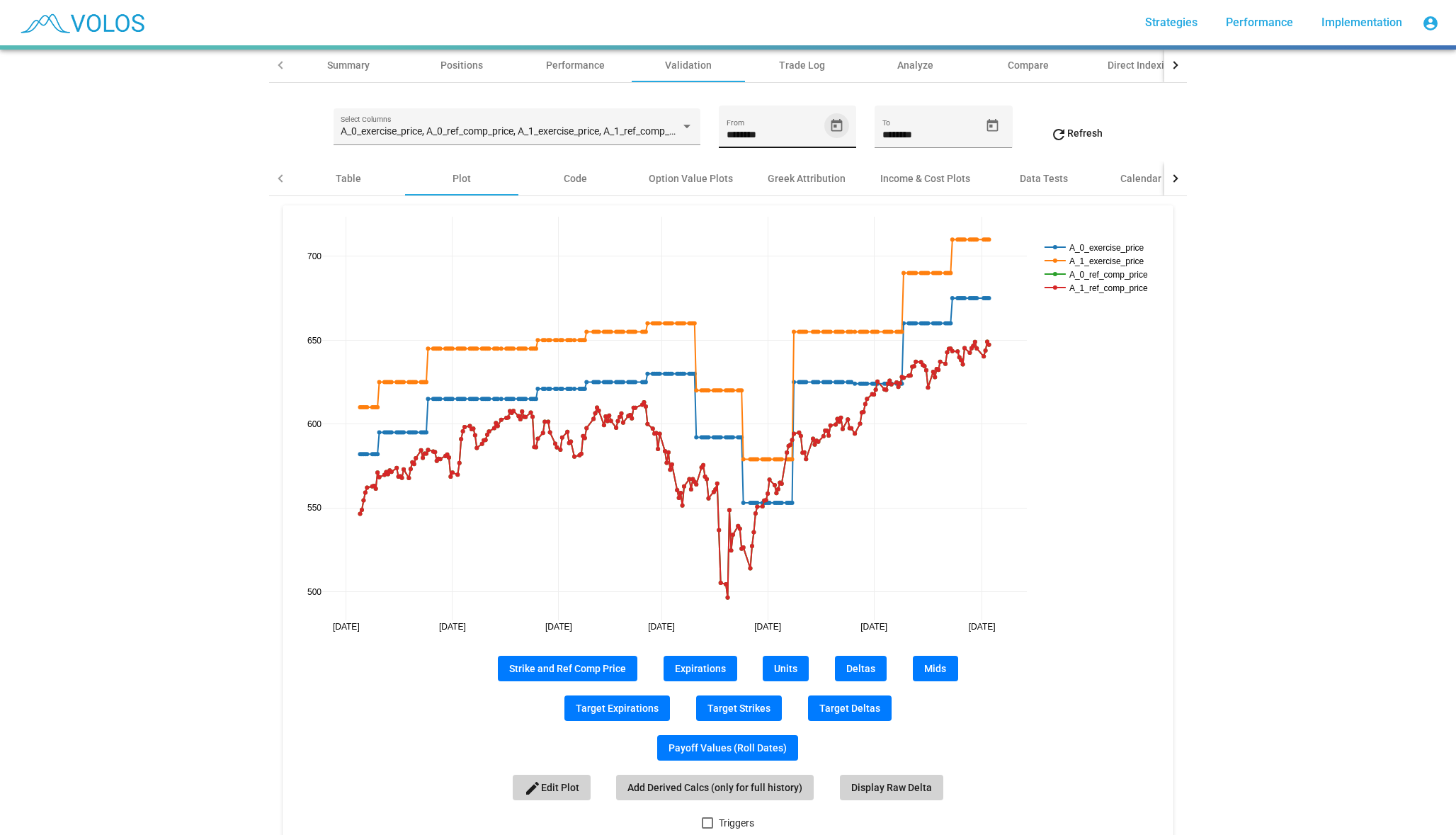
click at [840, 130] on icon "Open calendar" at bounding box center [837, 125] width 11 height 12
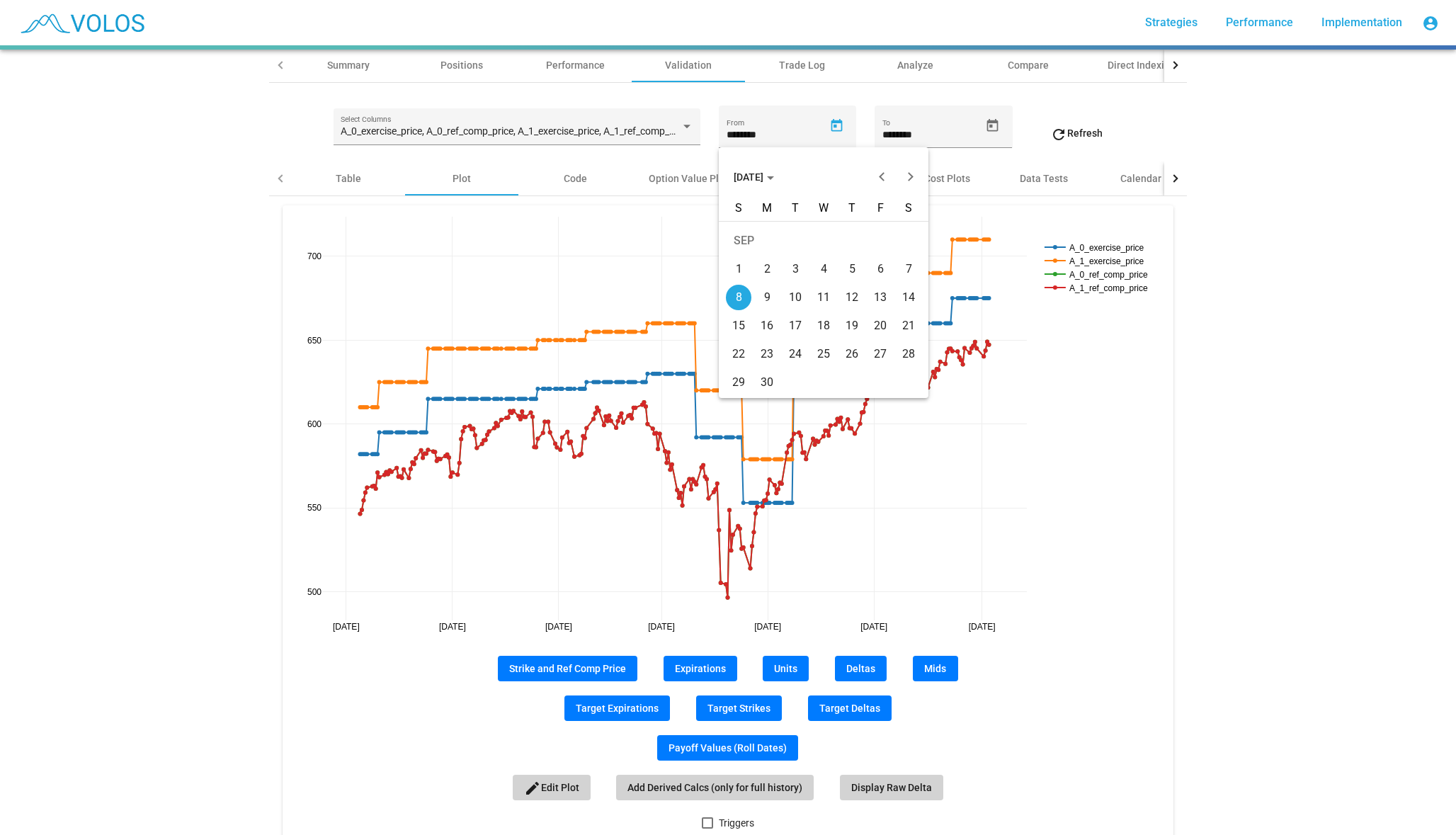
click at [735, 176] on span "[DATE]" at bounding box center [754, 177] width 41 height 11
click at [789, 249] on div "2021" at bounding box center [799, 249] width 44 height 26
click at [739, 245] on div "JAN" at bounding box center [749, 249] width 44 height 26
click at [877, 240] on div "1" at bounding box center [880, 241] width 26 height 26
type input "********"
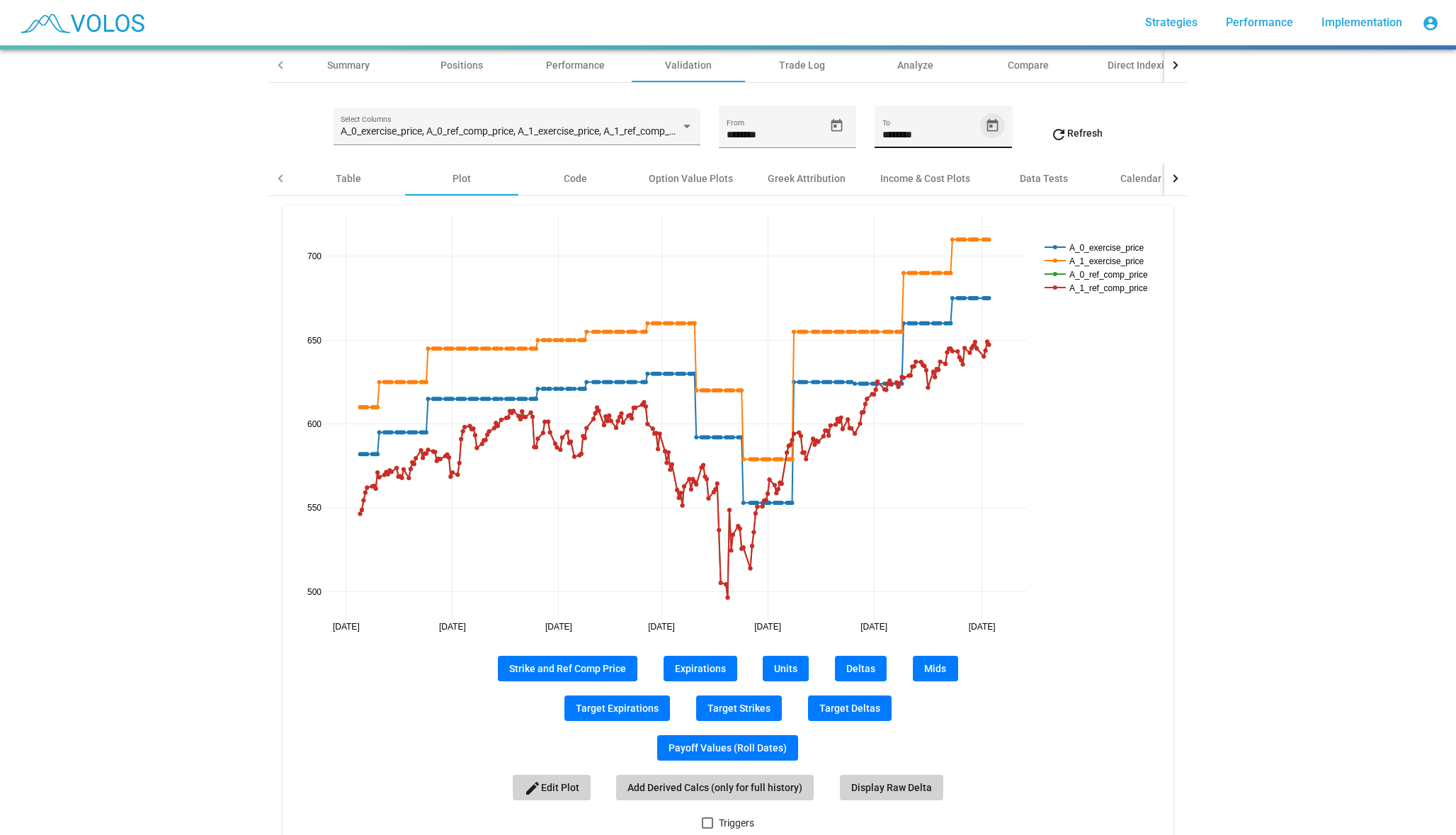
click at [995, 119] on icon "Open calendar" at bounding box center [992, 126] width 15 height 15
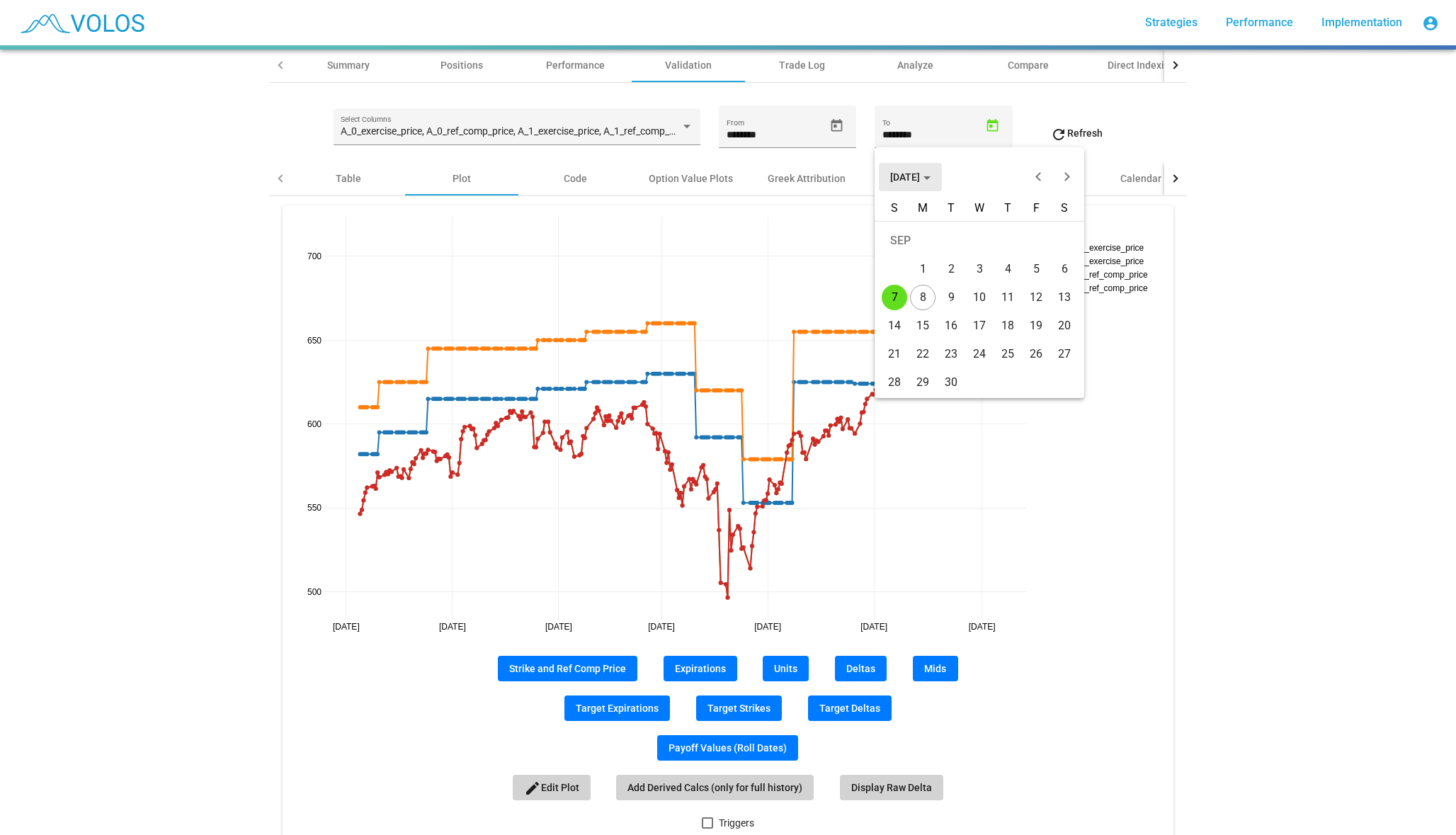
click at [900, 172] on span "SEP 2025" at bounding box center [910, 177] width 41 height 11
click at [957, 232] on div "2017" at bounding box center [954, 220] width 44 height 26
click at [904, 170] on button "2017" at bounding box center [907, 177] width 56 height 28
click at [904, 171] on button "SEP 2017" at bounding box center [910, 177] width 63 height 28
click at [954, 248] on div "2021" at bounding box center [954, 249] width 44 height 26
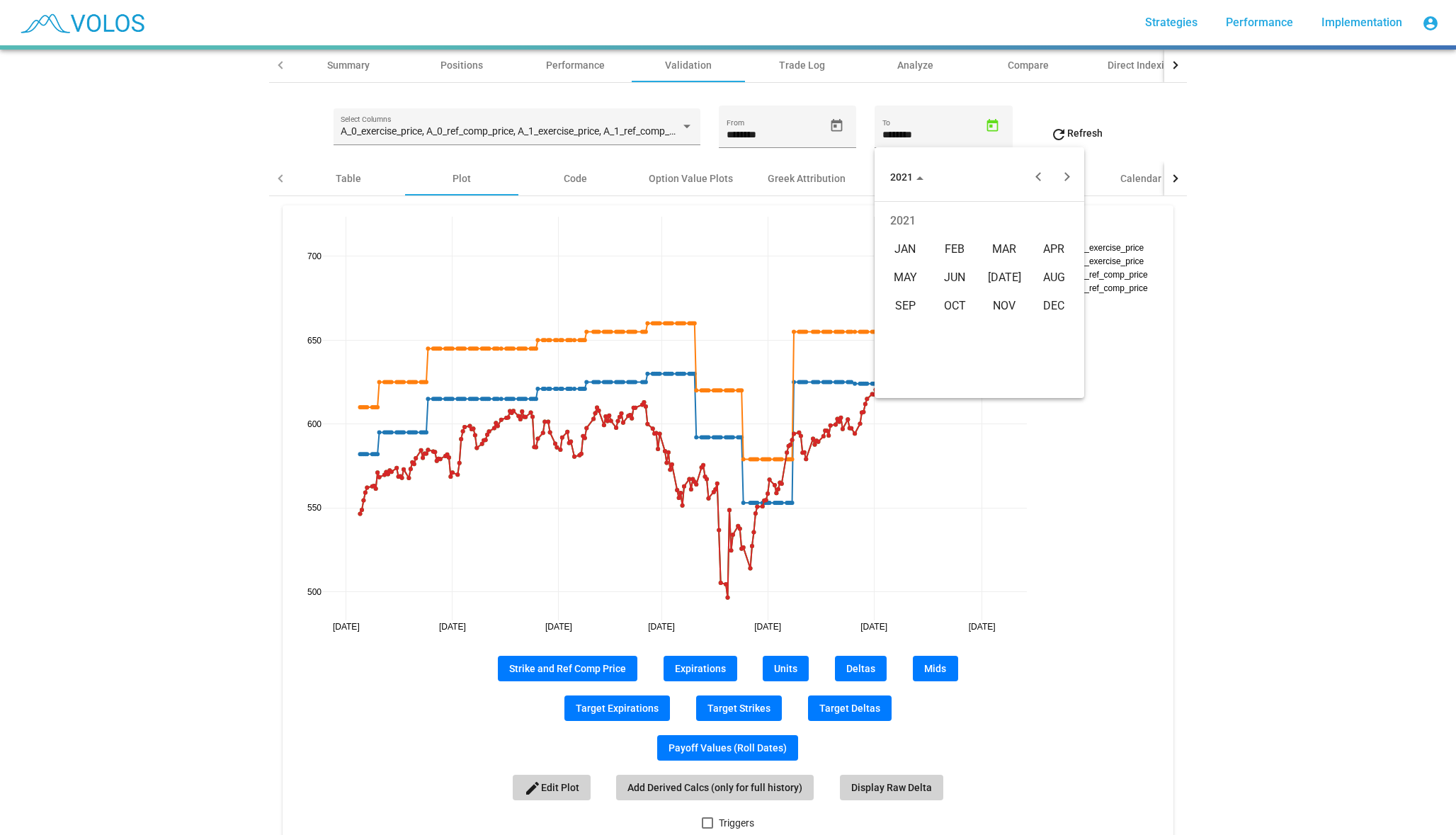
click at [1054, 319] on td "DEC" at bounding box center [1054, 306] width 50 height 28
click at [1037, 349] on div "31" at bounding box center [1036, 354] width 26 height 26
type input "**********"
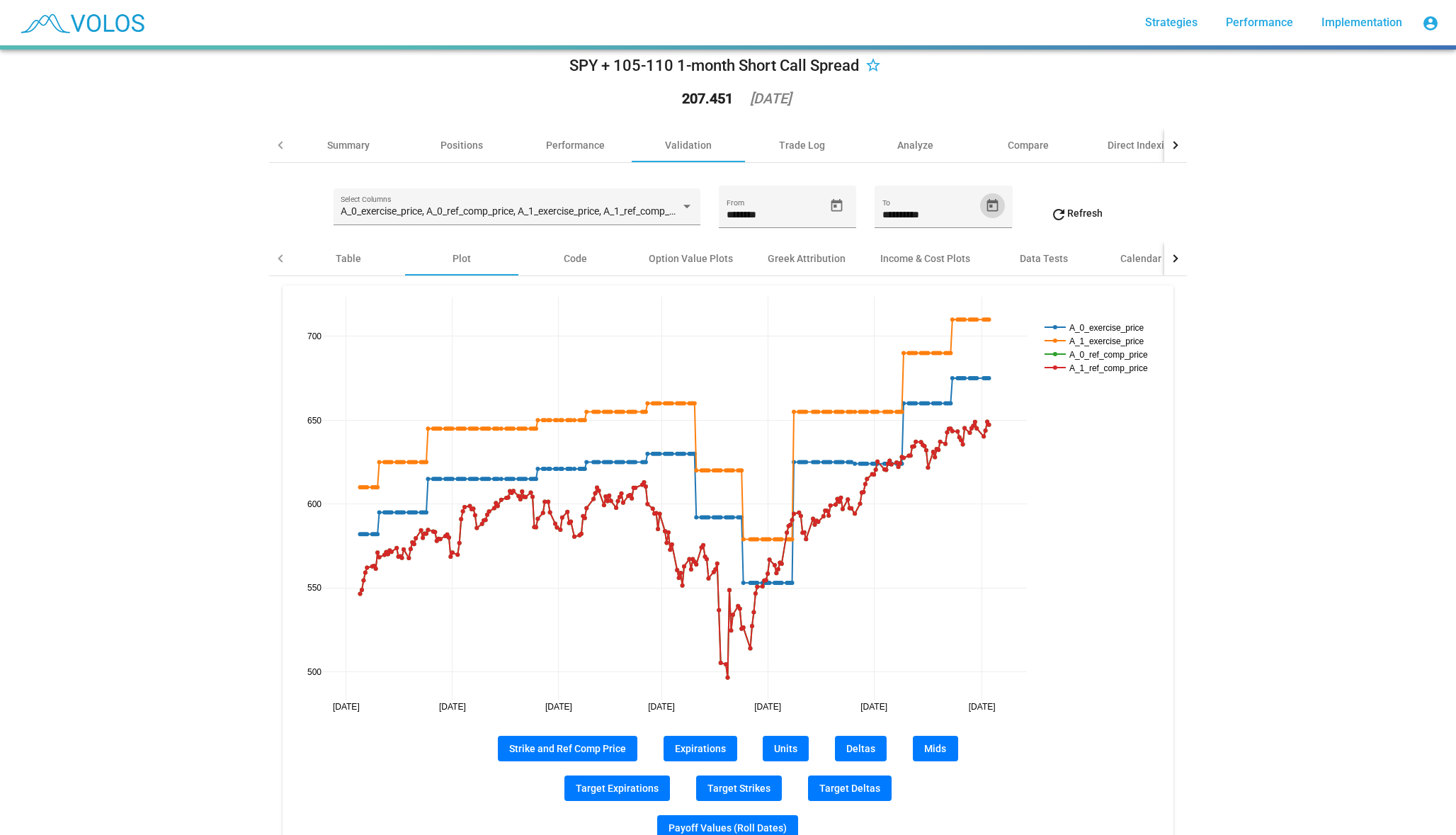
scroll to position [0, 0]
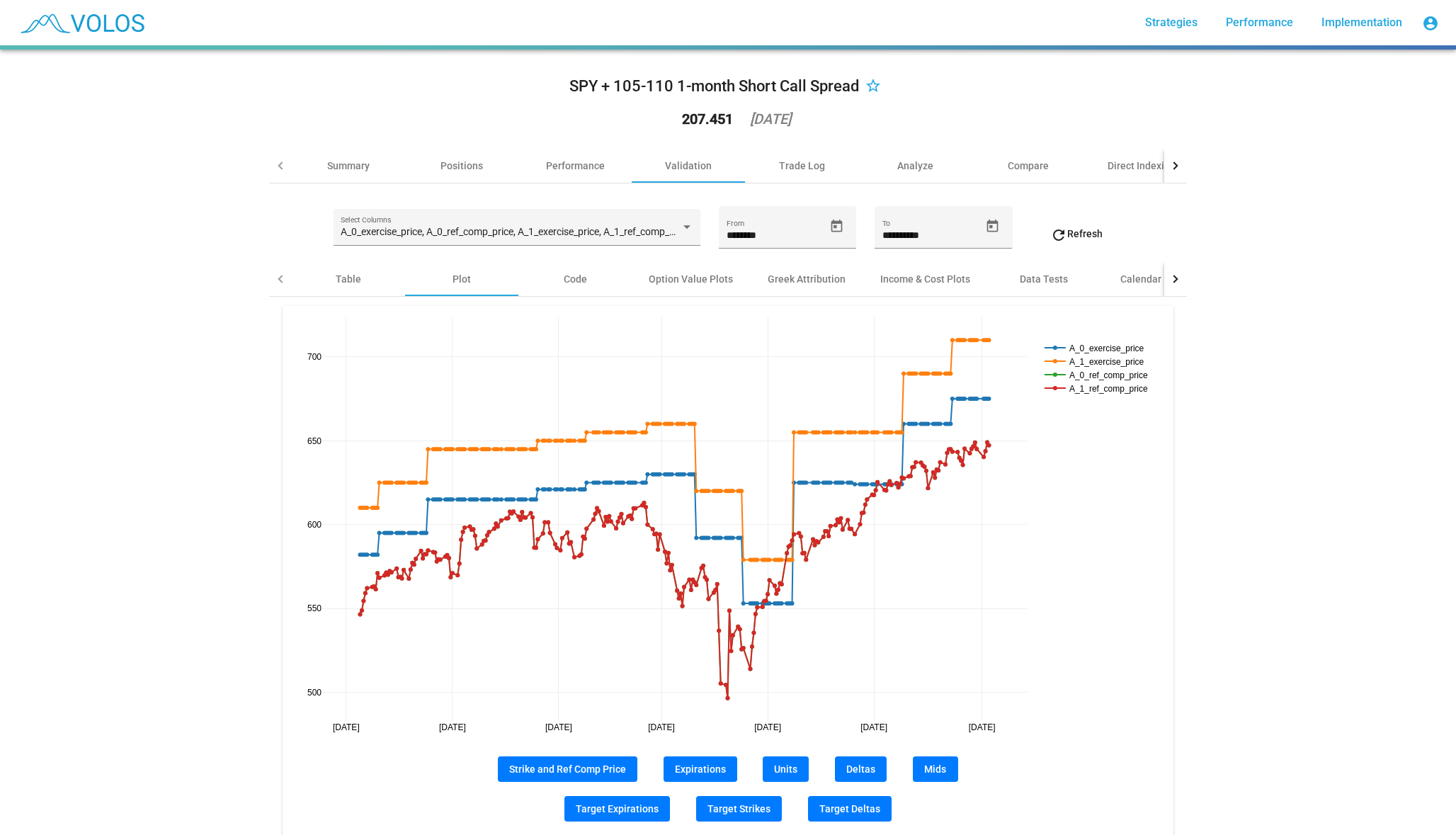
click at [1077, 252] on div "**********" at bounding box center [728, 234] width 918 height 56
click at [1086, 233] on span "refresh Refresh" at bounding box center [1076, 234] width 52 height 11
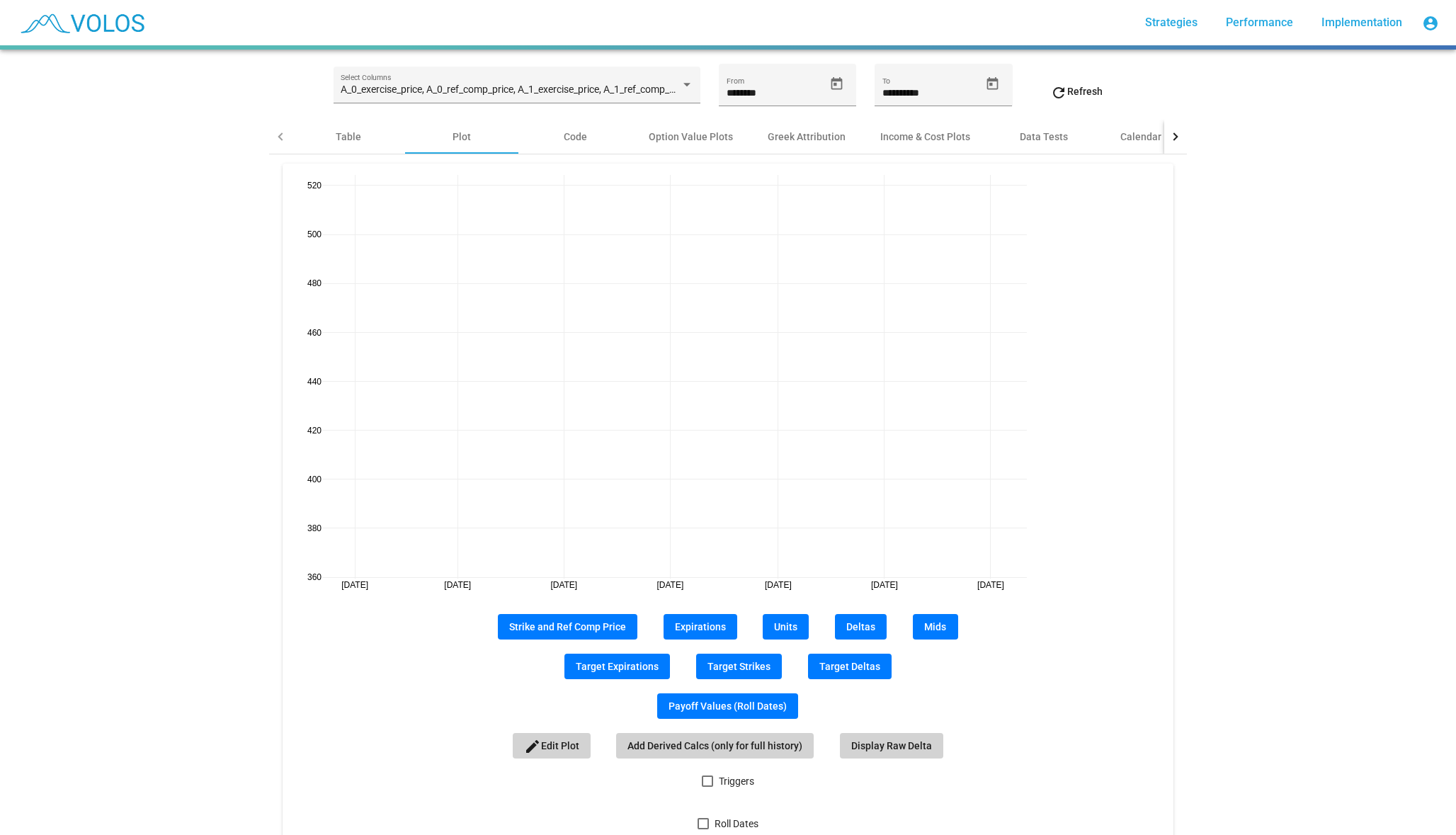
scroll to position [194, 0]
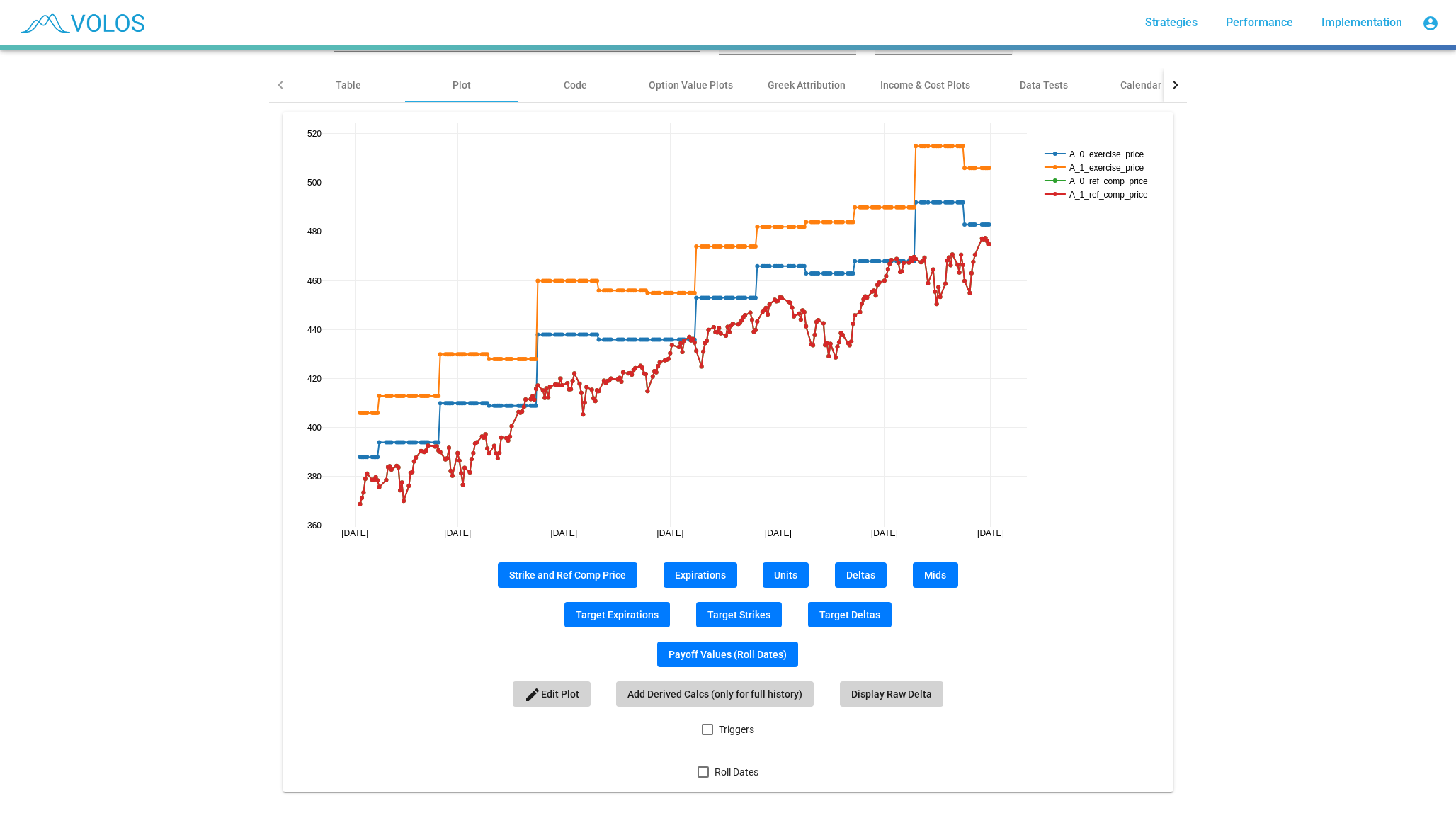
click at [944, 571] on span "Mids" at bounding box center [935, 575] width 22 height 11
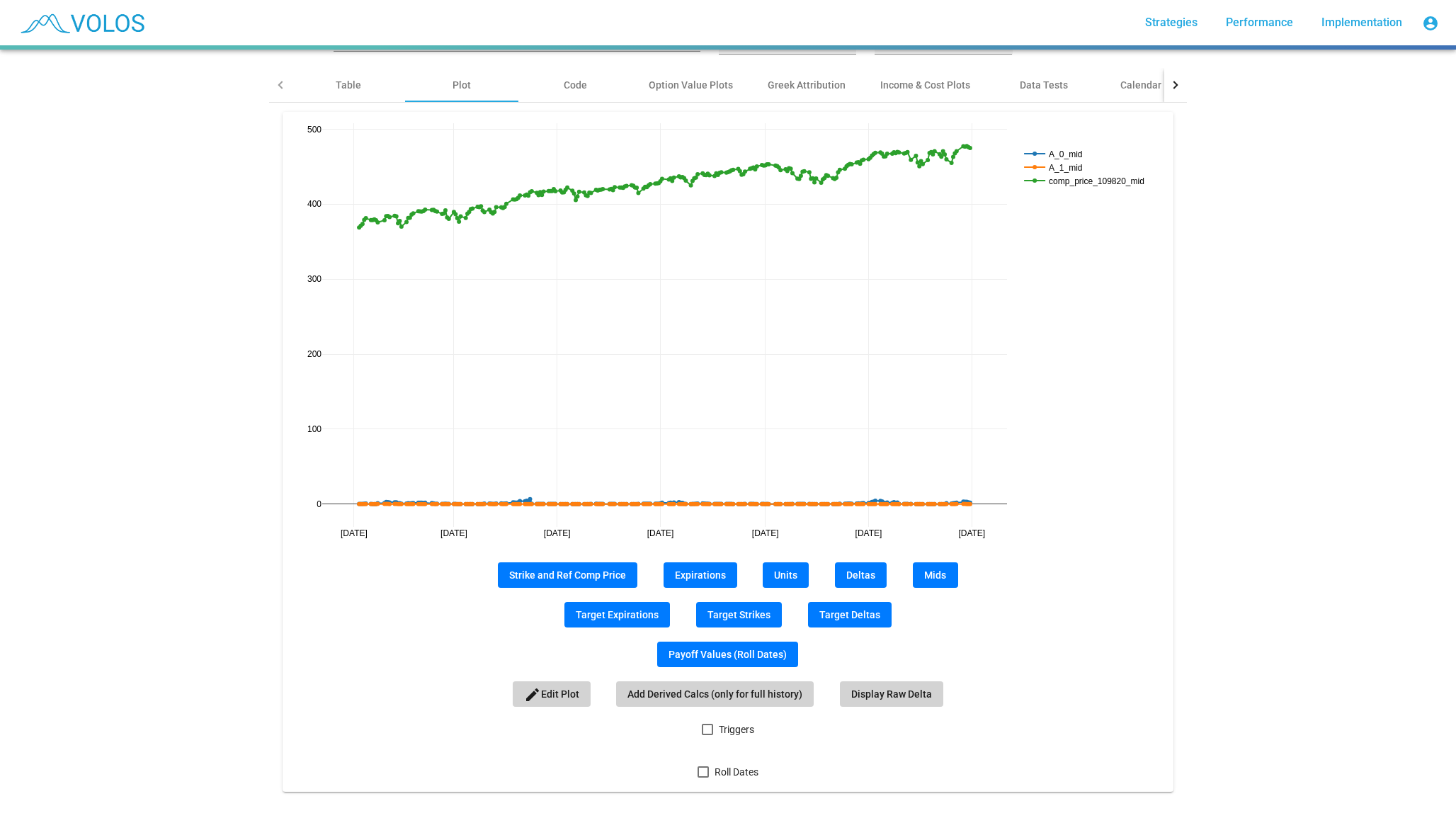
click at [723, 775] on span "Roll Dates" at bounding box center [737, 771] width 44 height 17
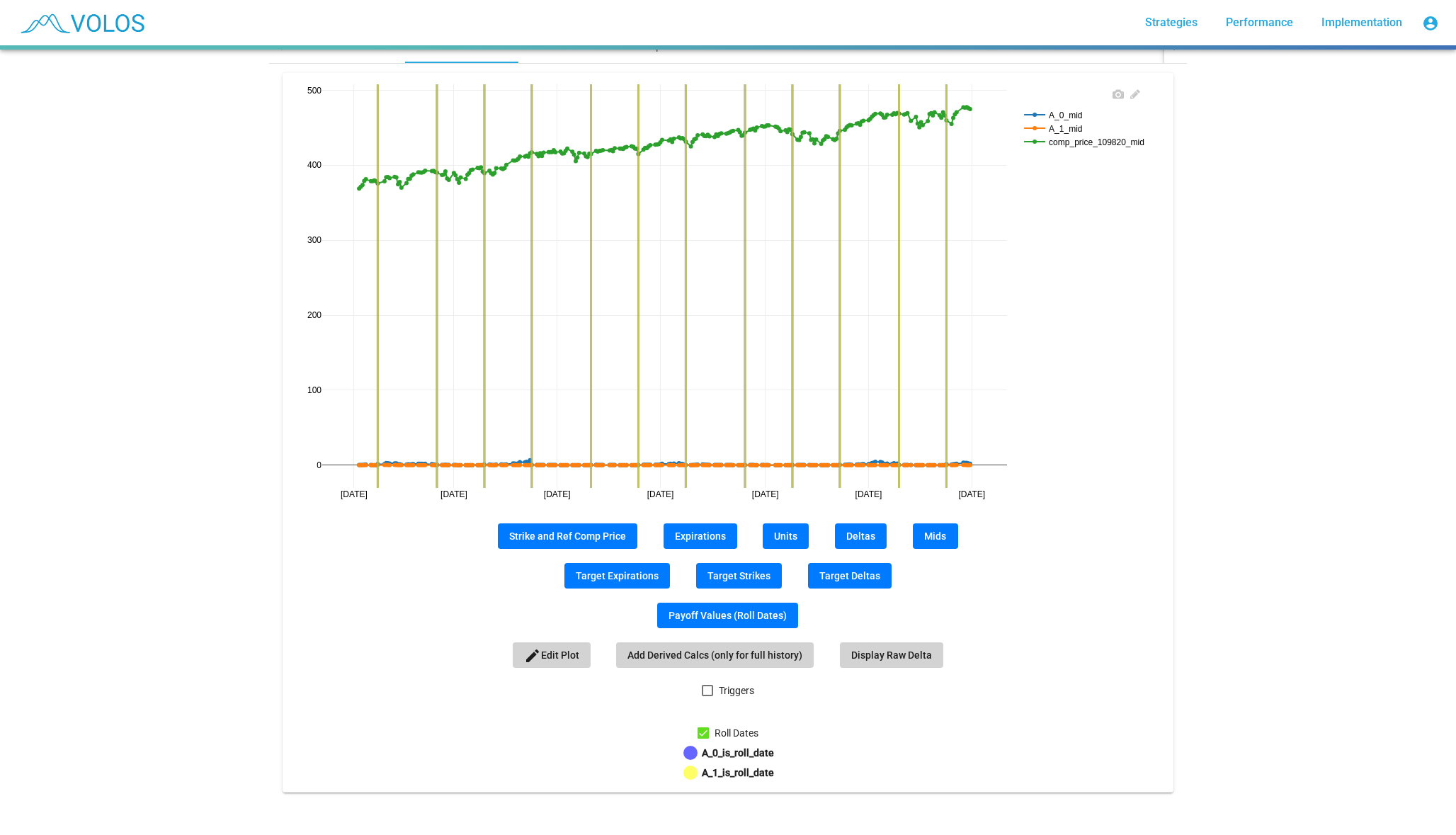
click at [1125, 142] on rect at bounding box center [1089, 141] width 137 height 13
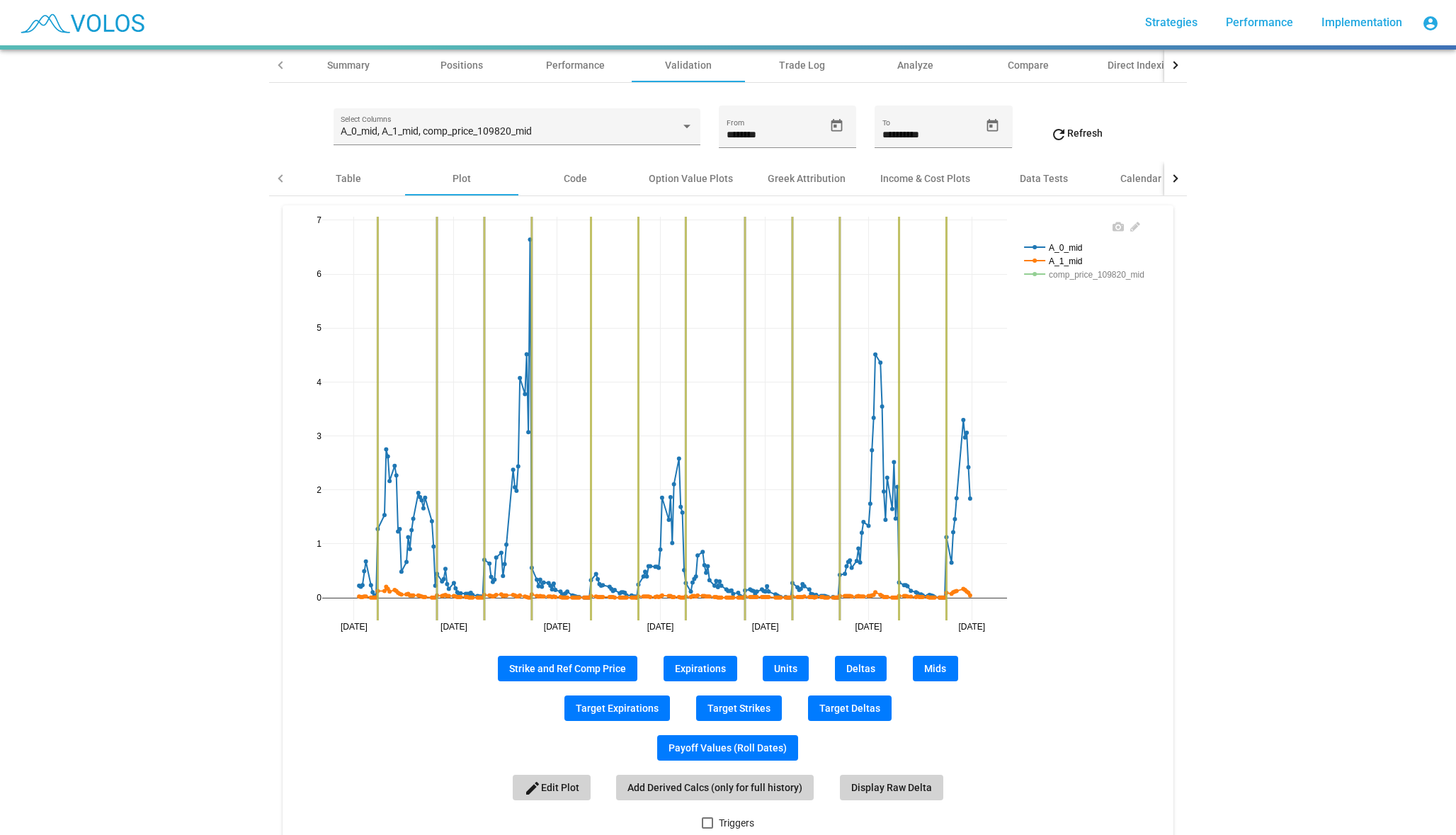
scroll to position [83, 0]
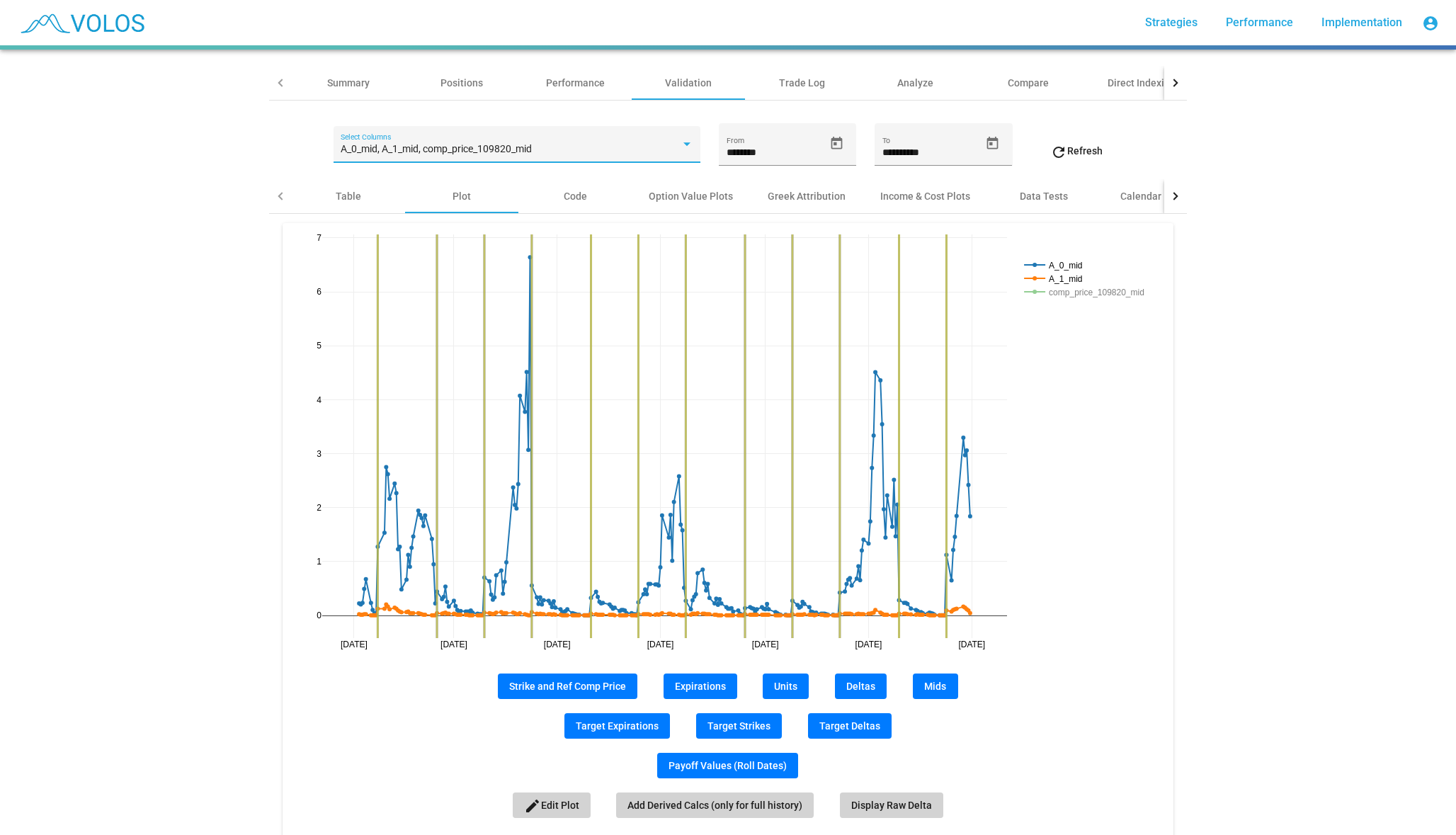
click at [670, 147] on div "A_0_mid, A_1_mid, comp_price_109820_mid" at bounding box center [510, 149] width 339 height 11
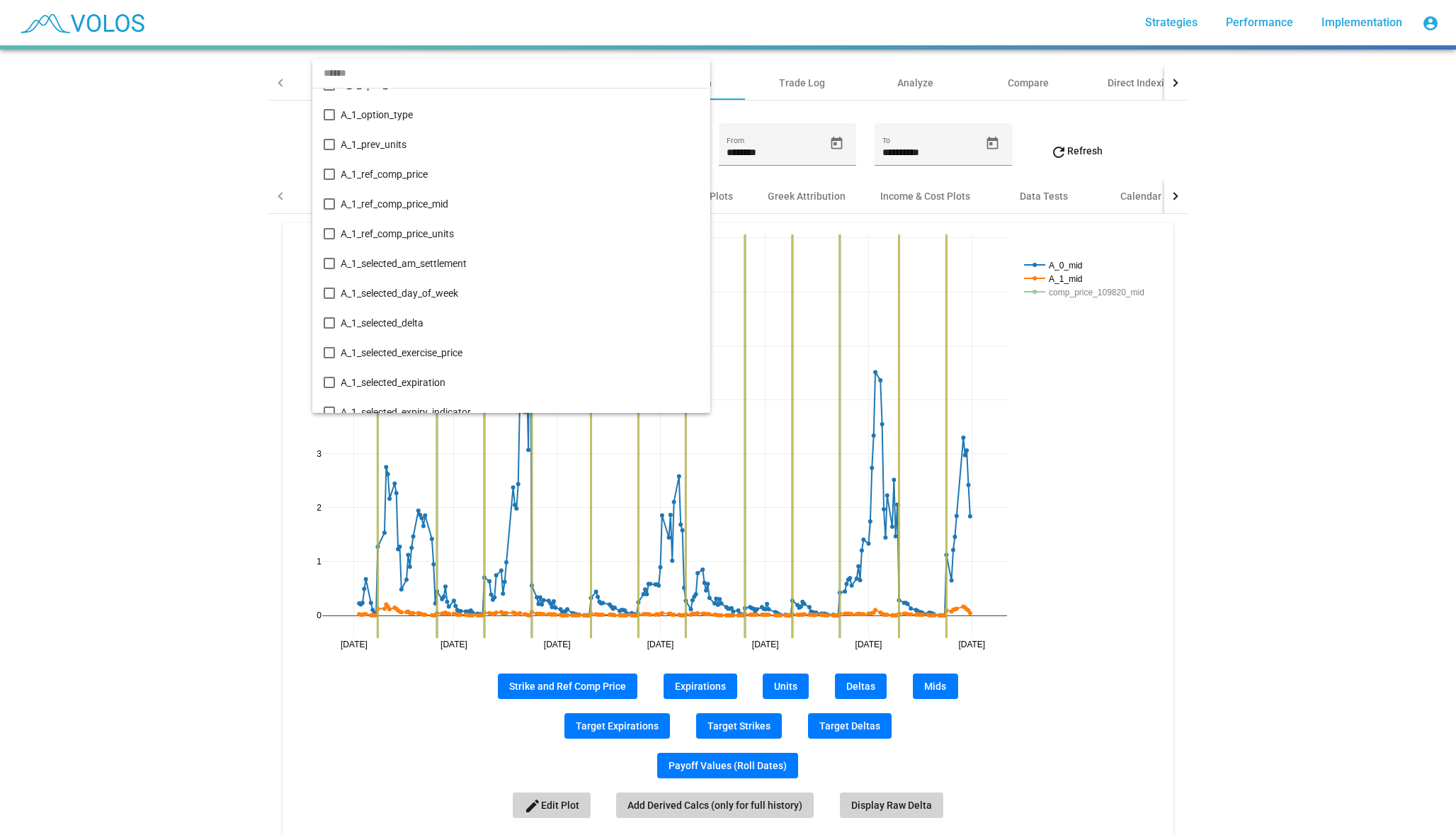
scroll to position [2789, 0]
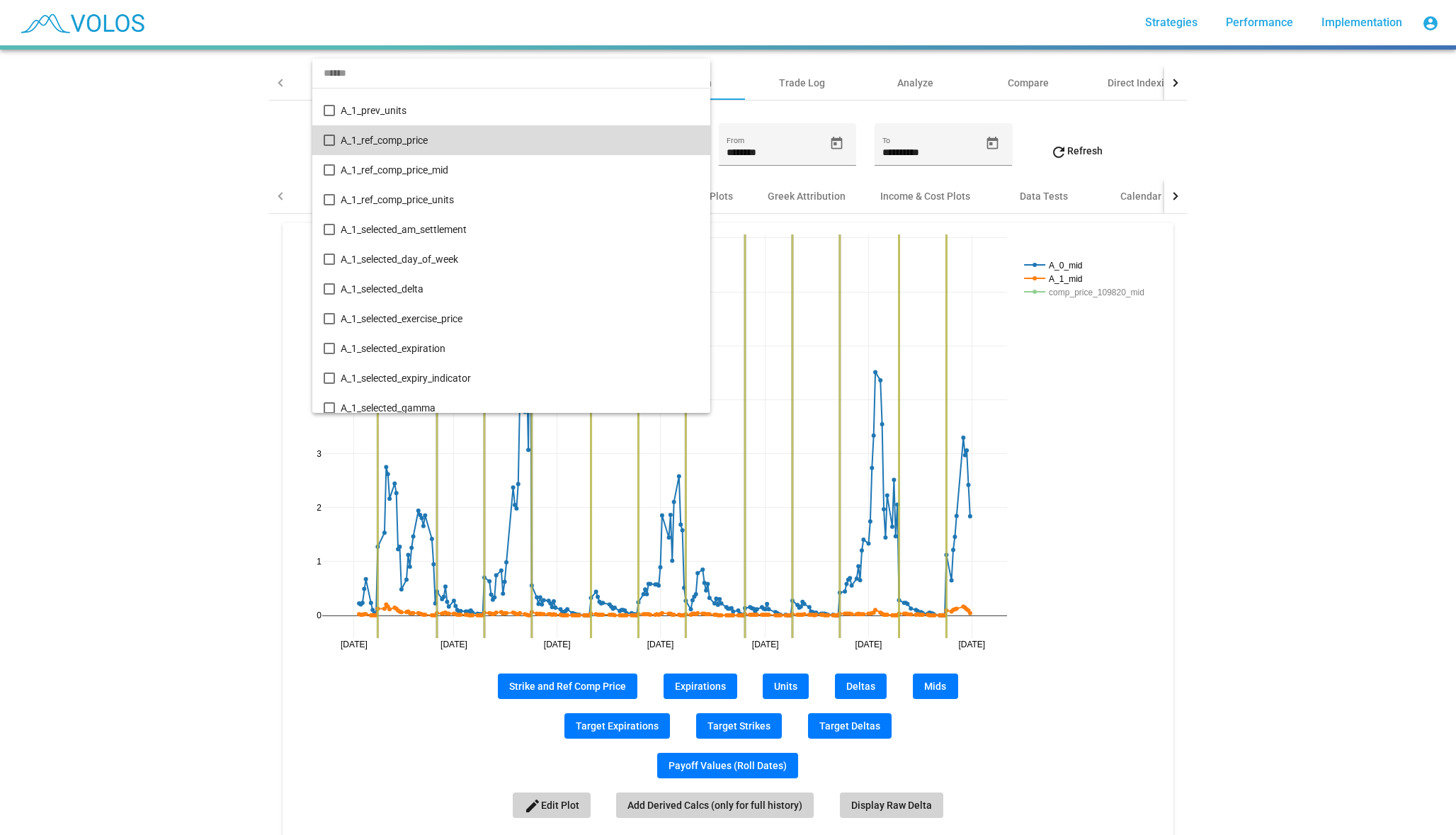
click at [453, 144] on span "A_1_ref_comp_price" at bounding box center [519, 141] width 357 height 30
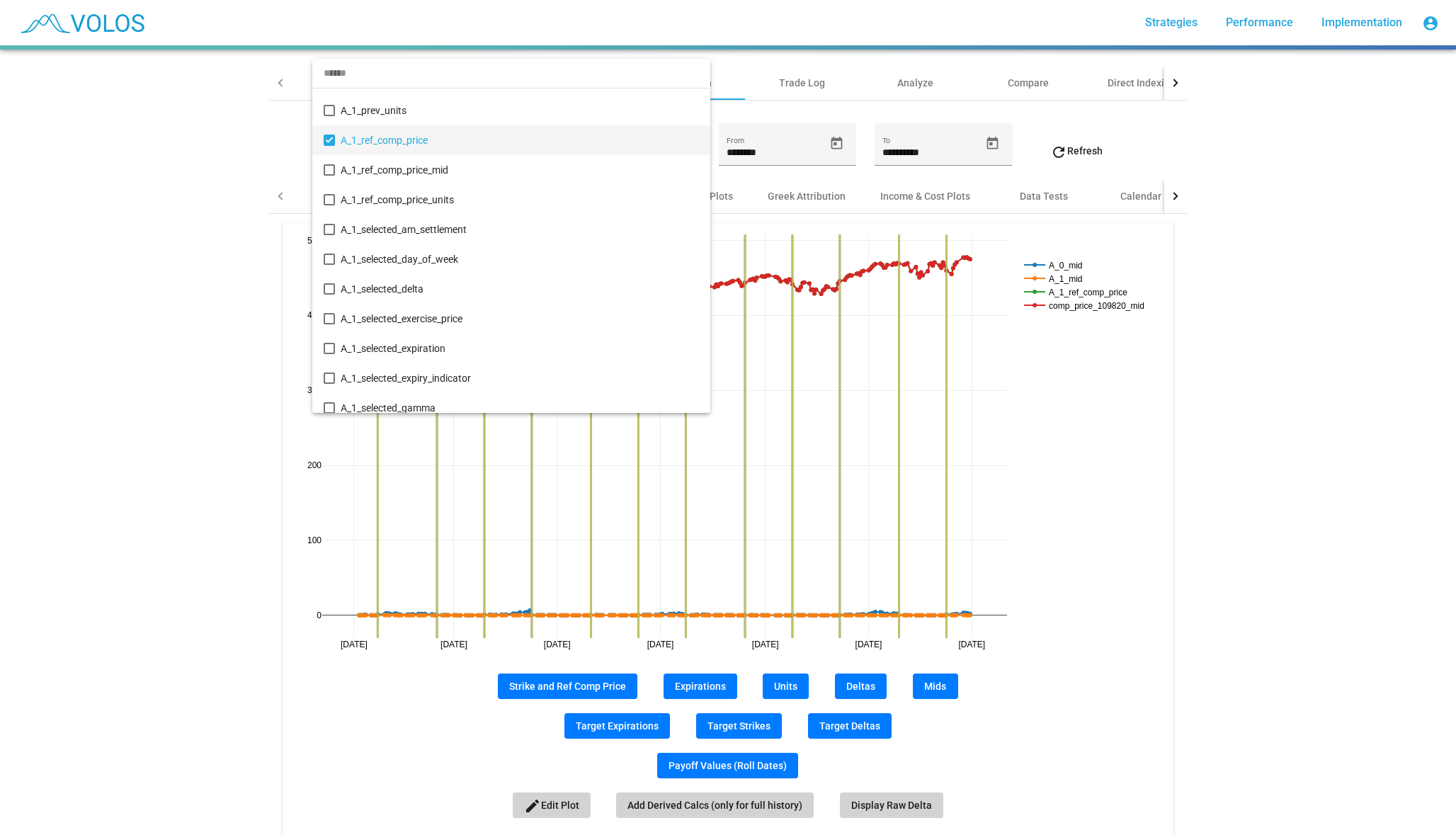
click at [226, 450] on div at bounding box center [728, 418] width 1456 height 835
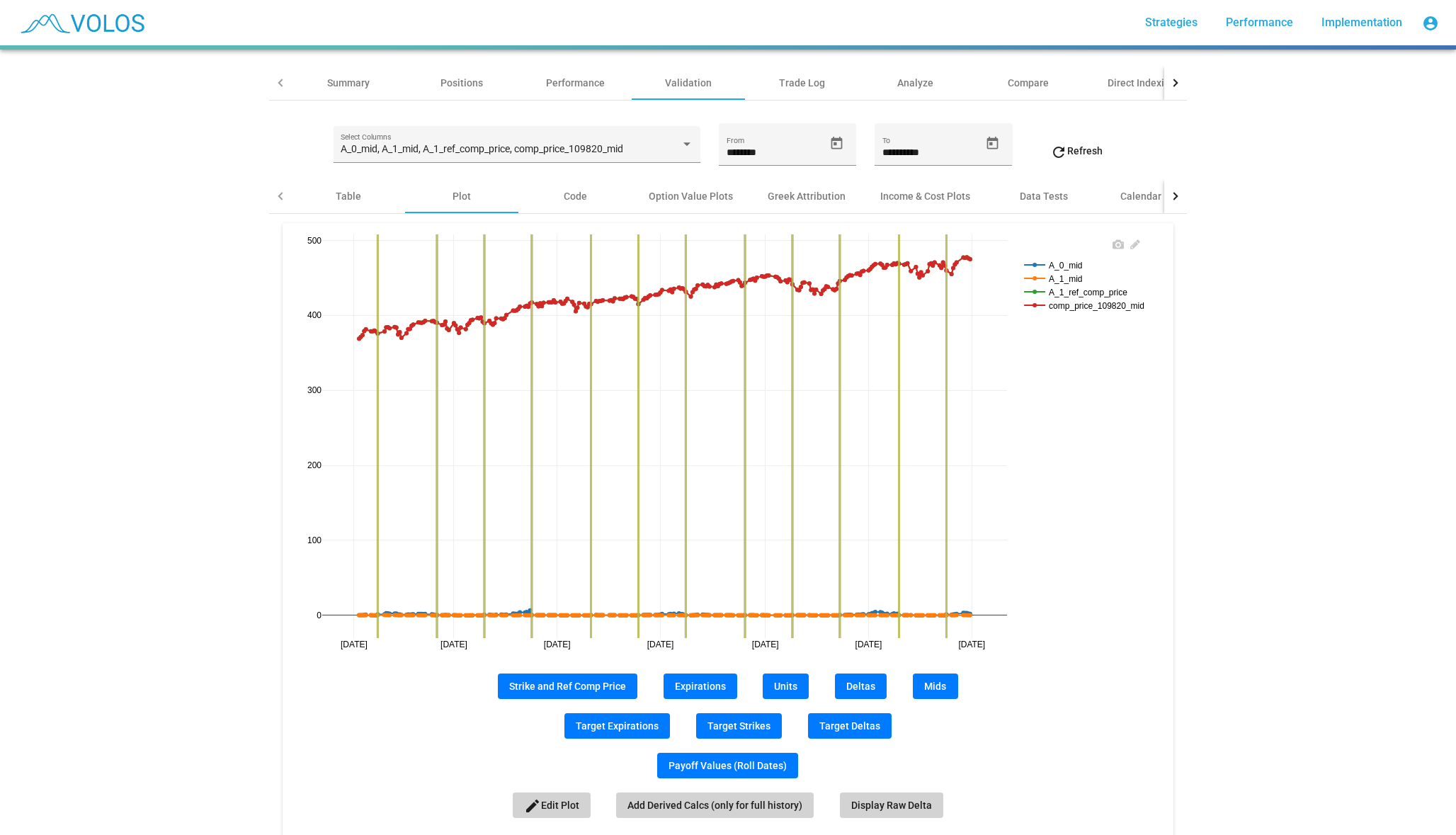
click at [1099, 303] on rect at bounding box center [1089, 304] width 137 height 13
click at [1081, 291] on rect at bounding box center [1089, 291] width 137 height 13
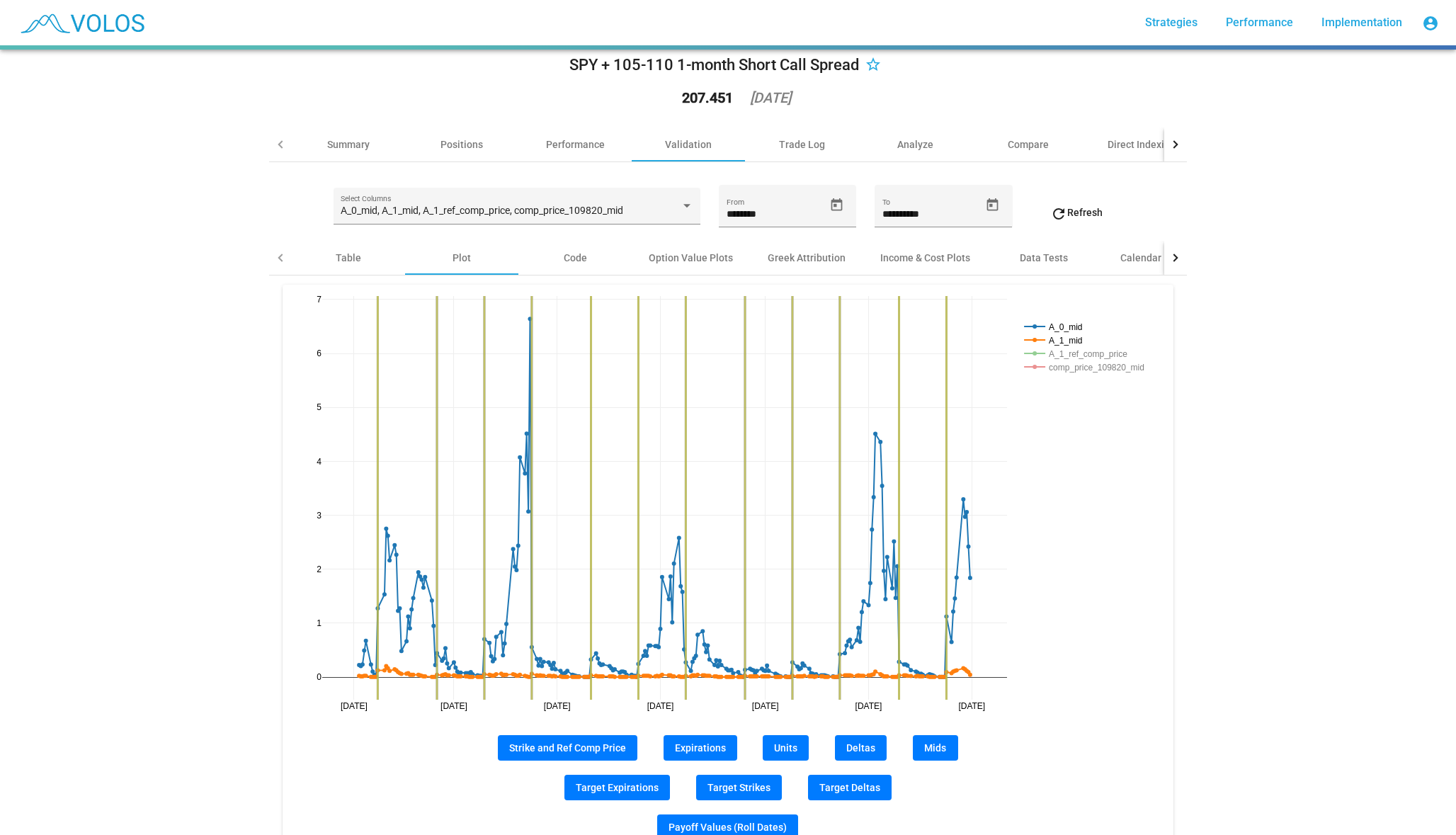
scroll to position [0, 0]
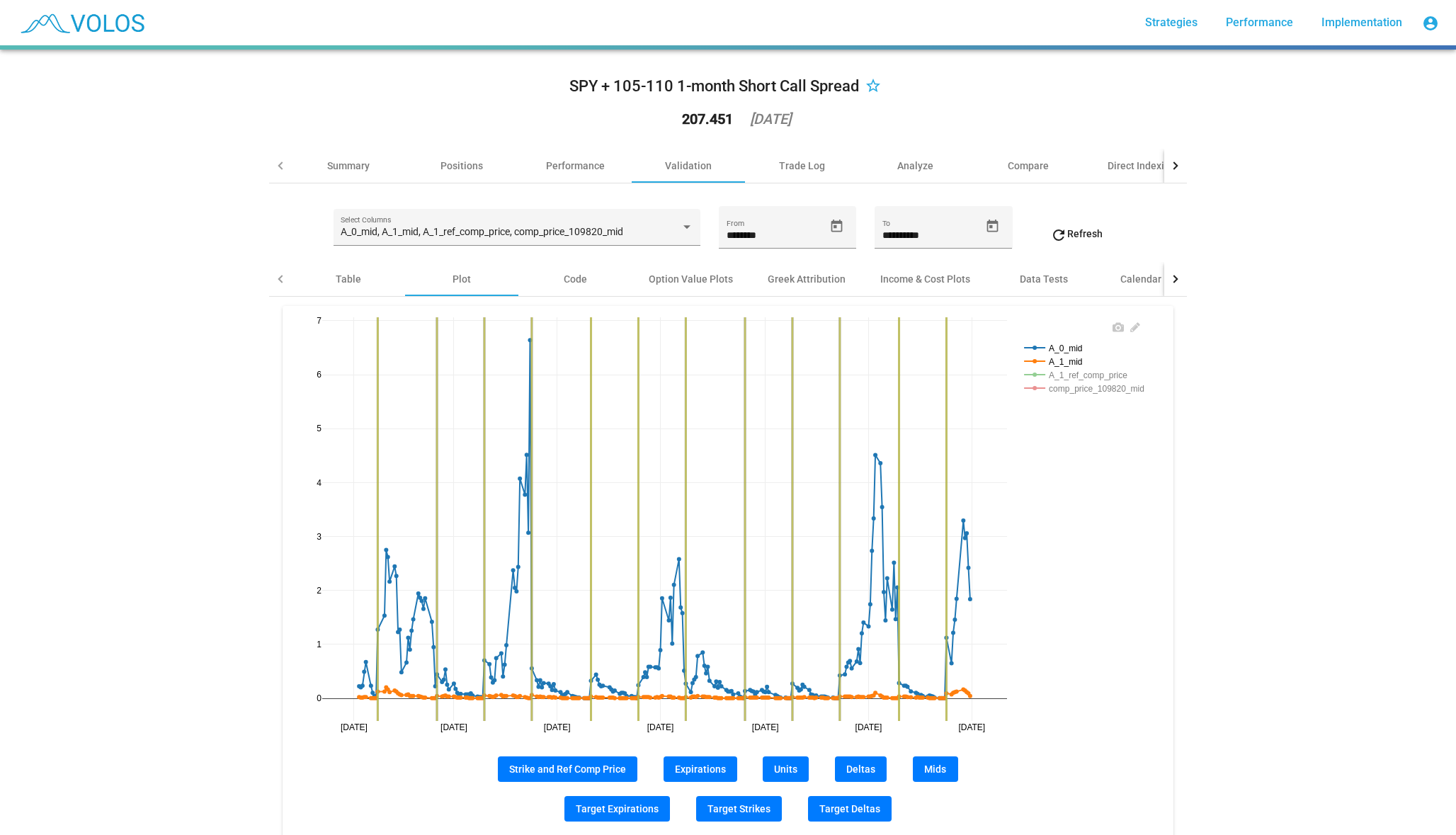
click at [1110, 373] on rect at bounding box center [1089, 374] width 137 height 13
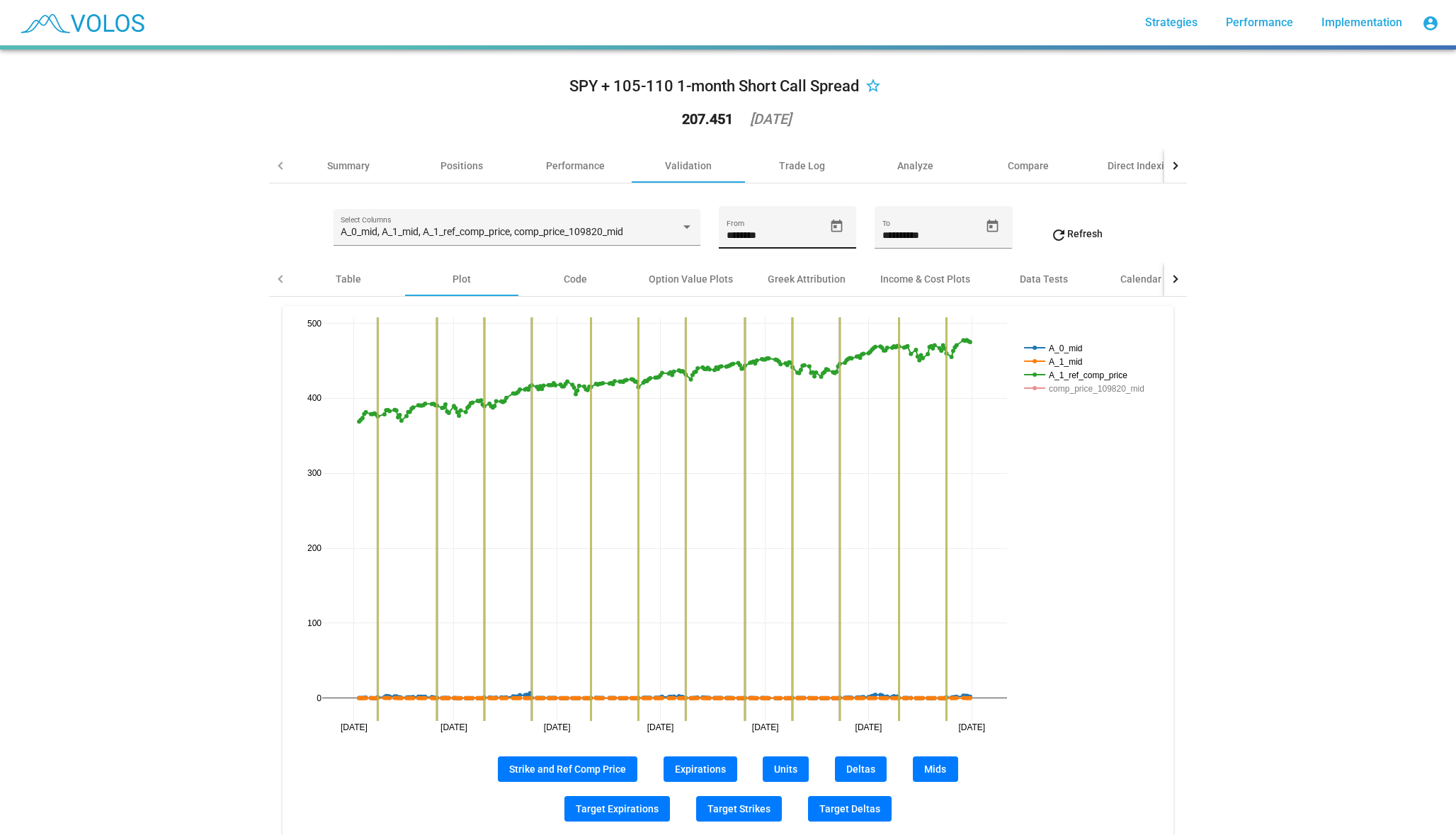
click at [835, 224] on icon "Open calendar" at bounding box center [836, 226] width 15 height 15
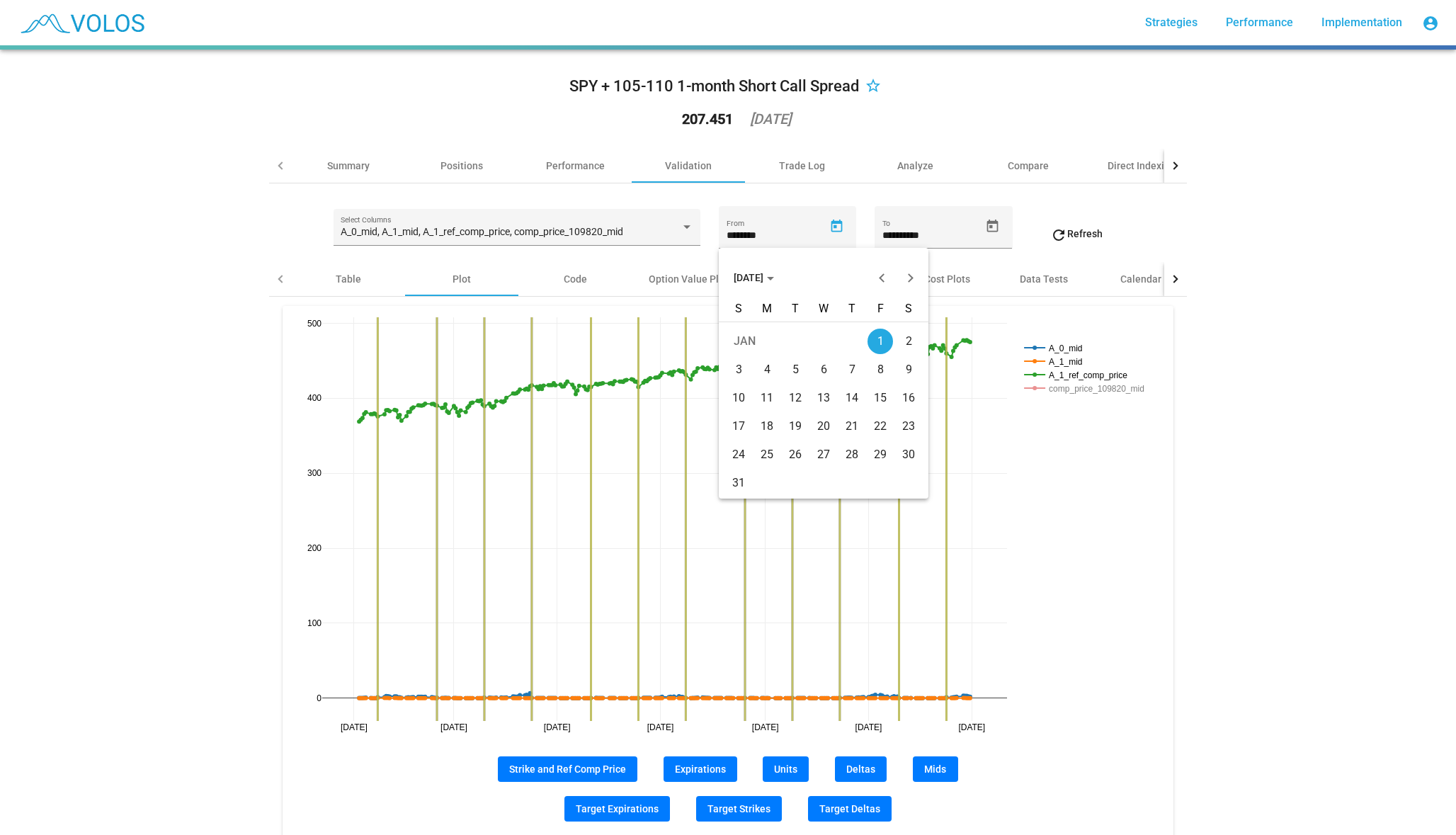
click at [744, 266] on button "JAN 2021" at bounding box center [754, 278] width 63 height 28
click at [743, 343] on div "2020" at bounding box center [749, 349] width 44 height 26
click at [881, 269] on button "Previous year" at bounding box center [883, 278] width 28 height 28
click at [888, 410] on div "DEC" at bounding box center [898, 406] width 44 height 26
click at [791, 489] on div "31" at bounding box center [795, 483] width 26 height 26
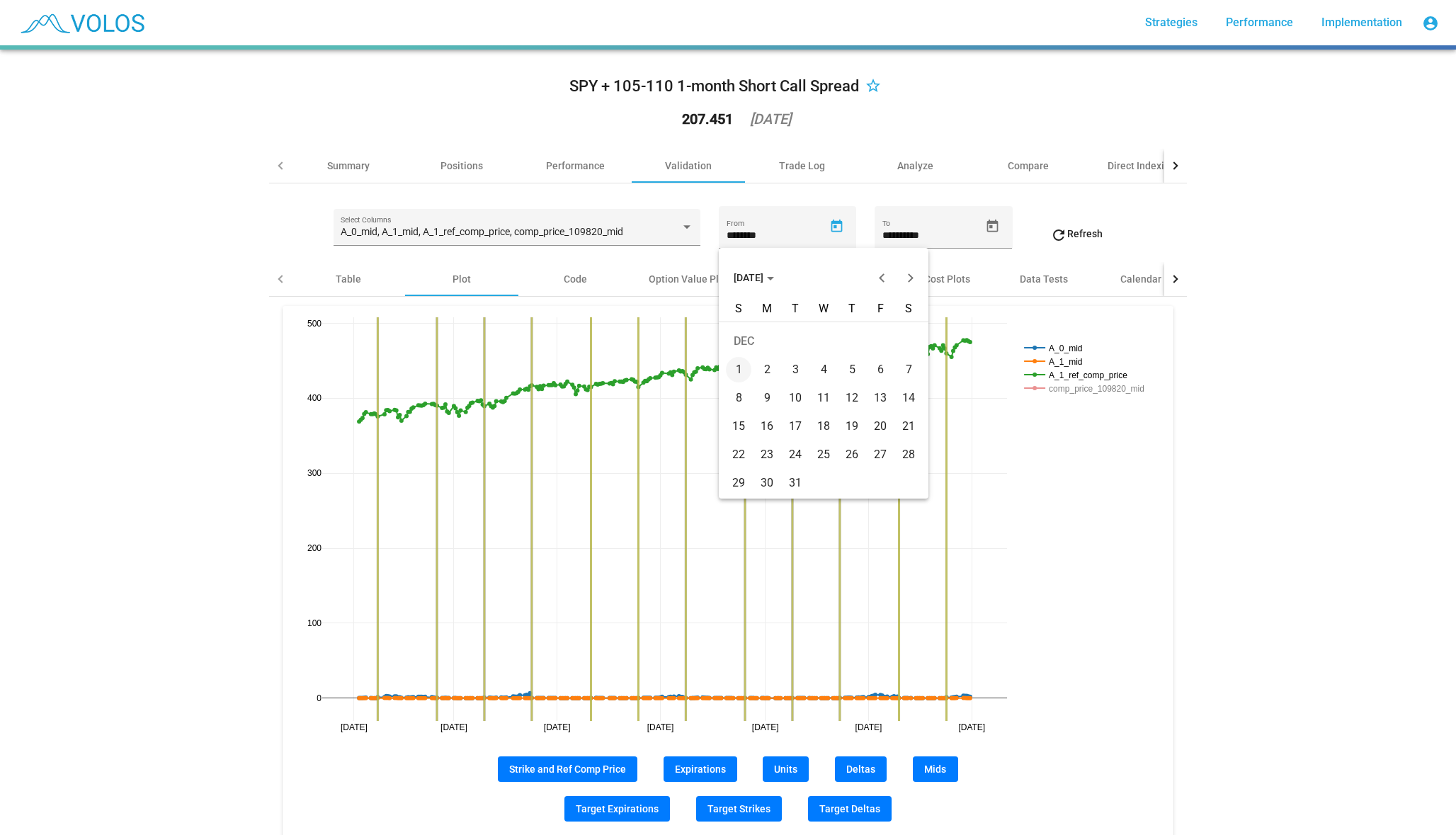
type input "**********"
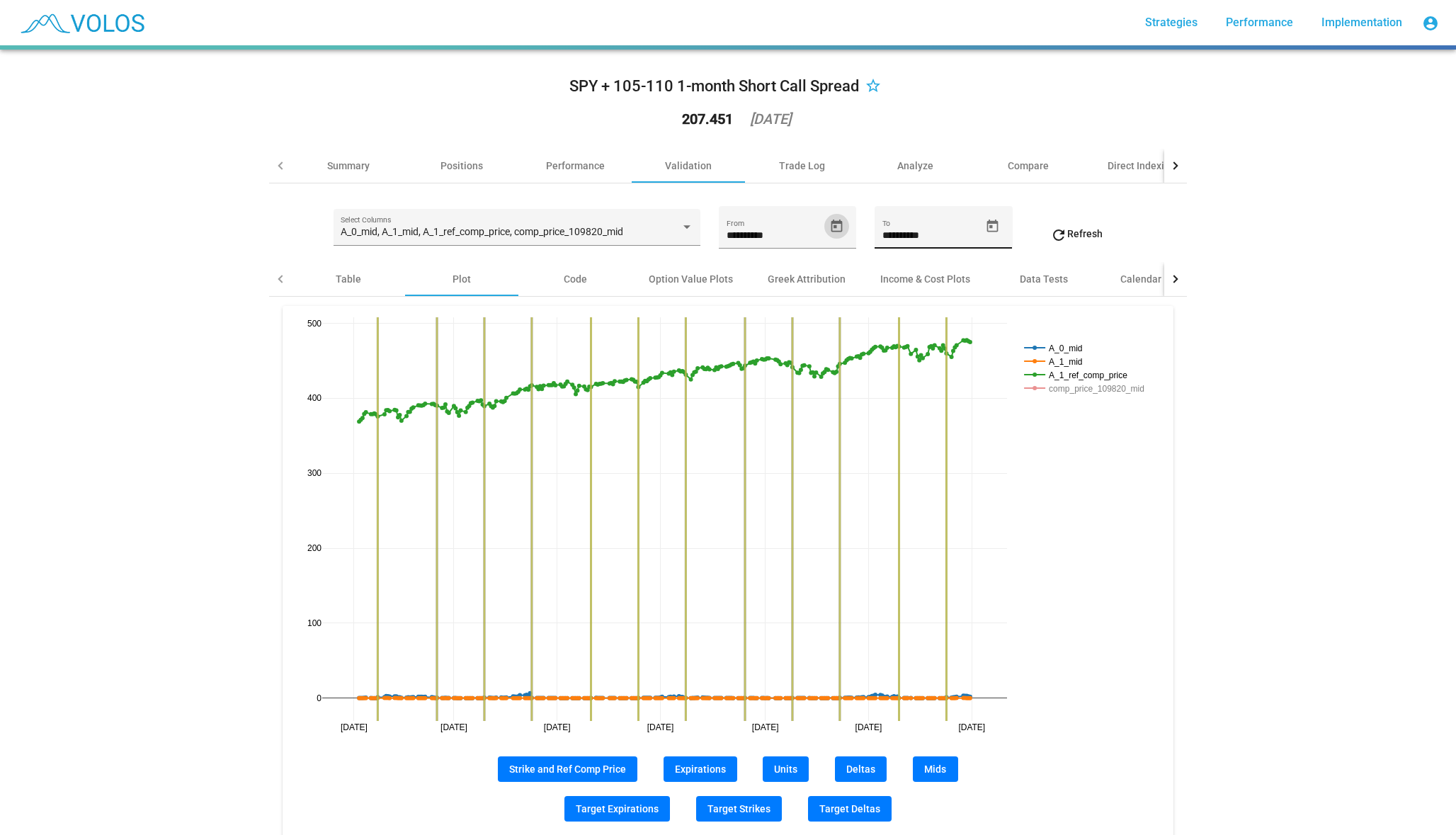
click at [992, 225] on icon "Open calendar" at bounding box center [992, 226] width 15 height 15
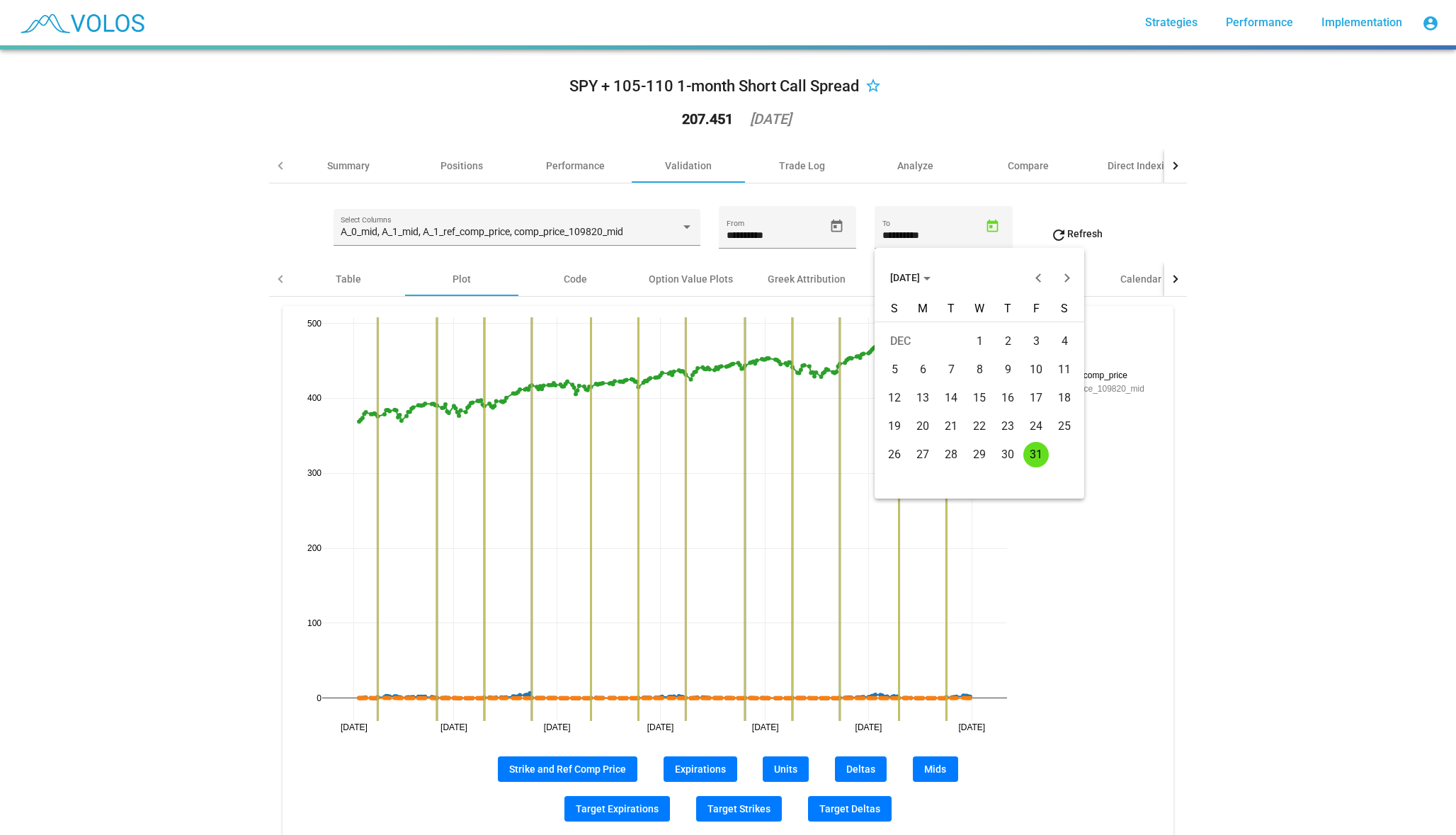
click at [898, 278] on span "DEC 2021" at bounding box center [910, 277] width 41 height 11
click at [960, 379] on div "2025" at bounding box center [954, 378] width 44 height 26
click at [900, 412] on div "SEP" at bounding box center [905, 406] width 44 height 26
click at [920, 399] on div "8" at bounding box center [923, 398] width 26 height 26
type input "********"
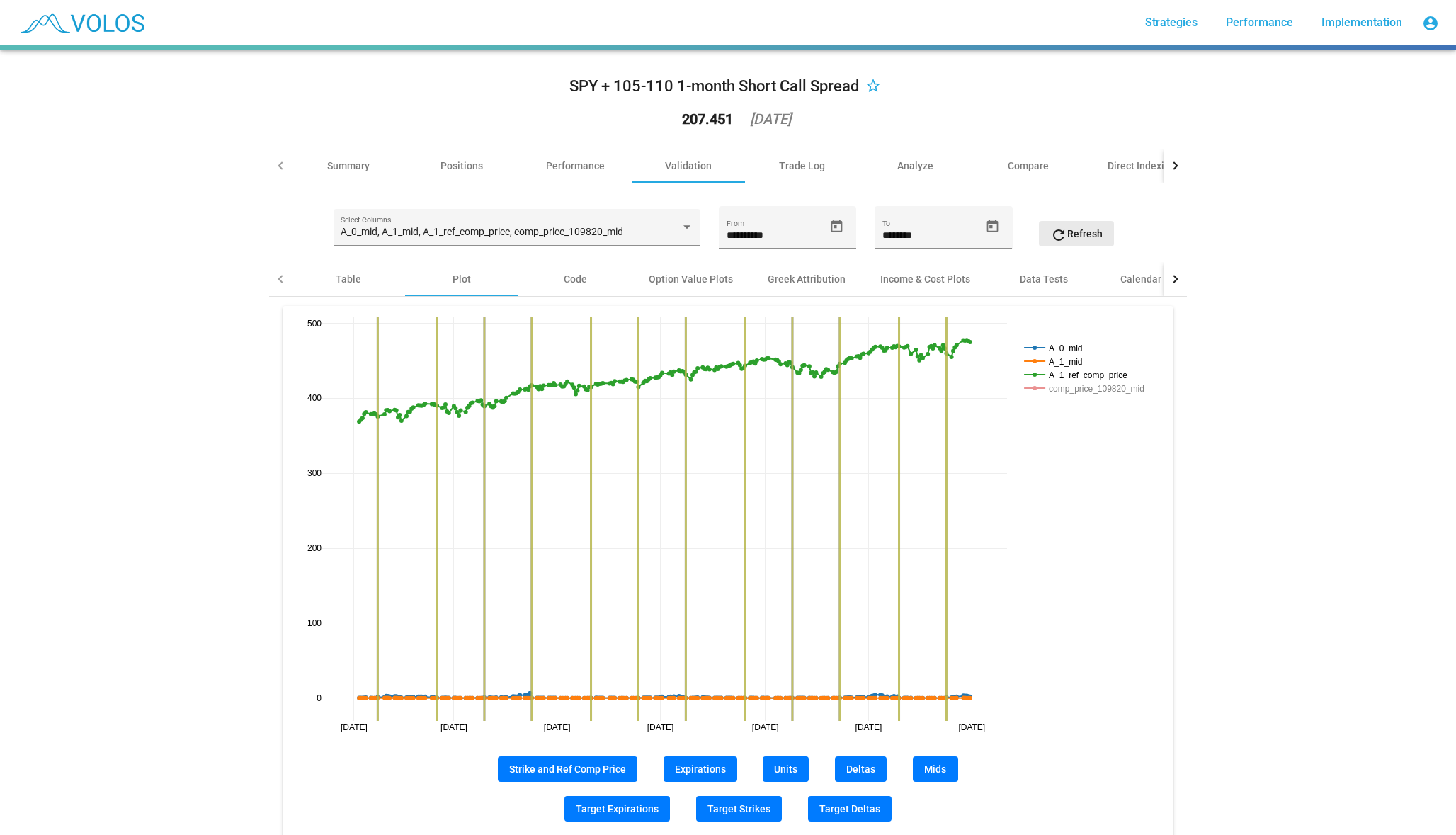
click at [1084, 226] on button "refresh Refresh" at bounding box center [1076, 234] width 75 height 26
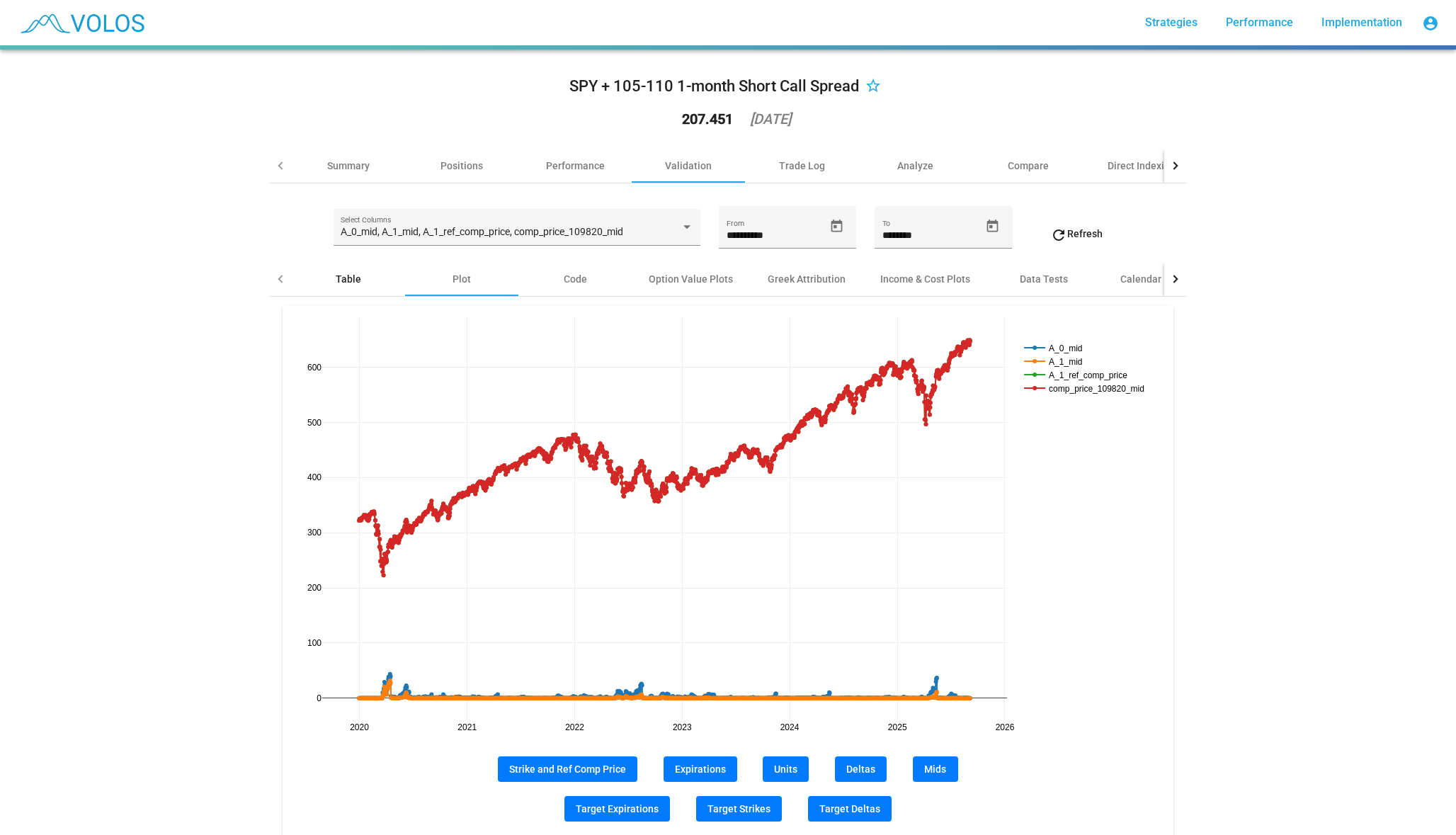
click at [349, 279] on div "Table" at bounding box center [348, 279] width 26 height 14
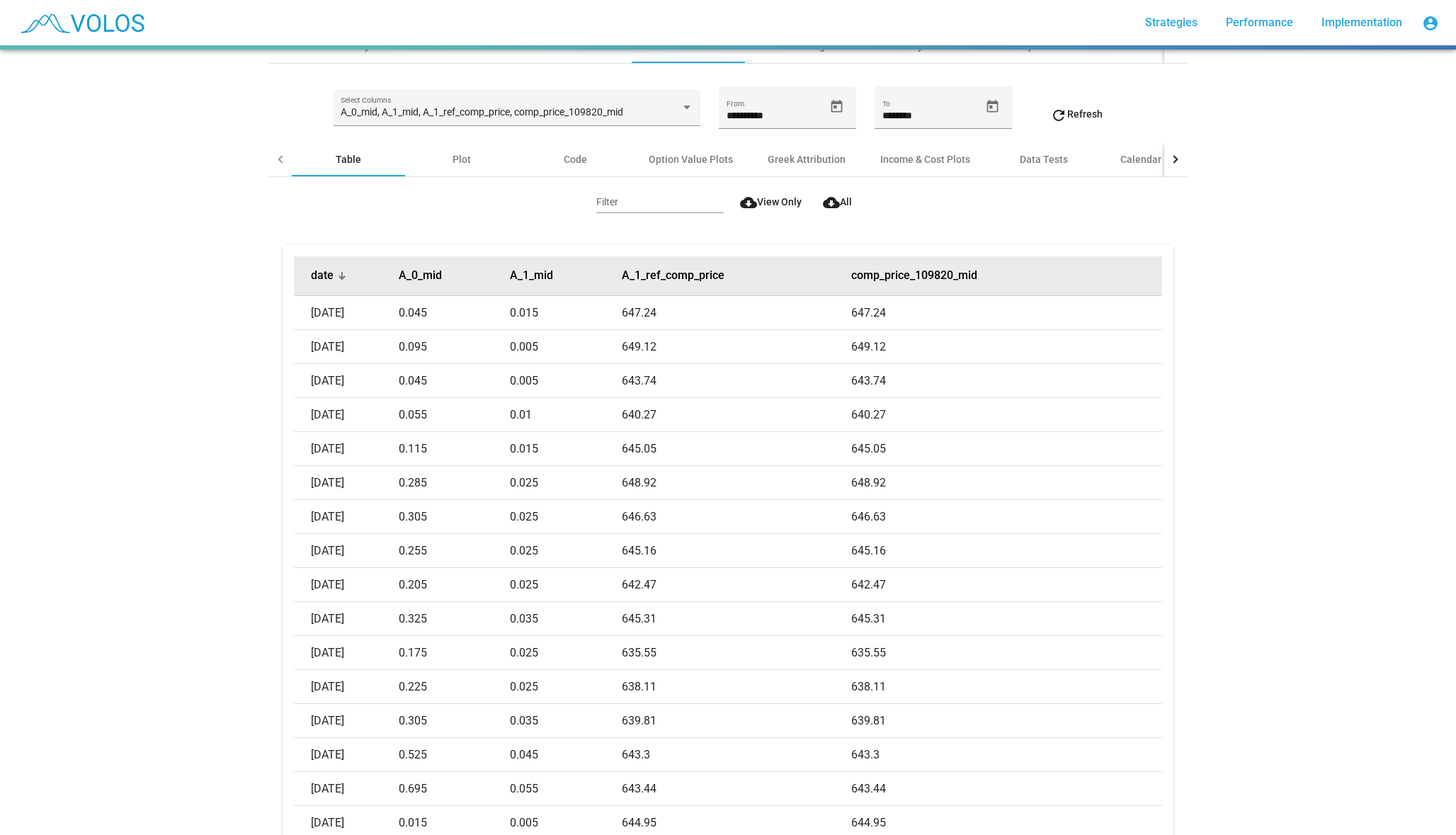
scroll to position [148, 0]
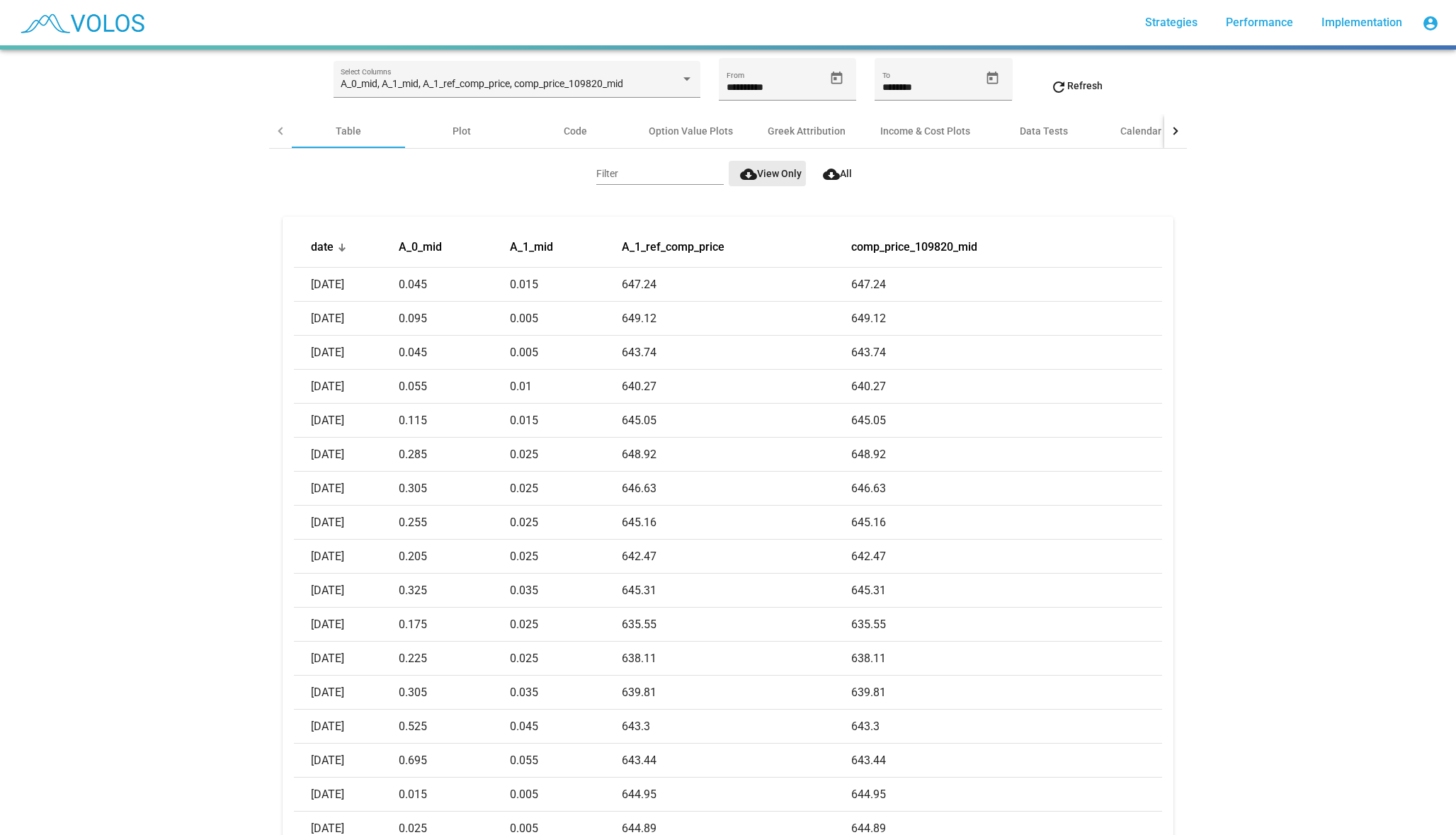
click at [777, 169] on span "cloud_download View Only" at bounding box center [771, 173] width 62 height 11
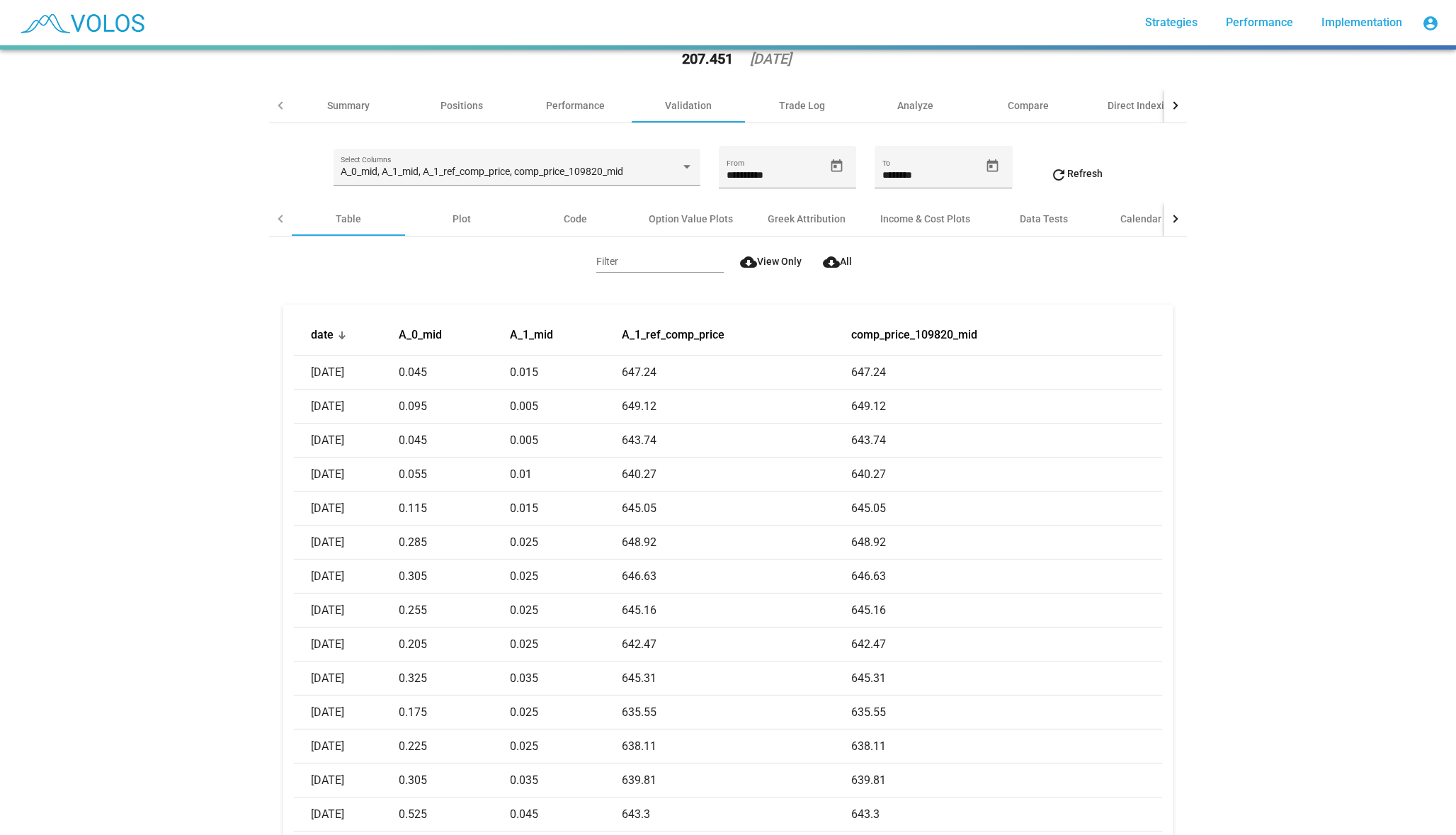
scroll to position [5, 0]
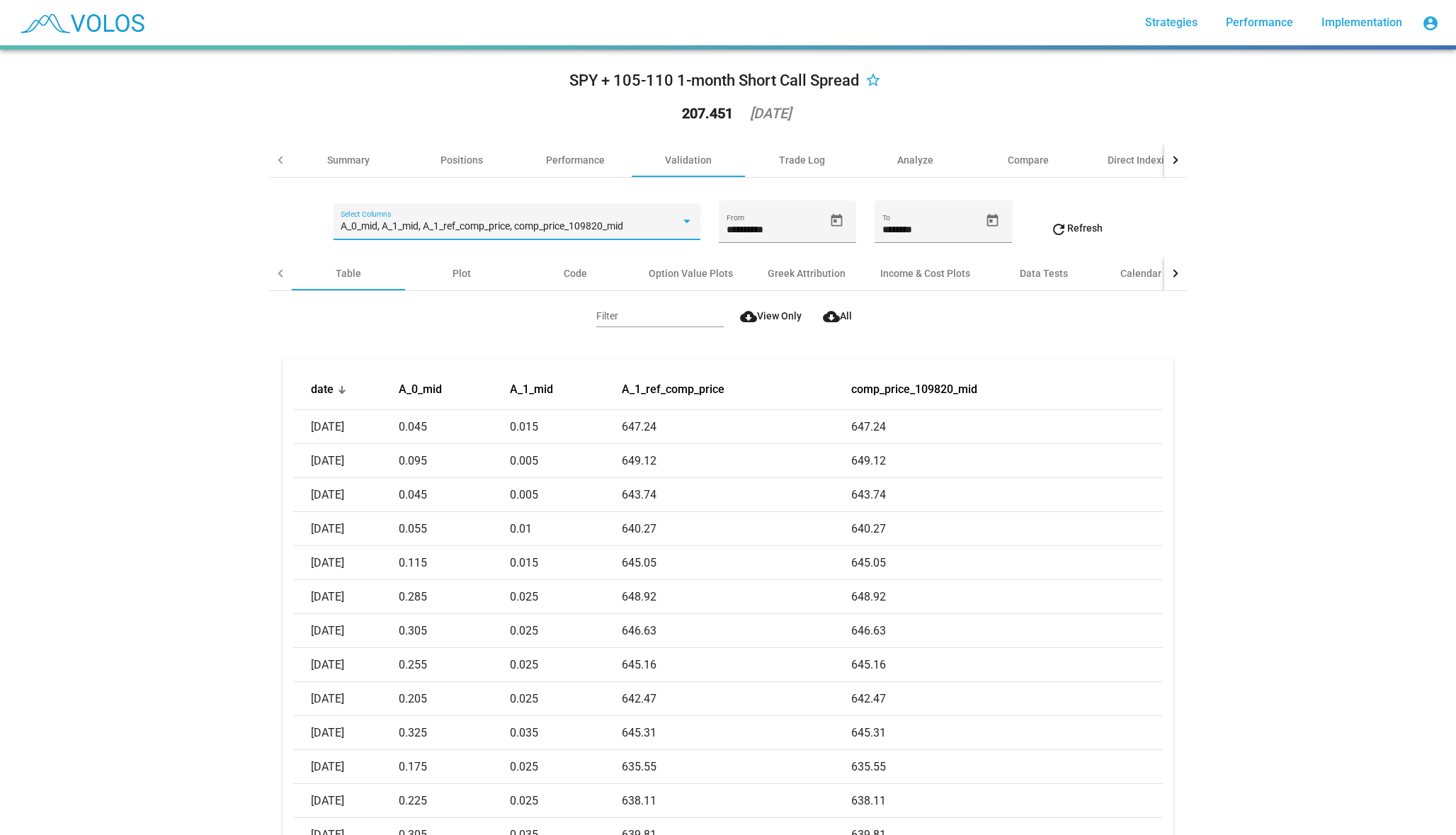
click at [473, 225] on span "A_0_mid, A_1_mid, A_1_ref_comp_price, comp_price_109820_mid" at bounding box center [481, 226] width 282 height 11
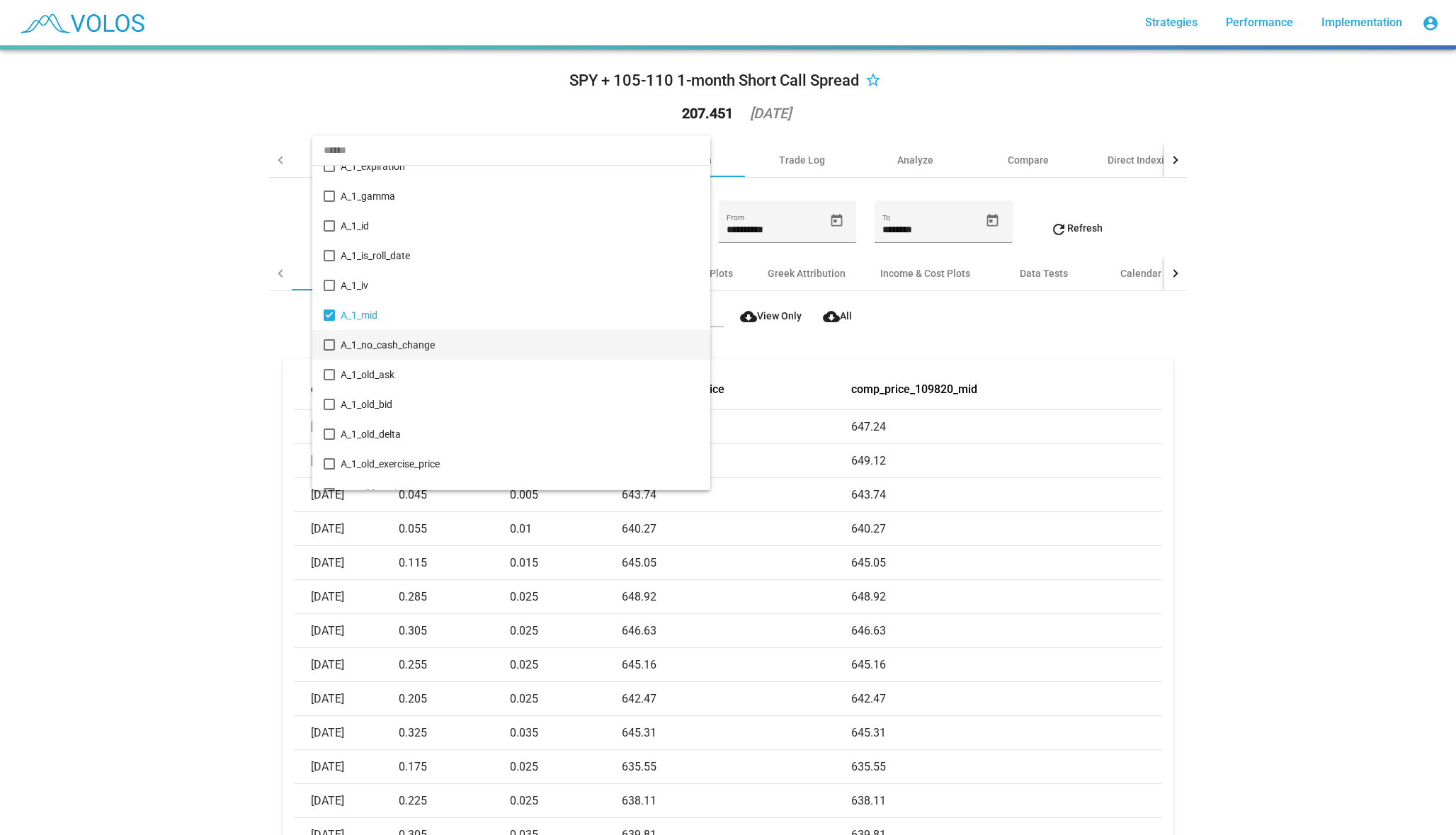
scroll to position [2024, 0]
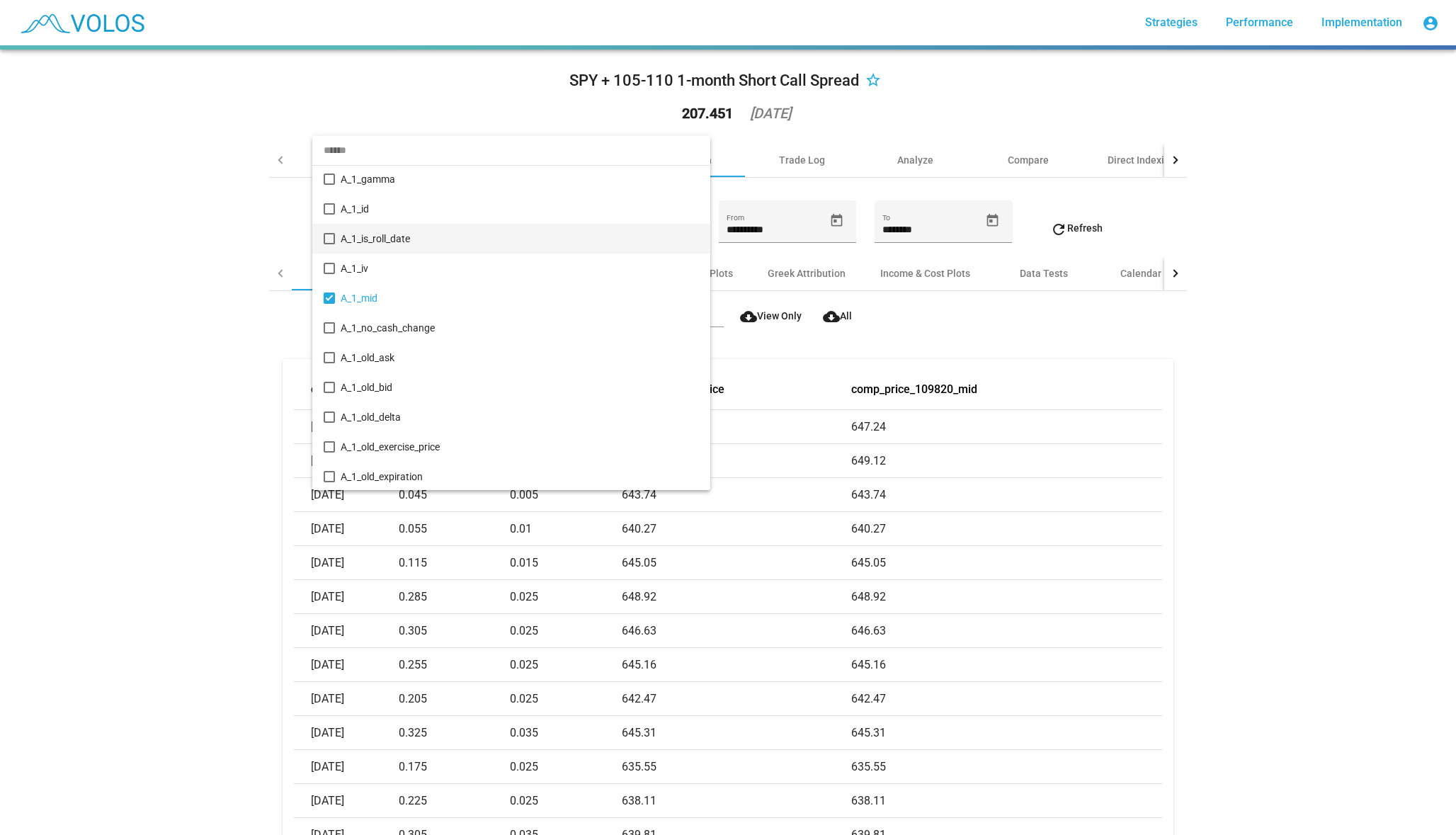
click at [394, 233] on span "A_1_is_roll_date" at bounding box center [519, 239] width 357 height 30
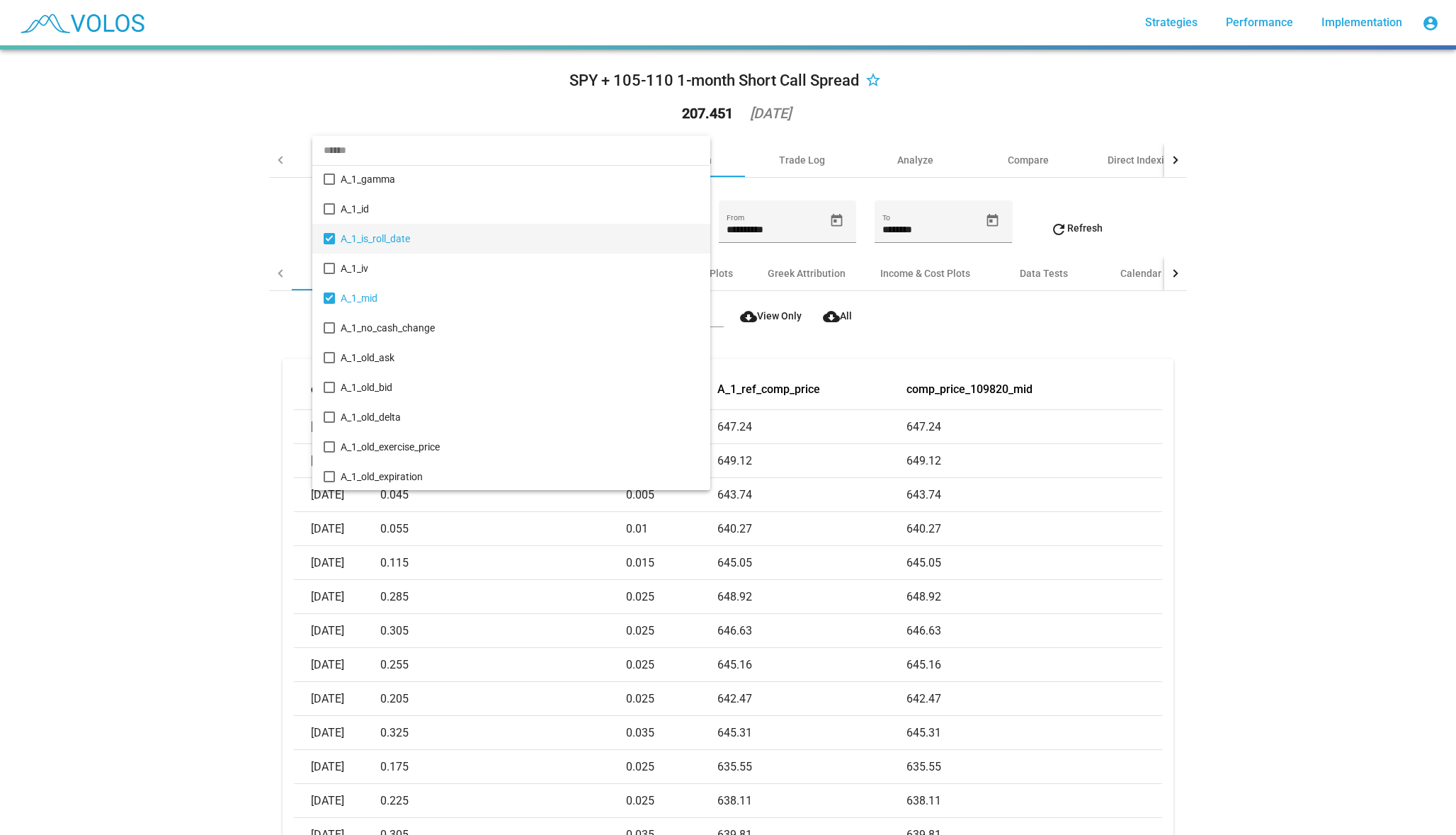
click at [157, 432] on div at bounding box center [728, 418] width 1456 height 835
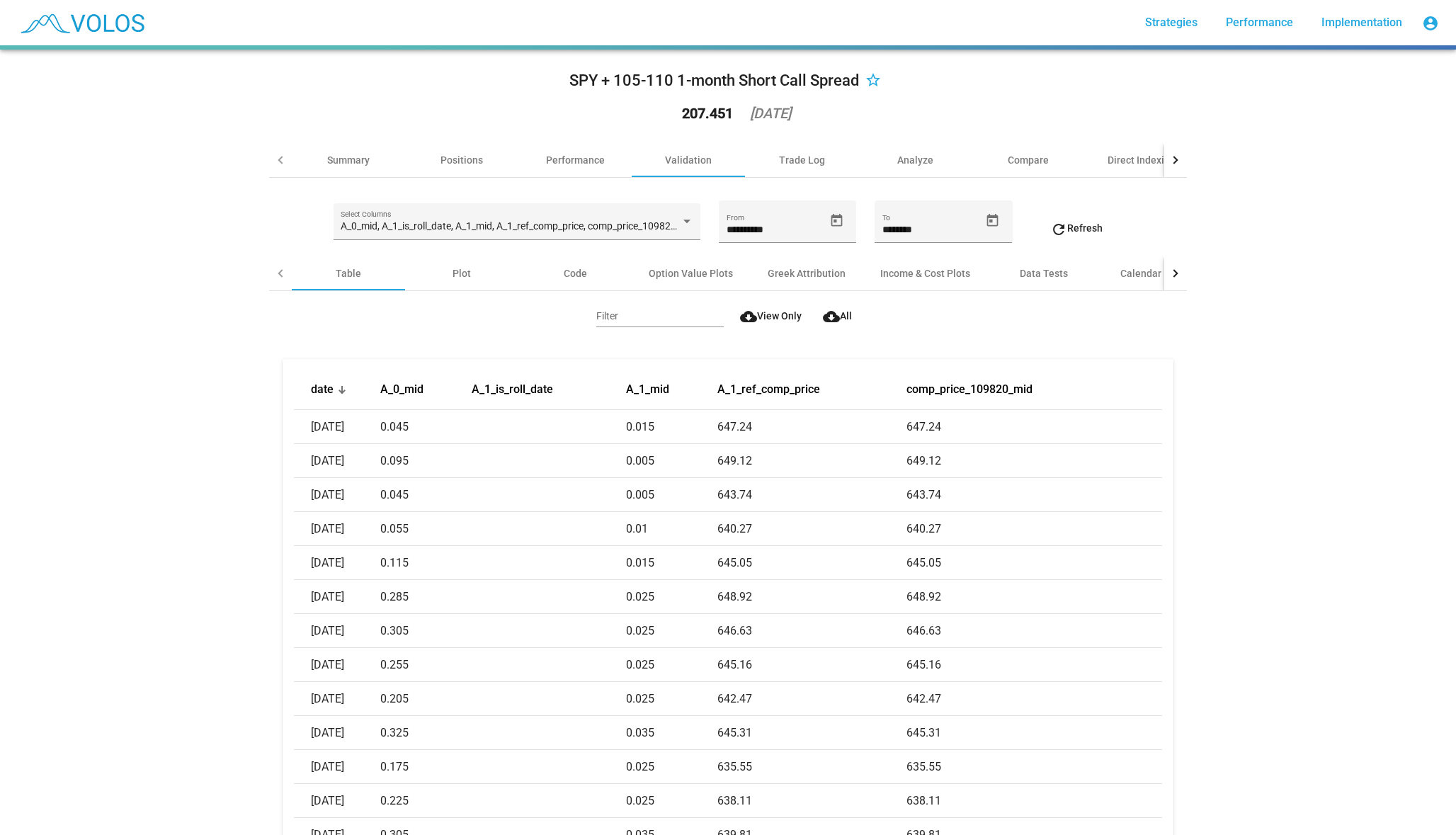
click at [772, 314] on span "cloud_download View Only" at bounding box center [771, 316] width 62 height 11
click at [346, 168] on div "Summary" at bounding box center [349, 160] width 113 height 34
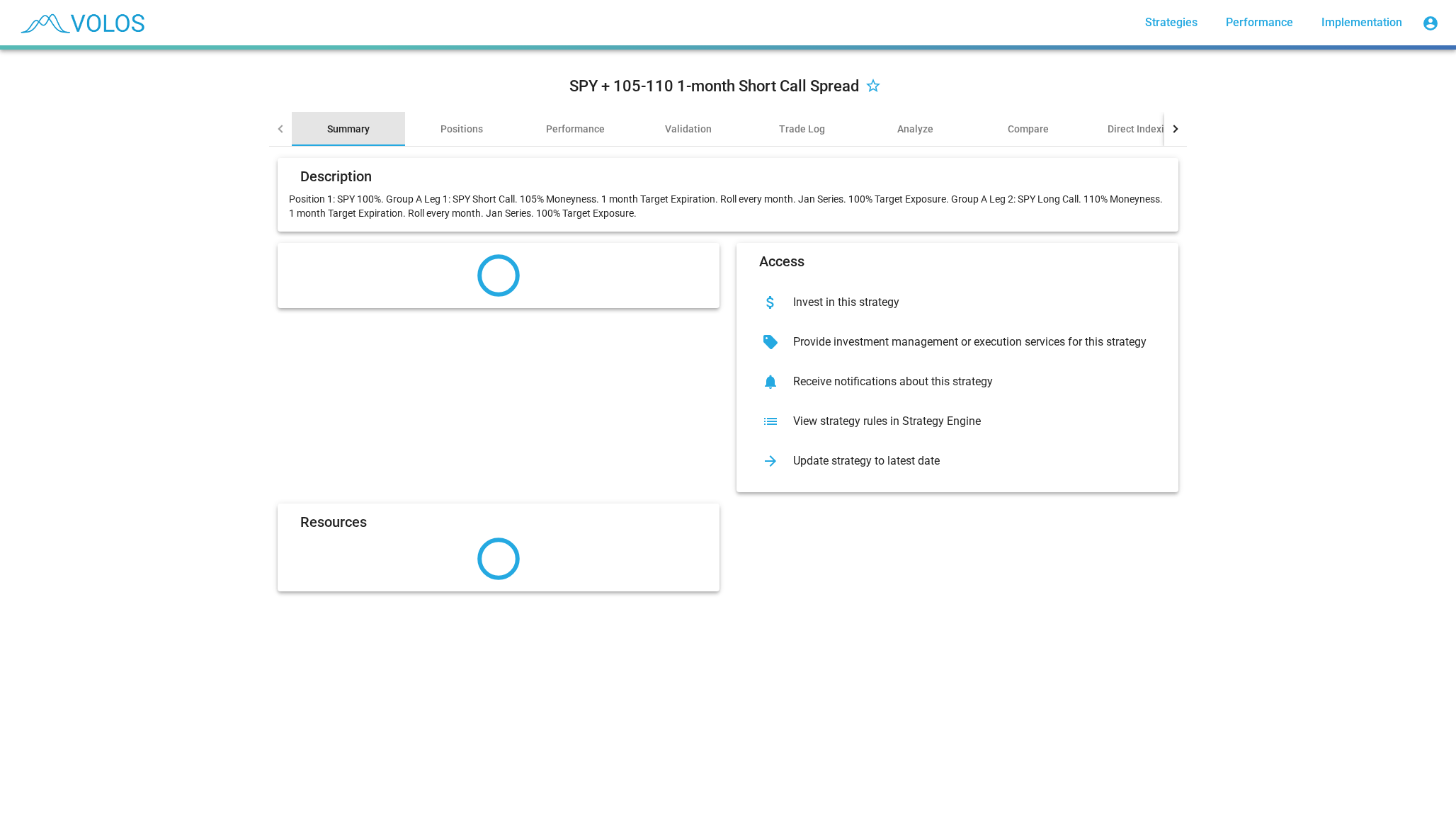
scroll to position [0, 0]
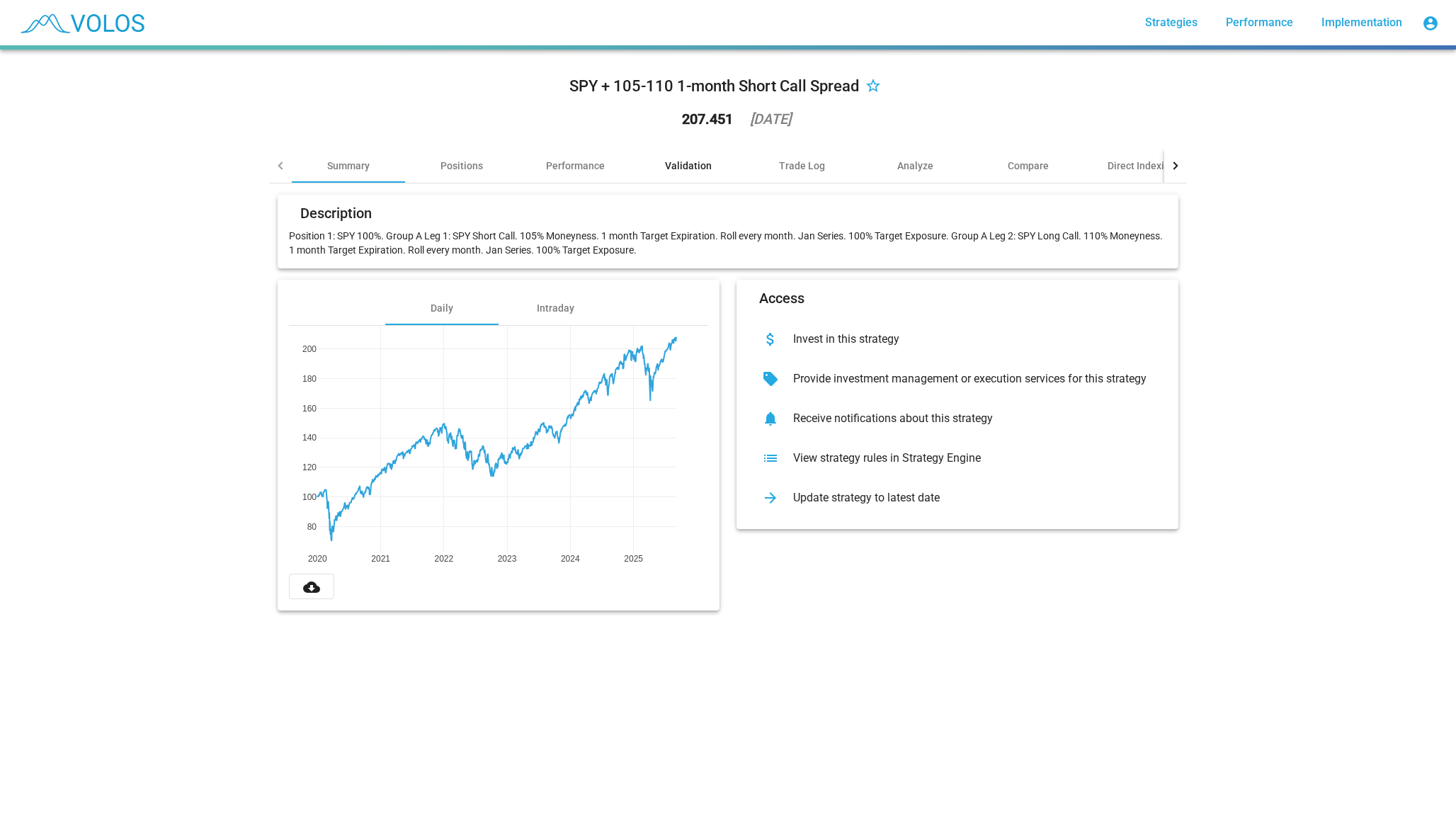
click at [698, 172] on div "Validation" at bounding box center [688, 165] width 113 height 34
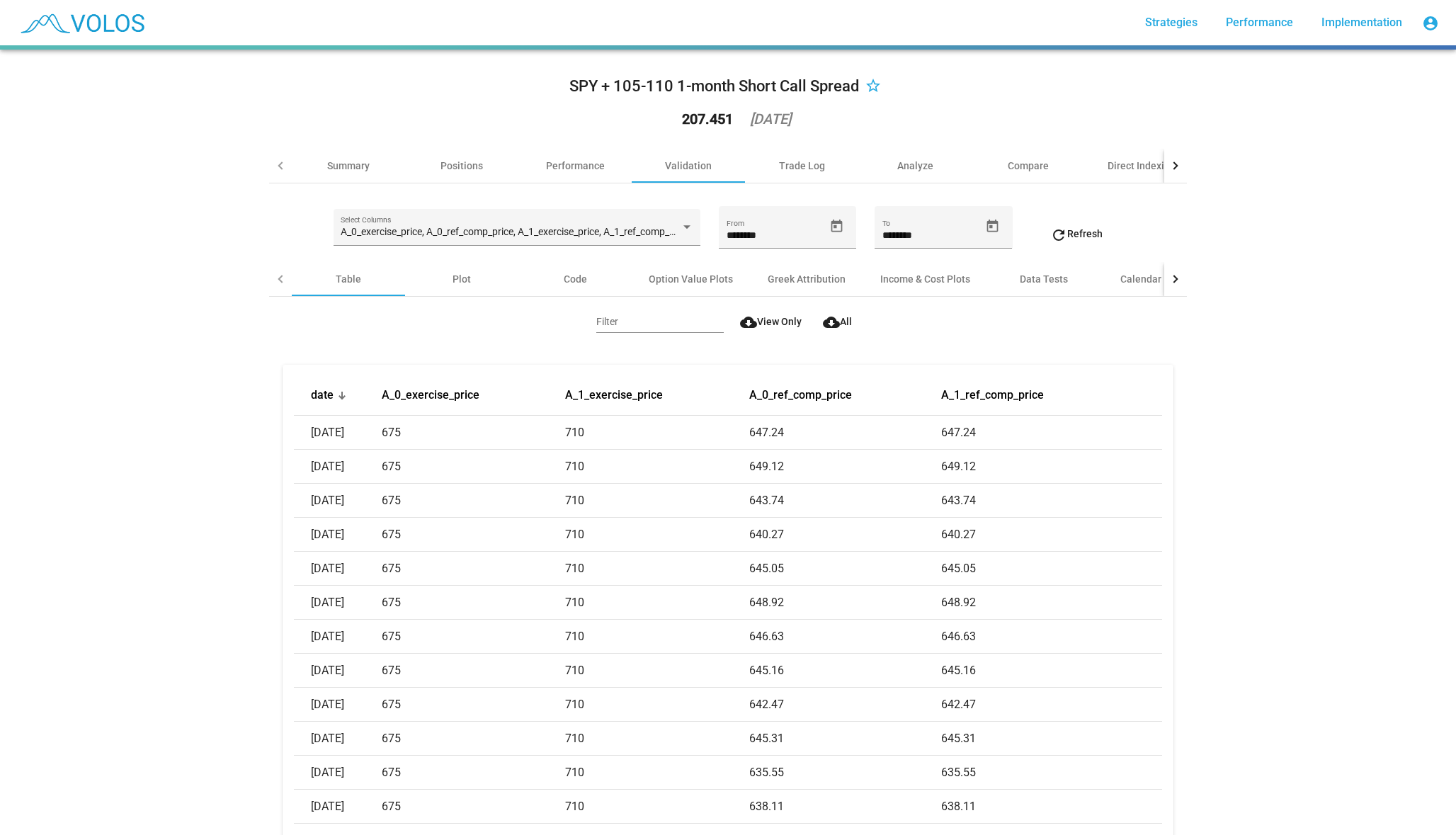
click at [910, 278] on div "Income & Cost Plots" at bounding box center [925, 279] width 90 height 14
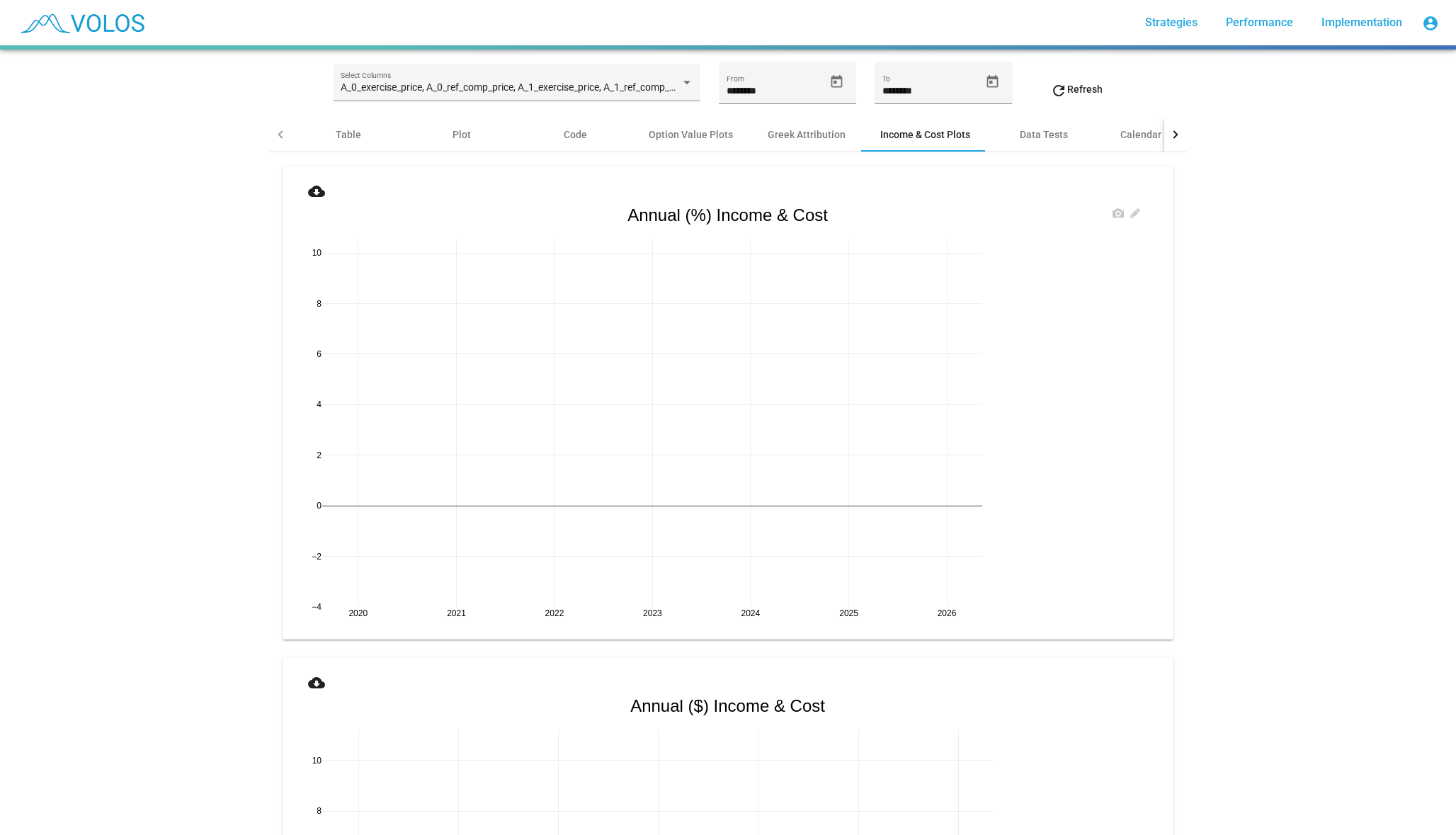
scroll to position [158, 0]
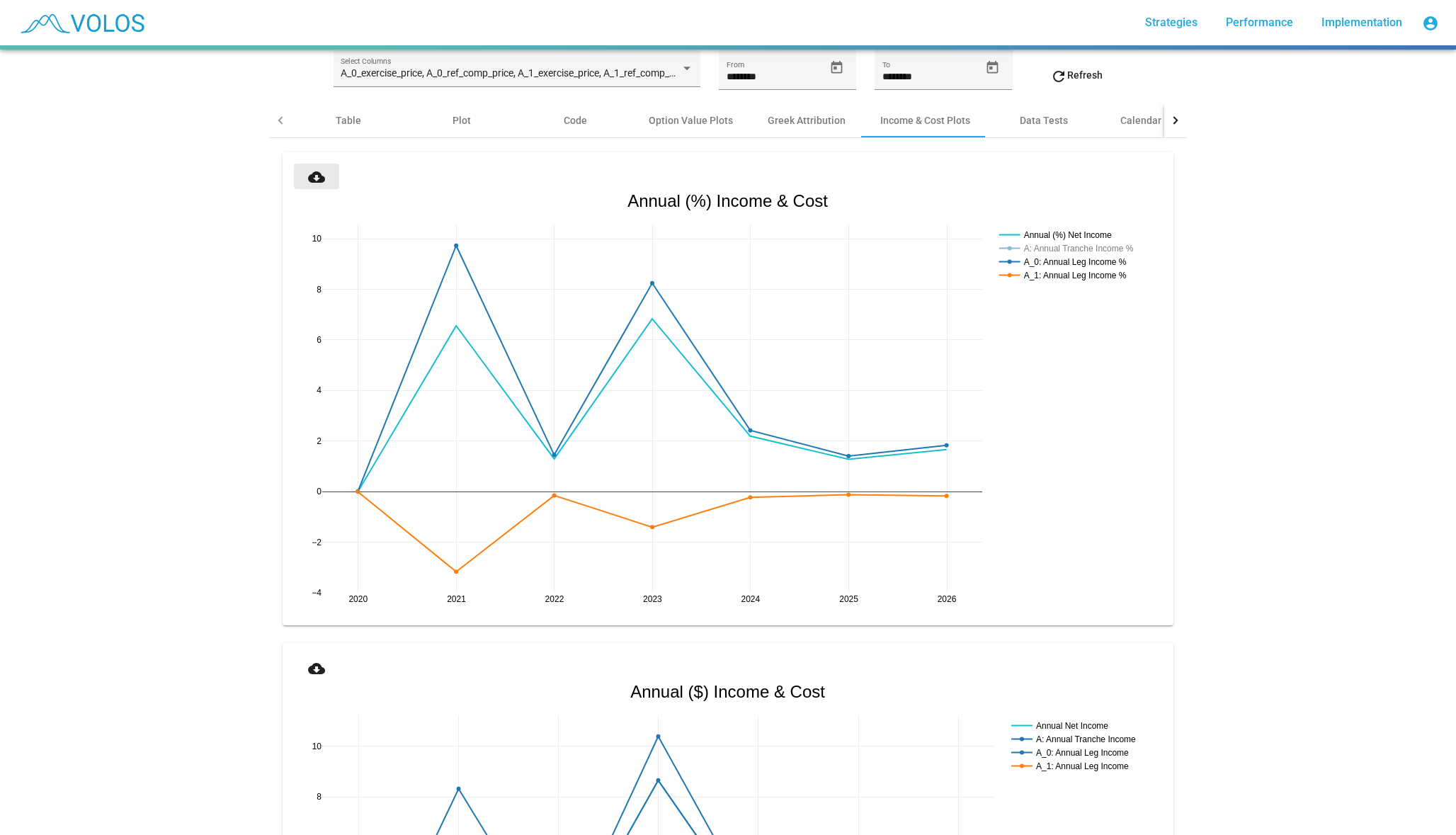
click at [312, 180] on mat-icon "cloud_download" at bounding box center [316, 177] width 17 height 17
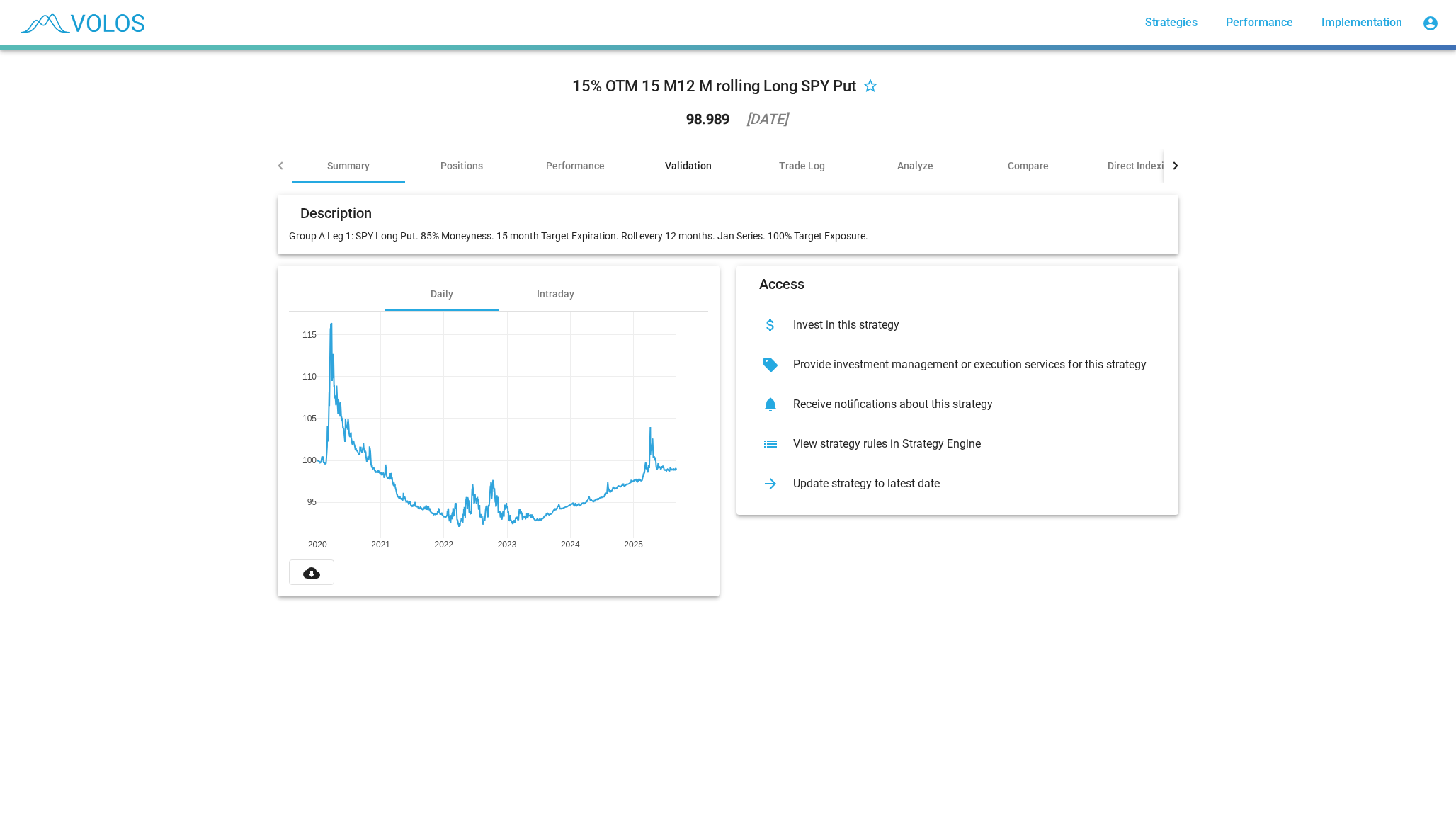
click at [701, 169] on div "Validation" at bounding box center [688, 165] width 47 height 14
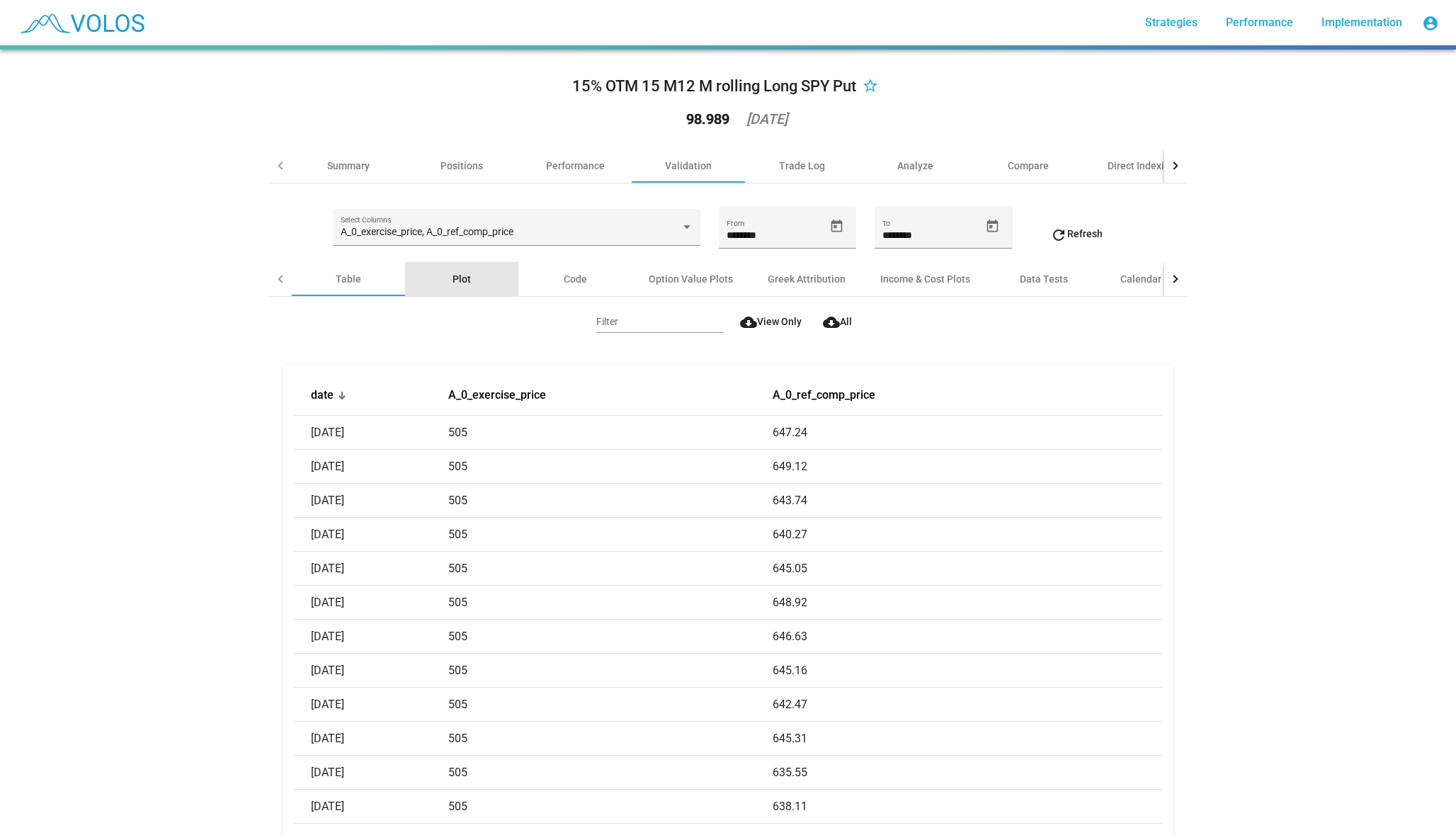
click at [456, 280] on div "Plot" at bounding box center [462, 279] width 19 height 14
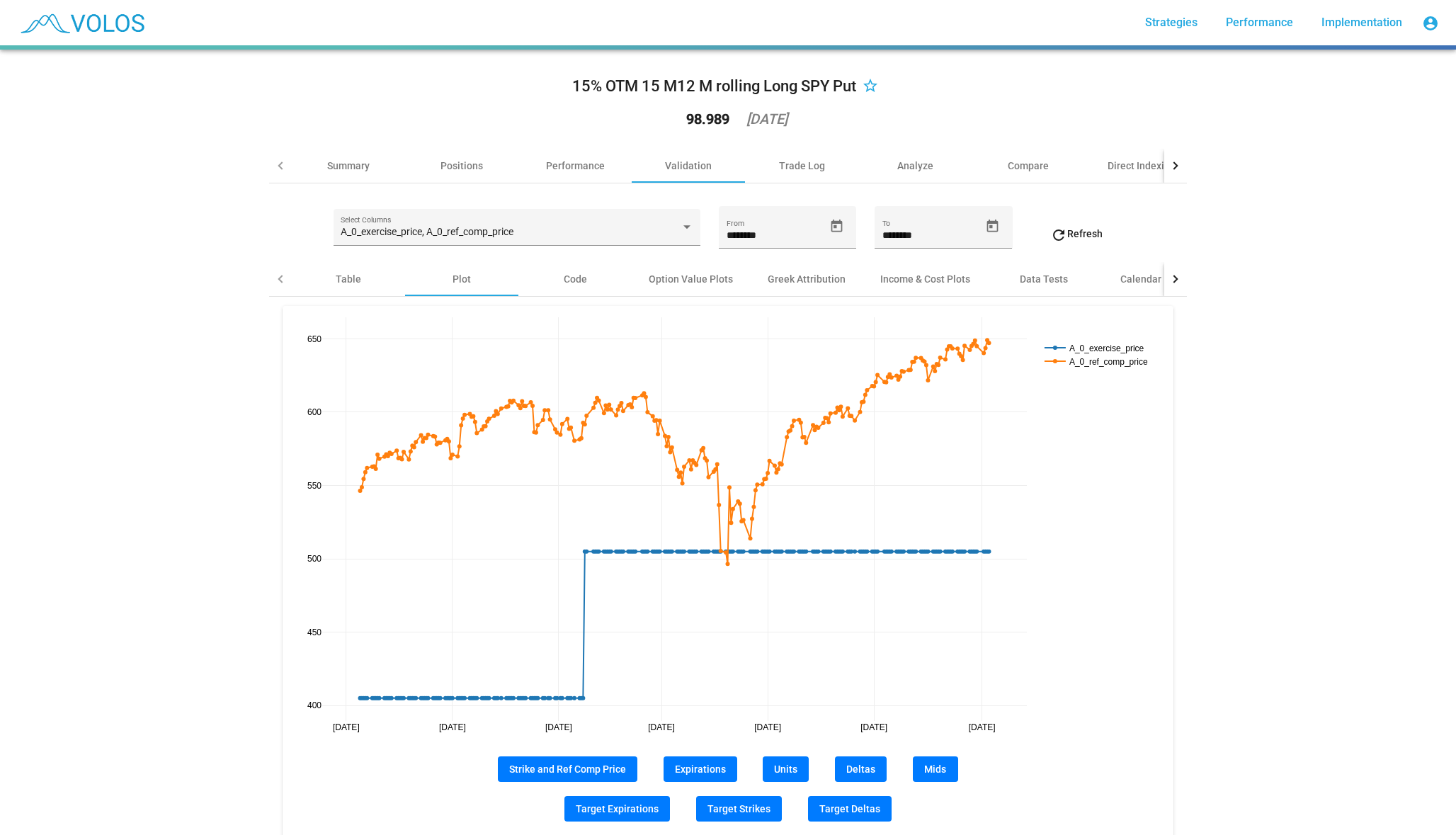
click at [520, 203] on div "A_0_exercise_price, A_0_ref_comp_price Select Columns ******** From ******** To…" at bounding box center [728, 600] width 918 height 834
click at [510, 222] on div "A_0_exercise_price, A_0_ref_comp_price Select Columns" at bounding box center [517, 231] width 352 height 29
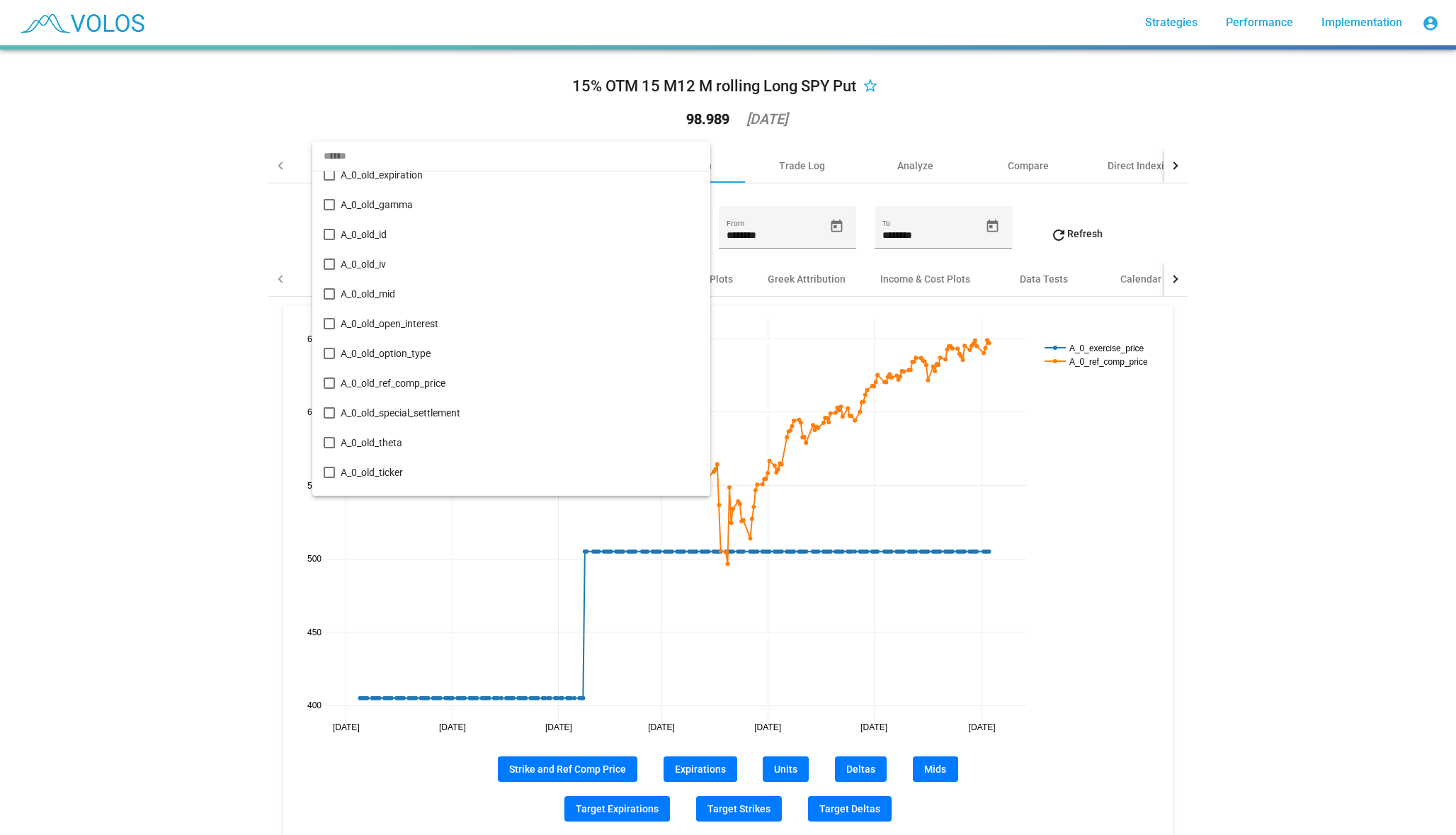
scroll to position [511, 0]
click at [905, 295] on div at bounding box center [728, 418] width 1456 height 835
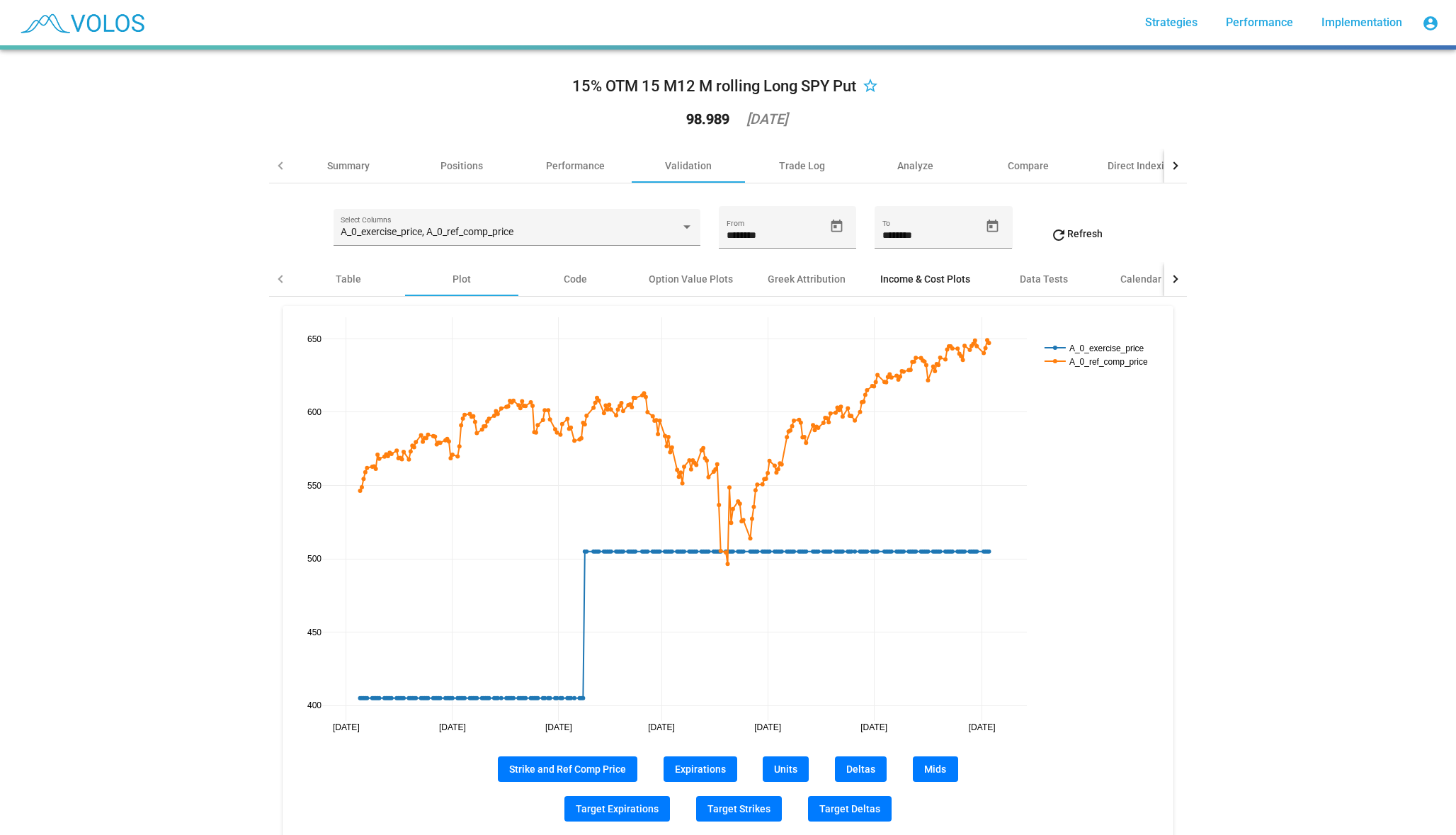
click at [926, 276] on div "Income & Cost Plots" at bounding box center [925, 279] width 90 height 14
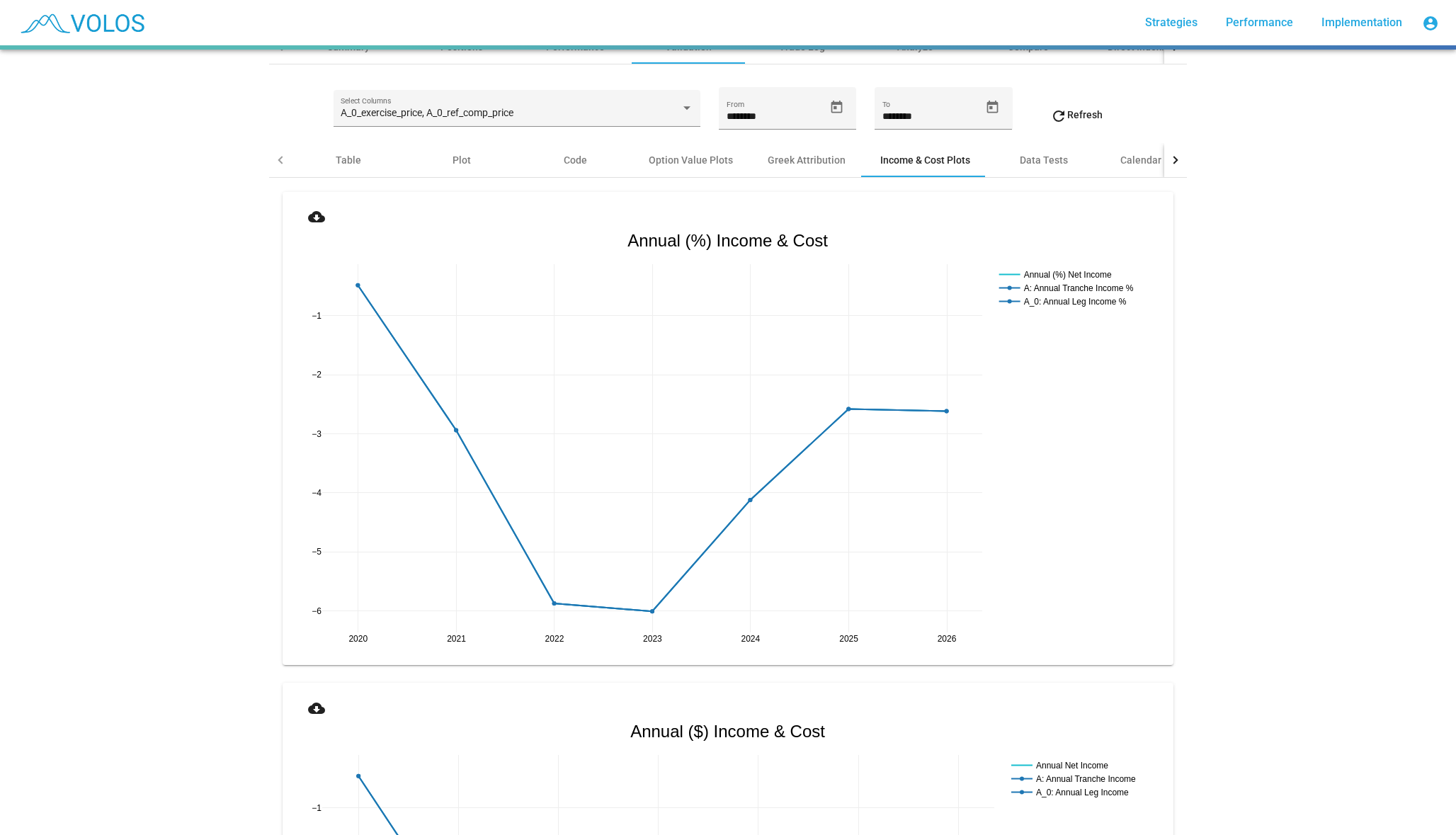
scroll to position [132, 0]
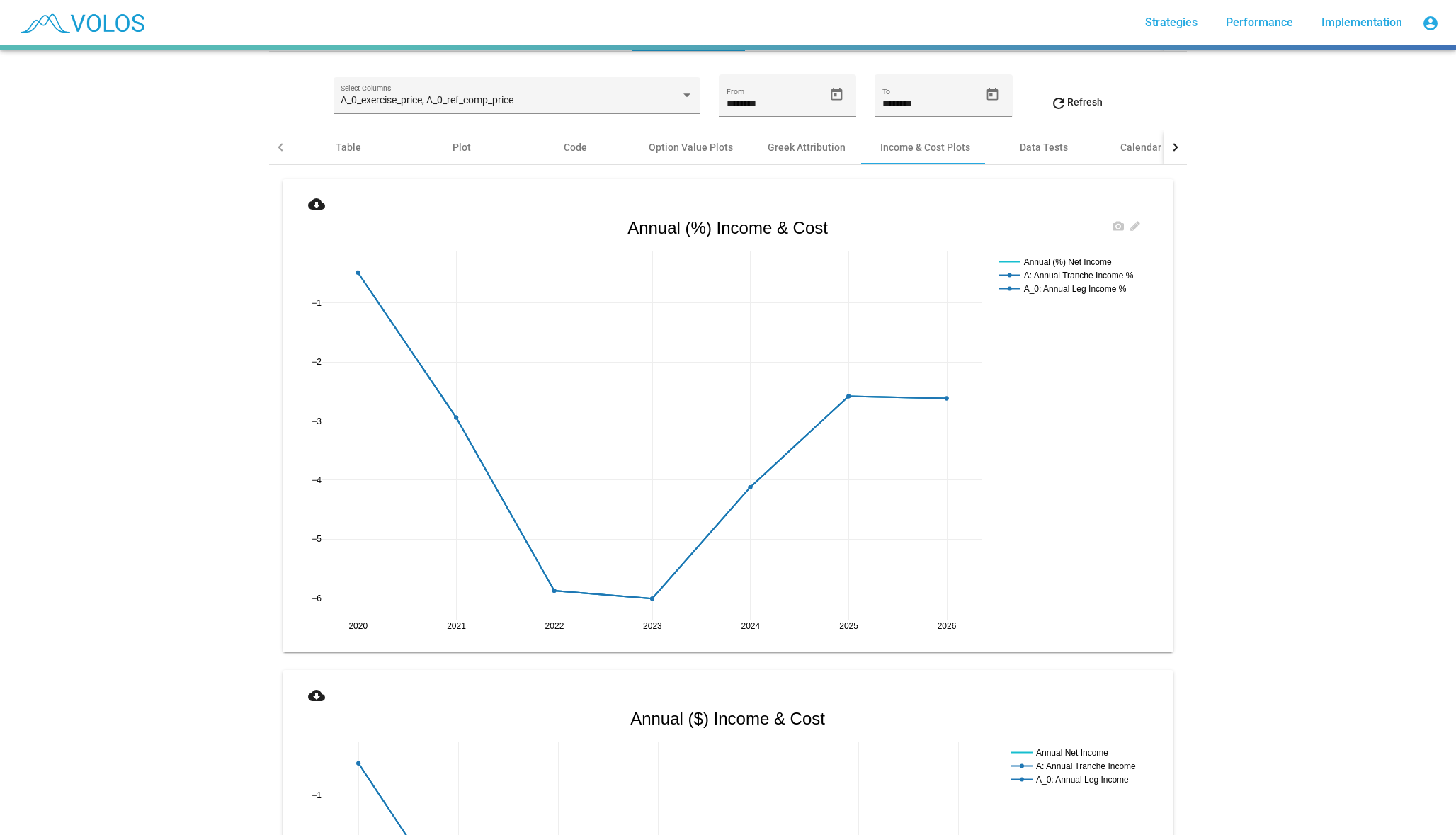
click at [1077, 257] on rect at bounding box center [1073, 261] width 154 height 13
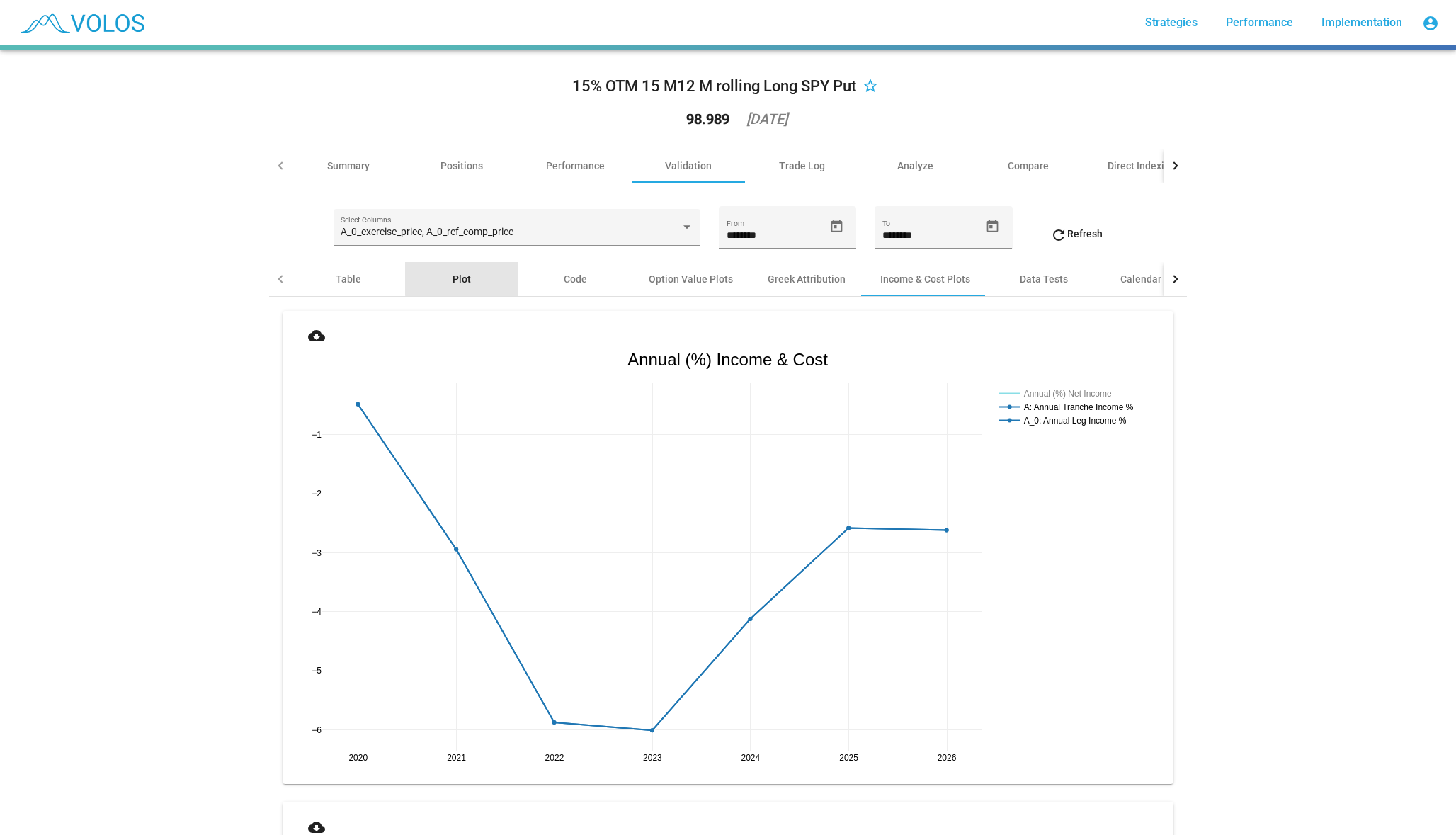
click at [464, 276] on div "Plot" at bounding box center [462, 279] width 19 height 14
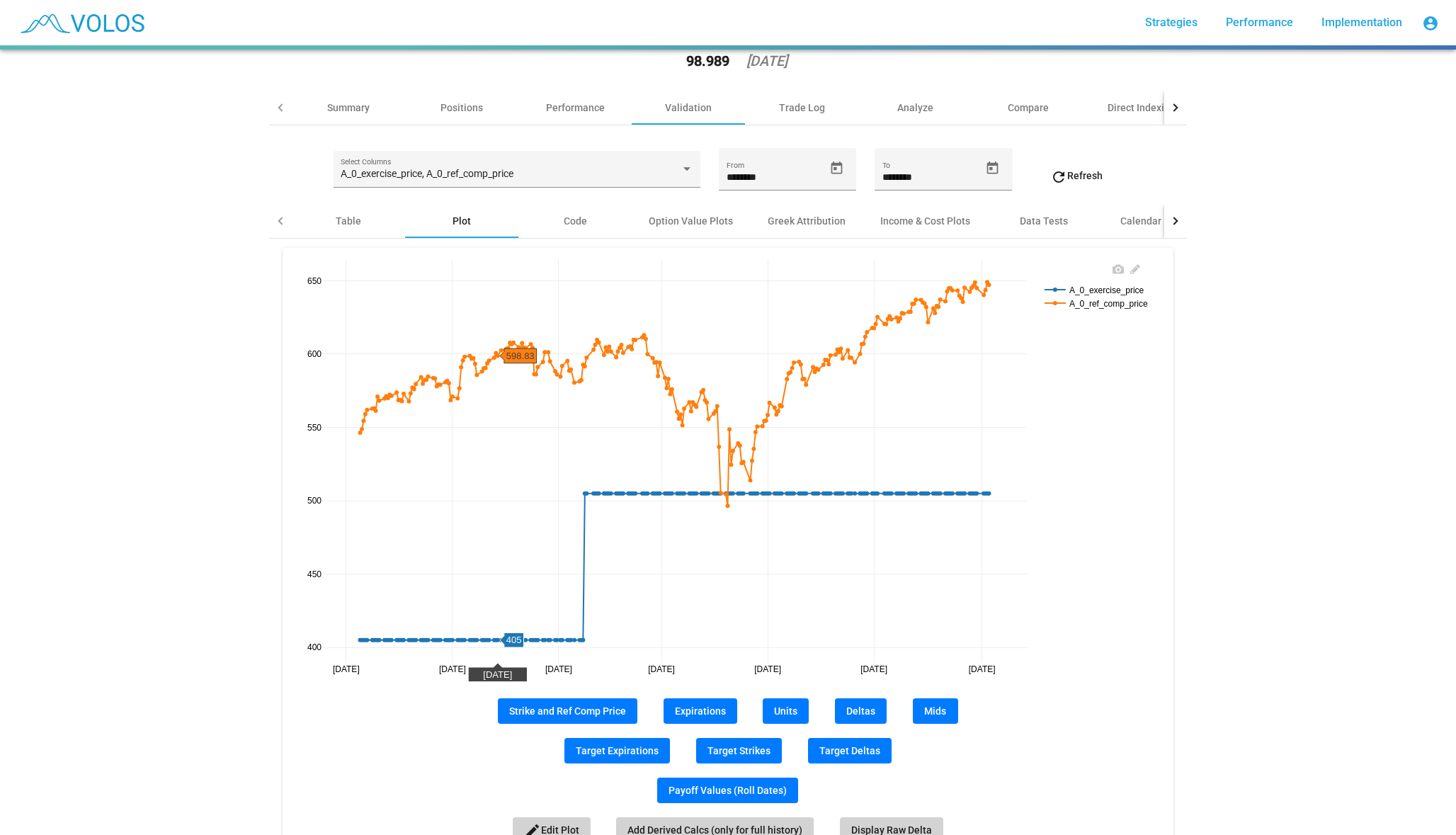
scroll to position [83, 0]
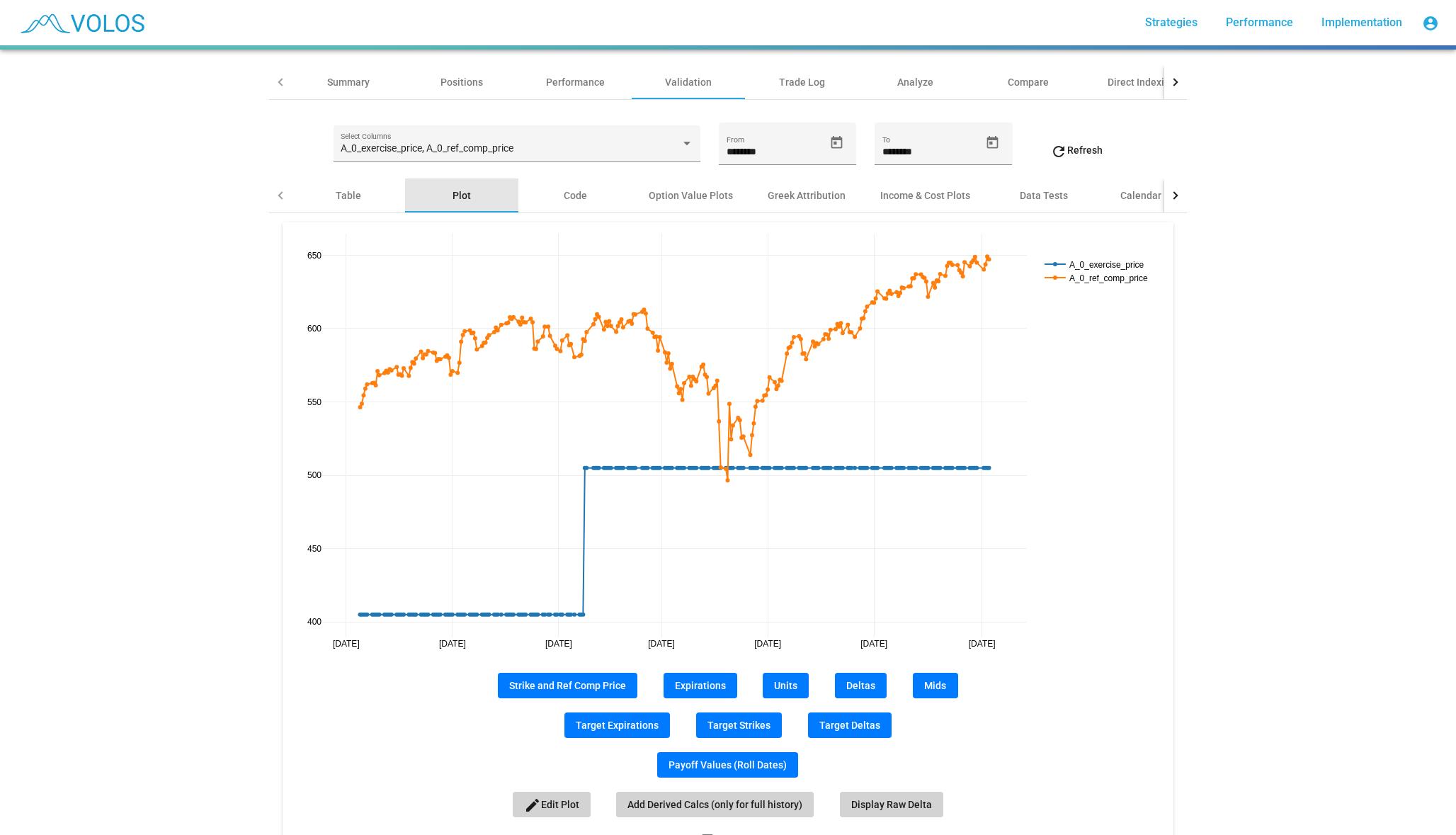
click at [502, 180] on div "Plot" at bounding box center [462, 195] width 113 height 34
click at [506, 153] on span "A_0_exercise_price, A_0_ref_comp_price" at bounding box center [426, 148] width 172 height 11
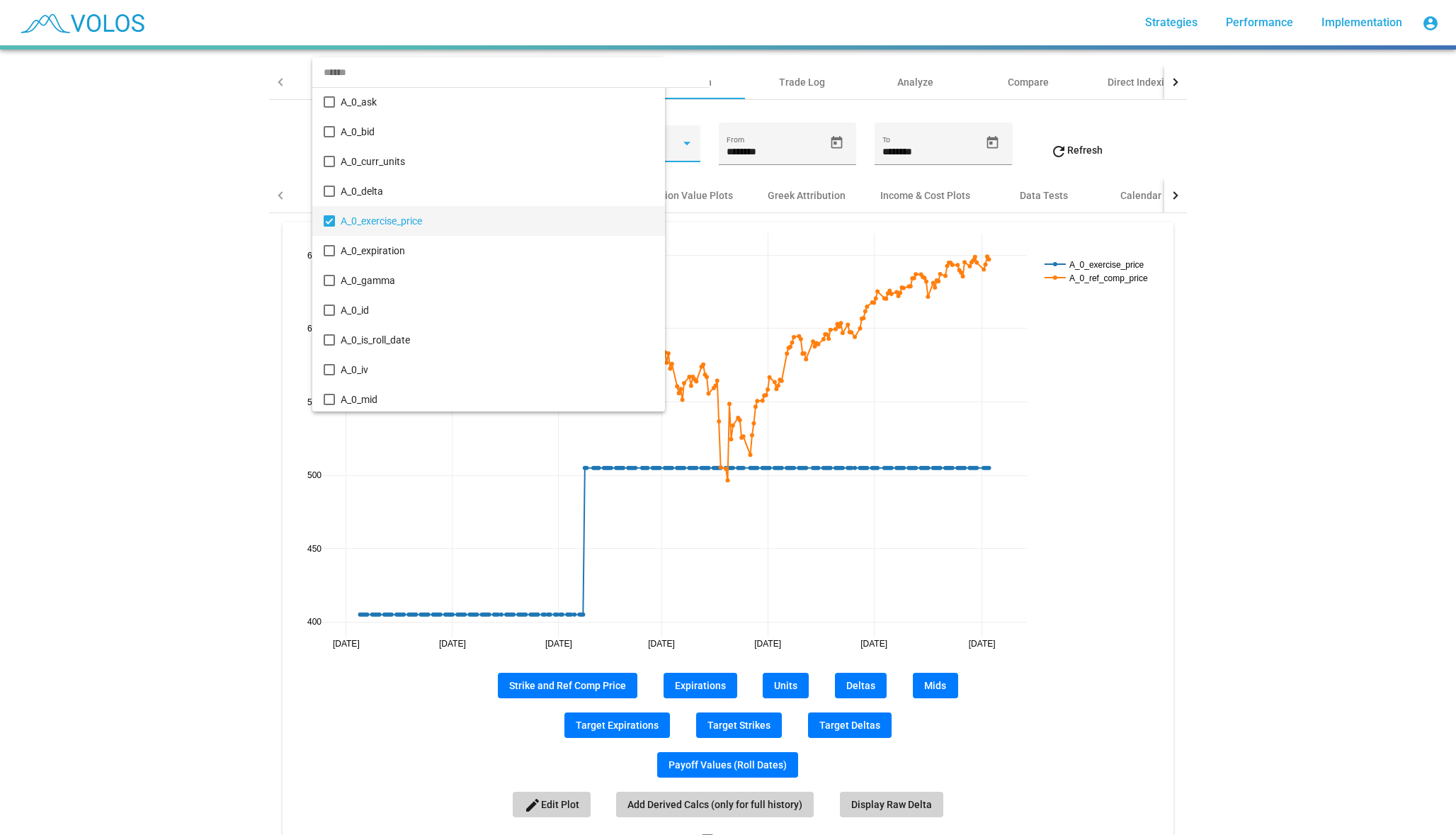
scroll to position [73, 0]
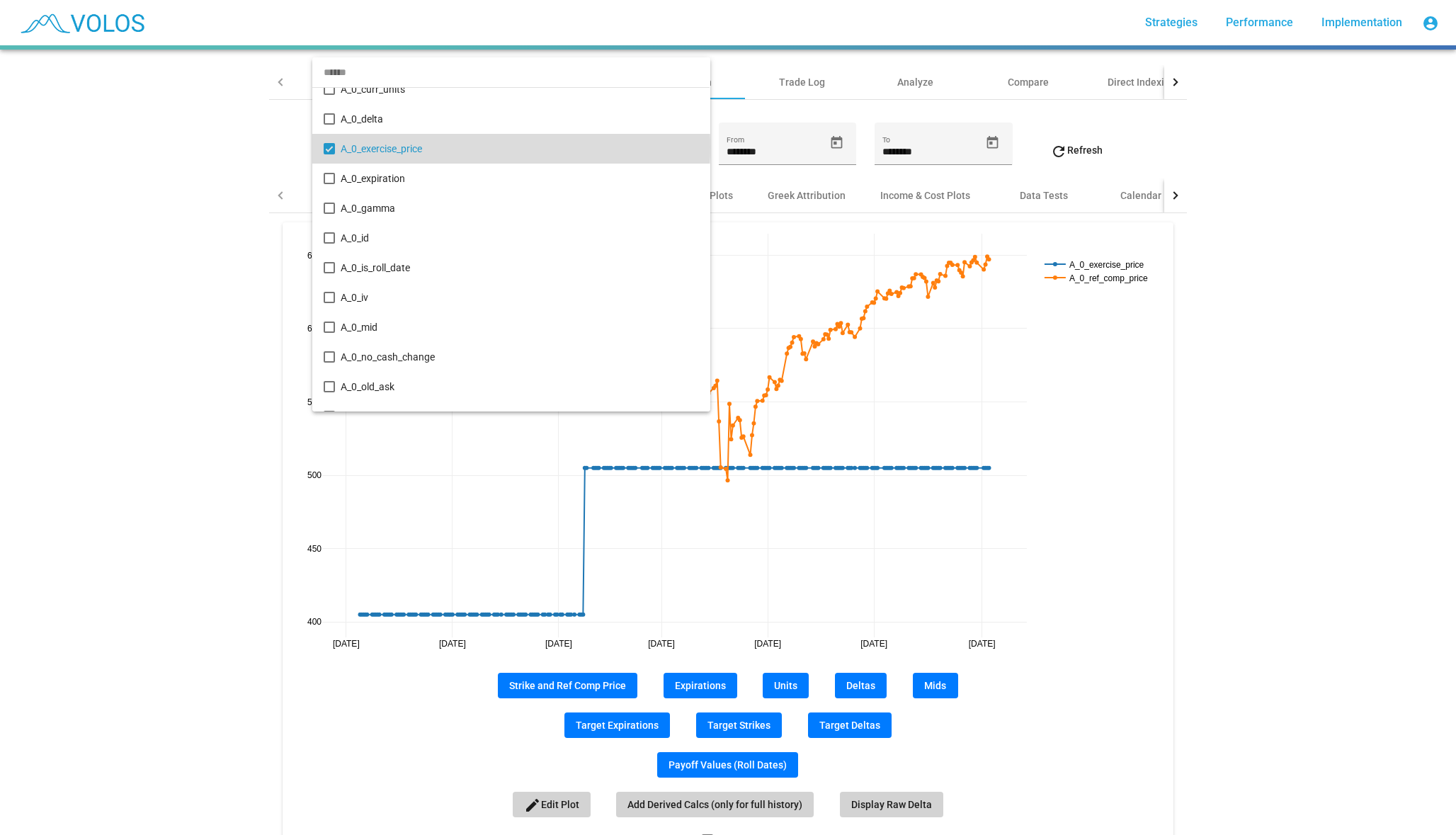
click at [443, 147] on span "A_0_exercise_price" at bounding box center [519, 149] width 357 height 30
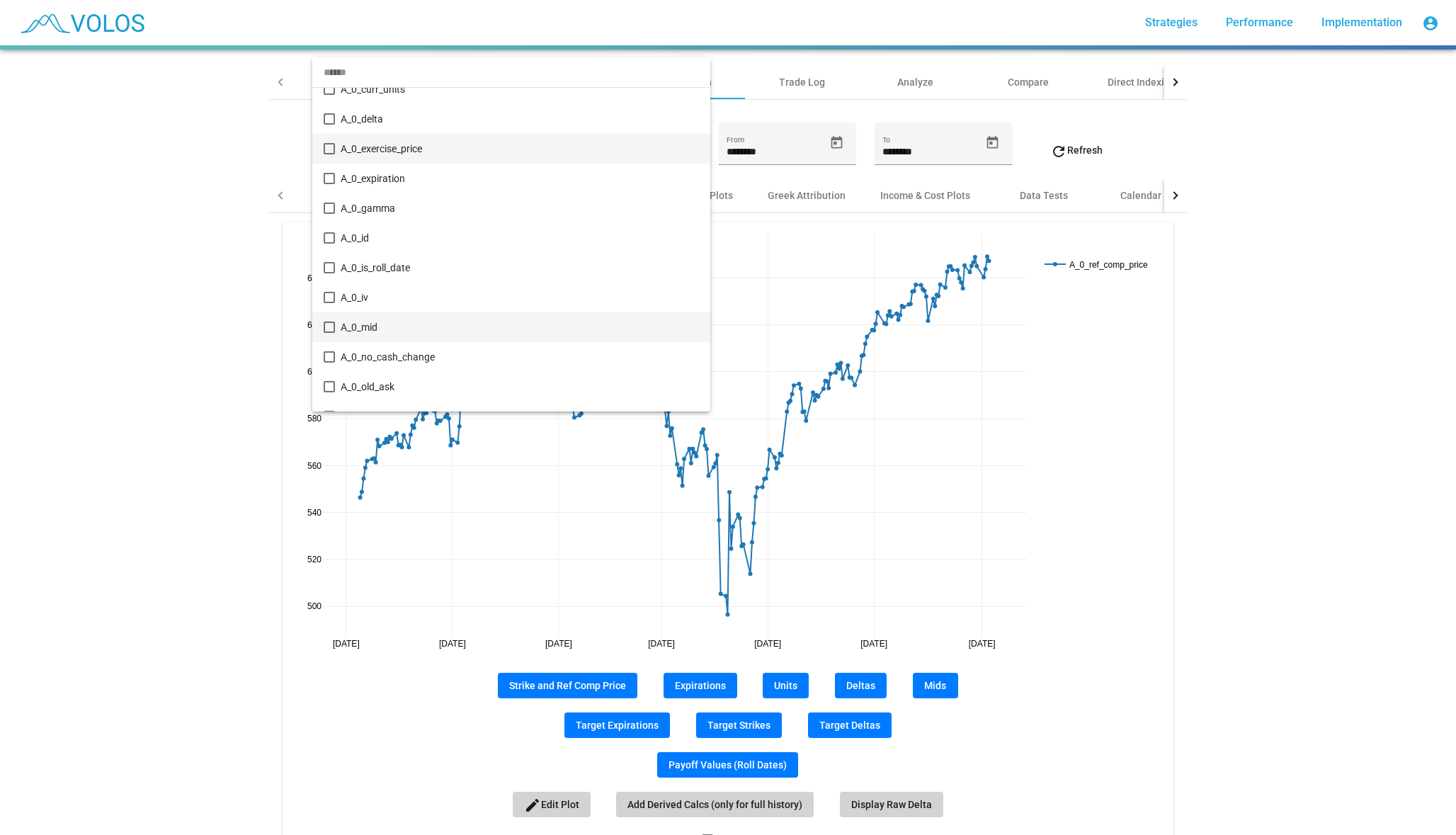
click at [409, 315] on span "A_0_mid" at bounding box center [519, 327] width 357 height 30
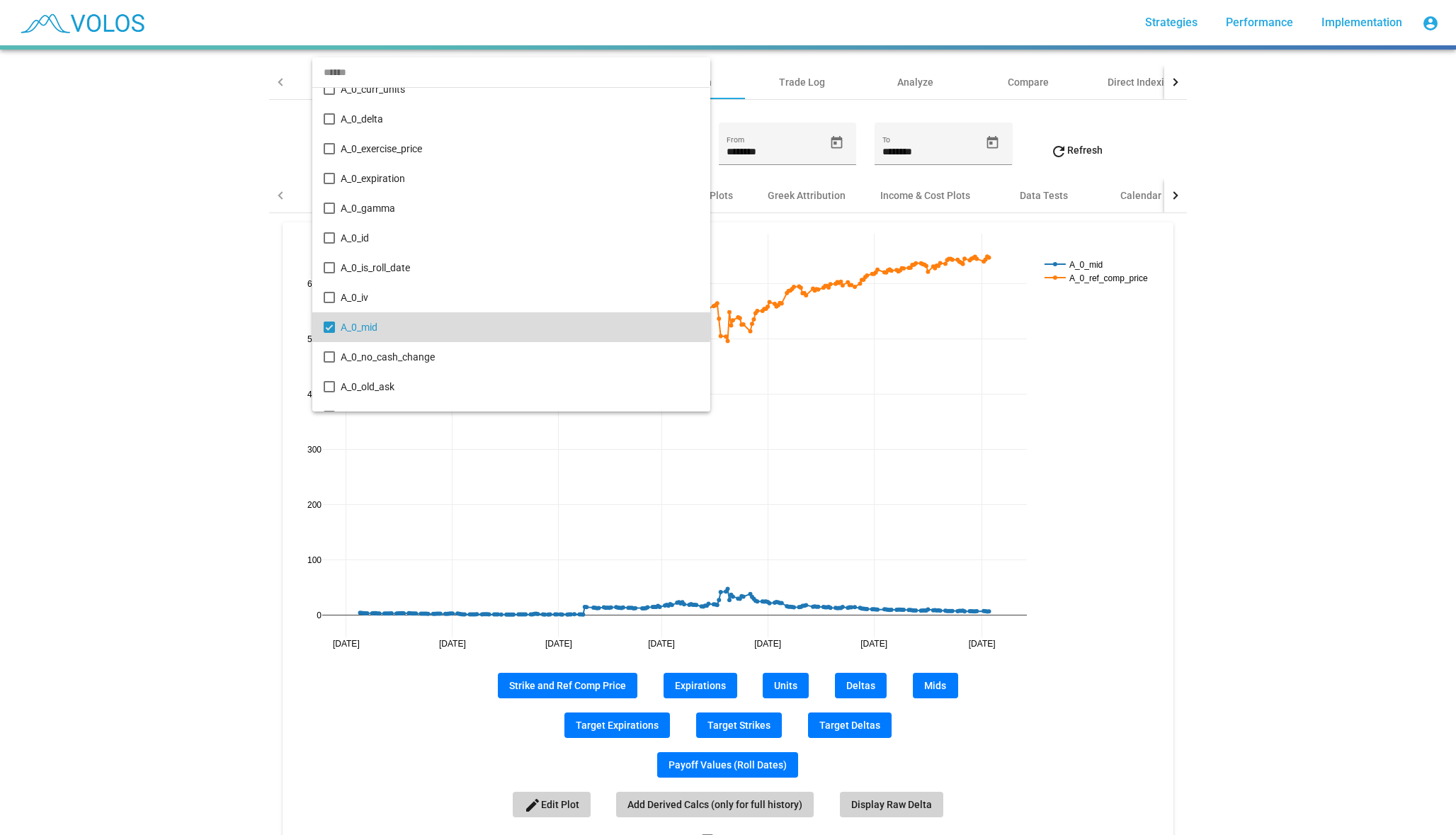
scroll to position [176, 0]
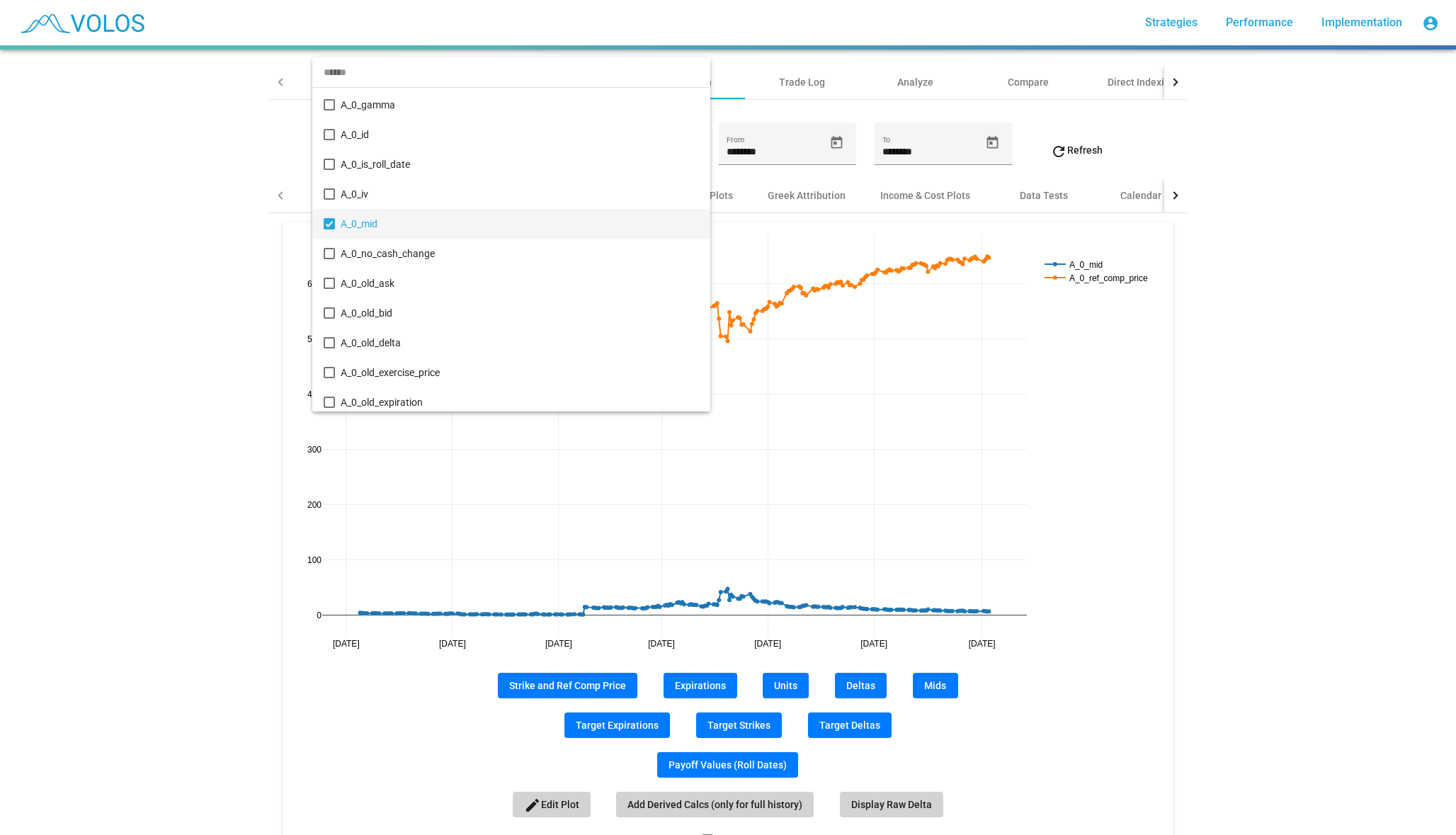
click at [794, 226] on div at bounding box center [728, 418] width 1456 height 835
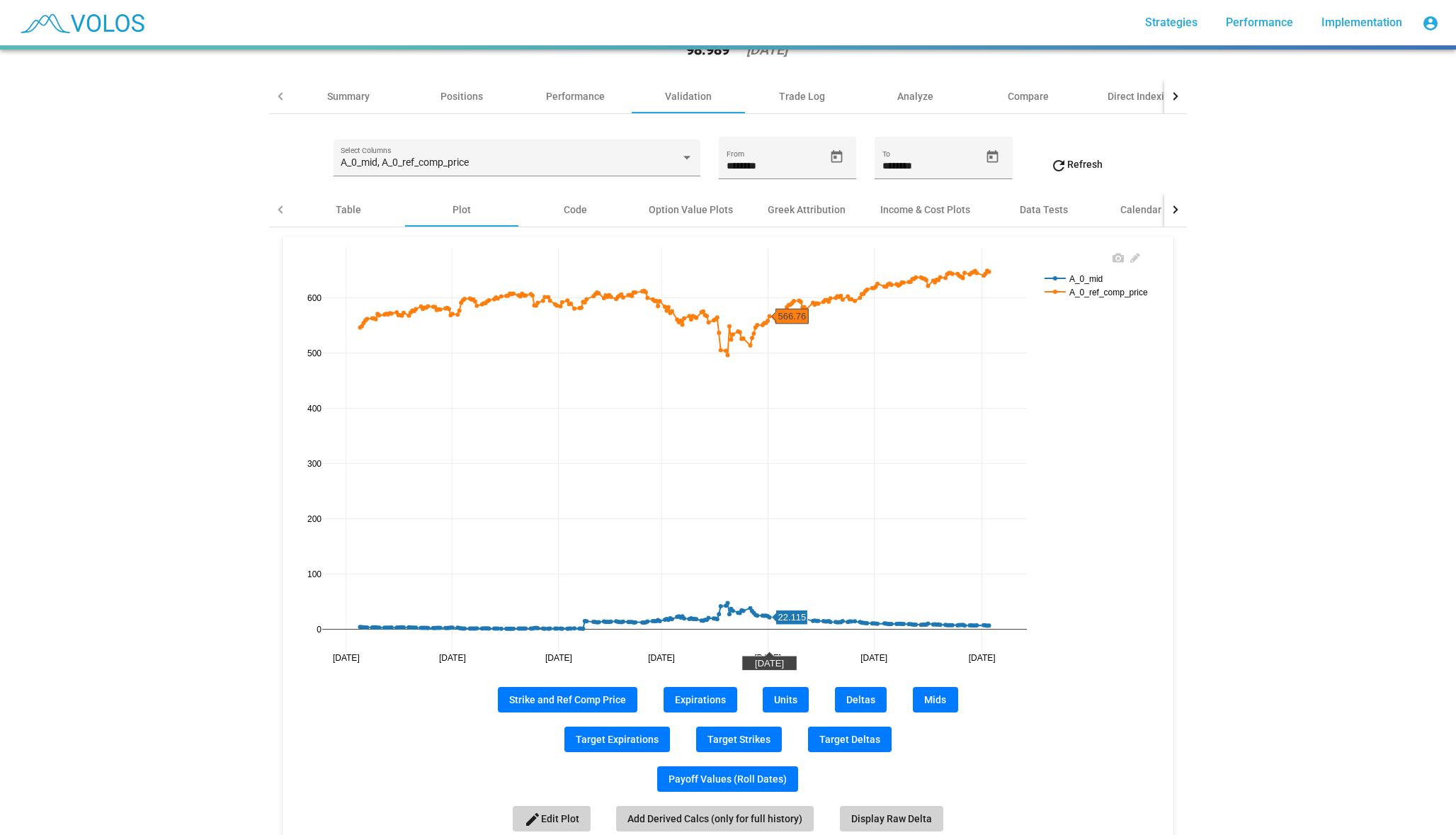
scroll to position [32, 0]
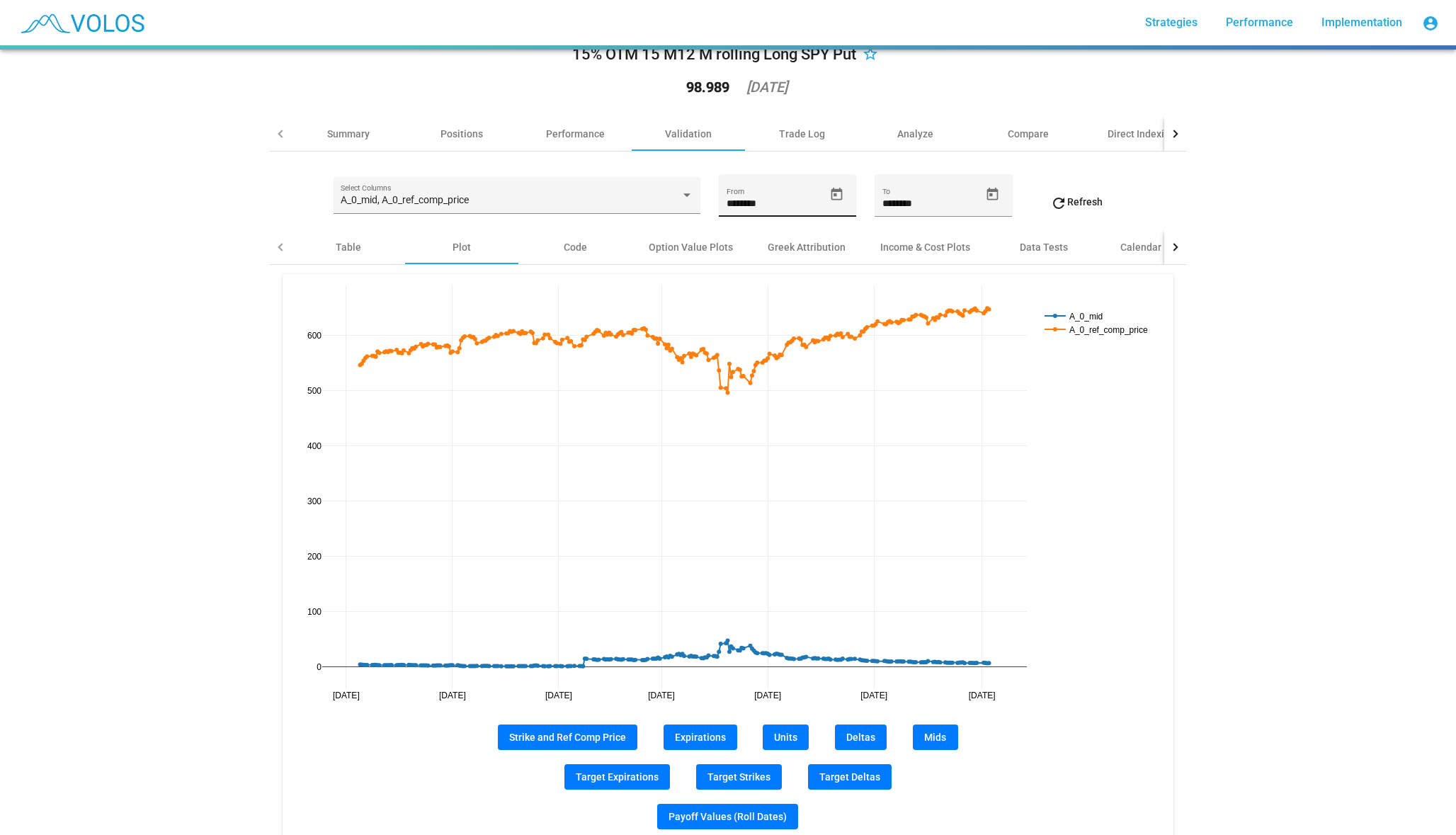
click at [840, 195] on icon "Open calendar" at bounding box center [836, 194] width 15 height 15
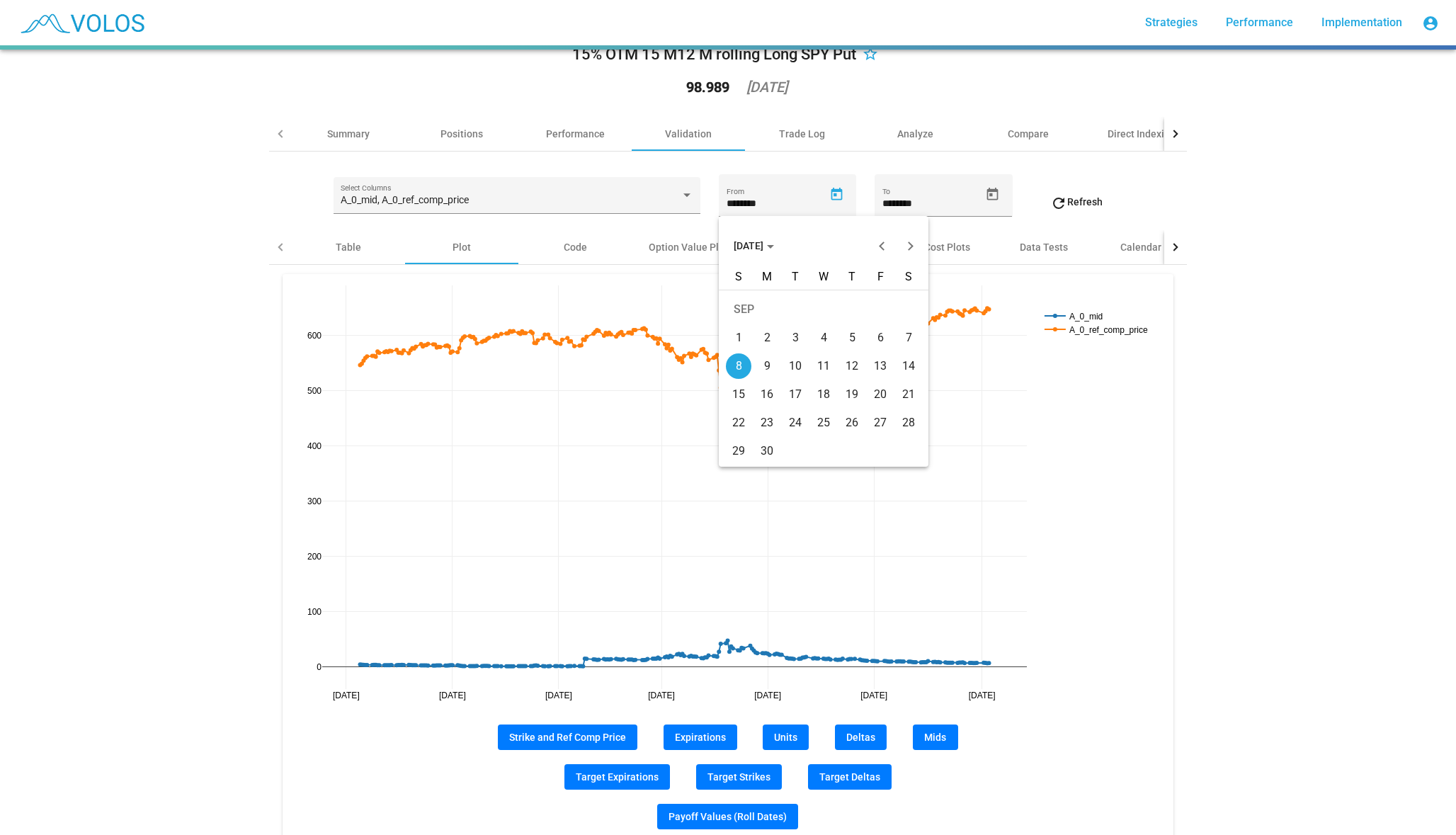
click at [732, 257] on button "[DATE]" at bounding box center [754, 246] width 63 height 28
click at [911, 286] on div "2019" at bounding box center [898, 289] width 44 height 26
click at [890, 372] on div "DEC" at bounding box center [898, 374] width 44 height 26
click at [784, 437] on td "31" at bounding box center [795, 451] width 28 height 28
type input "**********"
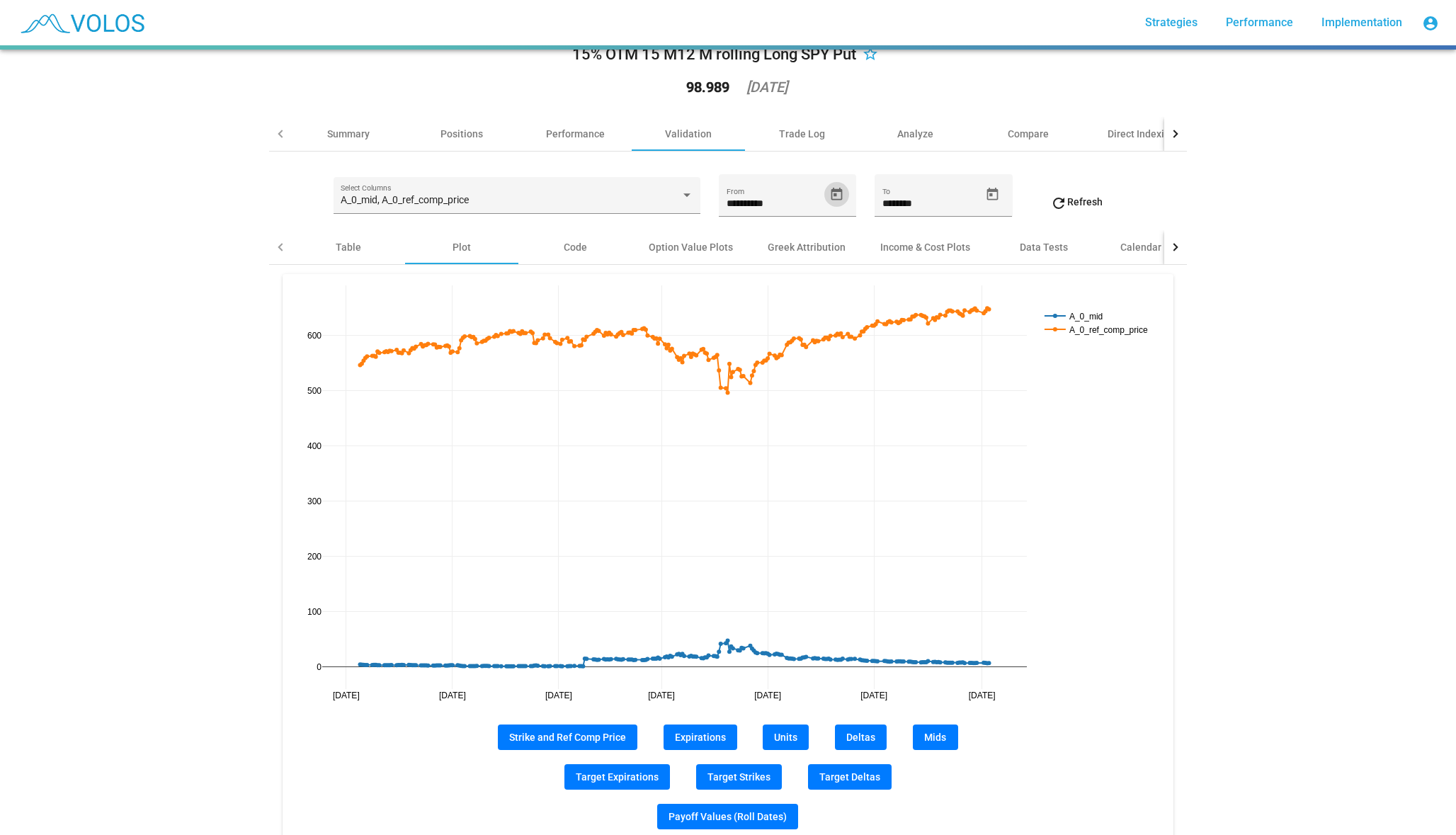
click at [1085, 202] on span "refresh Refresh" at bounding box center [1076, 202] width 52 height 11
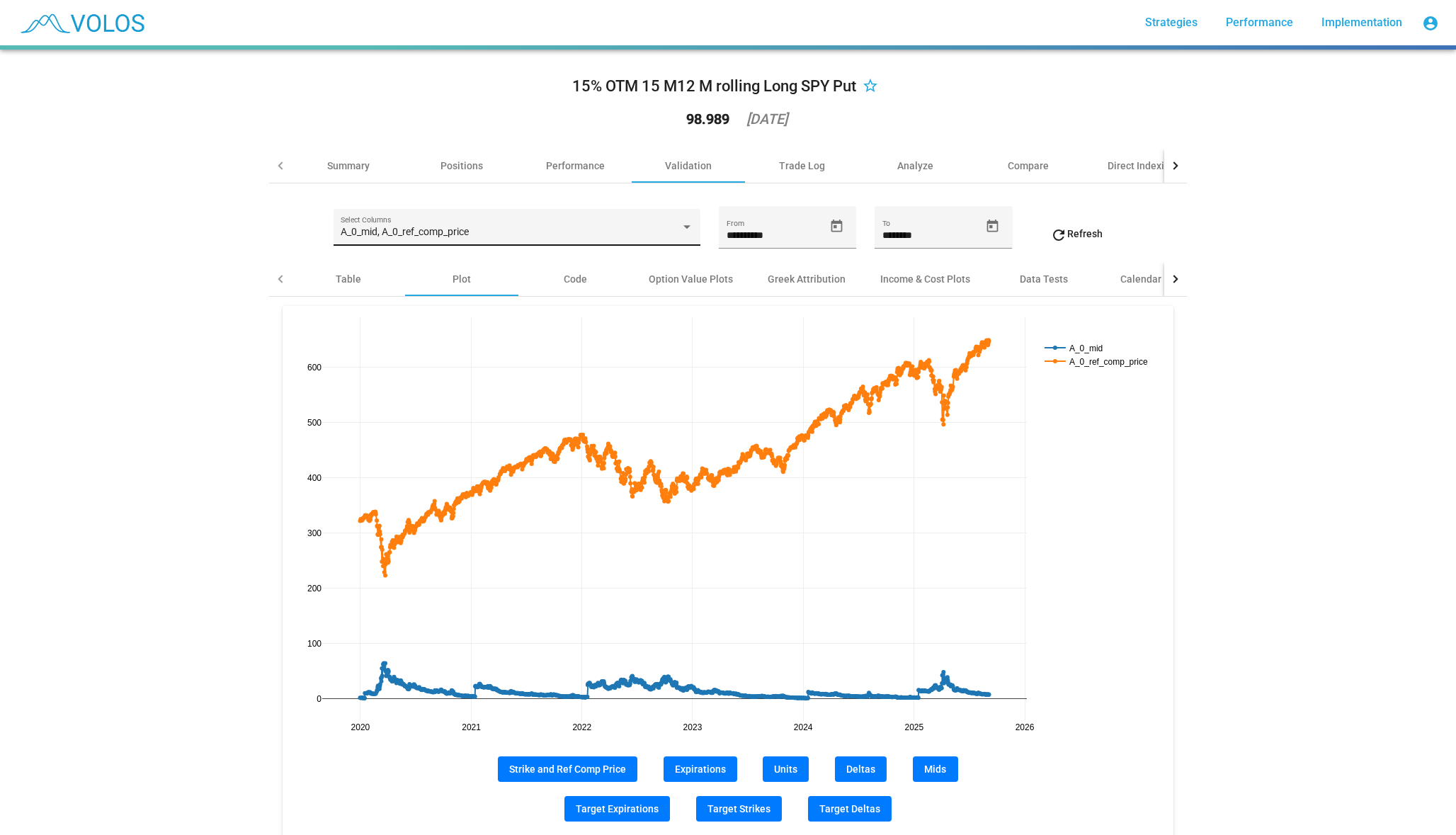
click at [608, 230] on div "A_0_mid, A_0_ref_comp_price" at bounding box center [510, 232] width 339 height 11
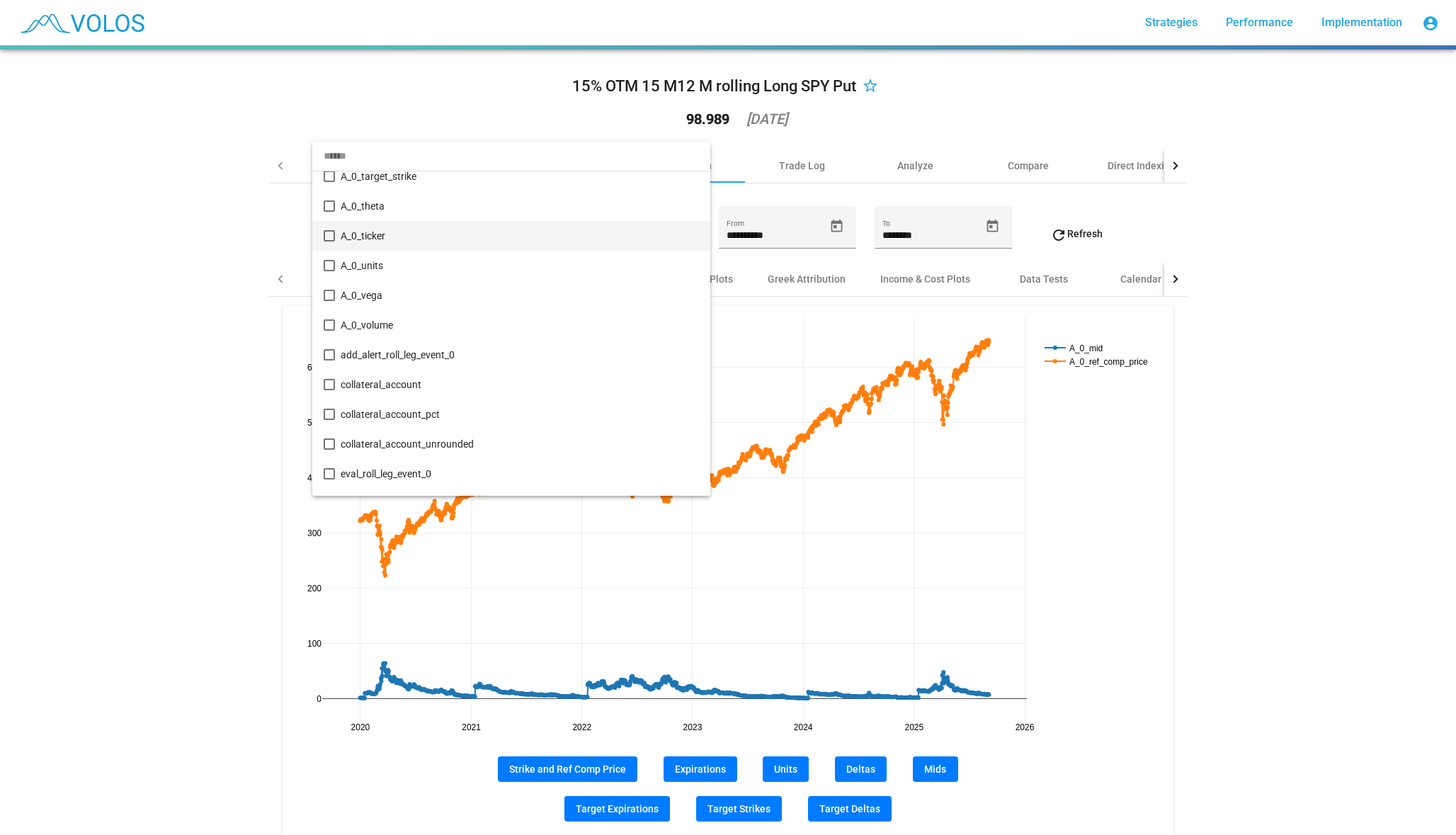
scroll to position [1656, 0]
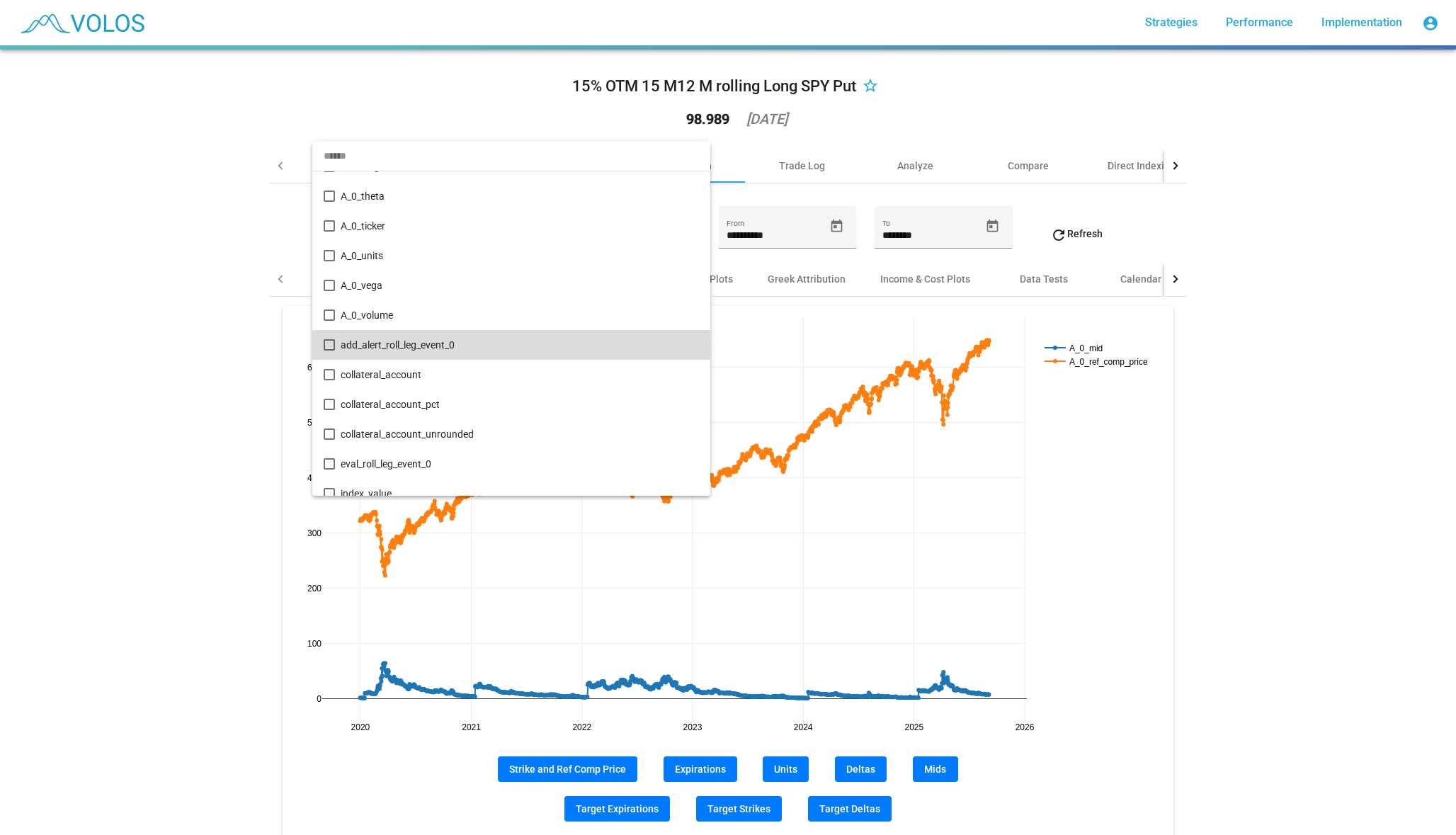
click at [429, 343] on span "add_alert_roll_leg_event_0" at bounding box center [519, 345] width 357 height 30
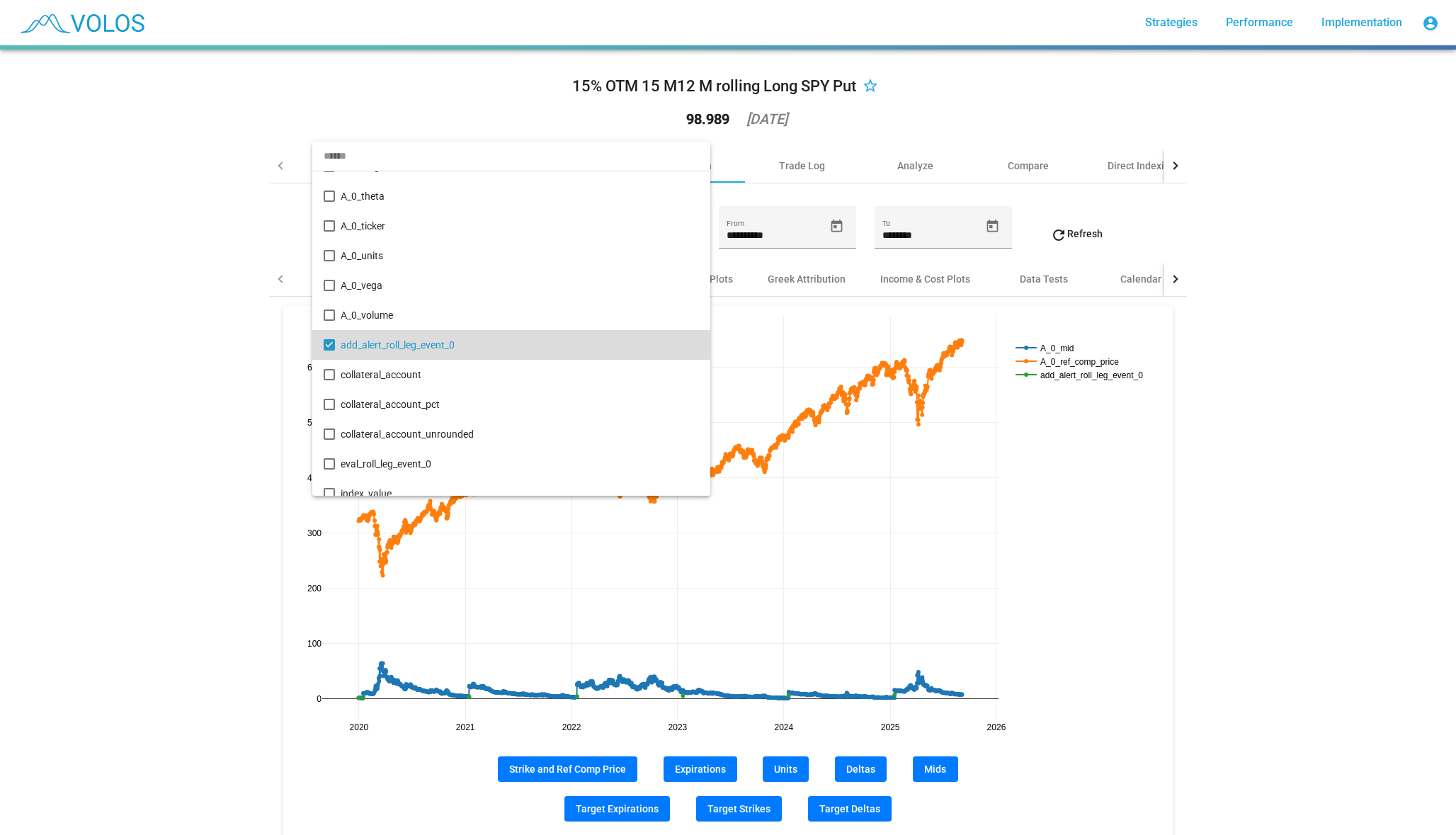
scroll to position [1692, 0]
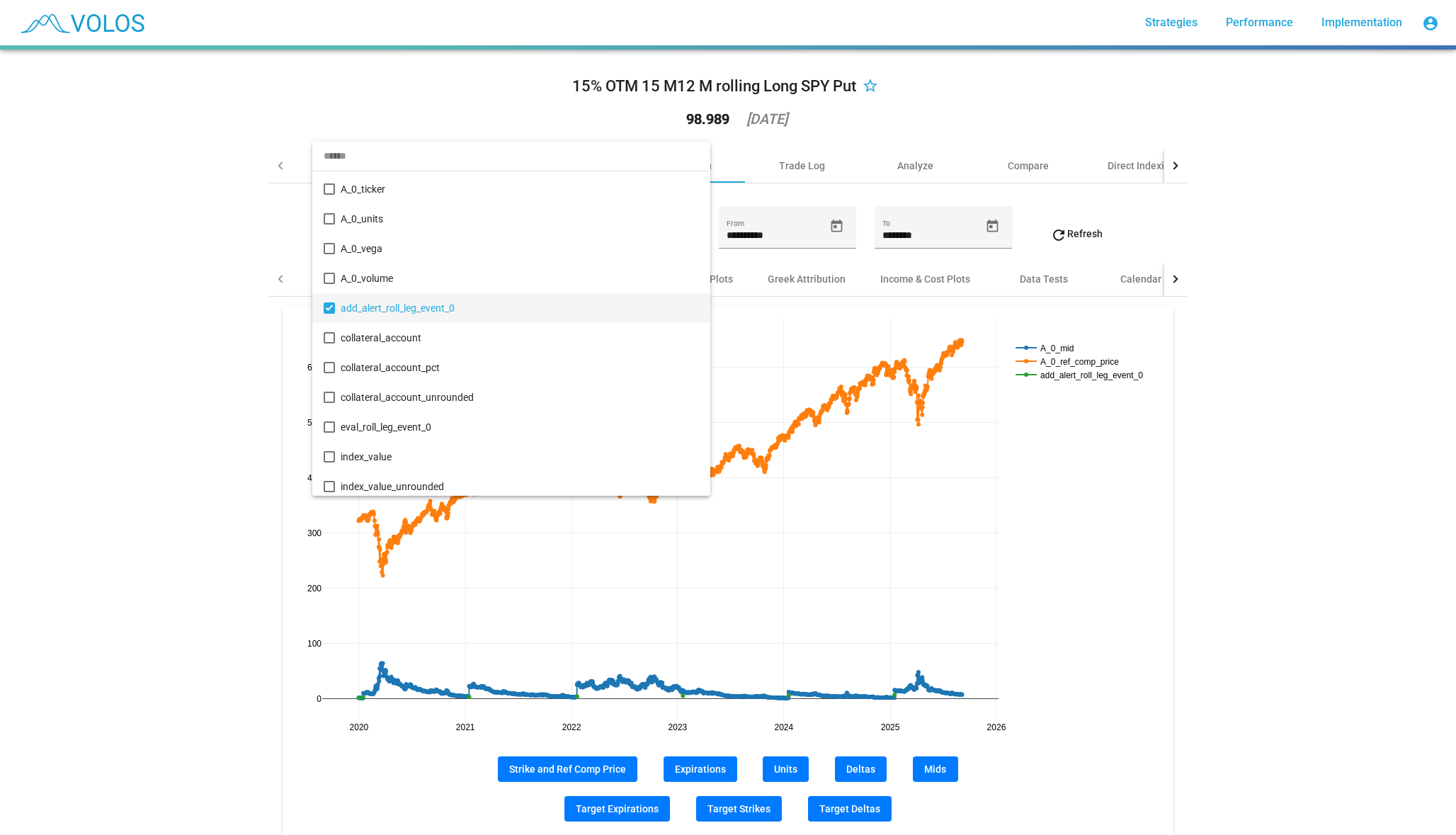
click at [200, 391] on div at bounding box center [728, 418] width 1456 height 835
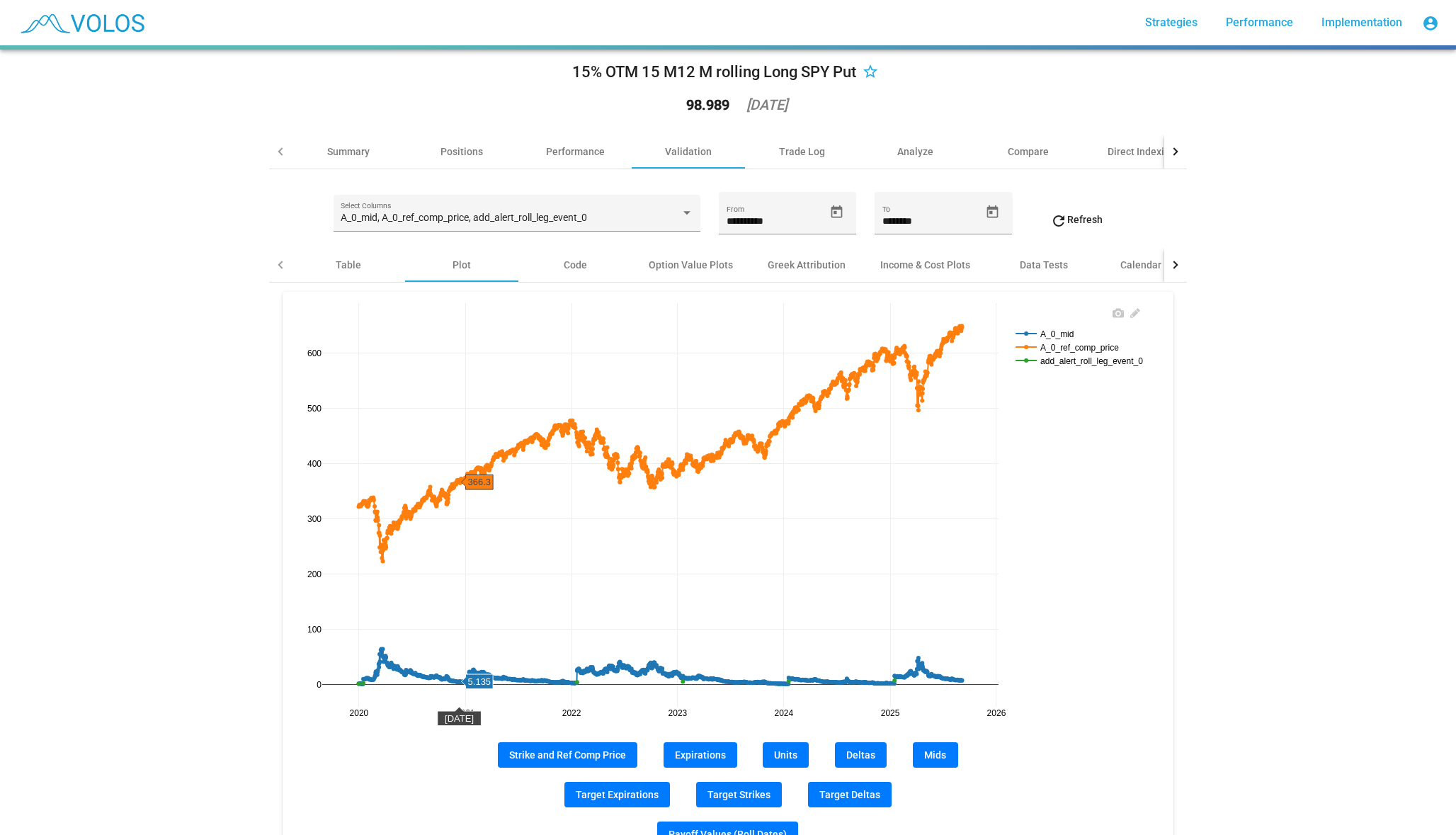
scroll to position [0, 0]
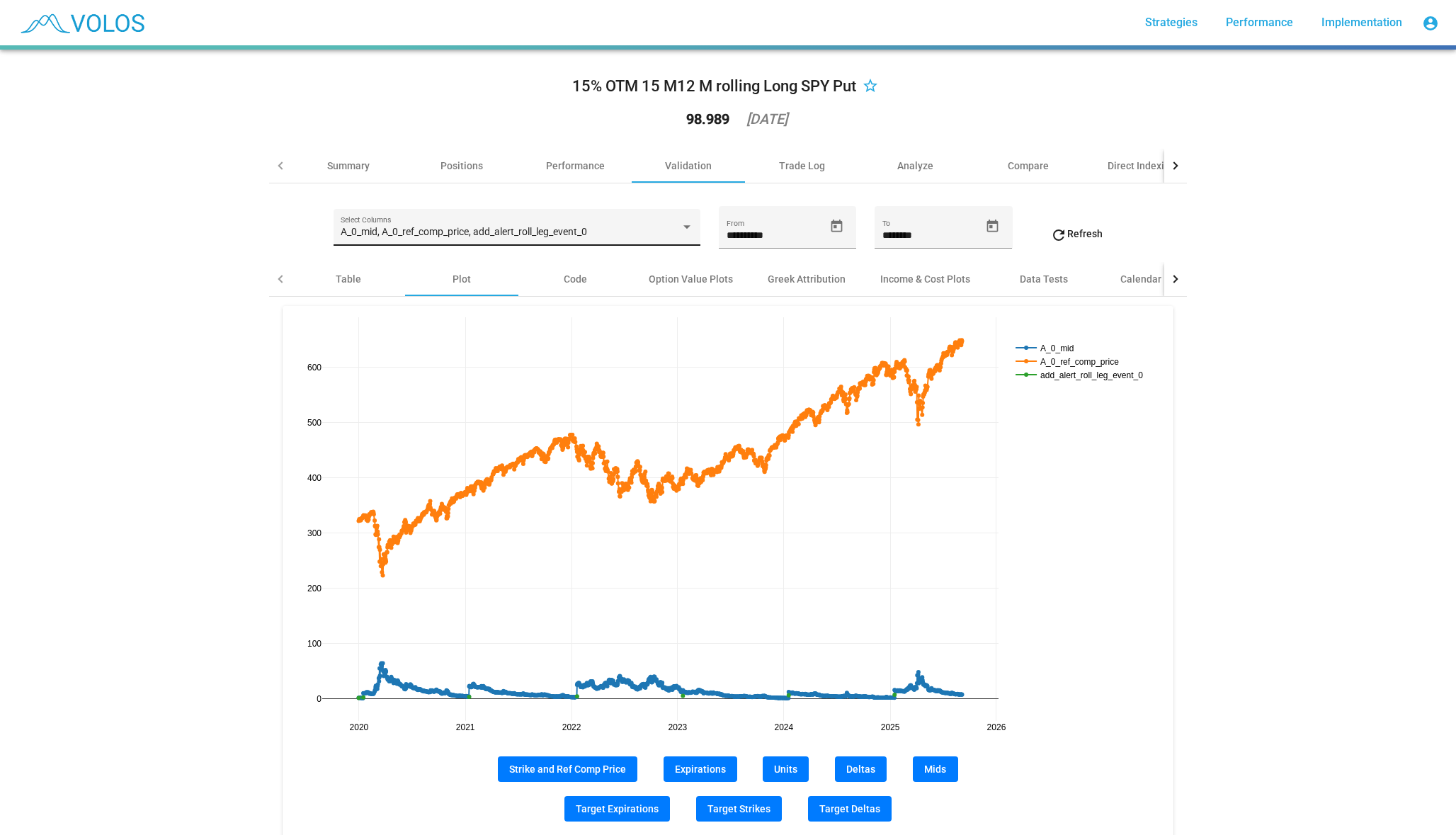
click at [479, 224] on div "A_0_mid, A_0_ref_comp_price, add_alert_roll_leg_event_0 Select Columns" at bounding box center [517, 231] width 352 height 29
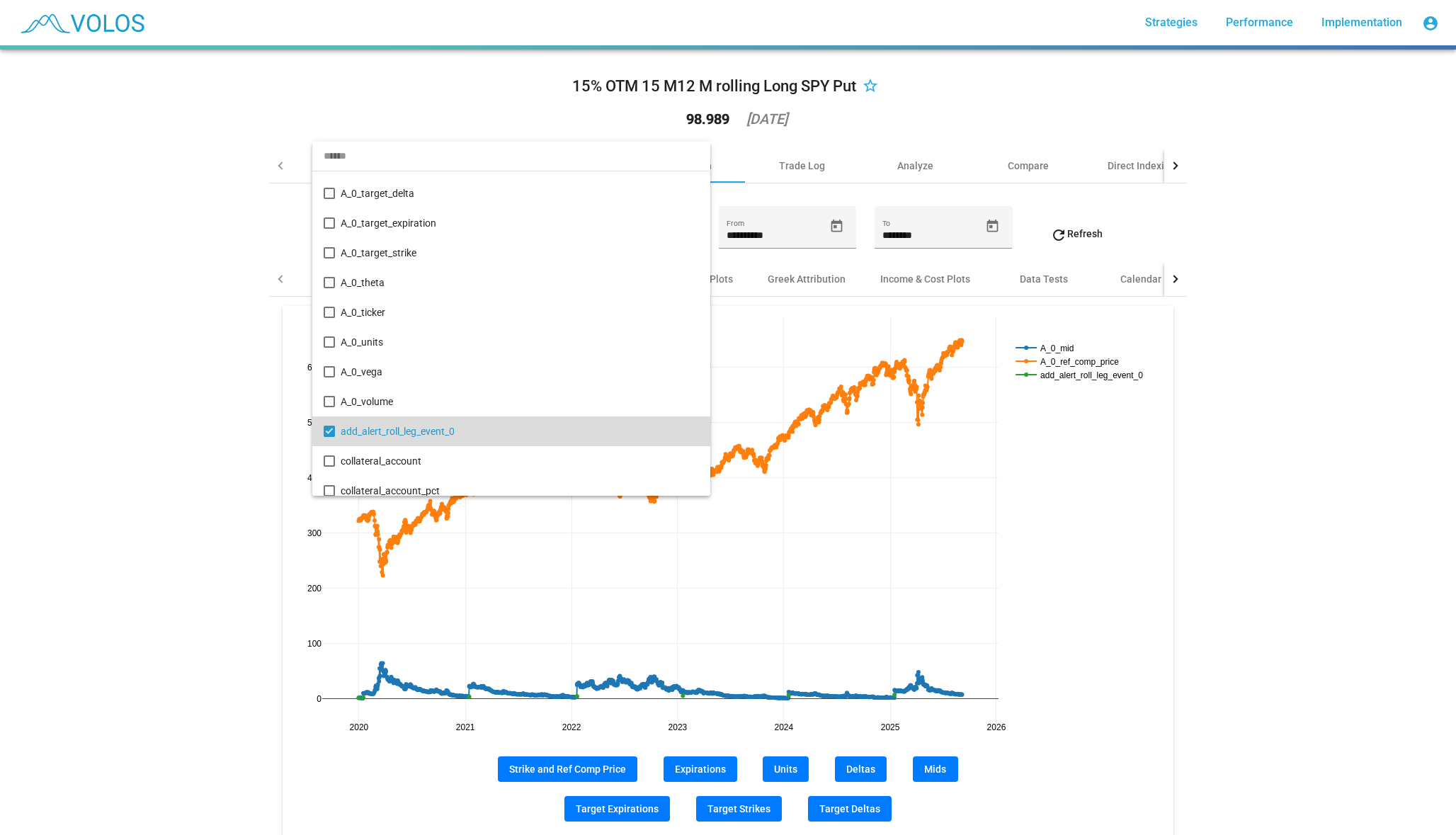
click at [362, 440] on span "add_alert_roll_leg_event_0" at bounding box center [519, 432] width 357 height 30
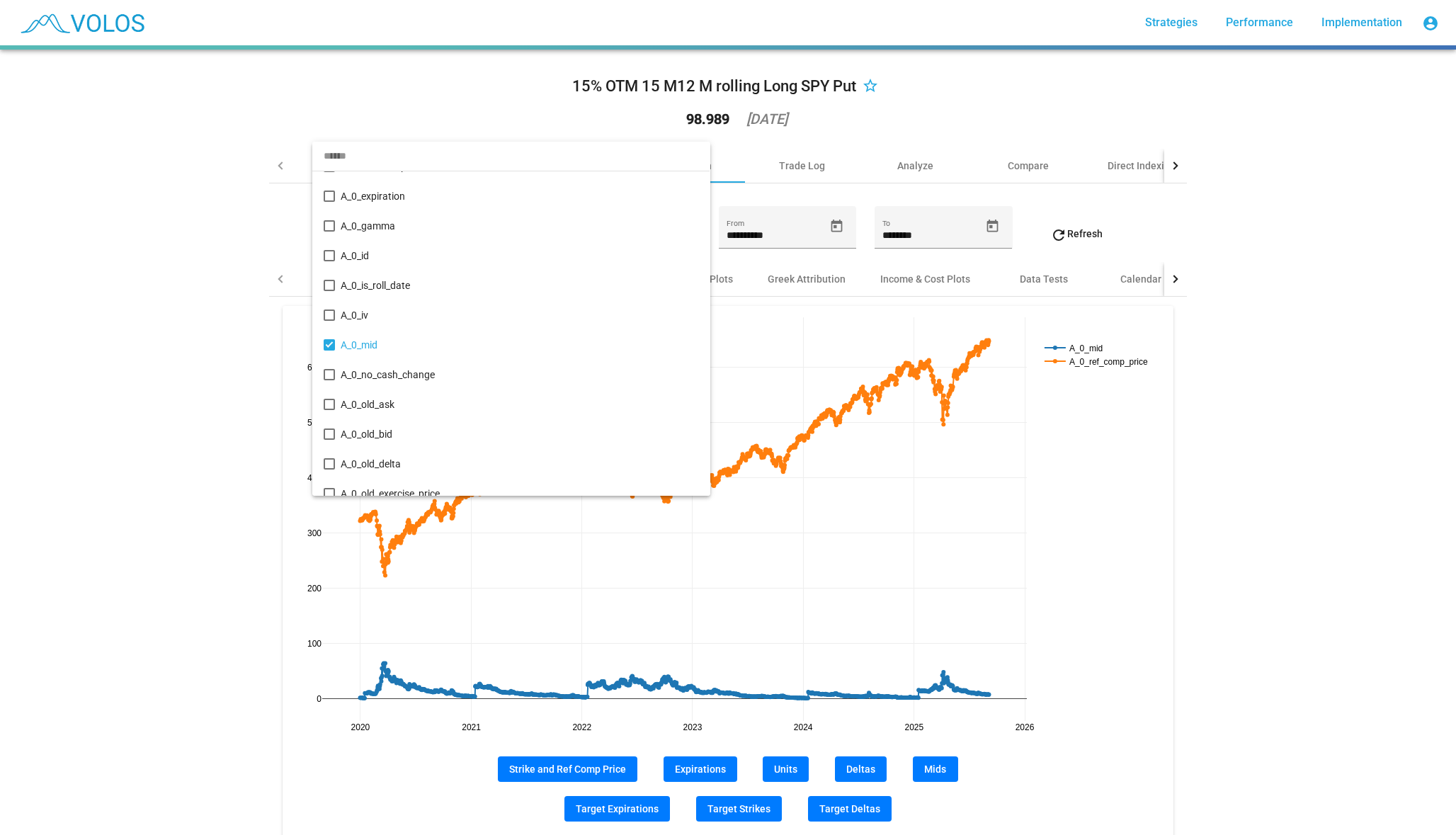
scroll to position [137, 0]
click at [397, 280] on span "A_0_is_roll_date" at bounding box center [519, 287] width 357 height 30
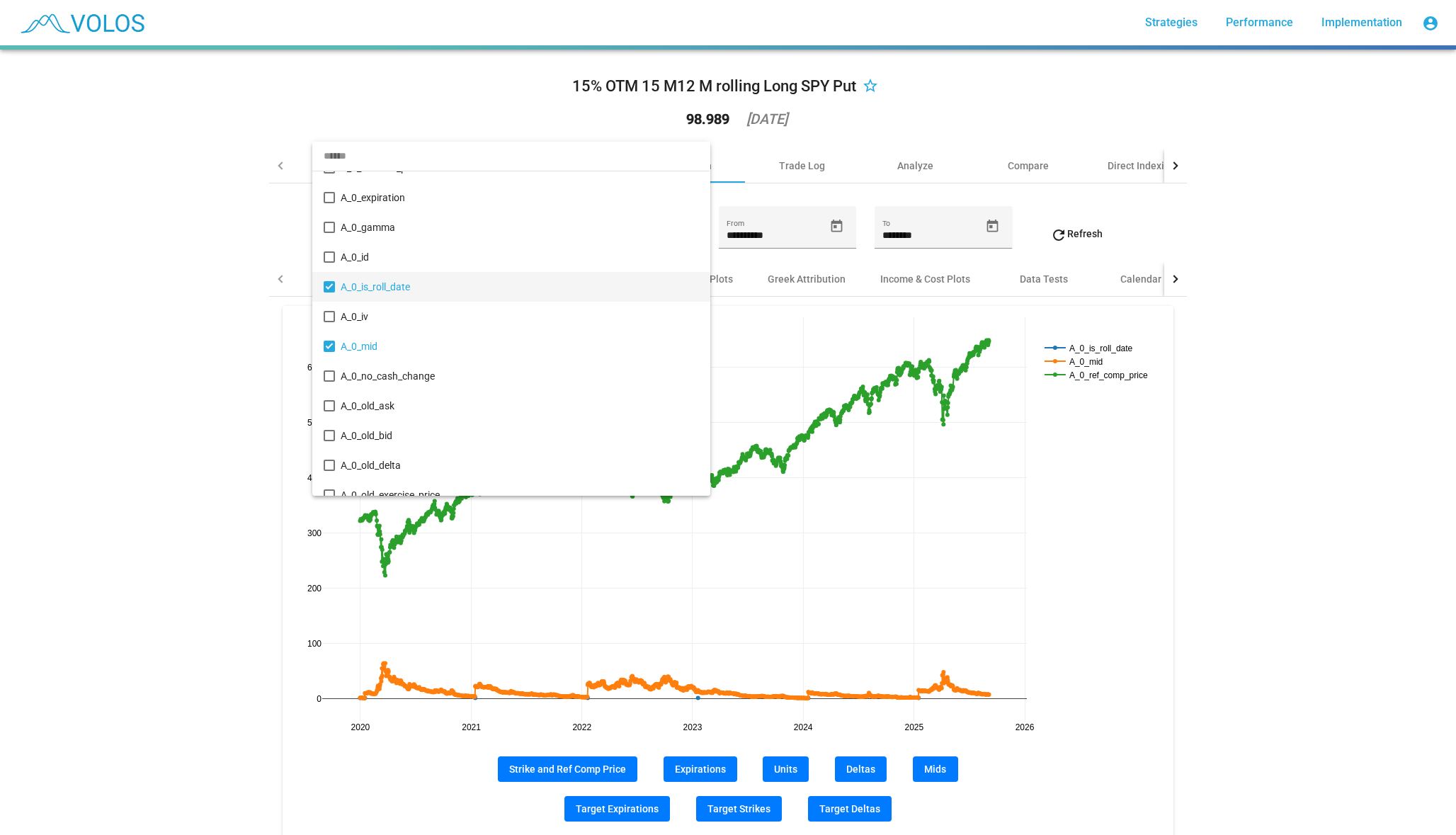
click at [240, 364] on div at bounding box center [728, 418] width 1456 height 835
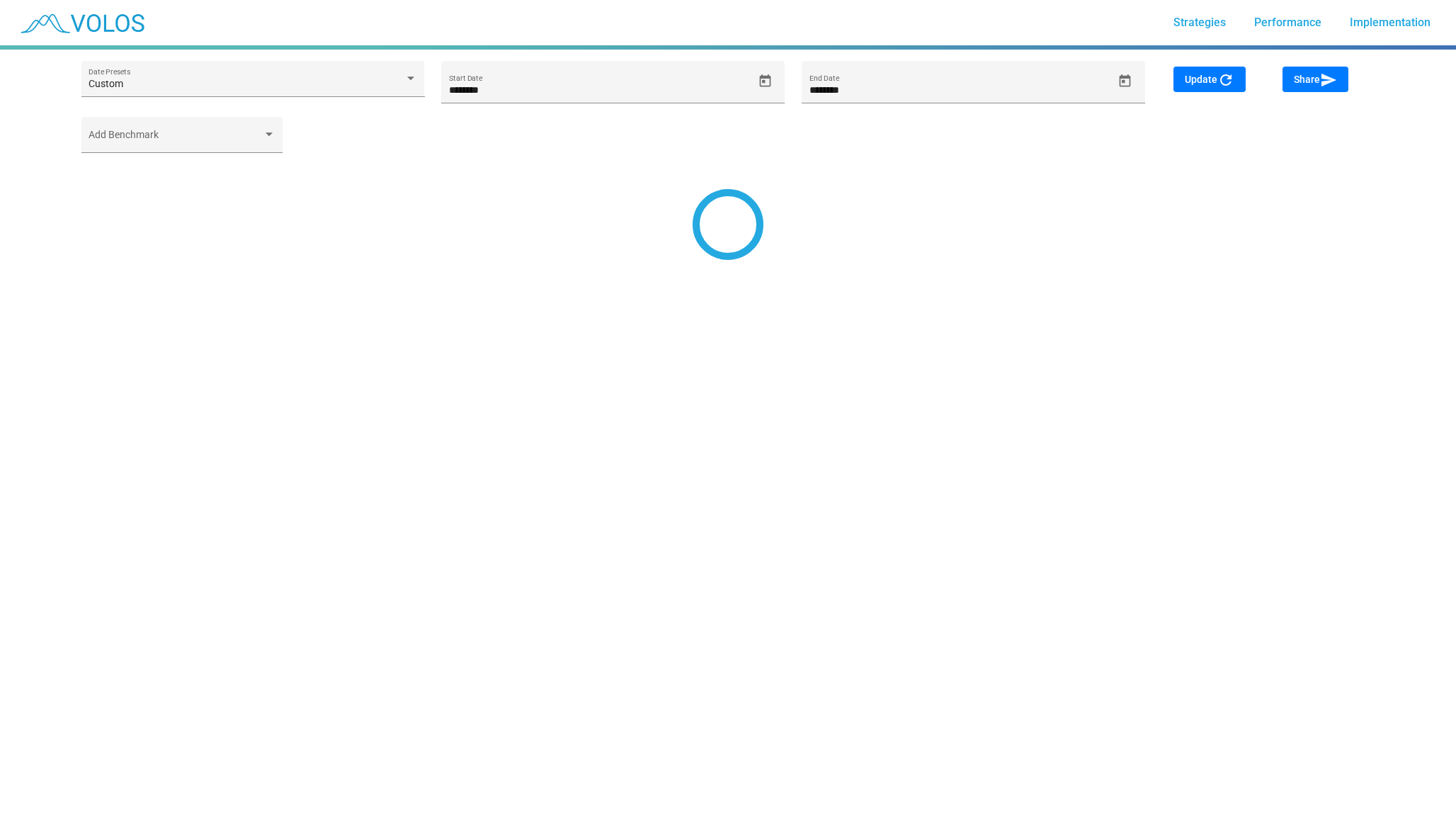
type input "********"
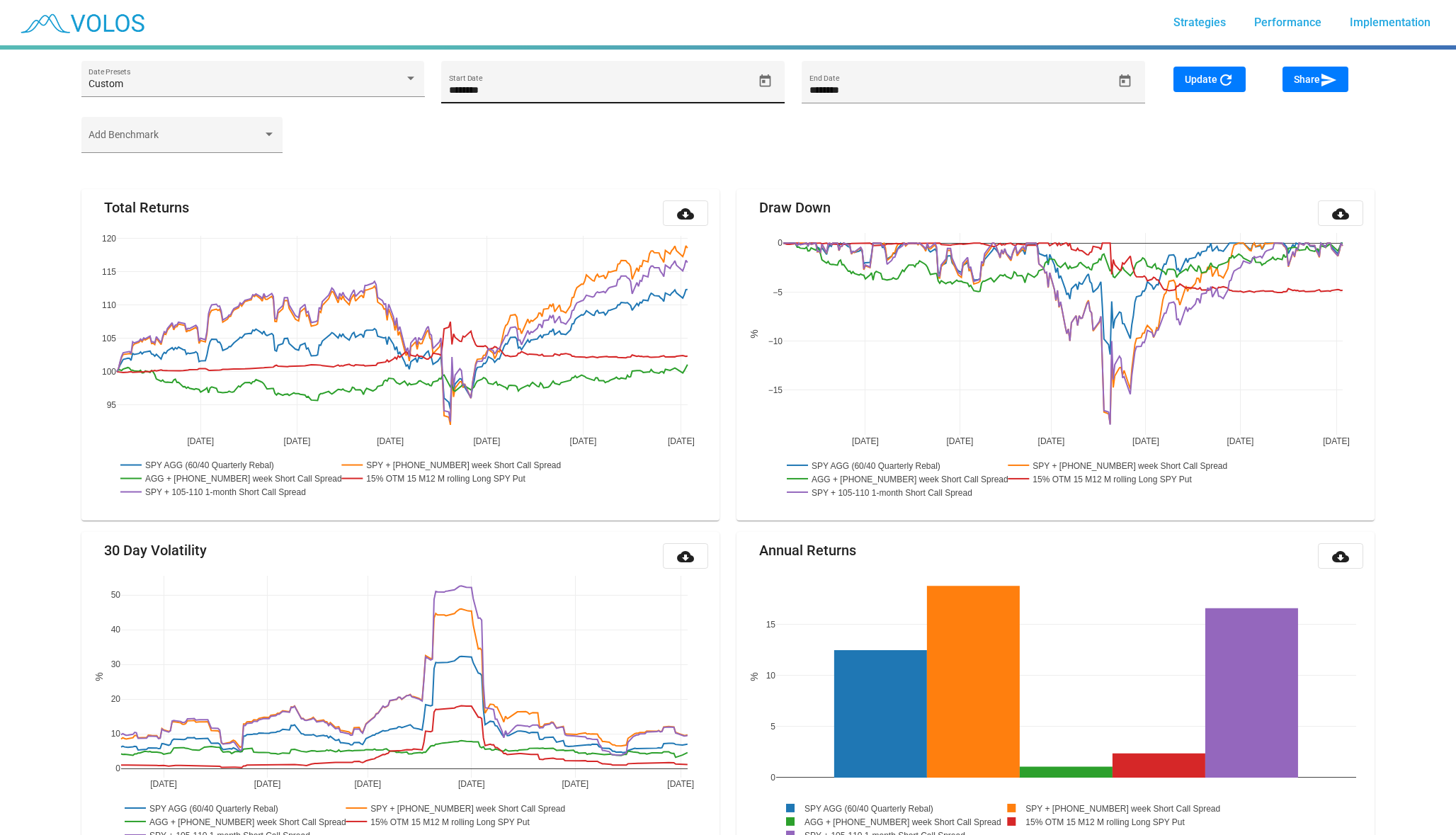
click at [765, 80] on icon "Open calendar" at bounding box center [765, 80] width 15 height 15
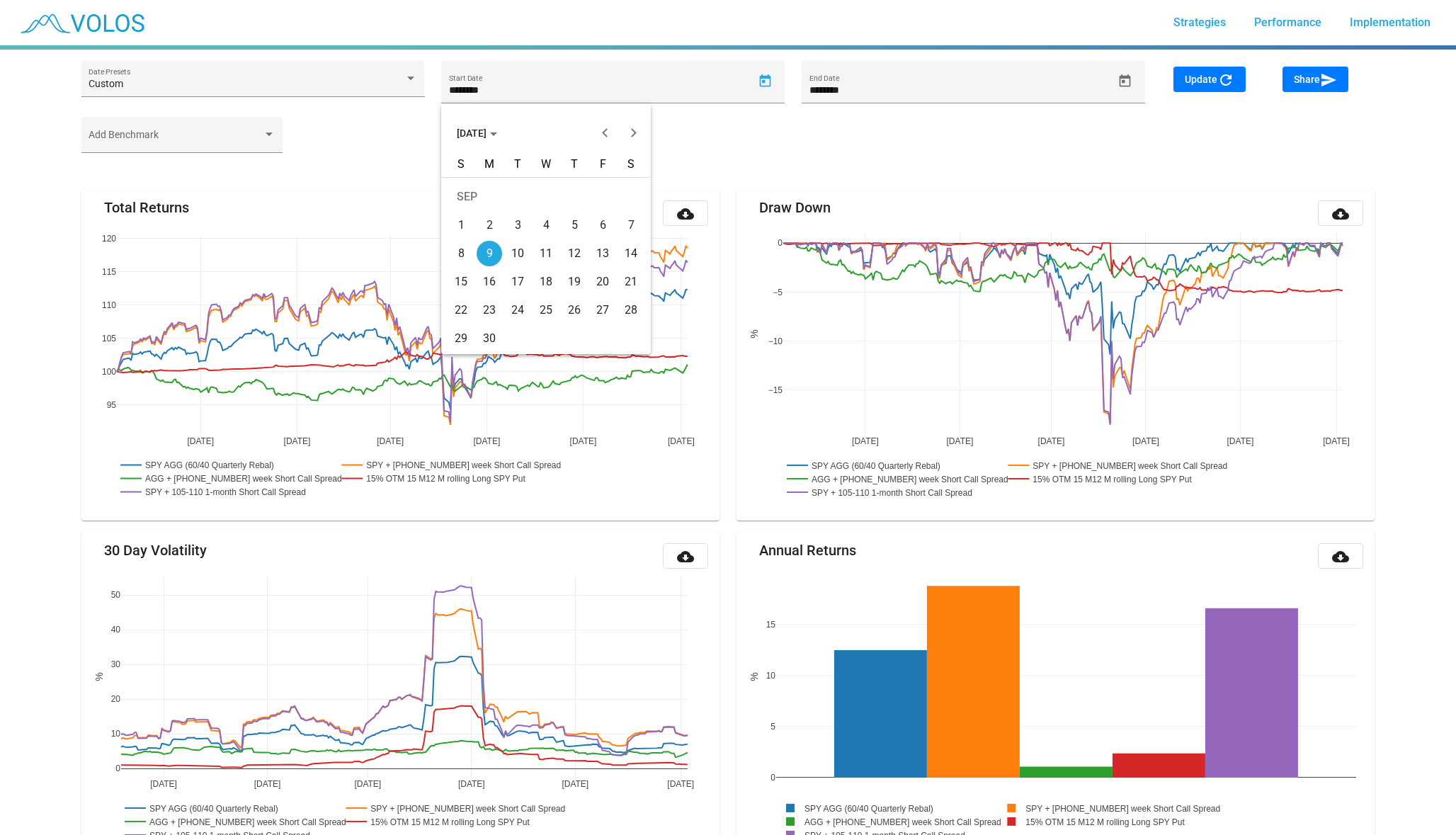
click at [474, 138] on span "[DATE]" at bounding box center [477, 133] width 41 height 11
click at [632, 183] on div "2019" at bounding box center [621, 177] width 44 height 26
click at [625, 264] on div "DEC" at bounding box center [621, 262] width 44 height 26
click at [510, 344] on div "31" at bounding box center [517, 338] width 26 height 26
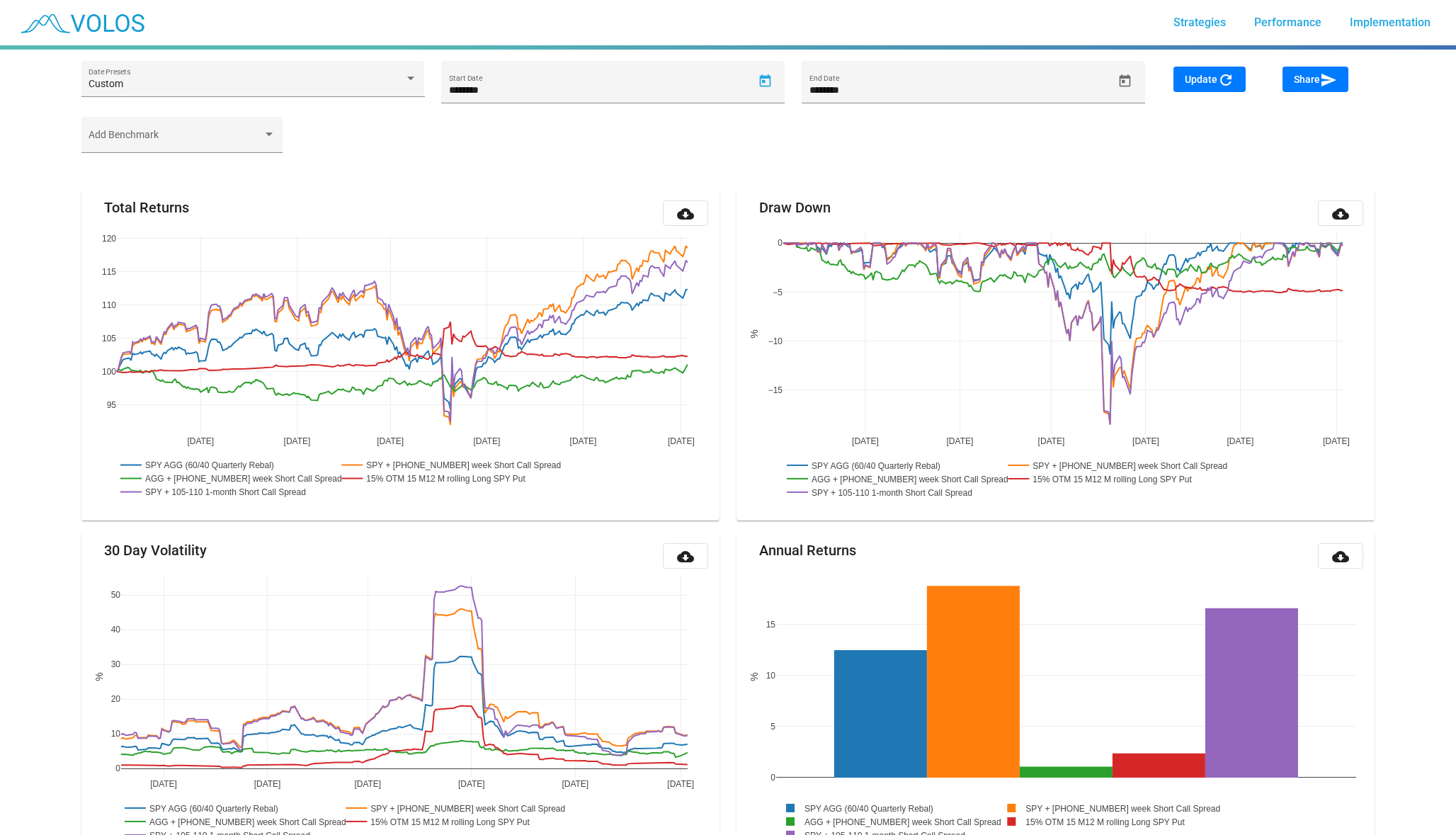
type input "**********"
click at [1213, 69] on button "Update refresh" at bounding box center [1210, 79] width 73 height 26
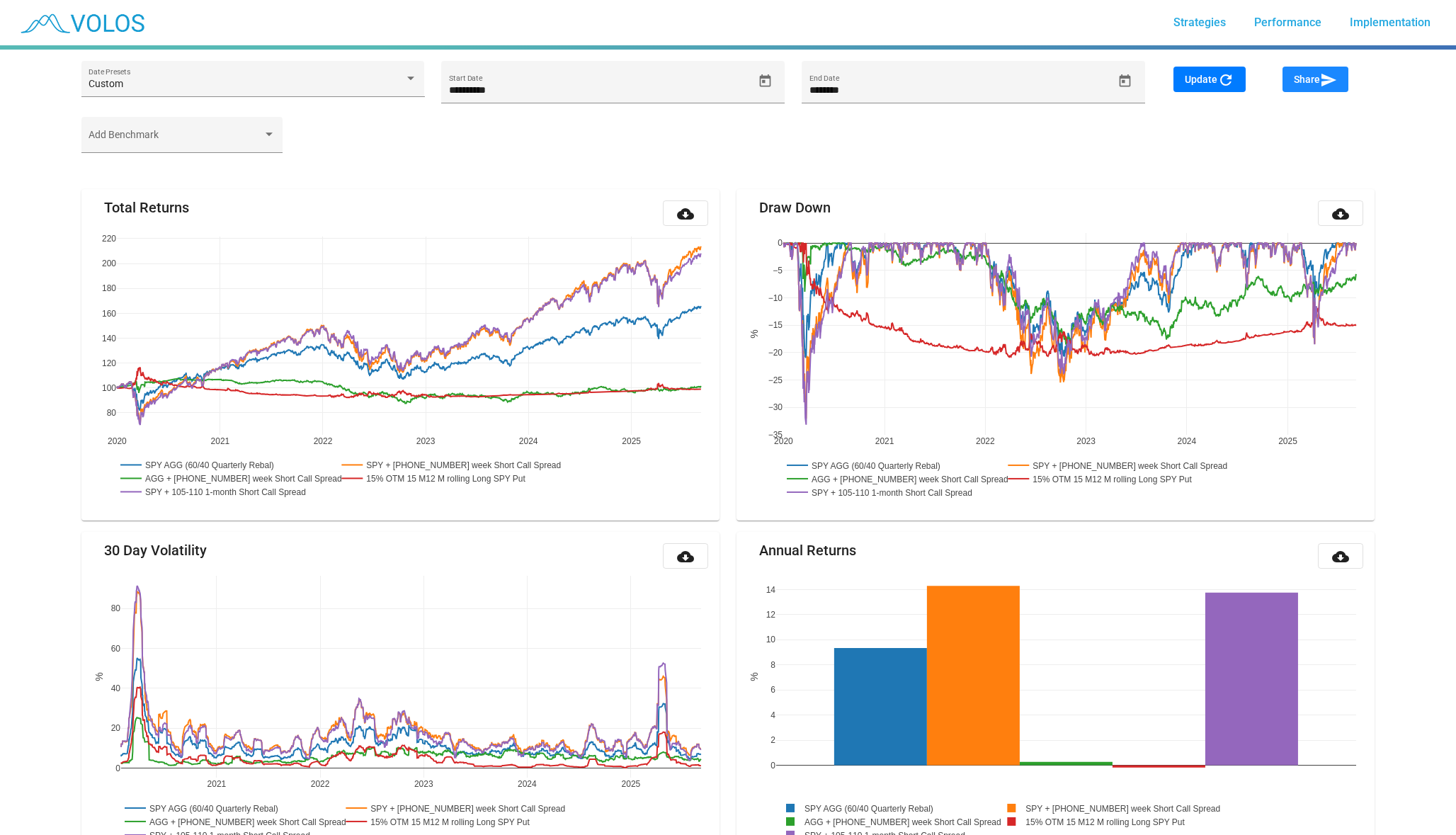
click at [1329, 69] on button "Share send" at bounding box center [1315, 79] width 65 height 26
